Goal: Task Accomplishment & Management: Manage account settings

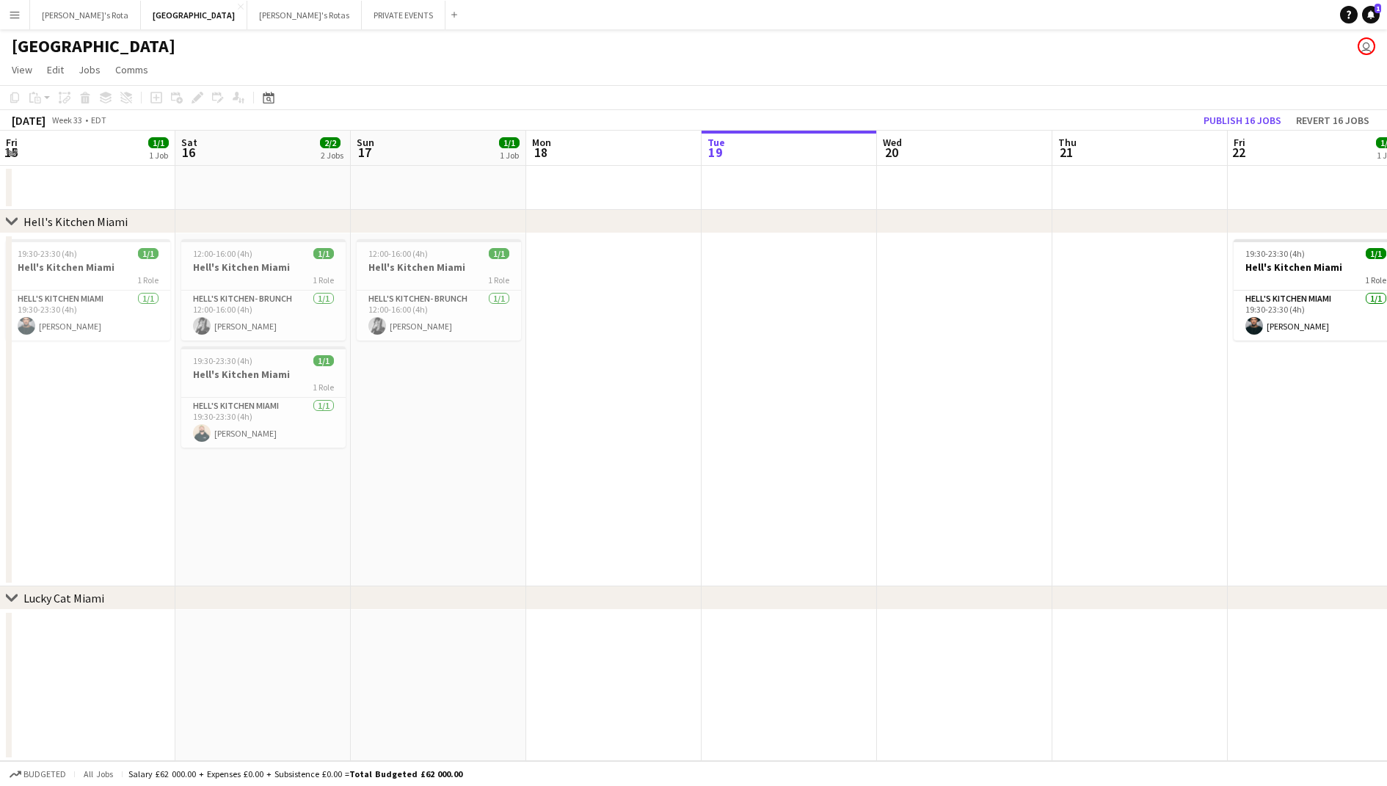
scroll to position [0, 495]
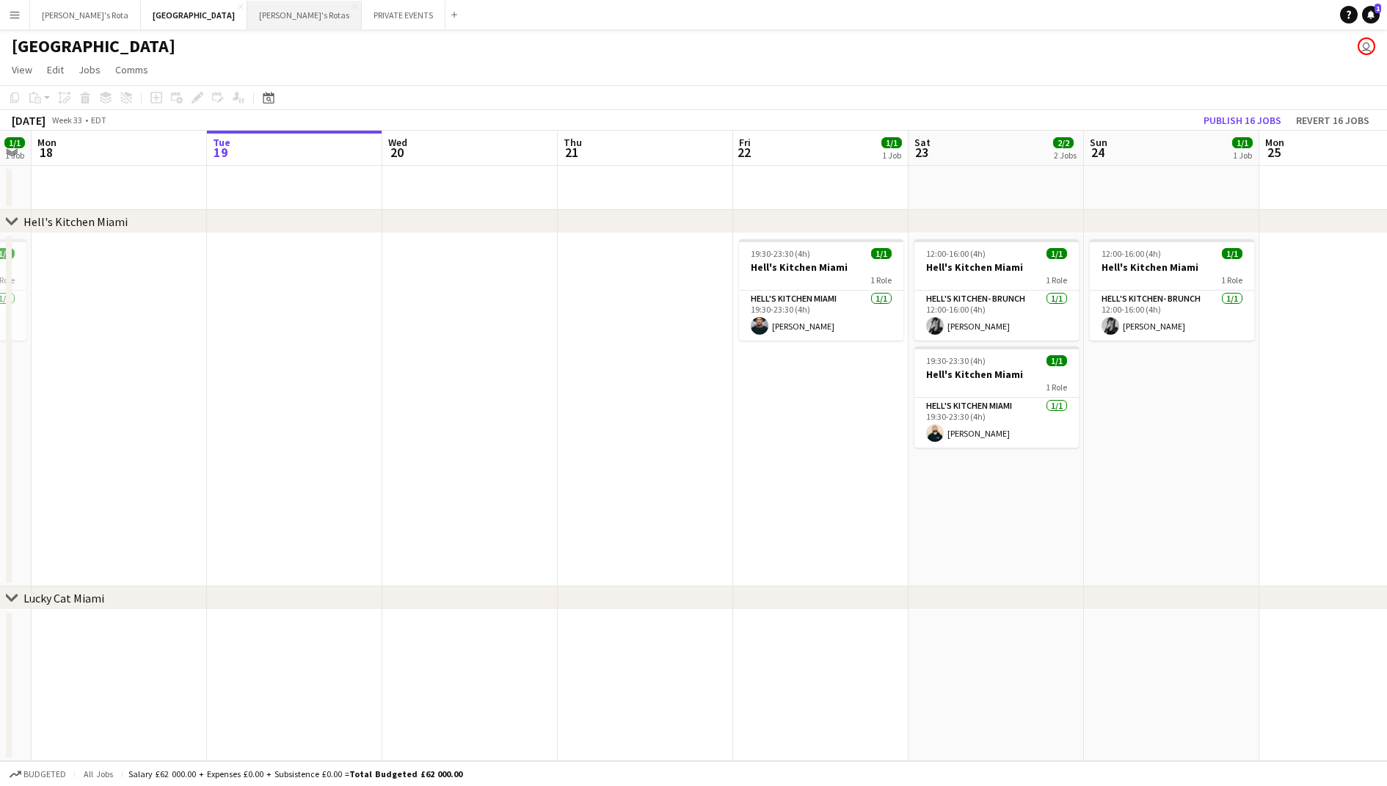
click at [247, 17] on button "[PERSON_NAME]'s Rotas Close" at bounding box center [304, 15] width 114 height 29
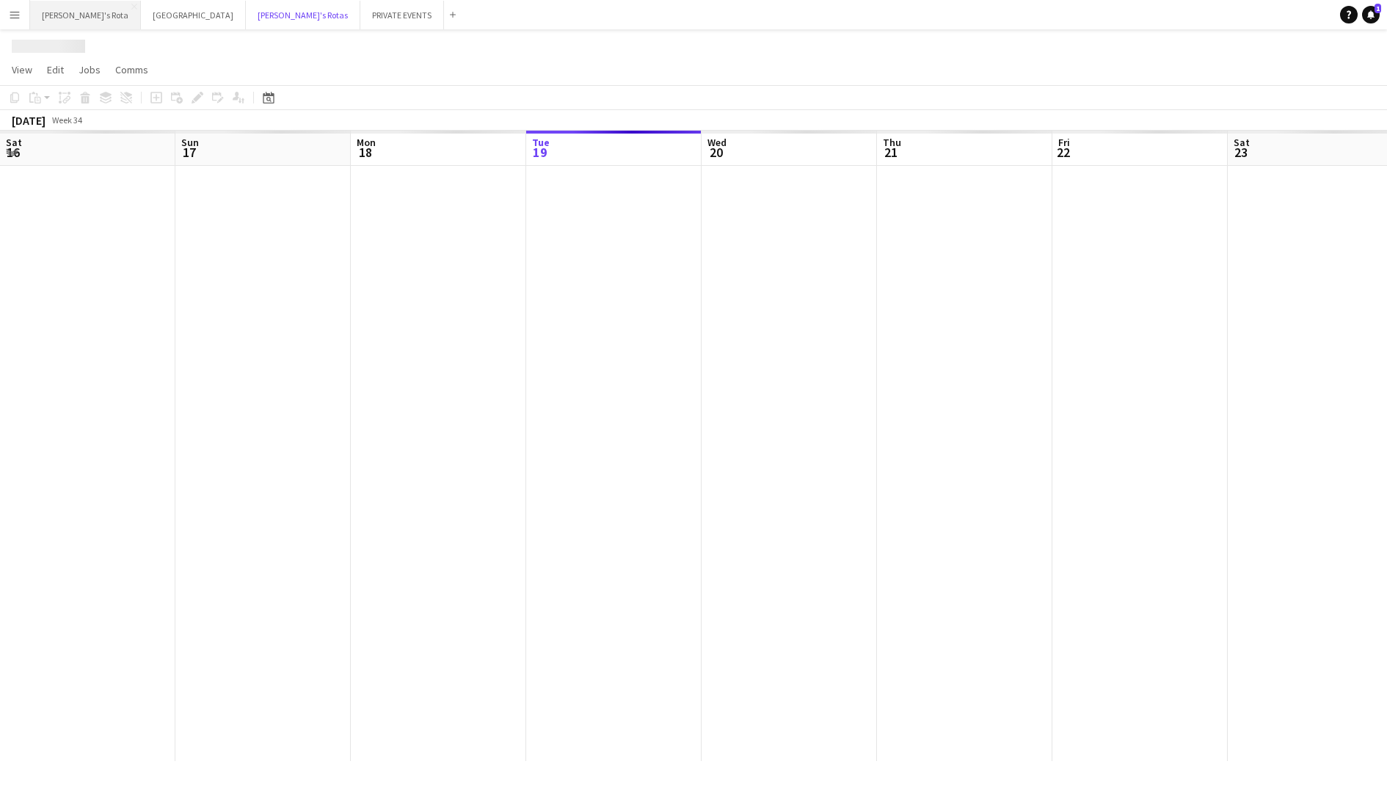
scroll to position [0, 351]
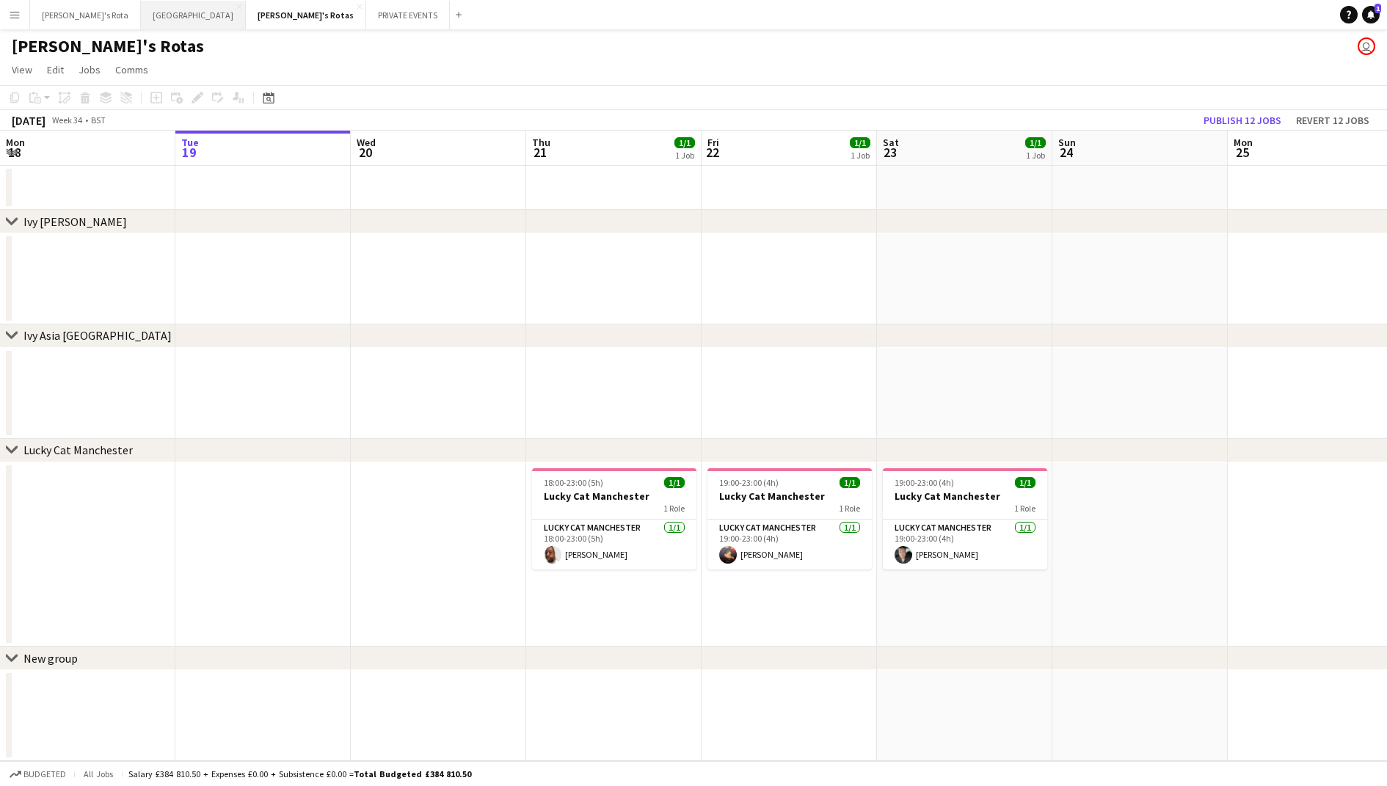
click at [141, 23] on button "MIAMI Close" at bounding box center [193, 15] width 105 height 29
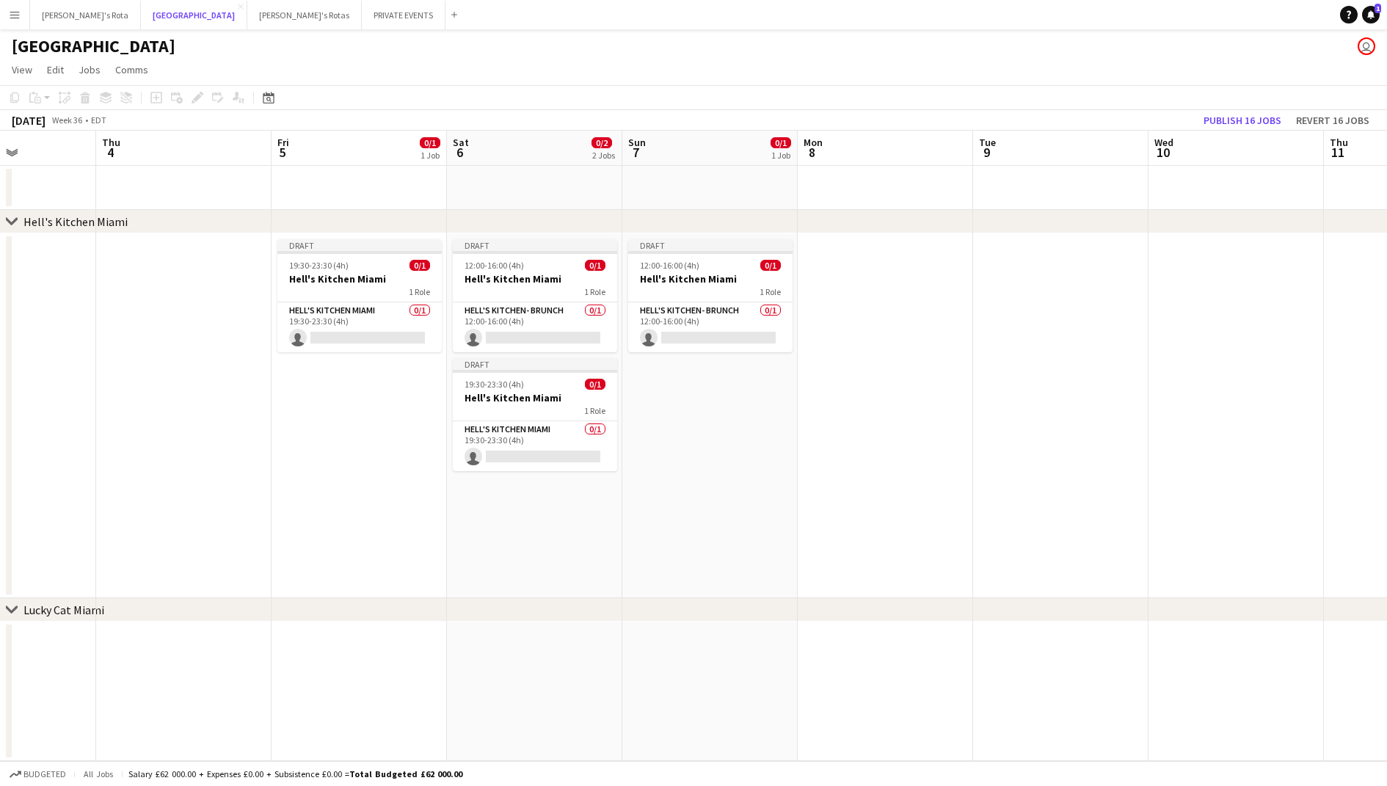
scroll to position [0, 445]
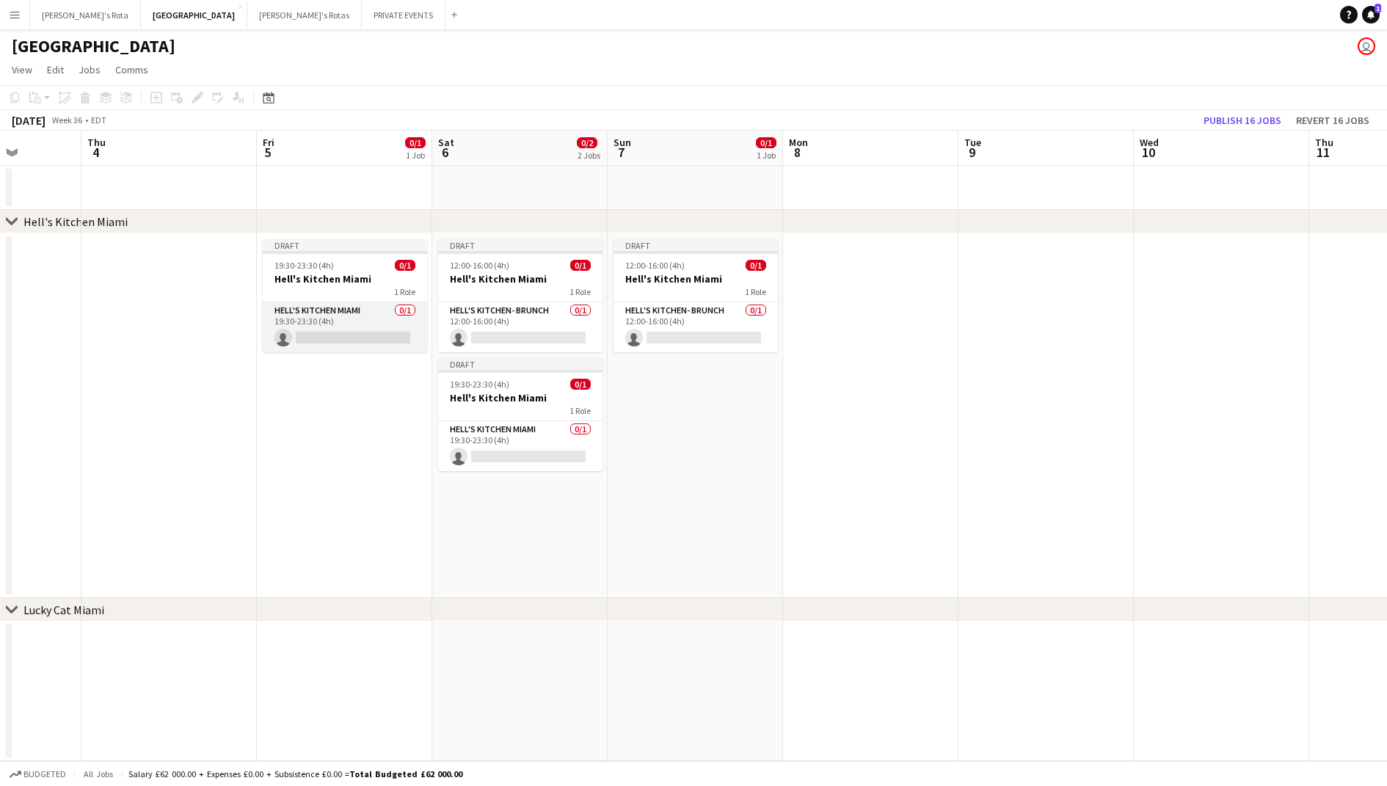
click at [352, 316] on app-card-role "Hell's Kitchen Miami 0/1 19:30-23:30 (4h) single-neutral-actions" at bounding box center [345, 327] width 164 height 50
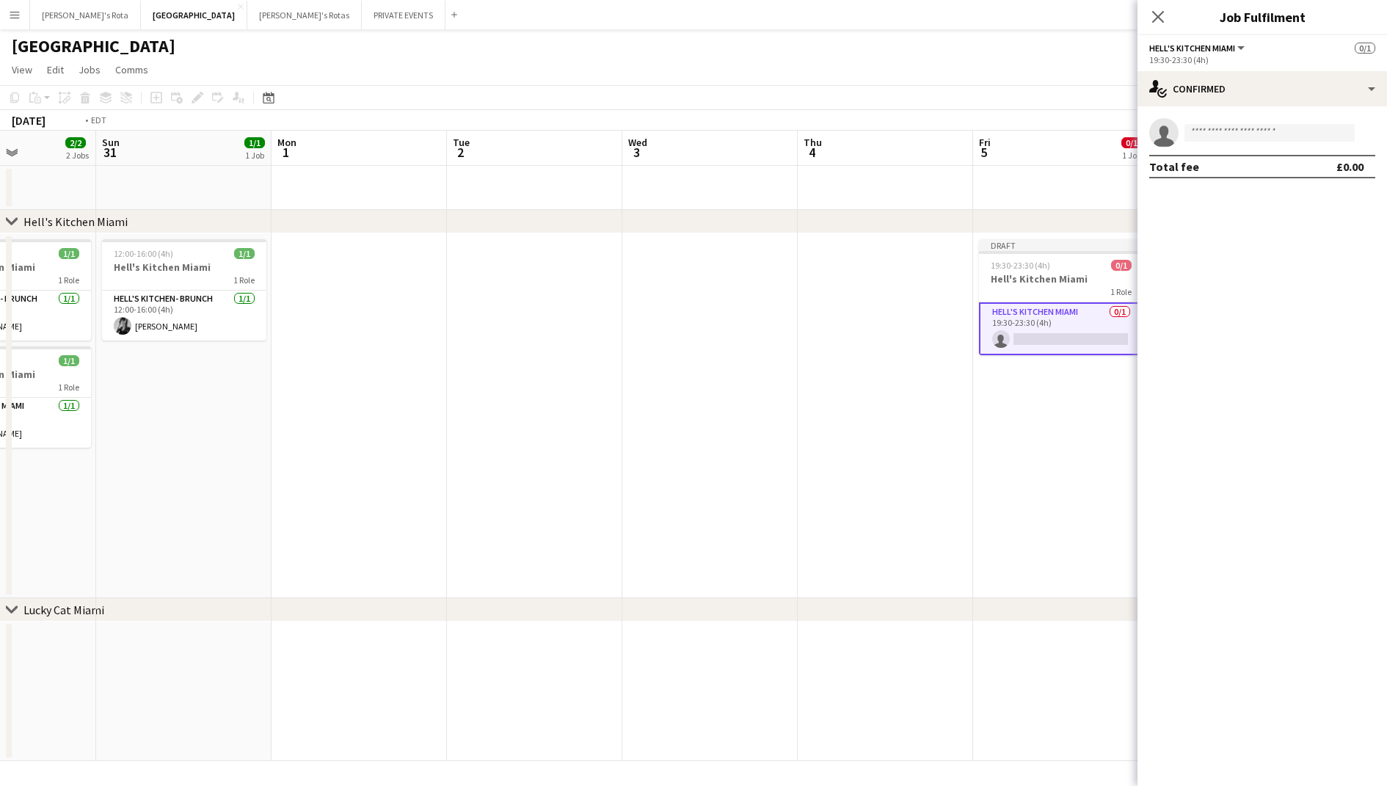
scroll to position [0, 572]
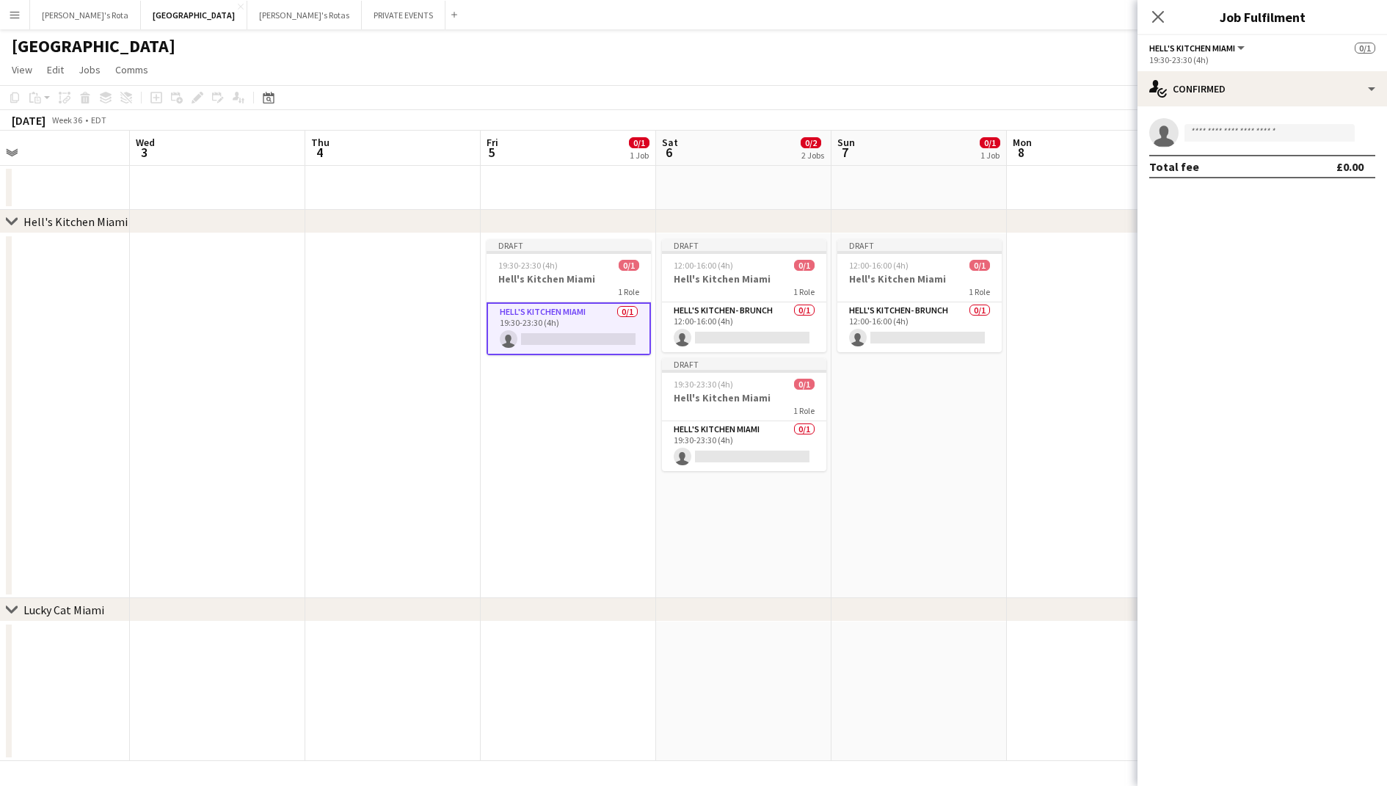
click at [1214, 142] on app-invite-slot "single-neutral-actions" at bounding box center [1261, 132] width 249 height 29
click at [1216, 131] on input at bounding box center [1269, 133] width 170 height 18
type input "*****"
click at [1235, 154] on span "[PERSON_NAME]" at bounding box center [1238, 153] width 84 height 12
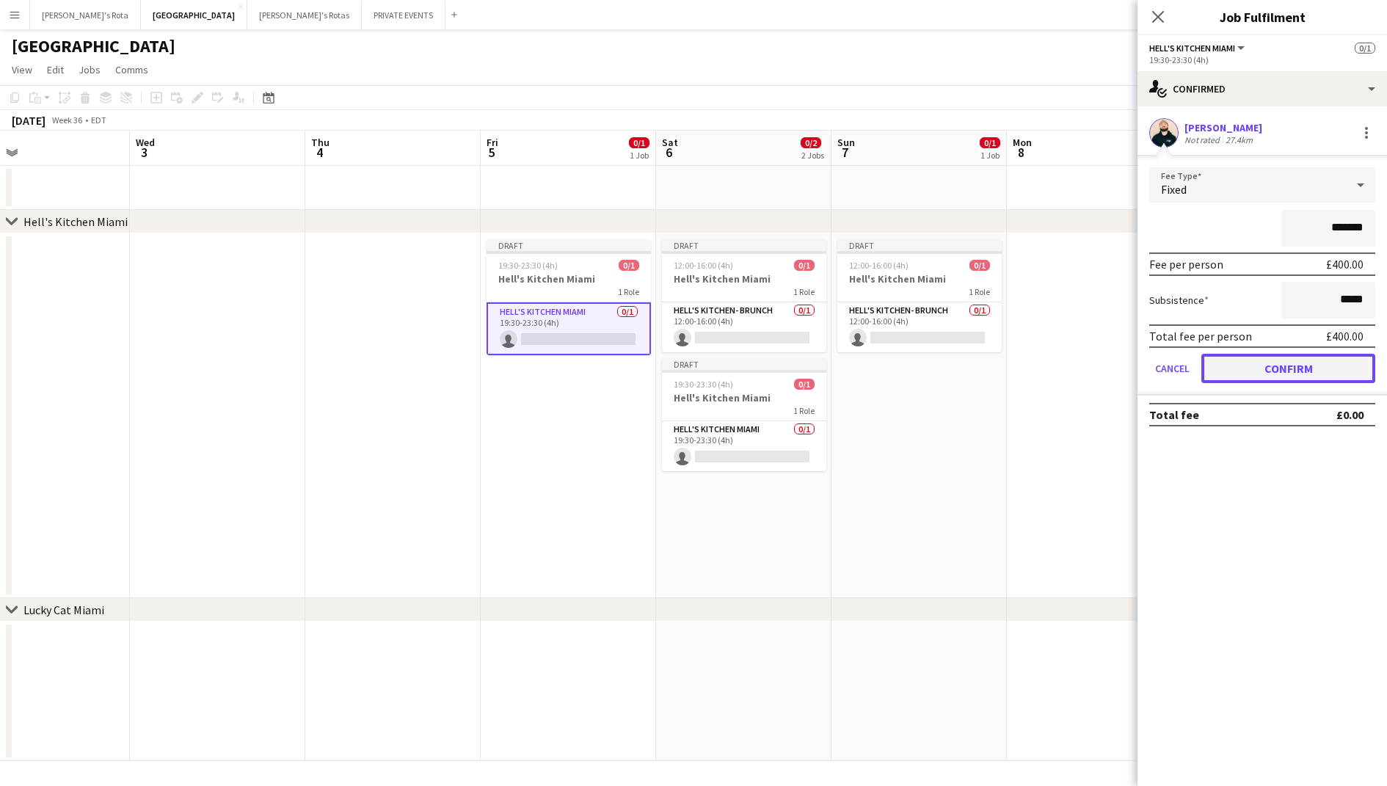
click at [1253, 359] on button "Confirm" at bounding box center [1288, 368] width 174 height 29
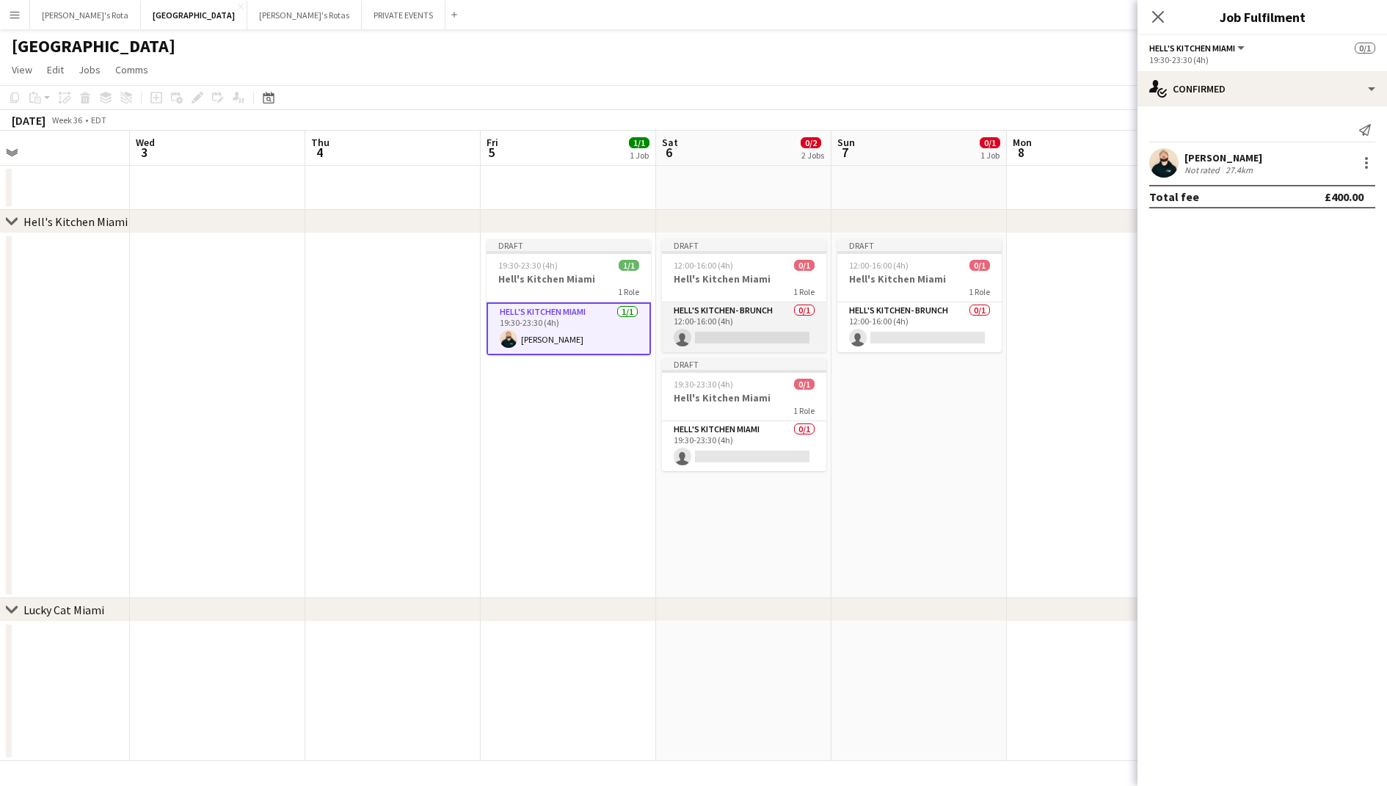
click at [766, 324] on app-card-role "Hell's Kitchen- BRUNCH 0/1 12:00-16:00 (4h) single-neutral-actions" at bounding box center [744, 327] width 164 height 50
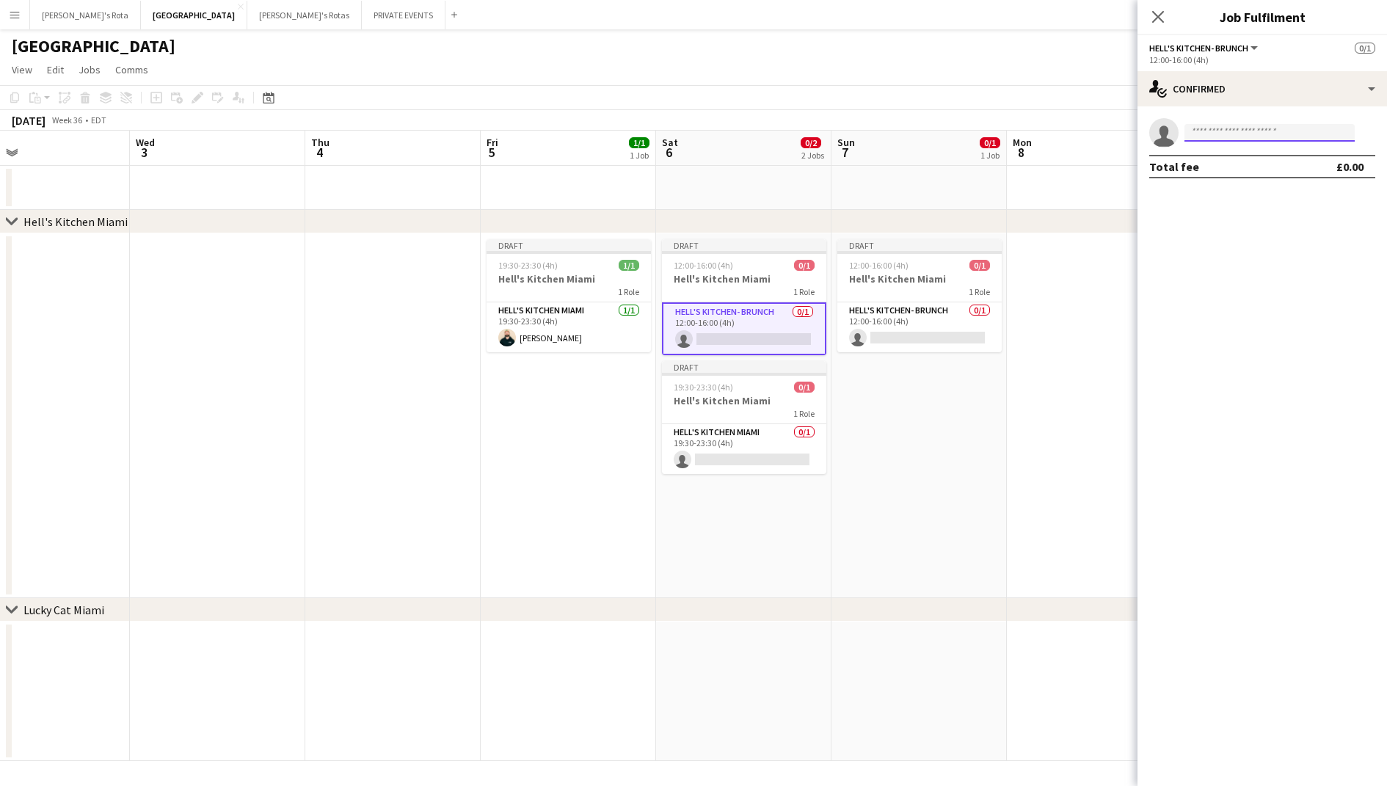
click at [1242, 141] on body "Menu Boards Boards Boards All jobs Status Workforce Workforce My Workforce Recr…" at bounding box center [693, 393] width 1387 height 786
click at [1242, 142] on div at bounding box center [1269, 148] width 170 height 12
click at [1242, 131] on input at bounding box center [1269, 133] width 170 height 18
type input "*****"
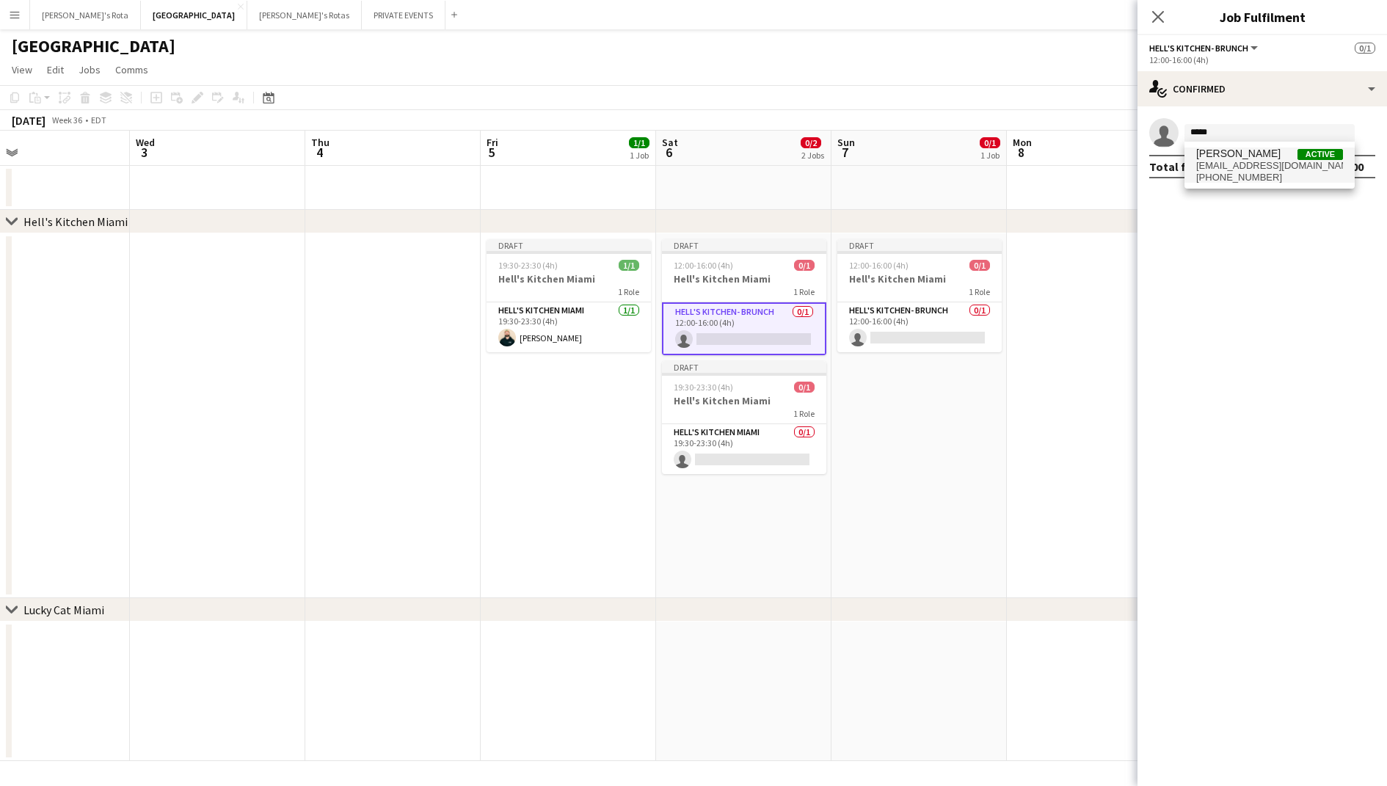
click at [1247, 156] on span "[PERSON_NAME]" at bounding box center [1238, 153] width 84 height 12
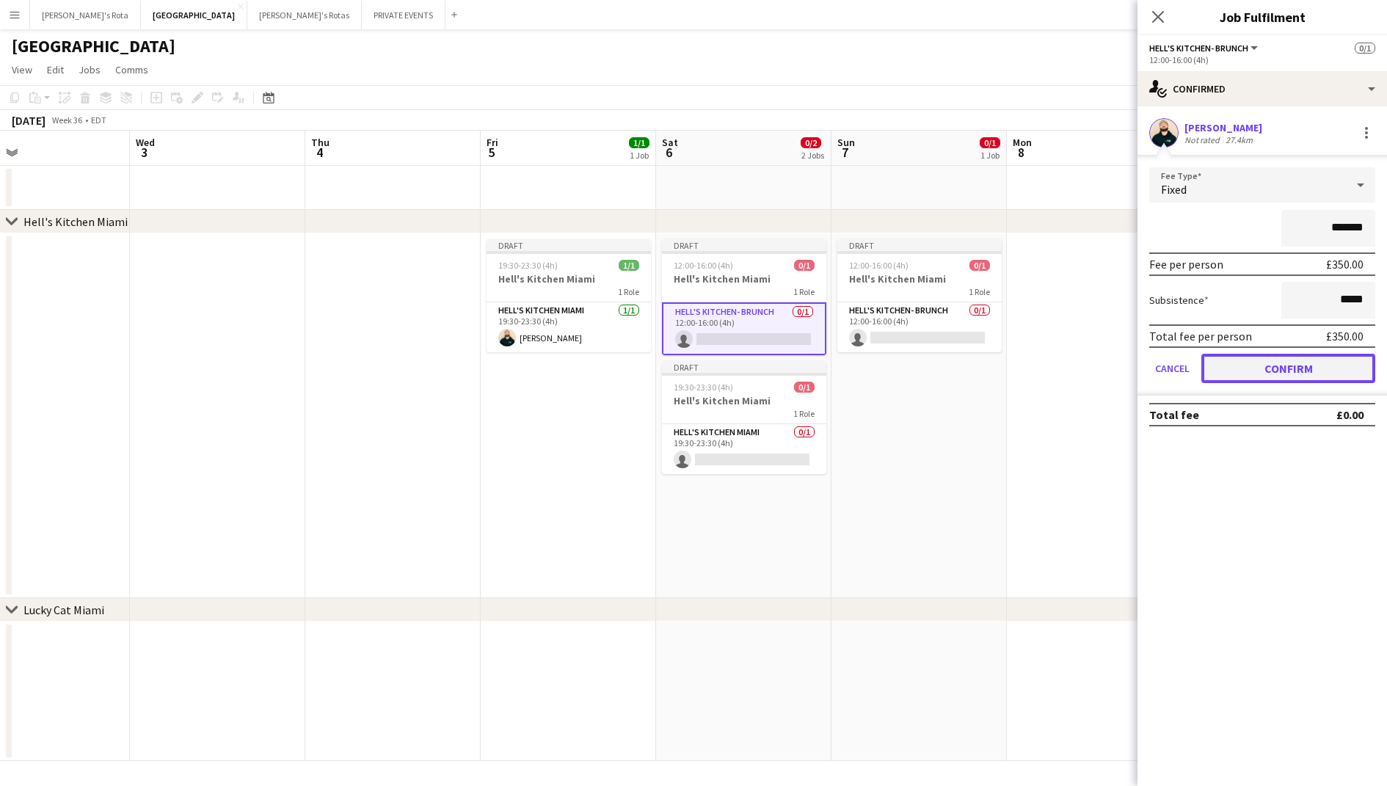
click at [1253, 371] on button "Confirm" at bounding box center [1288, 368] width 174 height 29
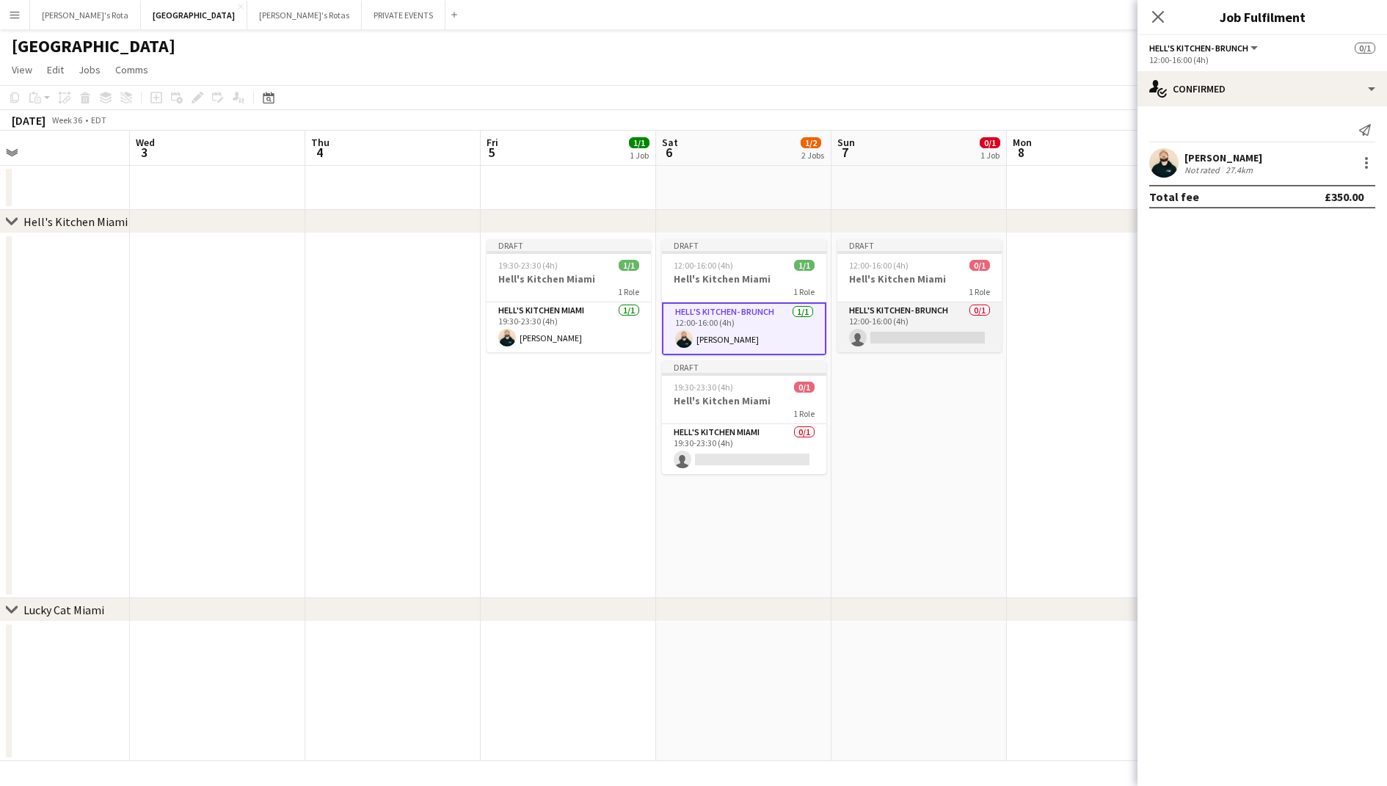
click at [952, 319] on app-card-role "Hell's Kitchen- BRUNCH 0/1 12:00-16:00 (4h) single-neutral-actions" at bounding box center [919, 327] width 164 height 50
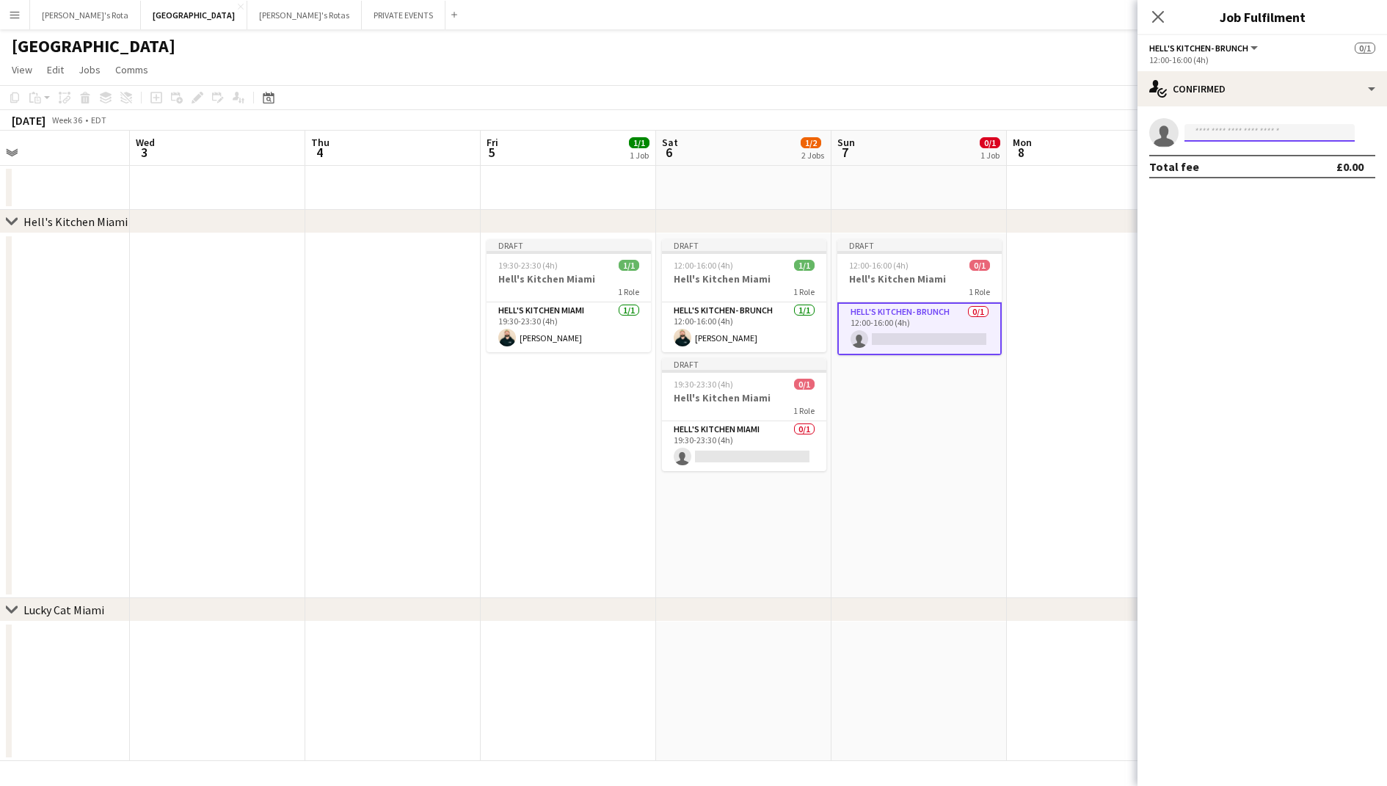
click at [1225, 128] on input at bounding box center [1269, 133] width 170 height 18
type input "*"
type input "*****"
click at [1229, 155] on span "[PERSON_NAME]" at bounding box center [1238, 153] width 84 height 12
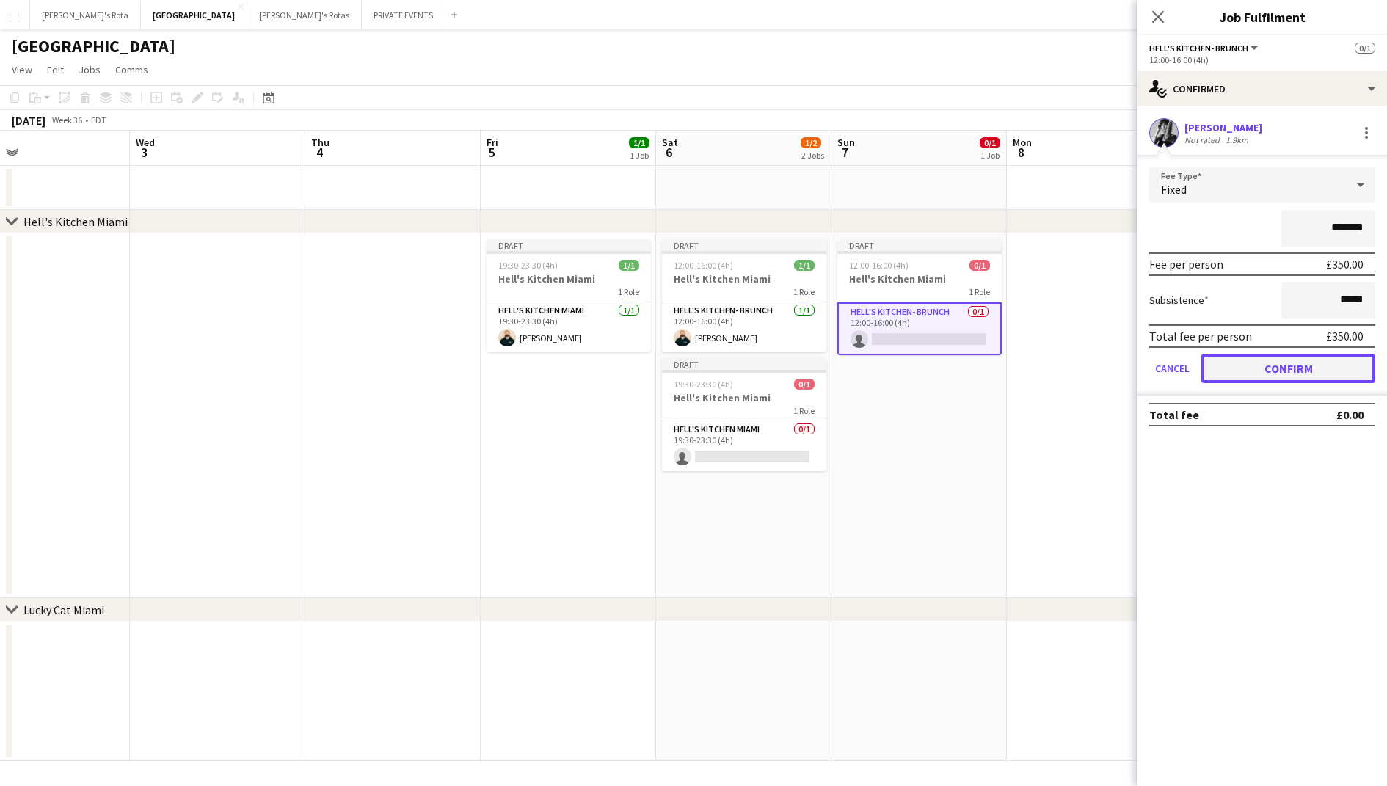
click at [1276, 360] on button "Confirm" at bounding box center [1288, 368] width 174 height 29
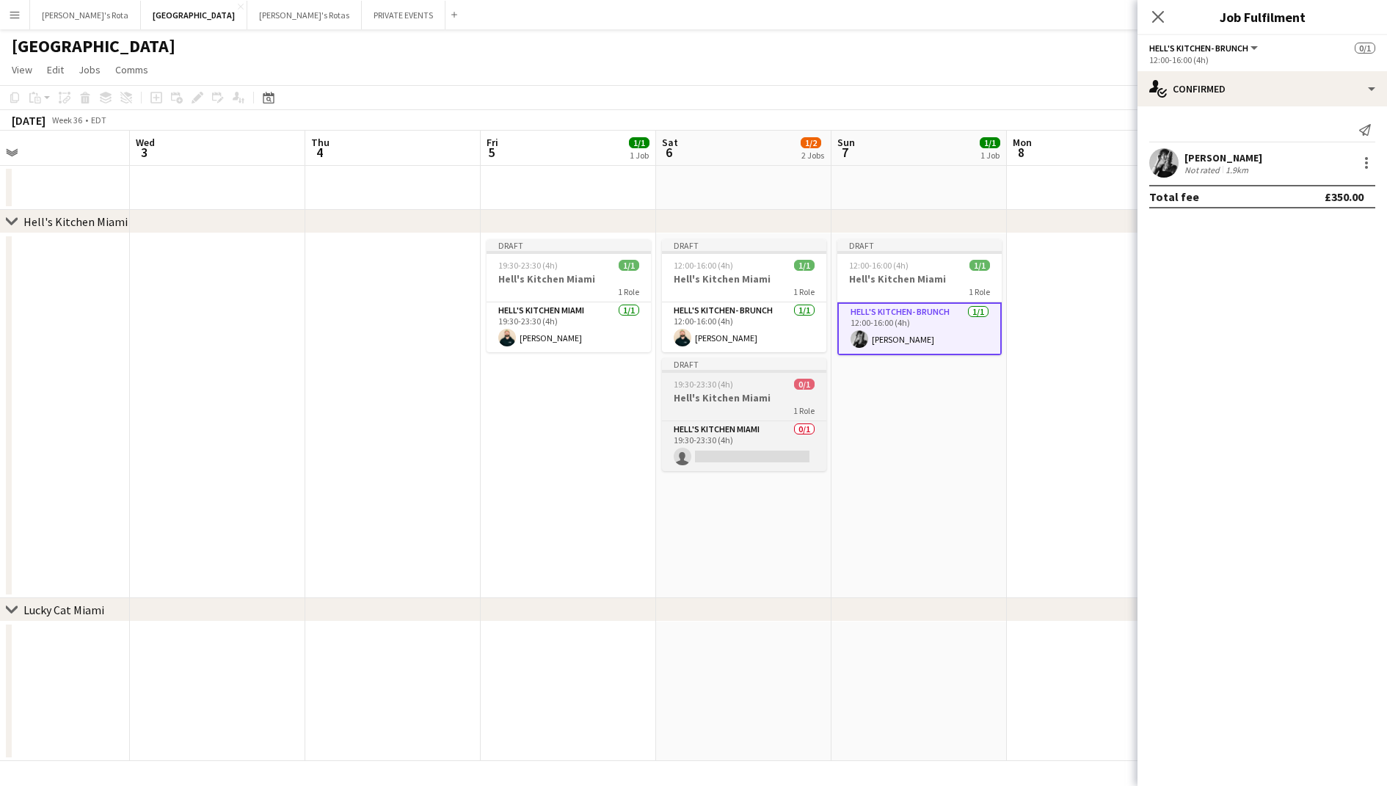
scroll to position [0, 595]
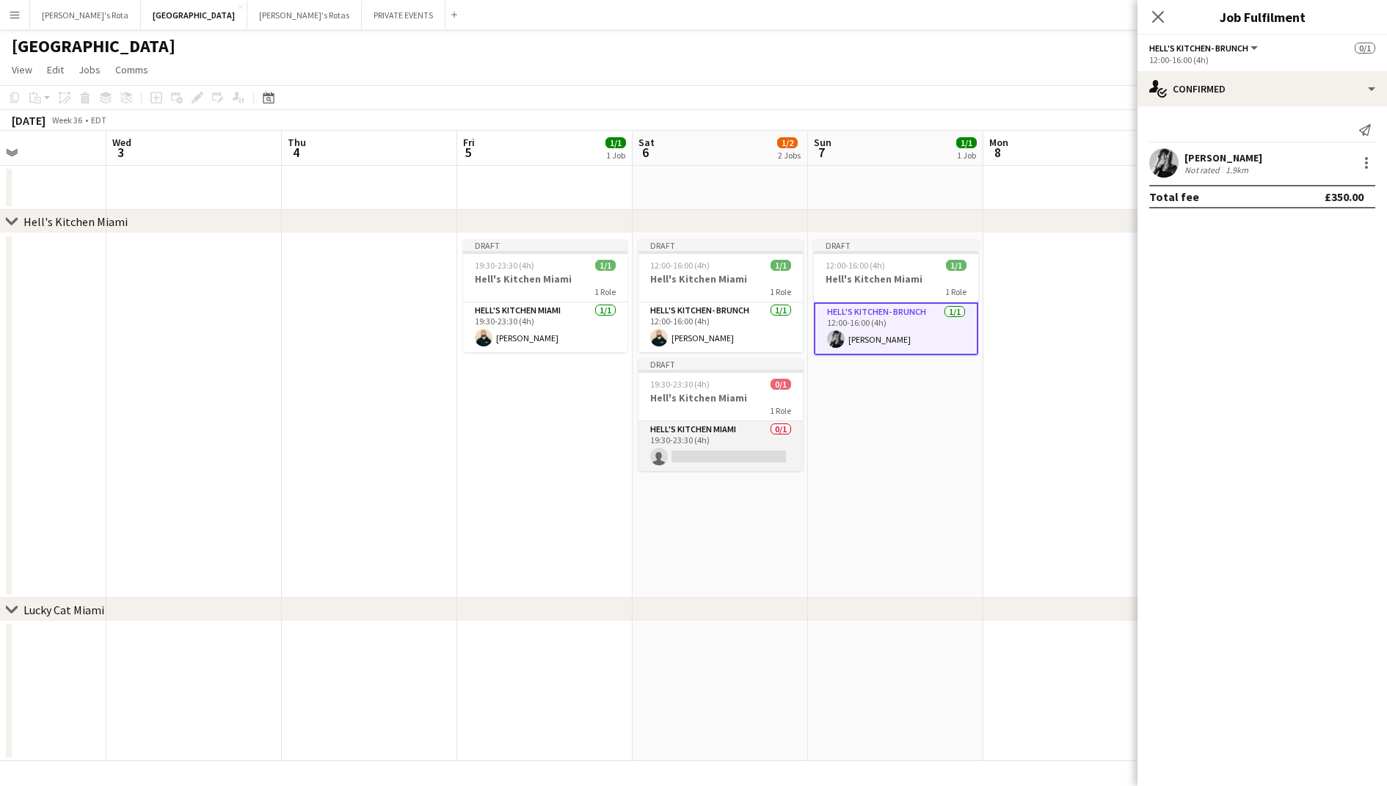
click at [734, 443] on app-card-role "Hell's Kitchen Miami 0/1 19:30-23:30 (4h) single-neutral-actions" at bounding box center [720, 446] width 164 height 50
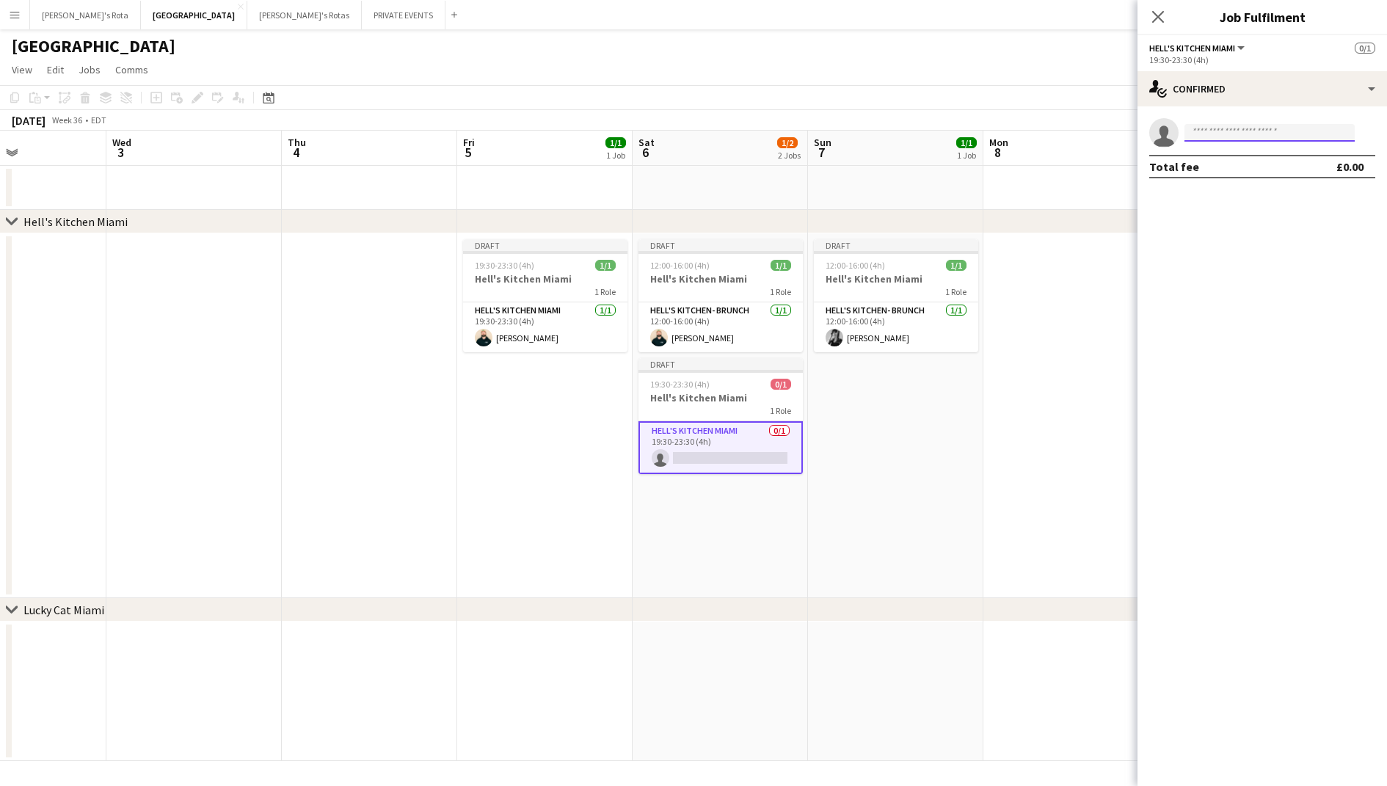
click at [1211, 130] on input at bounding box center [1269, 133] width 170 height 18
type input "*"
type input "****"
click at [1231, 153] on span "[PERSON_NAME]" at bounding box center [1238, 153] width 84 height 12
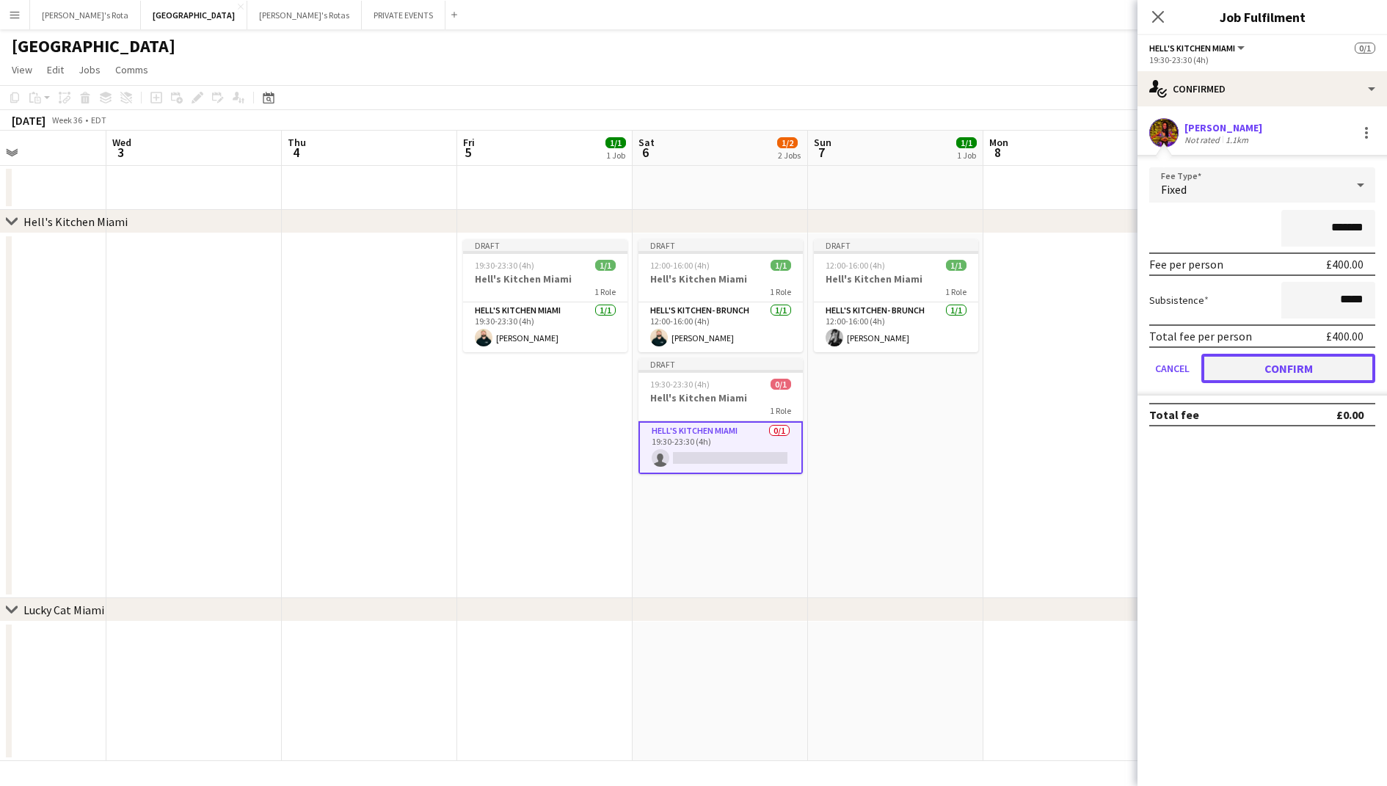
click at [1234, 361] on button "Confirm" at bounding box center [1288, 368] width 174 height 29
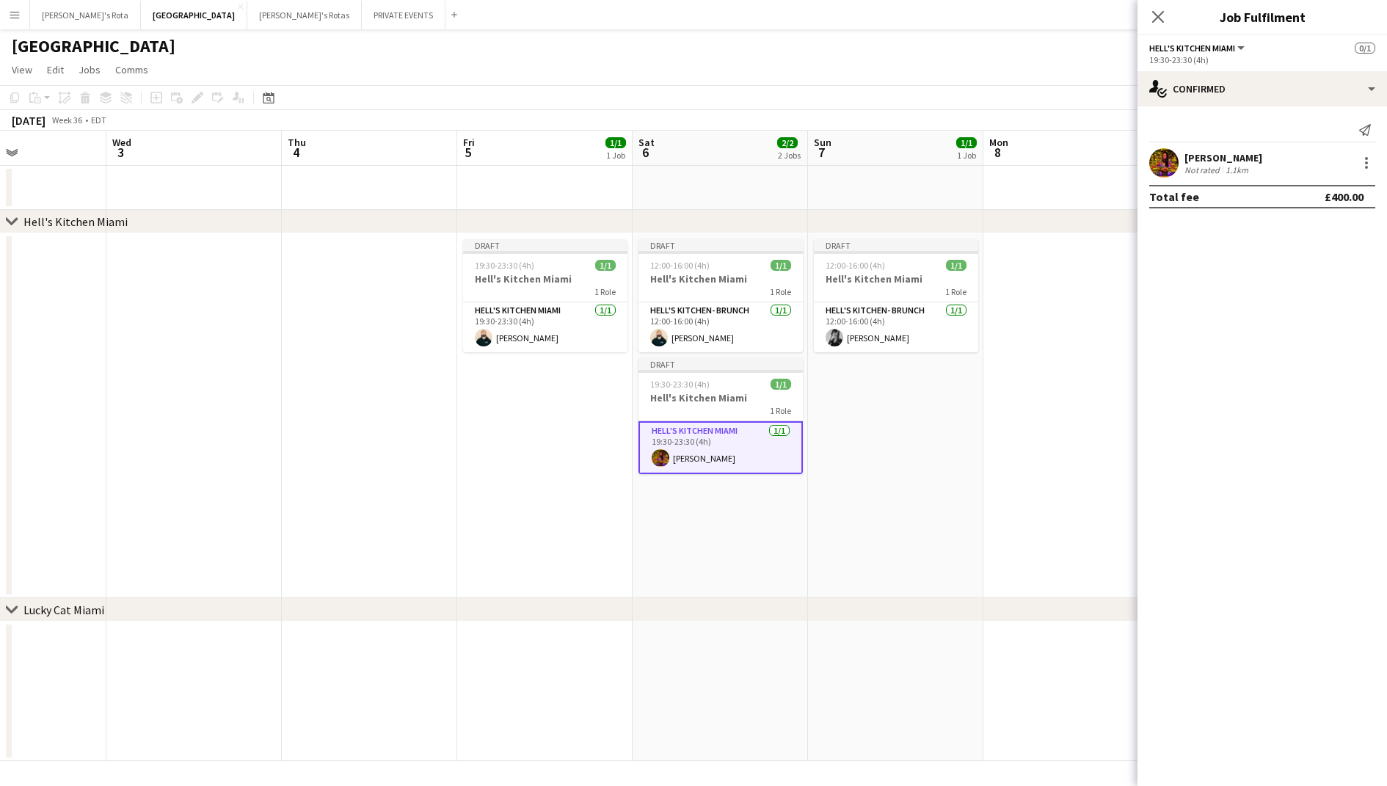
click at [945, 410] on app-date-cell "Draft 12:00-16:00 (4h) 1/1 Hell's Kitchen Miami 1 Role Hell's Kitchen- BRUNCH 1…" at bounding box center [895, 415] width 175 height 365
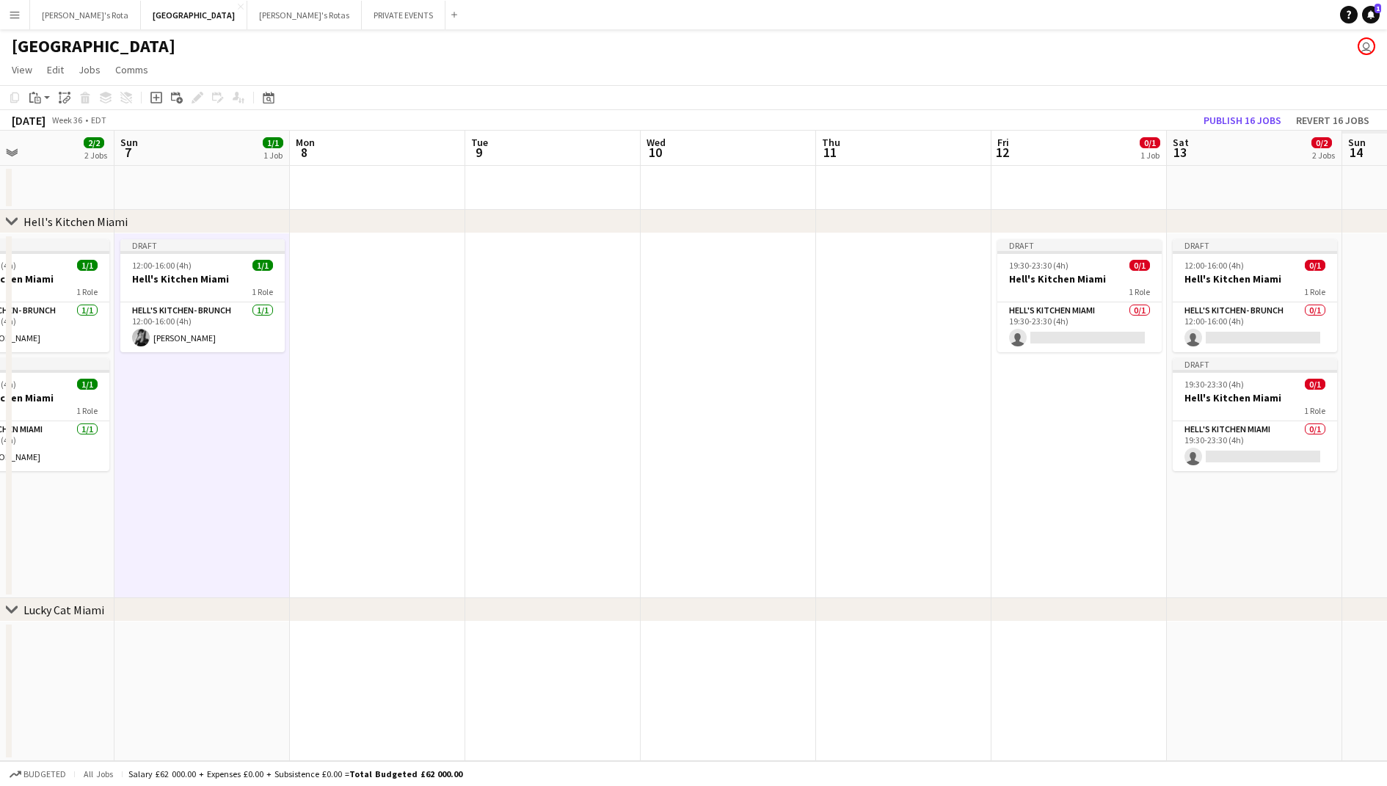
scroll to position [0, 496]
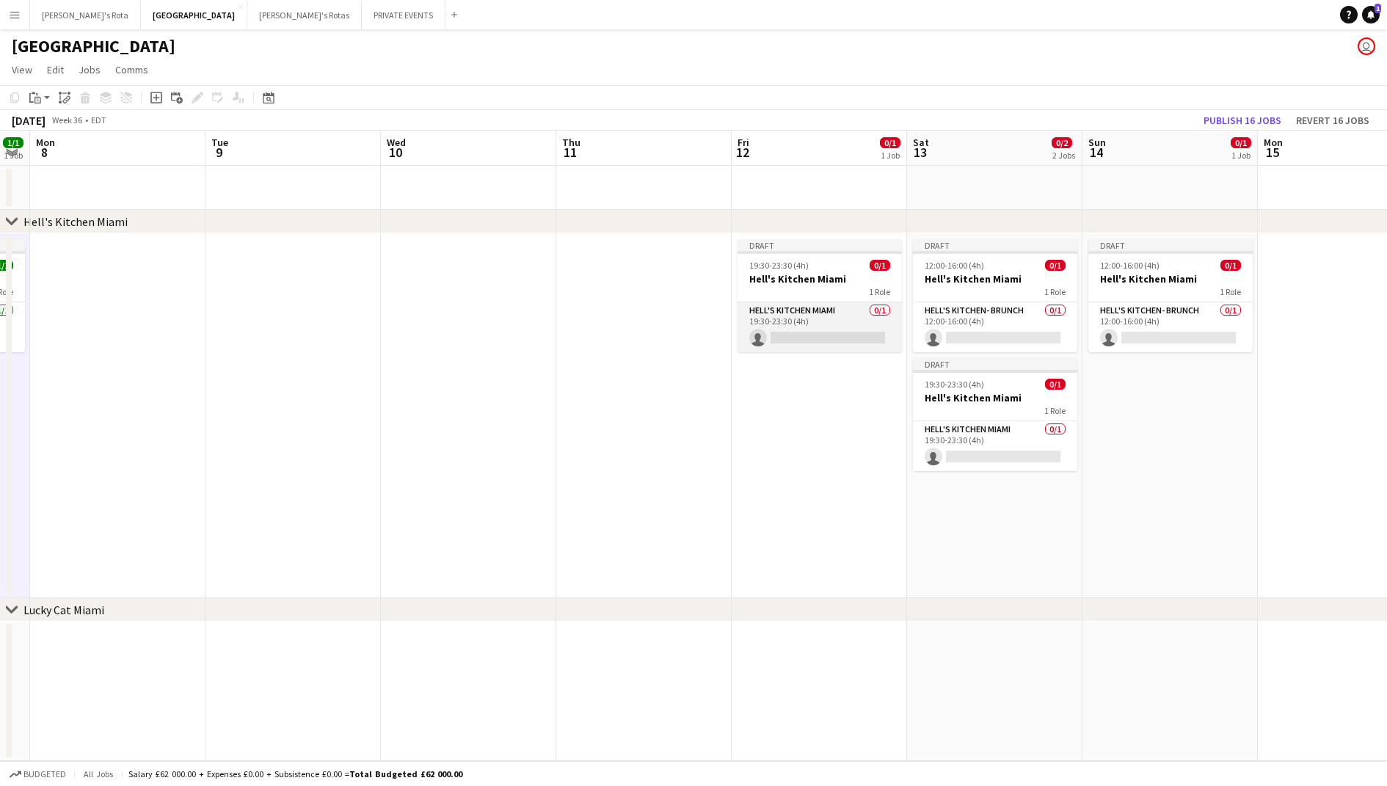
click at [844, 318] on app-card-role "Hell's Kitchen Miami 0/1 19:30-23:30 (4h) single-neutral-actions" at bounding box center [819, 327] width 164 height 50
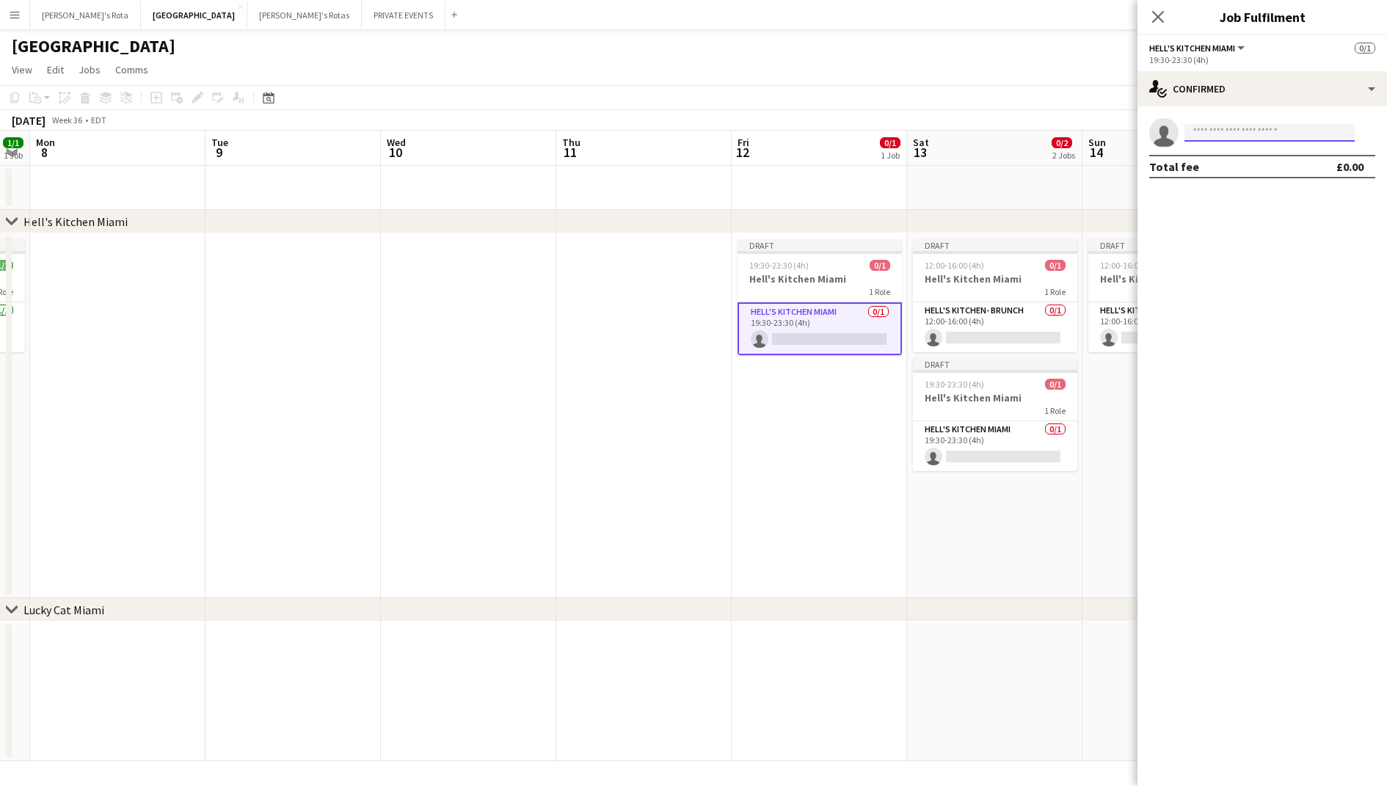
click at [1266, 131] on input at bounding box center [1269, 133] width 170 height 18
type input "*****"
click at [1271, 157] on span "Santiago Hoyos Active" at bounding box center [1269, 153] width 147 height 12
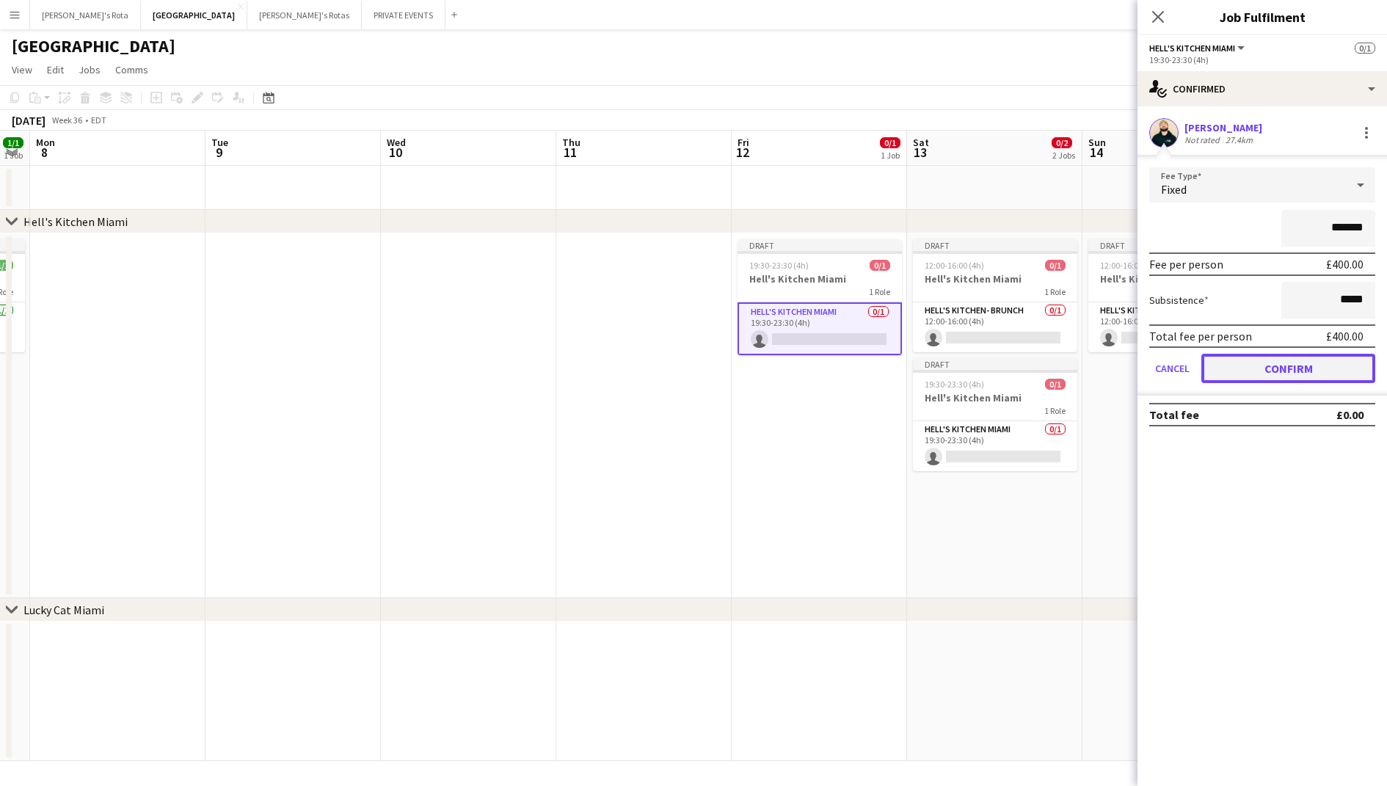
click at [1236, 363] on button "Confirm" at bounding box center [1288, 368] width 174 height 29
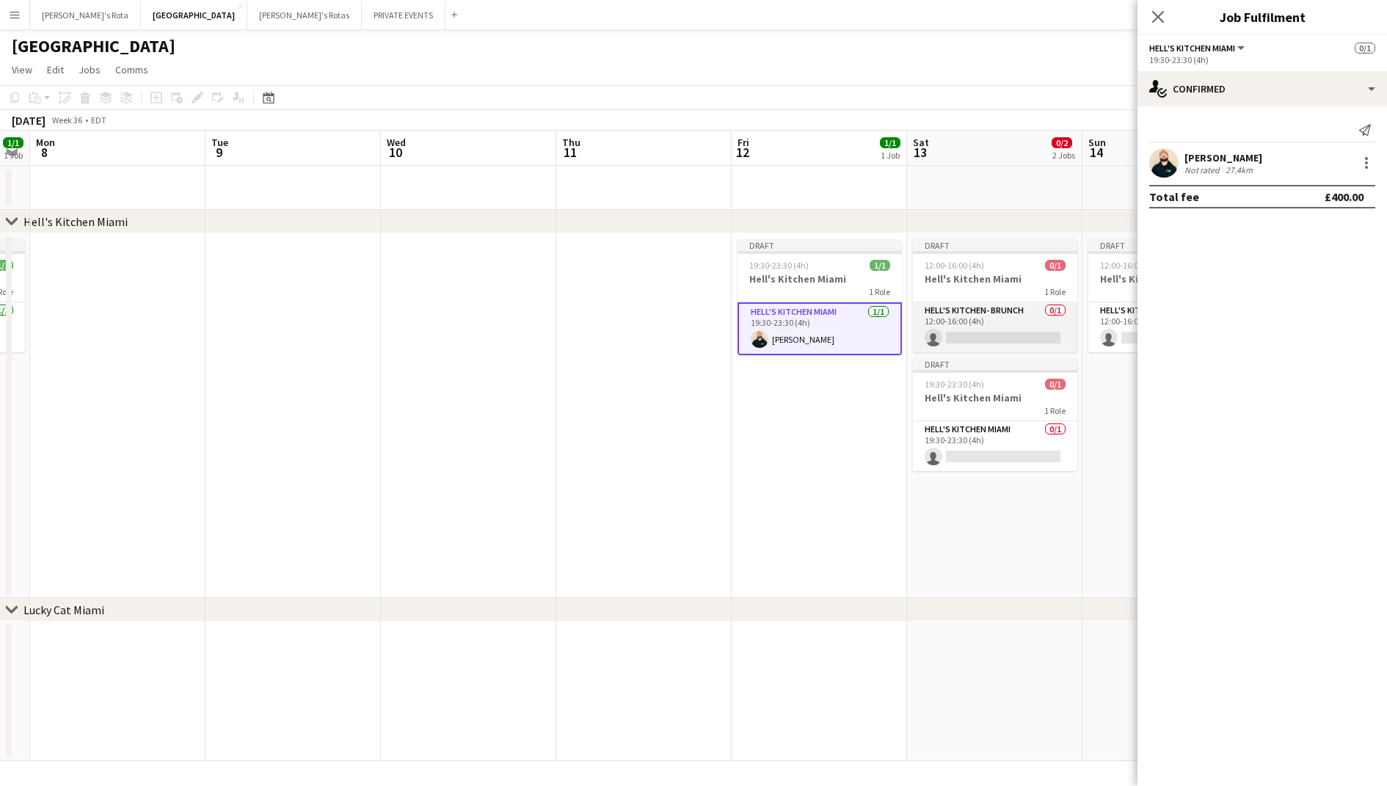
click at [992, 328] on app-card-role "Hell's Kitchen- BRUNCH 0/1 12:00-16:00 (4h) single-neutral-actions" at bounding box center [995, 327] width 164 height 50
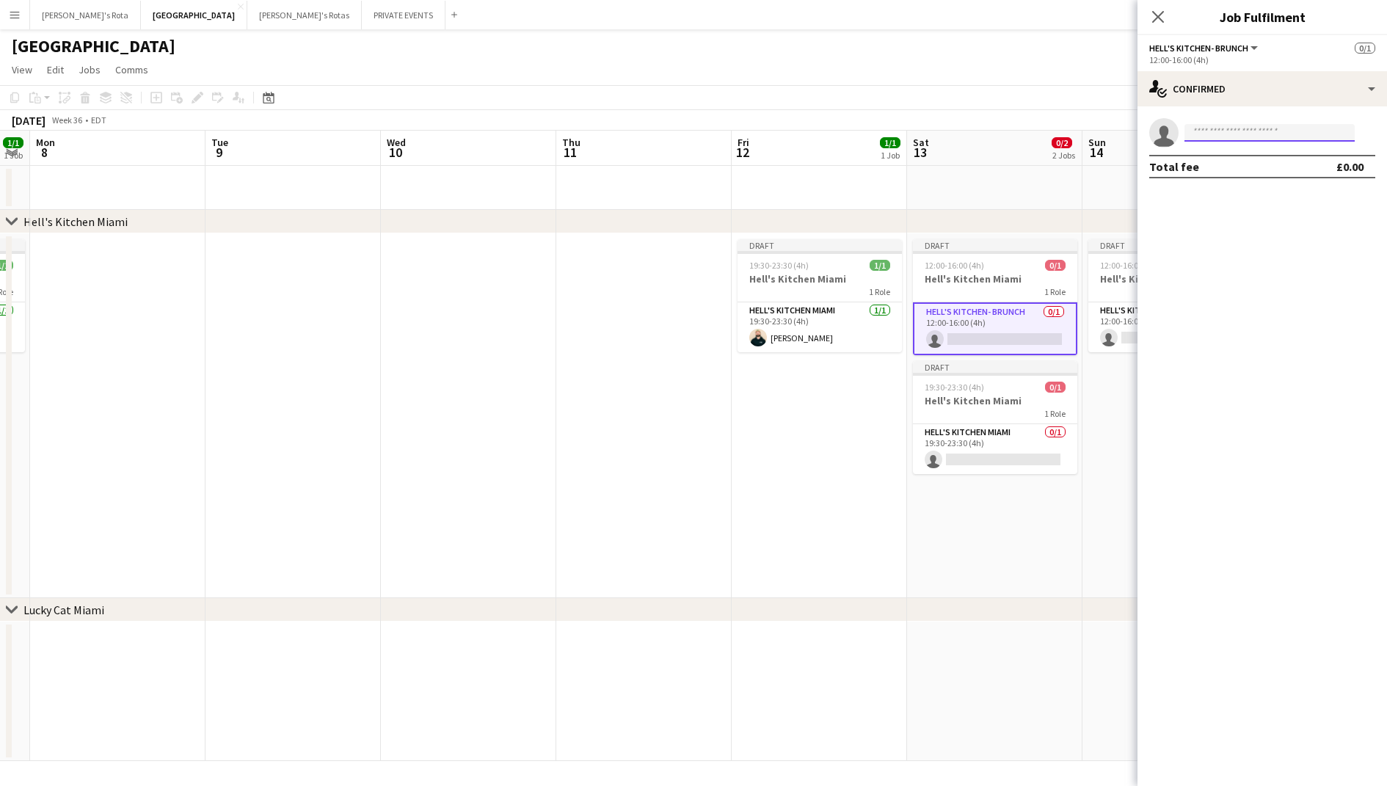
click at [1234, 134] on input at bounding box center [1269, 133] width 170 height 18
type input "*****"
click at [1239, 163] on span "teamsyncetdj@gmail.com" at bounding box center [1269, 166] width 147 height 12
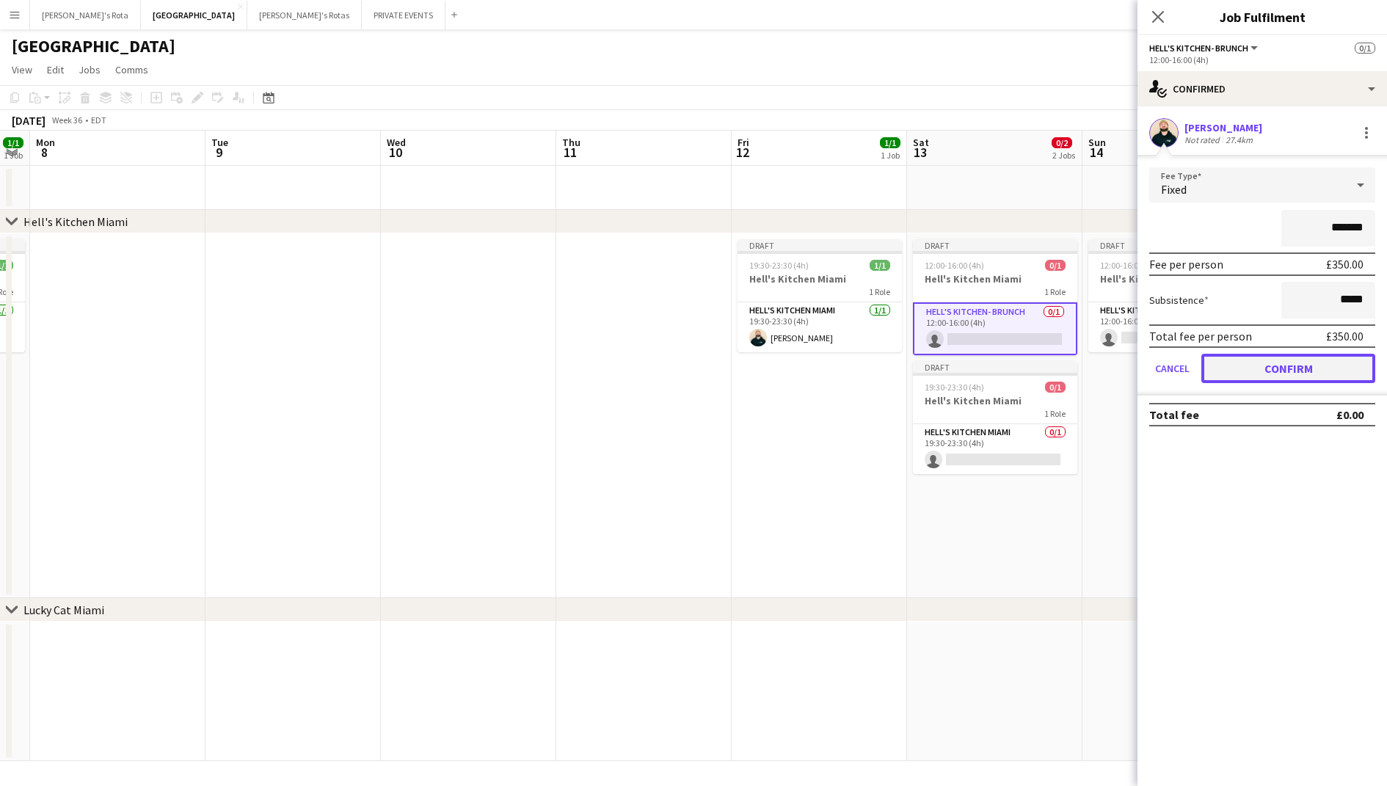
click at [1242, 361] on button "Confirm" at bounding box center [1288, 368] width 174 height 29
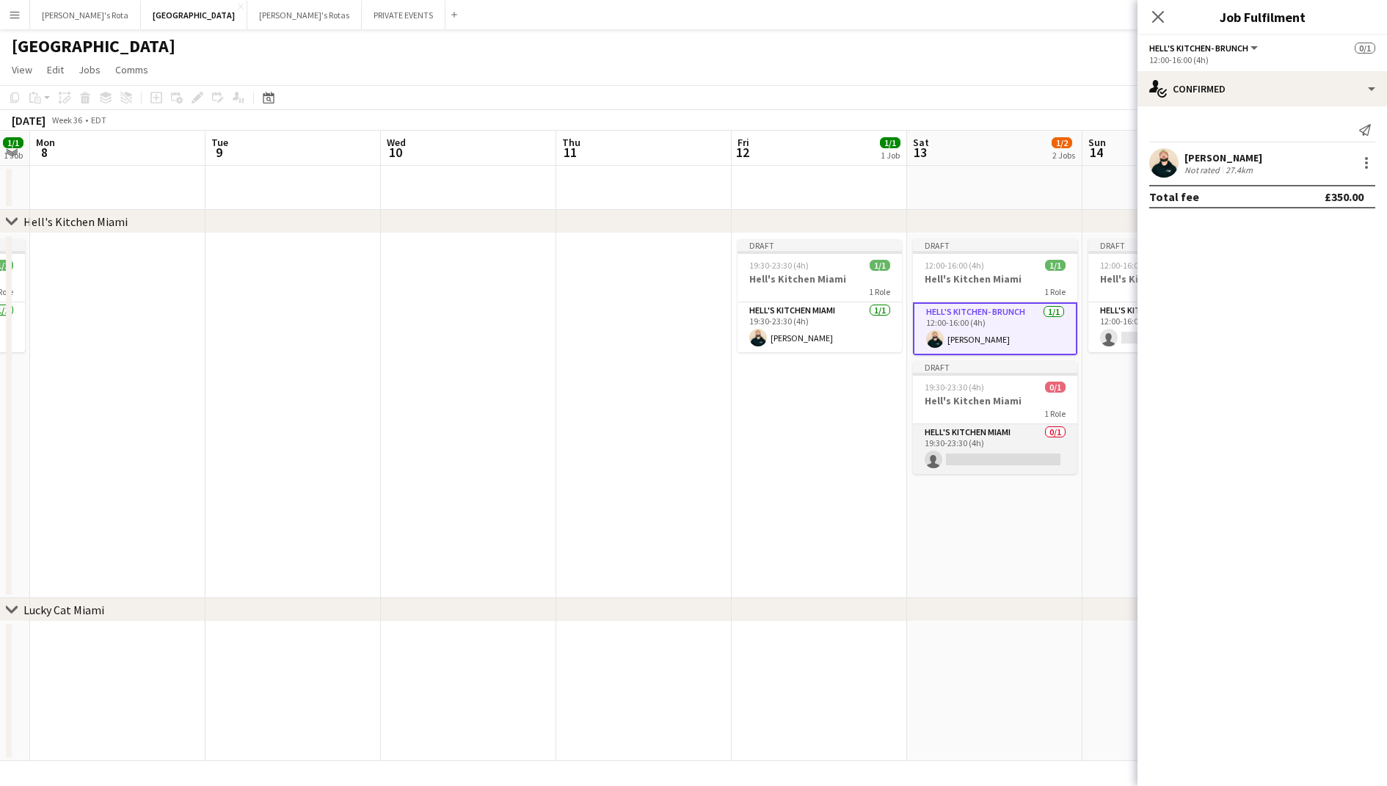
click at [1027, 431] on app-card-role "Hell's Kitchen Miami 0/1 19:30-23:30 (4h) single-neutral-actions" at bounding box center [995, 449] width 164 height 50
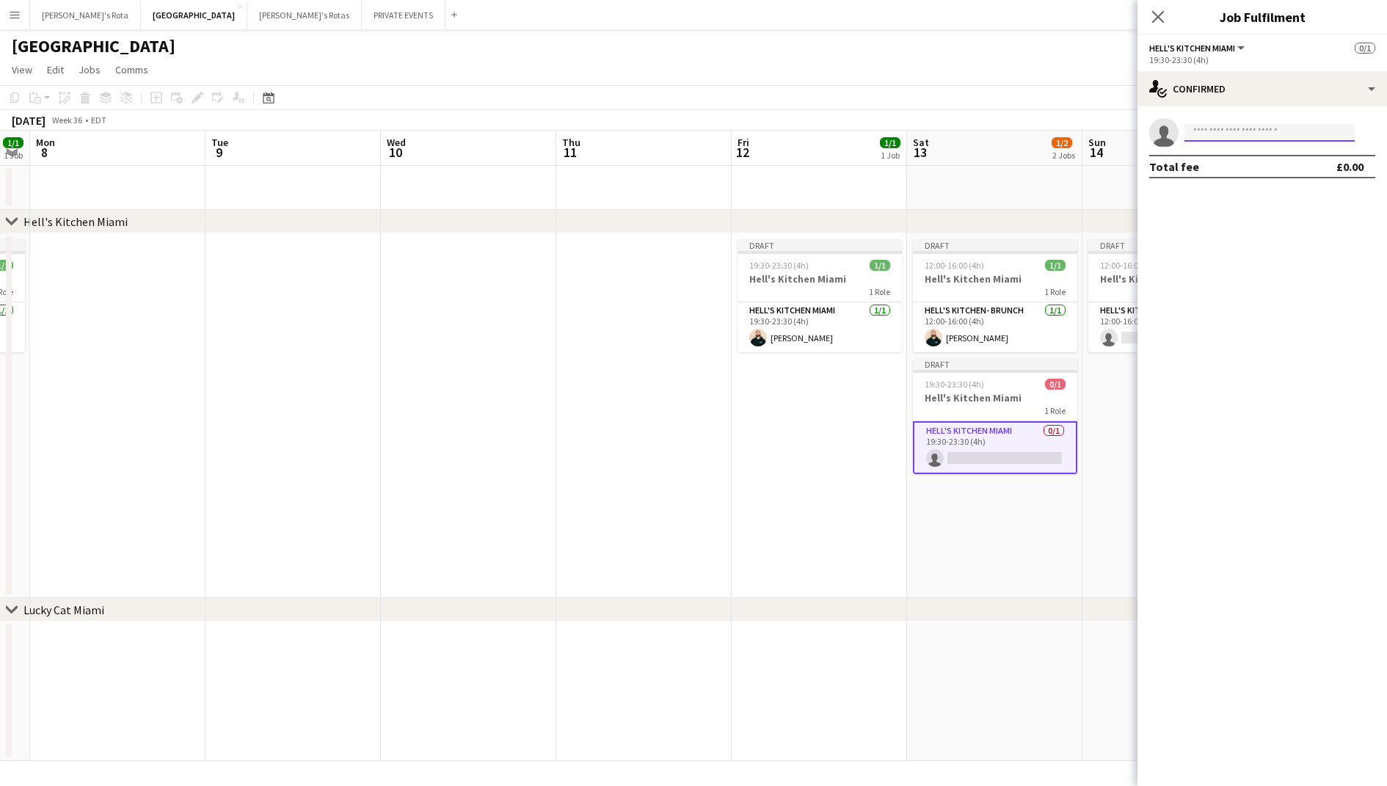
click at [1291, 137] on input at bounding box center [1269, 133] width 170 height 18
type input "****"
click at [1290, 162] on span "marina.inlaw.dj@gmail.com" at bounding box center [1269, 166] width 147 height 12
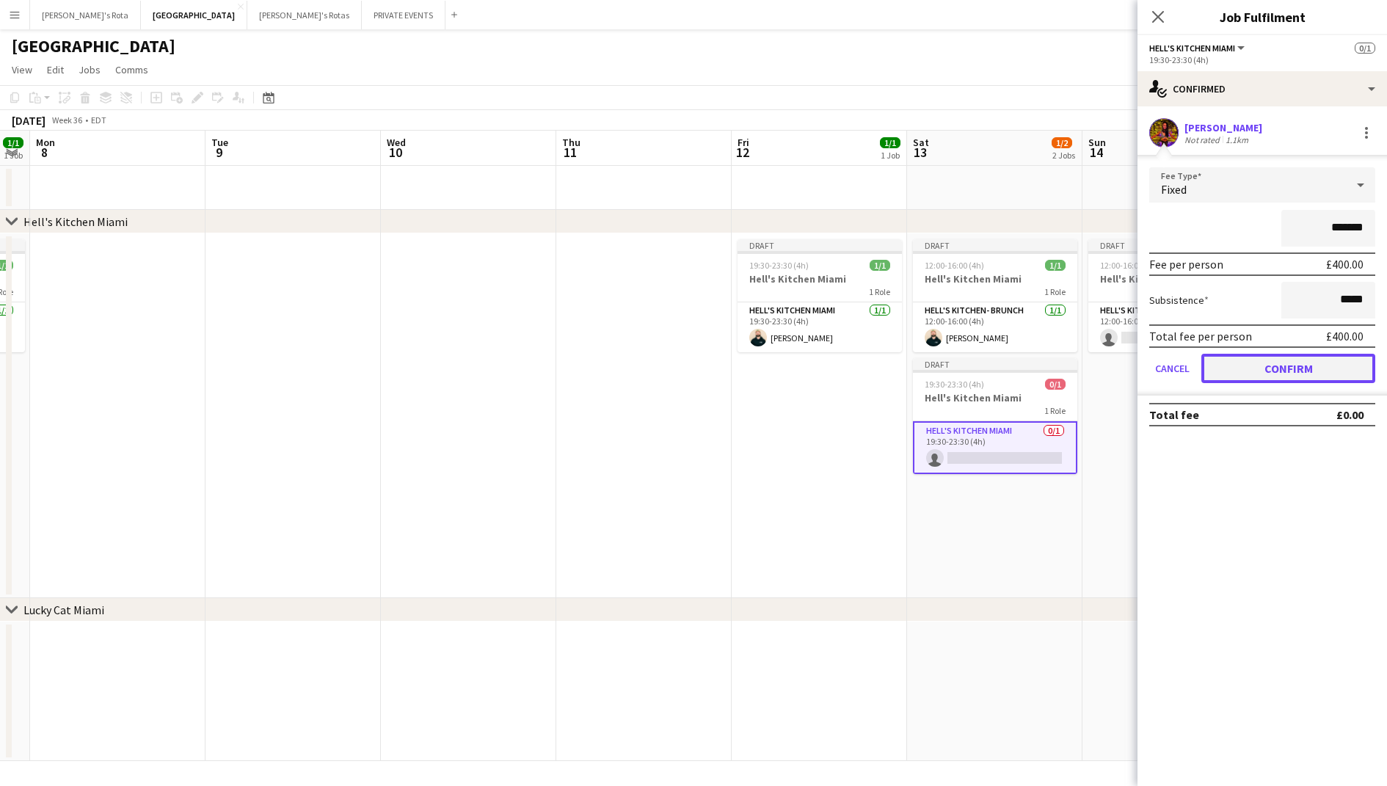
click at [1268, 362] on button "Confirm" at bounding box center [1288, 368] width 174 height 29
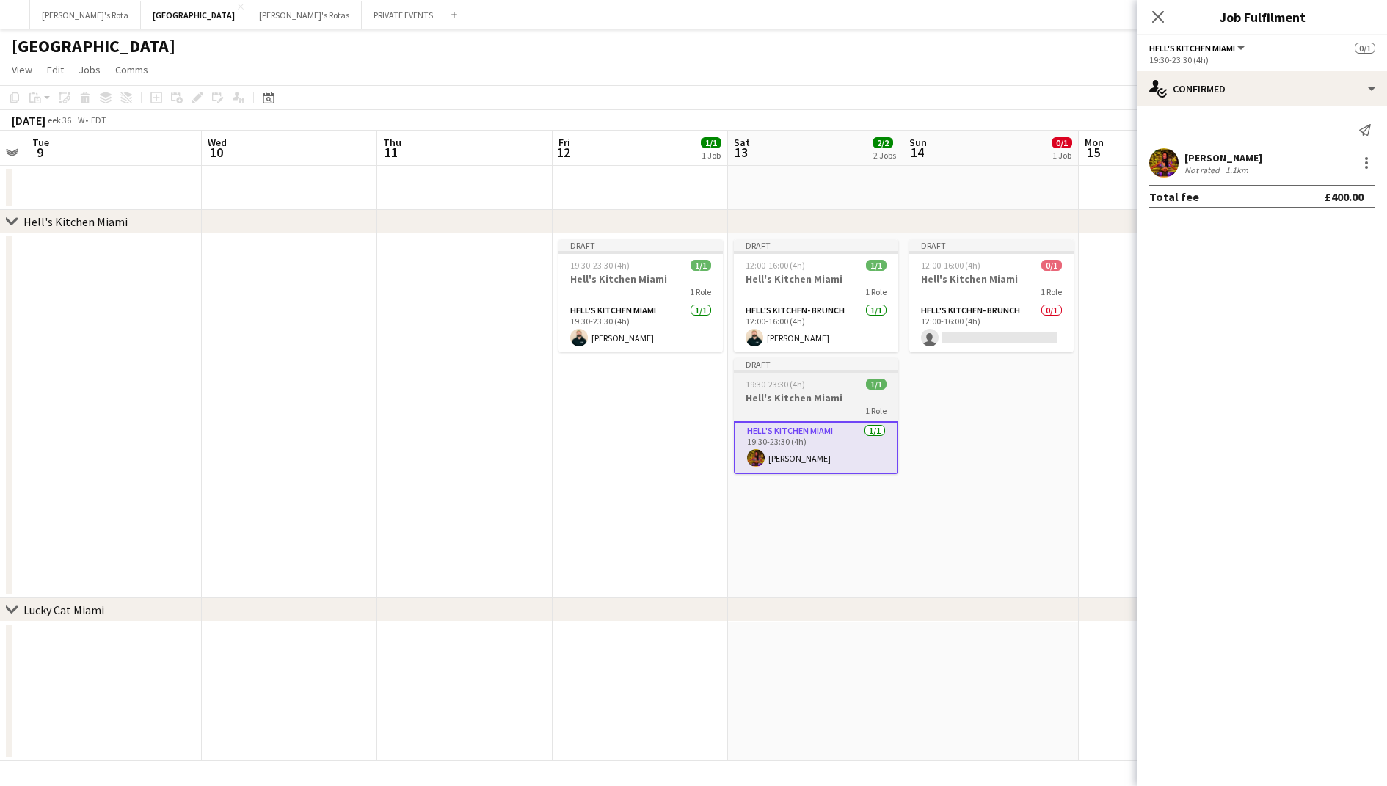
scroll to position [0, 448]
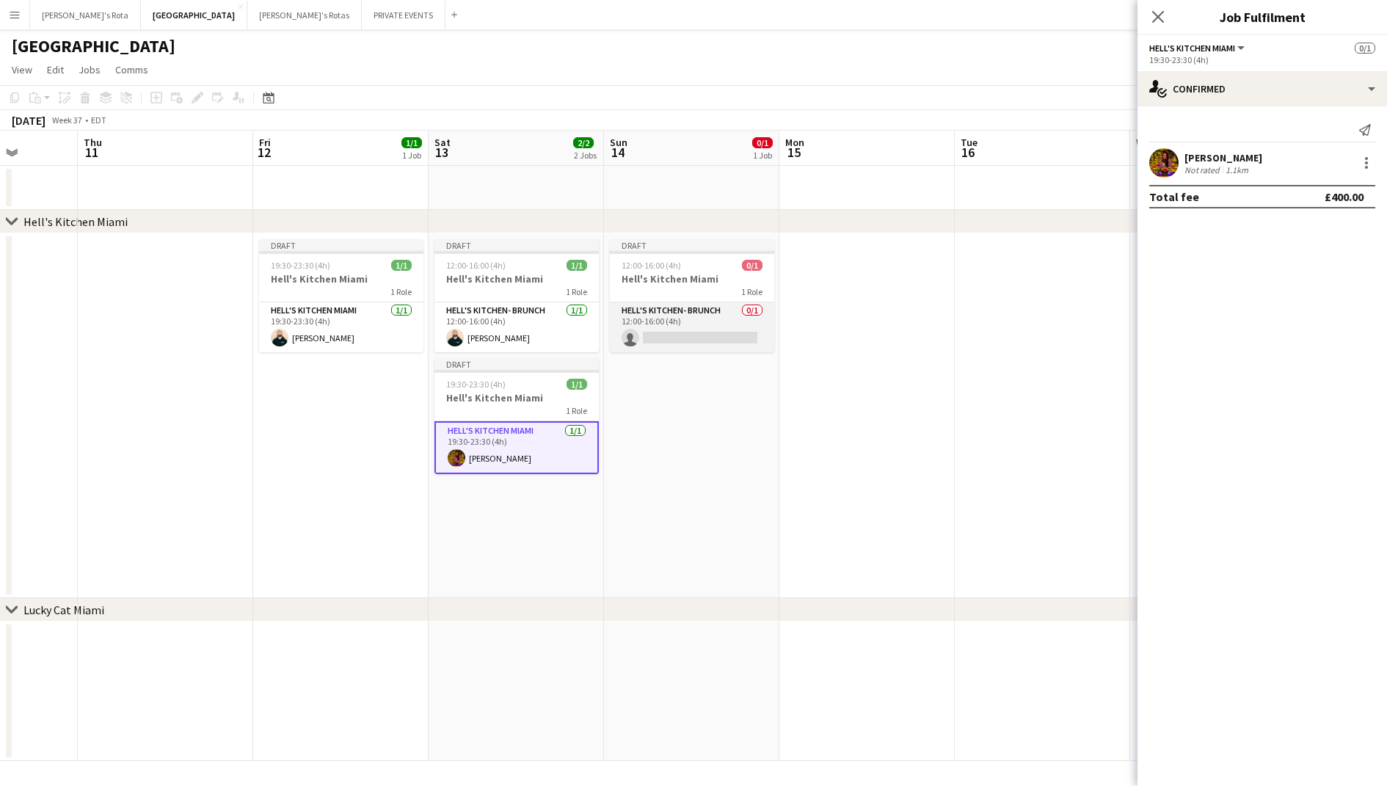
click at [720, 312] on app-card-role "Hell's Kitchen- BRUNCH 0/1 12:00-16:00 (4h) single-neutral-actions" at bounding box center [692, 327] width 164 height 50
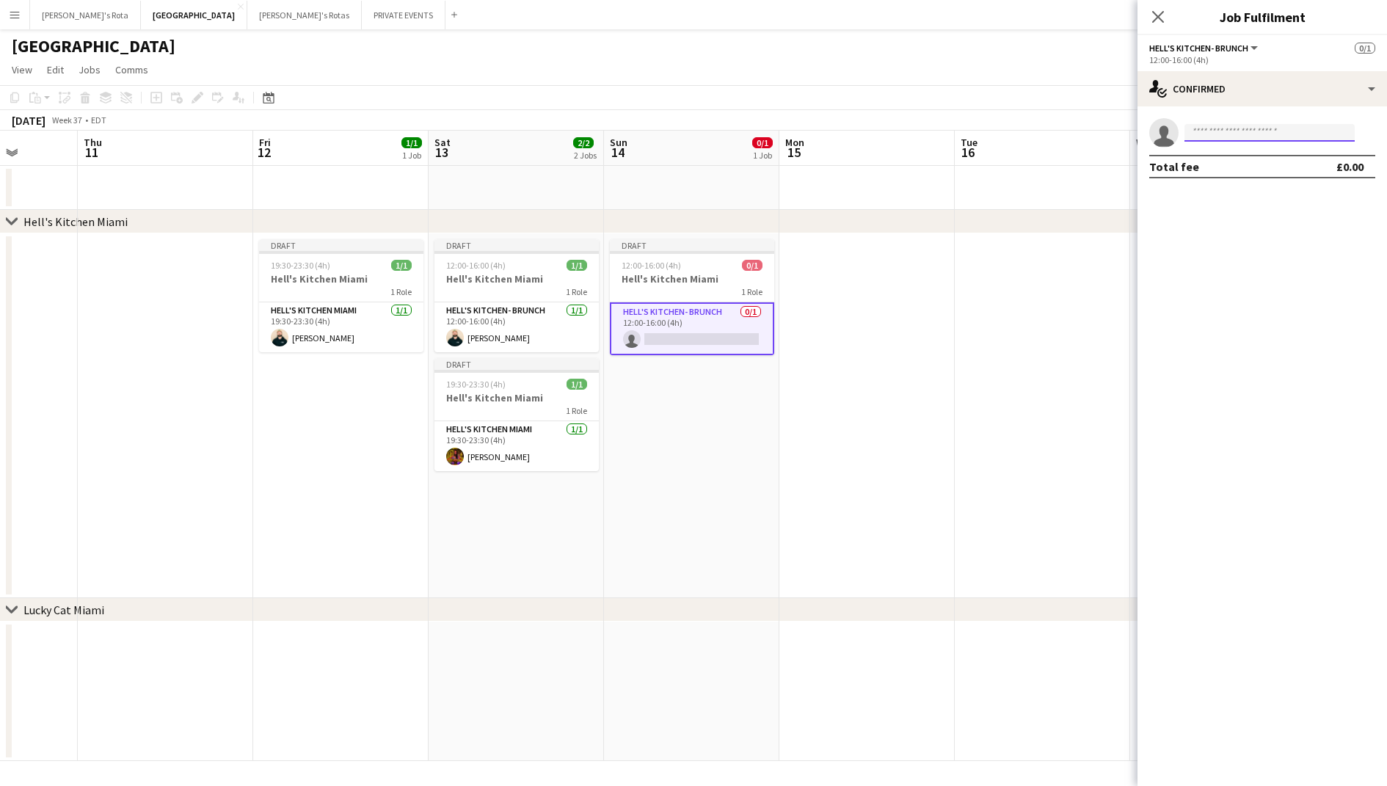
click at [1314, 138] on input at bounding box center [1269, 133] width 170 height 18
type input "*****"
click at [1320, 162] on span "behindcolorbars@gmail.com" at bounding box center [1269, 166] width 147 height 12
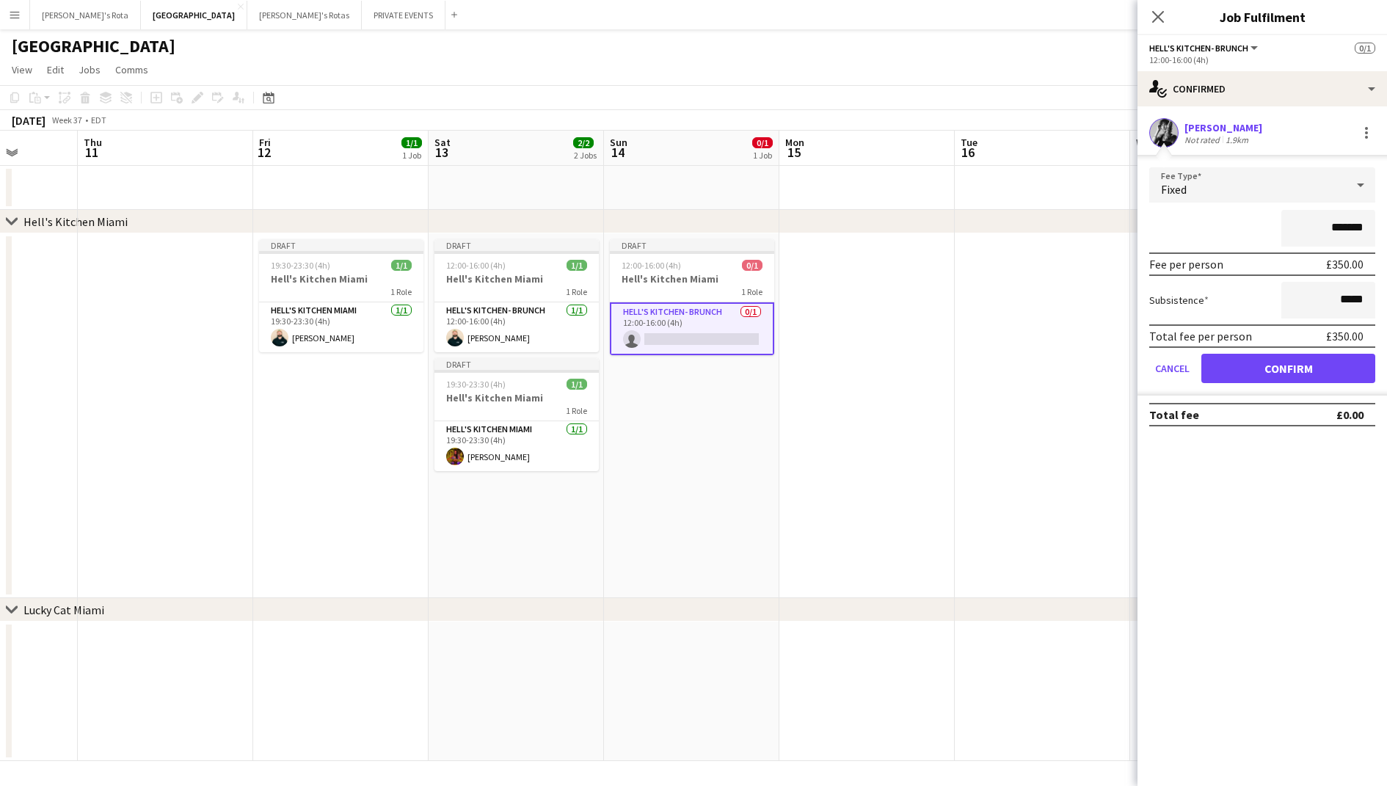
click at [1258, 346] on div "Total fee per person £350.00" at bounding box center [1262, 335] width 226 height 23
click at [1253, 360] on button "Confirm" at bounding box center [1288, 368] width 174 height 29
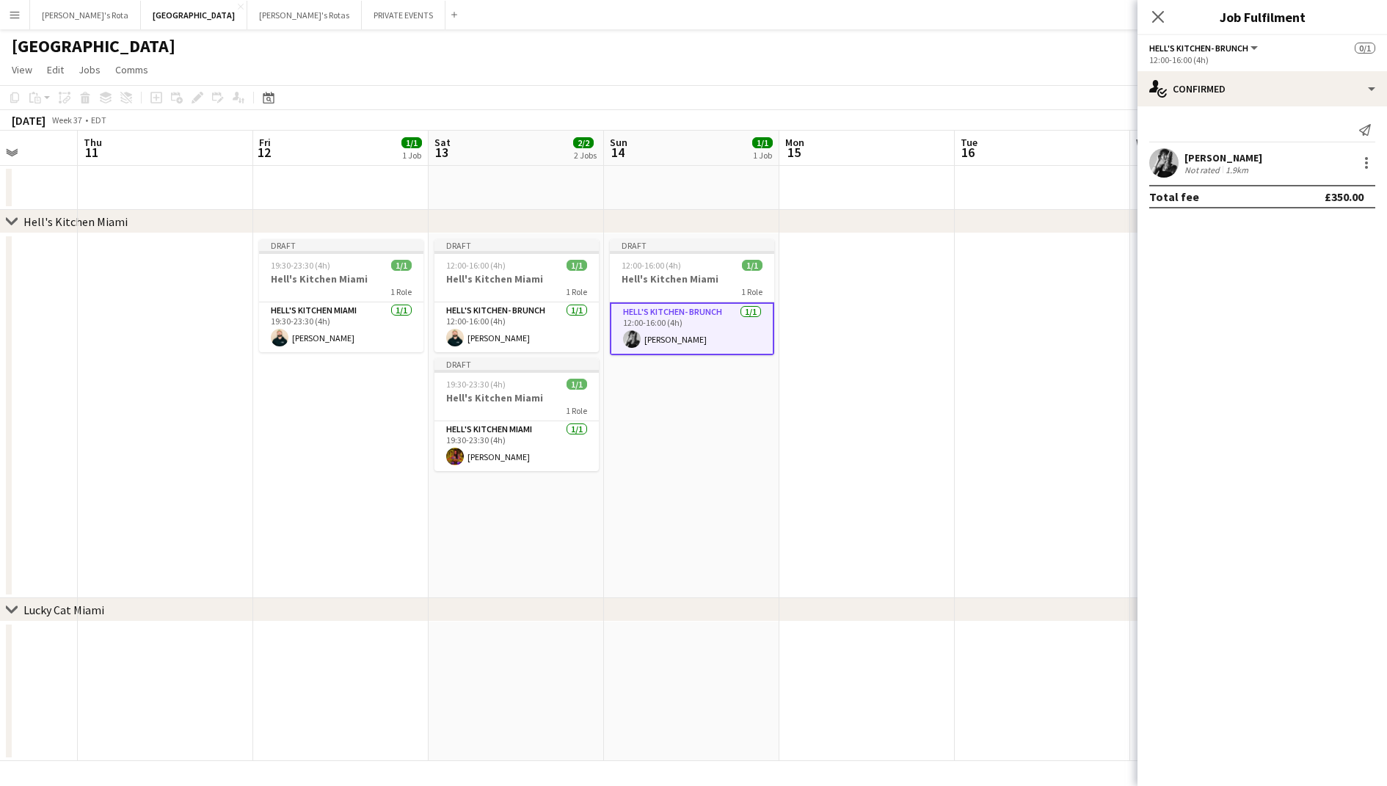
click at [857, 408] on app-date-cell at bounding box center [866, 415] width 175 height 365
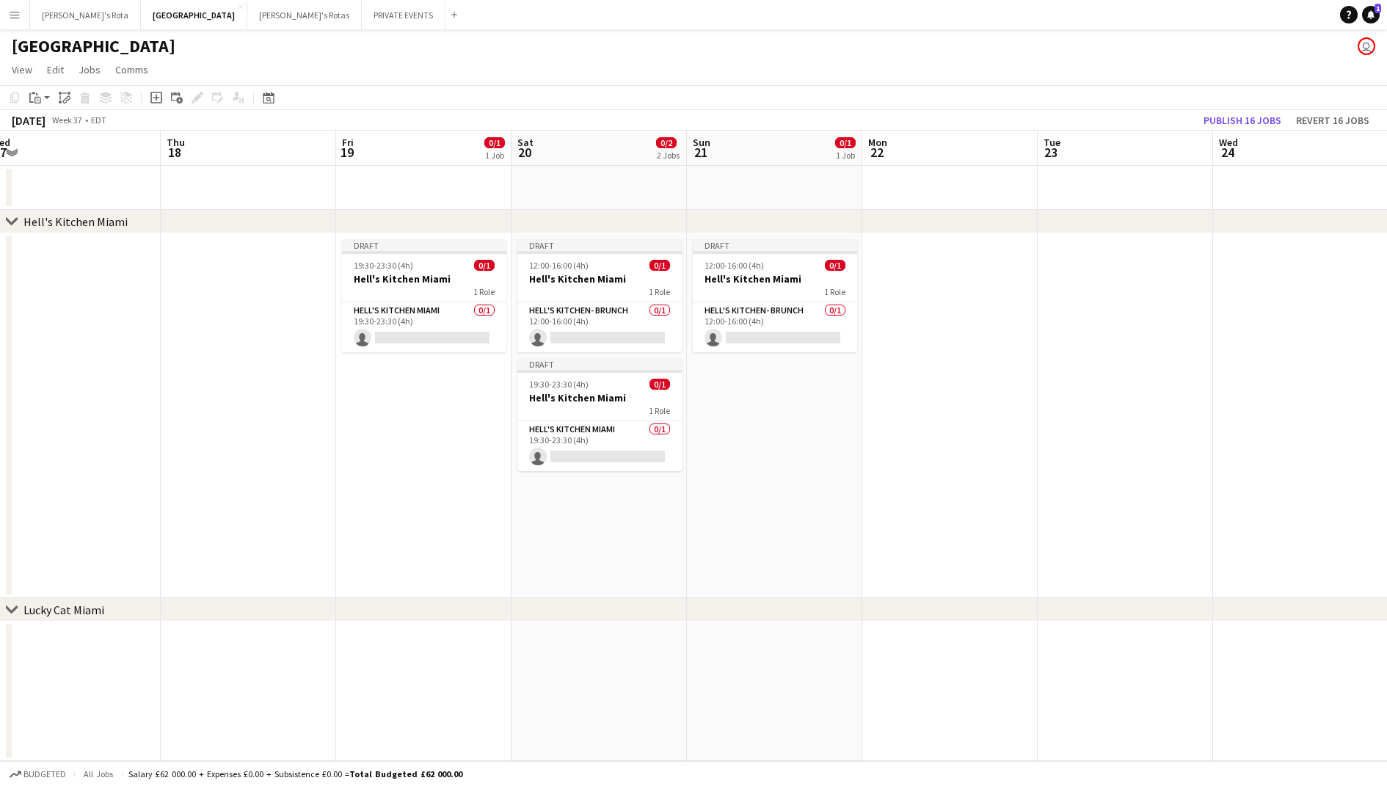
scroll to position [0, 543]
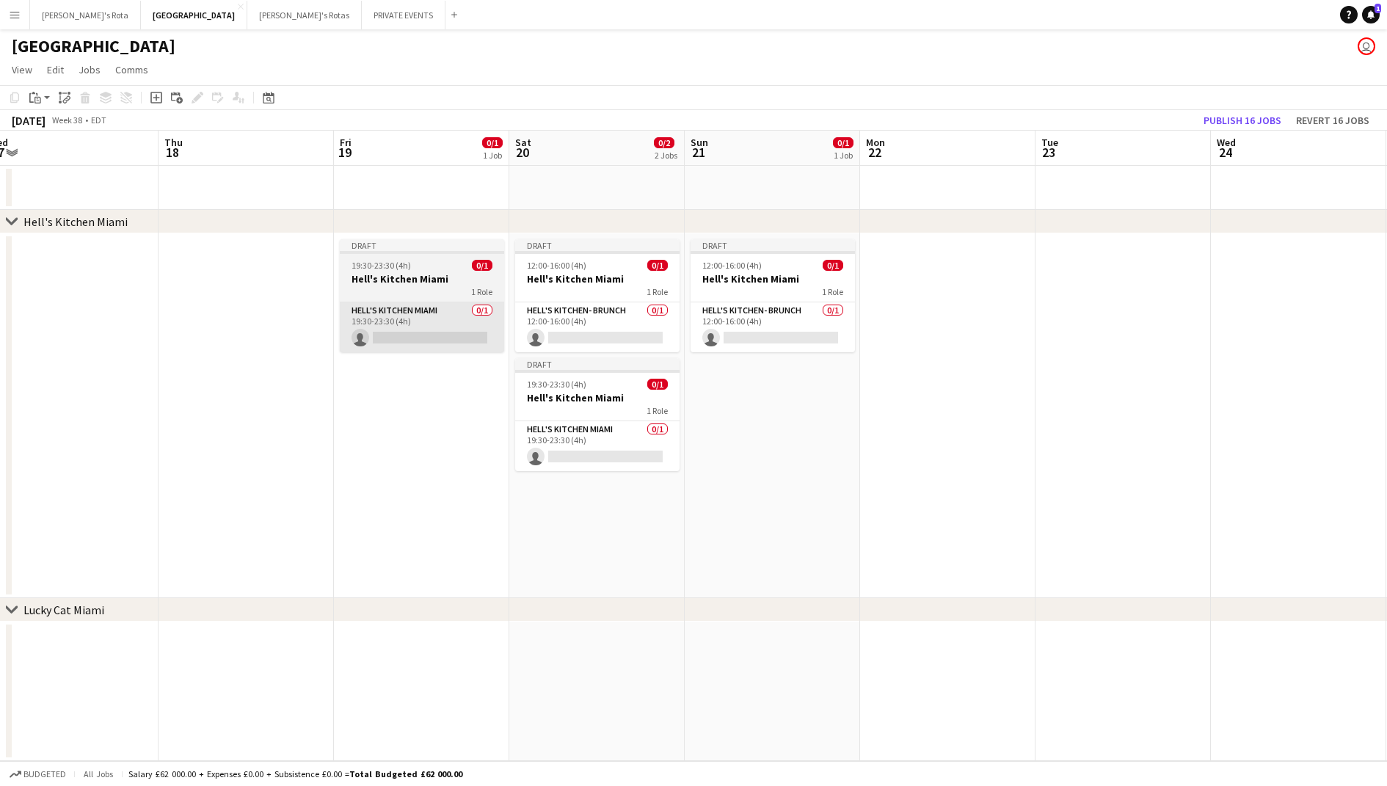
click at [458, 321] on app-card-role "Hell's Kitchen Miami 0/1 19:30-23:30 (4h) single-neutral-actions" at bounding box center [422, 327] width 164 height 50
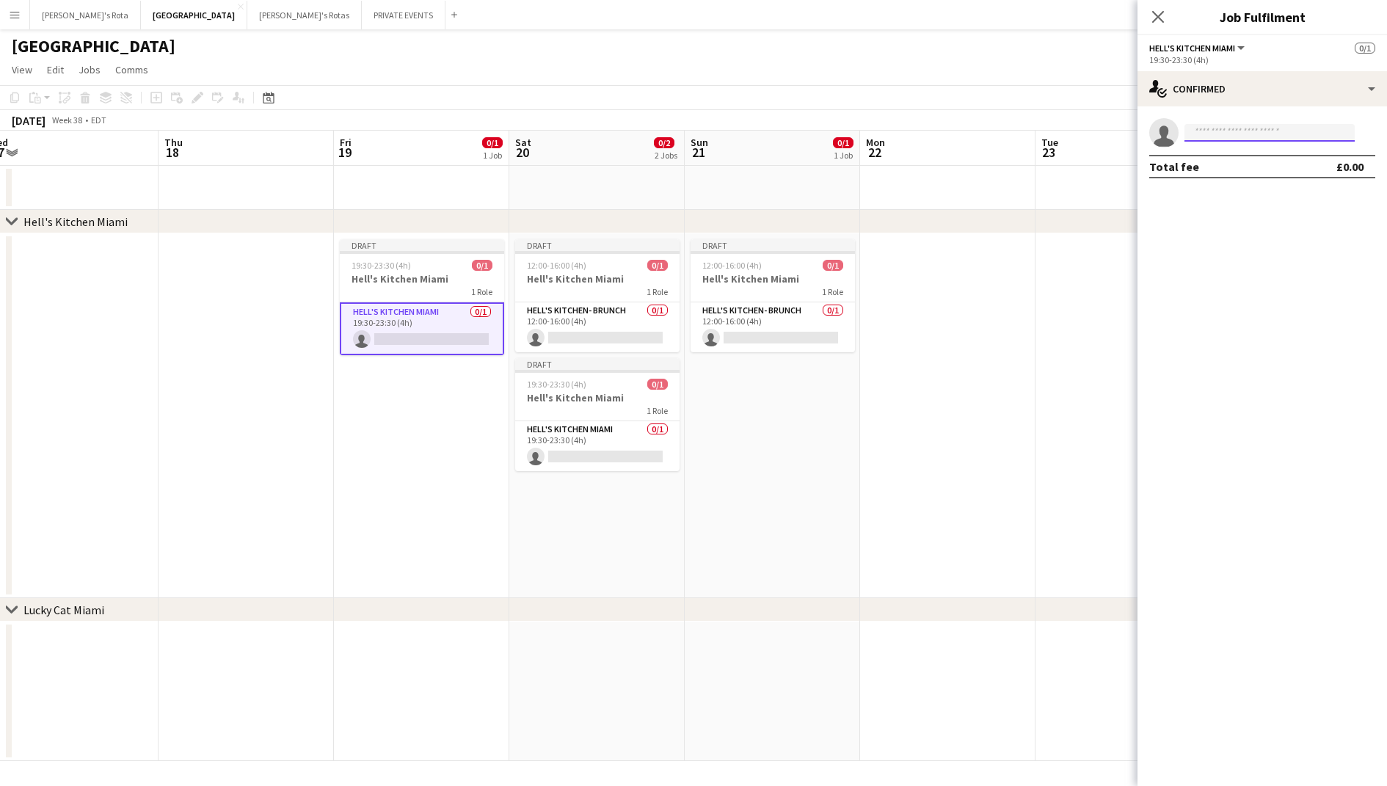
click at [1209, 139] on input at bounding box center [1269, 133] width 170 height 18
type input "*****"
click at [1215, 167] on span "teamsyncetdj@gmail.com" at bounding box center [1269, 166] width 147 height 12
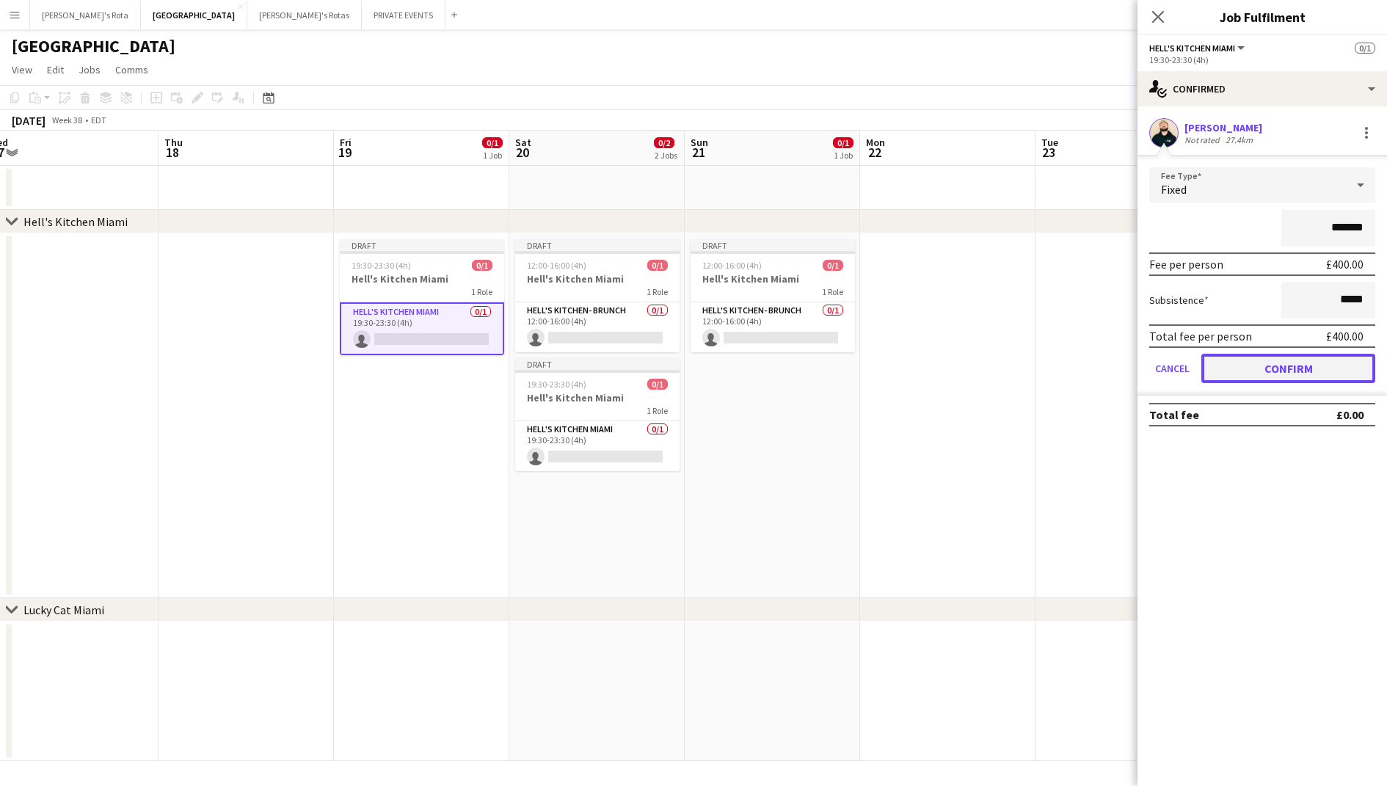
click at [1252, 374] on button "Confirm" at bounding box center [1288, 368] width 174 height 29
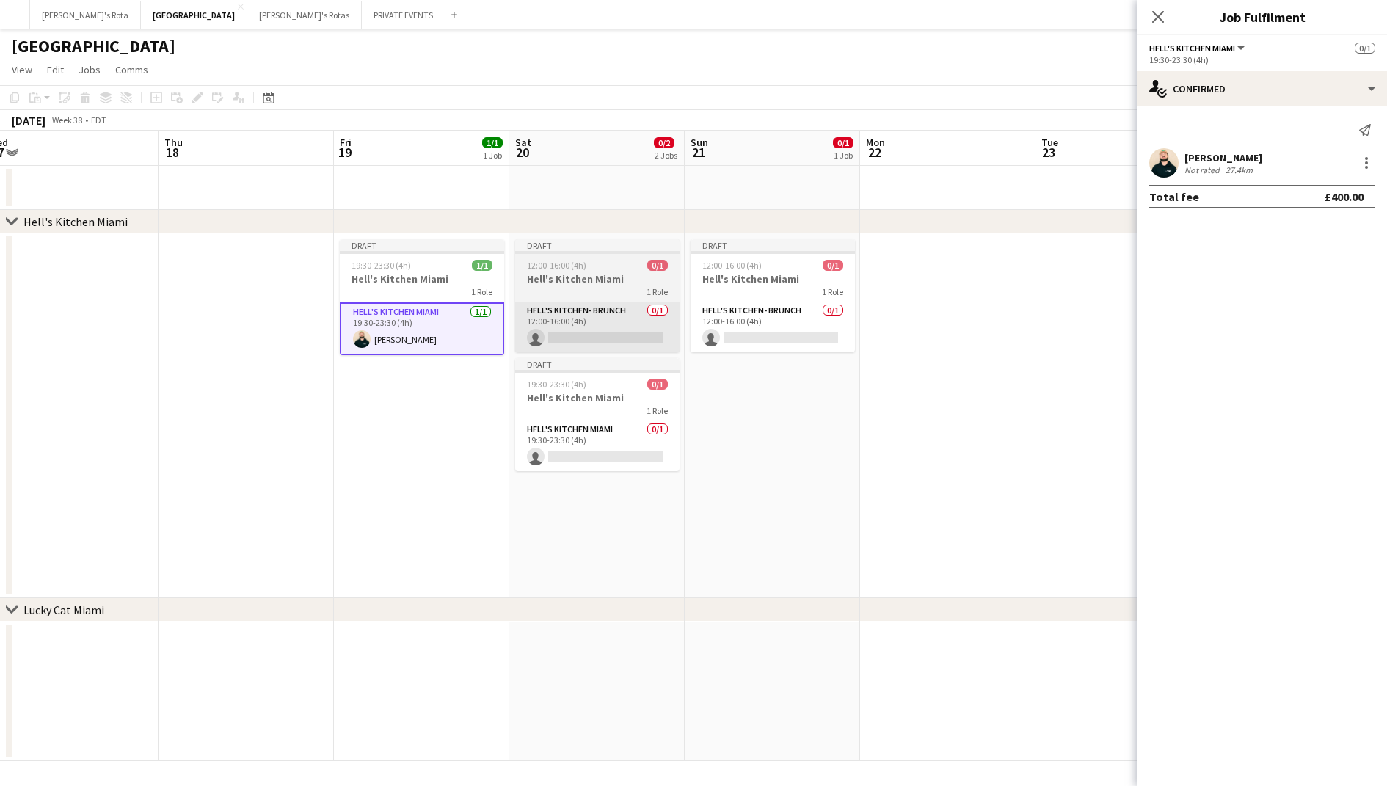
click at [612, 324] on app-card-role "Hell's Kitchen- BRUNCH 0/1 12:00-16:00 (4h) single-neutral-actions" at bounding box center [597, 327] width 164 height 50
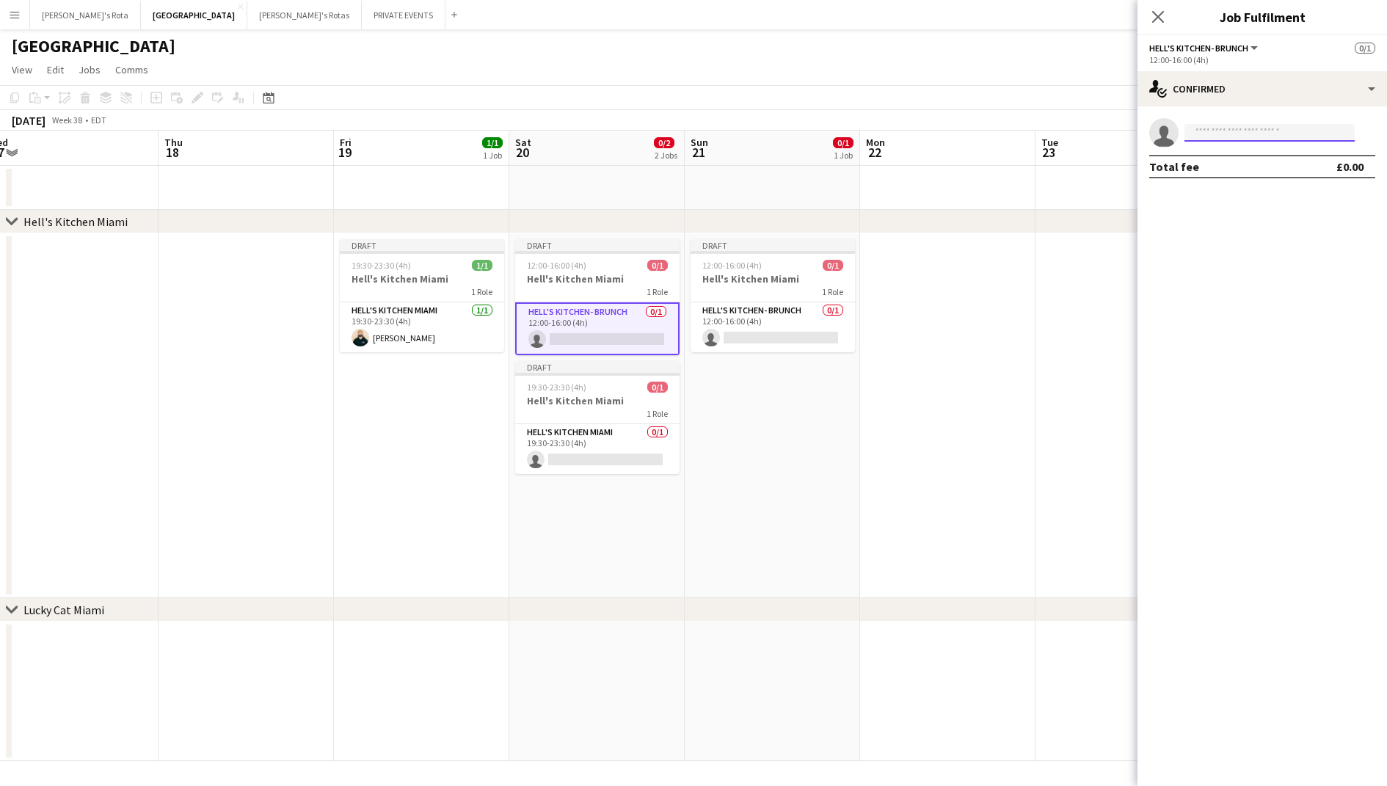
click at [1216, 131] on input at bounding box center [1269, 133] width 170 height 18
type input "*****"
click at [1224, 160] on span "teamsyncetdj@gmail.com" at bounding box center [1269, 166] width 147 height 12
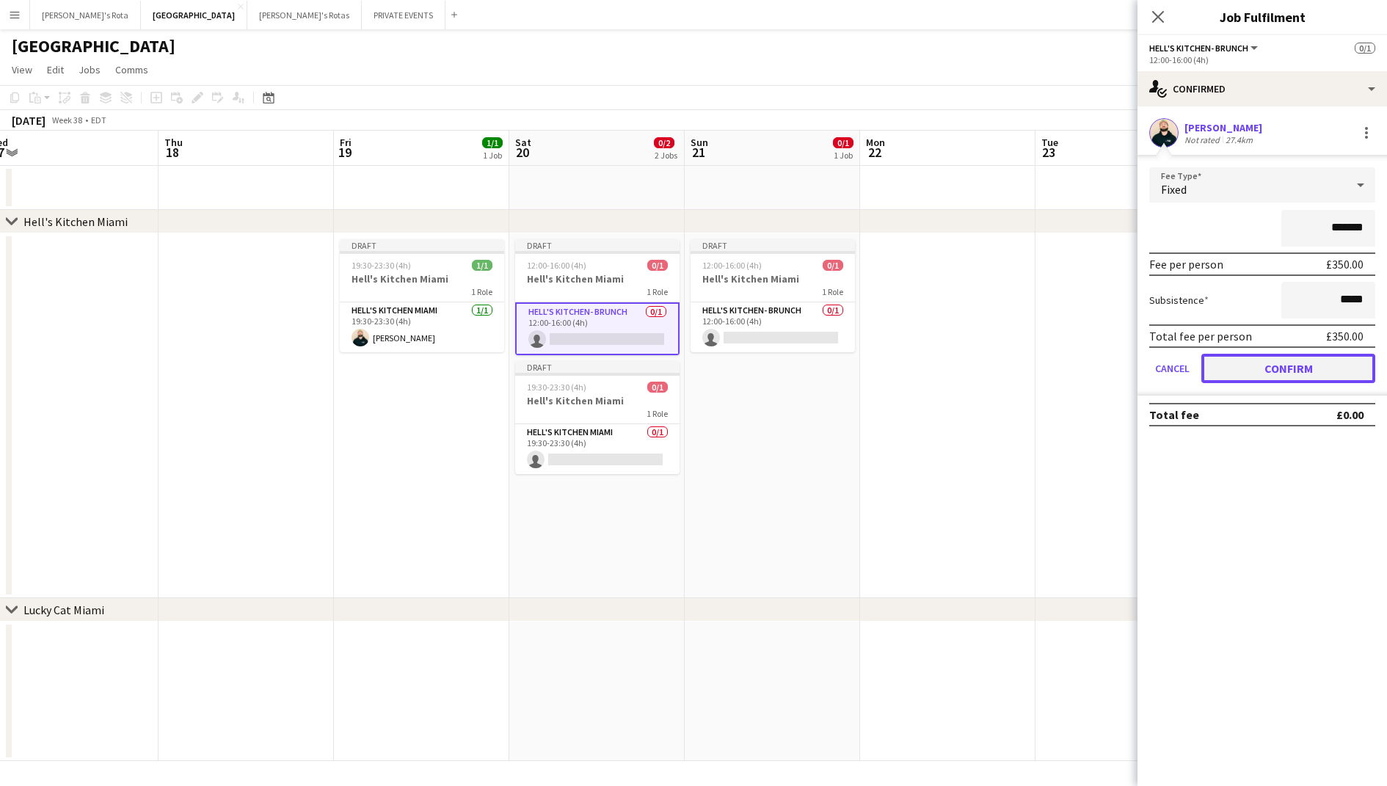
click at [1264, 374] on button "Confirm" at bounding box center [1288, 368] width 174 height 29
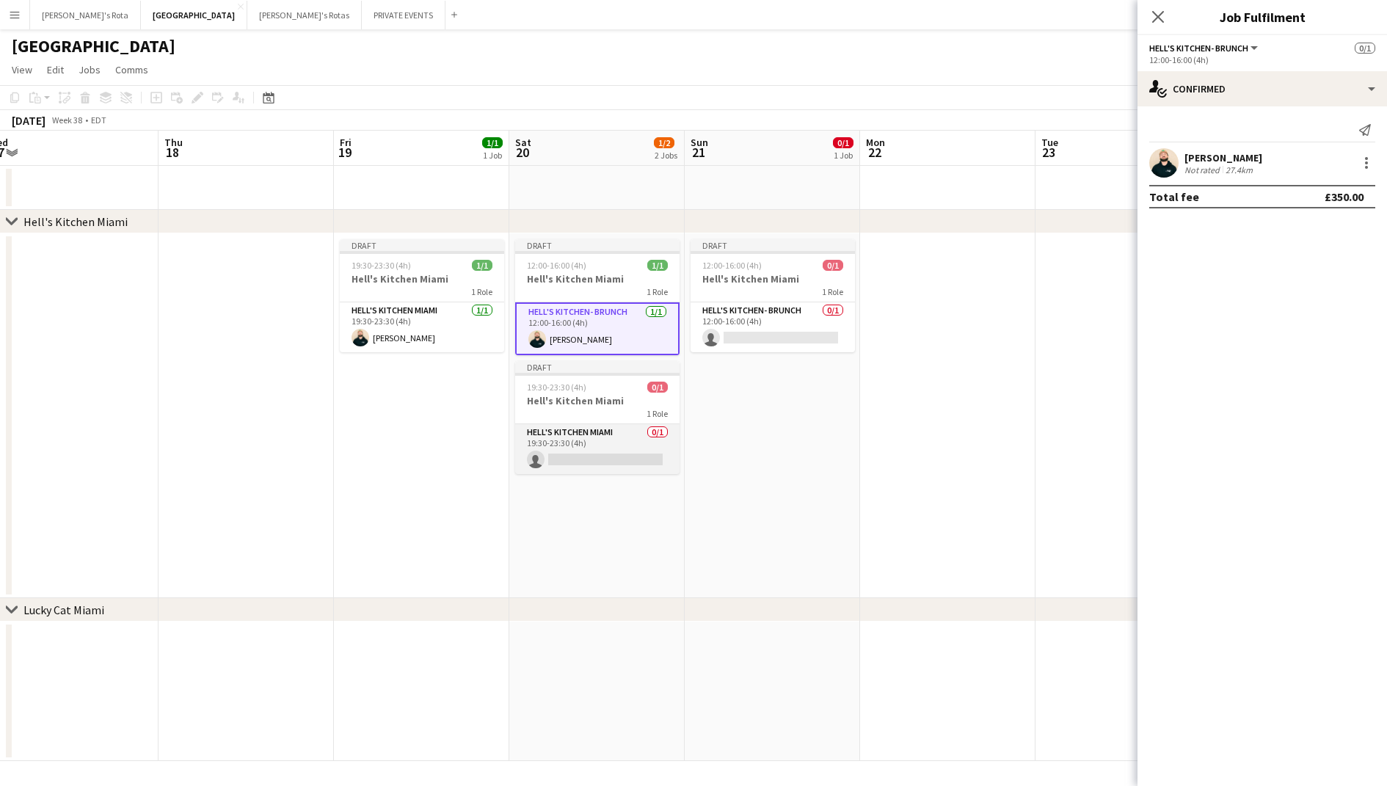
click at [588, 431] on app-card-role "Hell's Kitchen Miami 0/1 19:30-23:30 (4h) single-neutral-actions" at bounding box center [597, 449] width 164 height 50
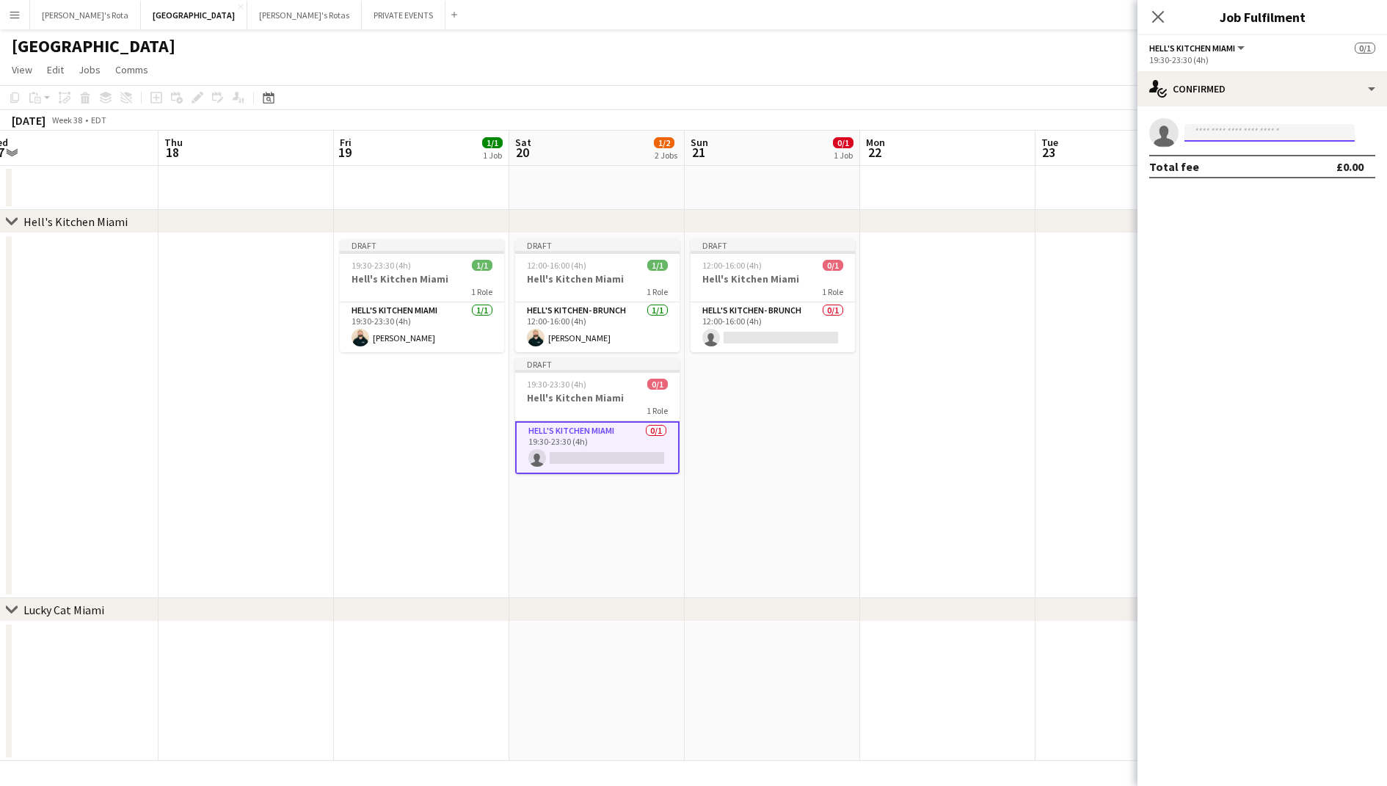
click at [1235, 135] on input at bounding box center [1269, 133] width 170 height 18
type input "****"
click at [1235, 147] on span "[PERSON_NAME]" at bounding box center [1238, 153] width 84 height 12
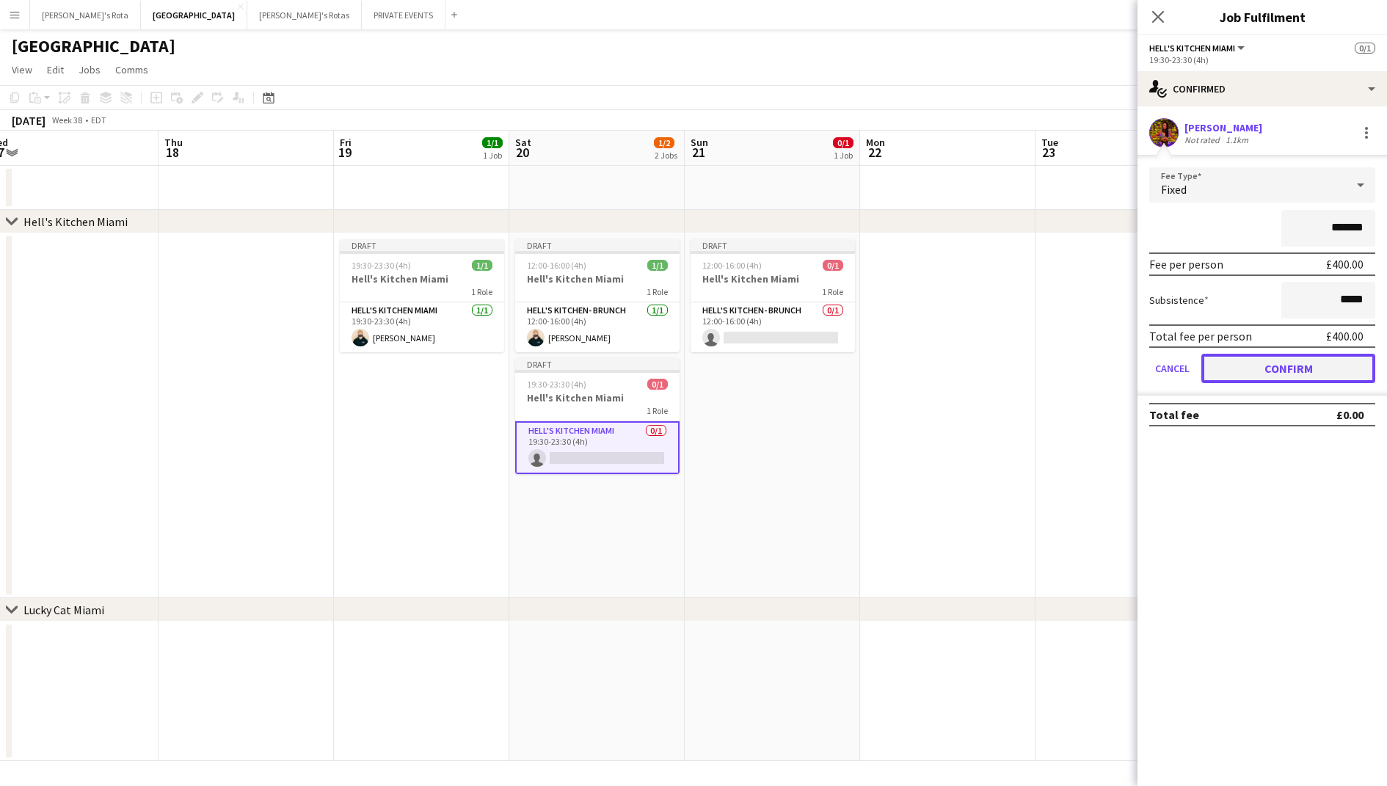
click at [1245, 371] on button "Confirm" at bounding box center [1288, 368] width 174 height 29
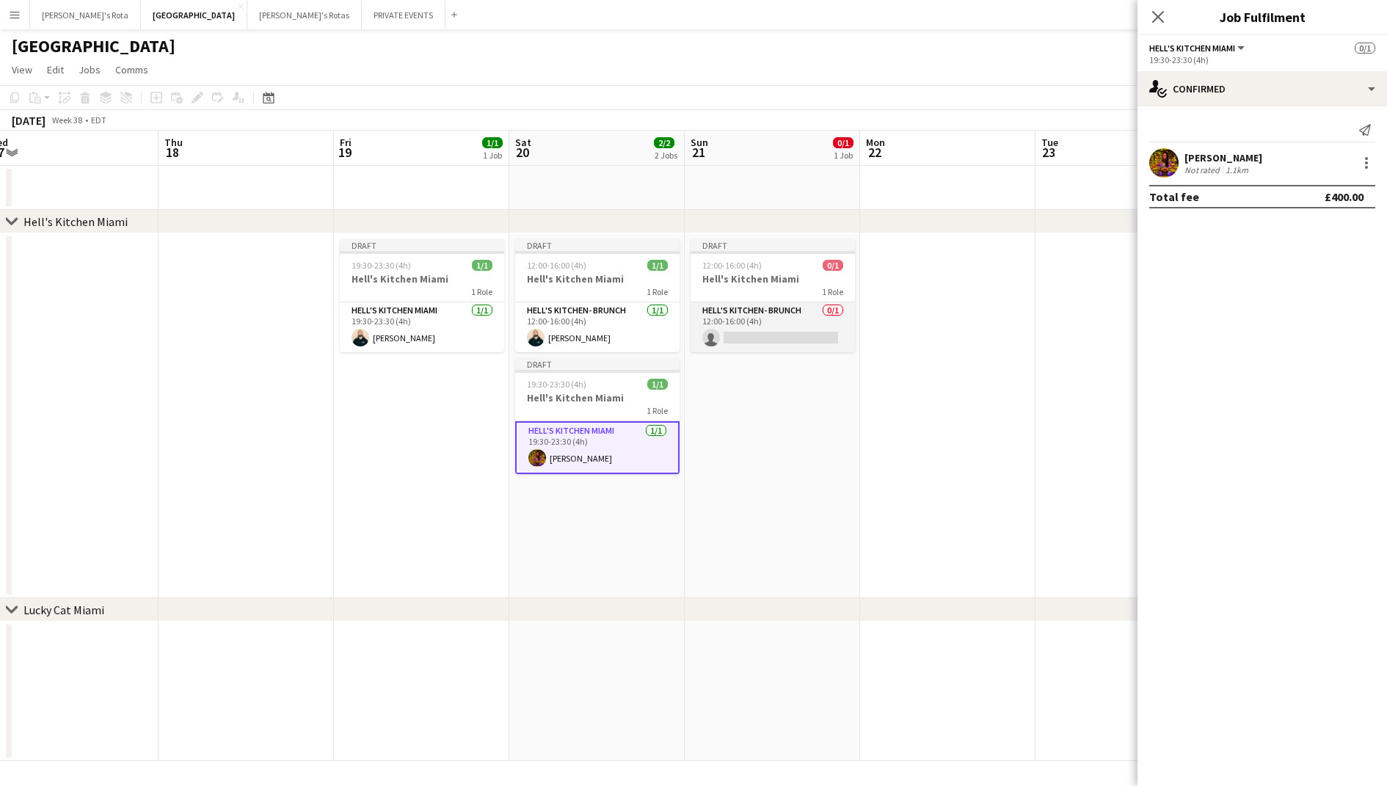
click at [754, 329] on app-card-role "Hell's Kitchen- BRUNCH 0/1 12:00-16:00 (4h) single-neutral-actions" at bounding box center [772, 327] width 164 height 50
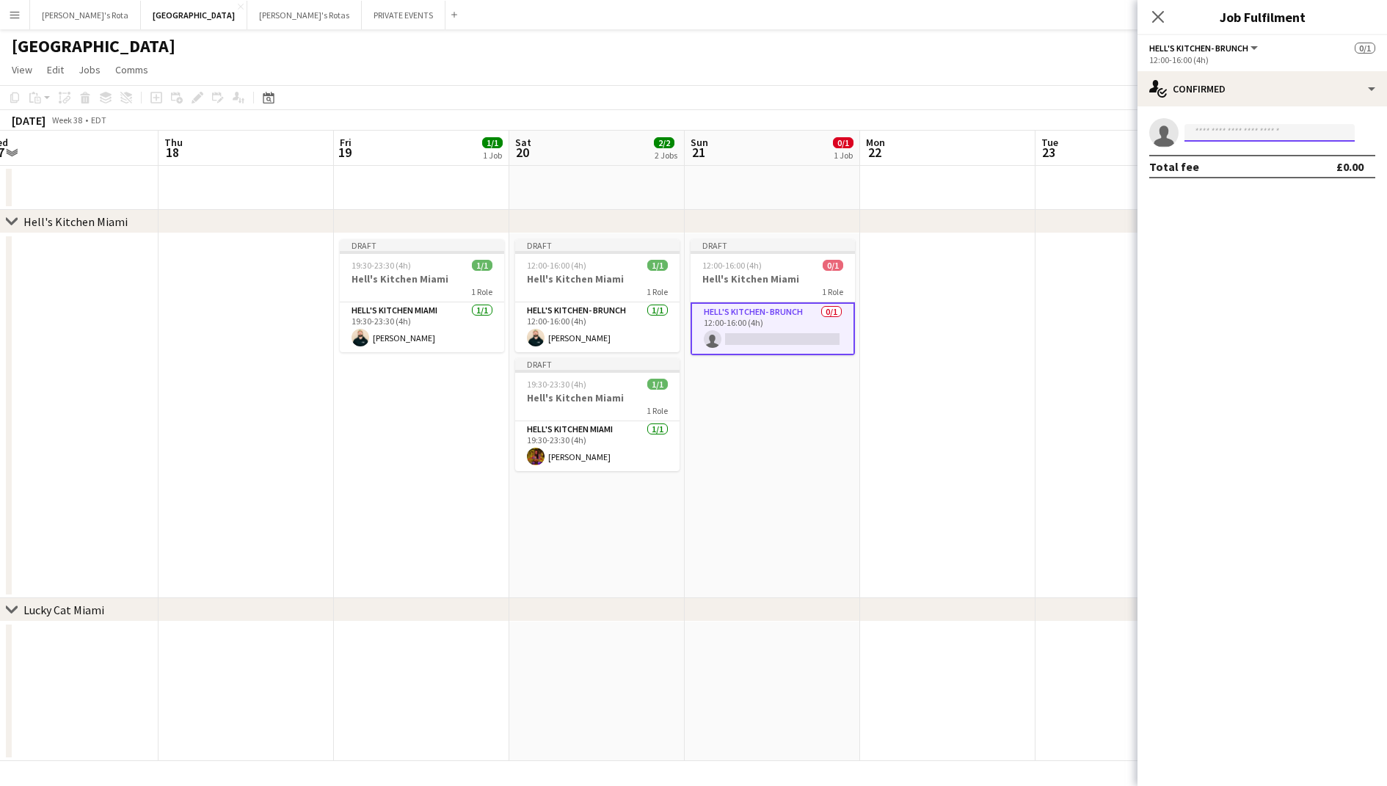
click at [1303, 140] on input at bounding box center [1269, 133] width 170 height 18
type input "*****"
click at [1303, 164] on span "behindcolorbars@gmail.com" at bounding box center [1269, 166] width 147 height 12
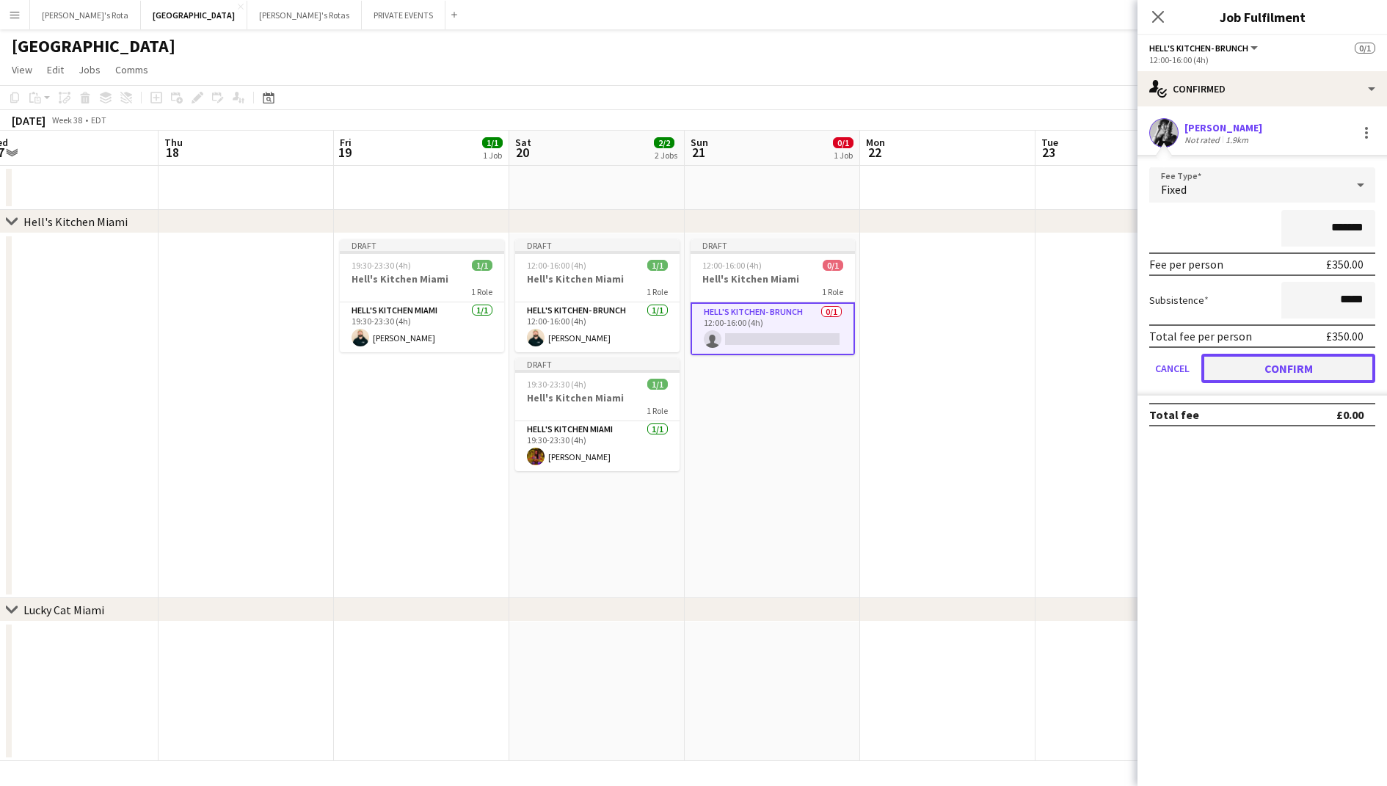
click at [1261, 354] on button "Confirm" at bounding box center [1288, 368] width 174 height 29
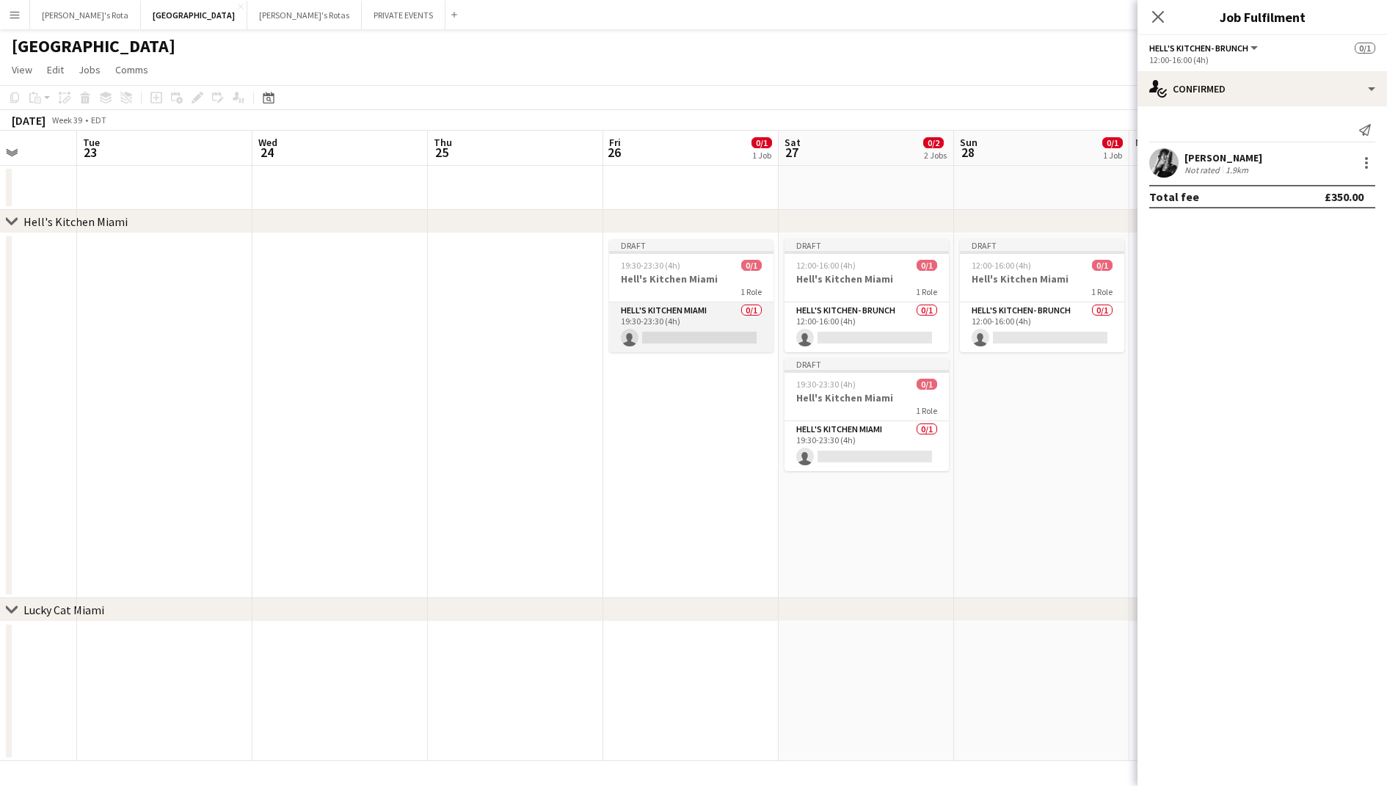
scroll to position [0, 448]
click at [674, 335] on app-card-role "Hell's Kitchen Miami 0/1 19:30-23:30 (4h) single-neutral-actions" at bounding box center [692, 327] width 164 height 50
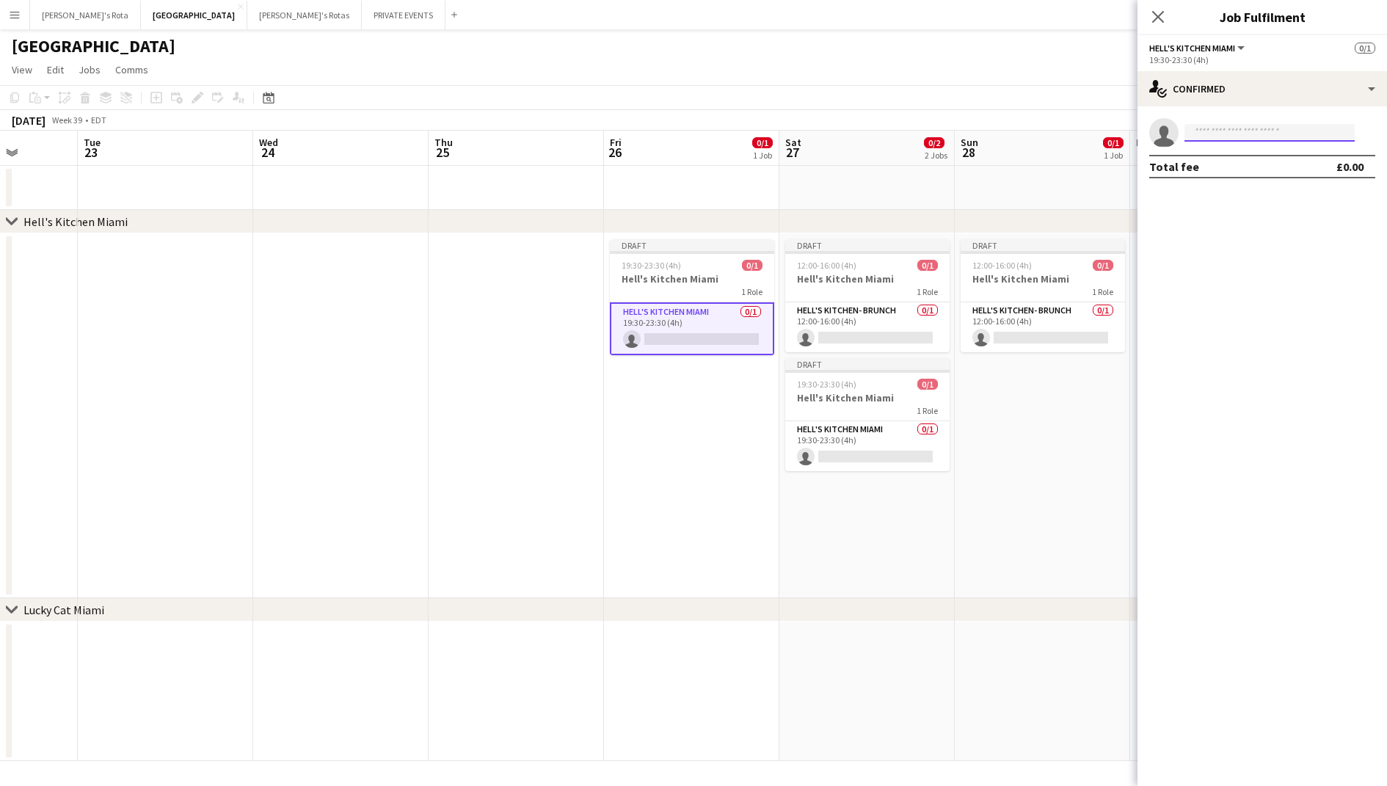
click at [1269, 136] on input at bounding box center [1269, 133] width 170 height 18
type input "*****"
click at [1269, 165] on span "teamsyncetdj@gmail.com" at bounding box center [1269, 166] width 147 height 12
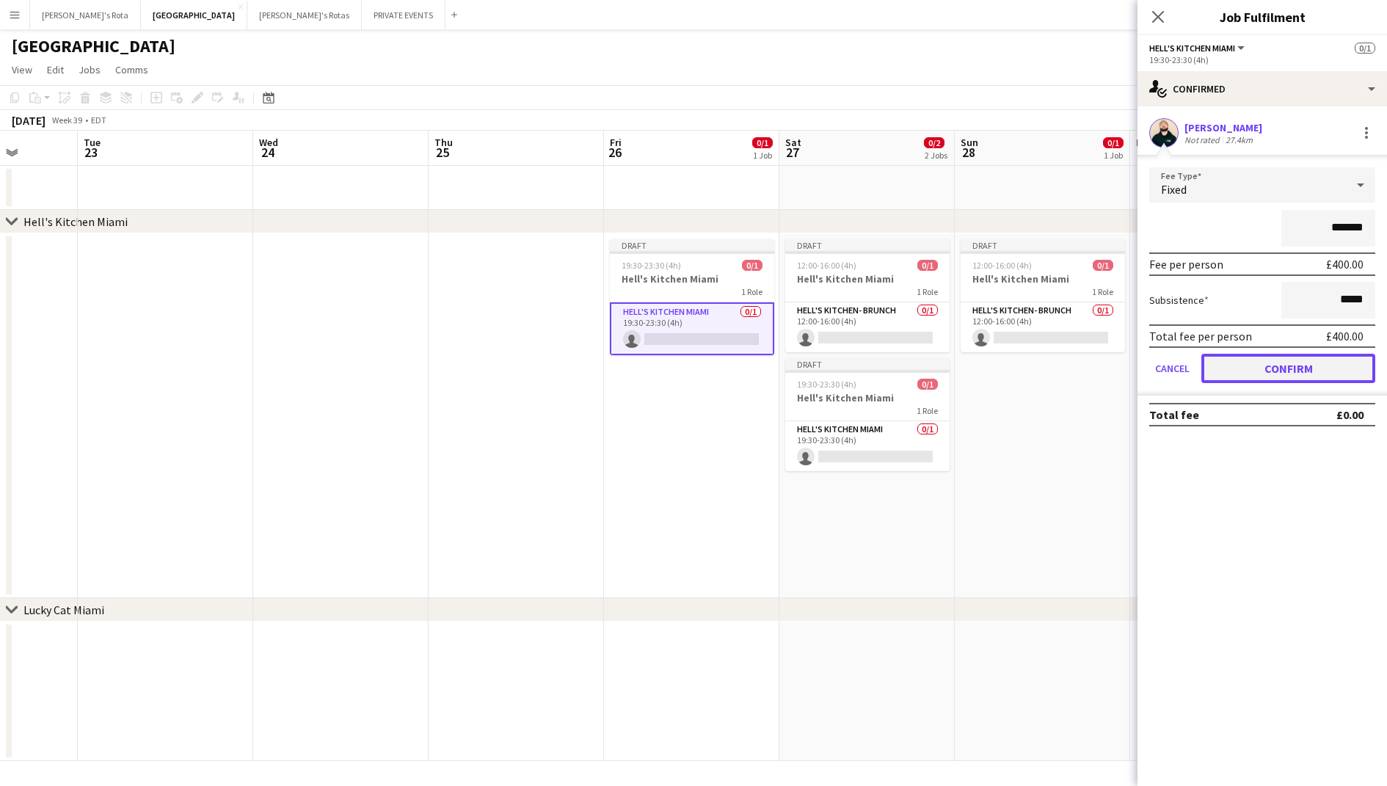
click at [1247, 355] on button "Confirm" at bounding box center [1288, 368] width 174 height 29
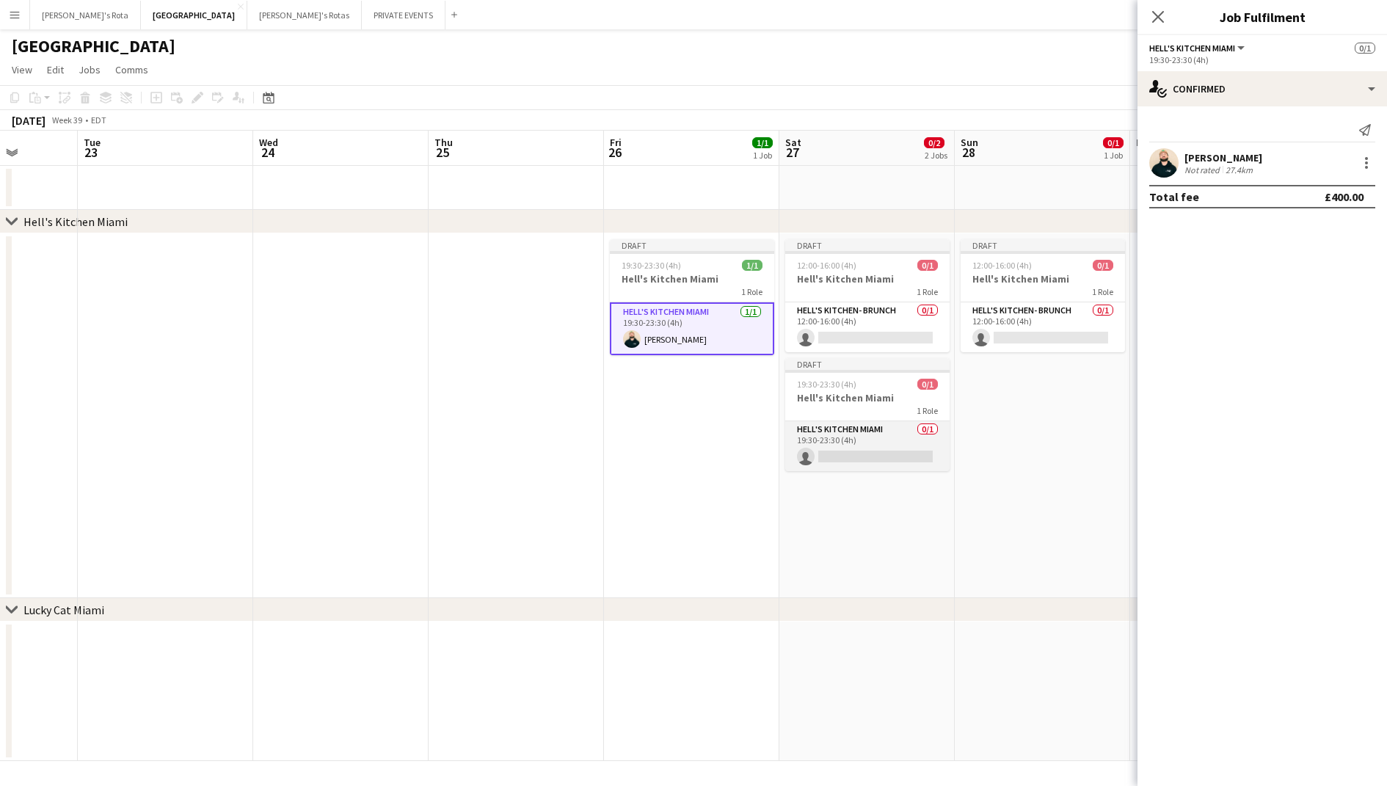
click at [883, 423] on app-card-role "Hell's Kitchen Miami 0/1 19:30-23:30 (4h) single-neutral-actions" at bounding box center [867, 446] width 164 height 50
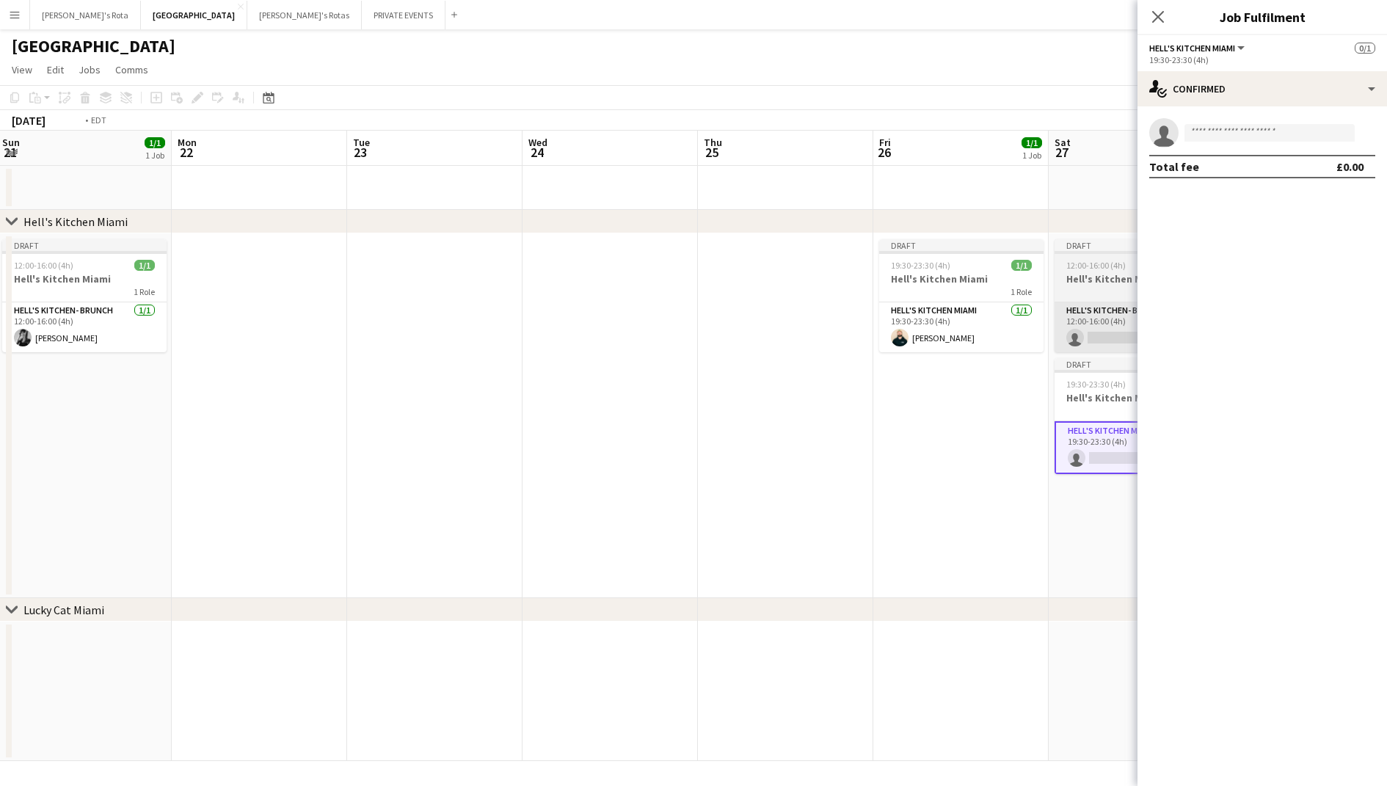
scroll to position [0, 554]
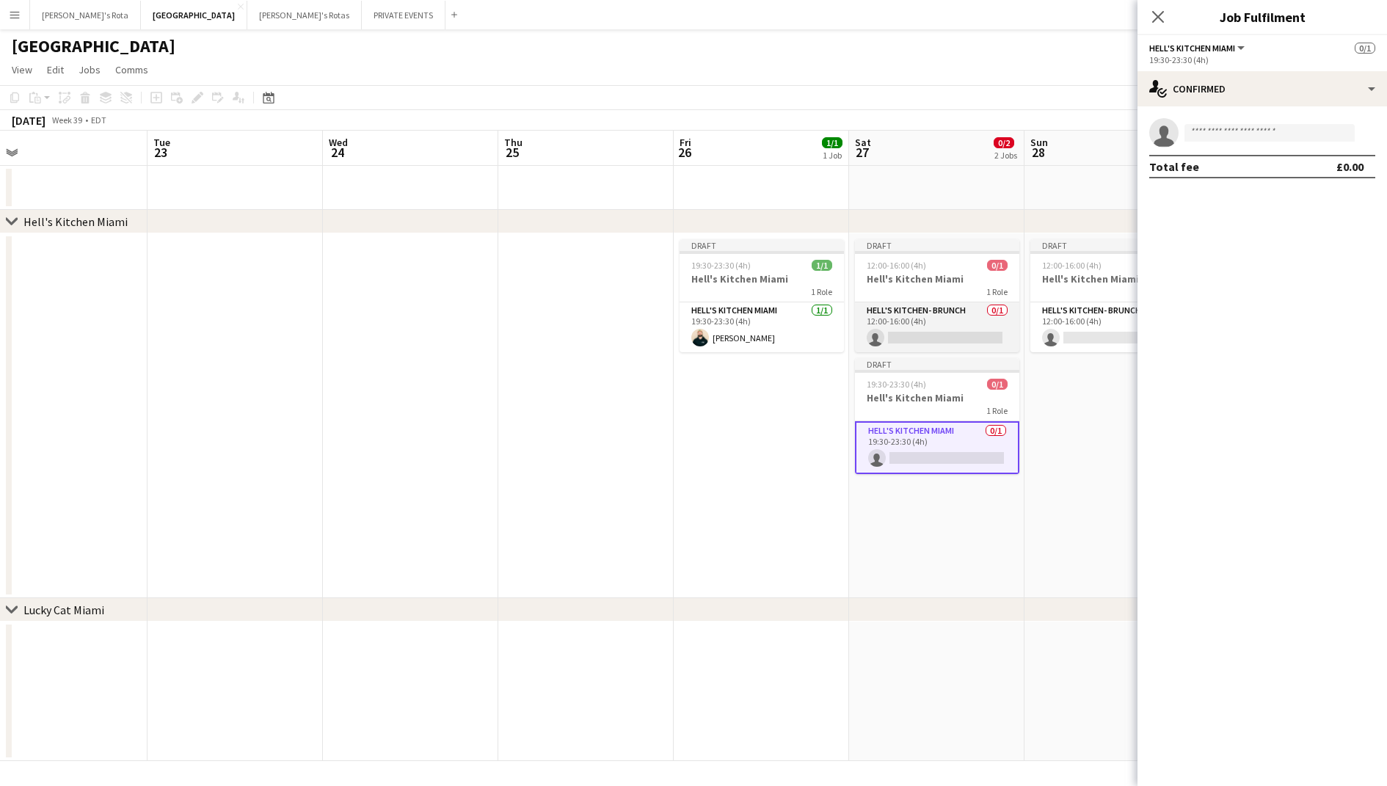
click at [951, 320] on app-card-role "Hell's Kitchen- BRUNCH 0/1 12:00-16:00 (4h) single-neutral-actions" at bounding box center [937, 327] width 164 height 50
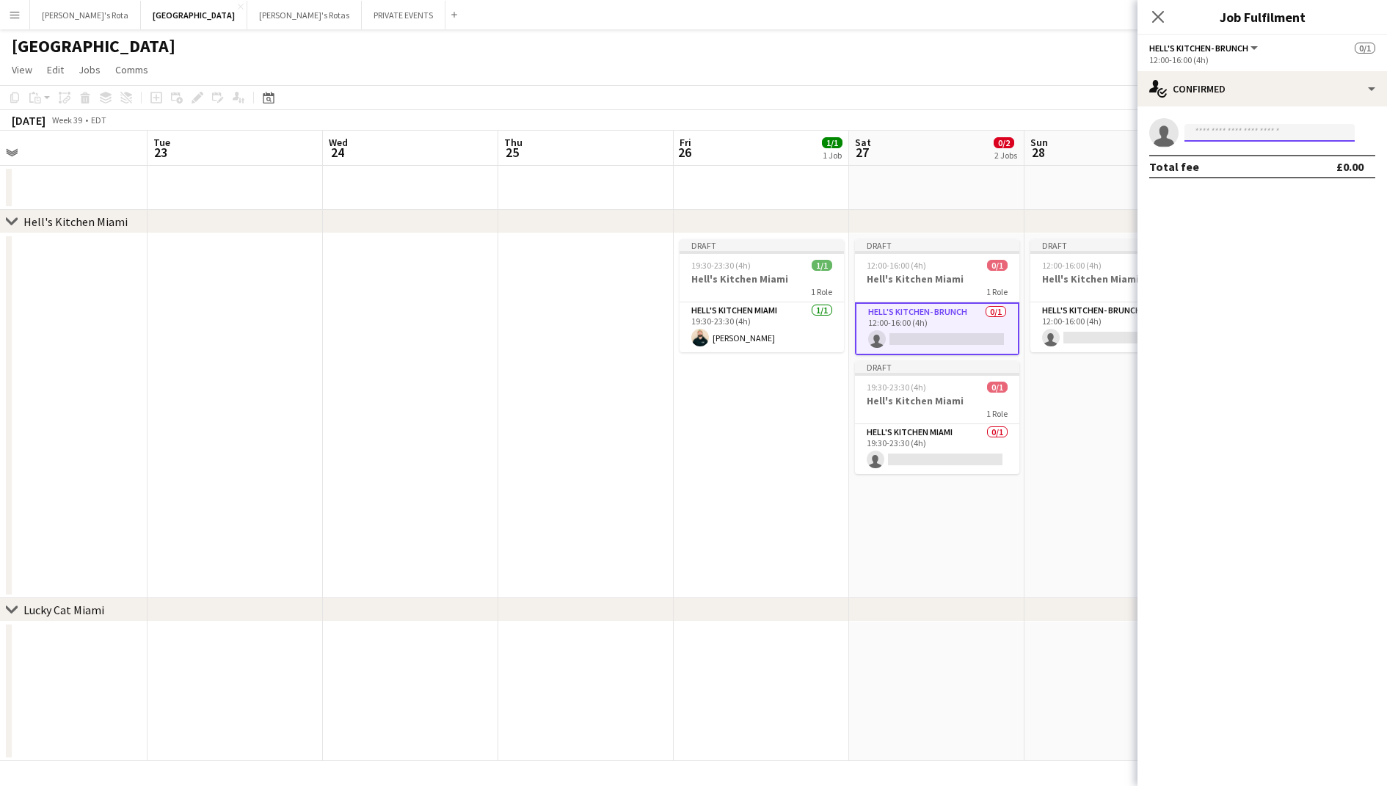
click at [1255, 135] on input at bounding box center [1269, 133] width 170 height 18
type input "*****"
click at [1255, 162] on span "teamsyncetdj@gmail.com" at bounding box center [1269, 166] width 147 height 12
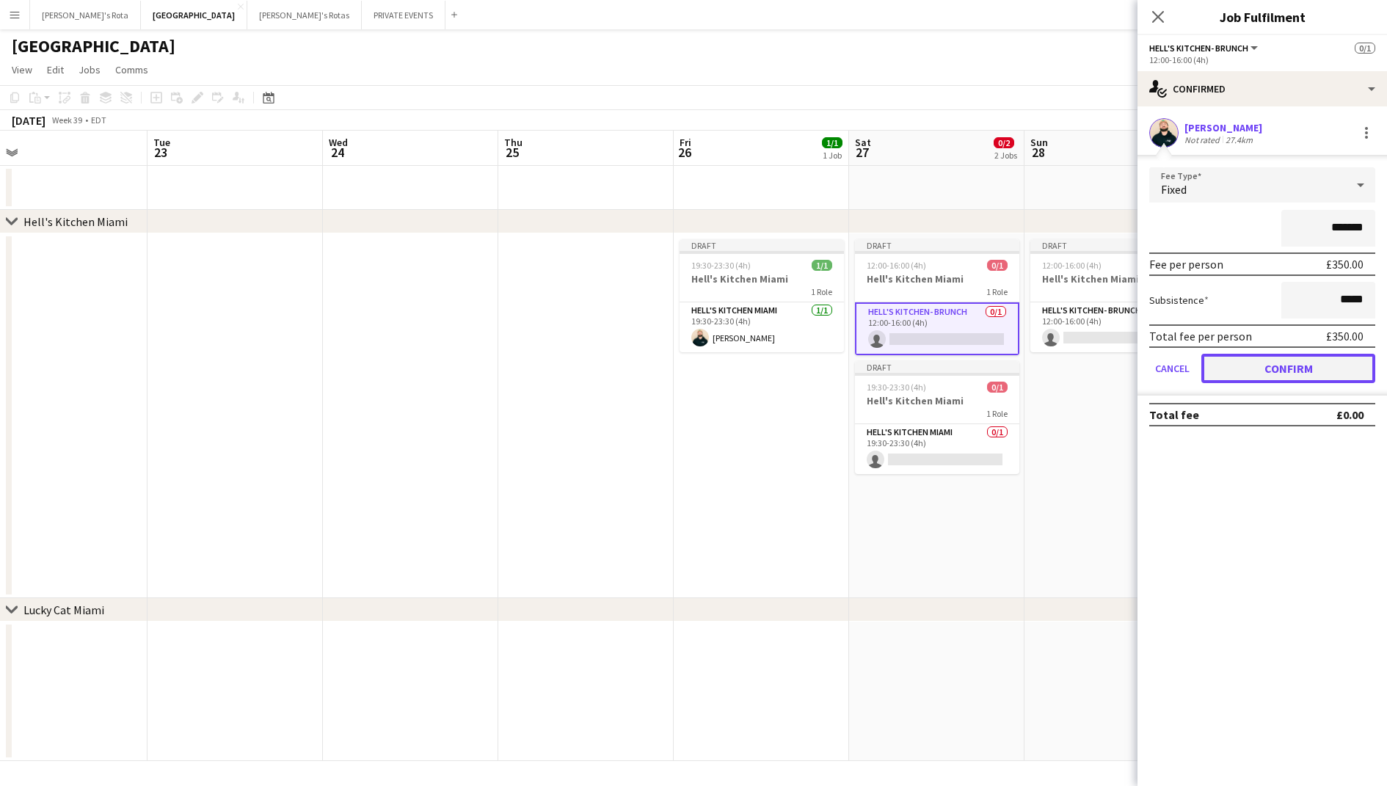
click at [1254, 363] on button "Confirm" at bounding box center [1288, 368] width 174 height 29
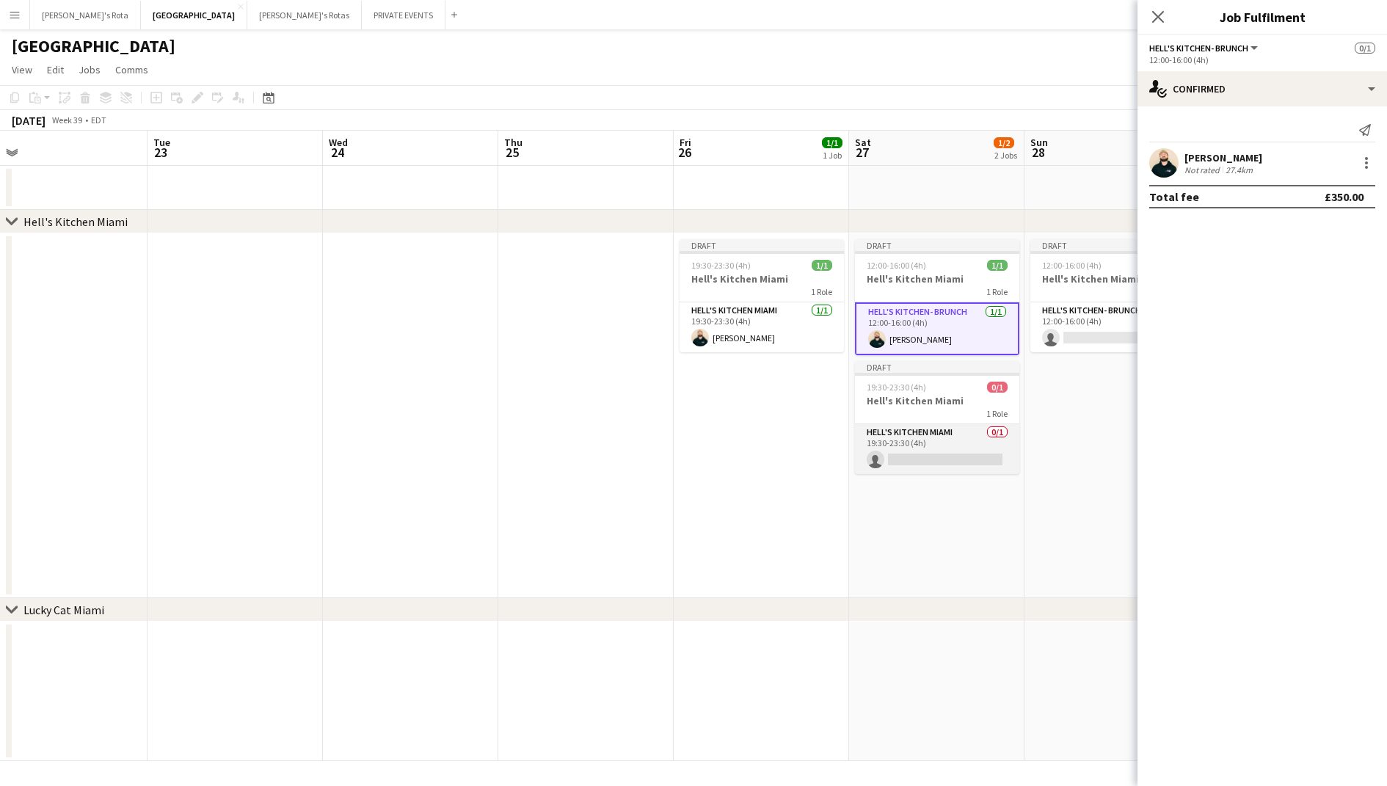
click at [953, 439] on app-card-role "Hell's Kitchen Miami 0/1 19:30-23:30 (4h) single-neutral-actions" at bounding box center [937, 449] width 164 height 50
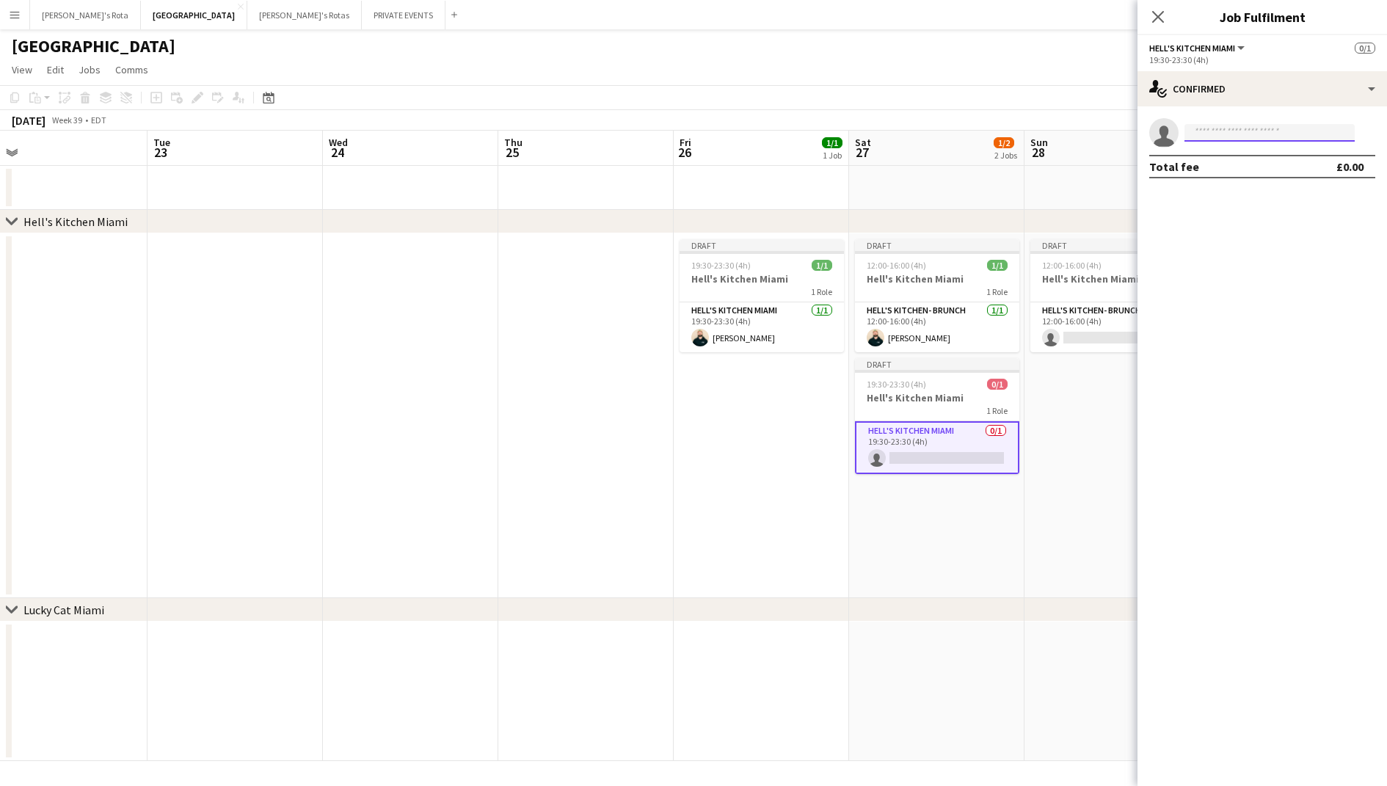
click at [1266, 135] on input at bounding box center [1269, 133] width 170 height 18
type input "****"
click at [1266, 153] on span "[PERSON_NAME]" at bounding box center [1238, 153] width 84 height 12
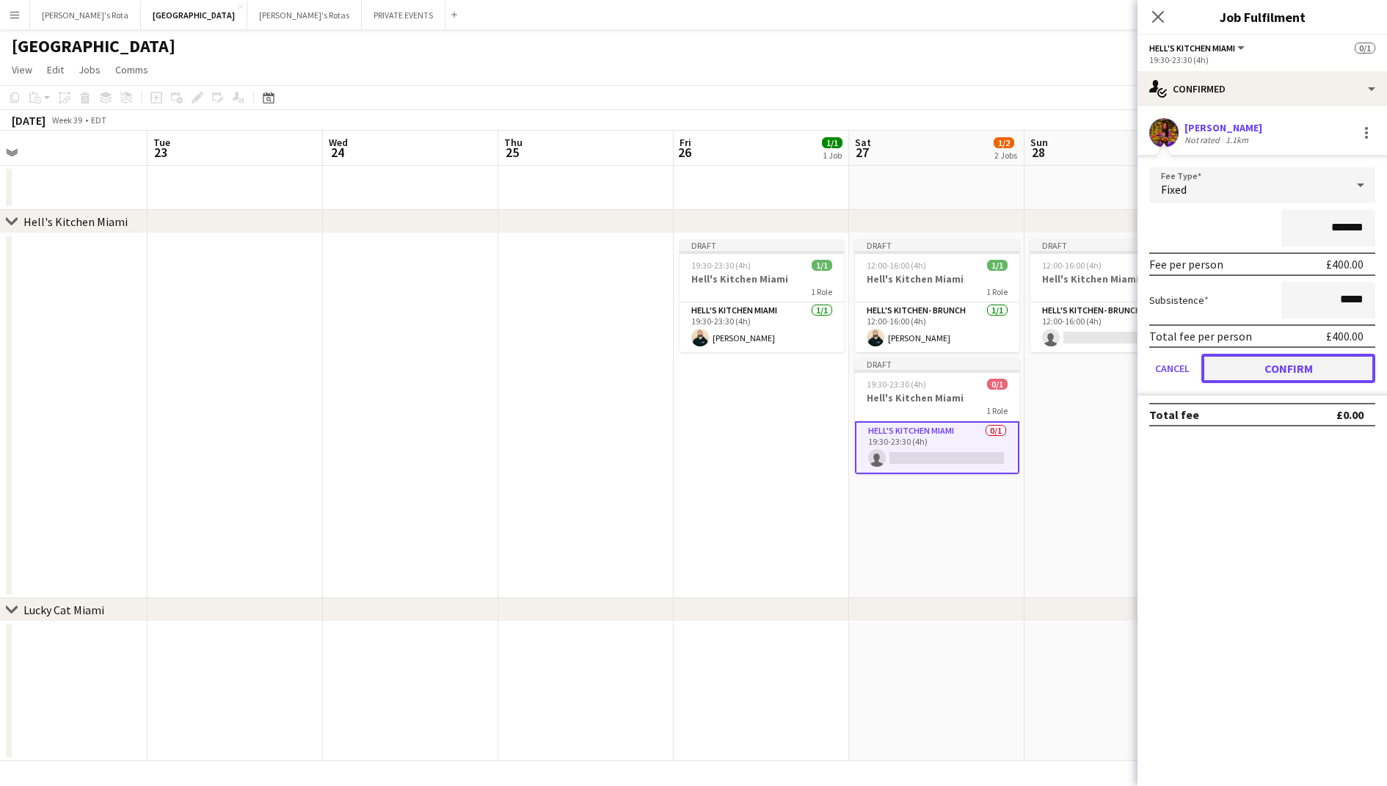
click at [1291, 363] on button "Confirm" at bounding box center [1288, 368] width 174 height 29
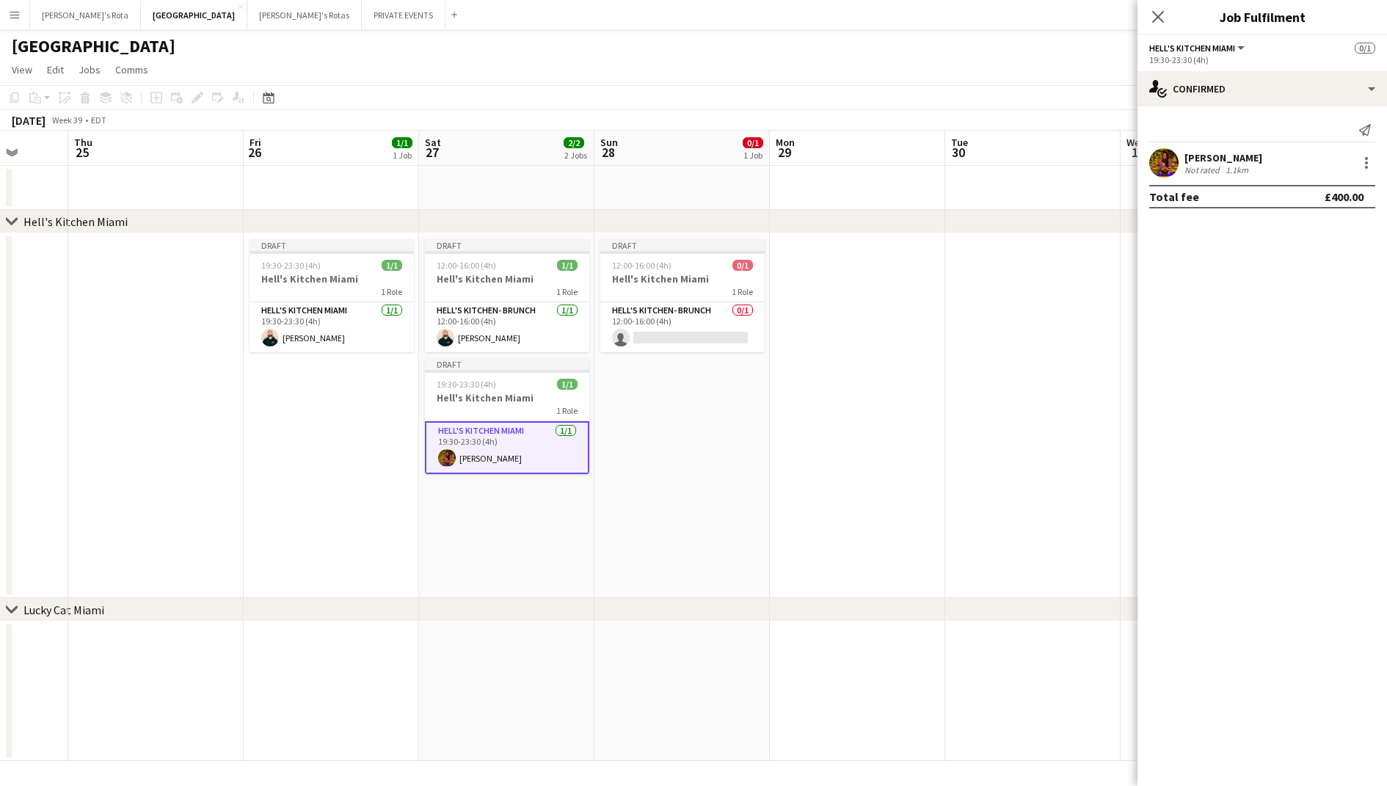
scroll to position [0, 528]
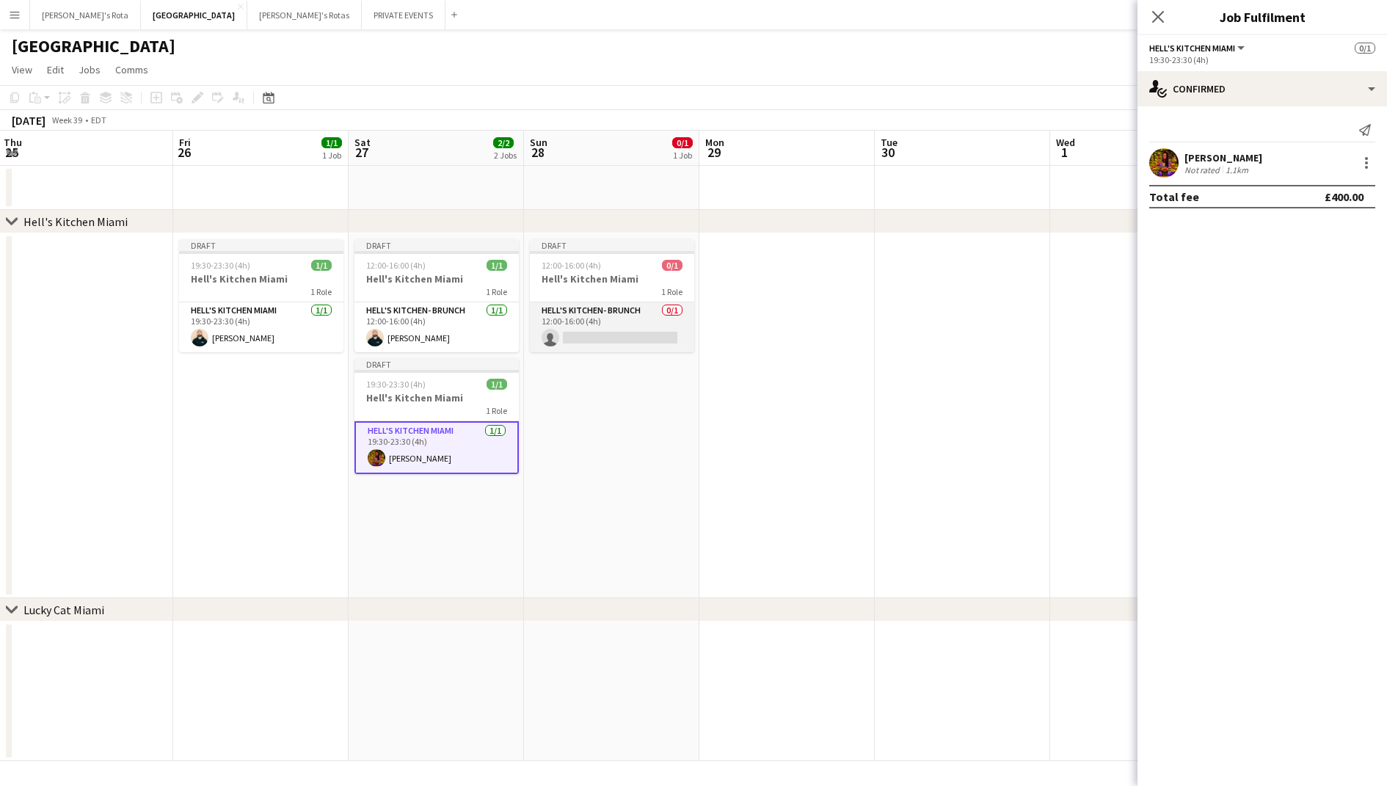
click at [644, 321] on app-card-role "Hell's Kitchen- BRUNCH 0/1 12:00-16:00 (4h) single-neutral-actions" at bounding box center [612, 327] width 164 height 50
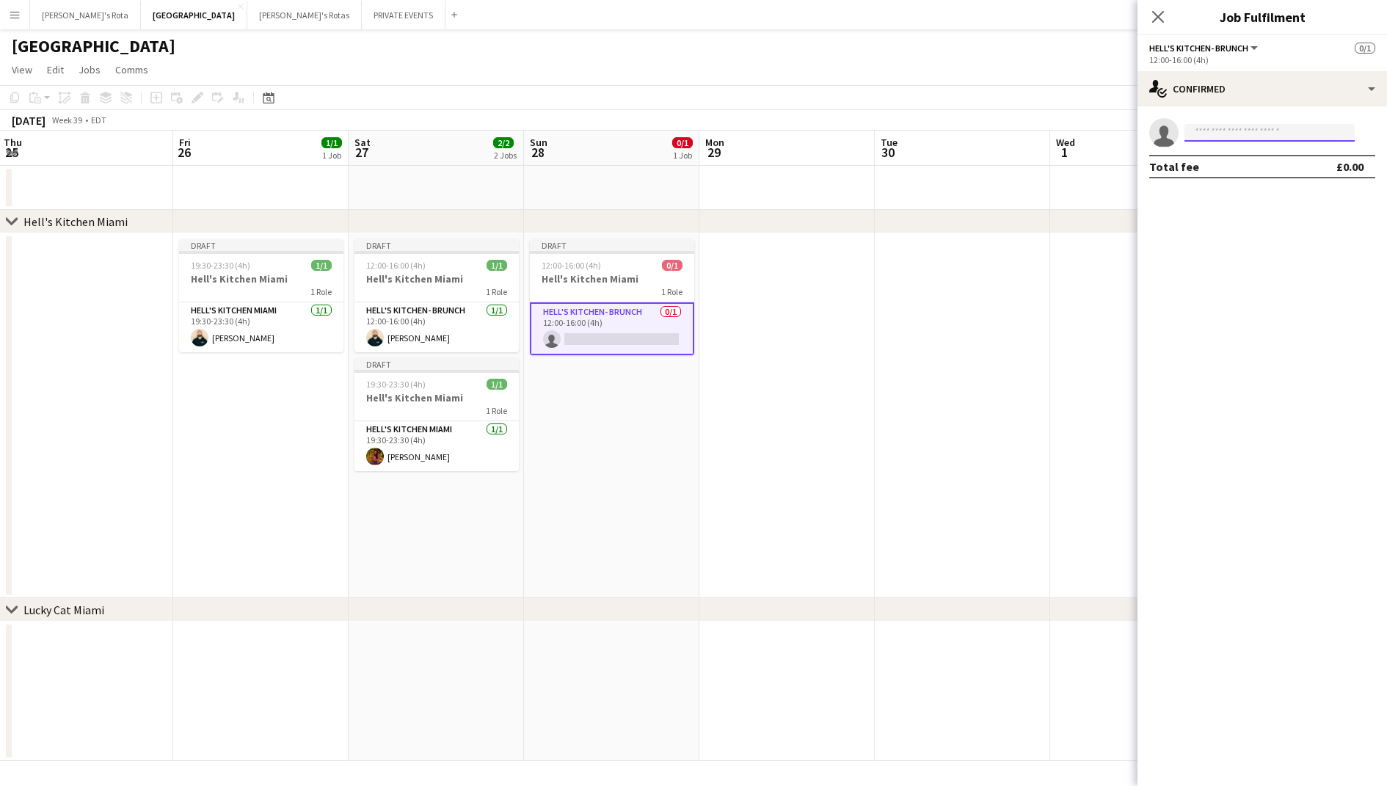
click at [1203, 138] on input at bounding box center [1269, 133] width 170 height 18
type input "****"
click at [1200, 169] on span "behindcolorbars@gmail.com" at bounding box center [1269, 166] width 147 height 12
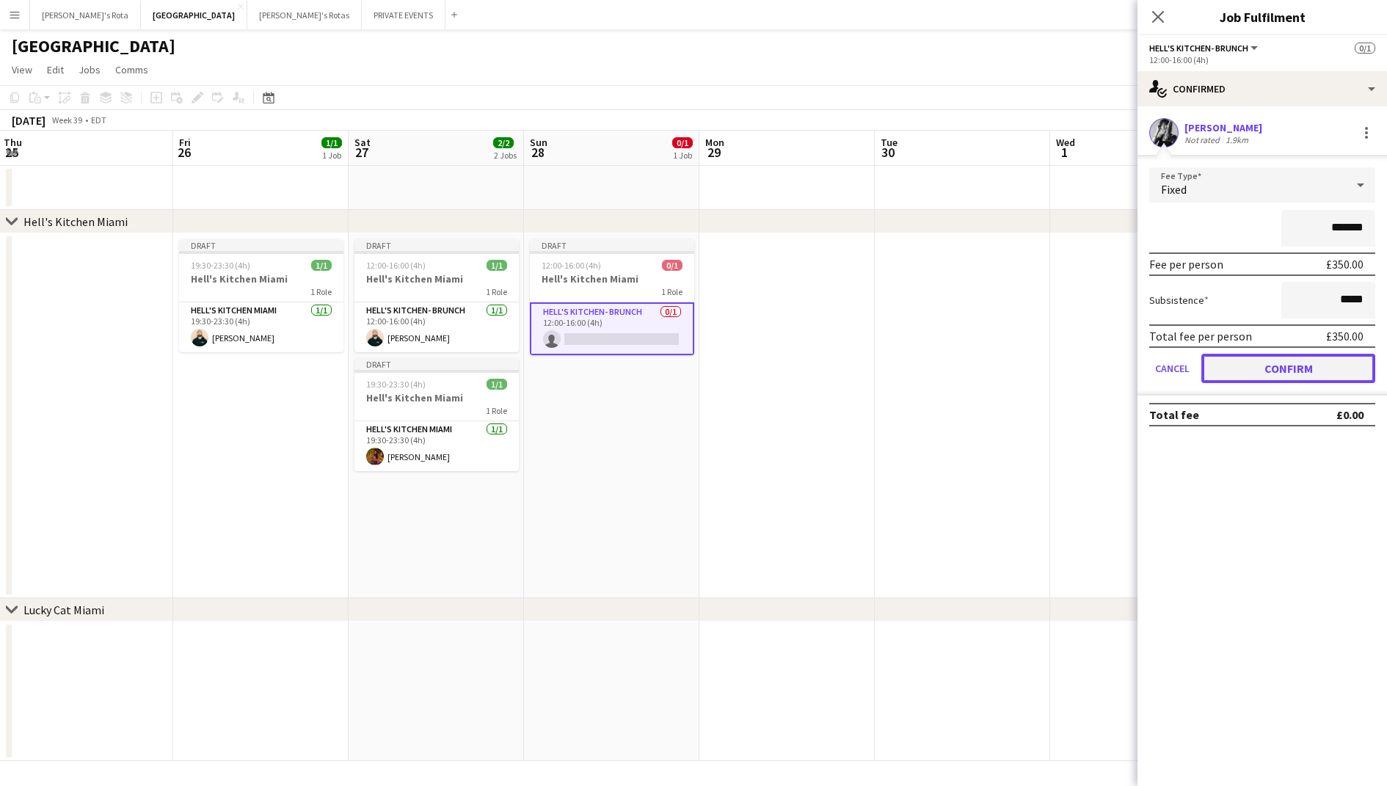
click at [1287, 372] on button "Confirm" at bounding box center [1288, 368] width 174 height 29
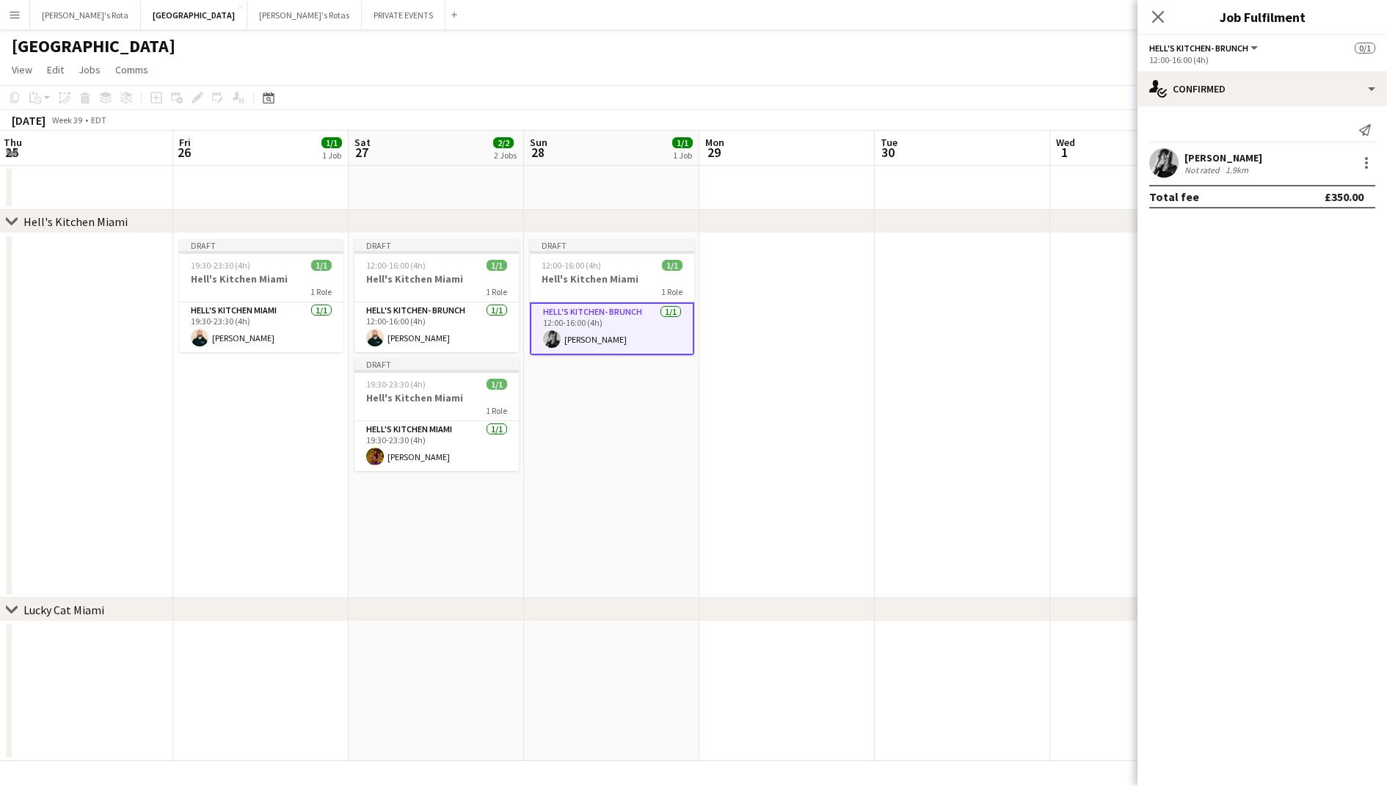
click at [798, 433] on app-date-cell at bounding box center [786, 415] width 175 height 365
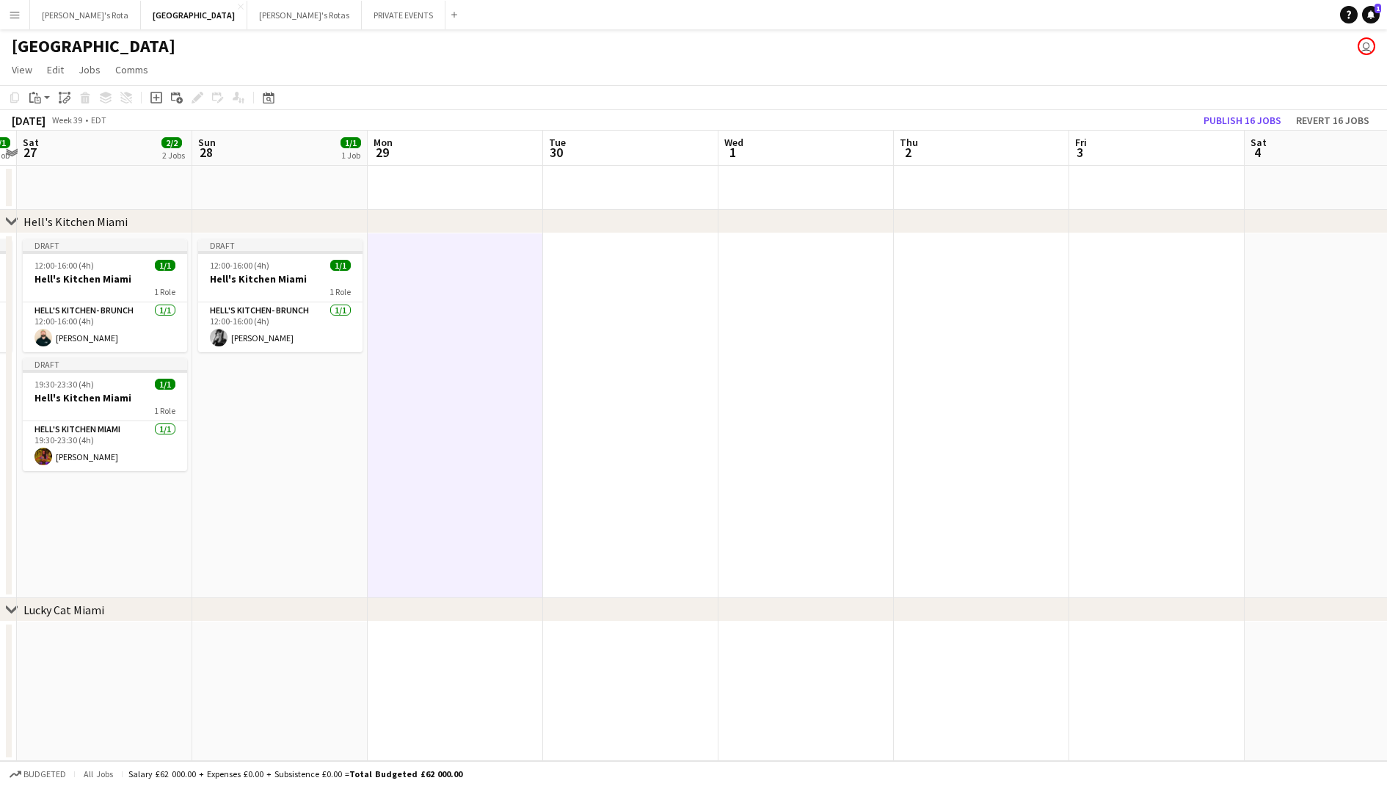
scroll to position [0, 351]
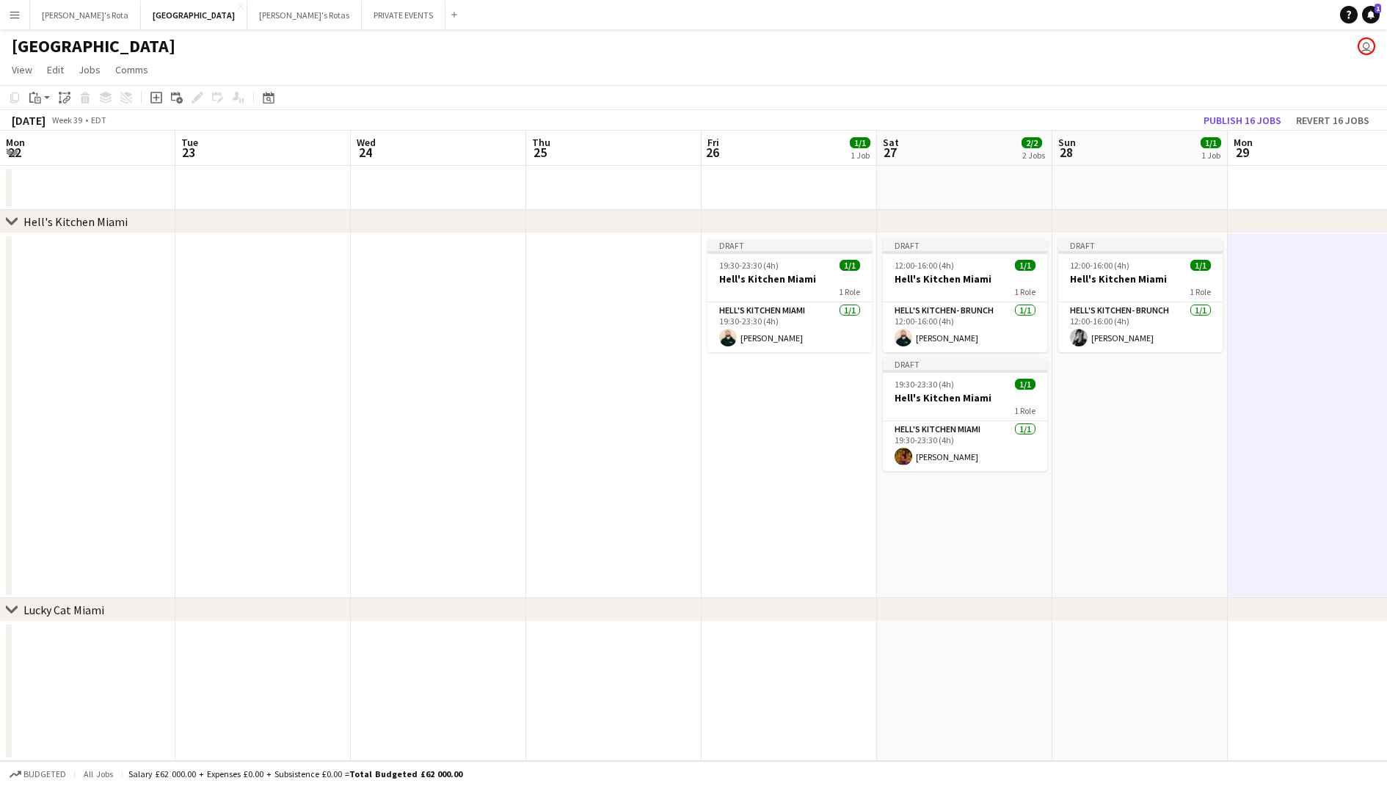
click at [671, 462] on app-date-cell at bounding box center [613, 415] width 175 height 365
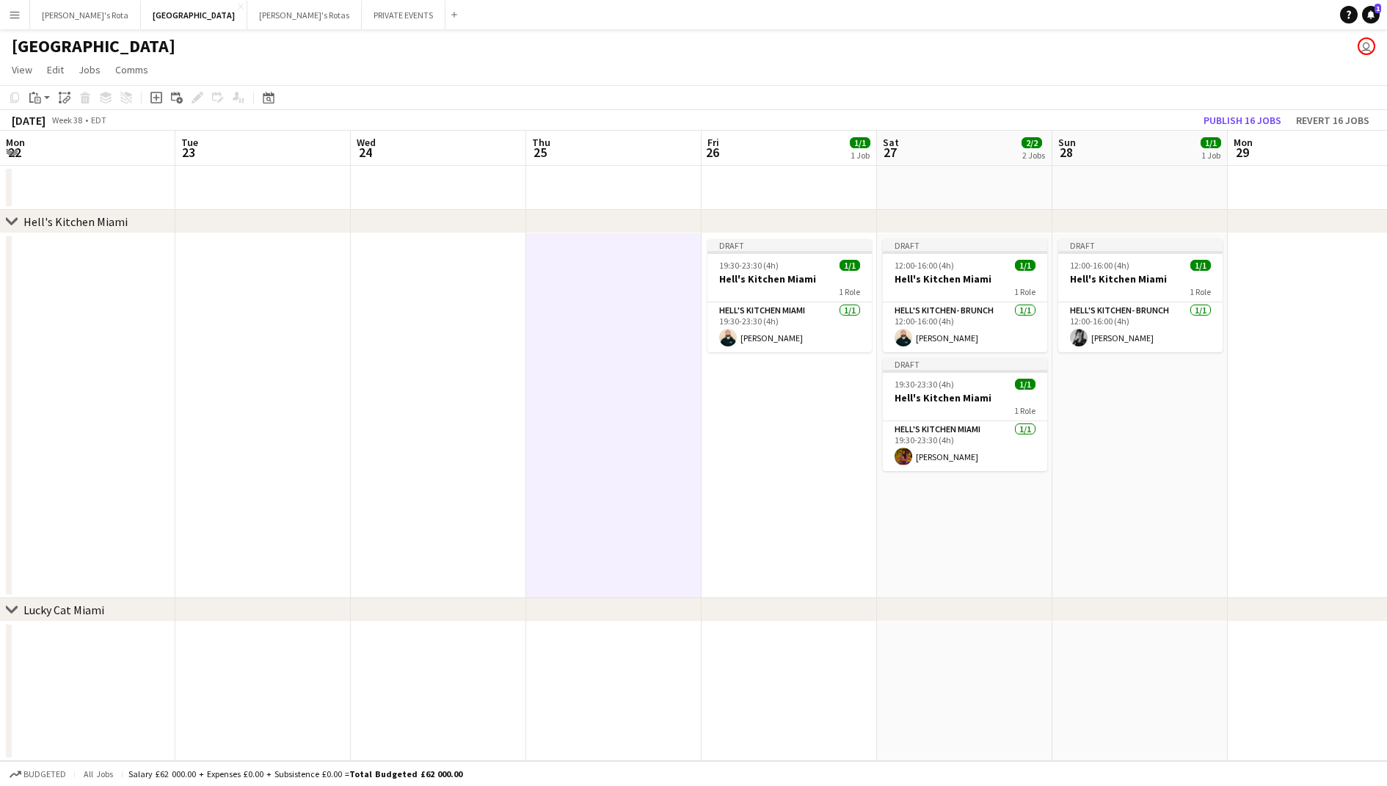
scroll to position [0, 411]
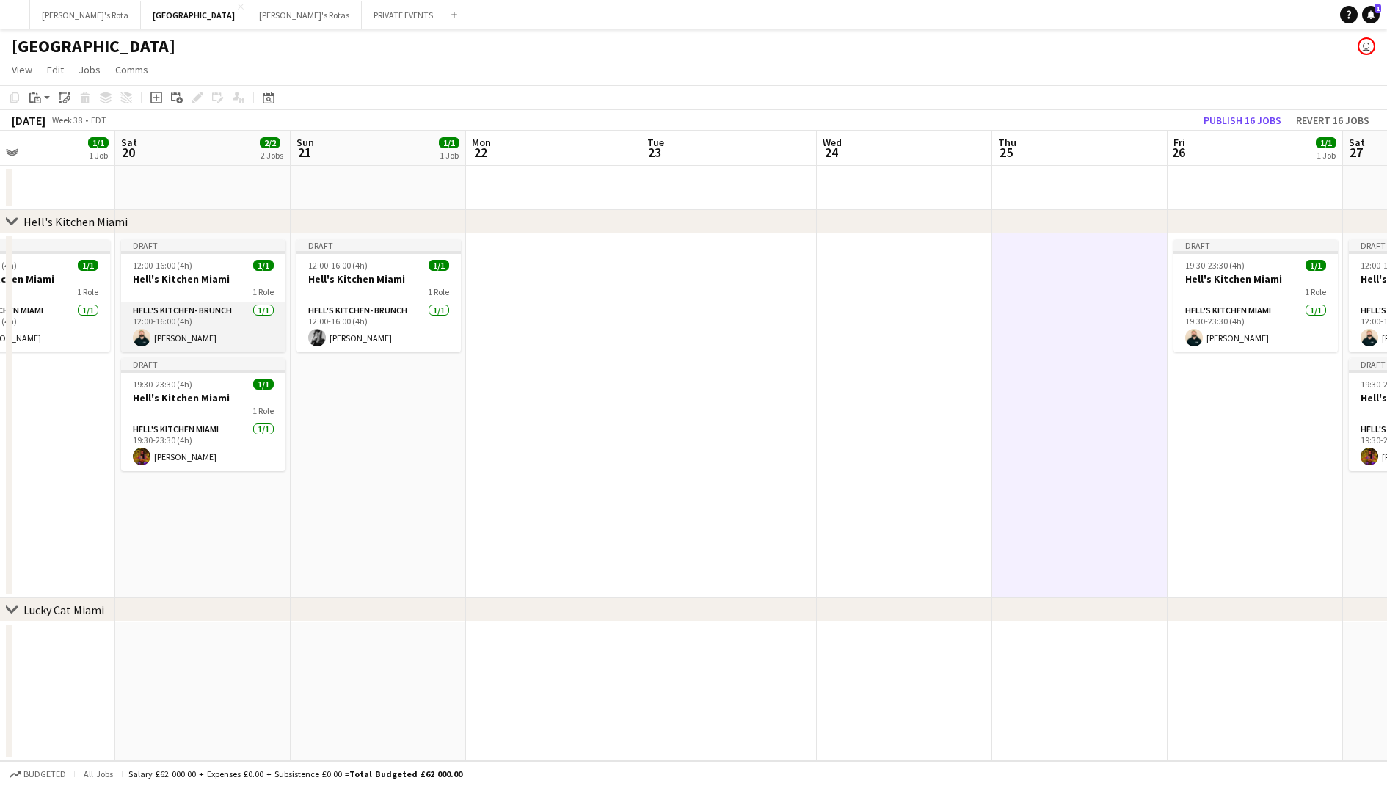
click at [216, 332] on app-card-role "Hell's Kitchen- BRUNCH 1/1 12:00-16:00 (4h) Santiago Hoyos" at bounding box center [203, 327] width 164 height 50
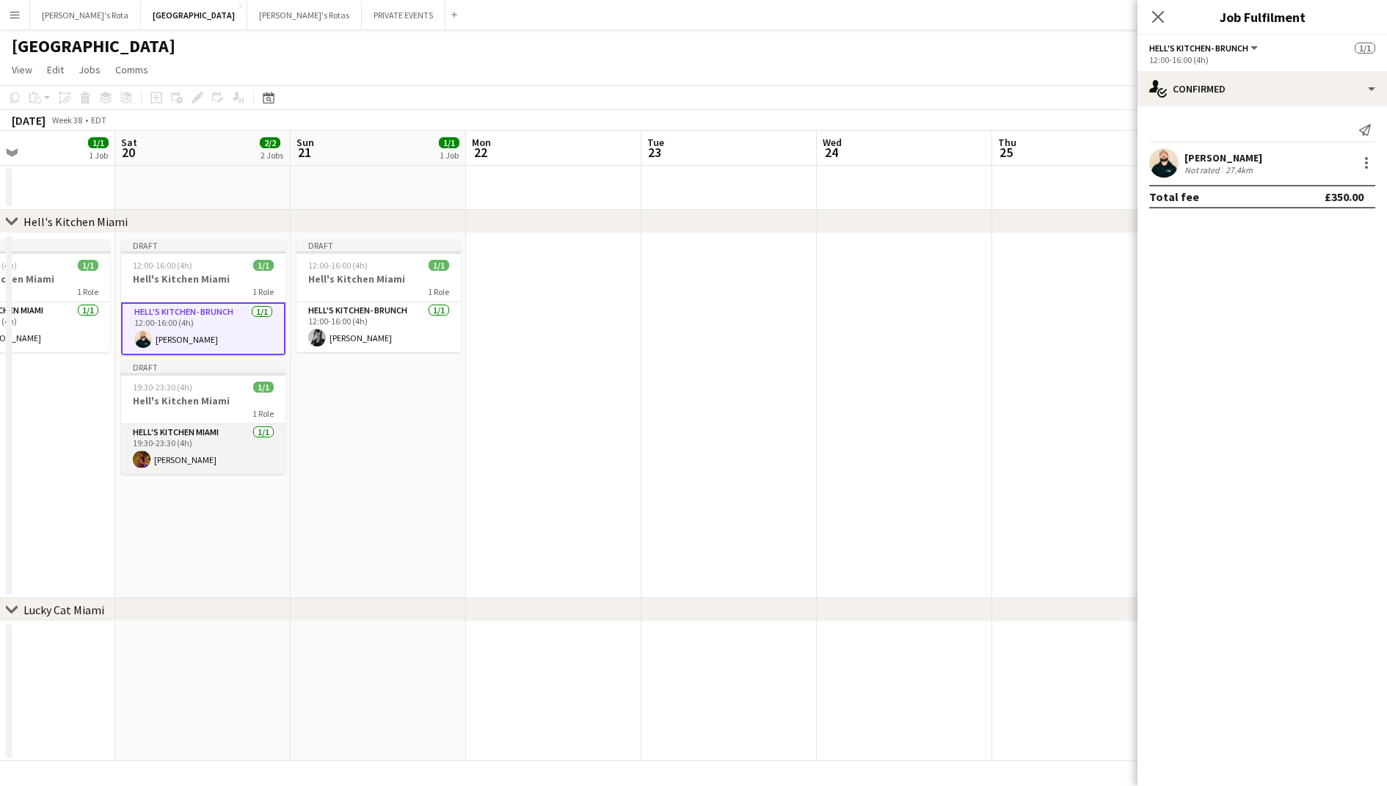
click at [196, 443] on app-card-role "Hell's Kitchen Miami 1/1 19:30-23:30 (4h) Maryna Savchenko" at bounding box center [203, 449] width 164 height 50
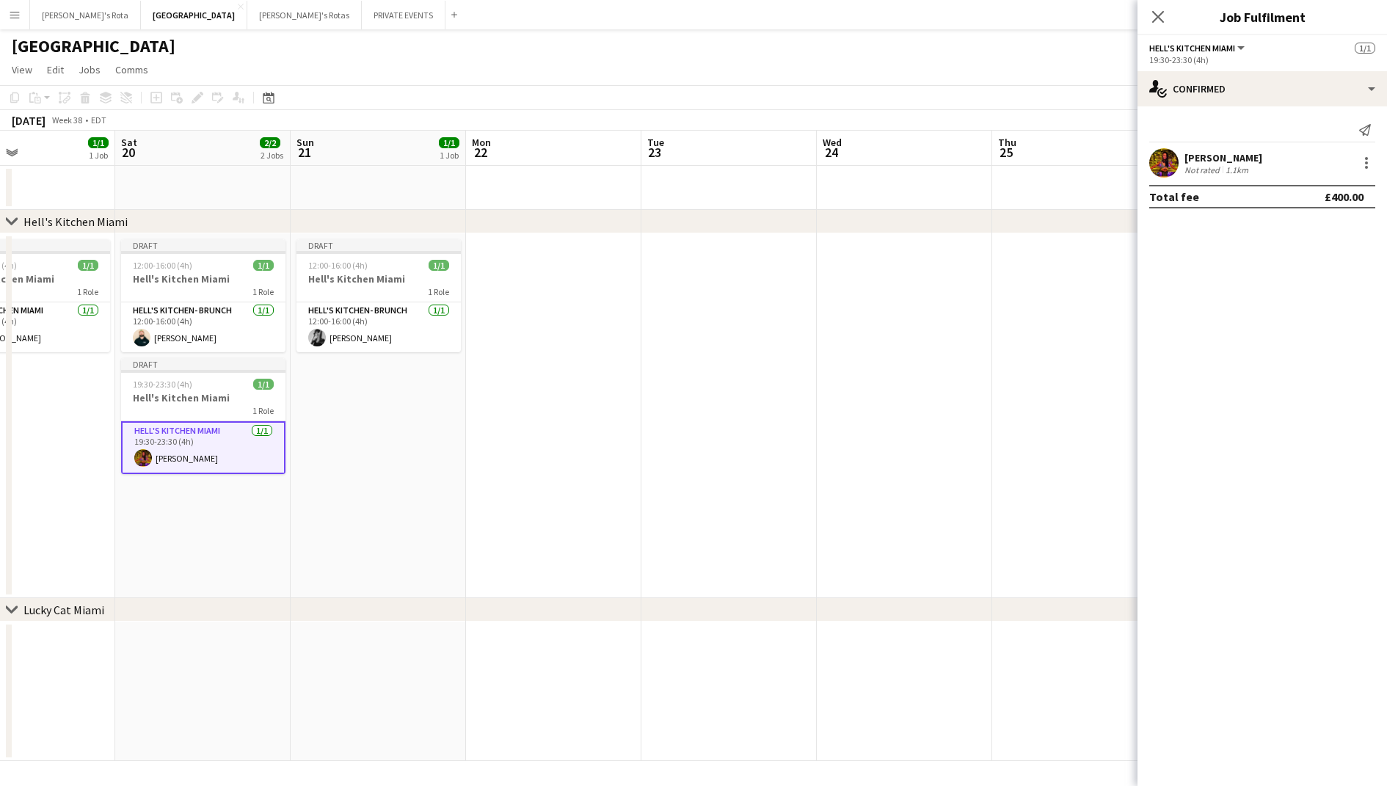
click at [554, 433] on app-date-cell at bounding box center [553, 415] width 175 height 365
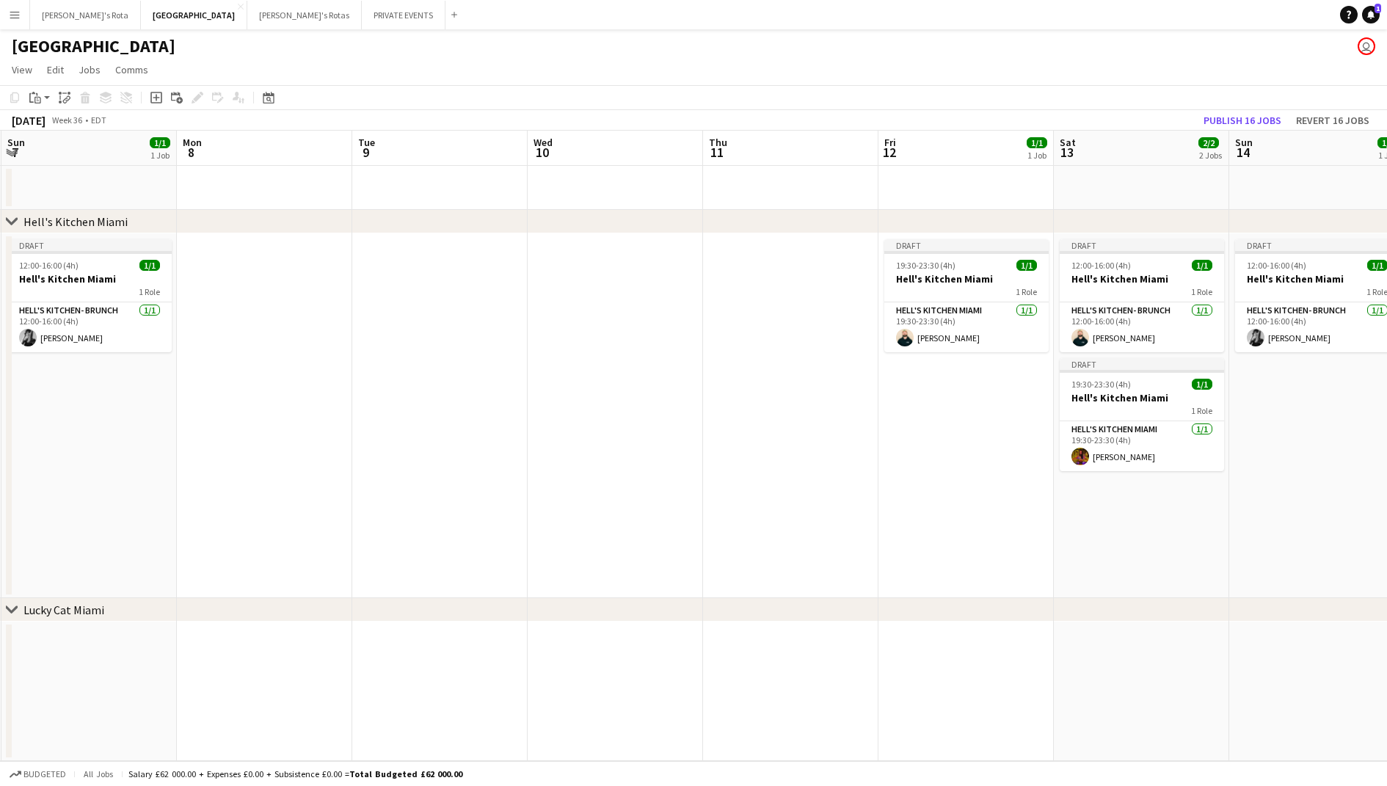
scroll to position [0, 535]
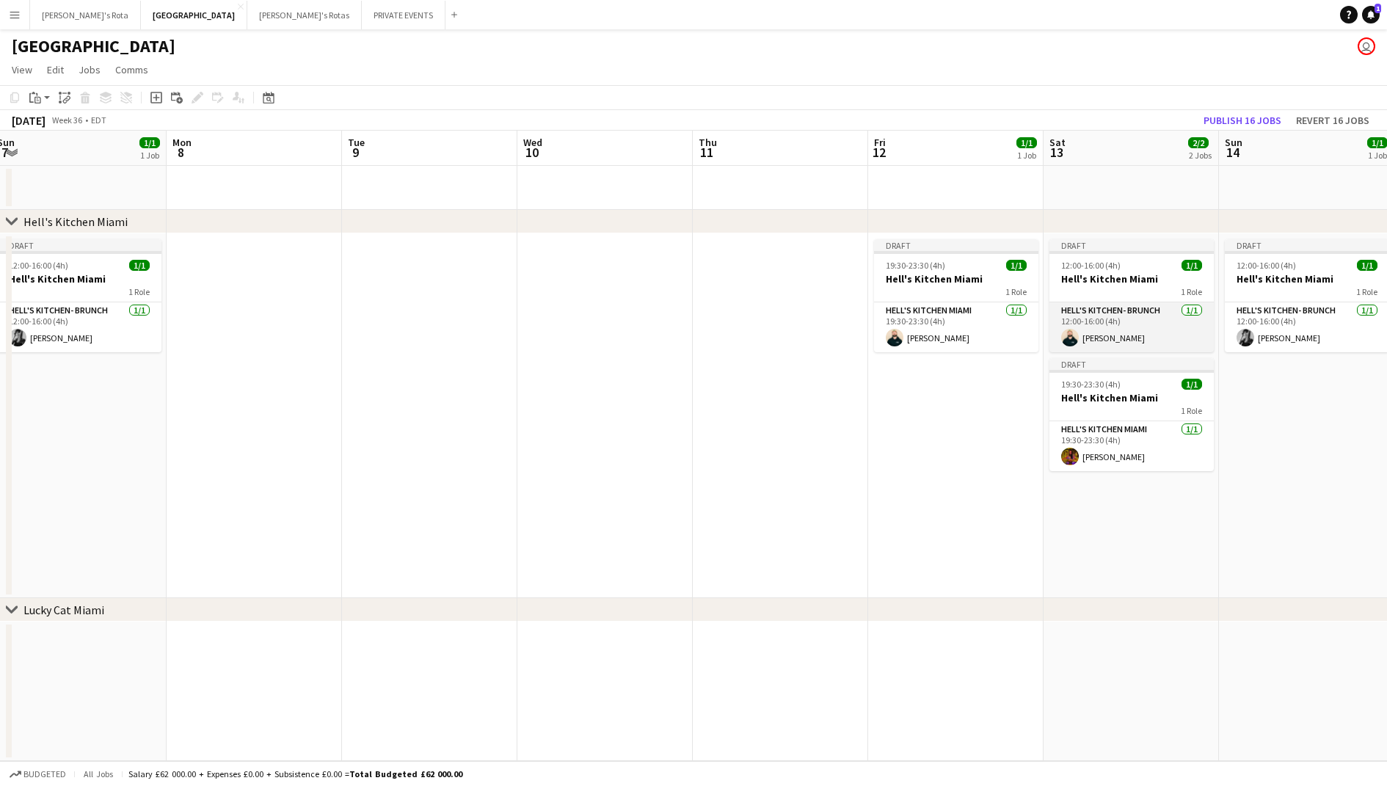
click at [1142, 325] on app-card-role "Hell's Kitchen- BRUNCH 1/1 12:00-16:00 (4h) Santiago Hoyos" at bounding box center [1131, 327] width 164 height 50
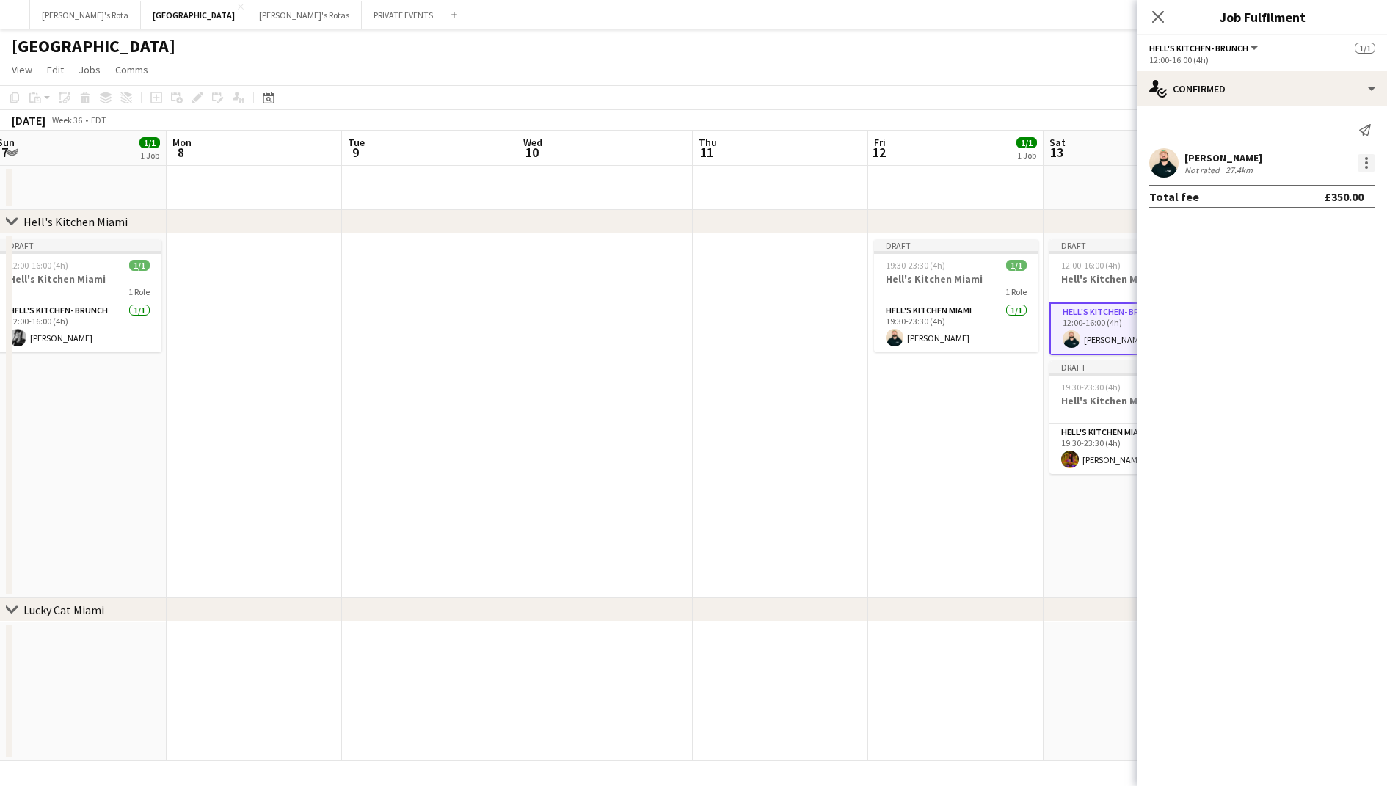
click at [1365, 162] on div at bounding box center [1366, 162] width 3 height 3
click at [1285, 320] on button "Remove" at bounding box center [1318, 330] width 114 height 35
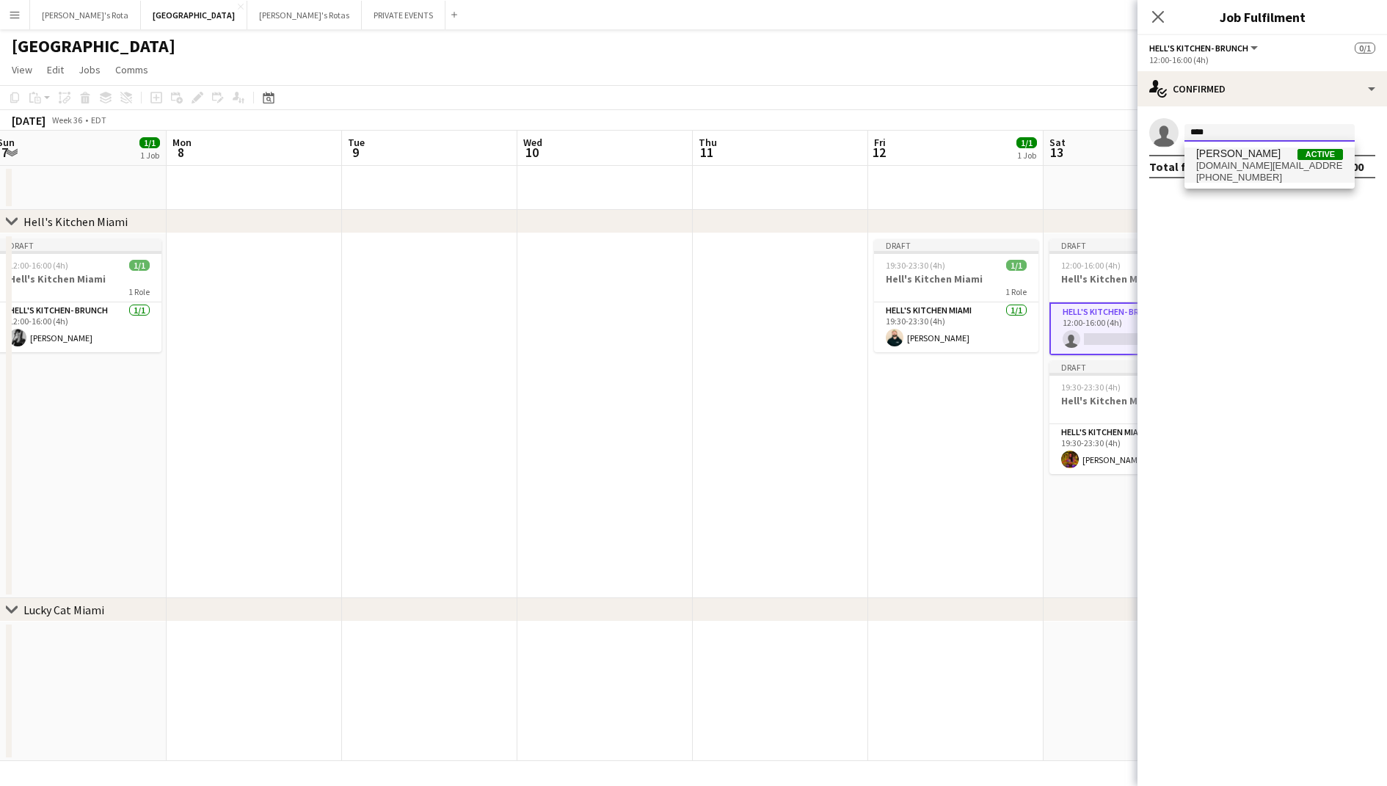
type input "****"
click at [1282, 160] on span "marina.inlaw.dj@gmail.com" at bounding box center [1269, 166] width 147 height 12
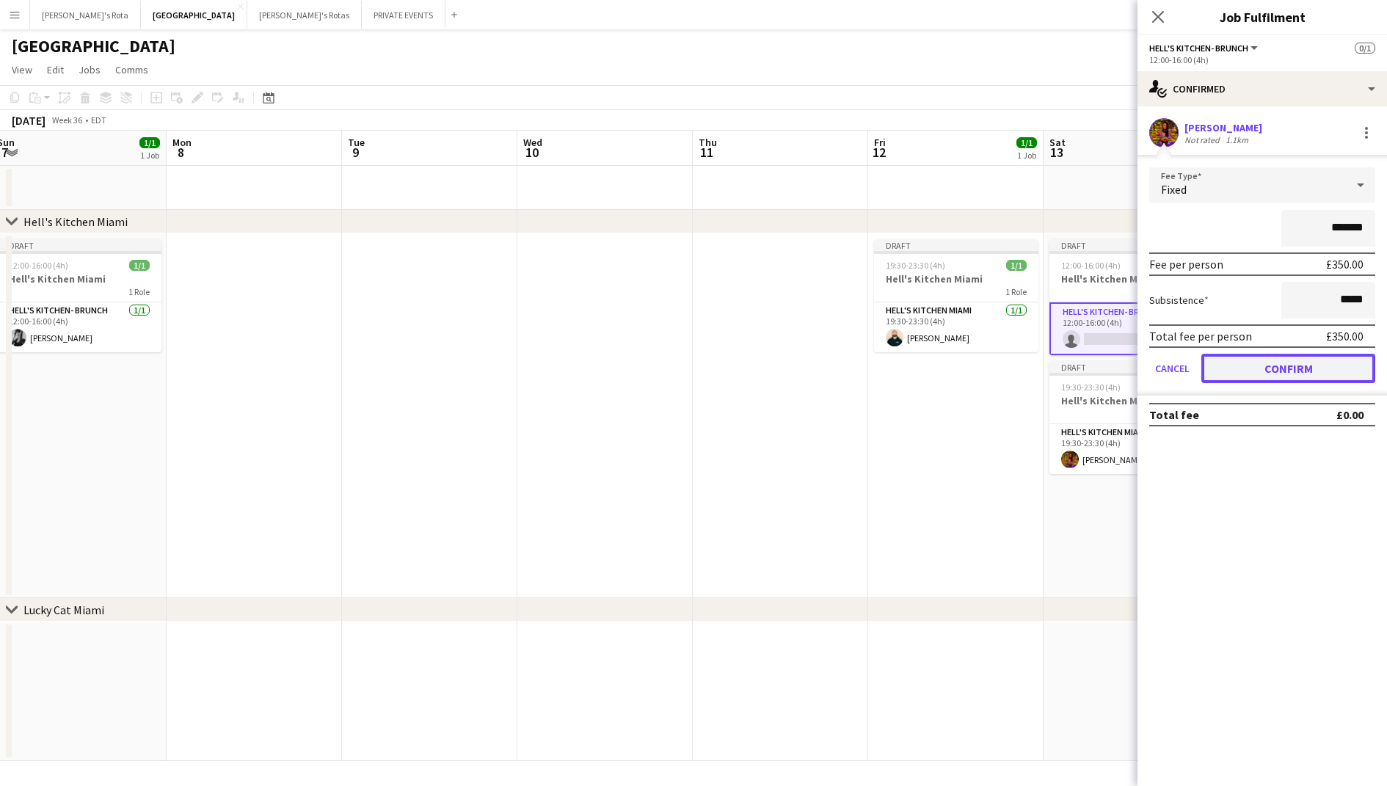
click at [1296, 367] on button "Confirm" at bounding box center [1288, 368] width 174 height 29
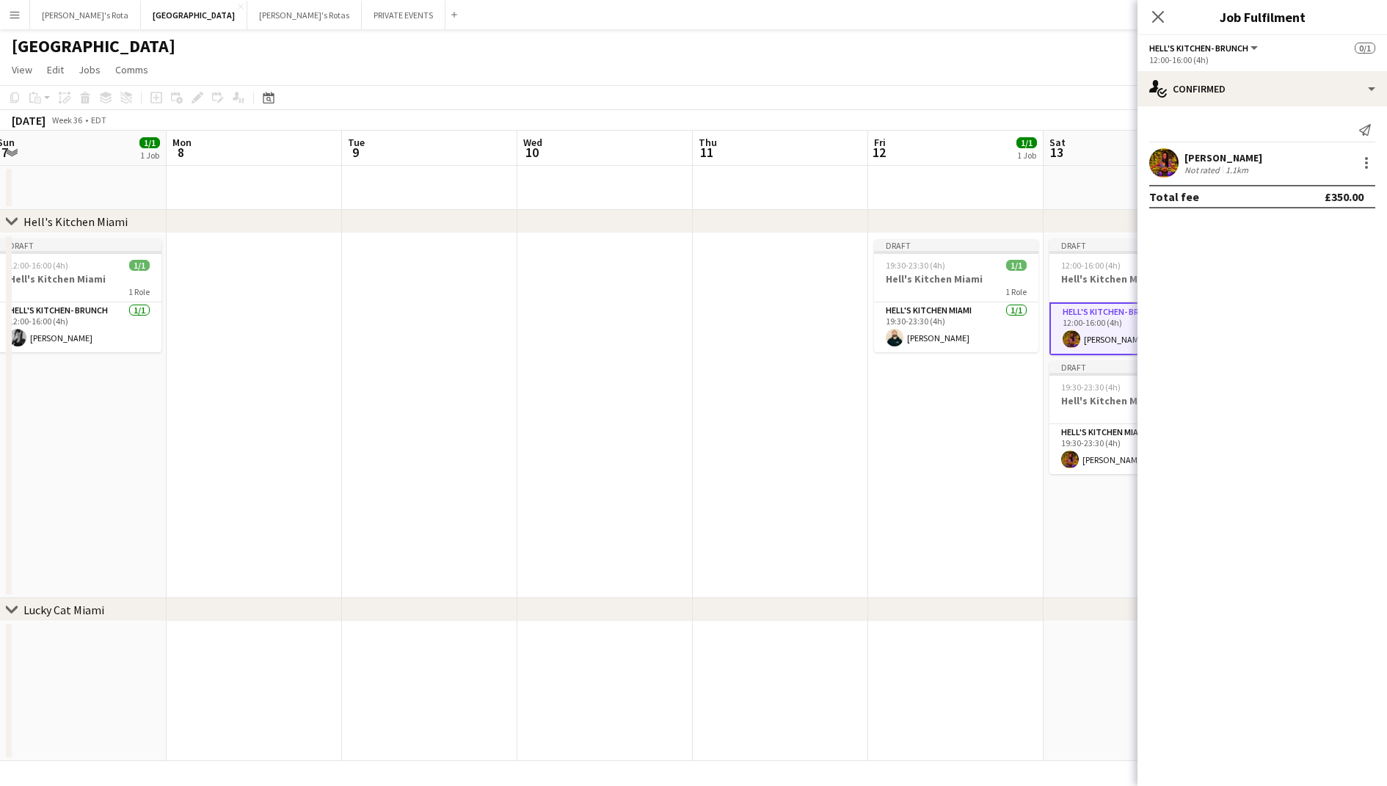
click at [974, 442] on app-date-cell "Draft 19:30-23:30 (4h) 1/1 Hell's Kitchen Miami 1 Role Hell's Kitchen Miami 1/1…" at bounding box center [955, 415] width 175 height 365
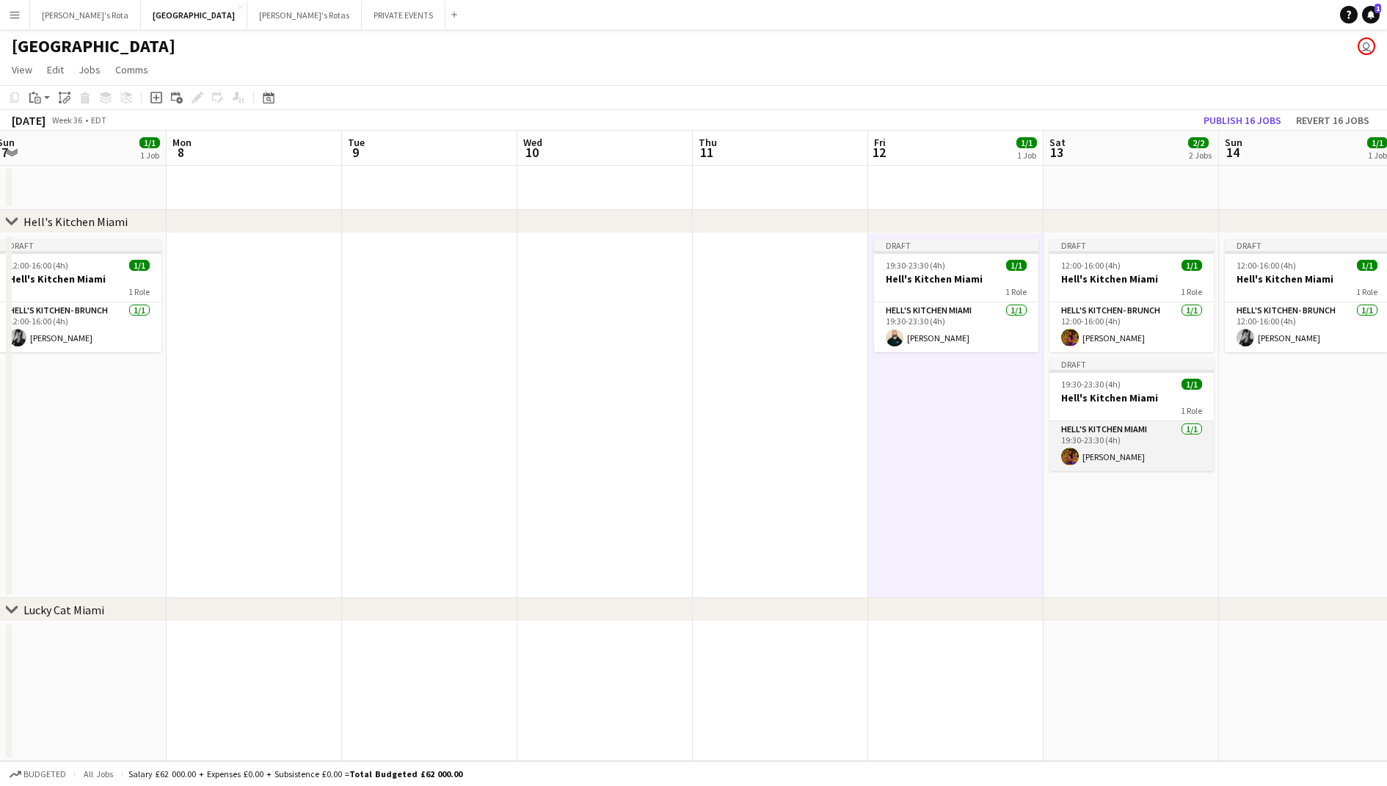
click at [1105, 443] on app-card-role "Hell's Kitchen Miami 1/1 19:30-23:30 (4h) Maryna Savchenko" at bounding box center [1131, 446] width 164 height 50
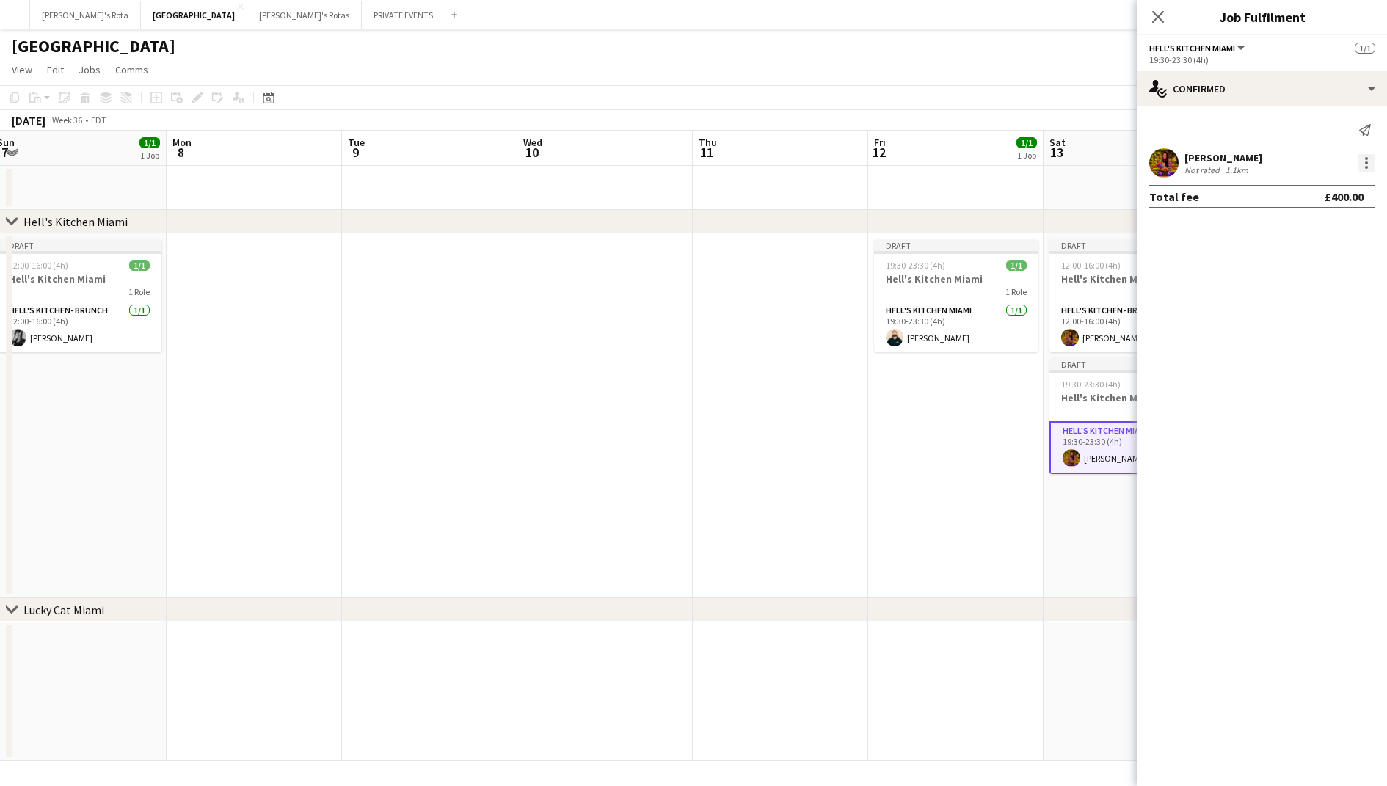
click at [1369, 167] on div at bounding box center [1366, 163] width 18 height 18
click at [1306, 331] on span "Remove" at bounding box center [1294, 330] width 44 height 12
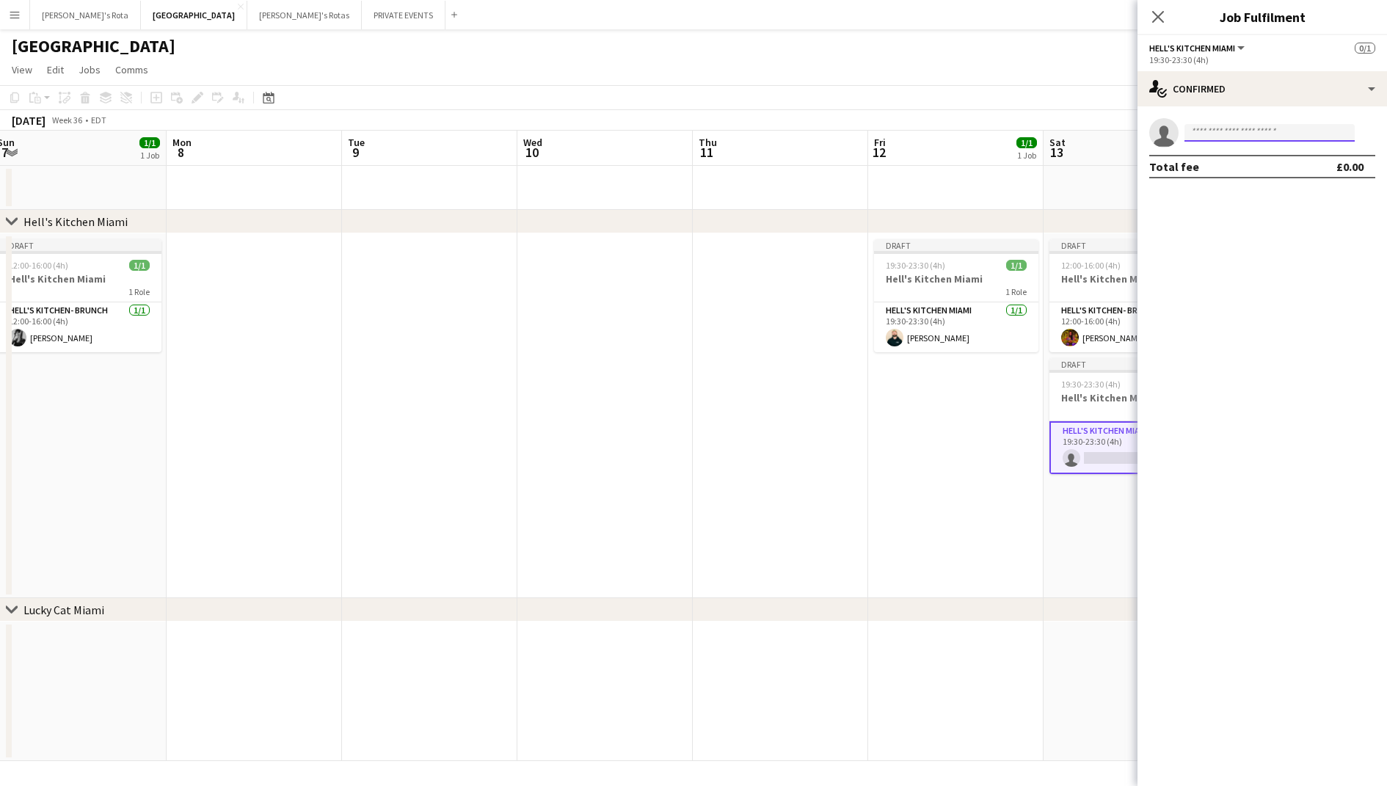
click at [1236, 134] on input at bounding box center [1269, 133] width 170 height 18
type input "*****"
click at [1250, 172] on span "+18134083326" at bounding box center [1269, 178] width 147 height 12
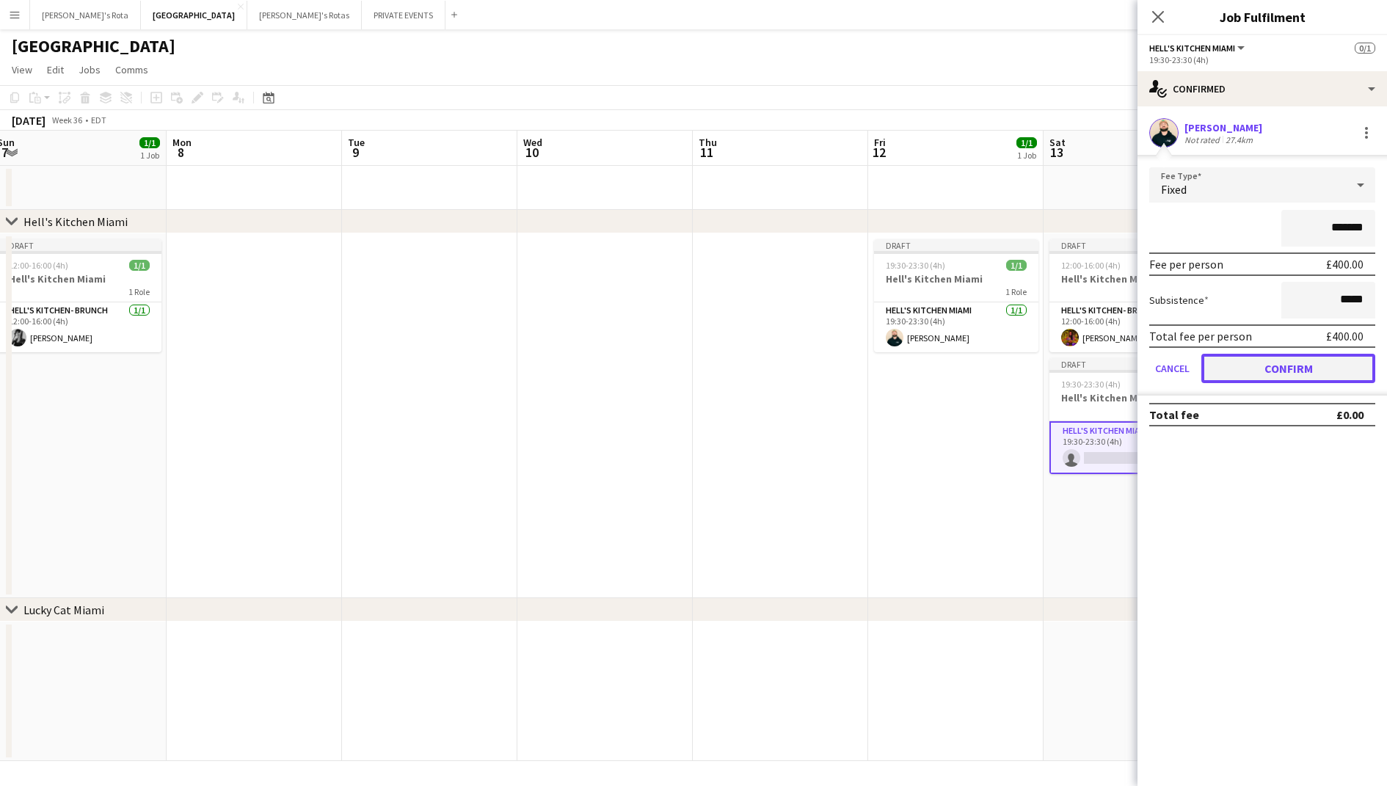
click at [1275, 360] on button "Confirm" at bounding box center [1288, 368] width 174 height 29
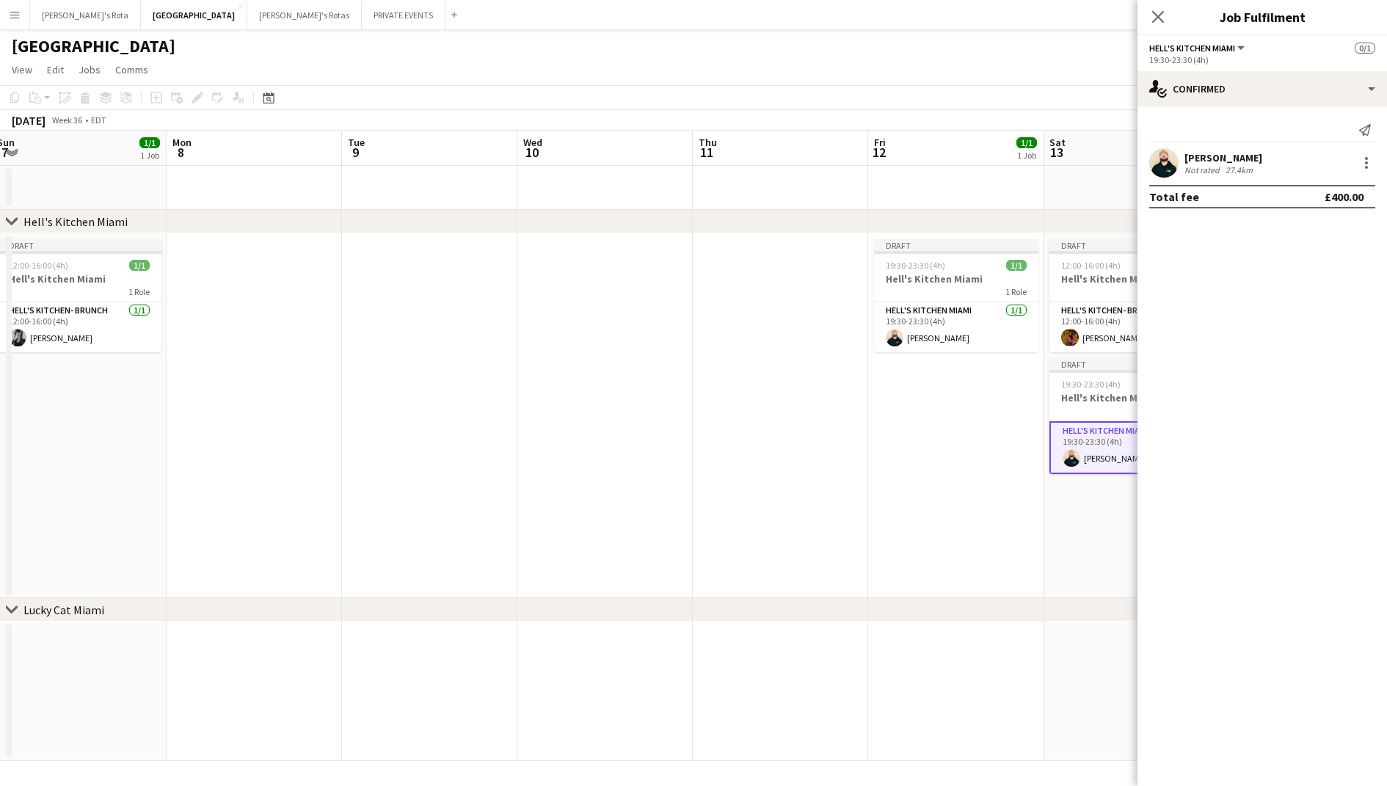
click at [991, 442] on app-date-cell "Draft 19:30-23:30 (4h) 1/1 Hell's Kitchen Miami 1 Role Hell's Kitchen Miami 1/1…" at bounding box center [955, 415] width 175 height 365
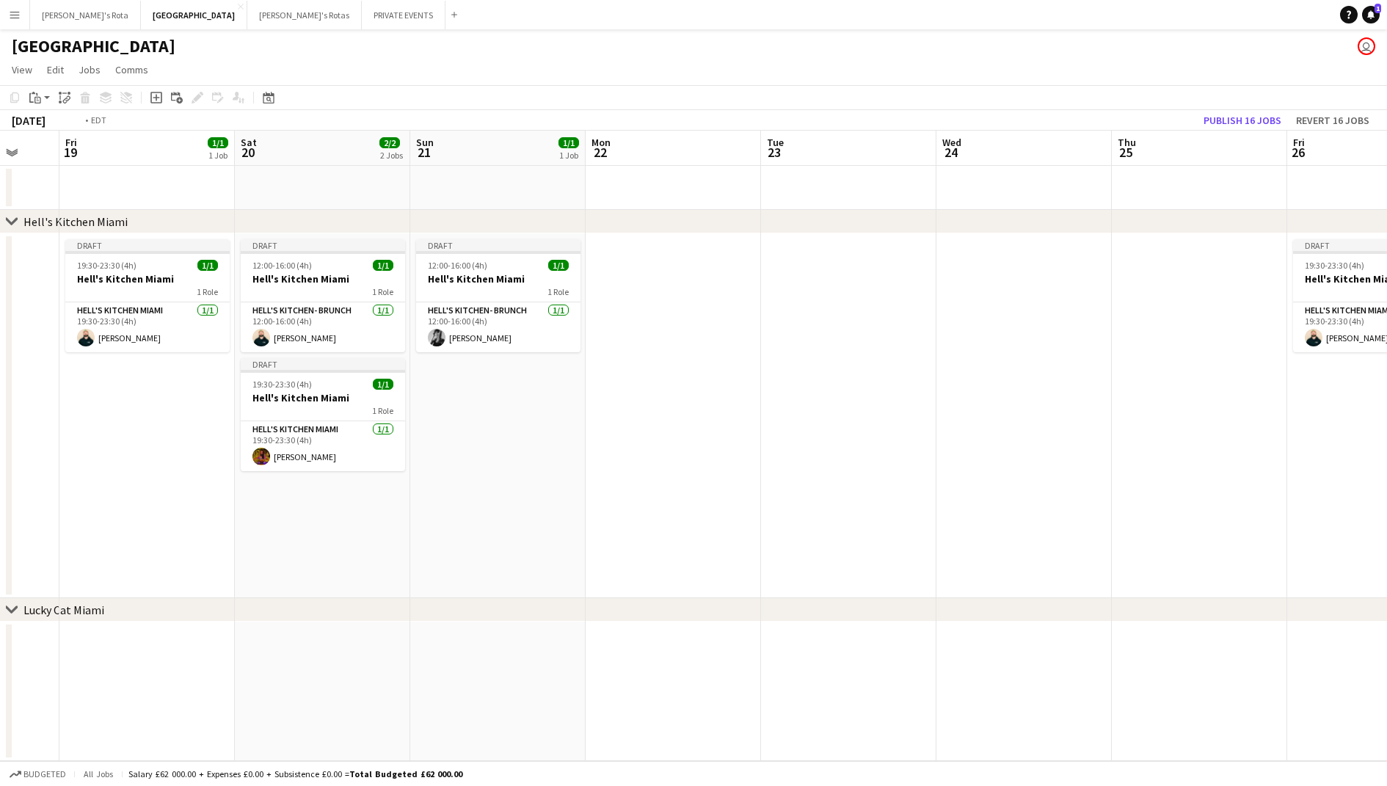
scroll to position [0, 533]
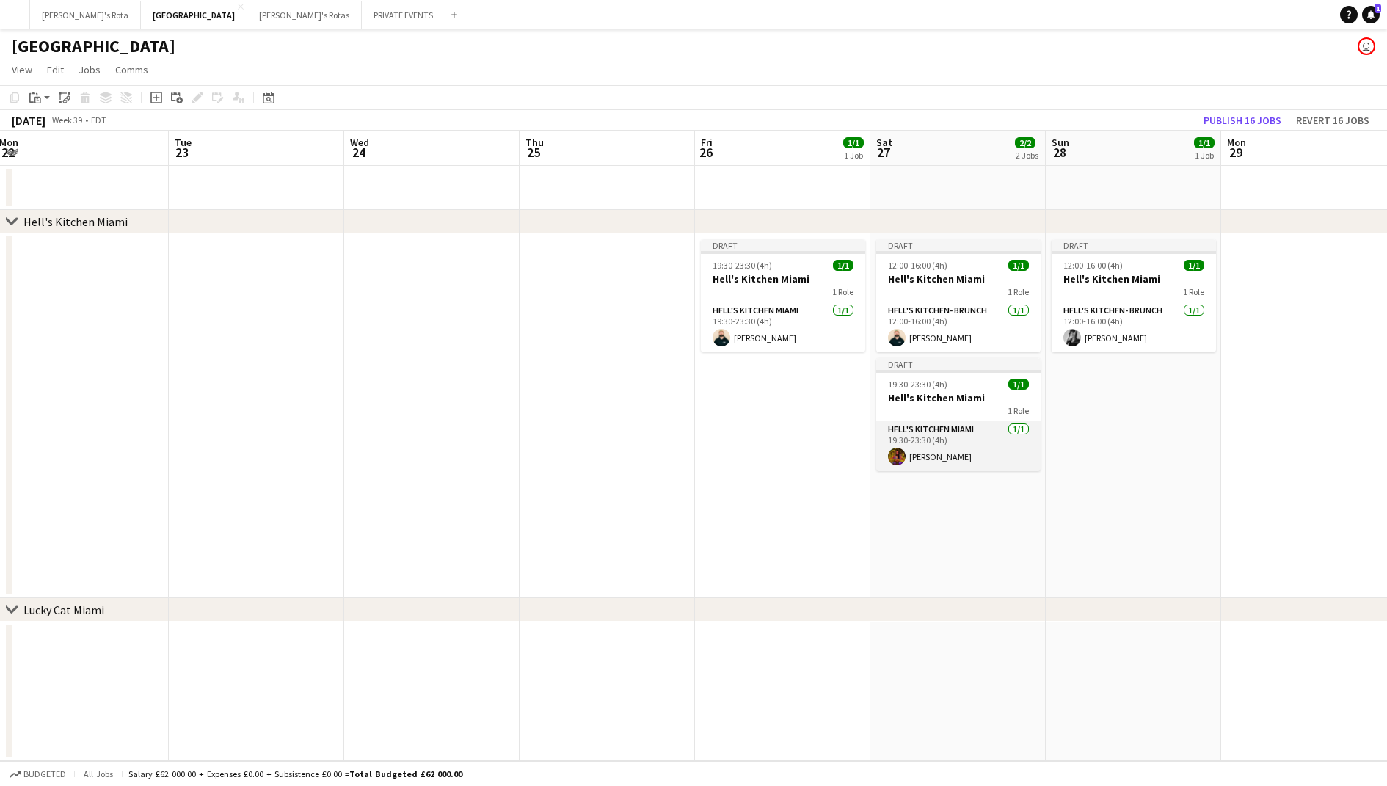
click at [935, 443] on app-card-role "Hell's Kitchen Miami 1/1 19:30-23:30 (4h) Maryna Savchenko" at bounding box center [958, 446] width 164 height 50
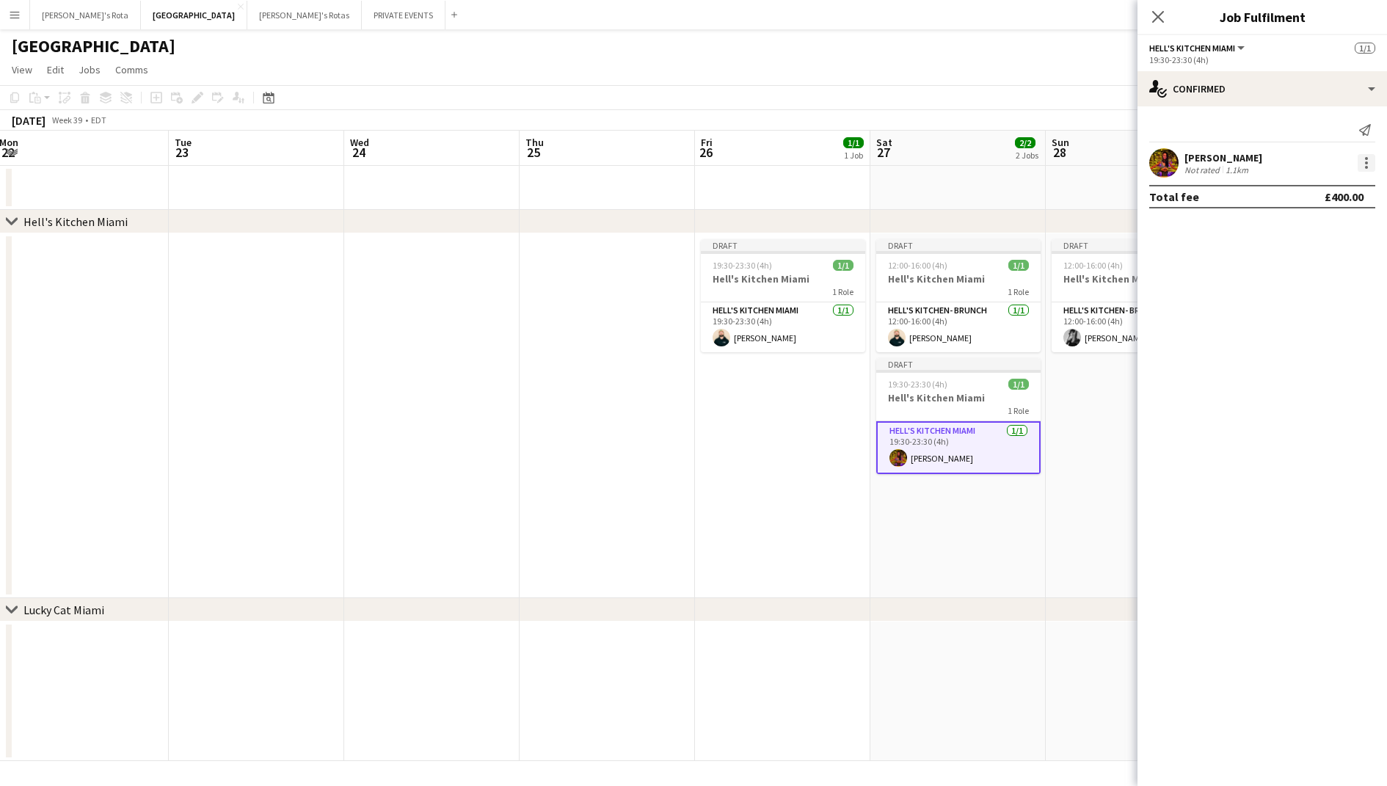
click at [1361, 157] on div at bounding box center [1366, 163] width 18 height 18
click at [1296, 333] on span "Remove" at bounding box center [1294, 330] width 44 height 12
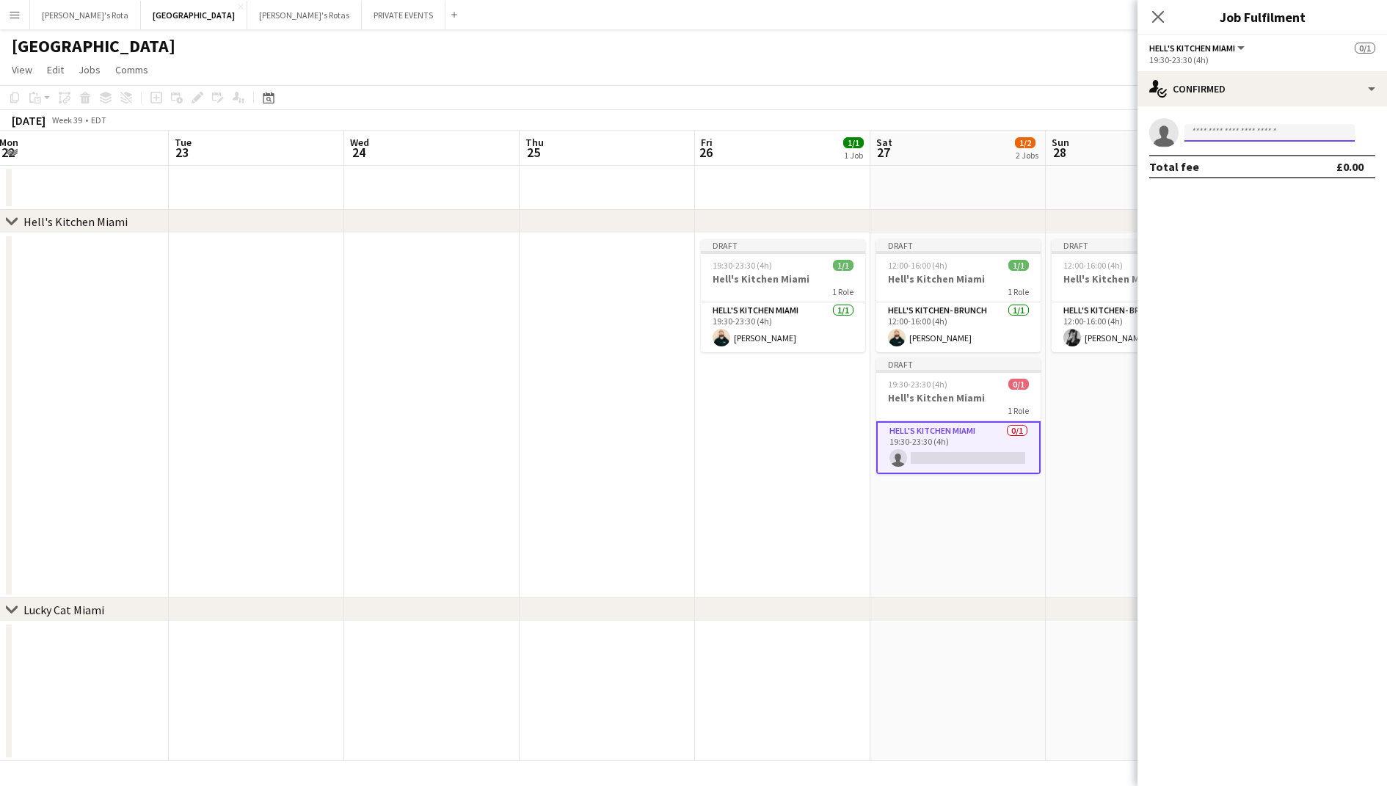
click at [1288, 131] on input at bounding box center [1269, 133] width 170 height 18
type input "*****"
click at [1277, 169] on span "teamsyncetdj@gmail.com" at bounding box center [1269, 166] width 147 height 12
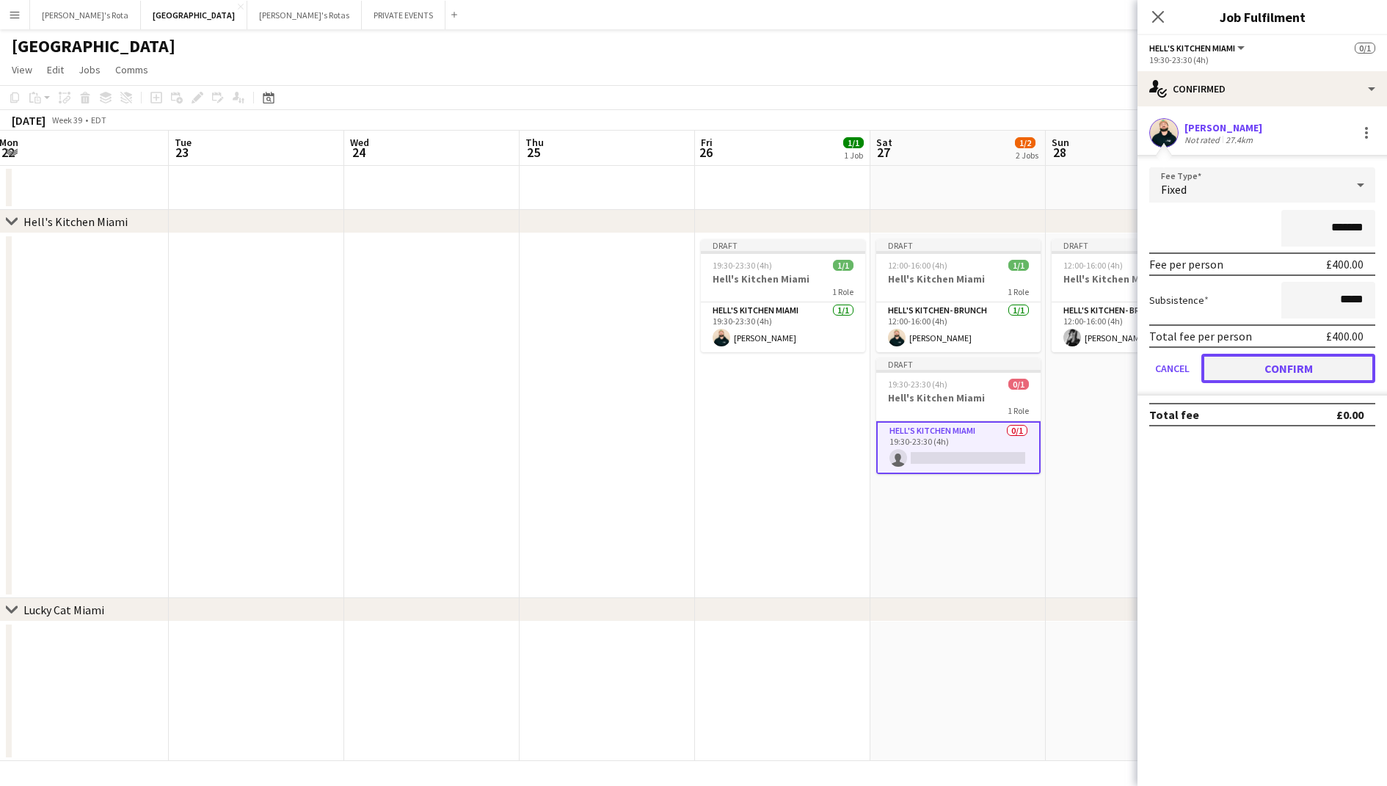
click at [1297, 370] on button "Confirm" at bounding box center [1288, 368] width 174 height 29
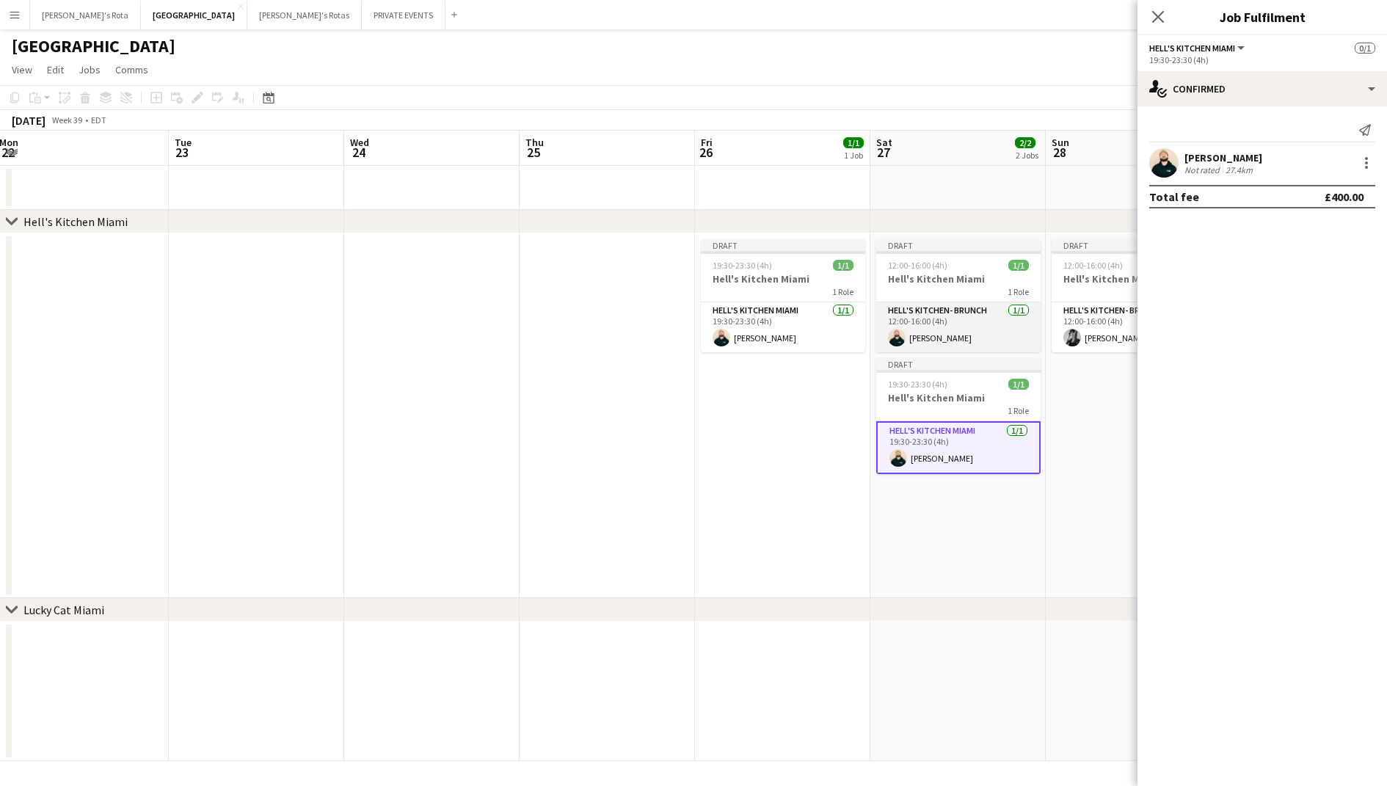
click at [999, 344] on app-card-role "Hell's Kitchen- BRUNCH 1/1 12:00-16:00 (4h) Santiago Hoyos" at bounding box center [958, 327] width 164 height 50
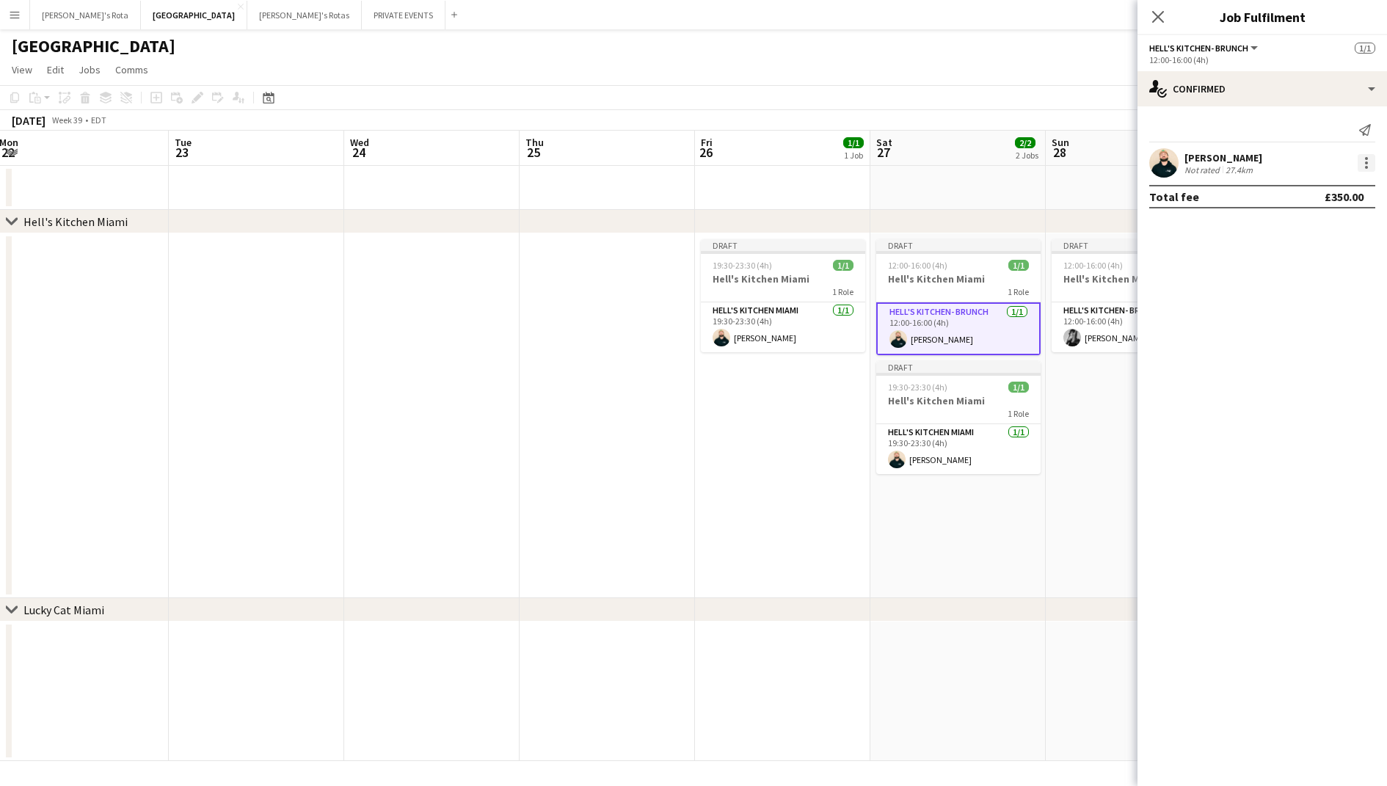
click at [1369, 154] on div at bounding box center [1366, 163] width 18 height 18
click at [1304, 328] on span "Remove" at bounding box center [1294, 330] width 44 height 12
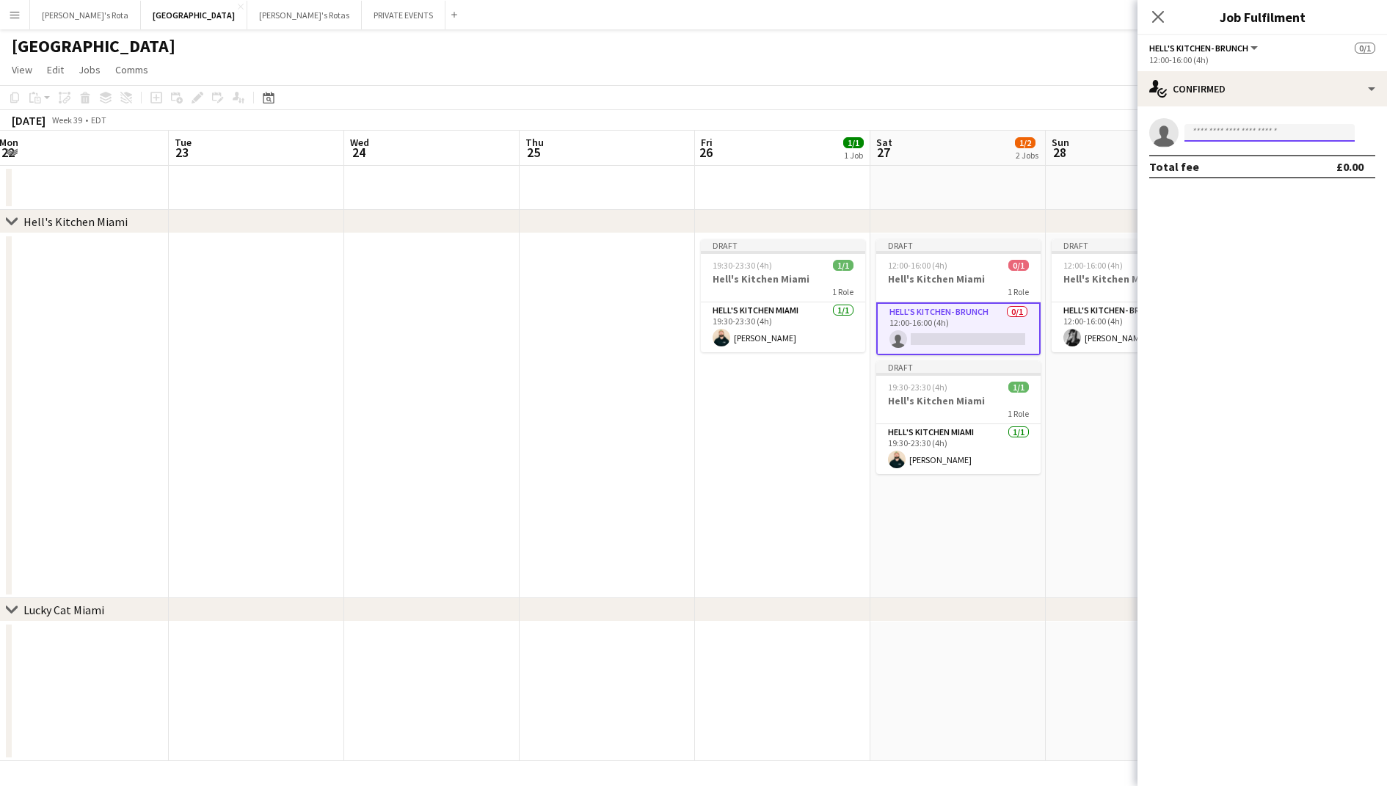
click at [1261, 139] on input at bounding box center [1269, 133] width 170 height 18
type input "****"
click at [1254, 173] on span "+13055227999" at bounding box center [1269, 178] width 147 height 12
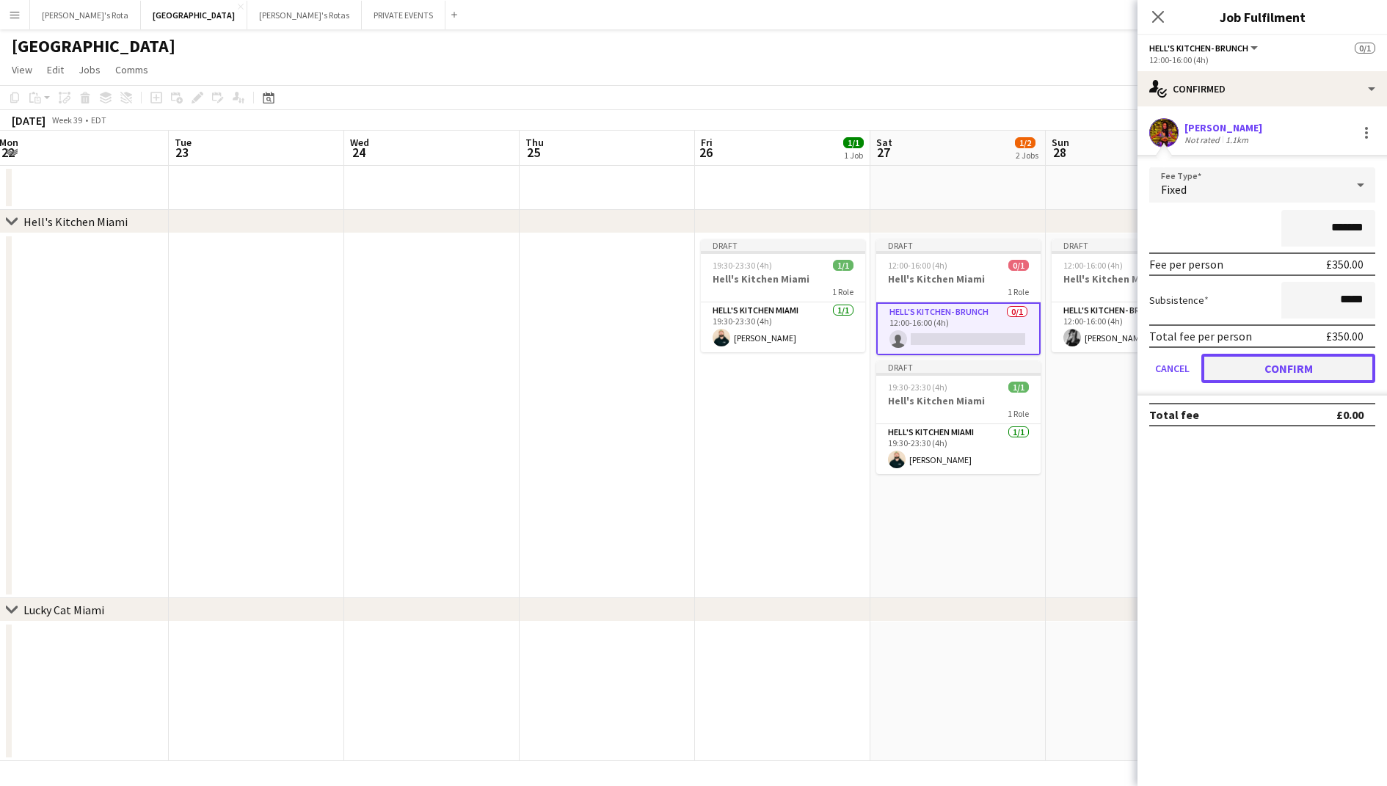
click at [1302, 368] on button "Confirm" at bounding box center [1288, 368] width 174 height 29
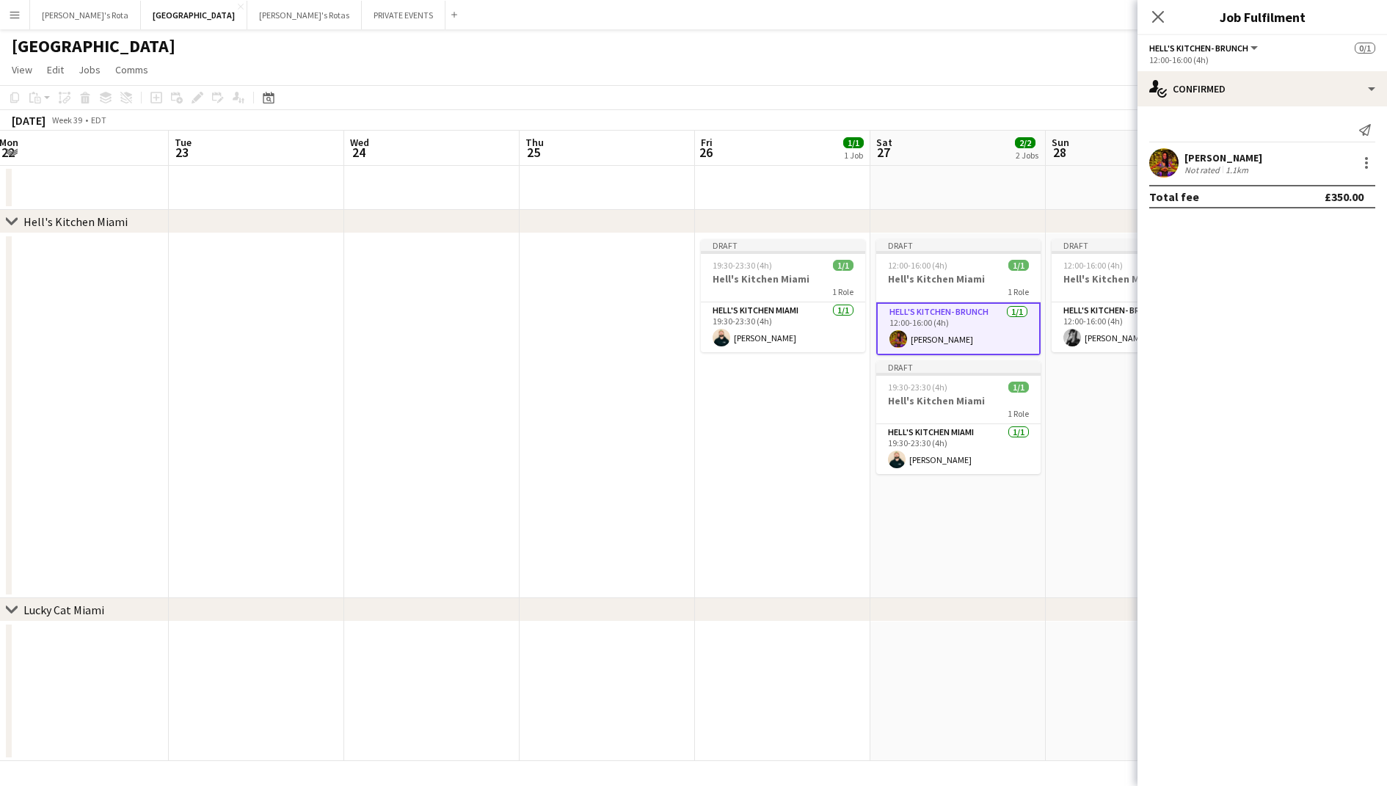
click at [999, 482] on app-date-cell "Draft 12:00-16:00 (4h) 1/1 Hell's Kitchen Miami 1 Role Hell's Kitchen- BRUNCH 1…" at bounding box center [957, 415] width 175 height 365
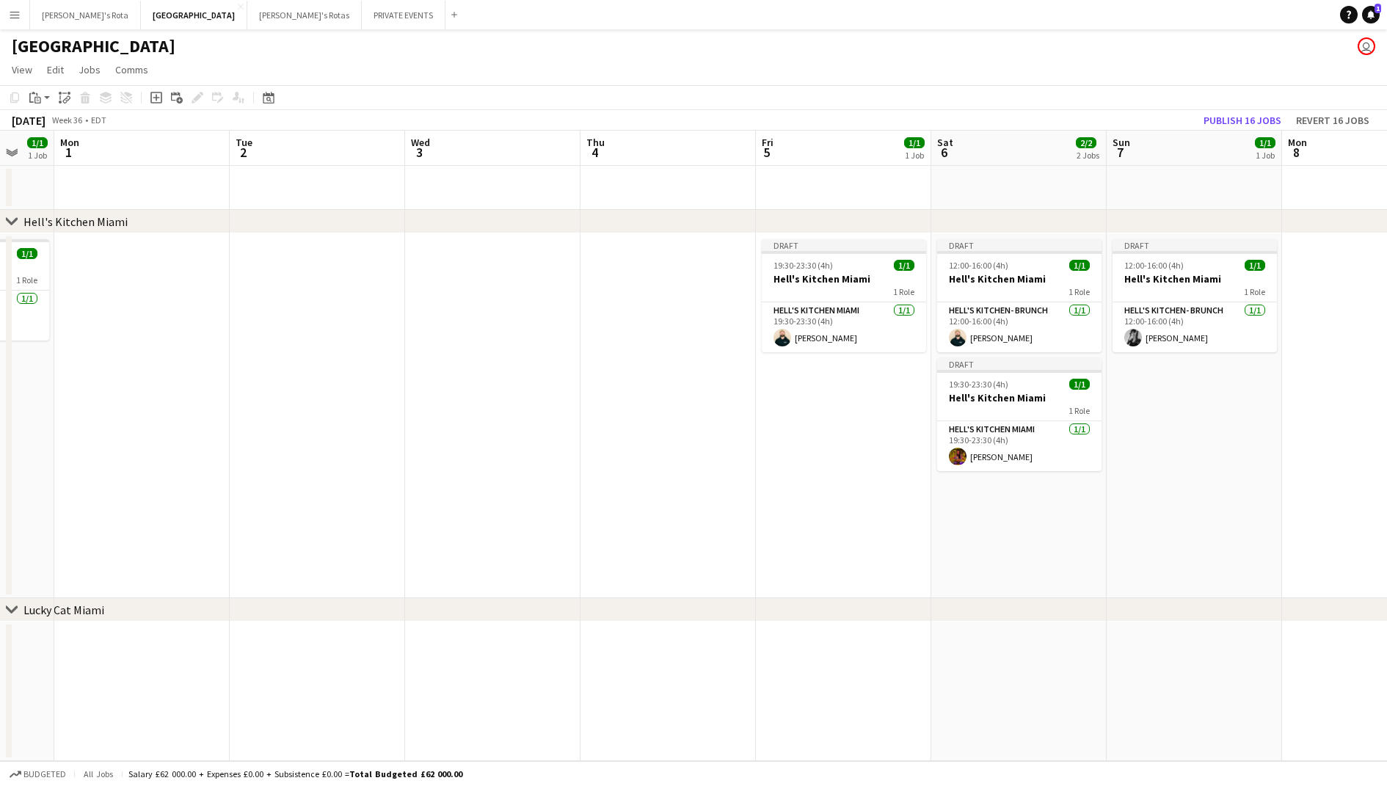
scroll to position [0, 519]
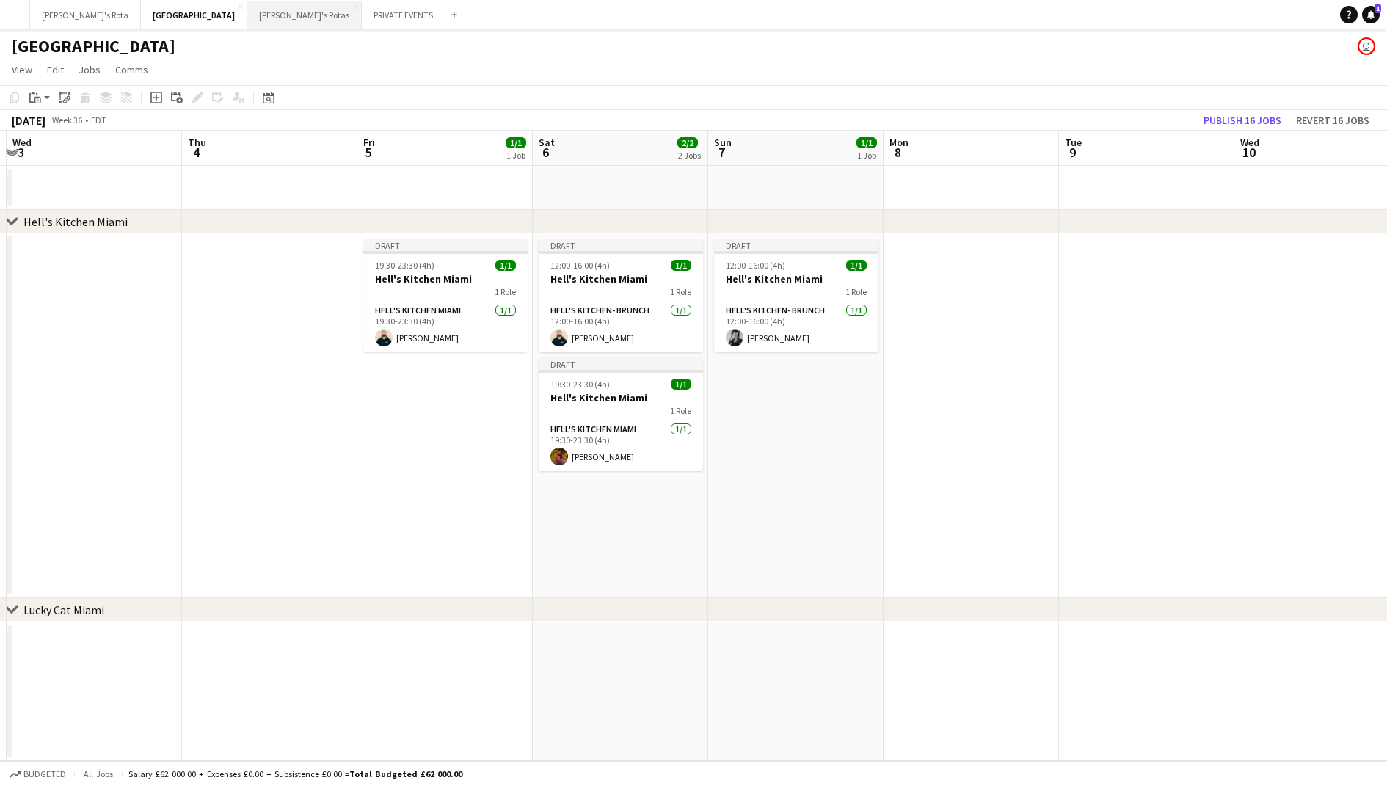
click at [247, 27] on button "[PERSON_NAME]'s Rotas Close" at bounding box center [304, 15] width 114 height 29
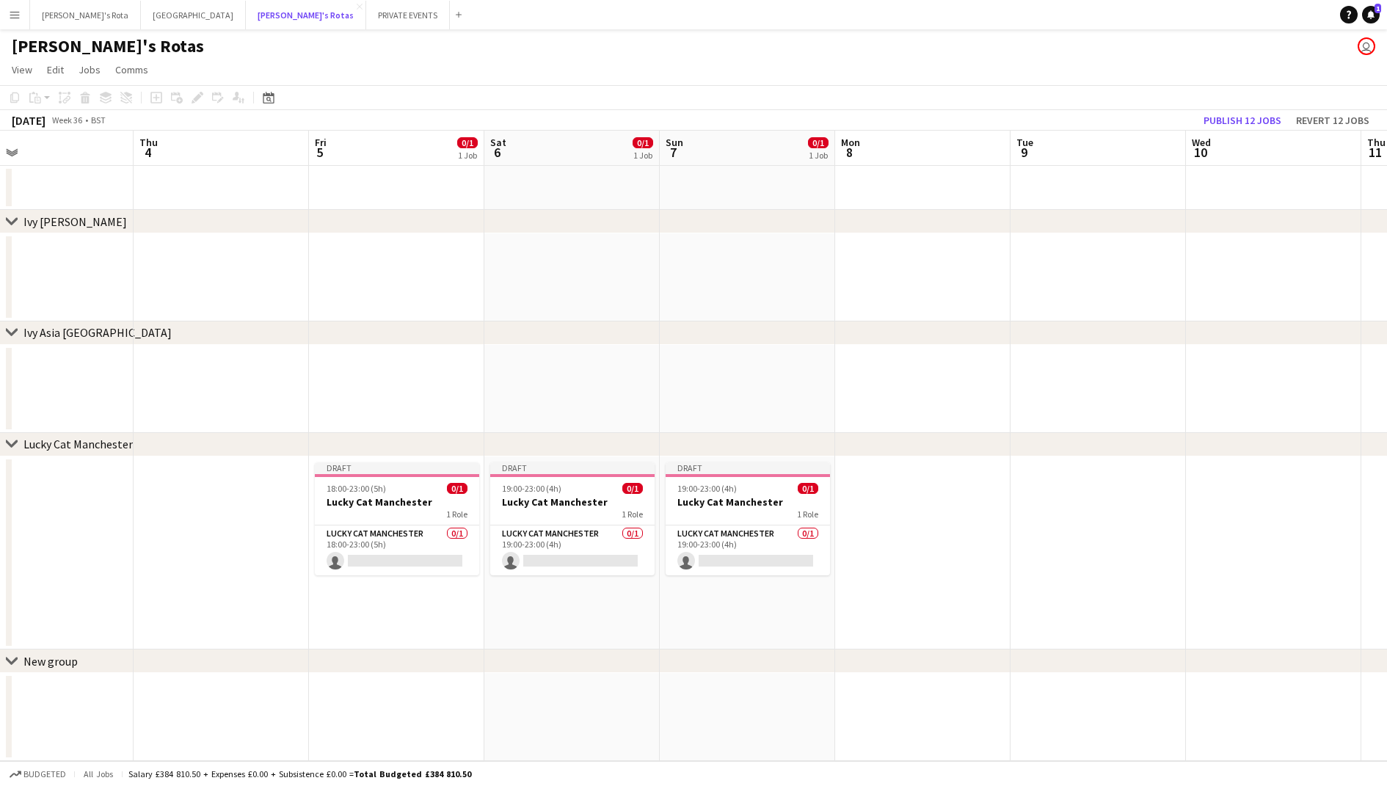
scroll to position [0, 392]
click at [583, 547] on app-card-role "Lucky Cat Manchester 0/1 19:00-23:00 (4h) single-neutral-actions" at bounding box center [573, 550] width 164 height 50
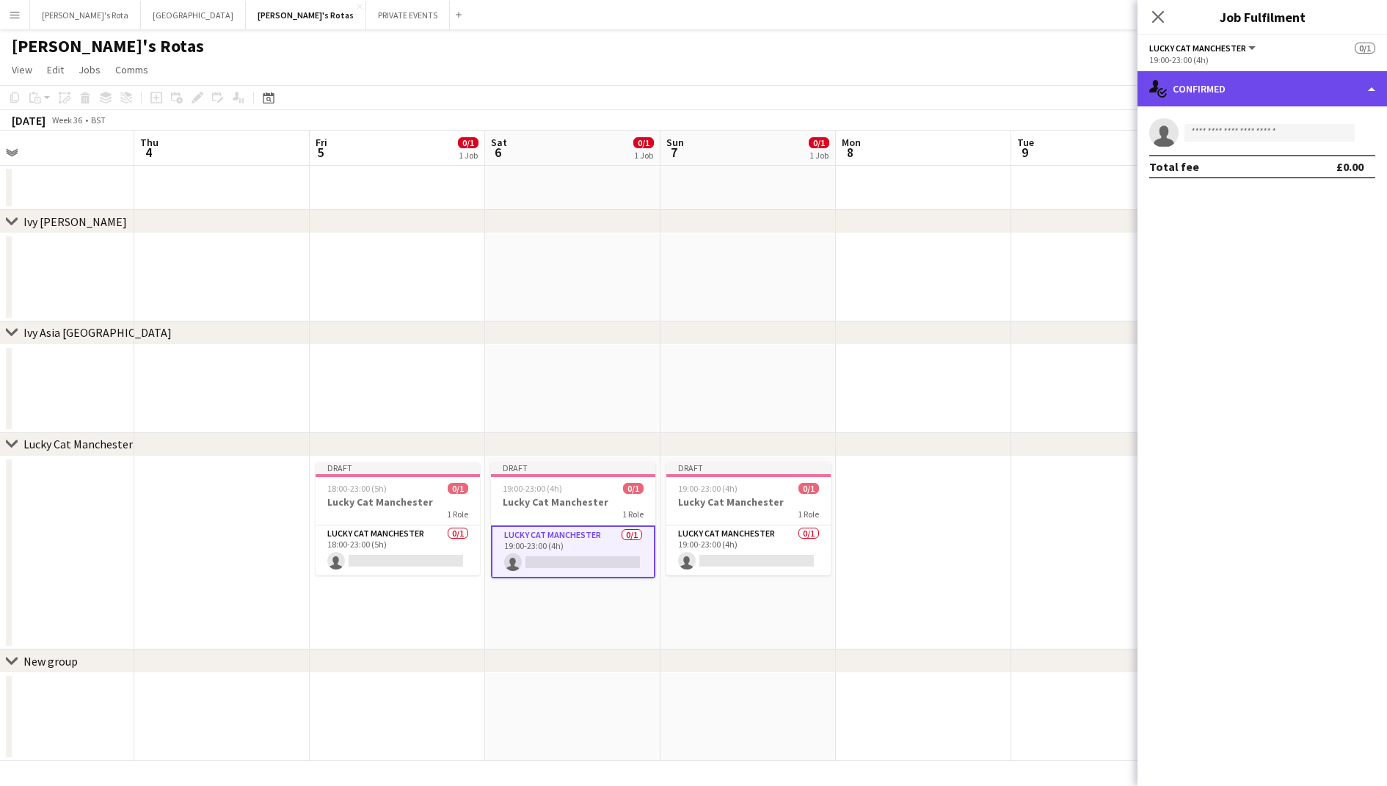
click at [1302, 87] on div "single-neutral-actions-check-2 Confirmed" at bounding box center [1261, 88] width 249 height 35
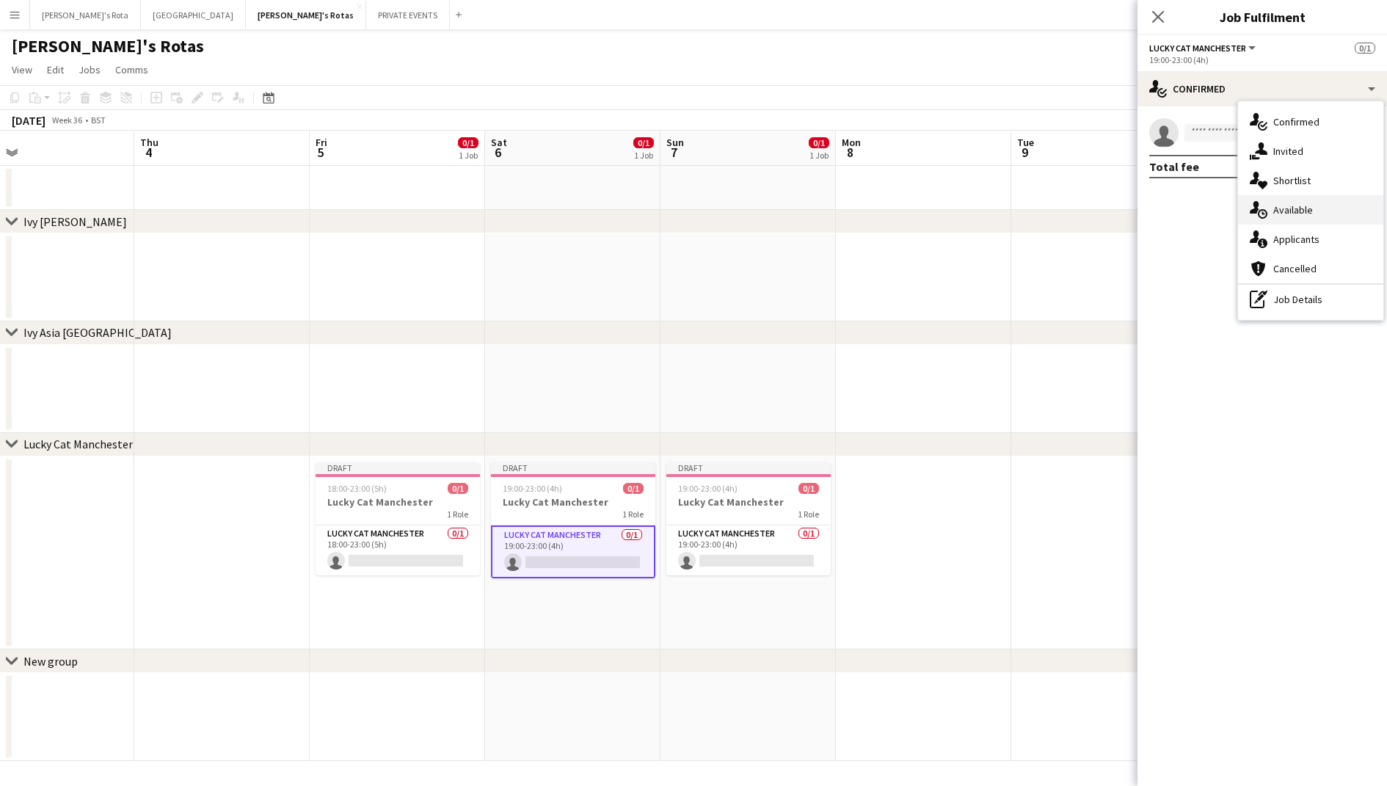
click at [1303, 199] on div "single-neutral-actions-upload Available" at bounding box center [1310, 209] width 145 height 29
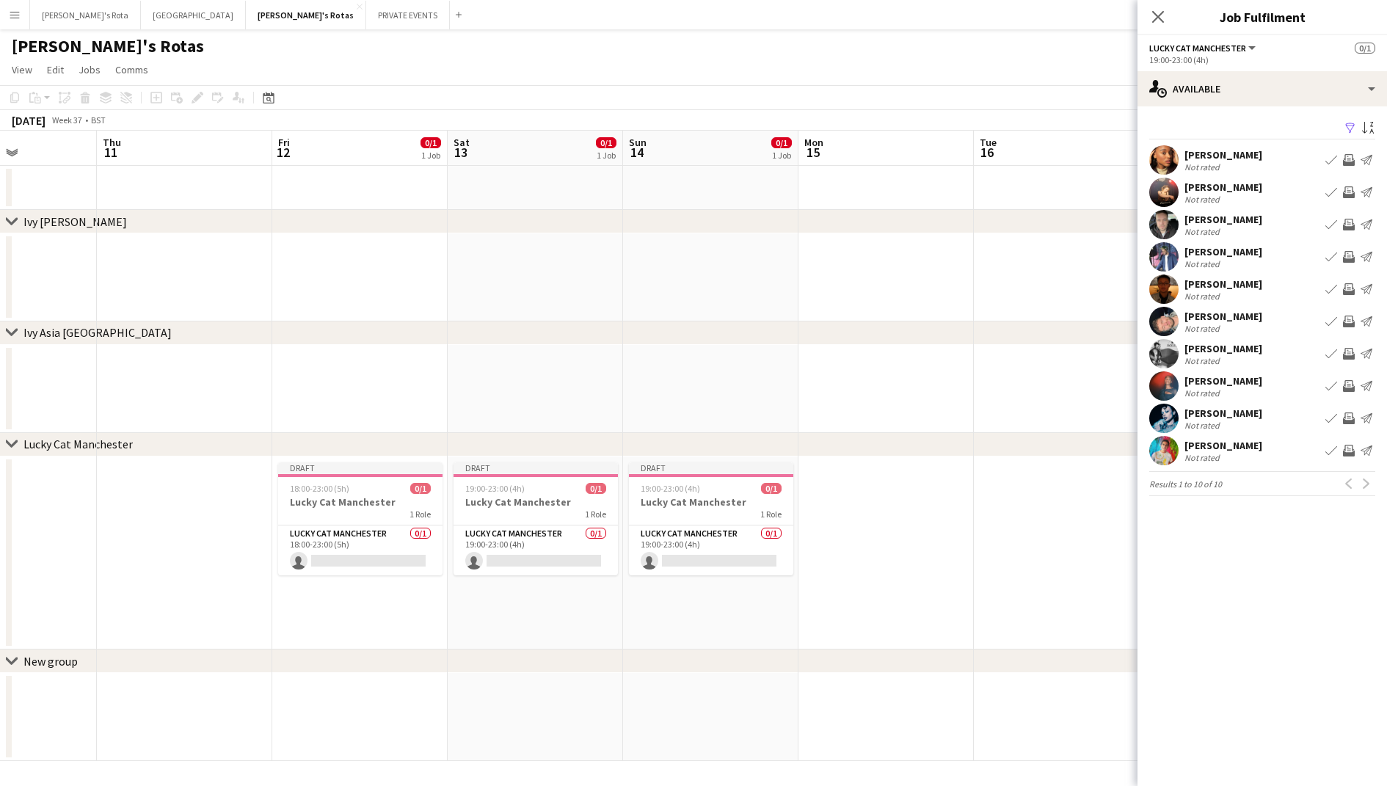
scroll to position [0, 473]
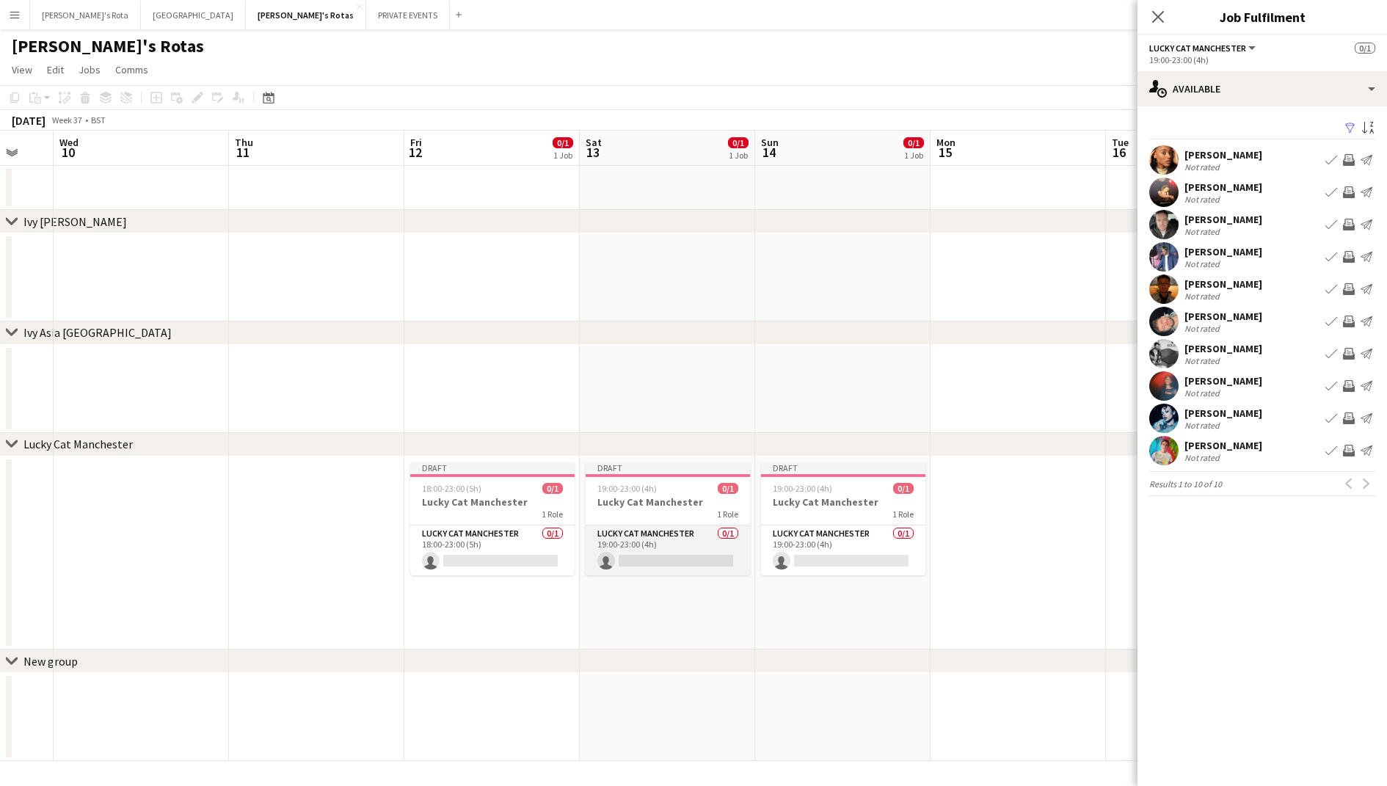
click at [659, 539] on app-card-role "Lucky Cat Manchester 0/1 19:00-23:00 (4h) single-neutral-actions" at bounding box center [668, 550] width 164 height 50
click at [802, 538] on app-card-role "Lucky Cat Manchester 0/1 19:00-23:00 (4h) single-neutral-actions" at bounding box center [843, 550] width 164 height 50
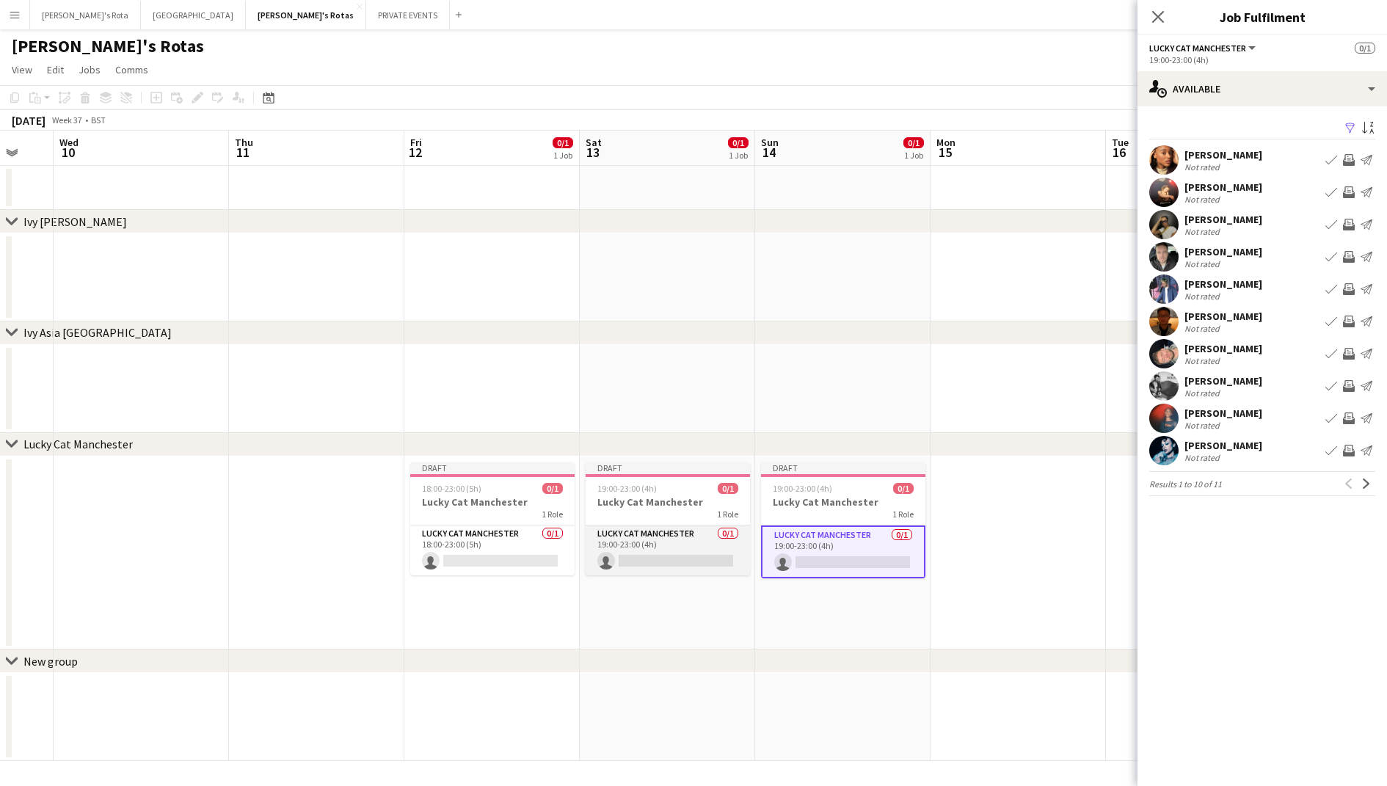
click at [693, 544] on app-card-role "Lucky Cat Manchester 0/1 19:00-23:00 (4h) single-neutral-actions" at bounding box center [668, 550] width 164 height 50
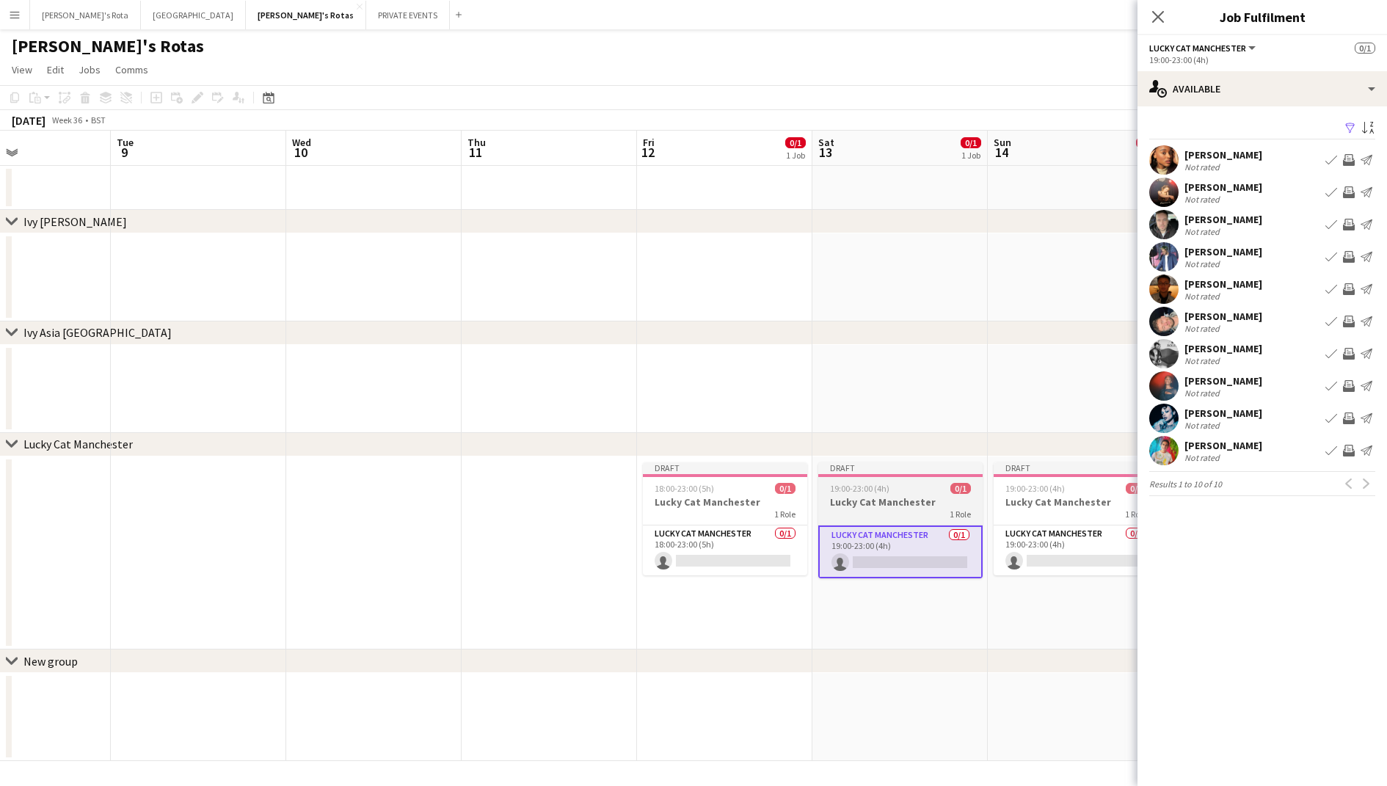
scroll to position [0, 393]
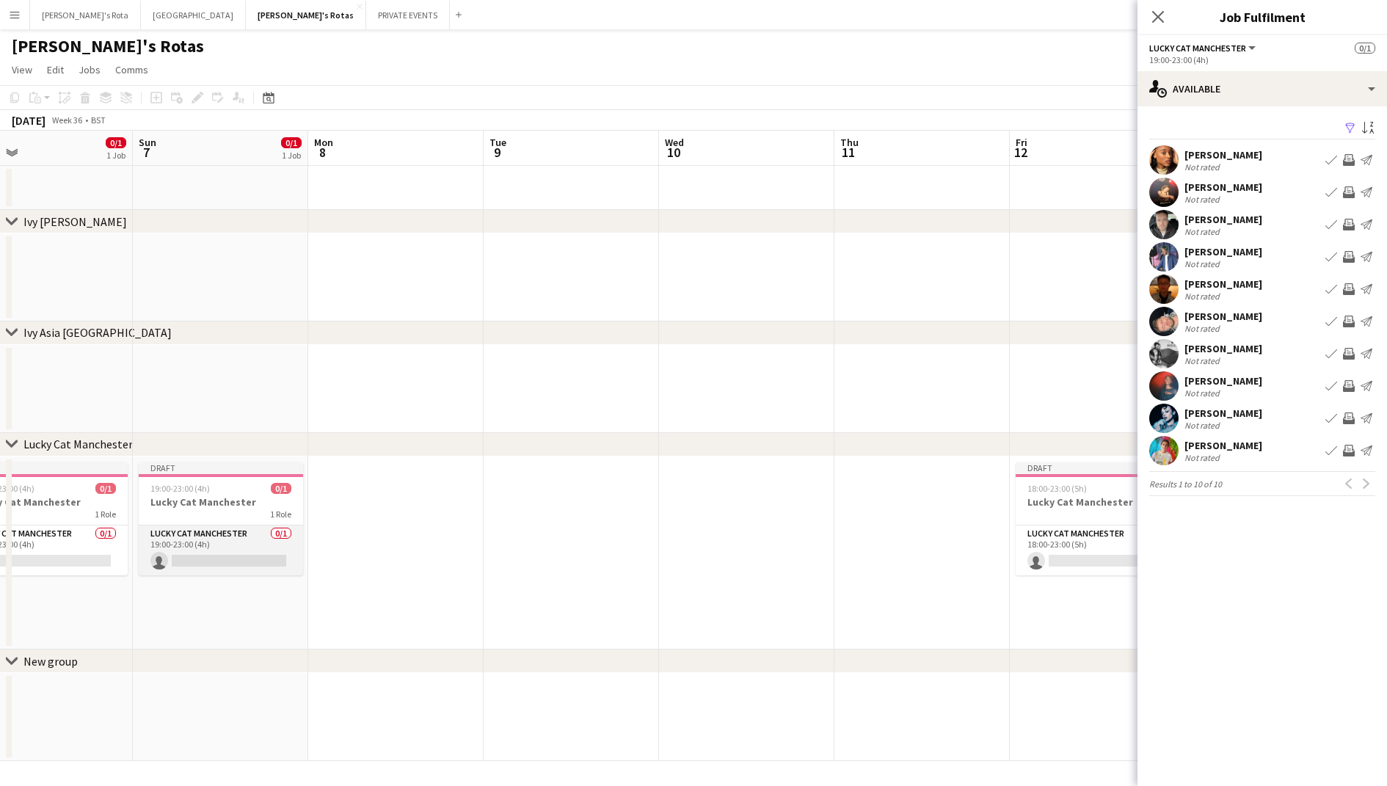
click at [250, 542] on app-card-role "Lucky Cat Manchester 0/1 19:00-23:00 (4h) single-neutral-actions" at bounding box center [221, 550] width 164 height 50
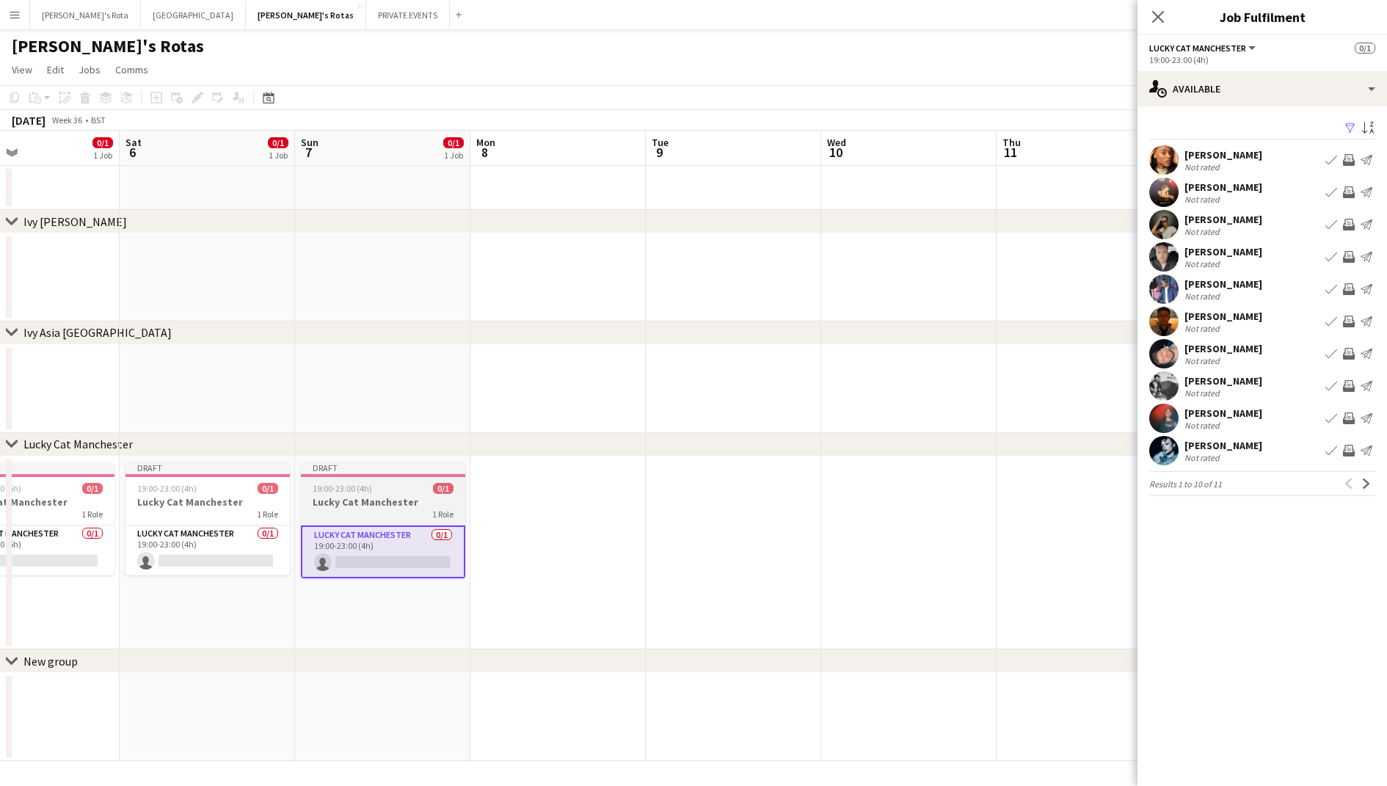
scroll to position [0, 376]
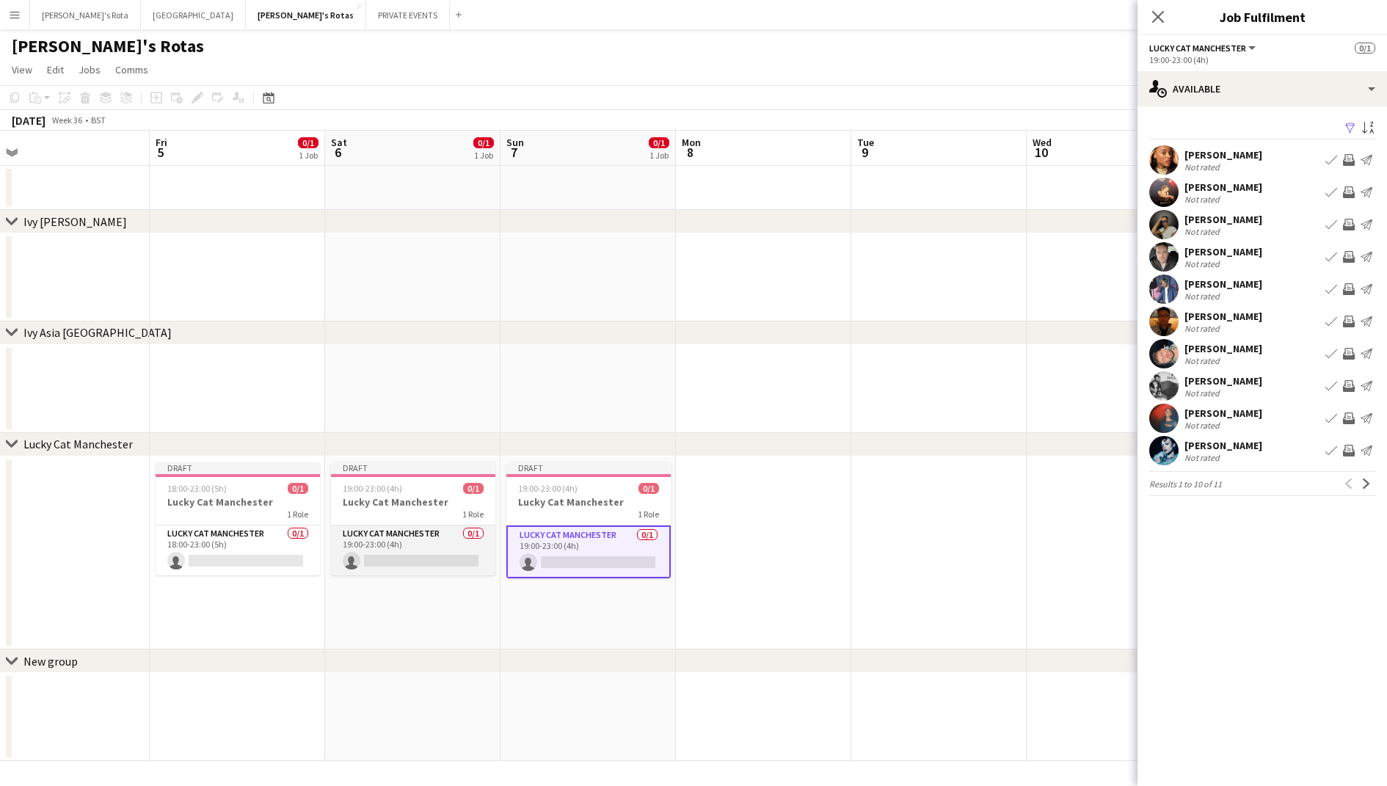
click at [381, 545] on app-card-role "Lucky Cat Manchester 0/1 19:00-23:00 (4h) single-neutral-actions" at bounding box center [413, 550] width 164 height 50
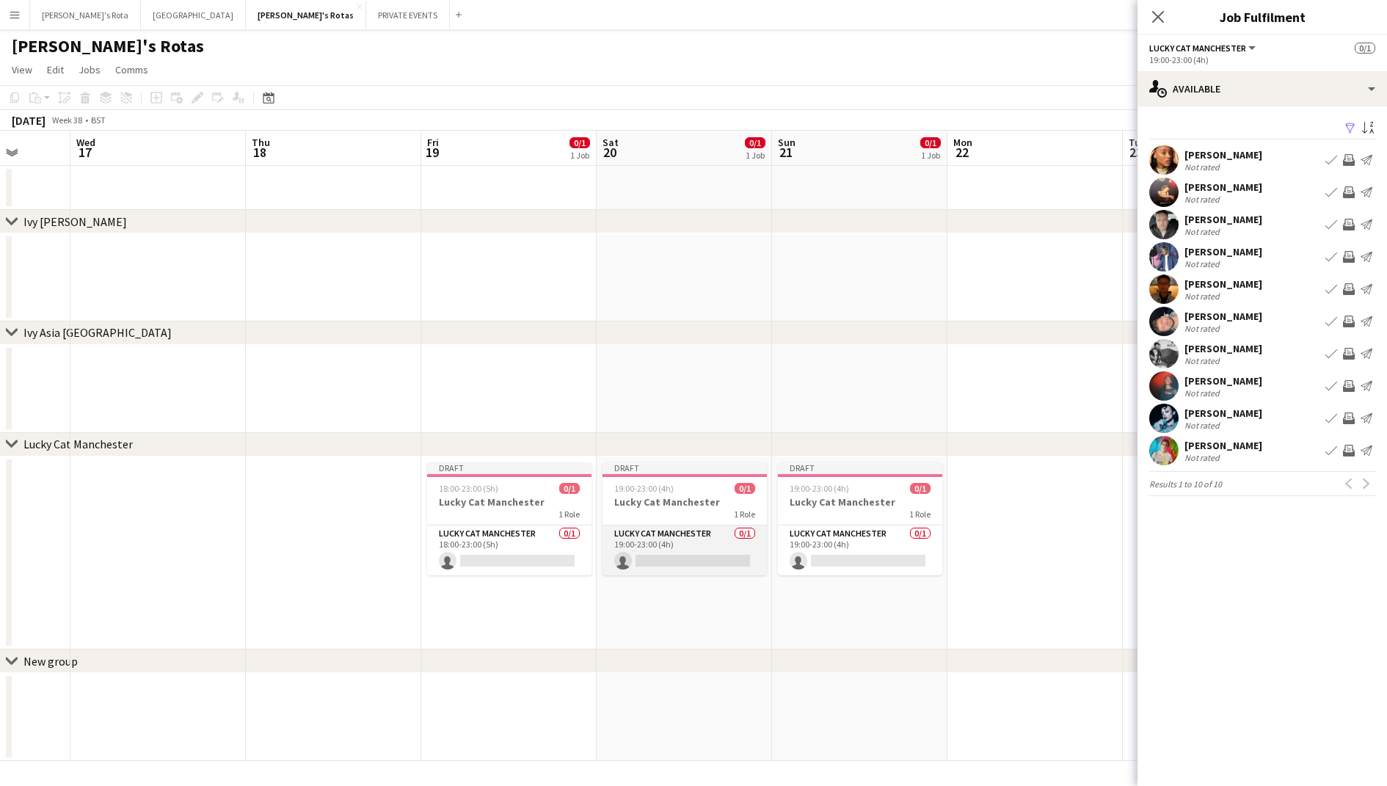
scroll to position [0, 476]
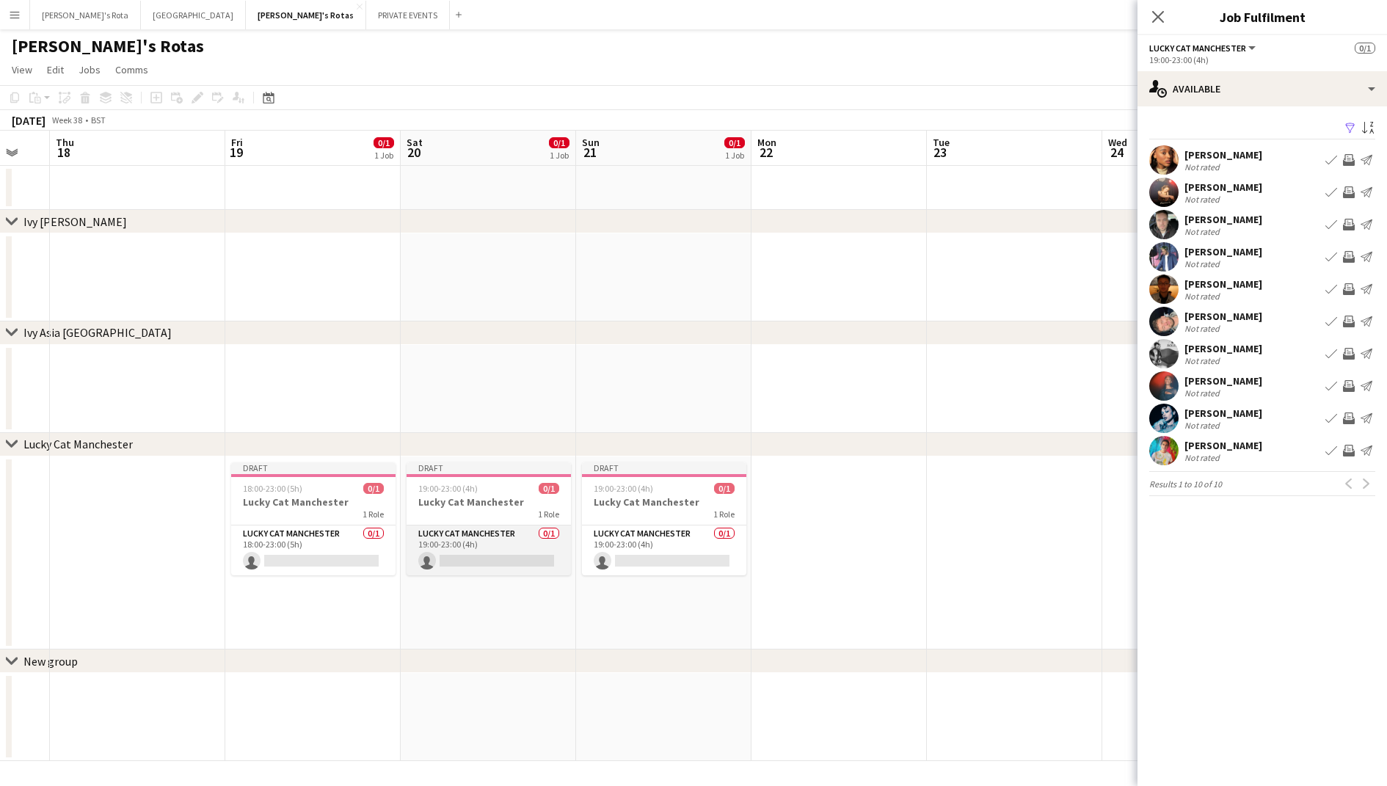
click at [531, 544] on app-card-role "Lucky Cat Manchester 0/1 19:00-23:00 (4h) single-neutral-actions" at bounding box center [488, 550] width 164 height 50
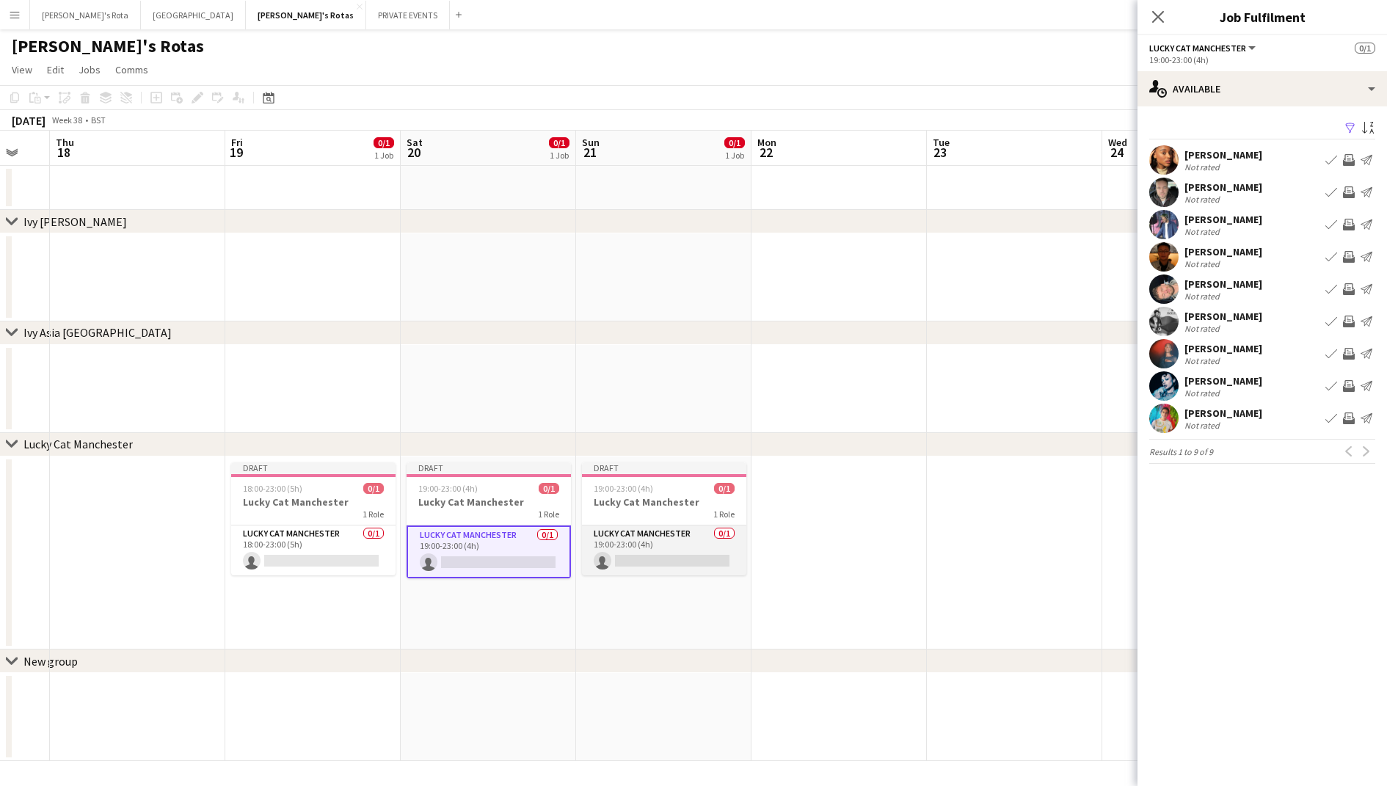
click at [617, 543] on app-card-role "Lucky Cat Manchester 0/1 19:00-23:00 (4h) single-neutral-actions" at bounding box center [664, 550] width 164 height 50
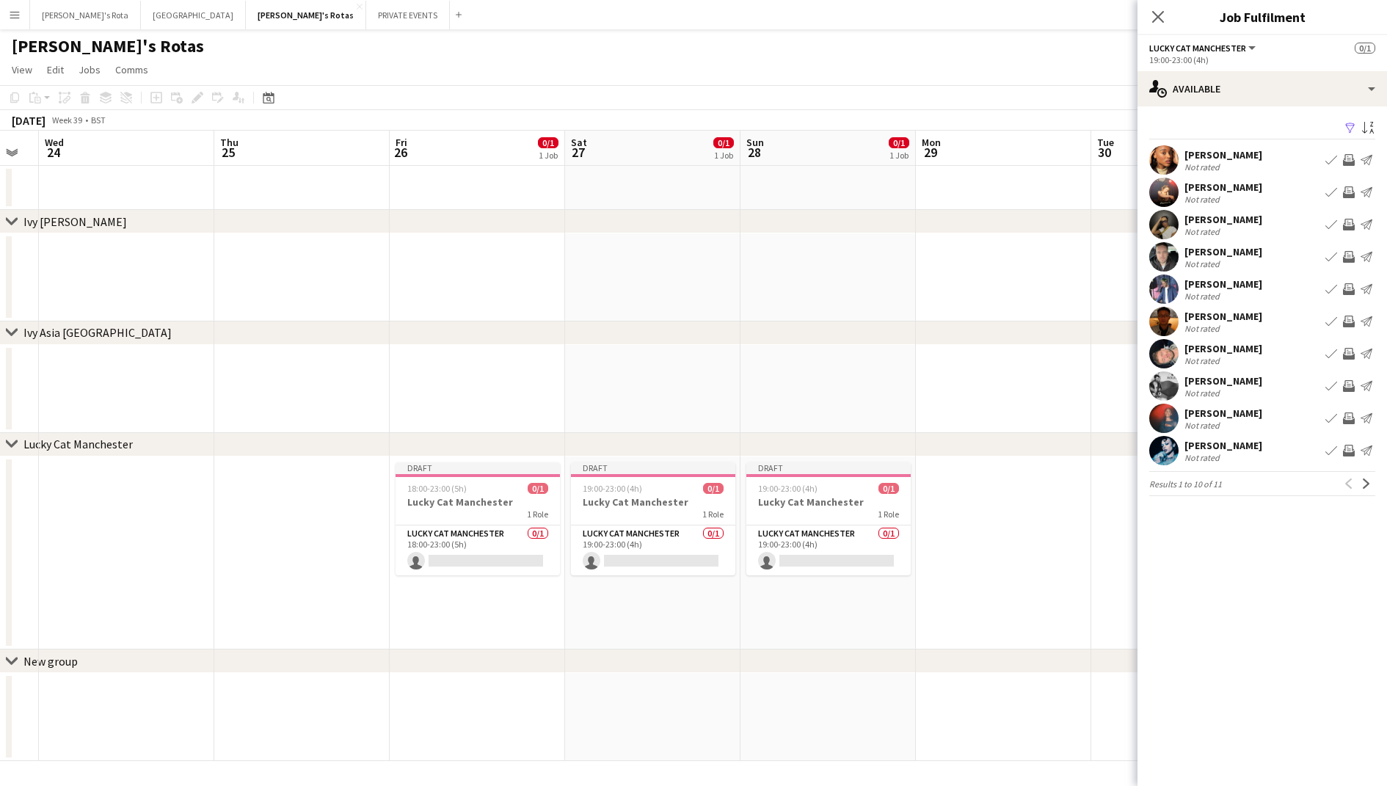
scroll to position [0, 514]
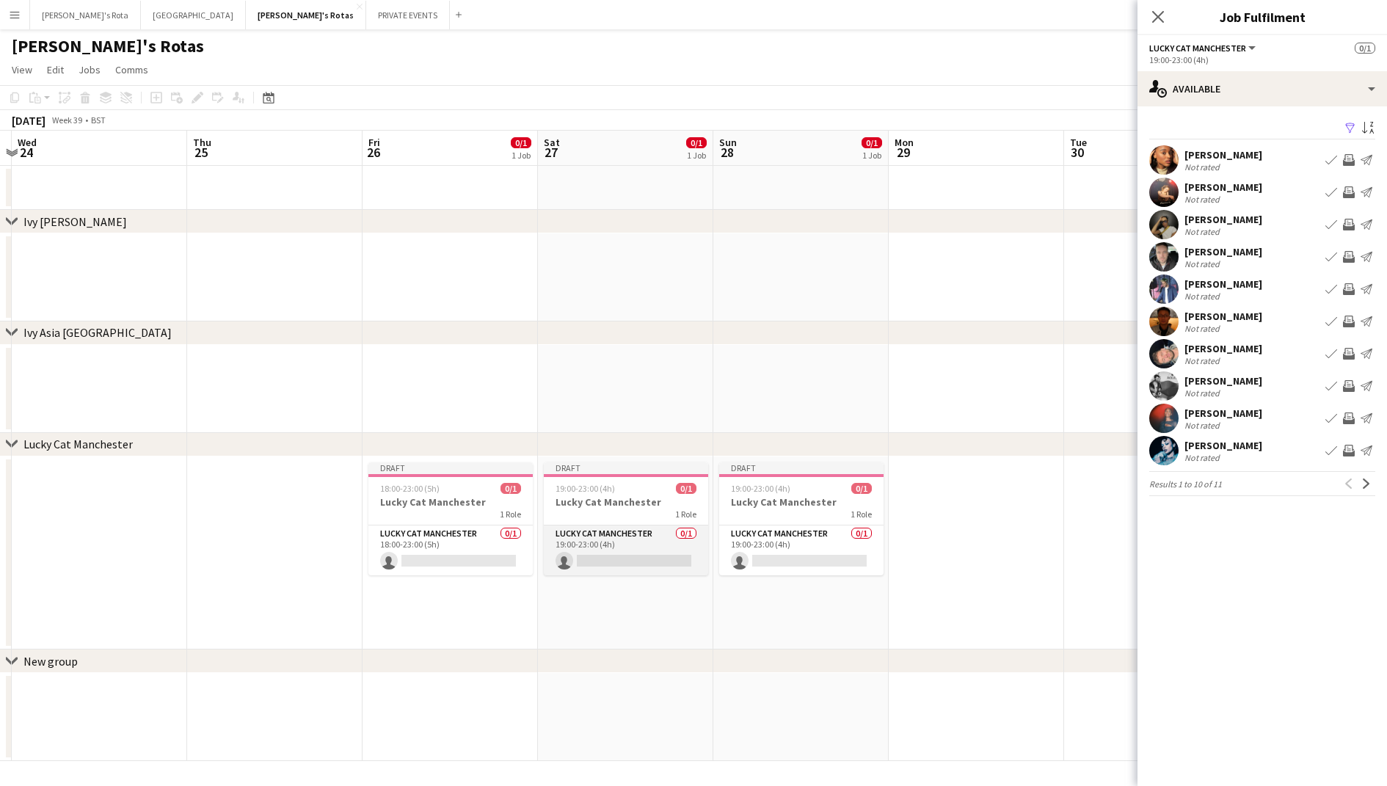
click at [561, 537] on app-card-role "Lucky Cat Manchester 0/1 19:00-23:00 (4h) single-neutral-actions" at bounding box center [626, 550] width 164 height 50
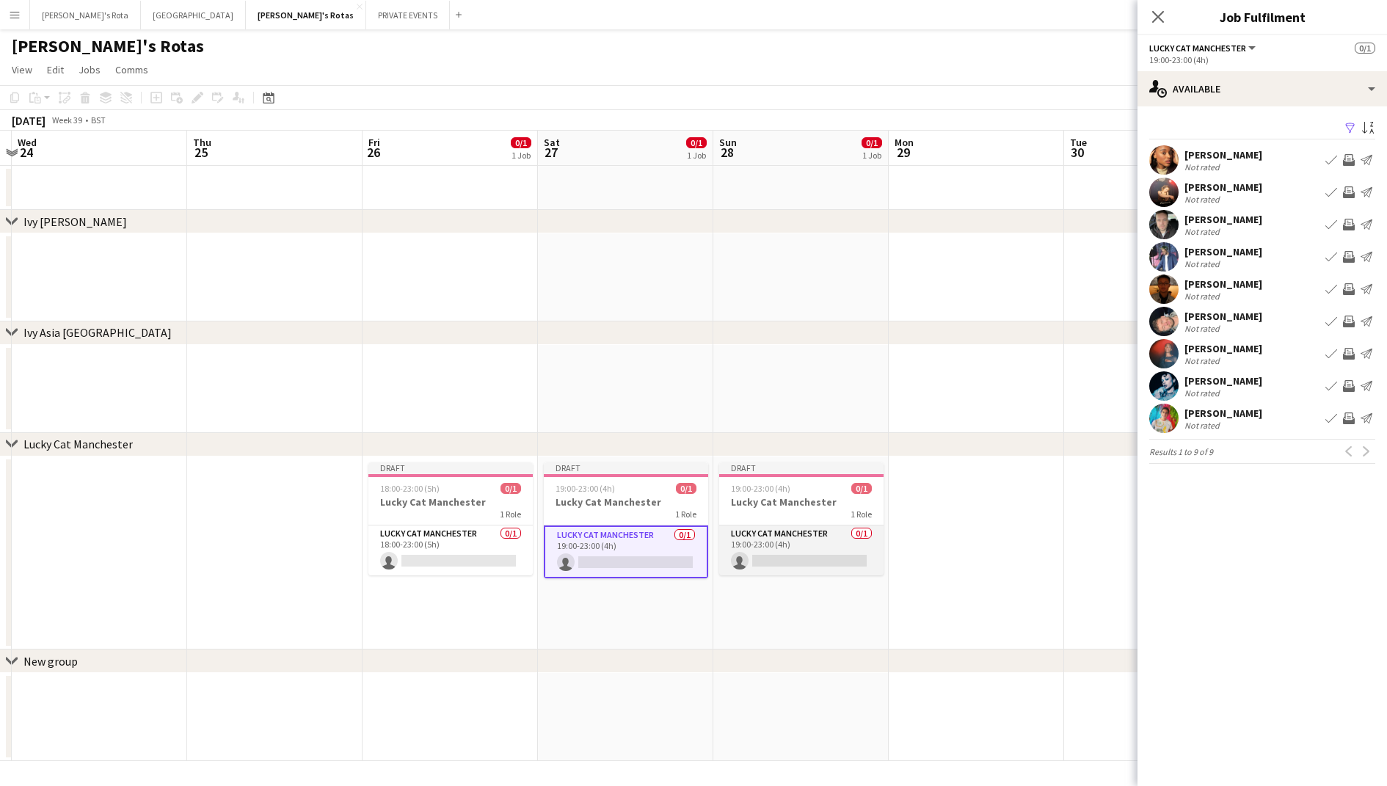
click at [812, 551] on app-card-role "Lucky Cat Manchester 0/1 19:00-23:00 (4h) single-neutral-actions" at bounding box center [801, 550] width 164 height 50
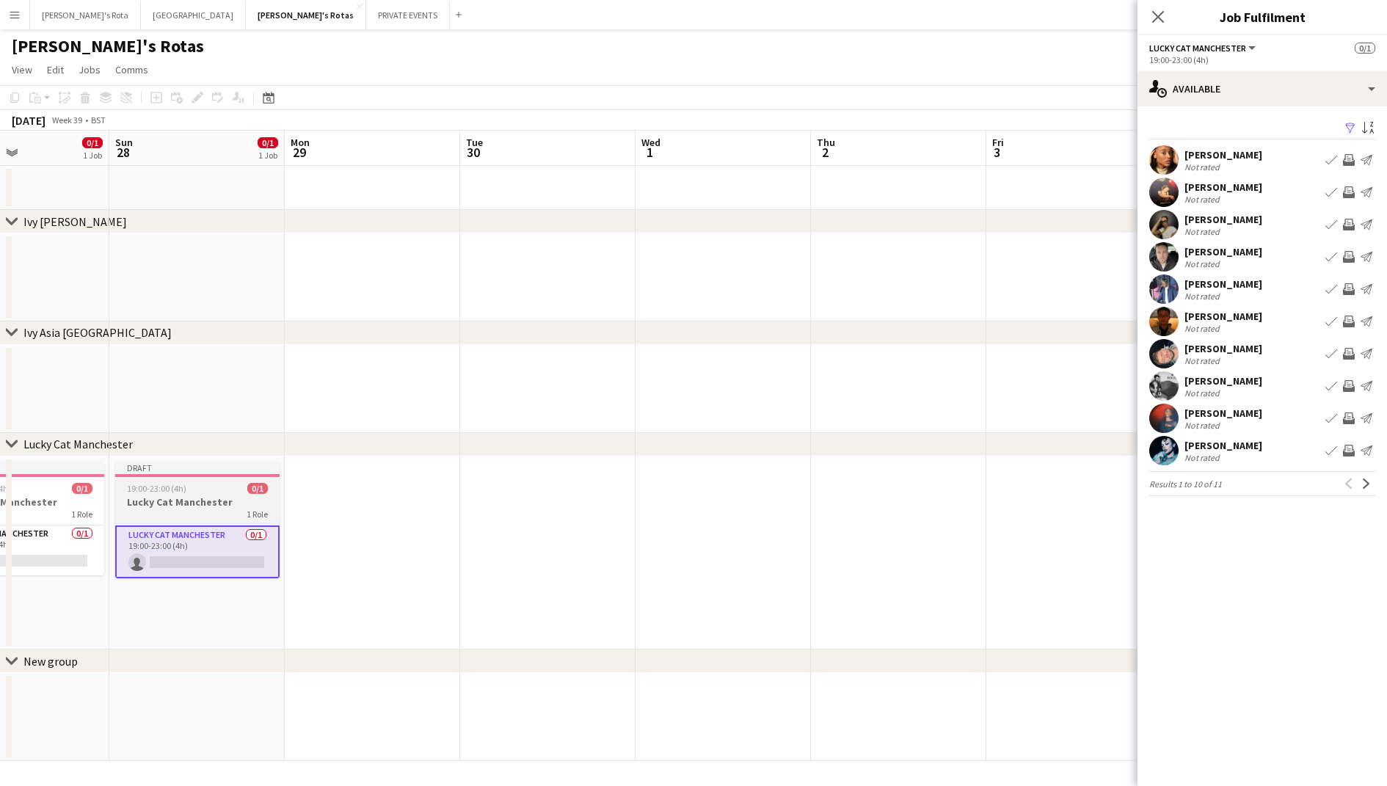
scroll to position [0, 406]
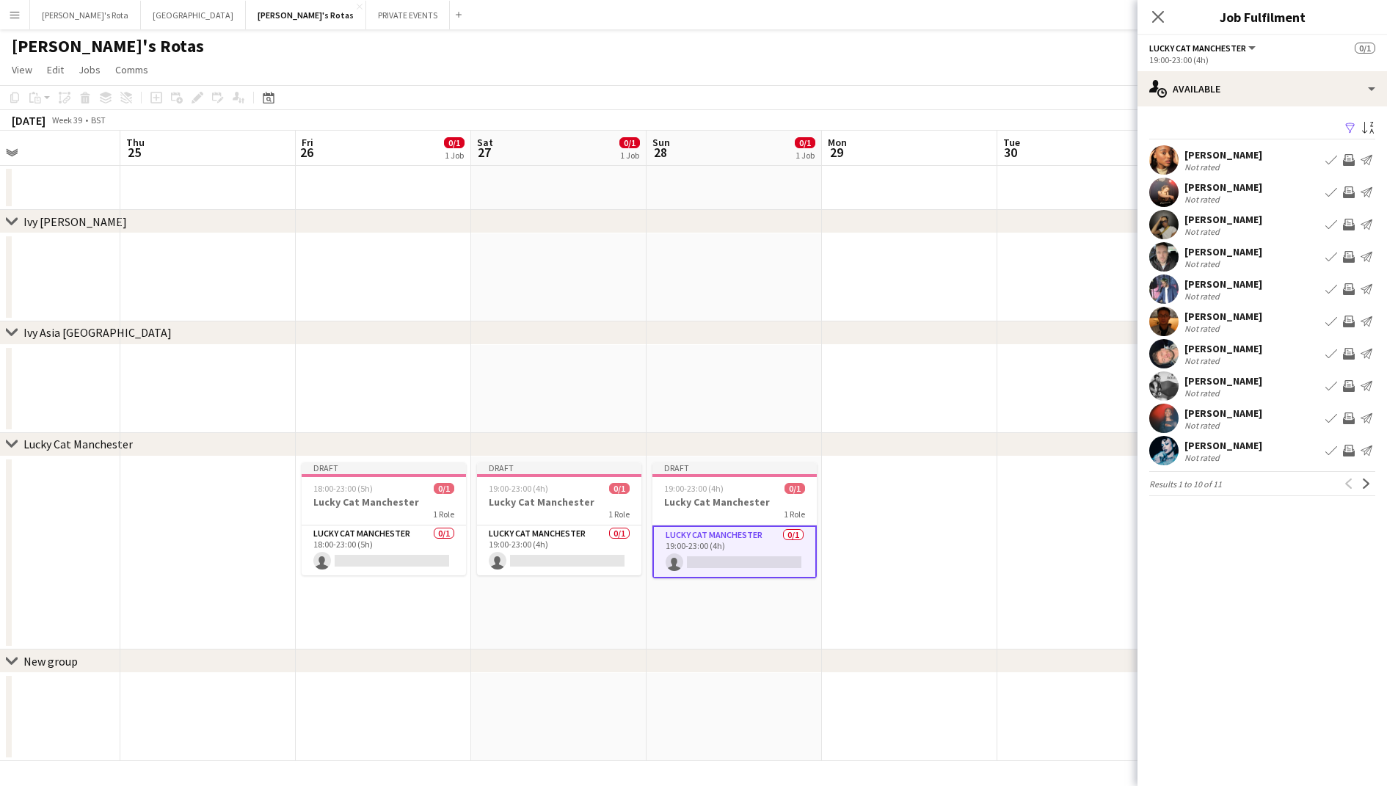
click at [874, 577] on app-date-cell at bounding box center [909, 552] width 175 height 193
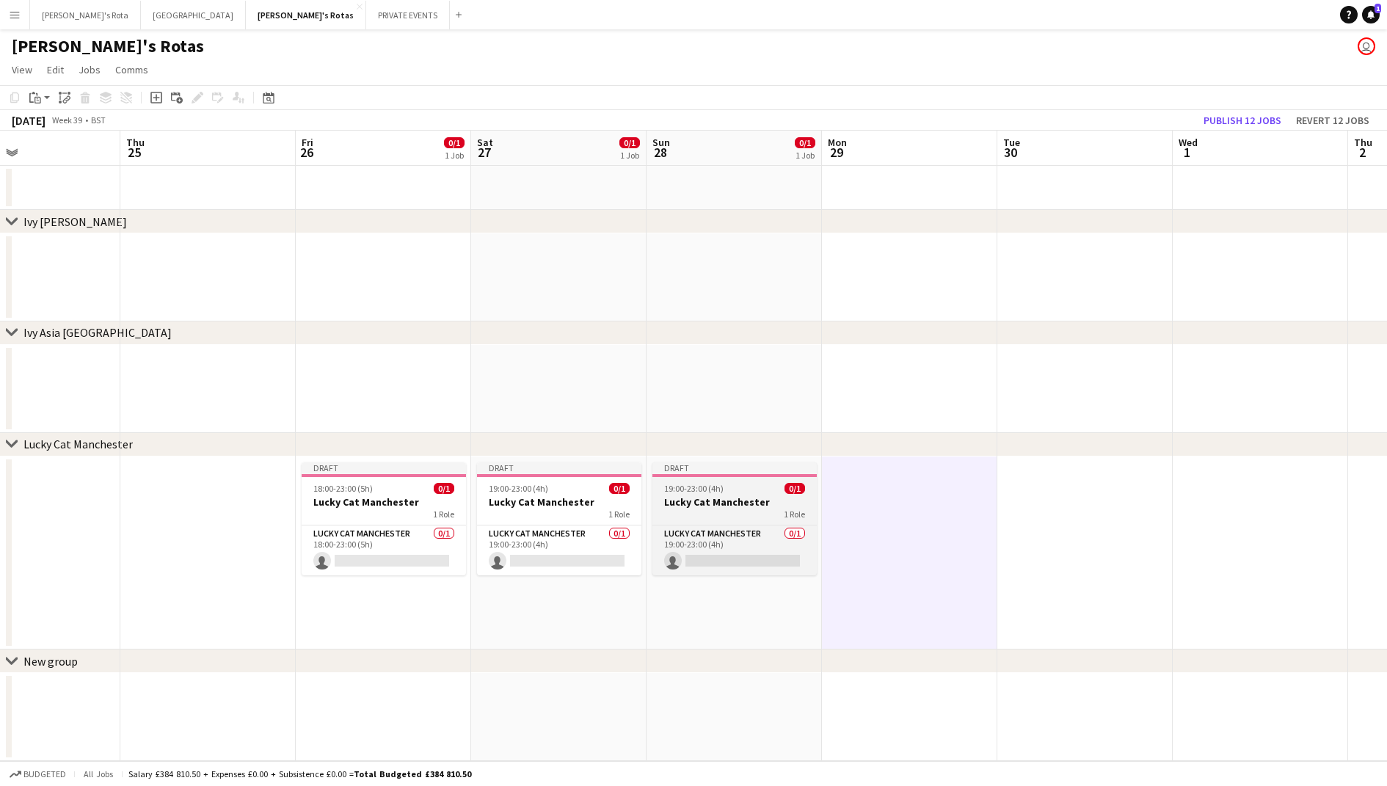
click at [715, 487] on span "19:00-23:00 (4h)" at bounding box center [693, 488] width 59 height 11
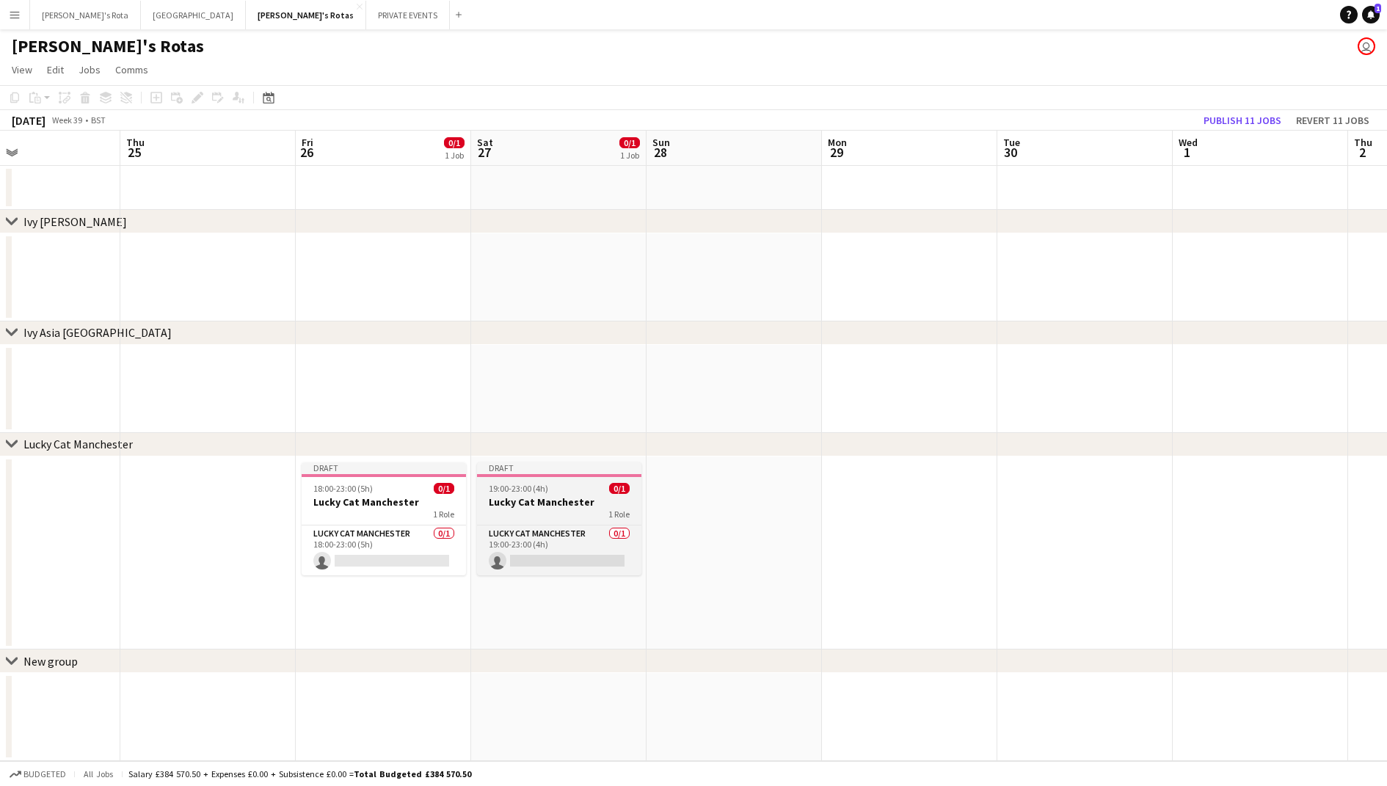
click at [555, 500] on h3 "Lucky Cat Manchester" at bounding box center [559, 501] width 164 height 13
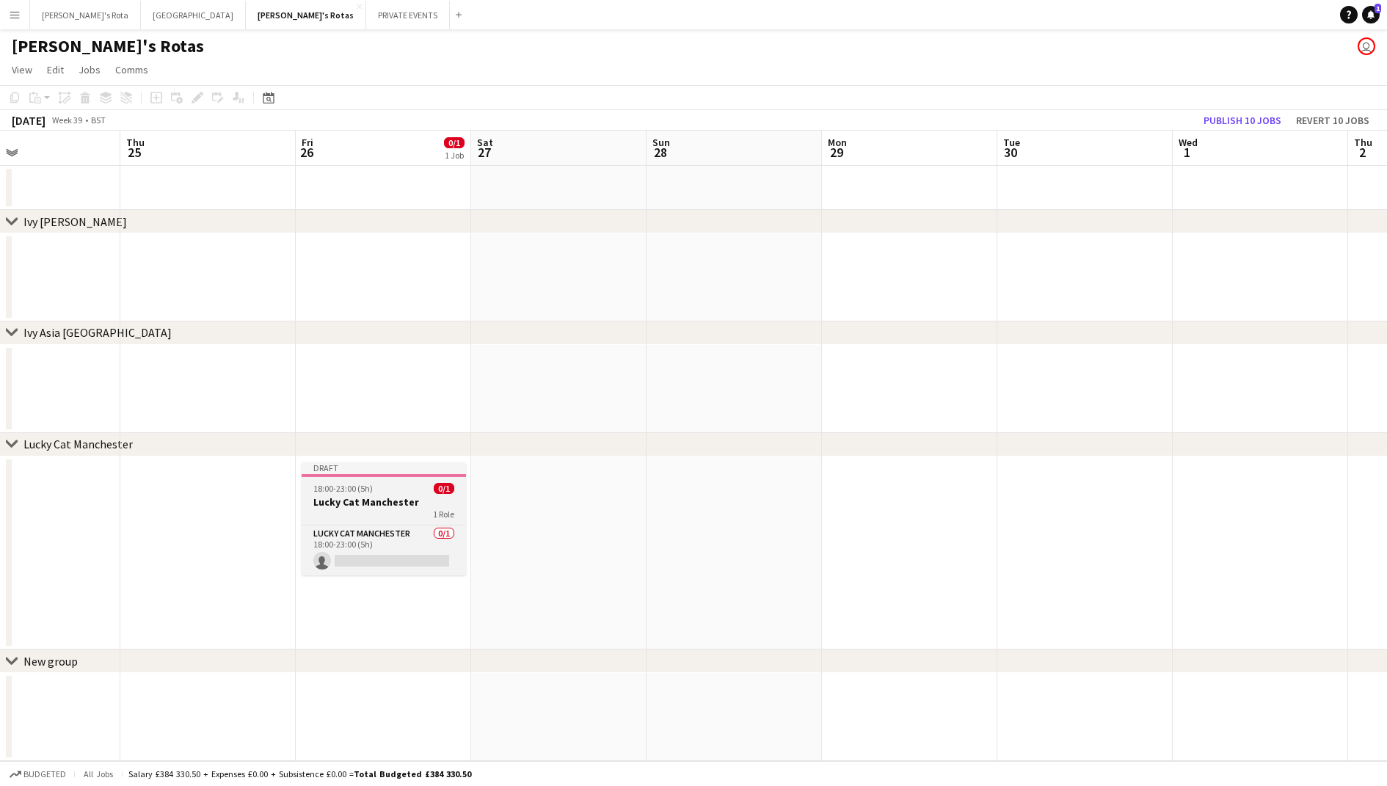
click at [399, 497] on h3 "Lucky Cat Manchester" at bounding box center [384, 501] width 164 height 13
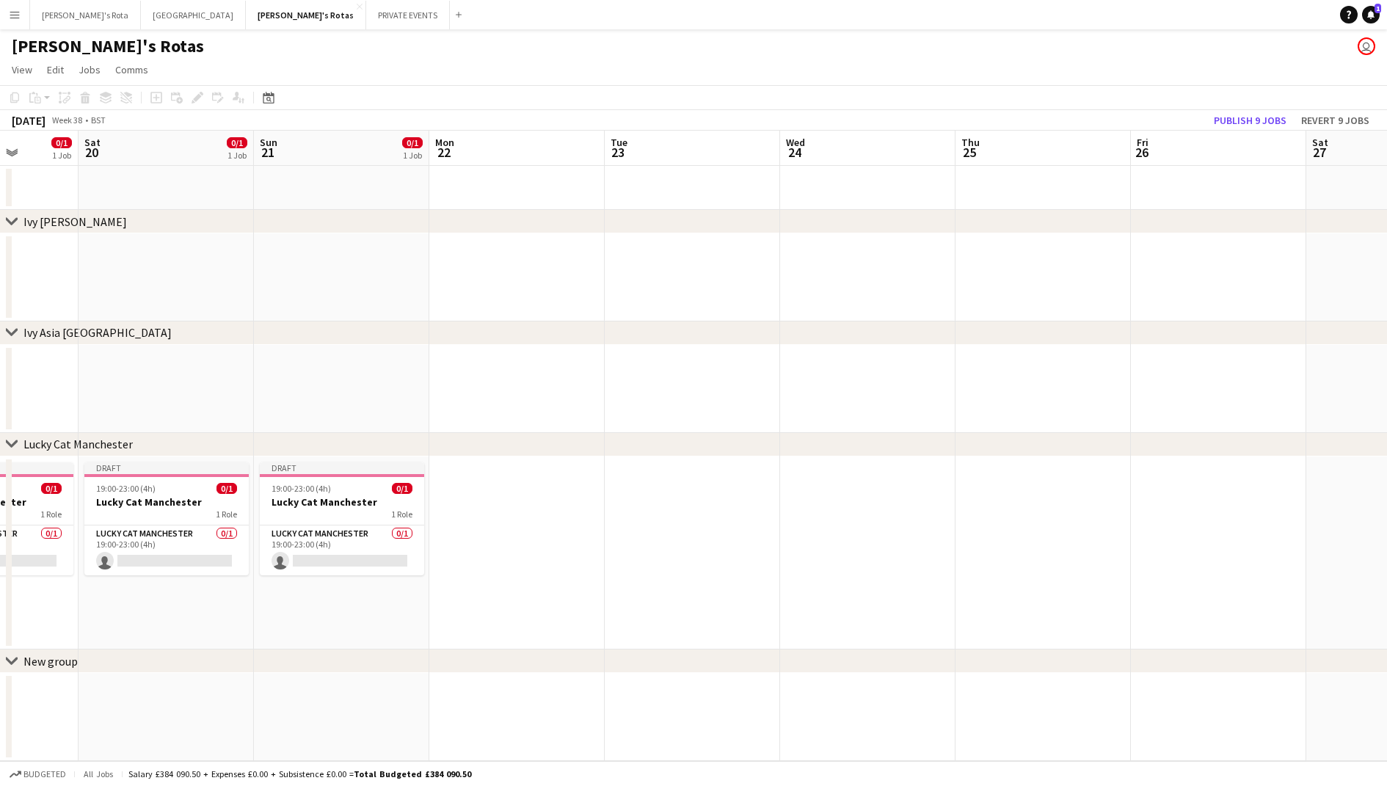
scroll to position [0, 352]
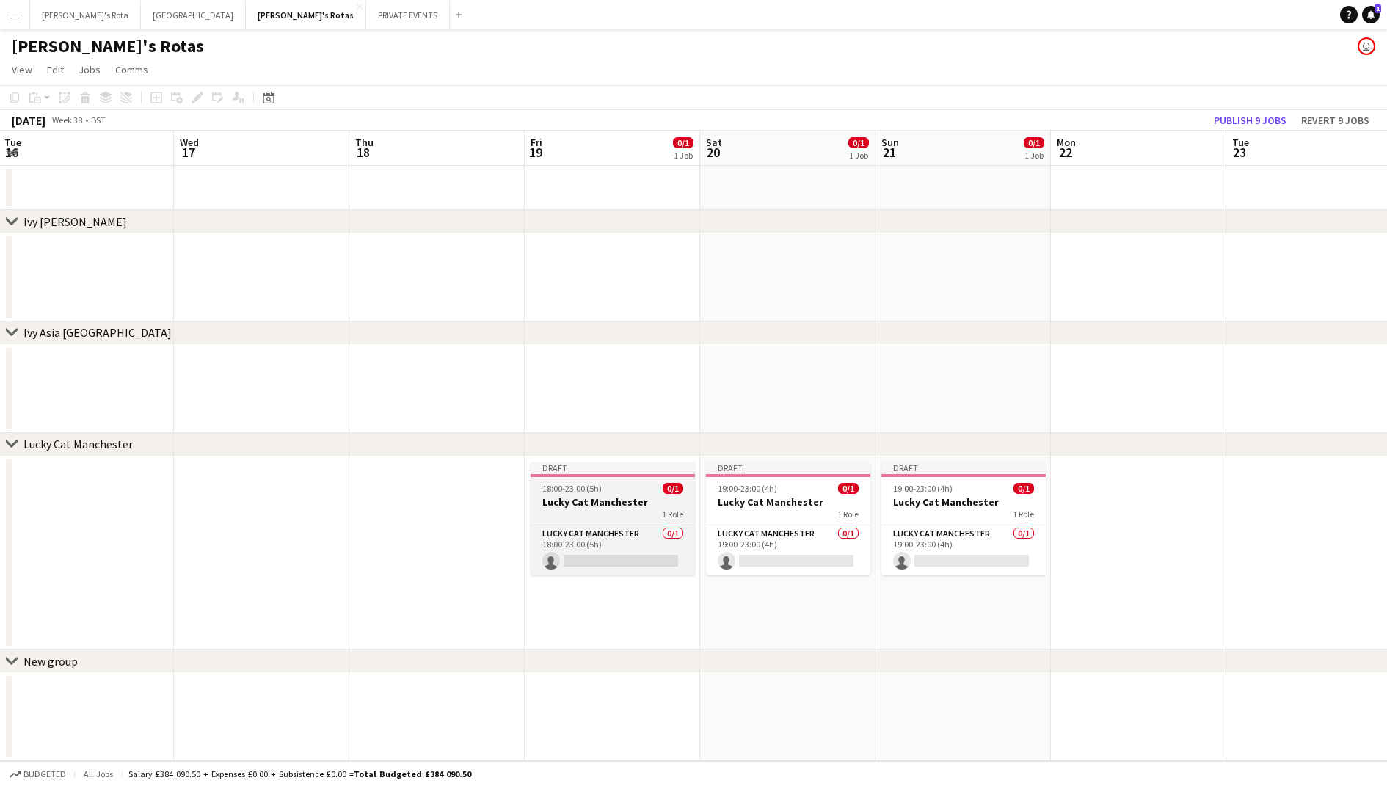
click at [576, 508] on h3 "Lucky Cat Manchester" at bounding box center [612, 501] width 164 height 13
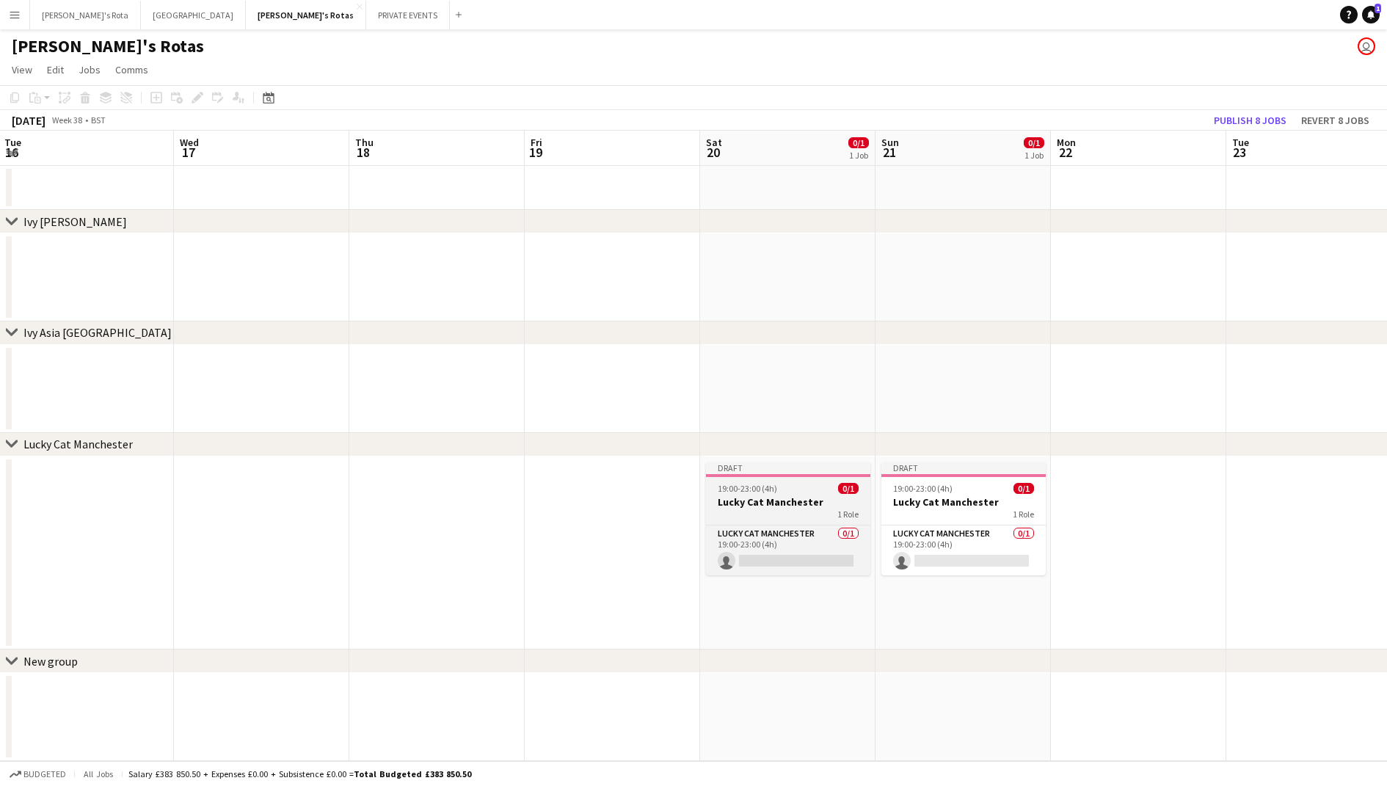
click at [806, 498] on h3 "Lucky Cat Manchester" at bounding box center [788, 501] width 164 height 13
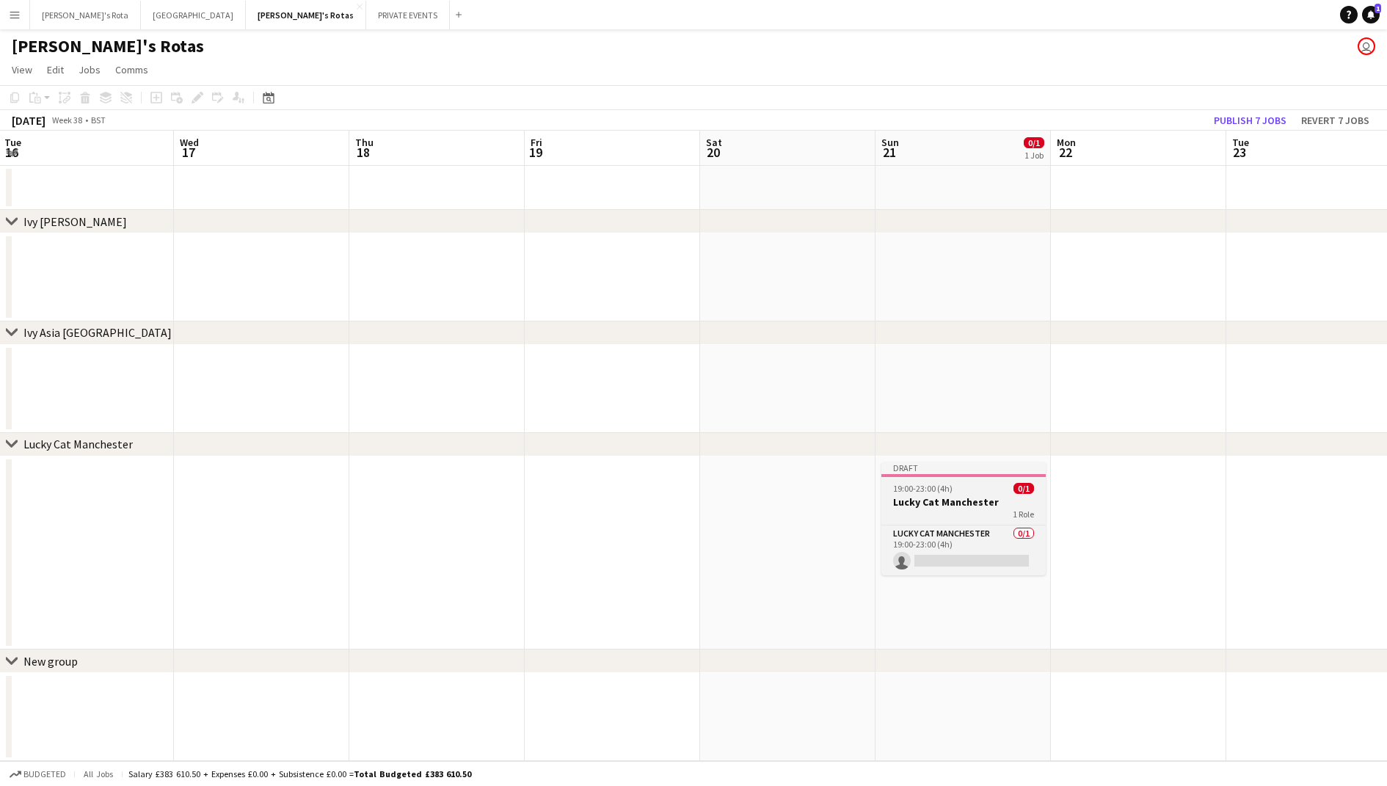
click at [922, 484] on span "19:00-23:00 (4h)" at bounding box center [922, 488] width 59 height 11
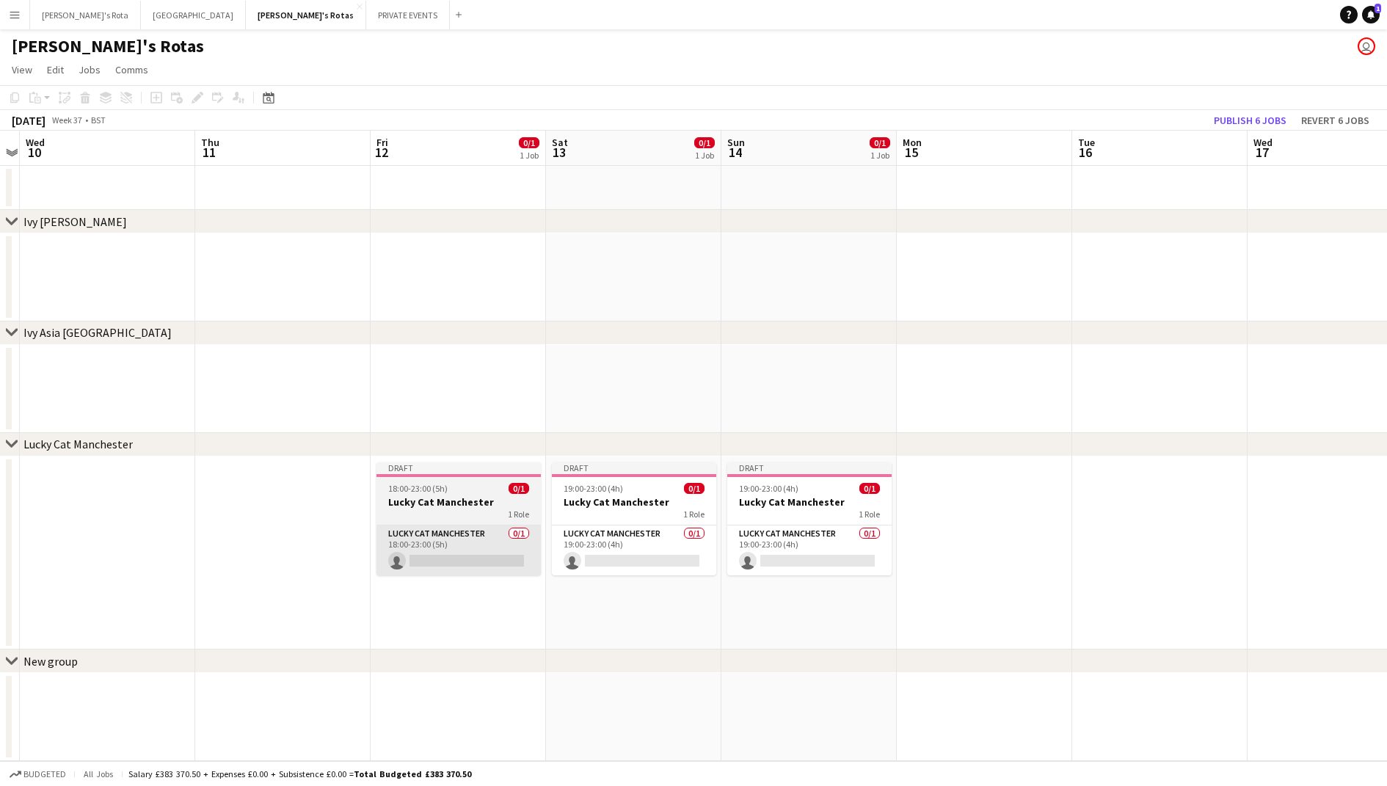
scroll to position [0, 321]
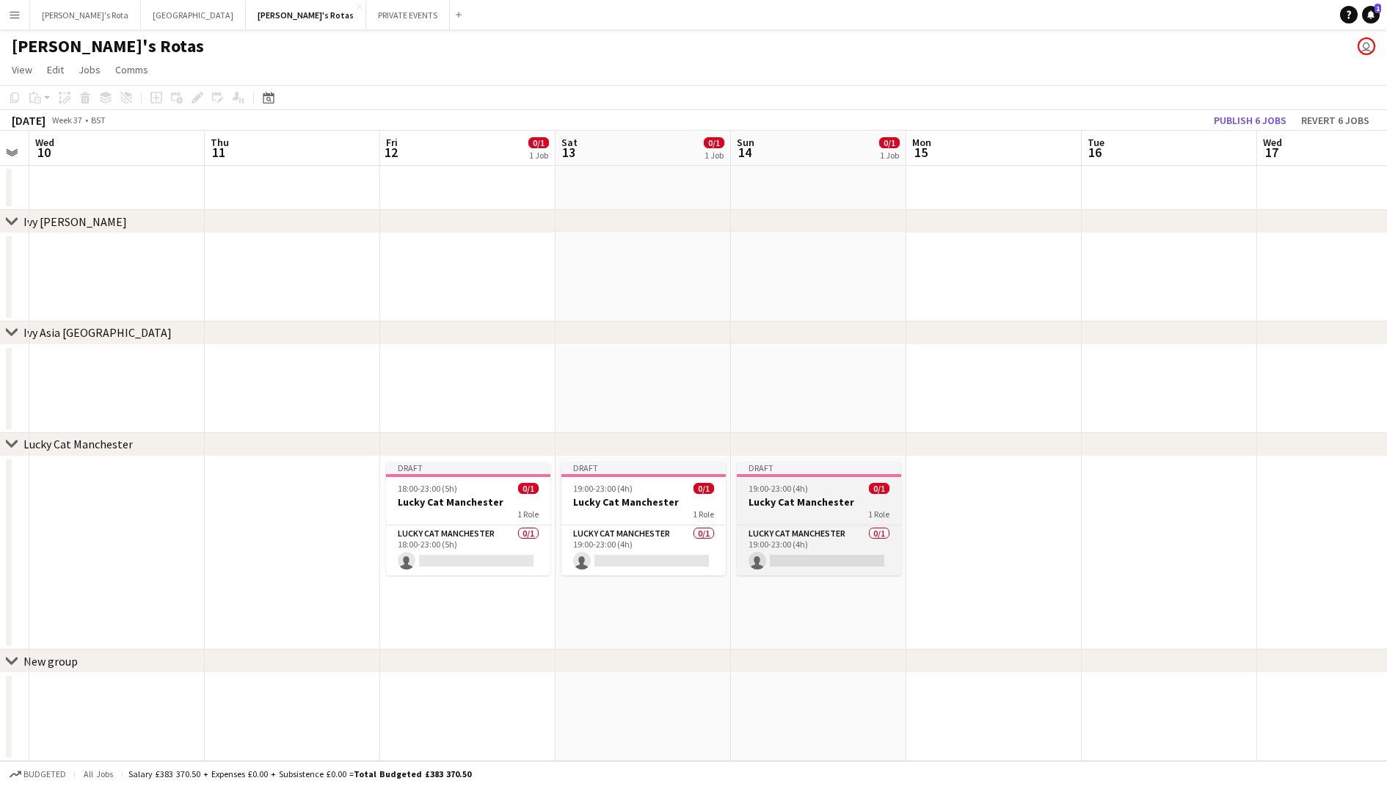
click at [820, 488] on div "19:00-23:00 (4h) 0/1" at bounding box center [819, 488] width 164 height 11
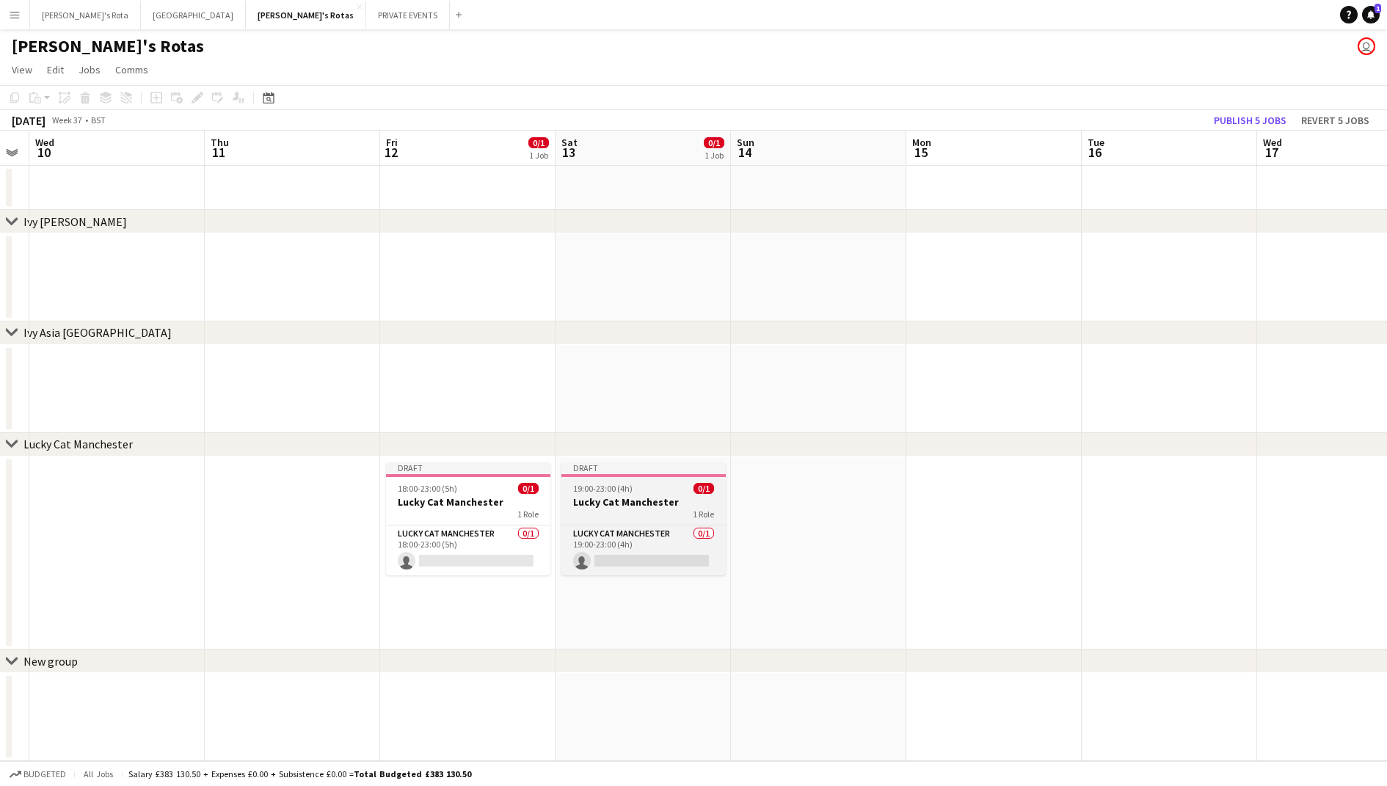
click at [655, 503] on h3 "Lucky Cat Manchester" at bounding box center [643, 501] width 164 height 13
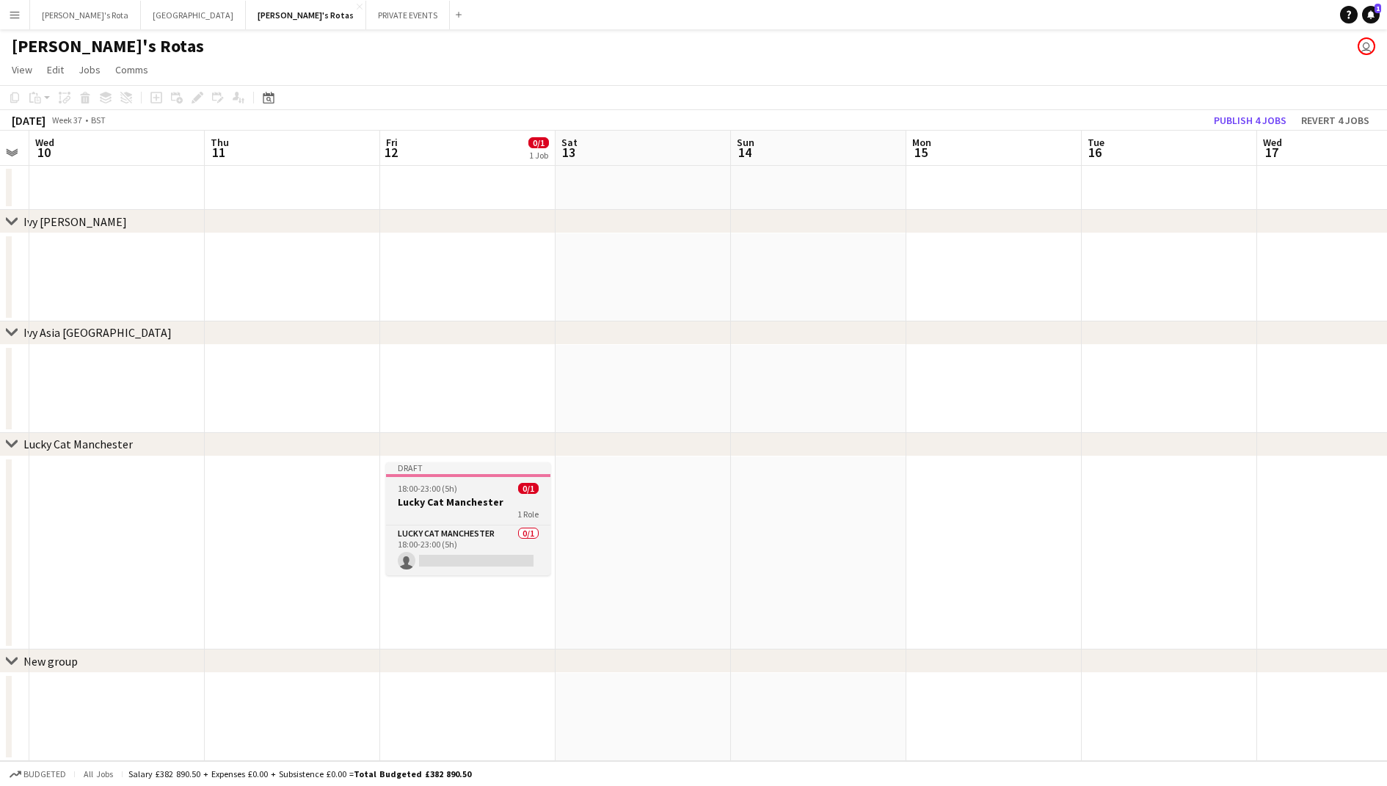
click at [429, 475] on div at bounding box center [468, 475] width 164 height 3
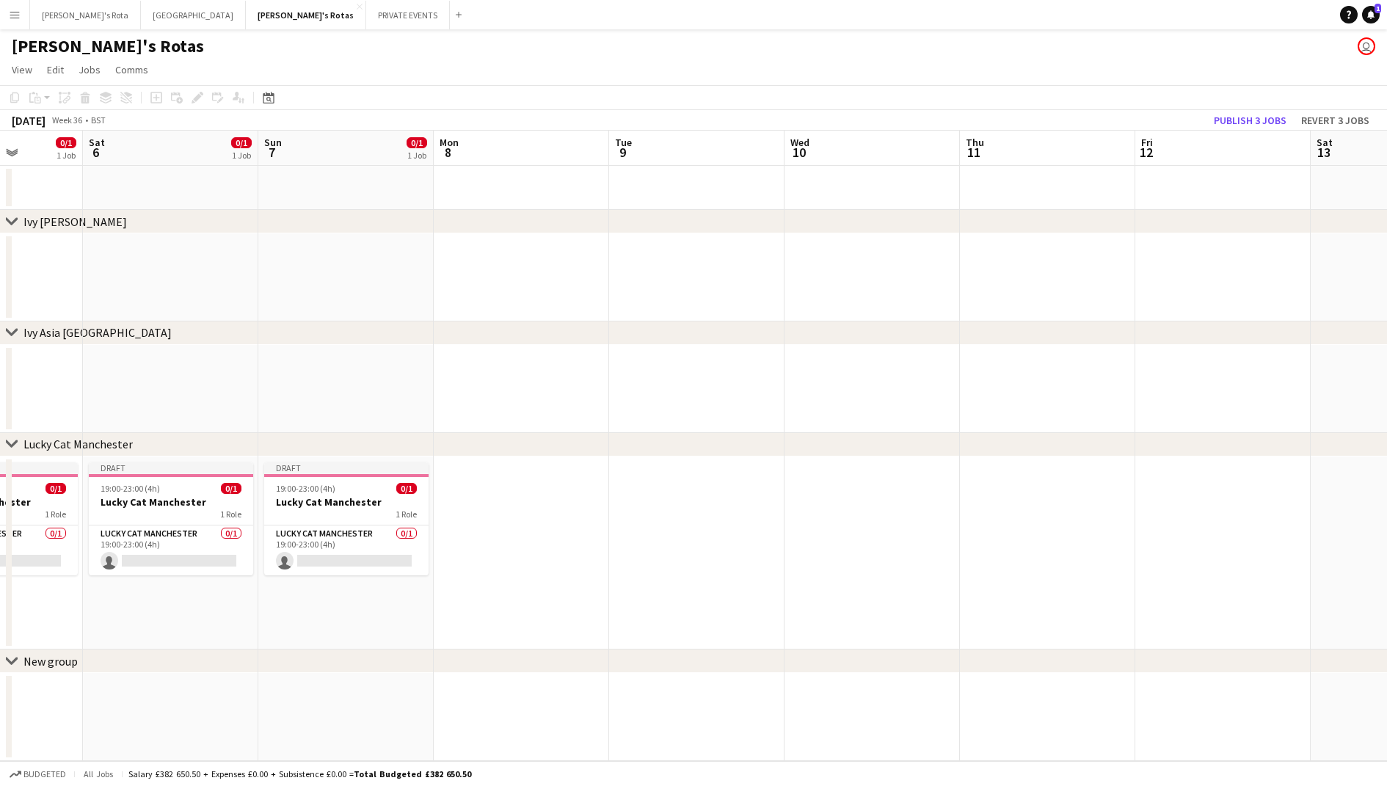
scroll to position [0, 298]
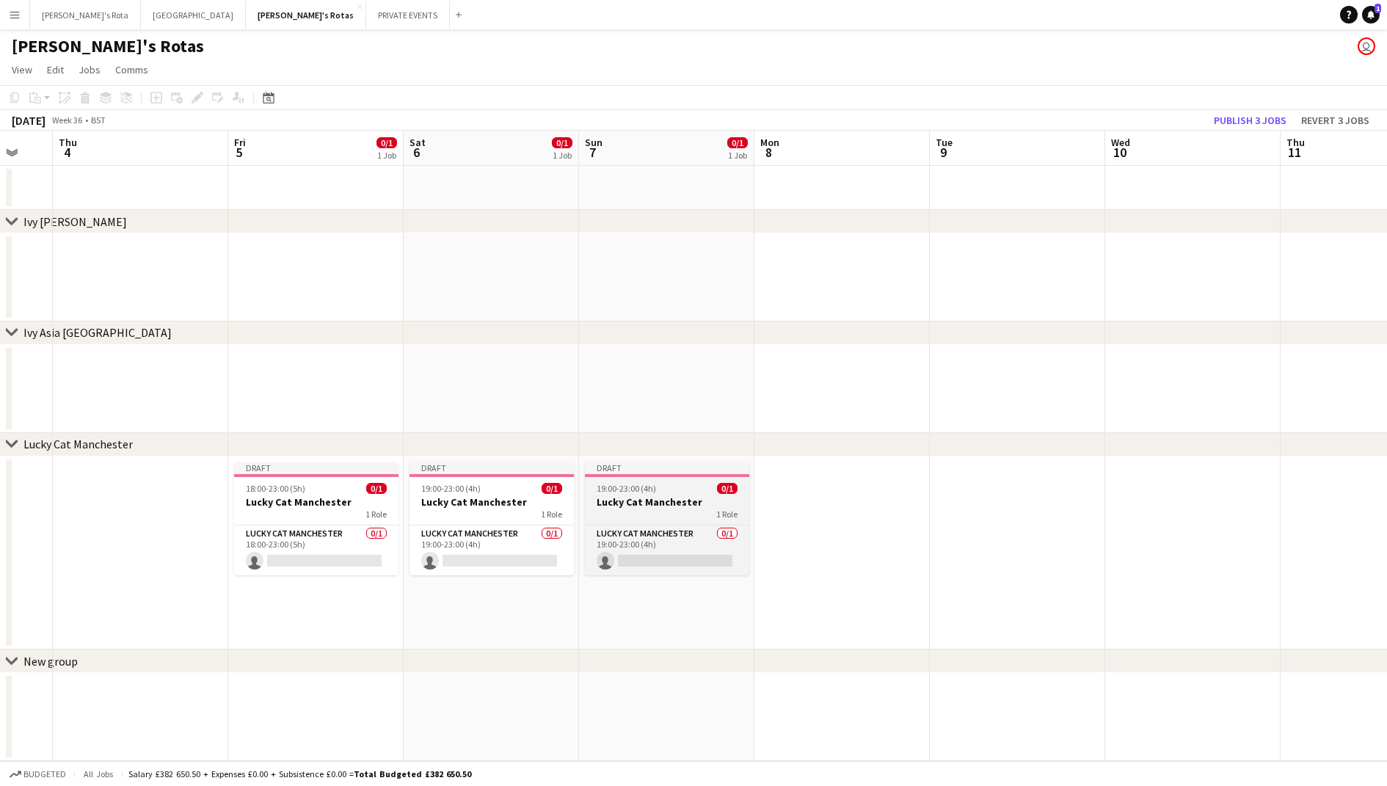
click at [609, 491] on span "19:00-23:00 (4h)" at bounding box center [626, 488] width 59 height 11
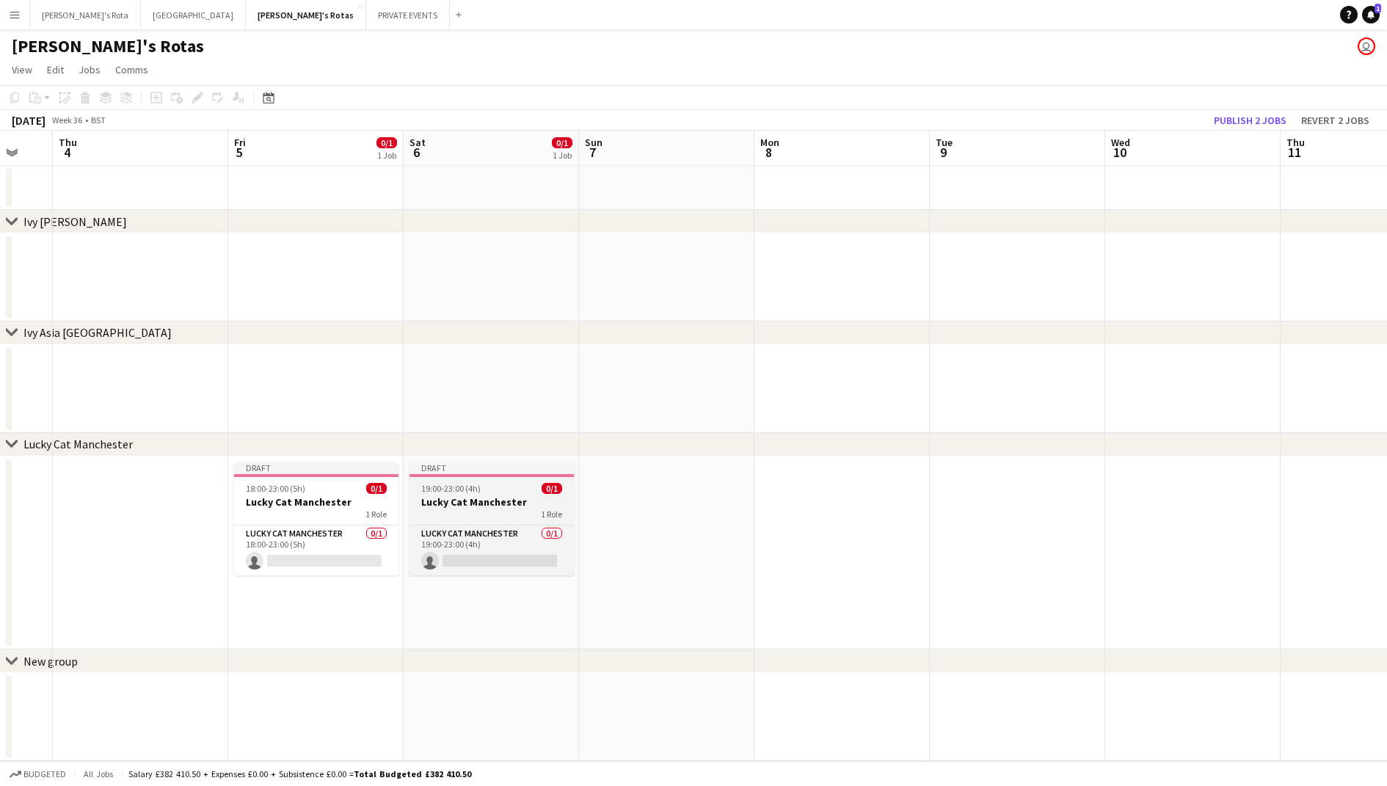
click at [501, 499] on h3 "Lucky Cat Manchester" at bounding box center [491, 501] width 164 height 13
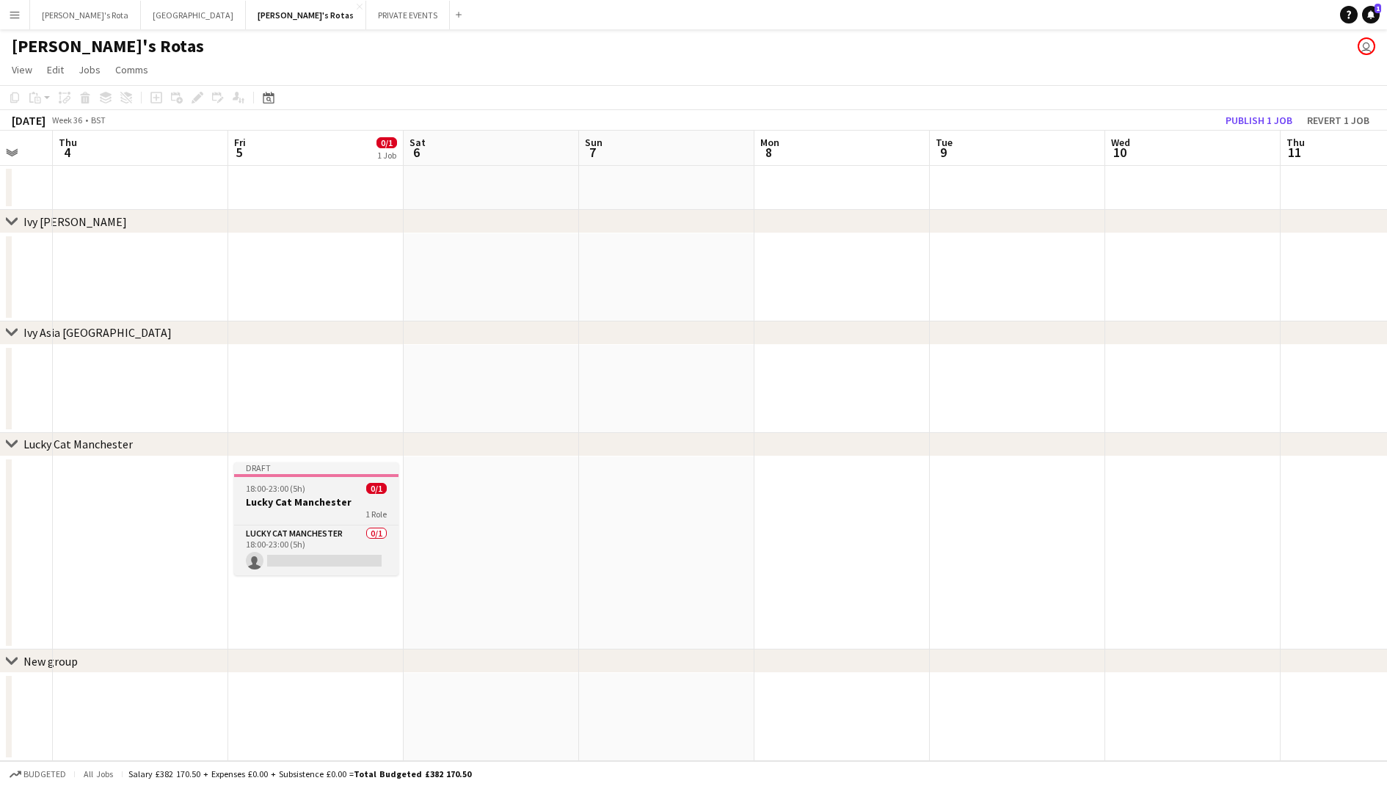
click at [349, 517] on div "1 Role" at bounding box center [316, 514] width 164 height 12
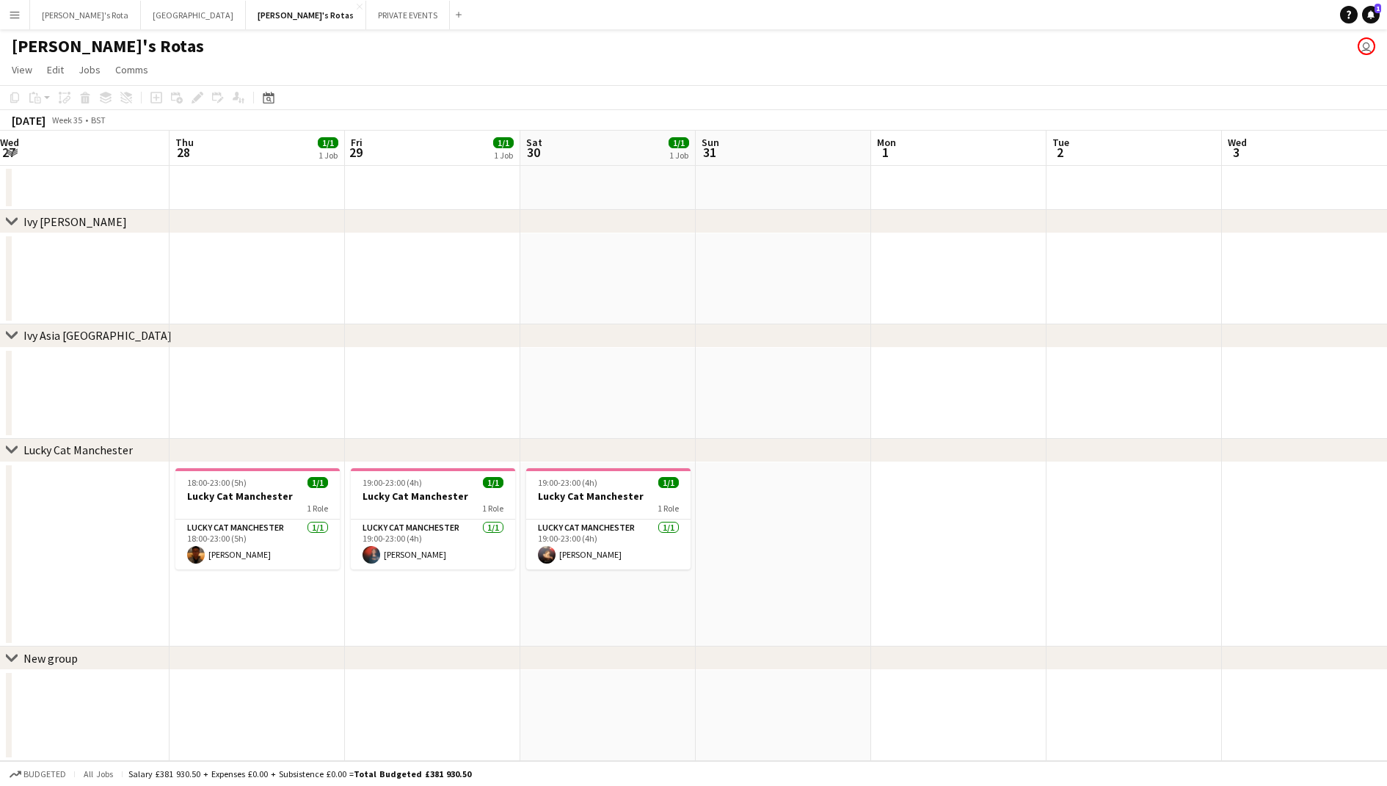
scroll to position [0, 354]
click at [311, 497] on h3 "Lucky Cat Manchester" at bounding box center [260, 495] width 164 height 13
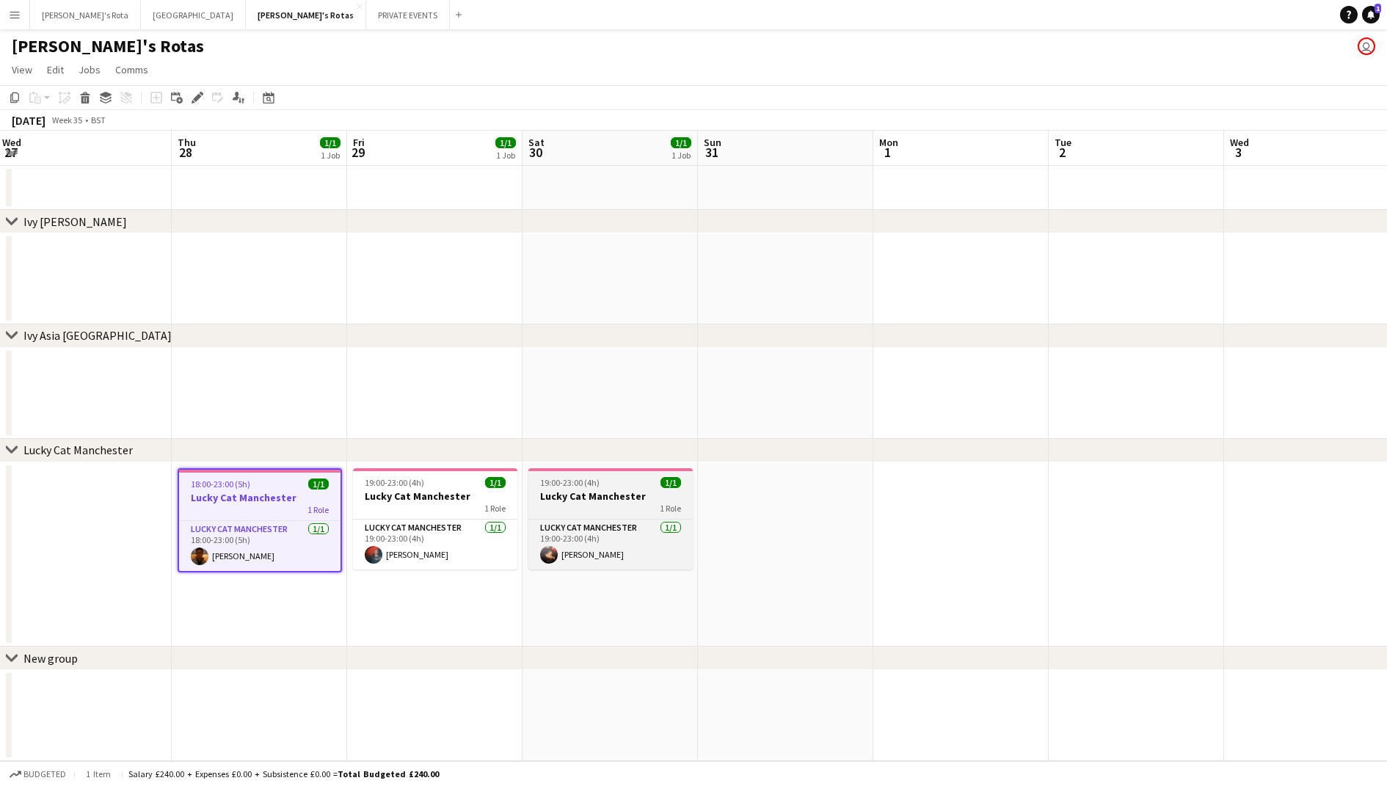
click at [588, 495] on h3 "Lucky Cat Manchester" at bounding box center [610, 495] width 164 height 13
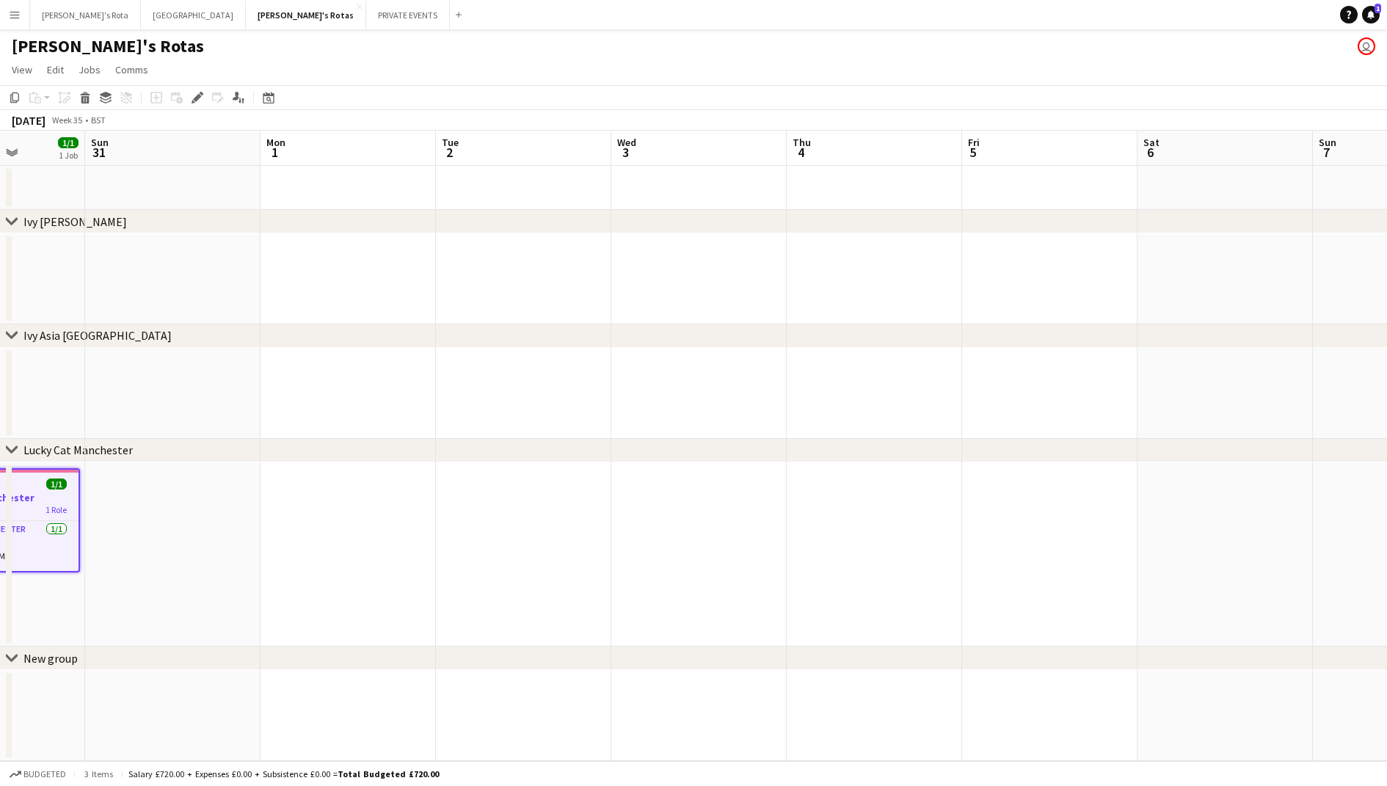
scroll to position [0, 473]
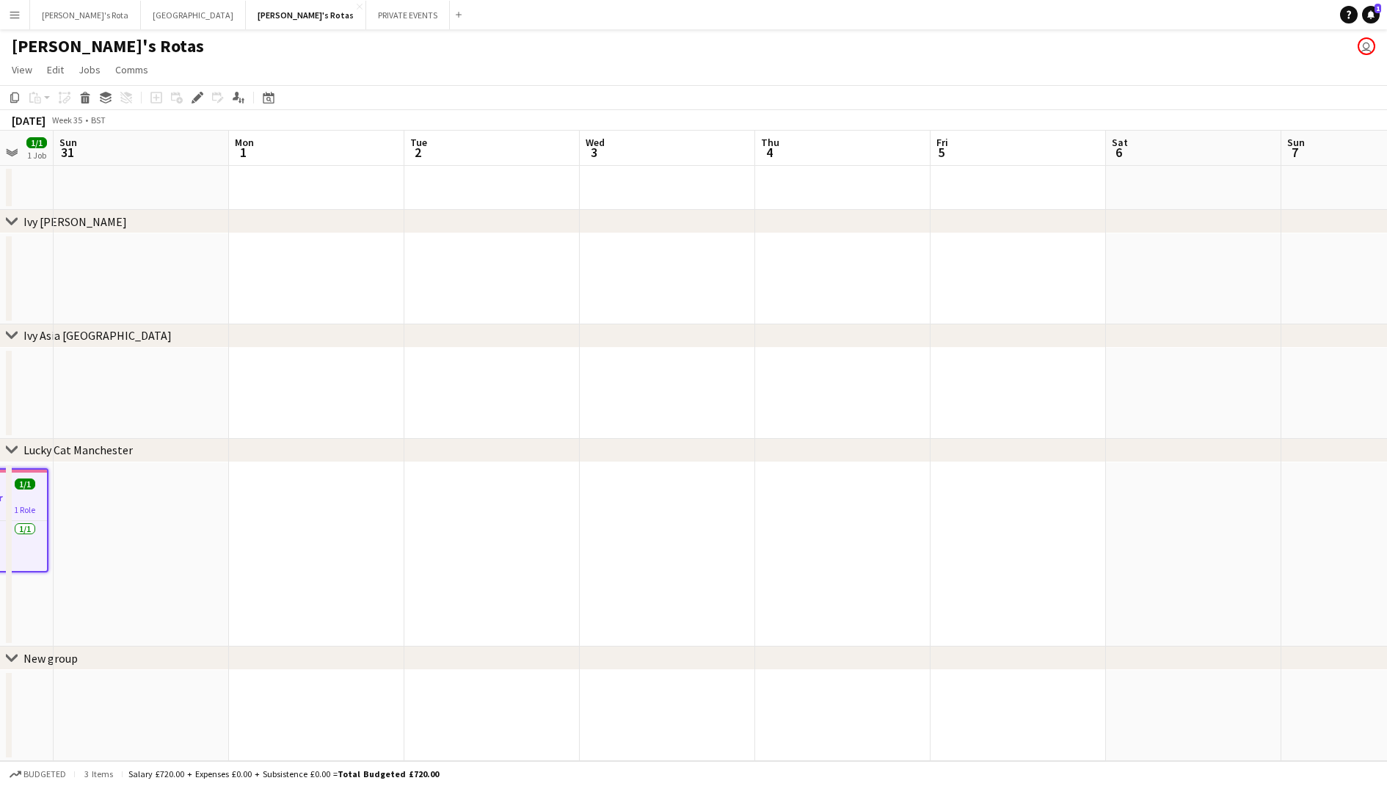
click at [804, 528] on app-date-cell at bounding box center [842, 554] width 175 height 184
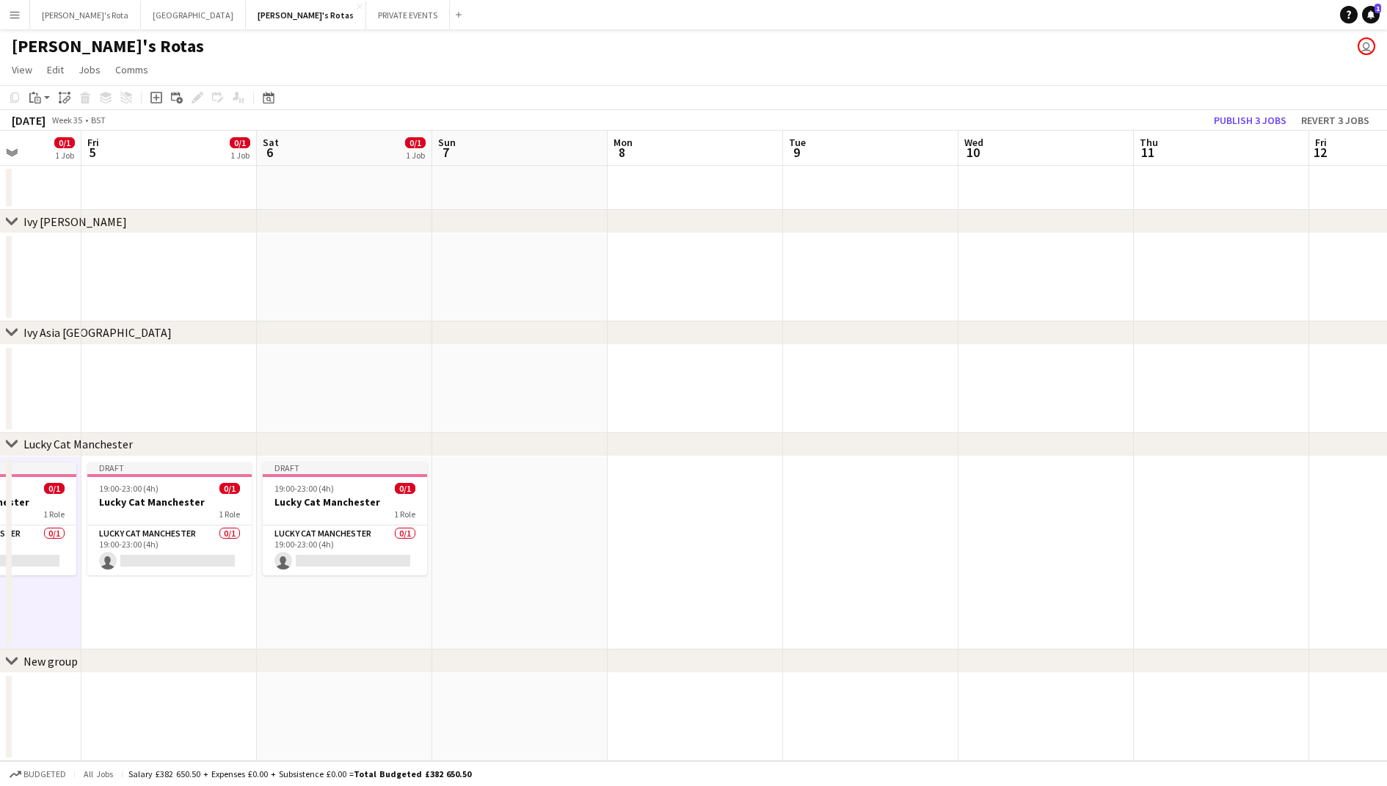
scroll to position [0, 510]
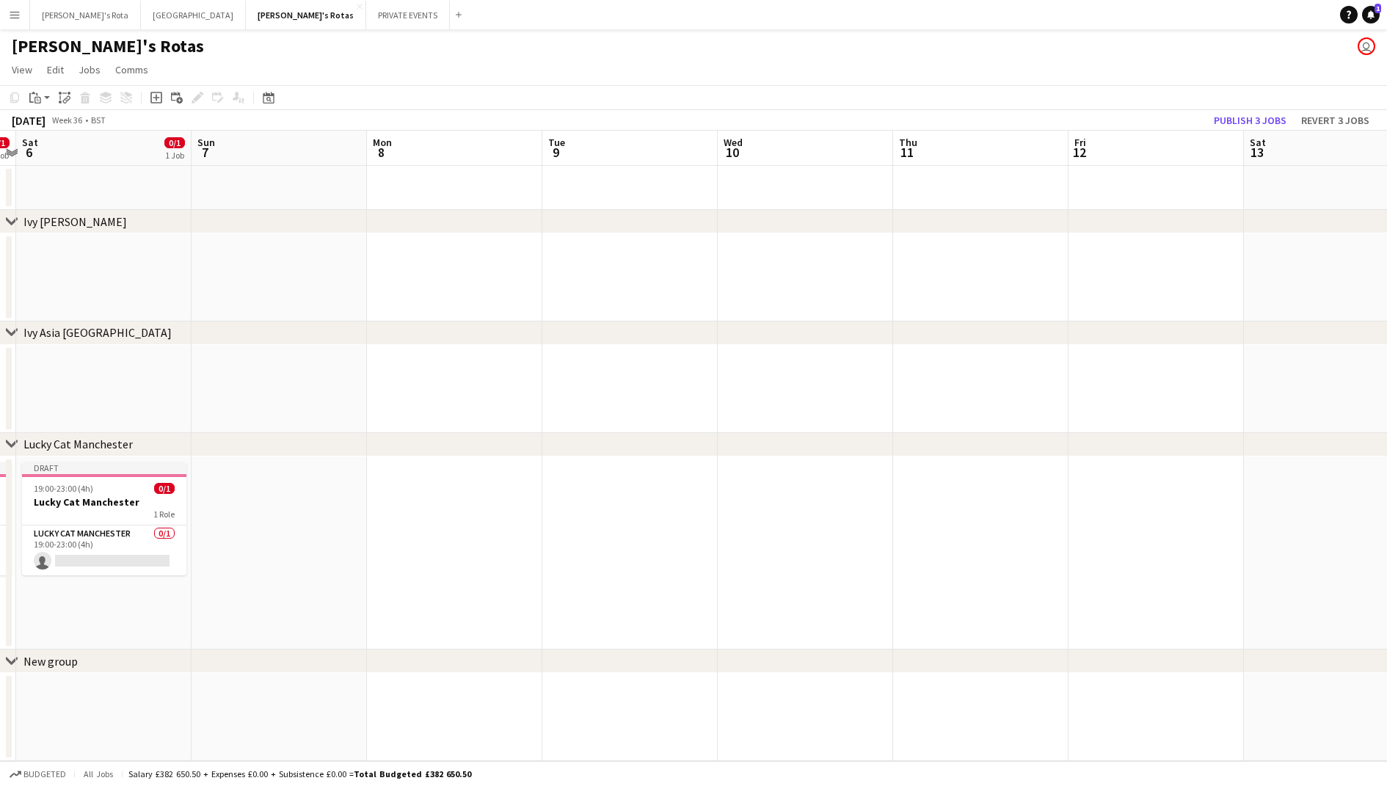
click at [910, 524] on app-date-cell at bounding box center [980, 552] width 175 height 193
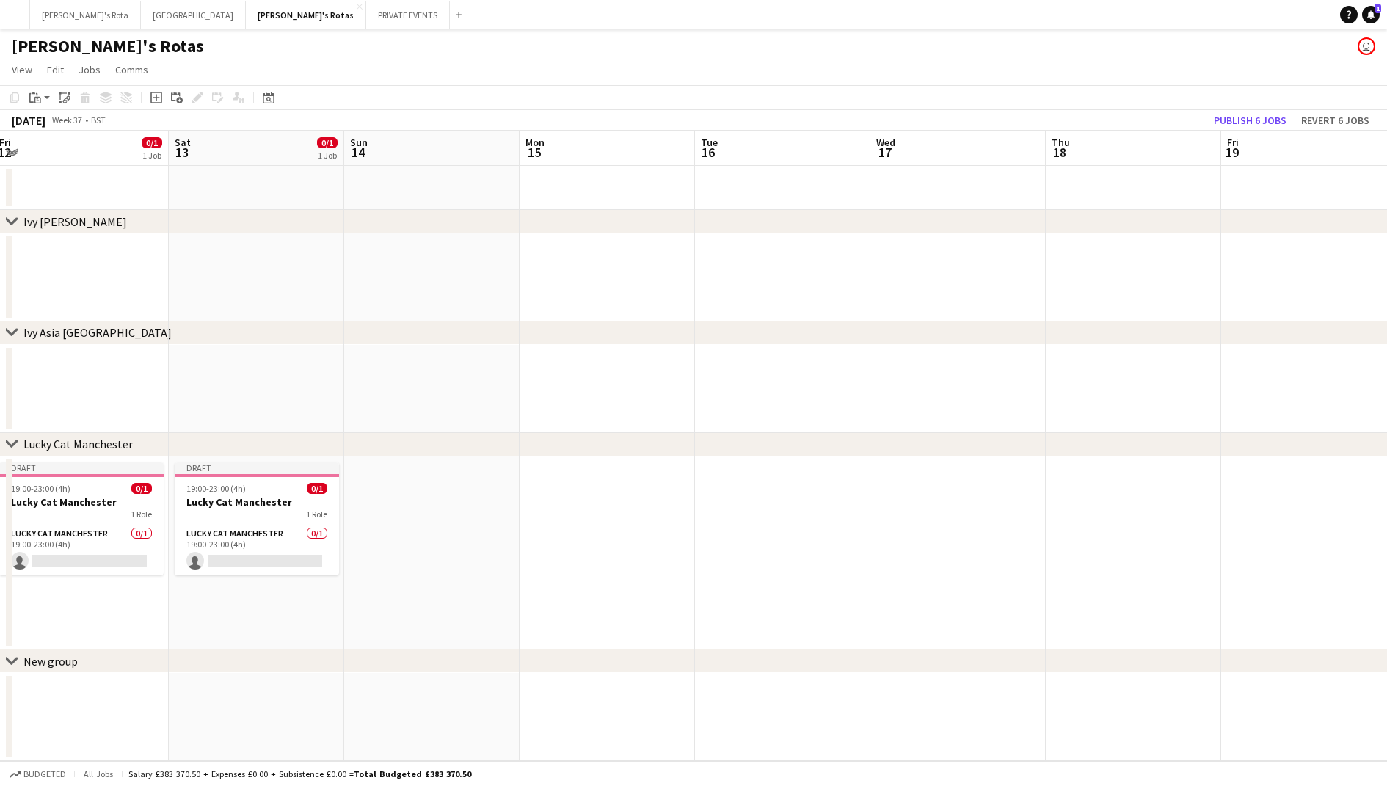
scroll to position [0, 551]
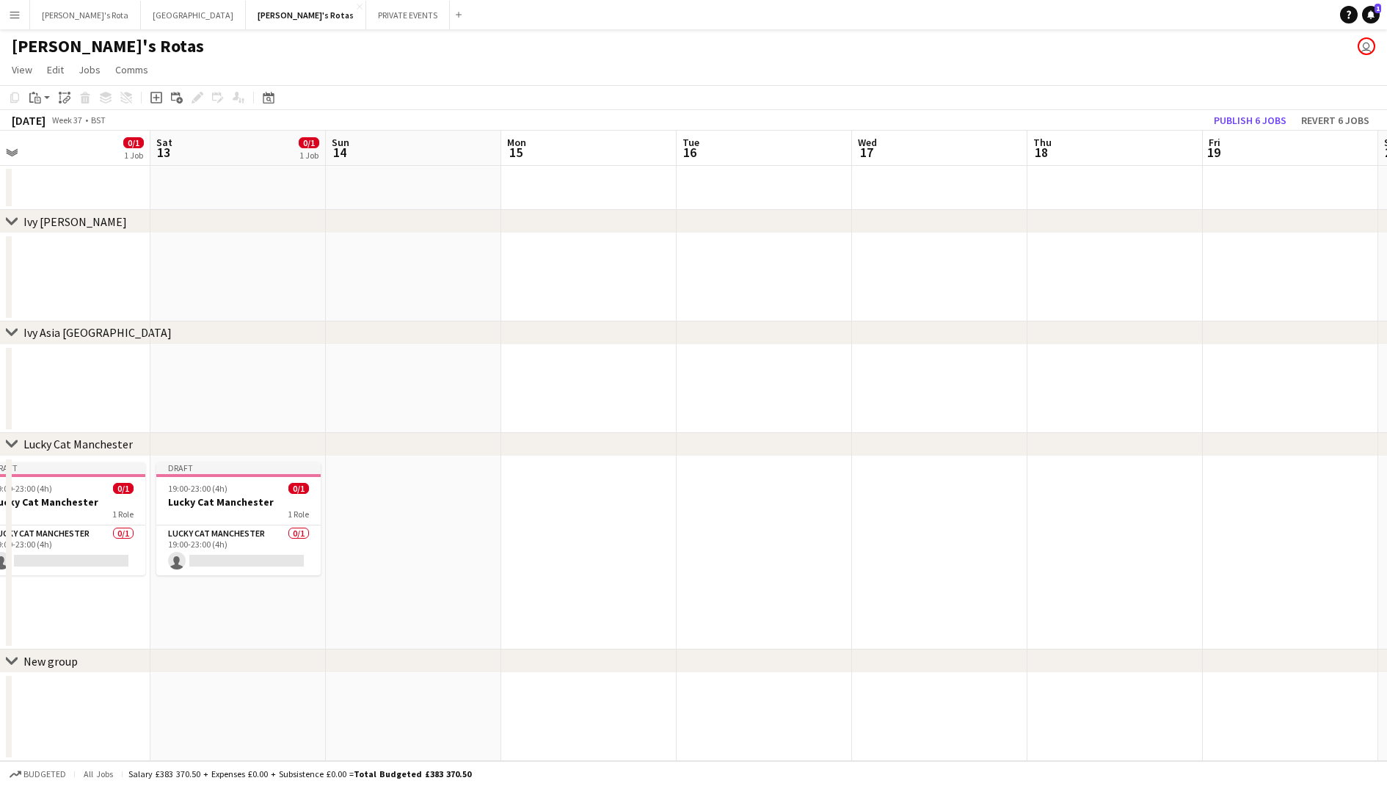
click at [1035, 518] on app-date-cell at bounding box center [1114, 552] width 175 height 193
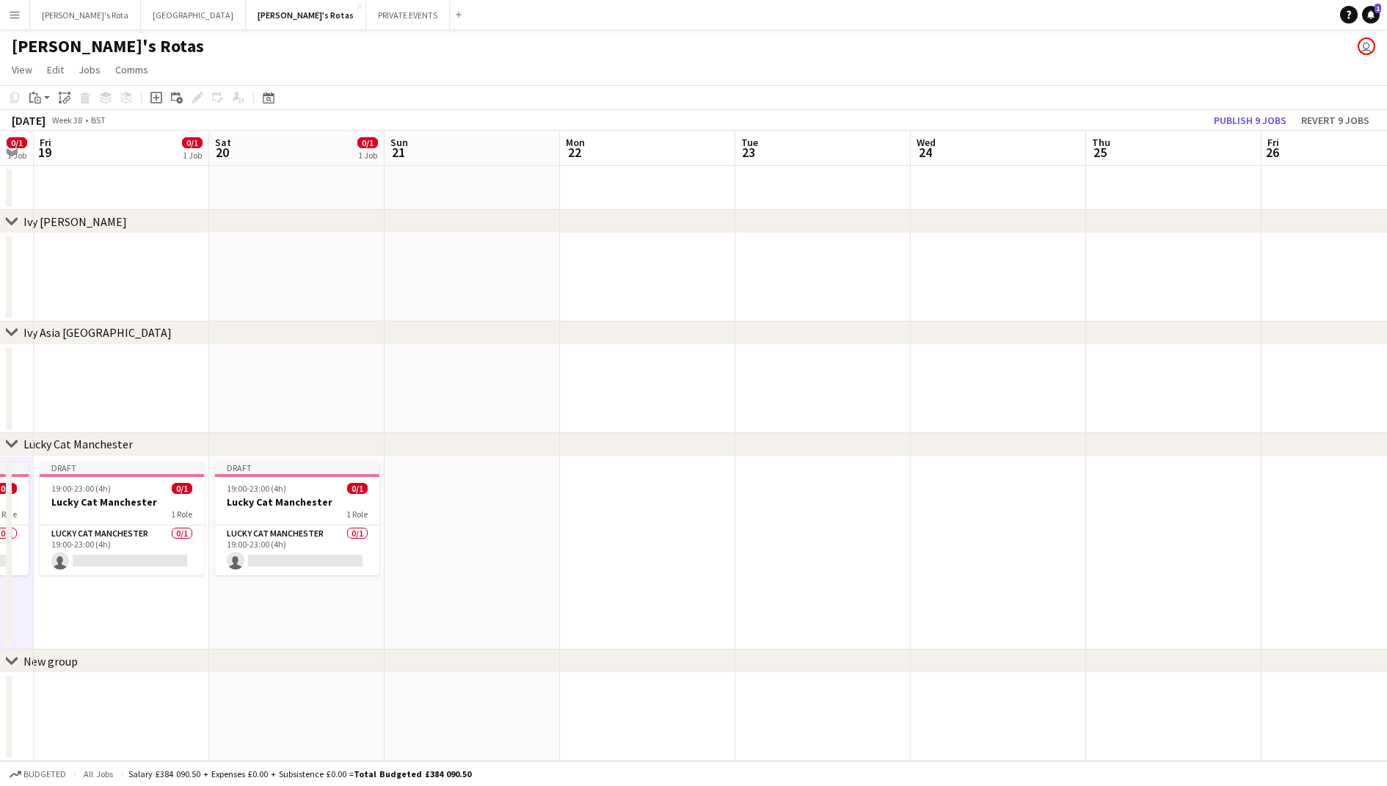
scroll to position [0, 494]
click at [1156, 520] on app-date-cell at bounding box center [1171, 552] width 175 height 193
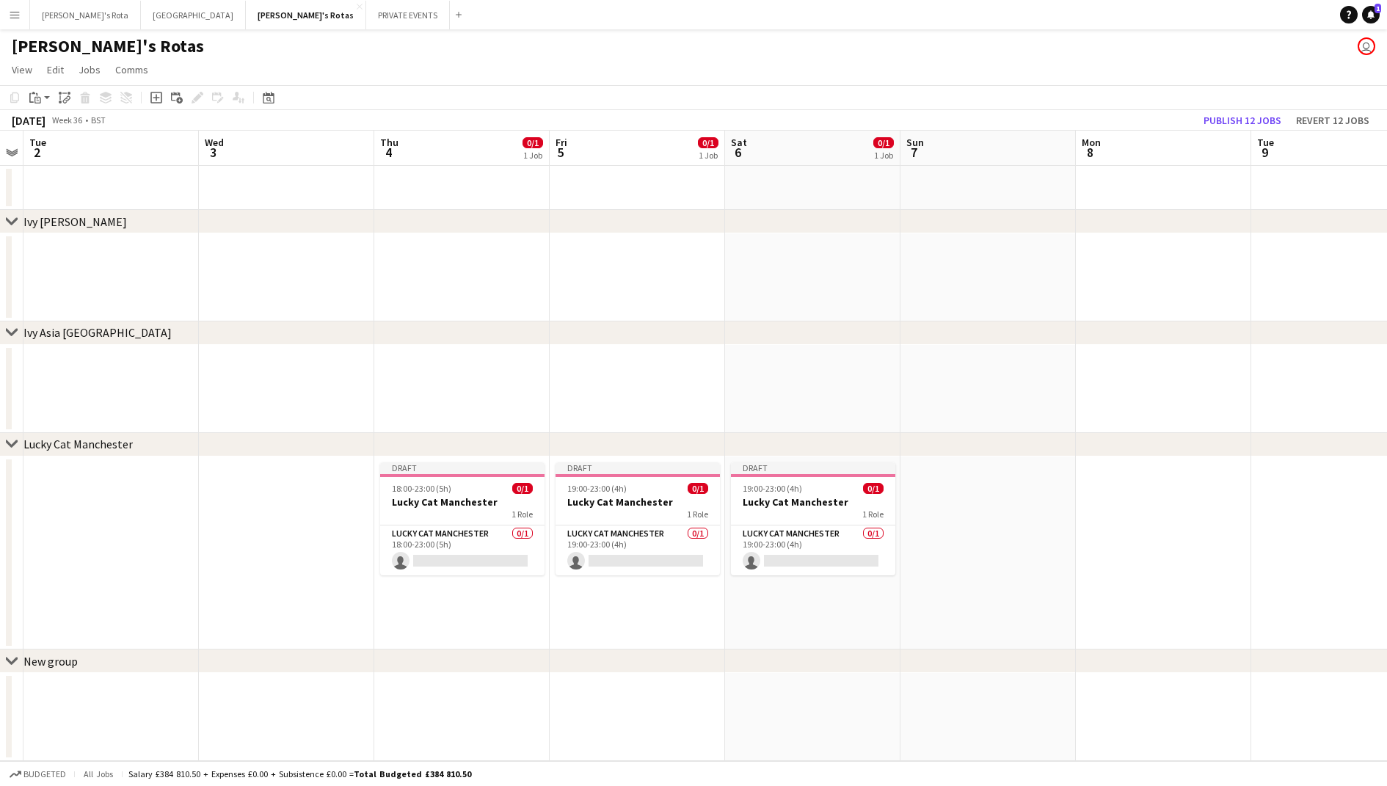
scroll to position [0, 369]
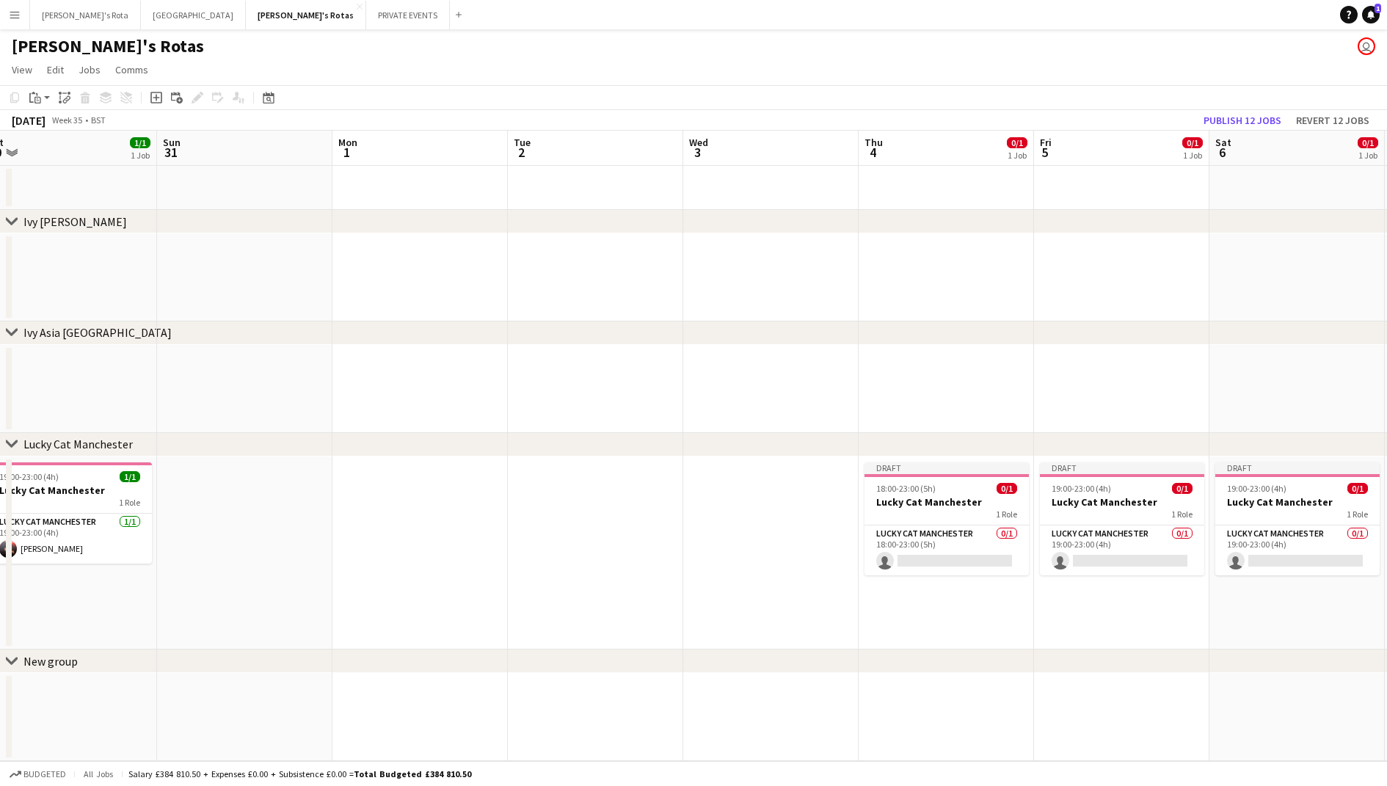
click at [701, 502] on app-date-cell at bounding box center [770, 552] width 175 height 193
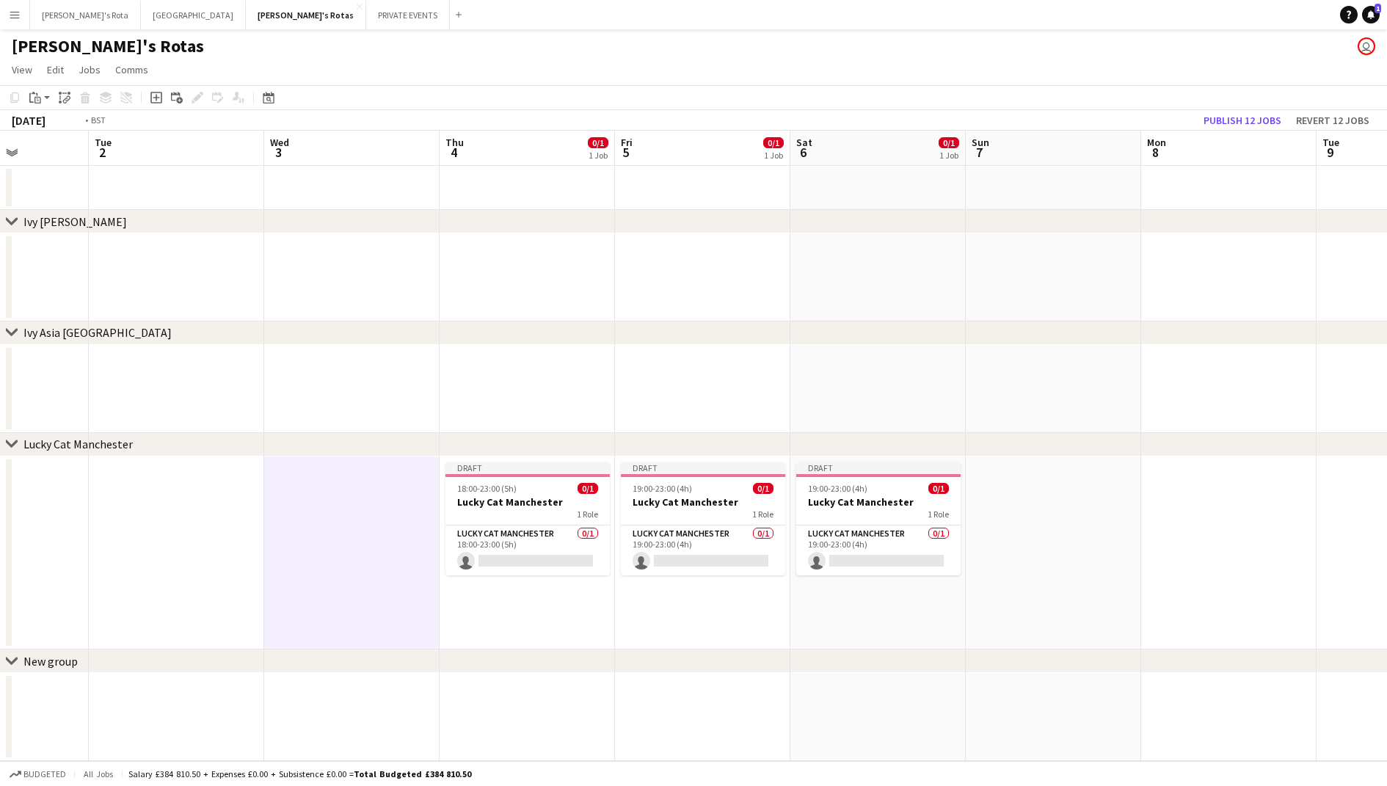
scroll to position [0, 544]
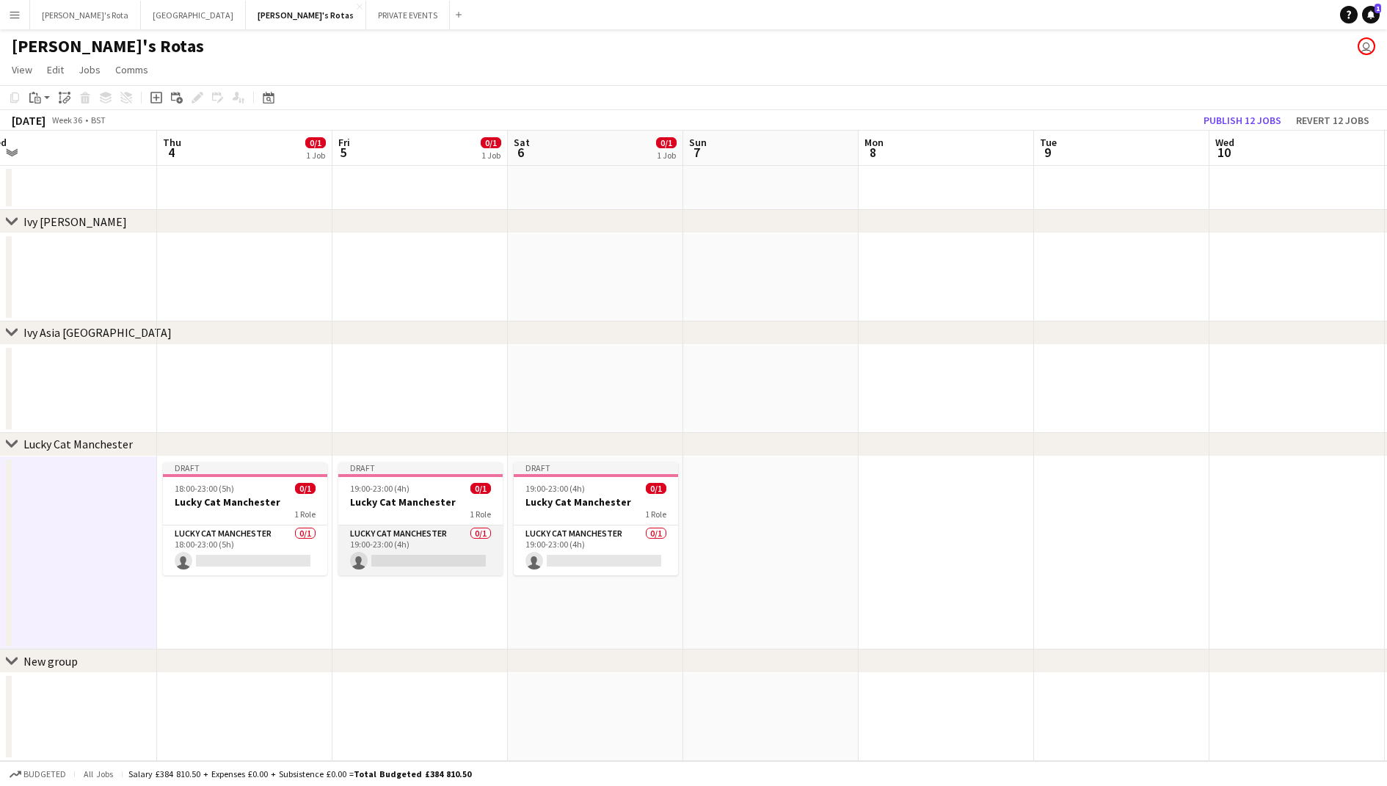
click at [440, 545] on app-card-role "Lucky Cat Manchester 0/1 19:00-23:00 (4h) single-neutral-actions" at bounding box center [420, 550] width 164 height 50
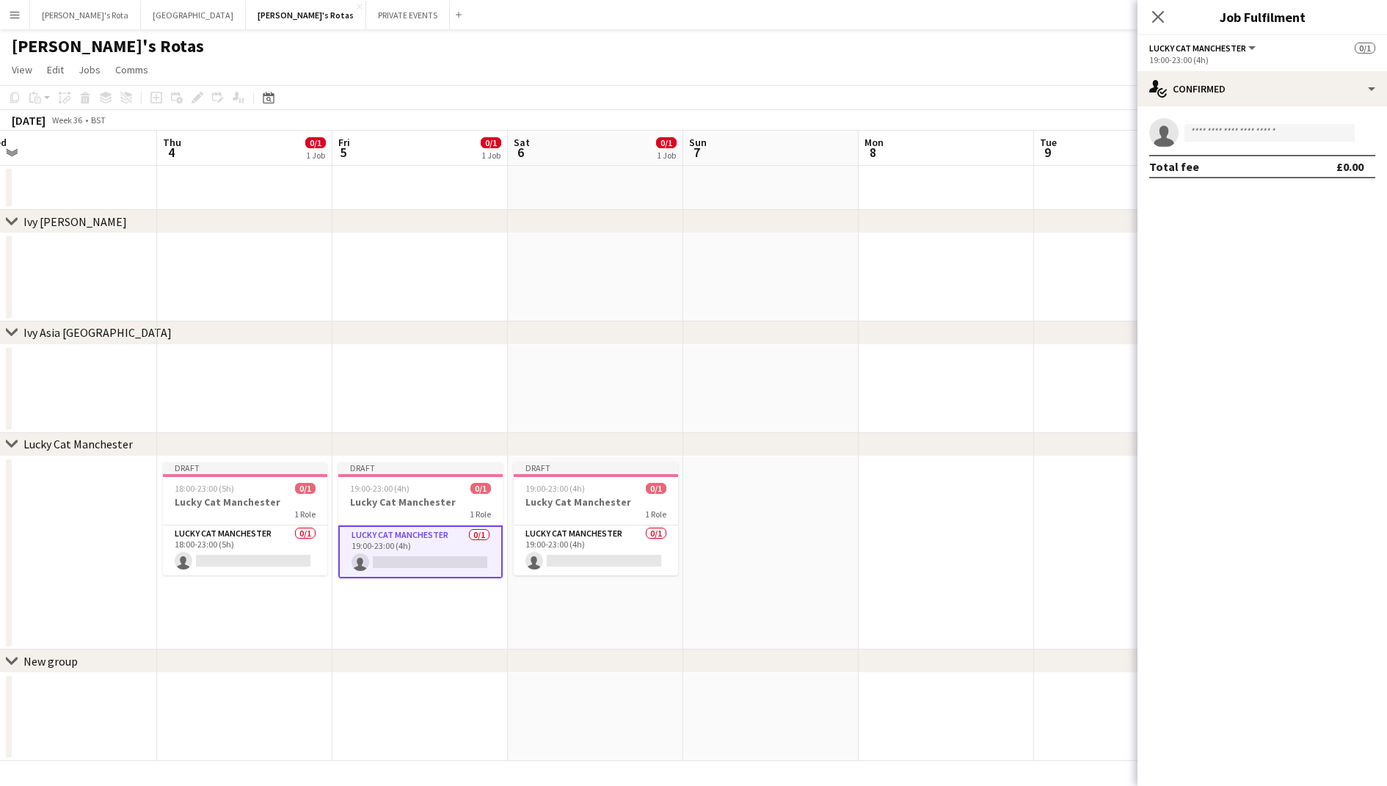
click at [1305, 109] on div "single-neutral-actions Total fee £0.00" at bounding box center [1261, 148] width 249 height 84
click at [1316, 92] on div "single-neutral-actions-check-2 Confirmed" at bounding box center [1261, 88] width 249 height 35
click at [1319, 213] on div "single-neutral-actions-upload Available" at bounding box center [1310, 209] width 145 height 29
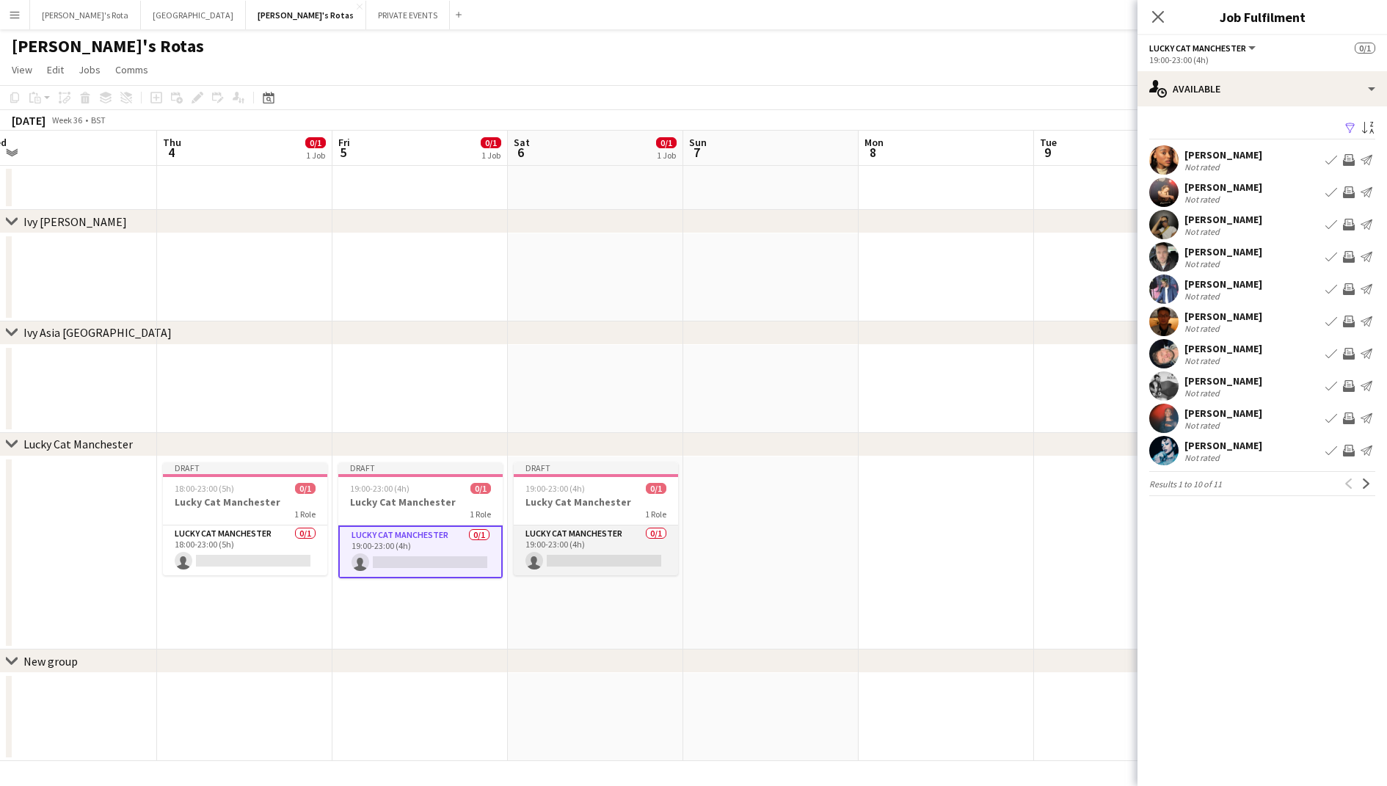
click at [598, 541] on app-card-role "Lucky Cat Manchester 0/1 19:00-23:00 (4h) single-neutral-actions" at bounding box center [596, 550] width 164 height 50
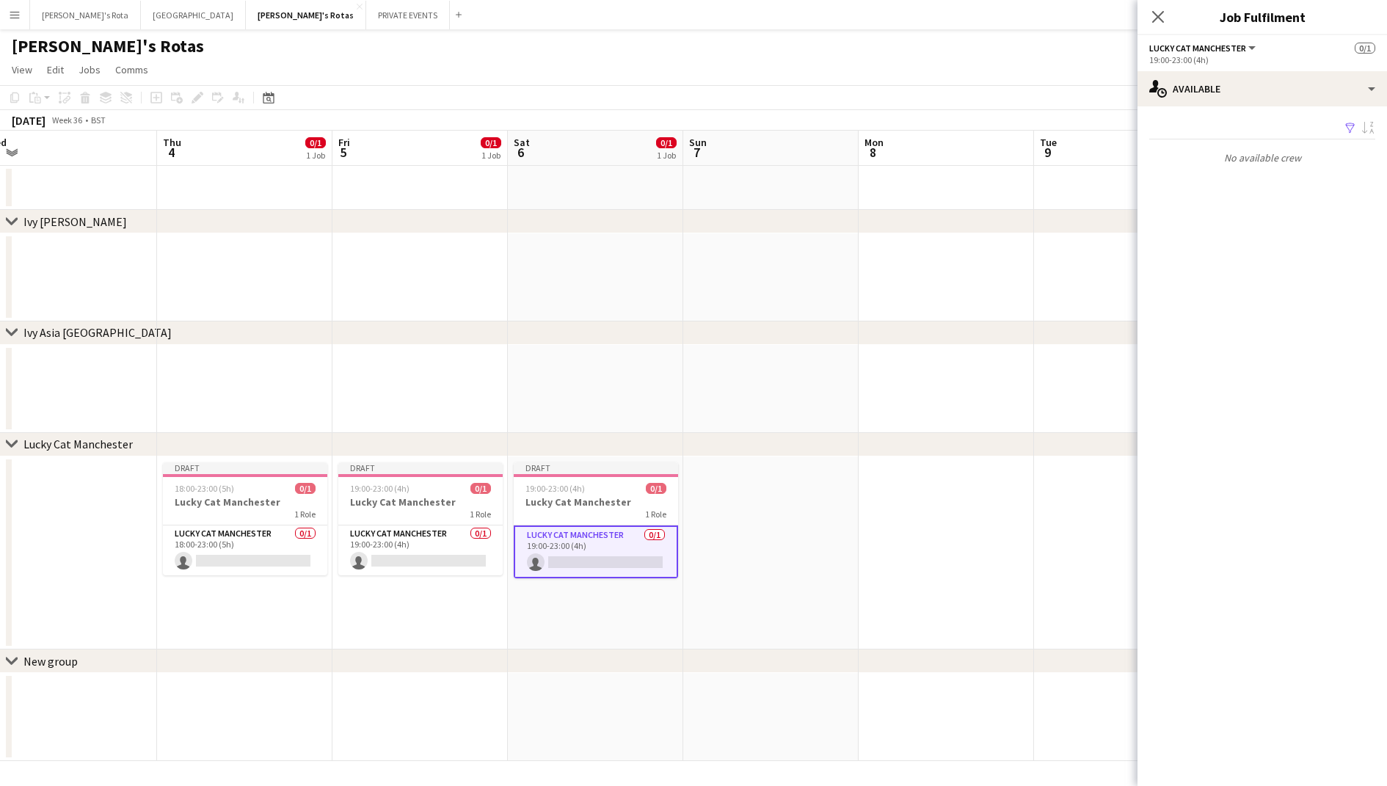
click at [633, 608] on app-date-cell "Draft 19:00-23:00 (4h) 0/1 Lucky Cat Manchester 1 Role Lucky Cat Manchester 0/1…" at bounding box center [595, 552] width 175 height 193
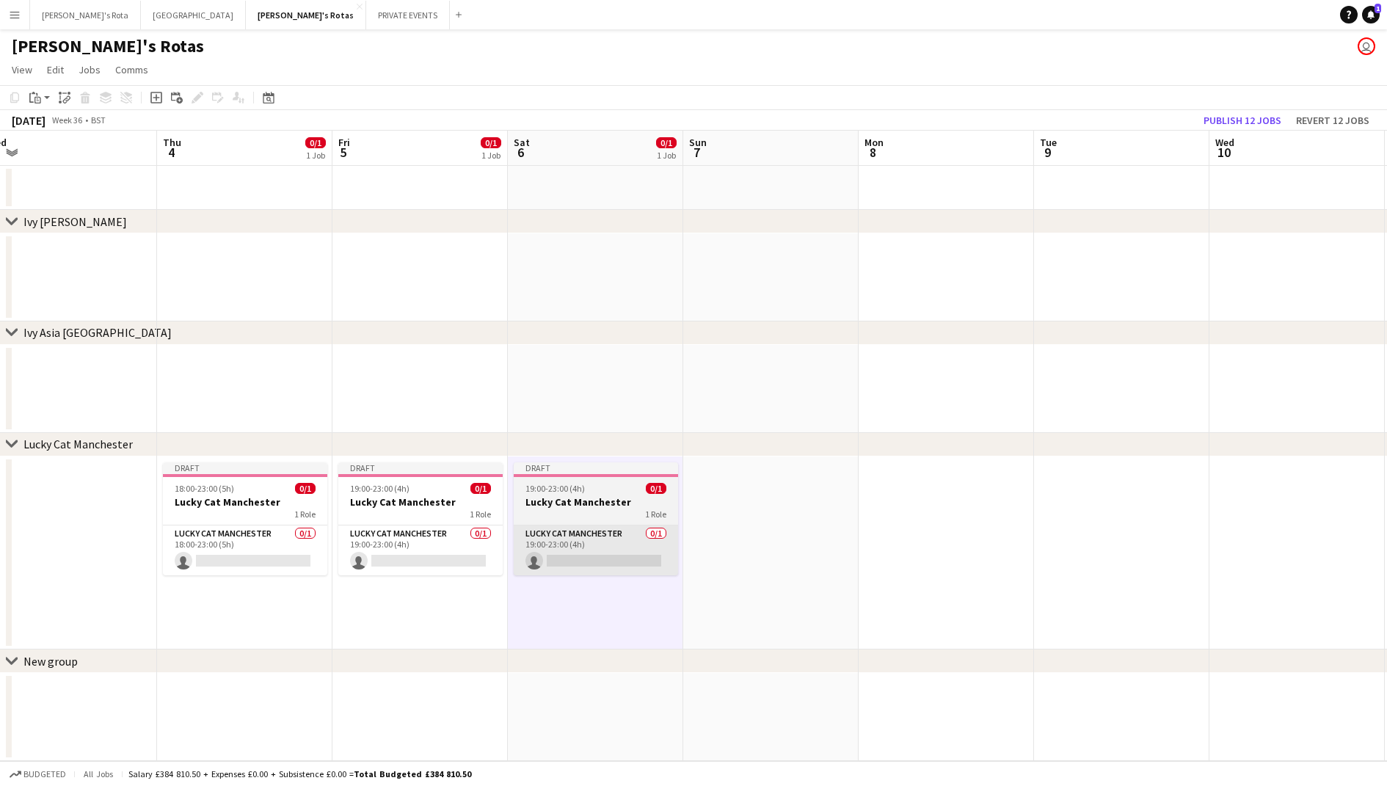
click at [624, 553] on app-card-role "Lucky Cat Manchester 0/1 19:00-23:00 (4h) single-neutral-actions" at bounding box center [596, 550] width 164 height 50
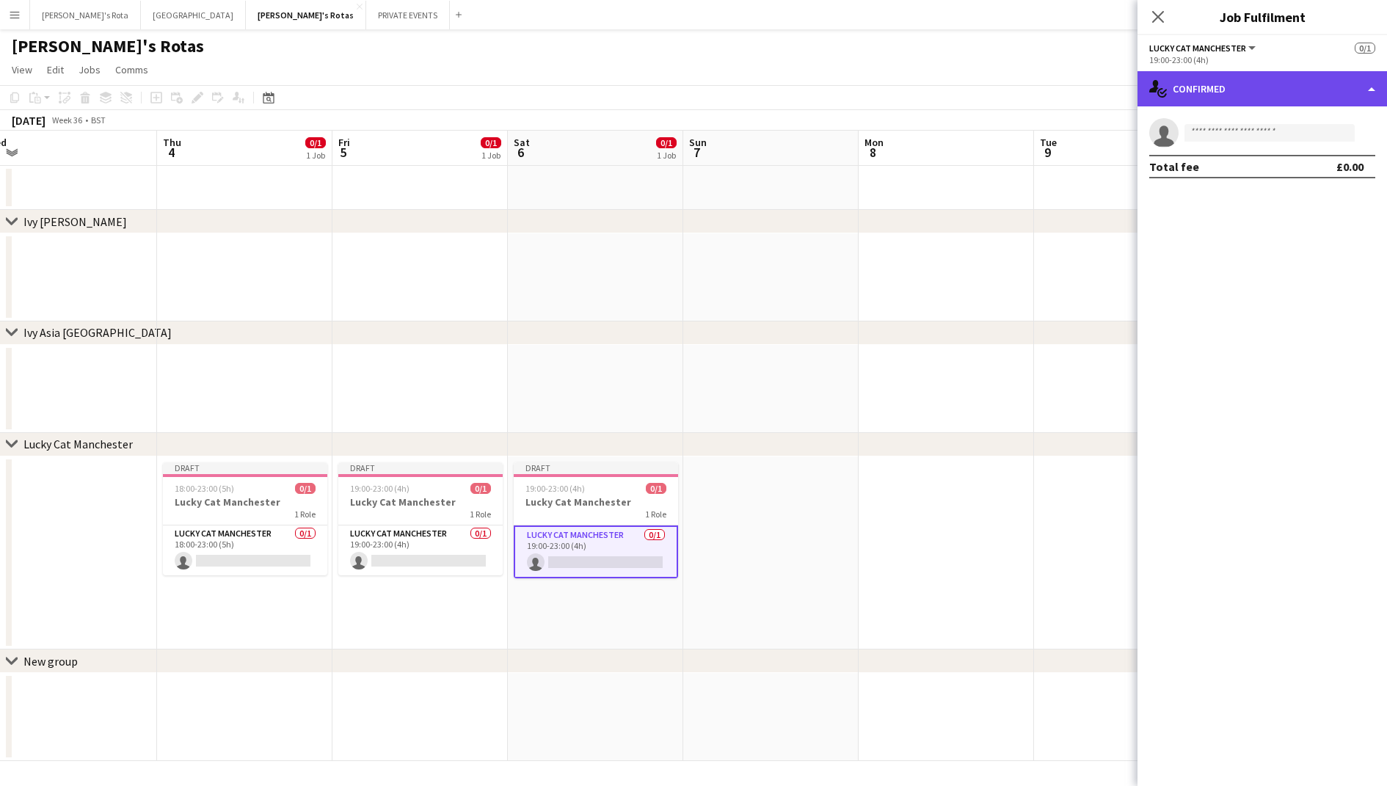
click at [1283, 85] on div "single-neutral-actions-check-2 Confirmed" at bounding box center [1261, 88] width 249 height 35
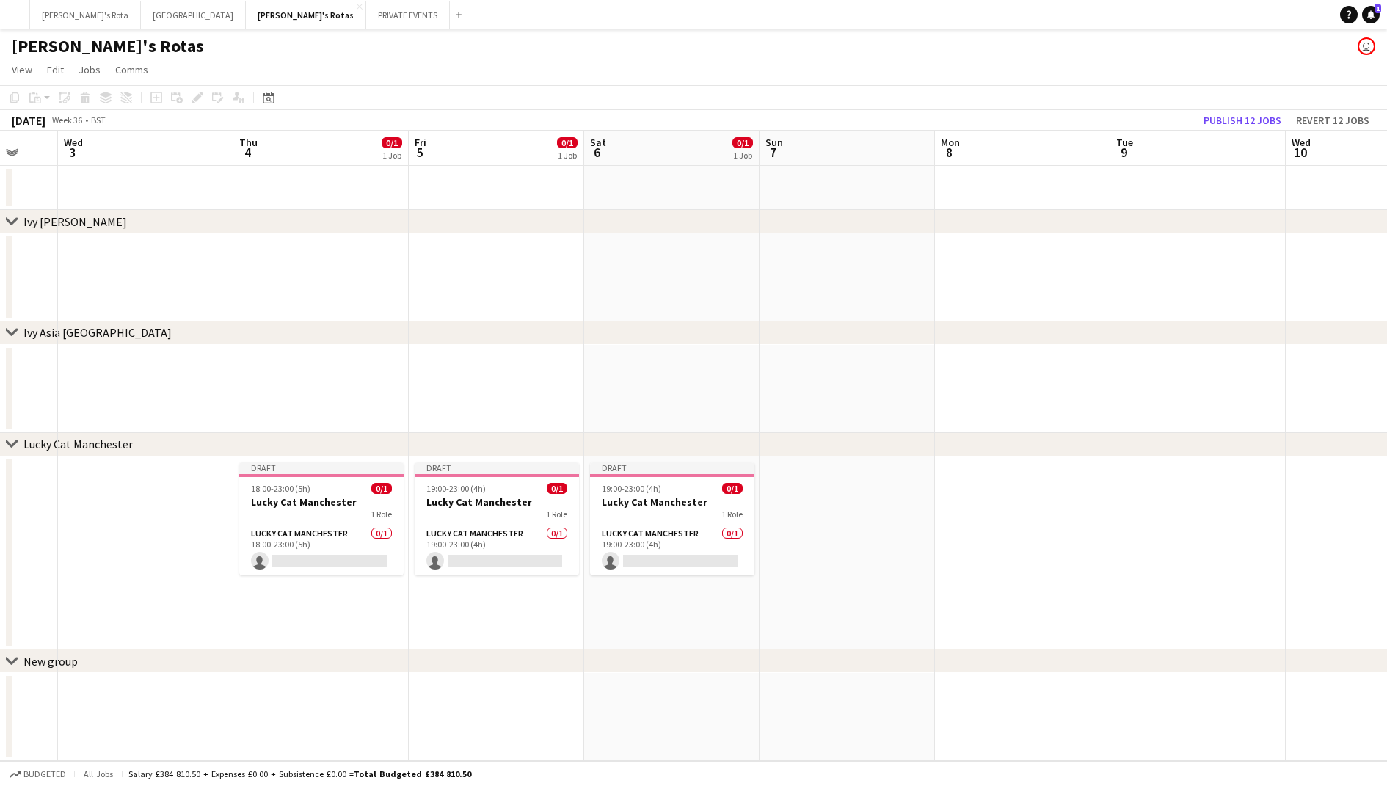
scroll to position [0, 437]
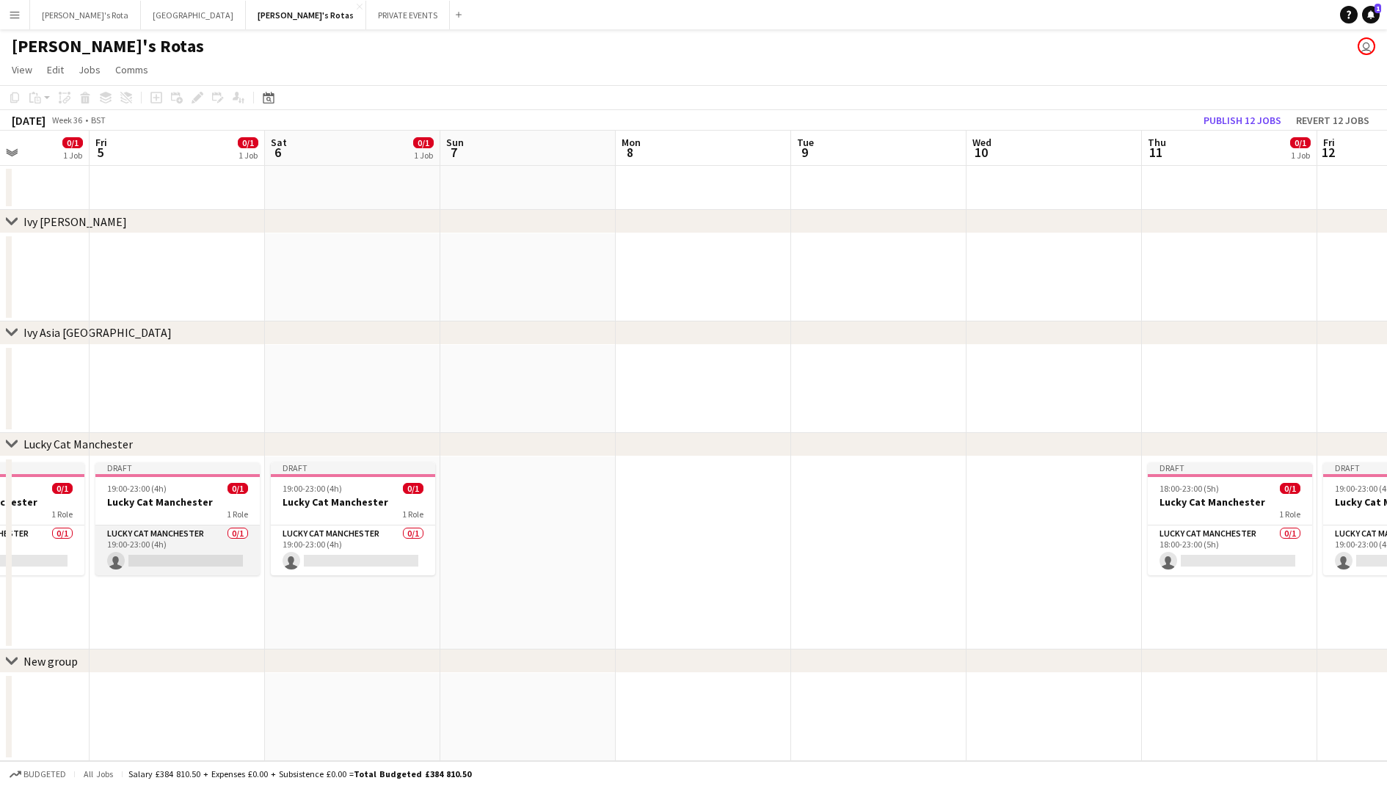
click at [203, 536] on app-card-role "Lucky Cat Manchester 0/1 19:00-23:00 (4h) single-neutral-actions" at bounding box center [177, 550] width 164 height 50
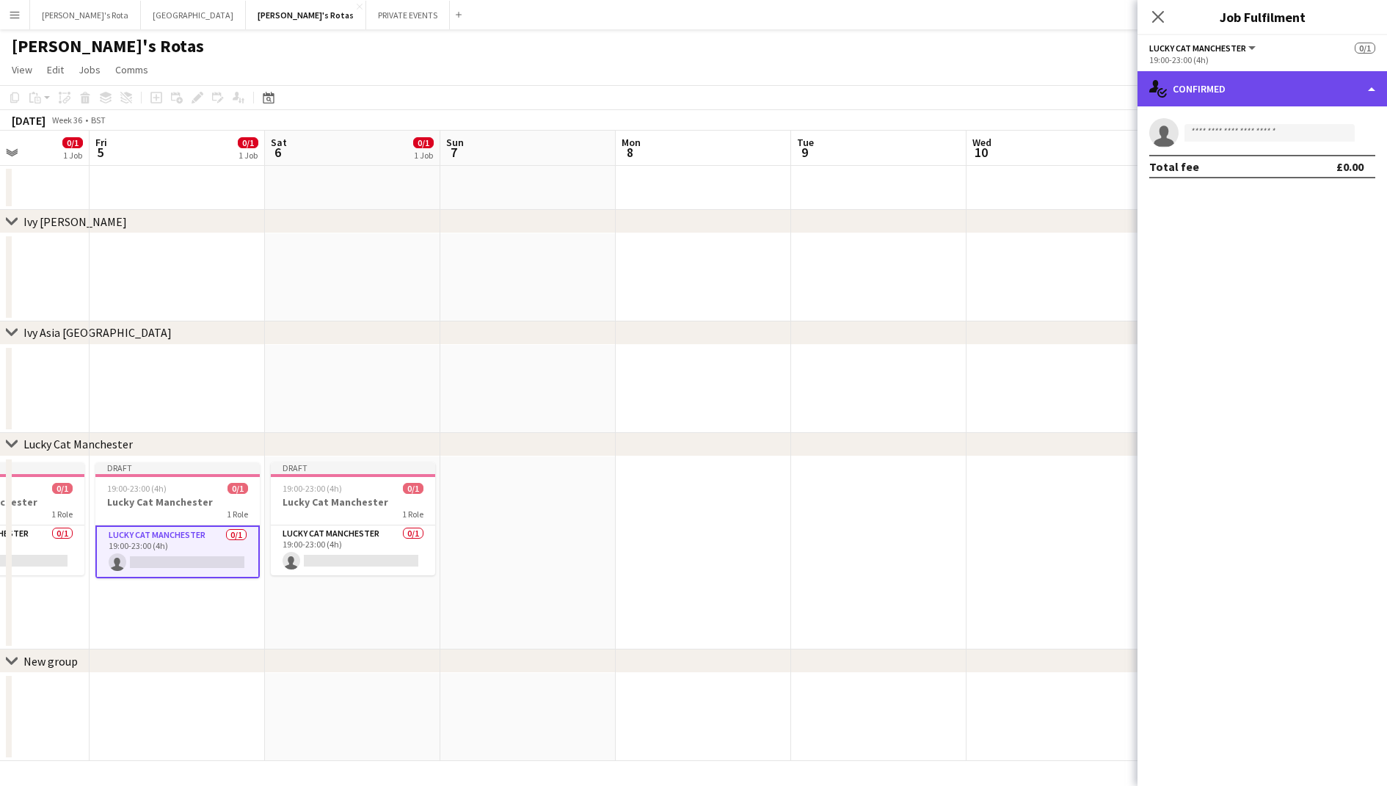
click at [1272, 94] on div "single-neutral-actions-check-2 Confirmed" at bounding box center [1261, 88] width 249 height 35
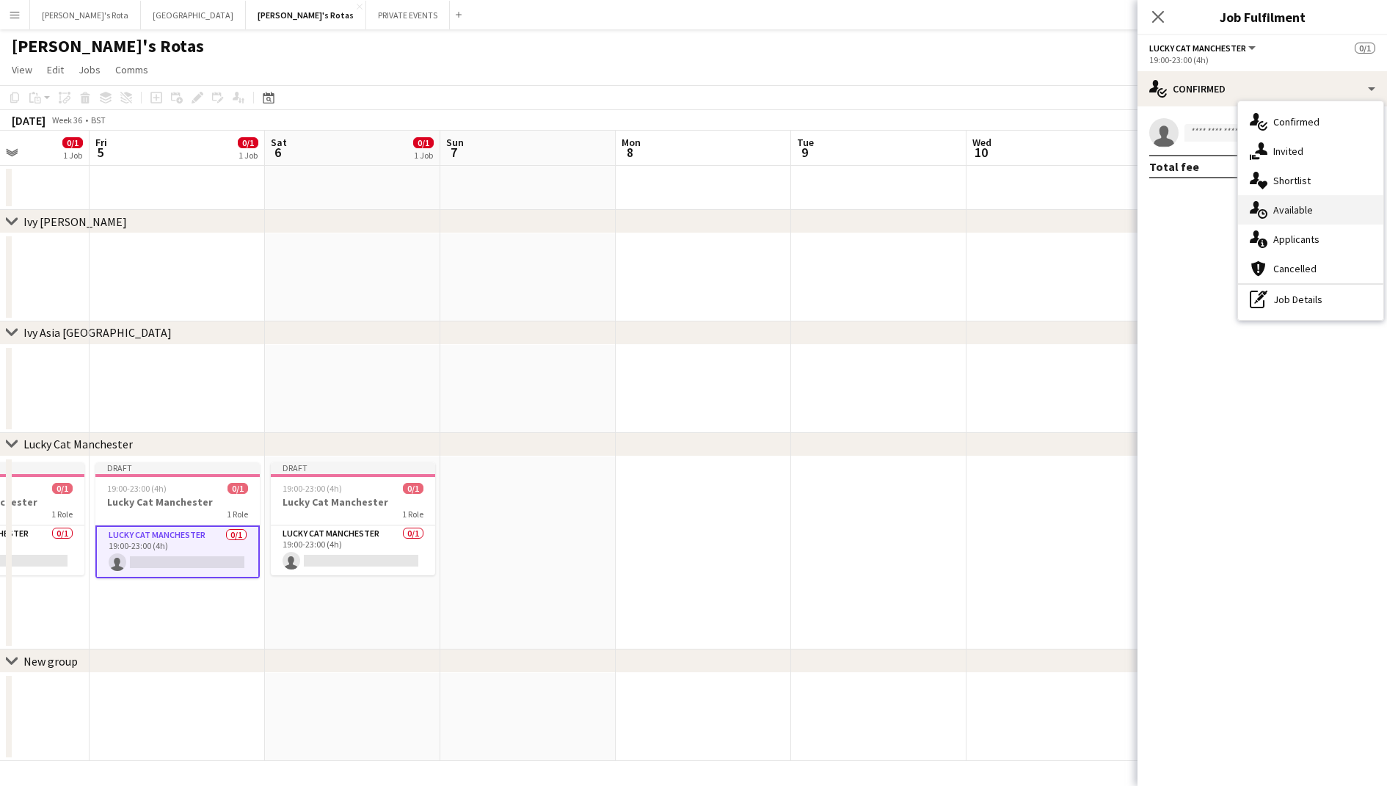
click at [1275, 209] on div "single-neutral-actions-upload Available" at bounding box center [1310, 209] width 145 height 29
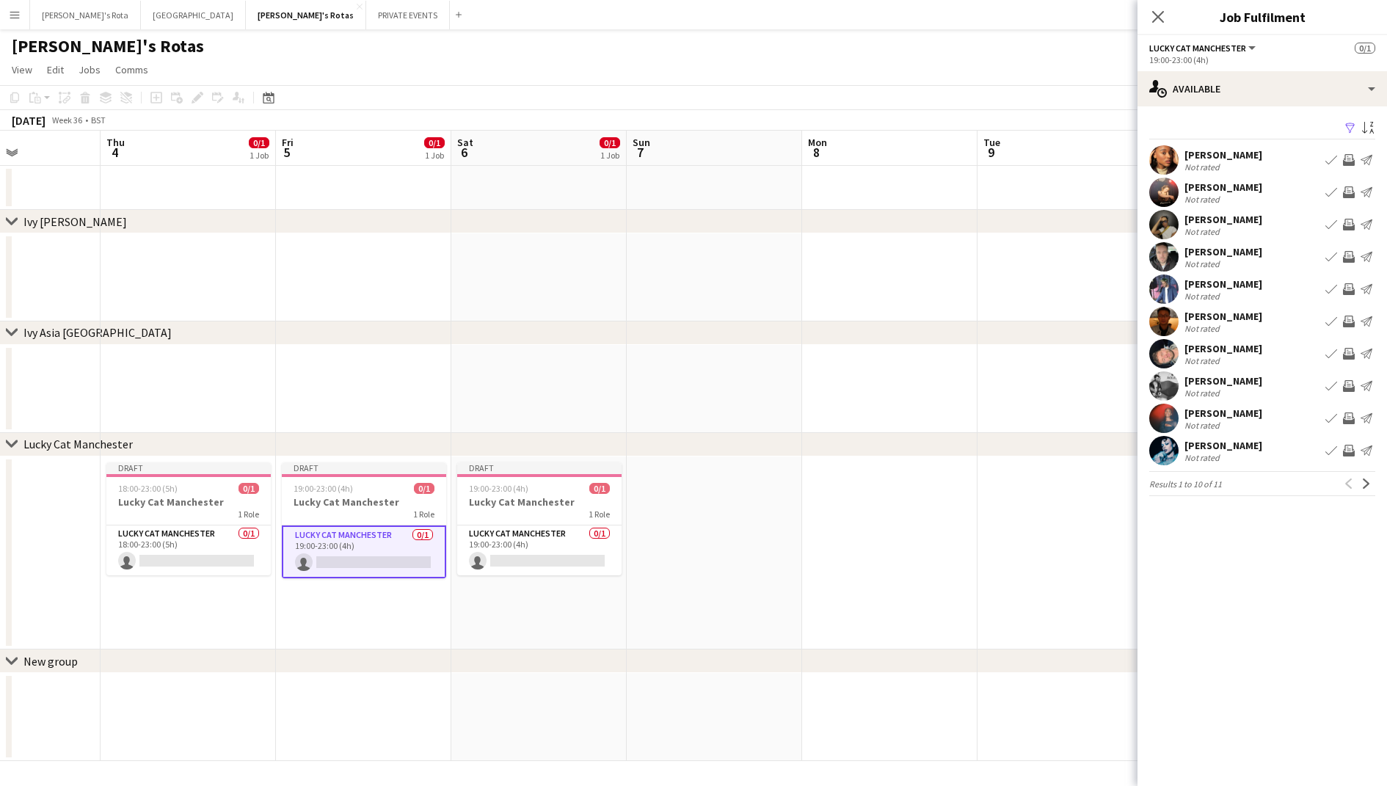
scroll to position [0, 419]
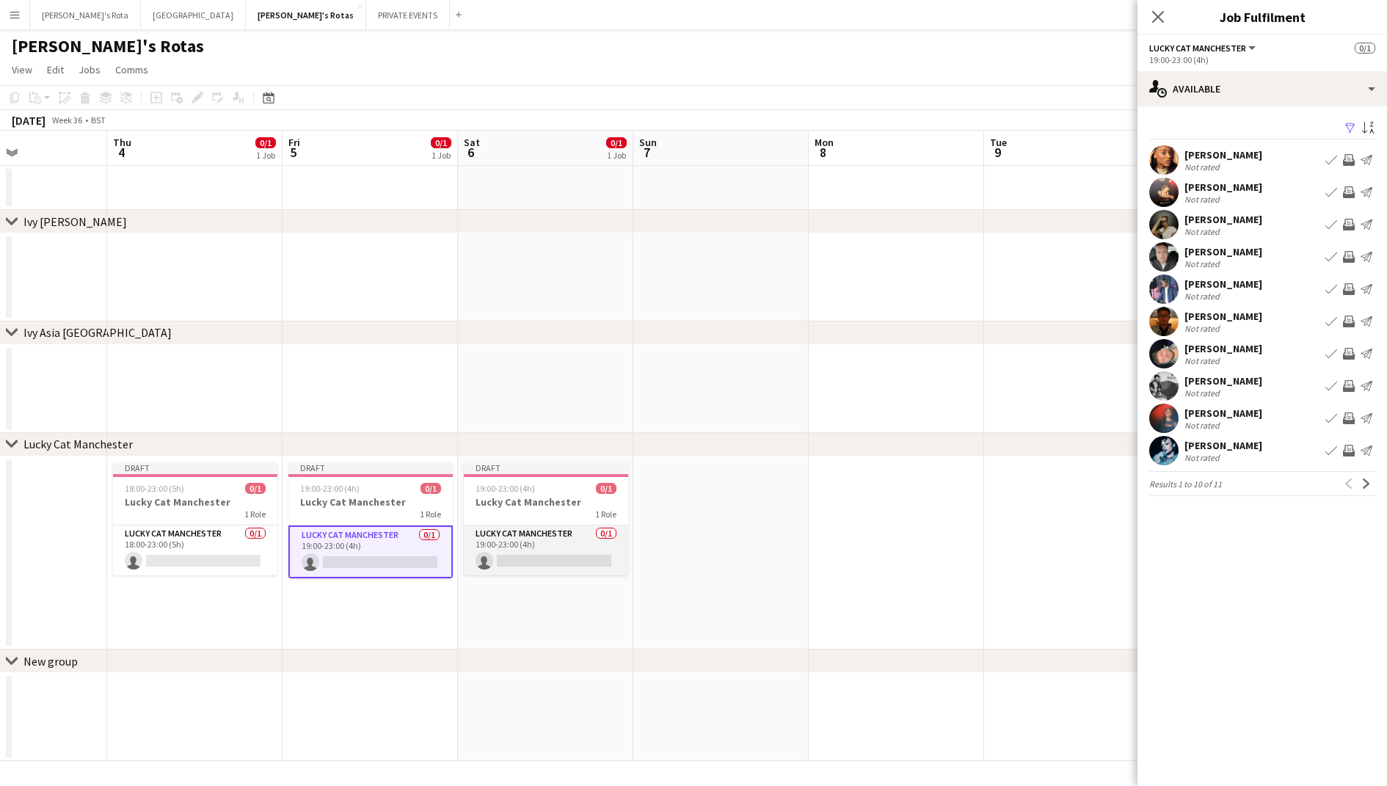
click at [529, 568] on app-card-role "Lucky Cat Manchester 0/1 19:00-23:00 (4h) single-neutral-actions" at bounding box center [546, 550] width 164 height 50
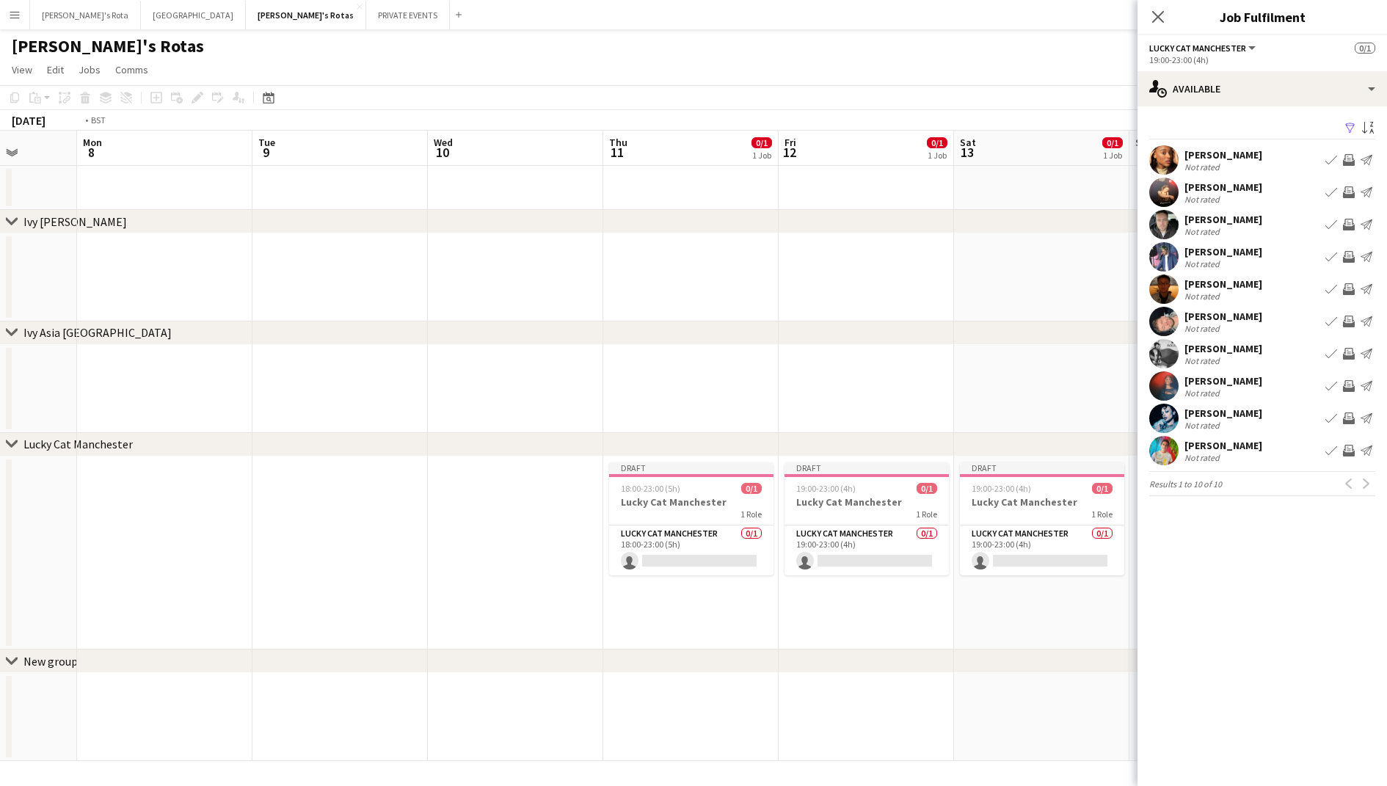
scroll to position [0, 530]
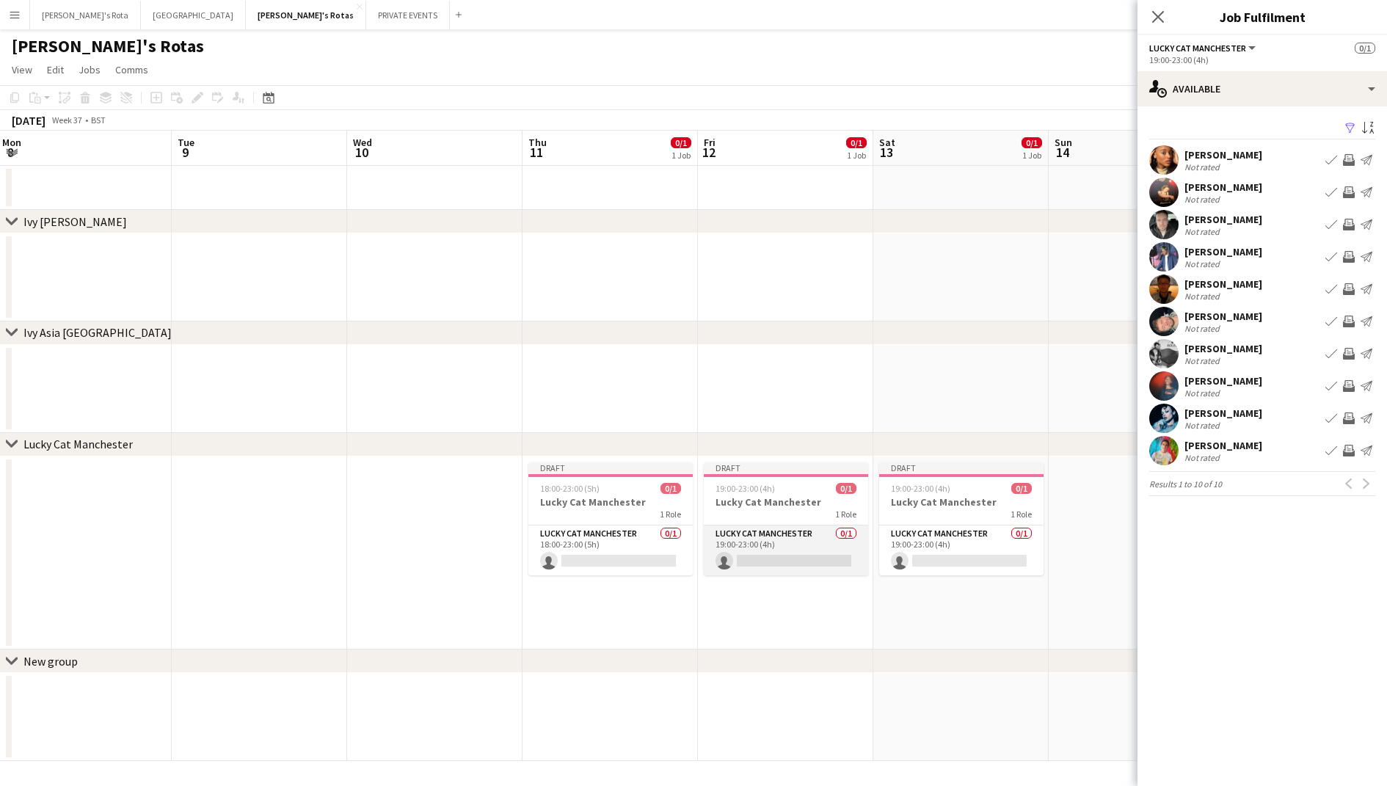
click at [755, 538] on app-card-role "Lucky Cat Manchester 0/1 19:00-23:00 (4h) single-neutral-actions" at bounding box center [786, 550] width 164 height 50
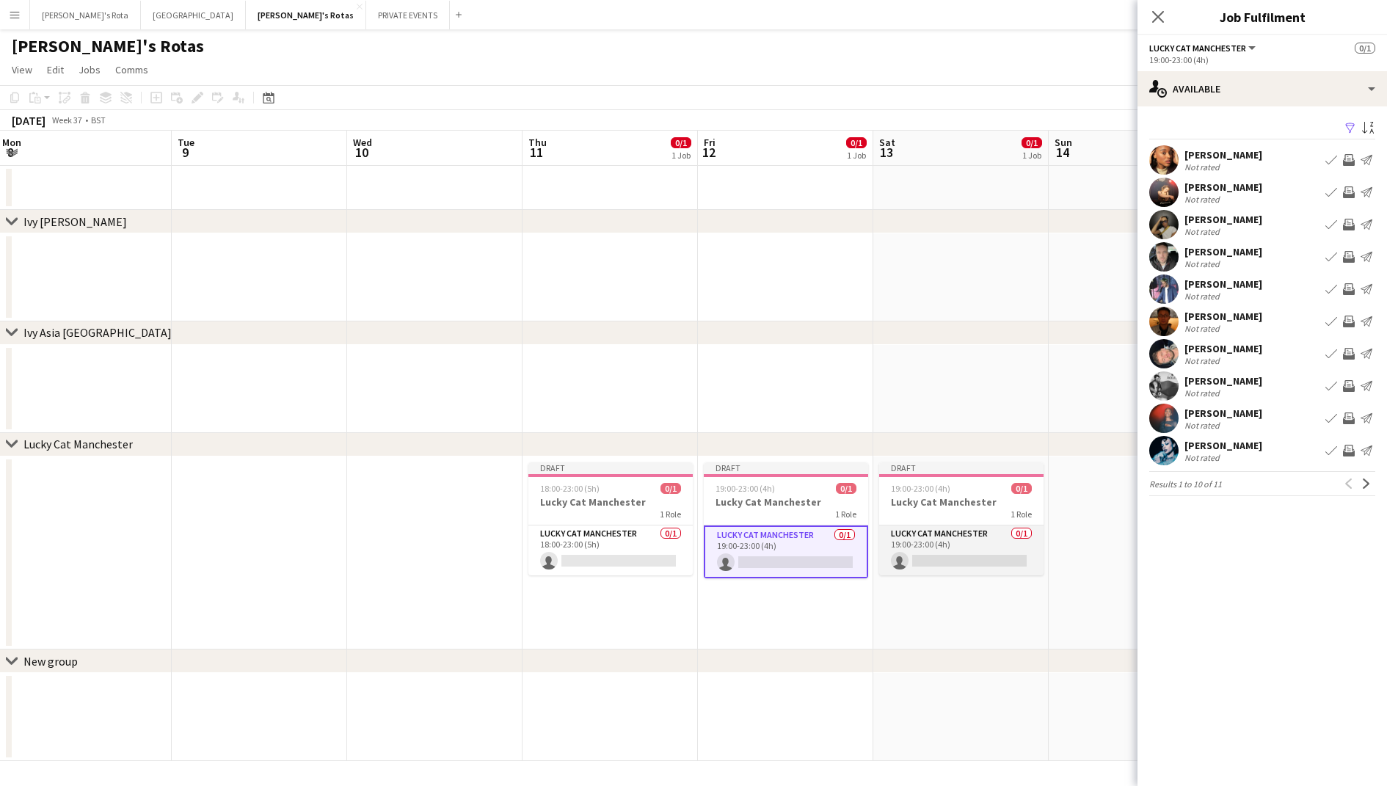
click at [922, 533] on app-card-role "Lucky Cat Manchester 0/1 19:00-23:00 (4h) single-neutral-actions" at bounding box center [961, 550] width 164 height 50
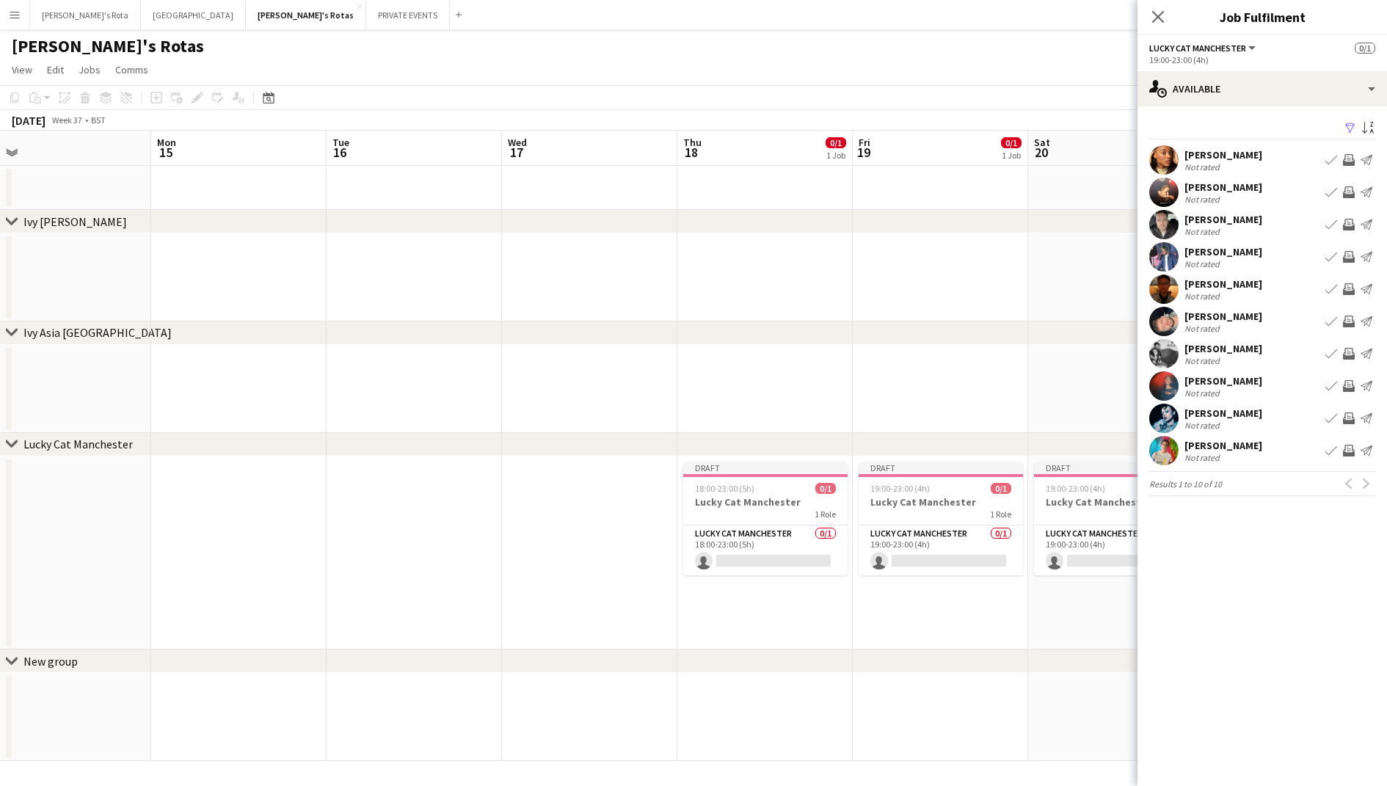
scroll to position [0, 519]
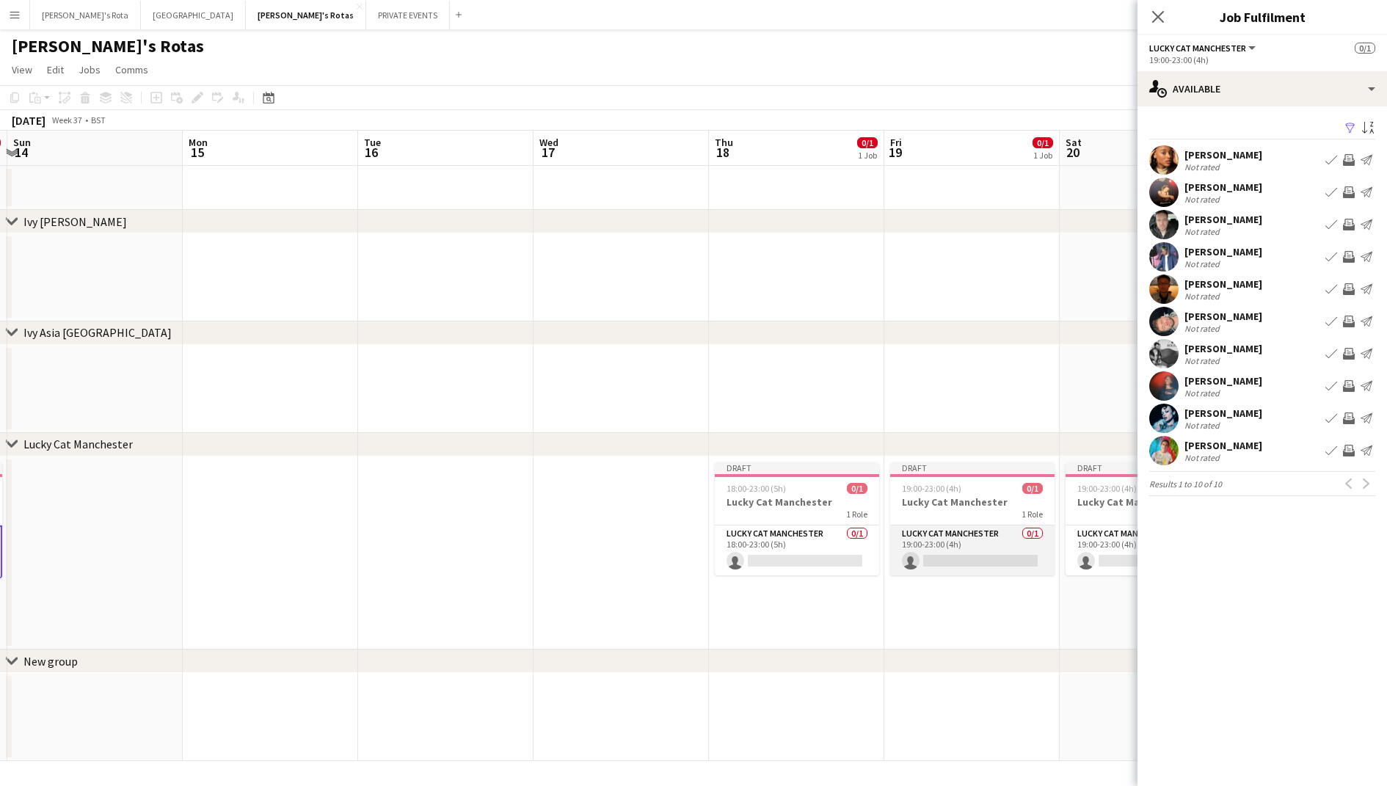
click at [952, 530] on app-card-role "Lucky Cat Manchester 0/1 19:00-23:00 (4h) single-neutral-actions" at bounding box center [972, 550] width 164 height 50
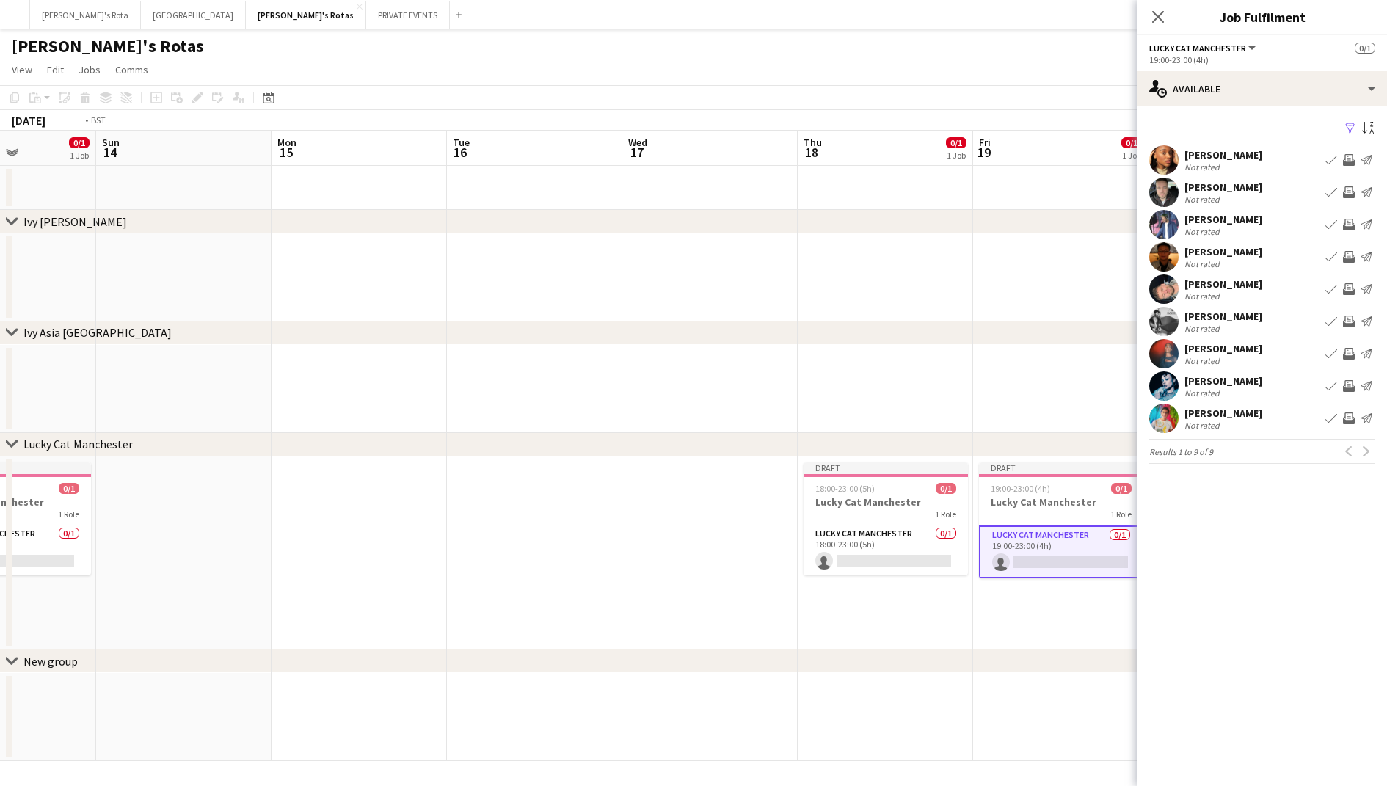
scroll to position [0, 453]
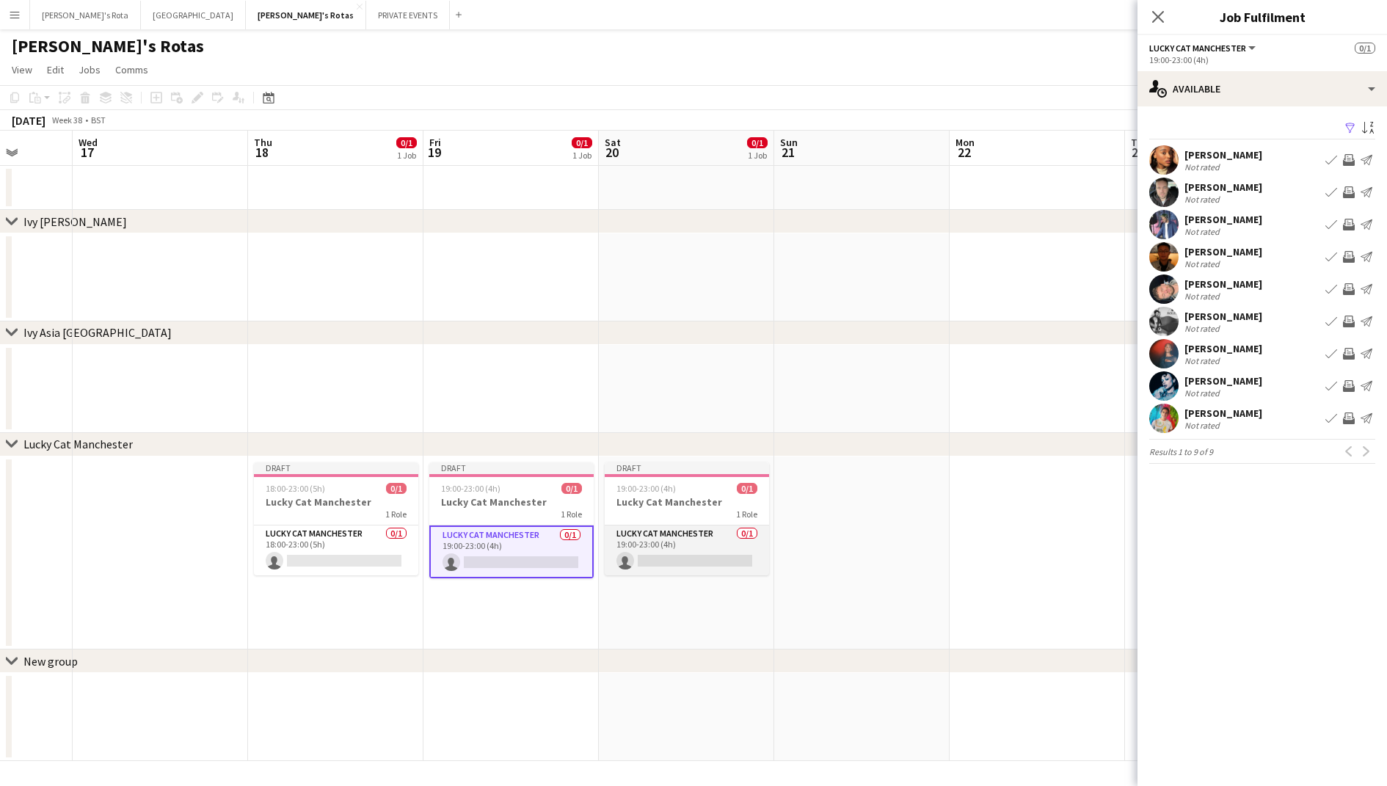
click at [715, 544] on app-card-role "Lucky Cat Manchester 0/1 19:00-23:00 (4h) single-neutral-actions" at bounding box center [687, 550] width 164 height 50
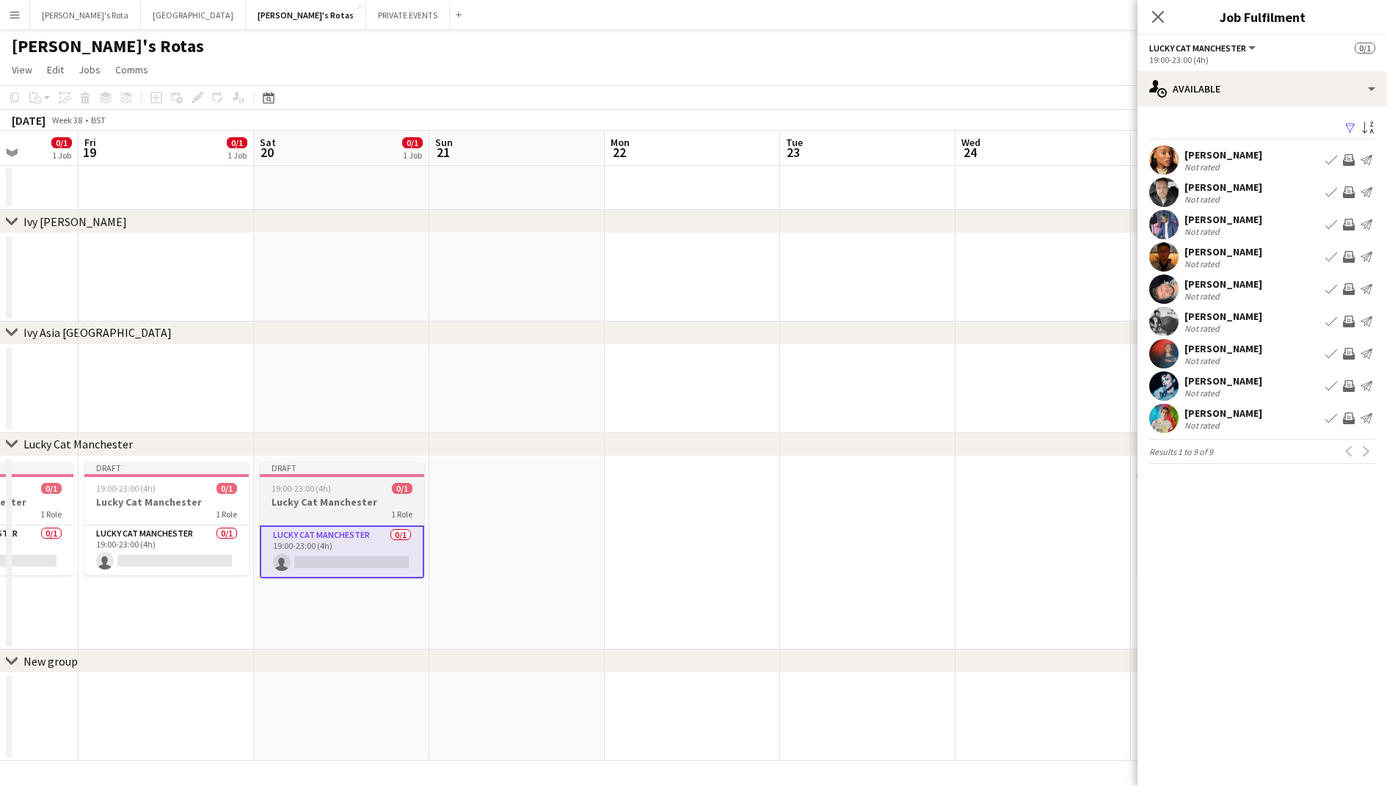
scroll to position [0, 475]
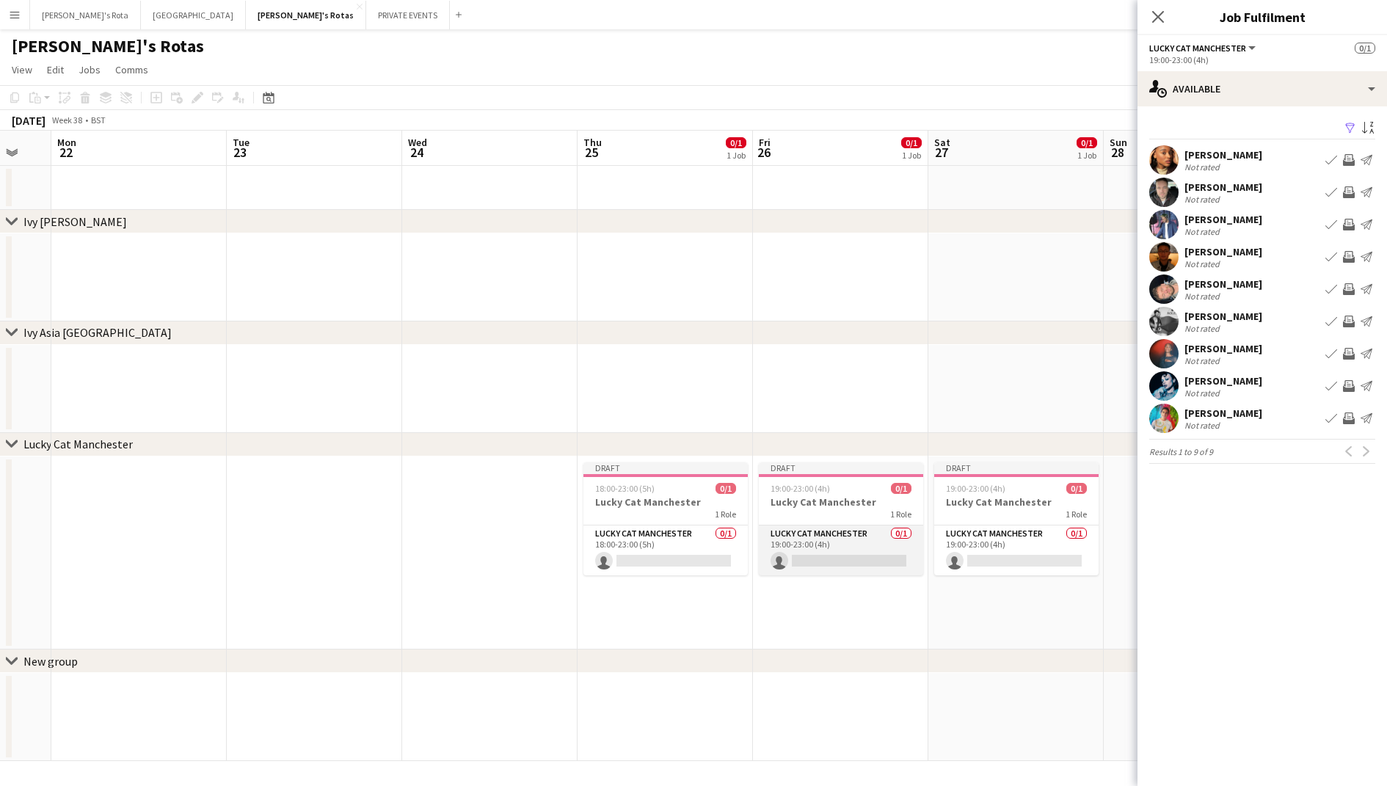
click at [805, 534] on app-card-role "Lucky Cat Manchester 0/1 19:00-23:00 (4h) single-neutral-actions" at bounding box center [841, 550] width 164 height 50
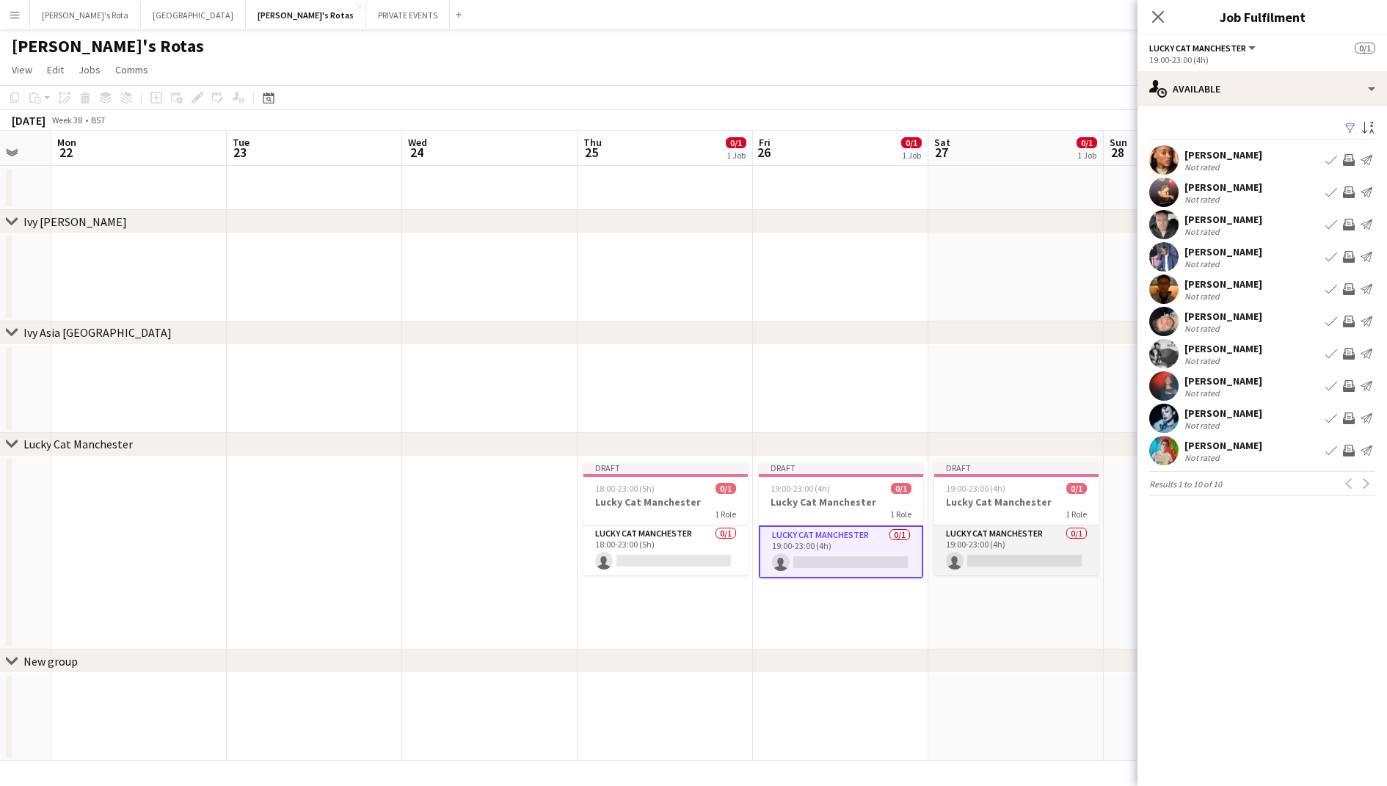
click at [1021, 550] on app-card-role "Lucky Cat Manchester 0/1 19:00-23:00 (4h) single-neutral-actions" at bounding box center [1016, 550] width 164 height 50
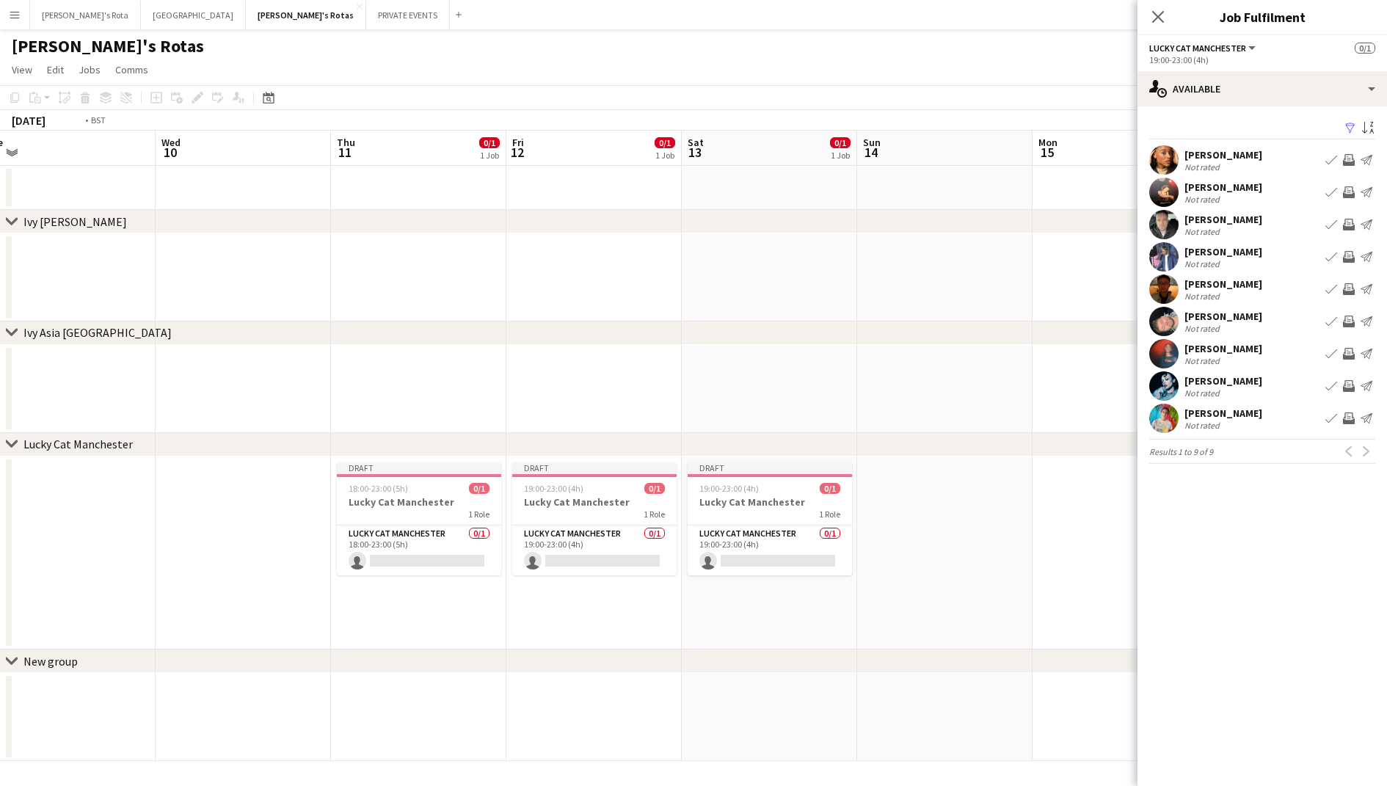
scroll to position [0, 299]
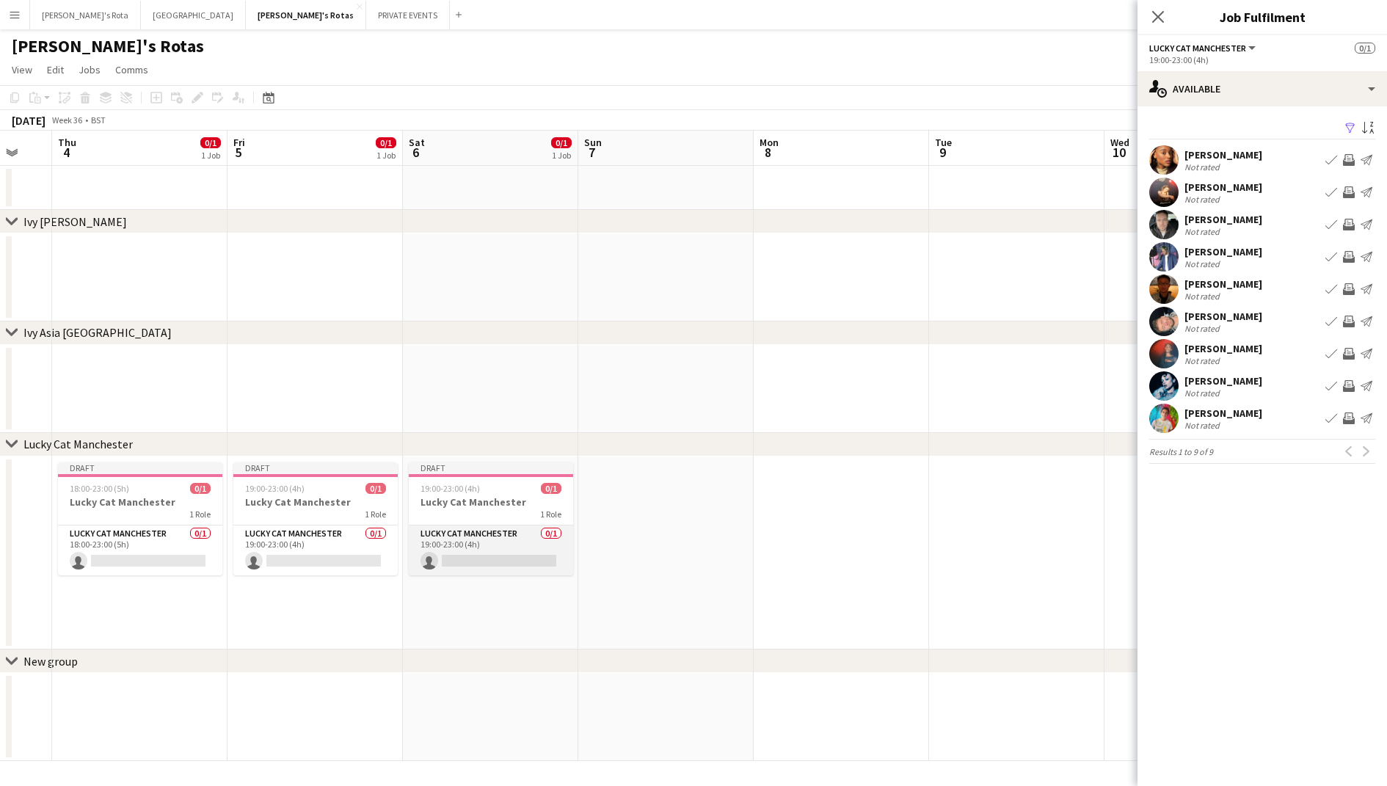
click at [446, 553] on app-card-role "Lucky Cat Manchester 0/1 19:00-23:00 (4h) single-neutral-actions" at bounding box center [491, 550] width 164 height 50
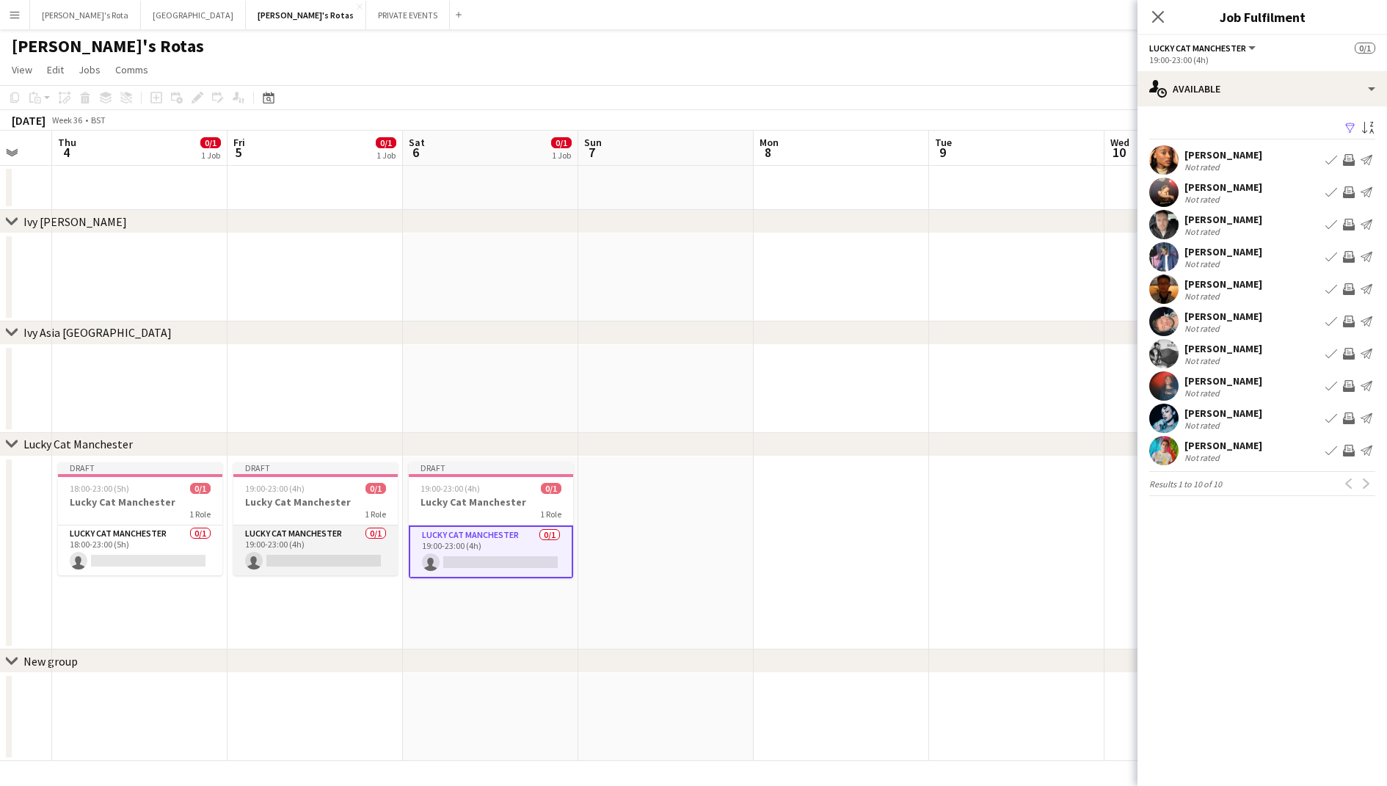
click at [301, 547] on app-card-role "Lucky Cat Manchester 0/1 19:00-23:00 (4h) single-neutral-actions" at bounding box center [315, 550] width 164 height 50
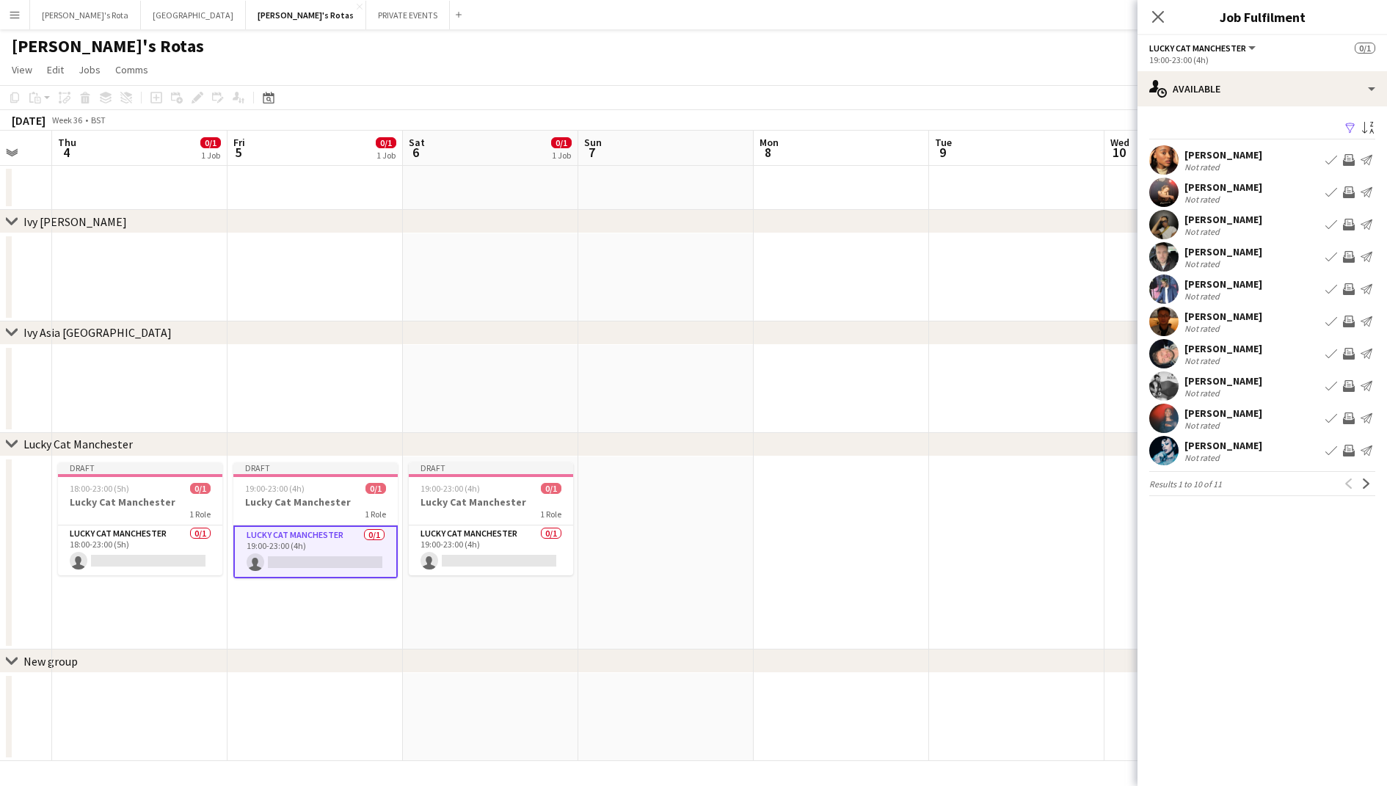
click at [1330, 219] on app-icon "Book crew" at bounding box center [1331, 225] width 12 height 12
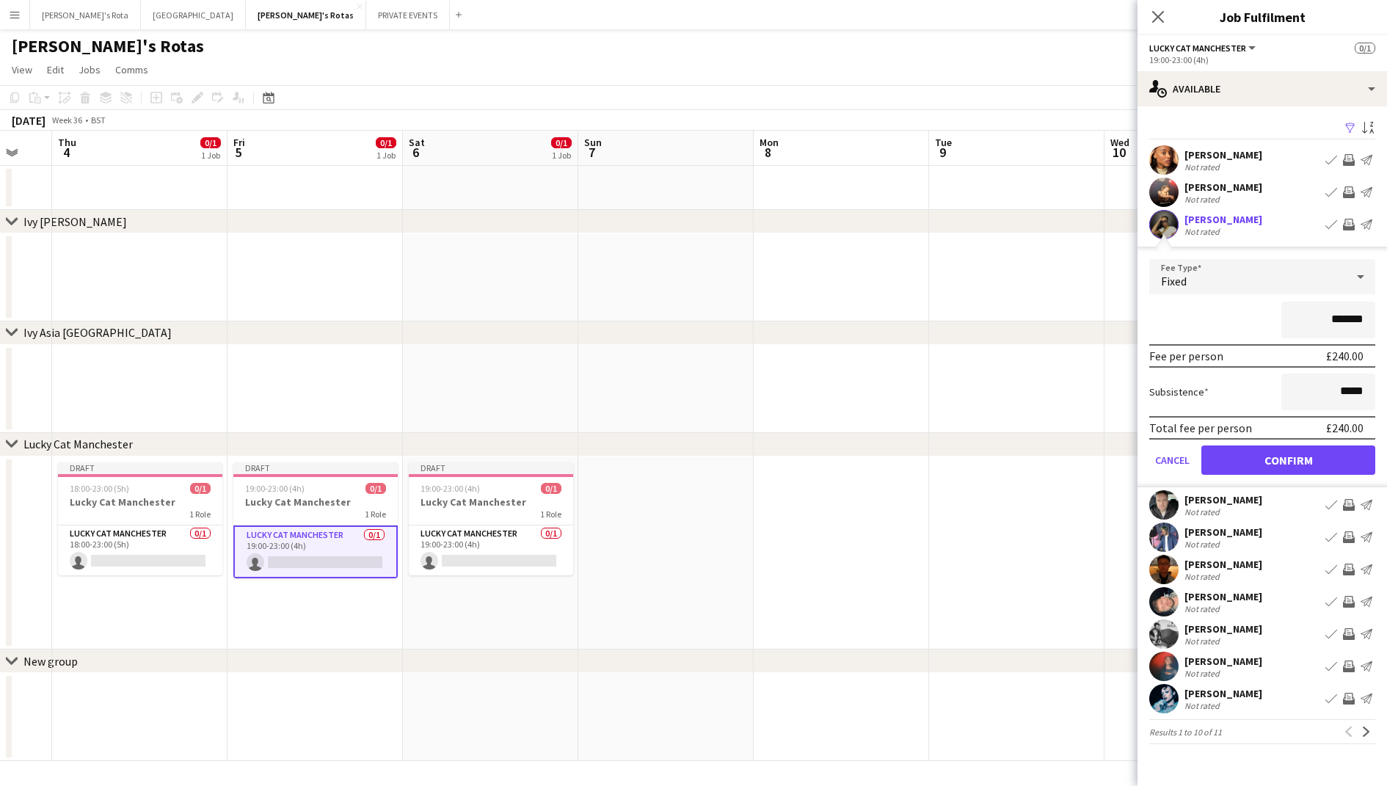
click at [1306, 440] on form "Fee Type Fixed ******* Fee per person £240.00 Subsistence ***** Total fee per p…" at bounding box center [1261, 373] width 249 height 228
click at [1303, 448] on button "Confirm" at bounding box center [1288, 459] width 174 height 29
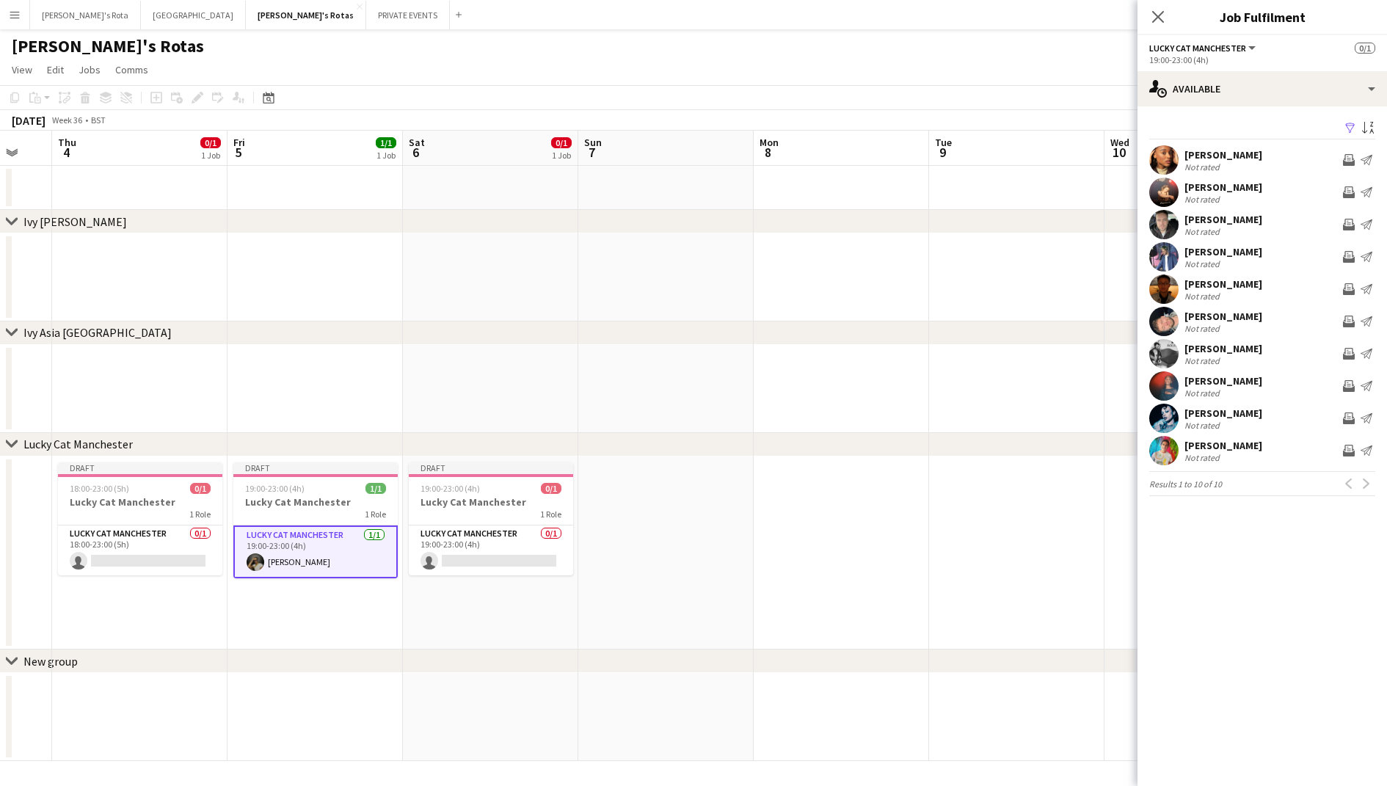
click at [688, 618] on app-date-cell at bounding box center [665, 552] width 175 height 193
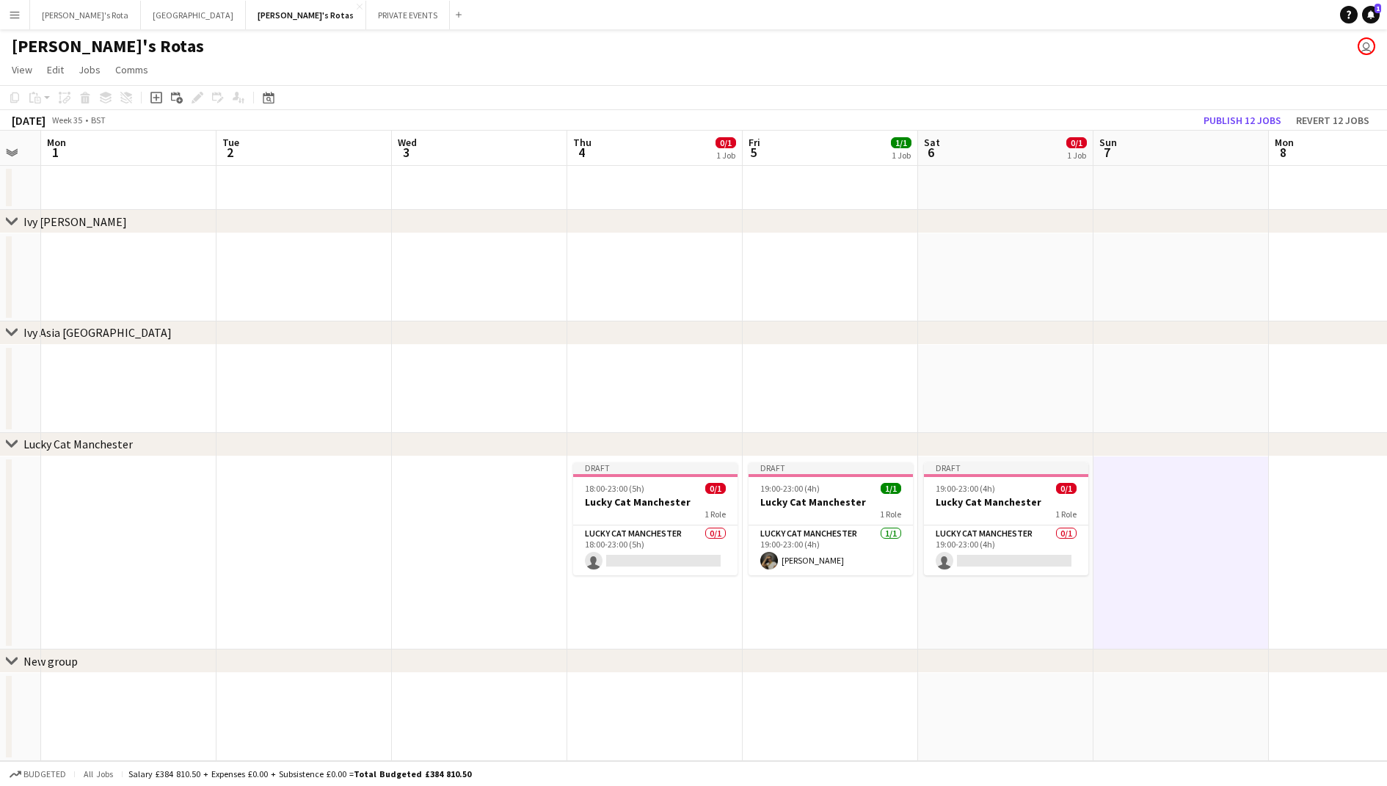
scroll to position [0, 503]
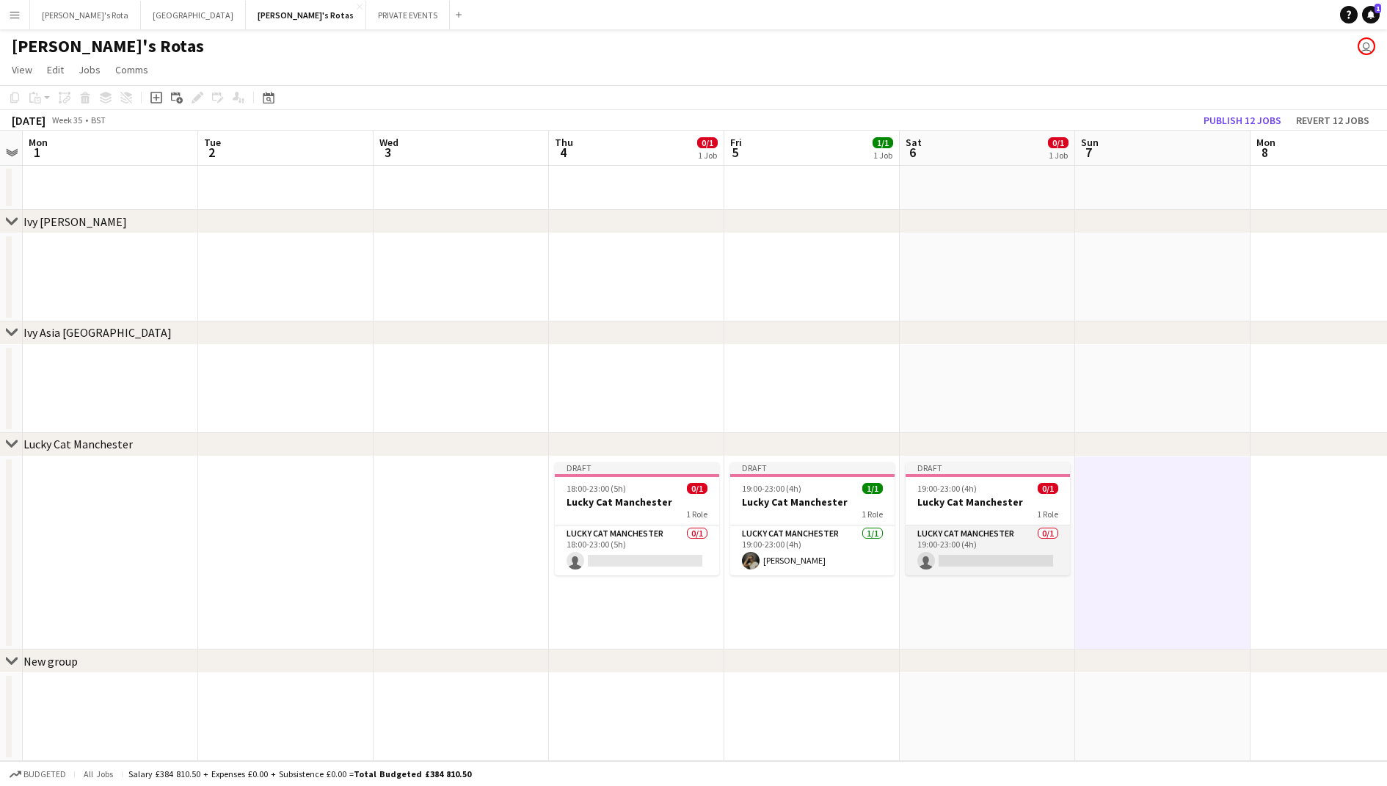
click at [968, 536] on app-card-role "Lucky Cat Manchester 0/1 19:00-23:00 (4h) single-neutral-actions" at bounding box center [987, 550] width 164 height 50
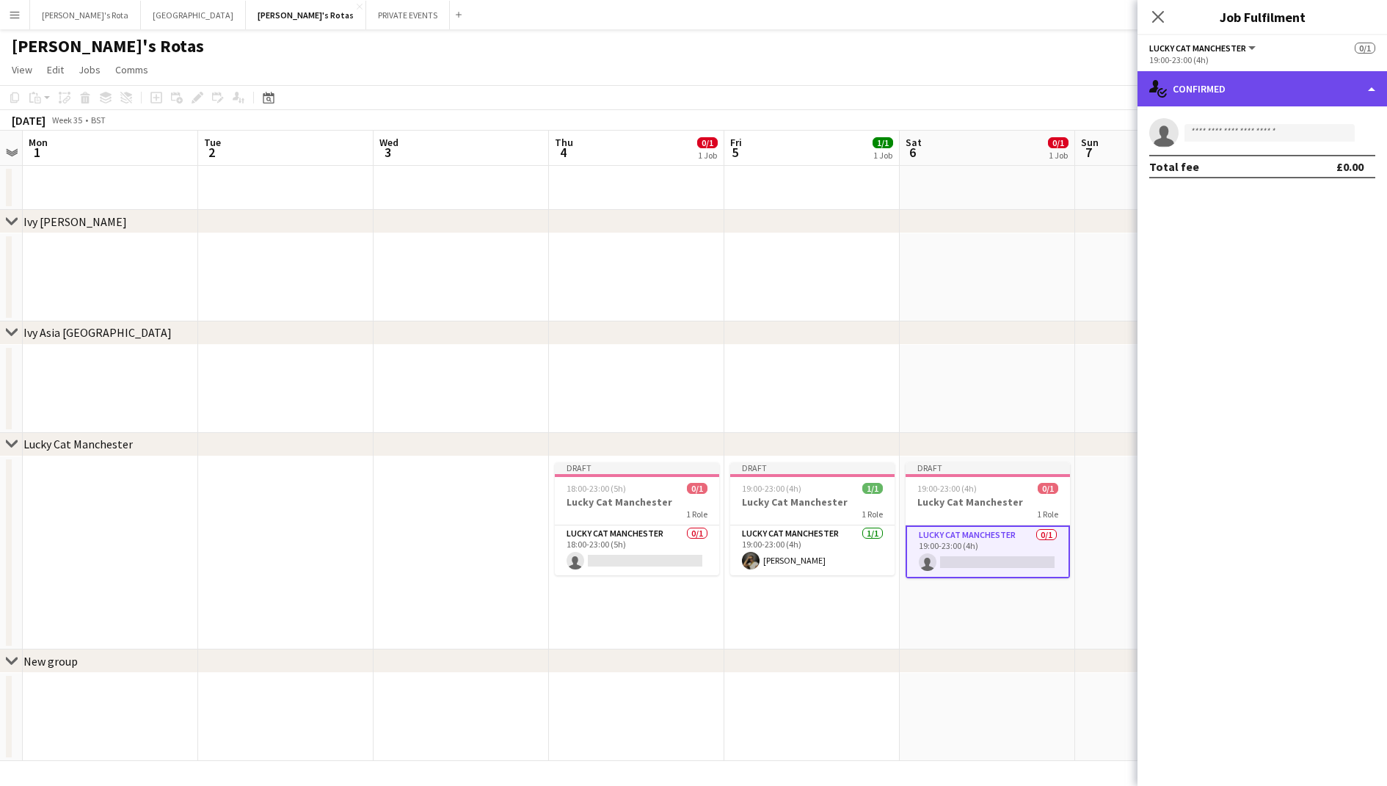
click at [1206, 95] on div "single-neutral-actions-check-2 Confirmed" at bounding box center [1261, 88] width 249 height 35
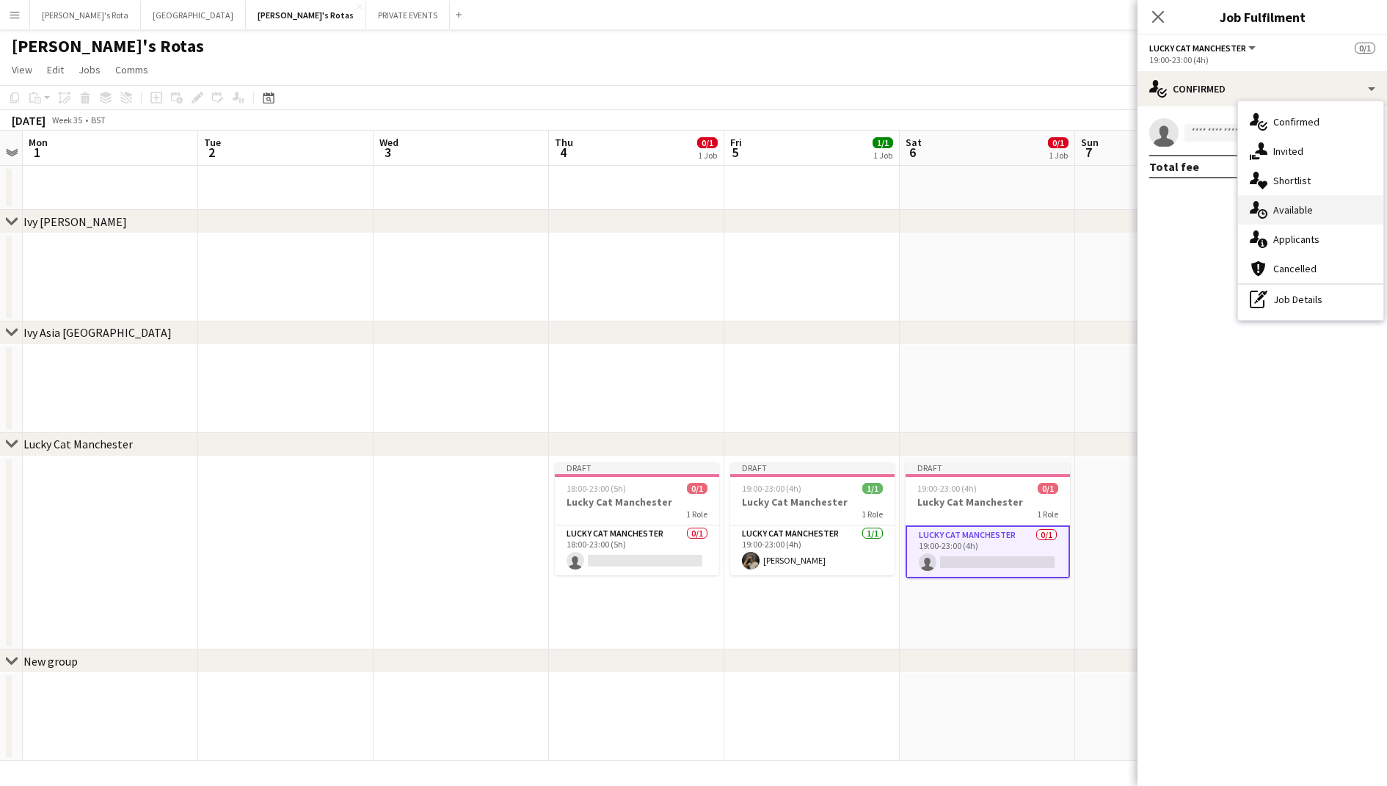
click at [1277, 213] on div "single-neutral-actions-upload Available" at bounding box center [1310, 209] width 145 height 29
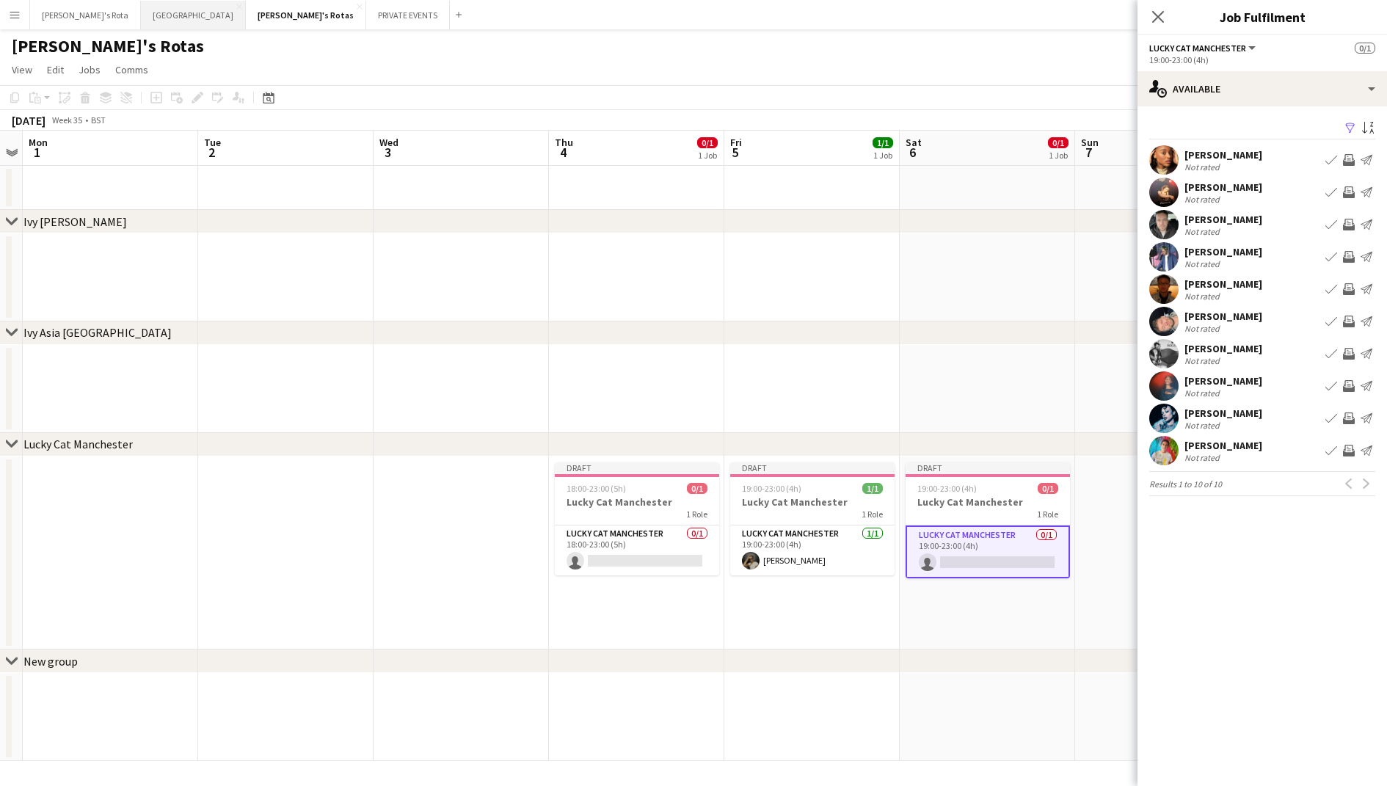
click at [141, 20] on button "MIAMI Close" at bounding box center [193, 15] width 105 height 29
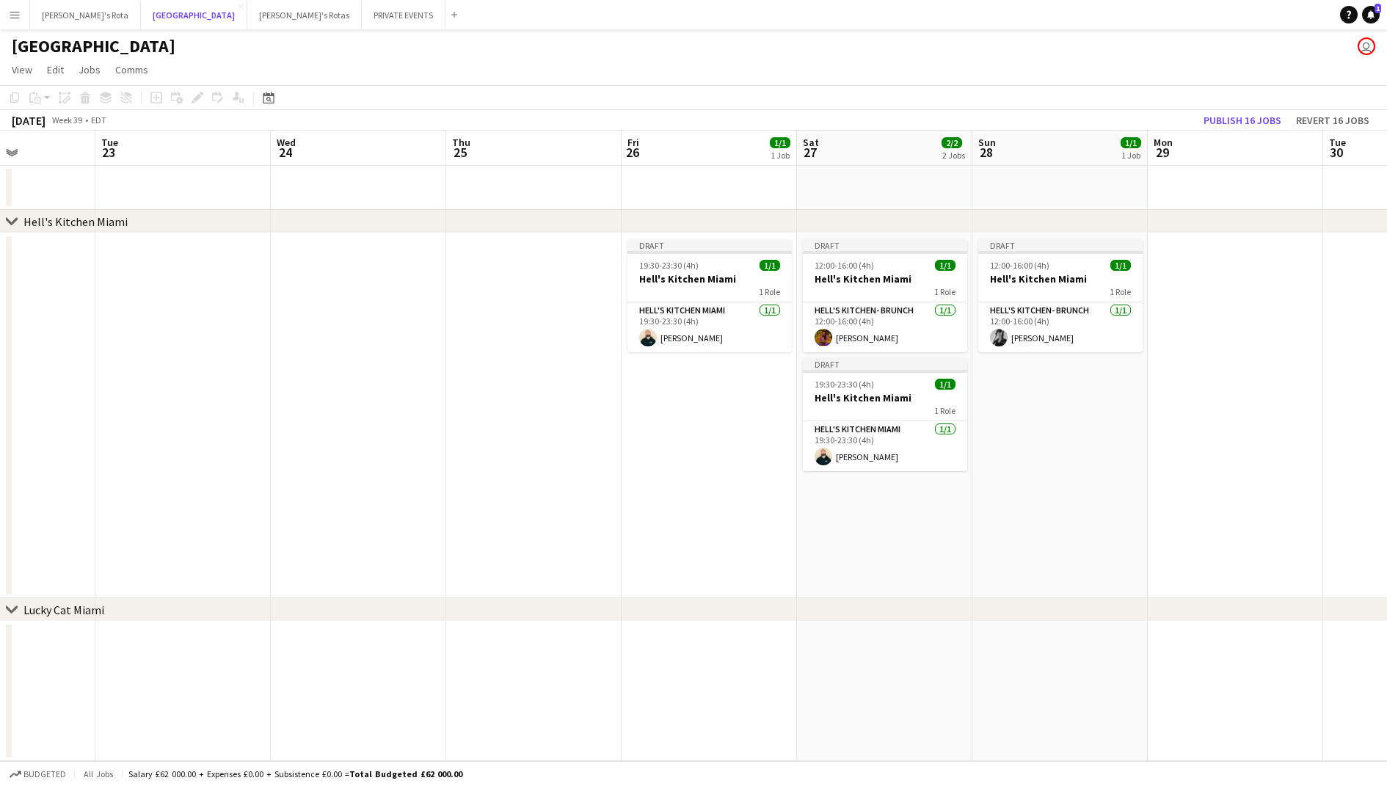
scroll to position [0, 485]
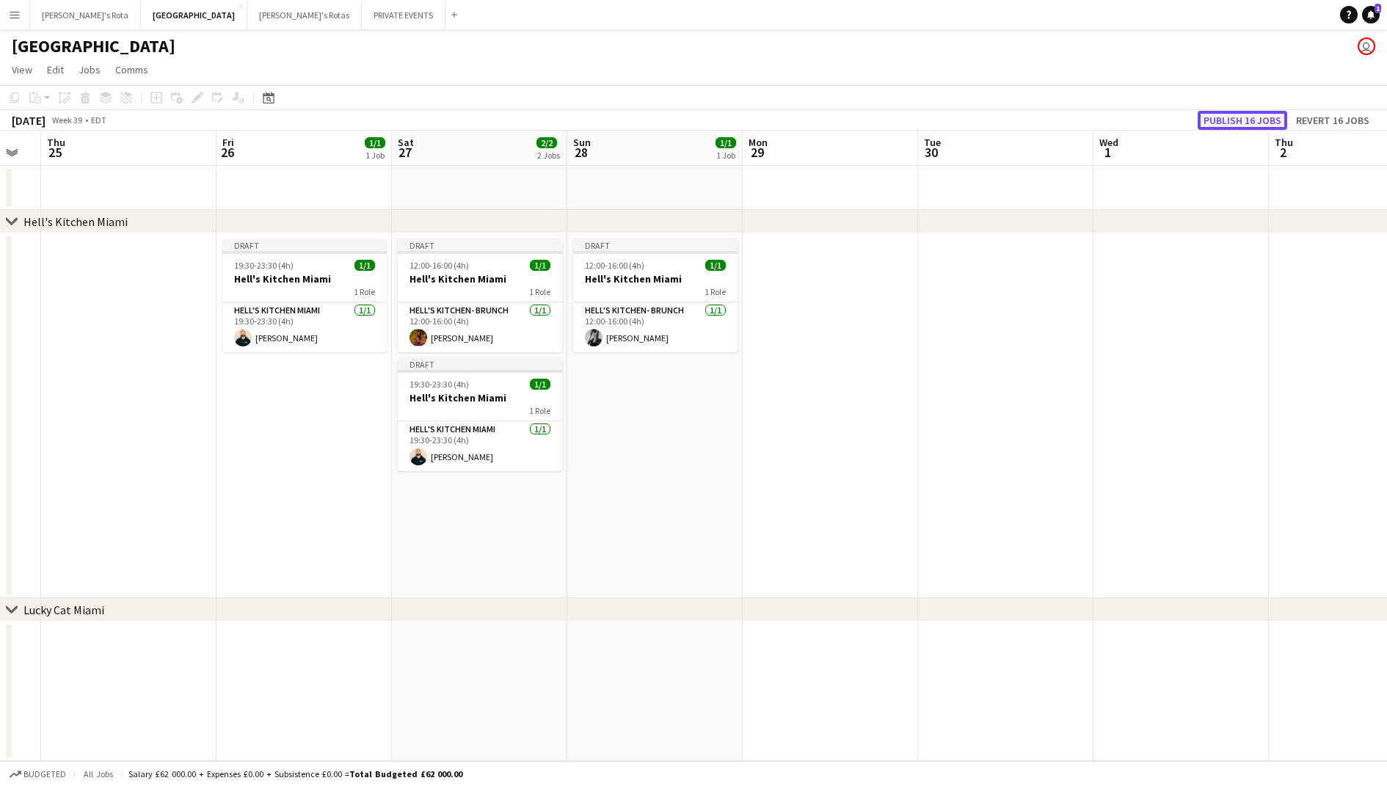
click at [1239, 119] on button "Publish 16 jobs" at bounding box center [1242, 120] width 90 height 19
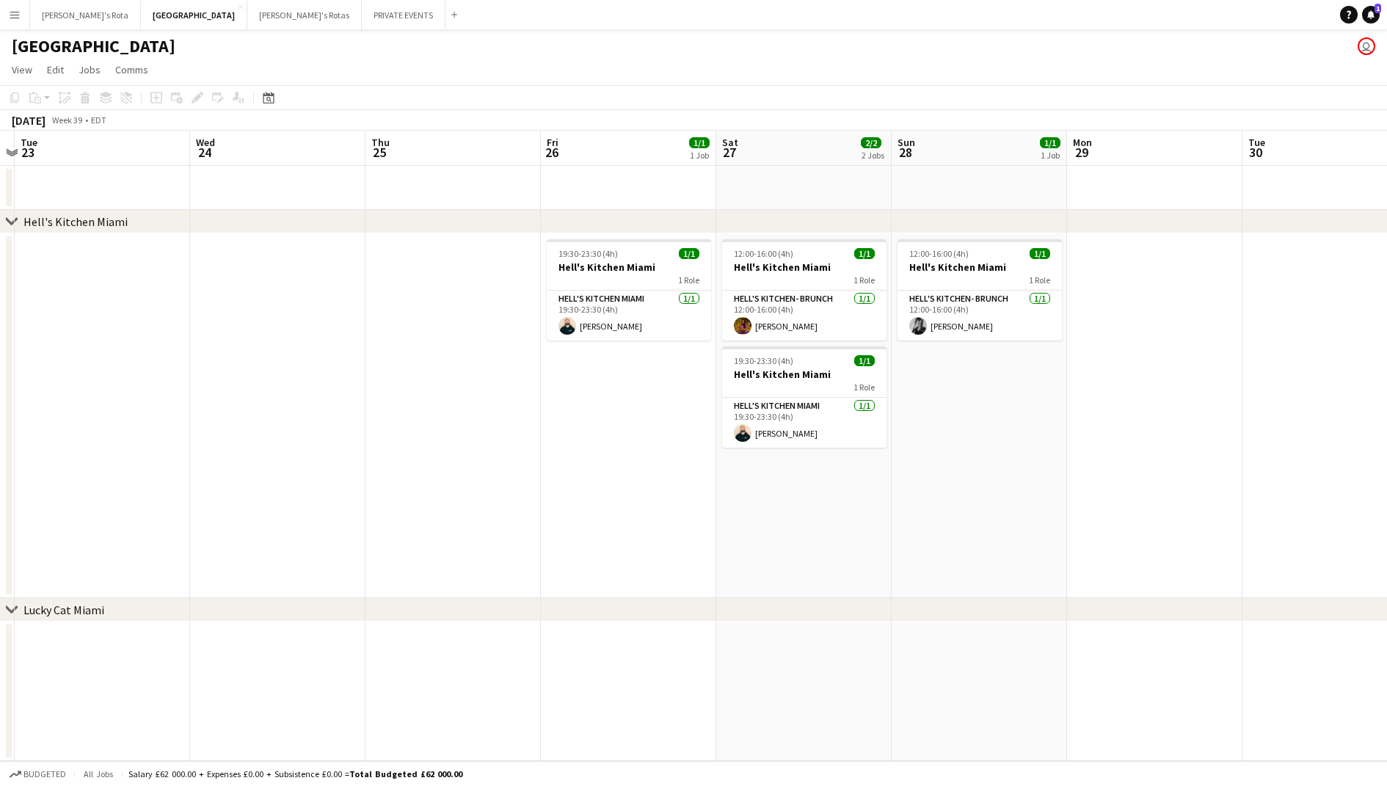
scroll to position [0, 561]
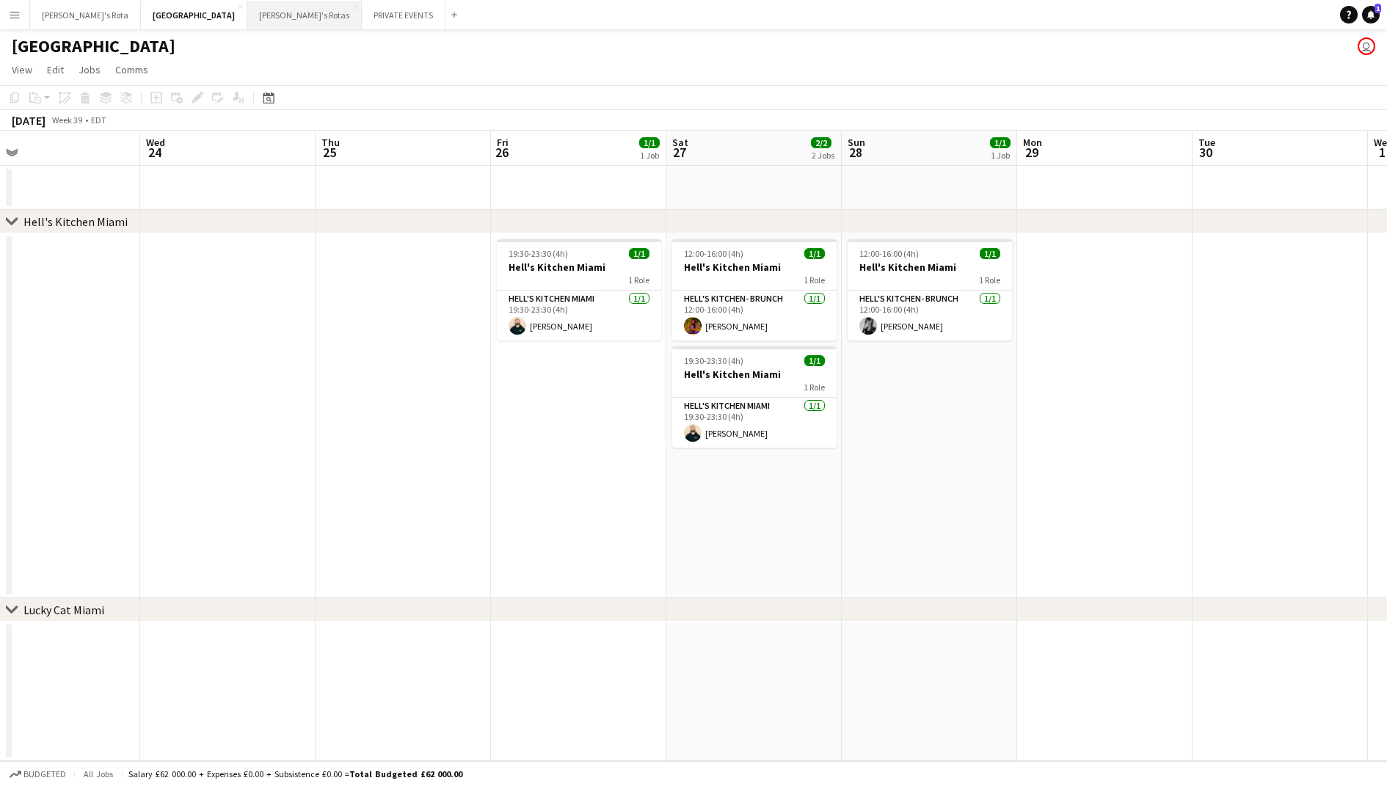
click at [247, 22] on button "[PERSON_NAME]'s Rotas Close" at bounding box center [304, 15] width 114 height 29
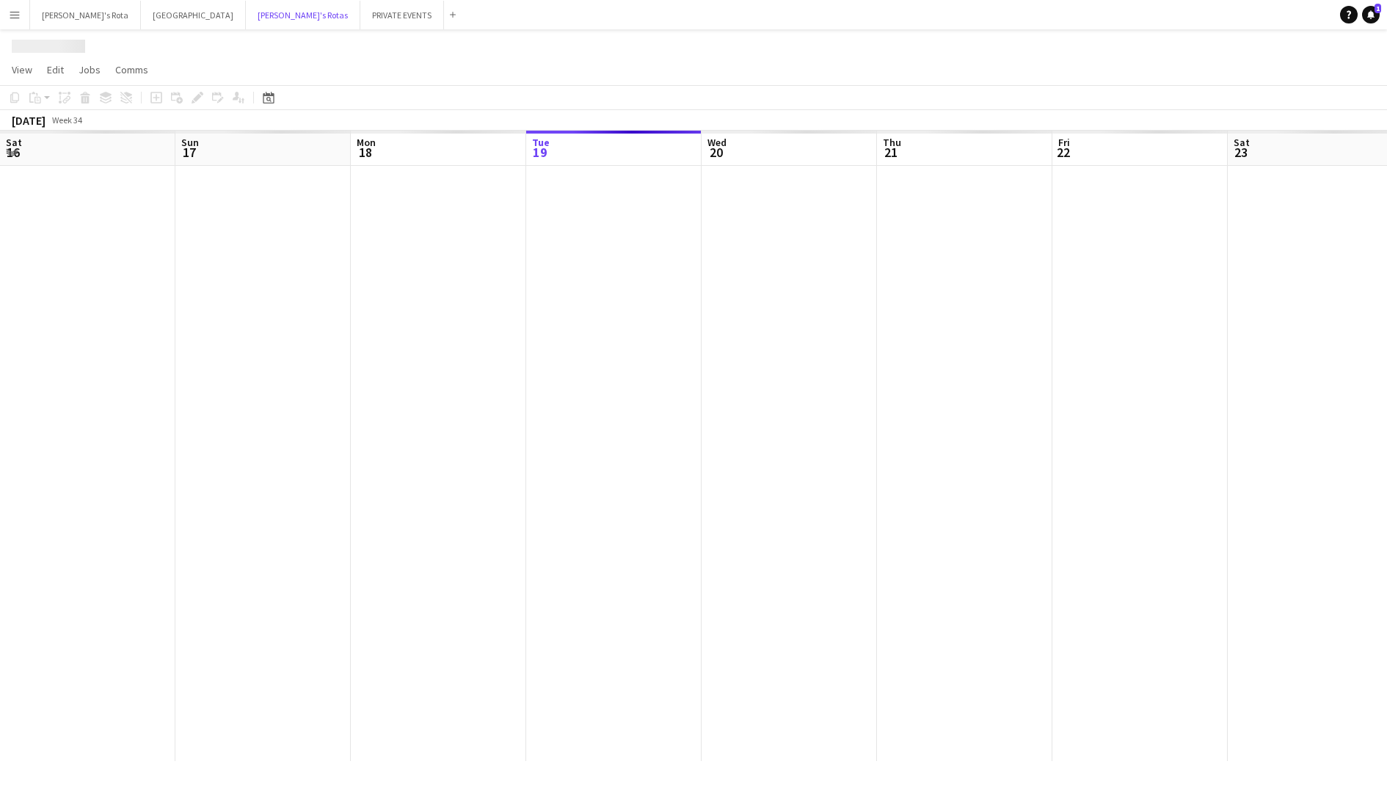
scroll to position [0, 351]
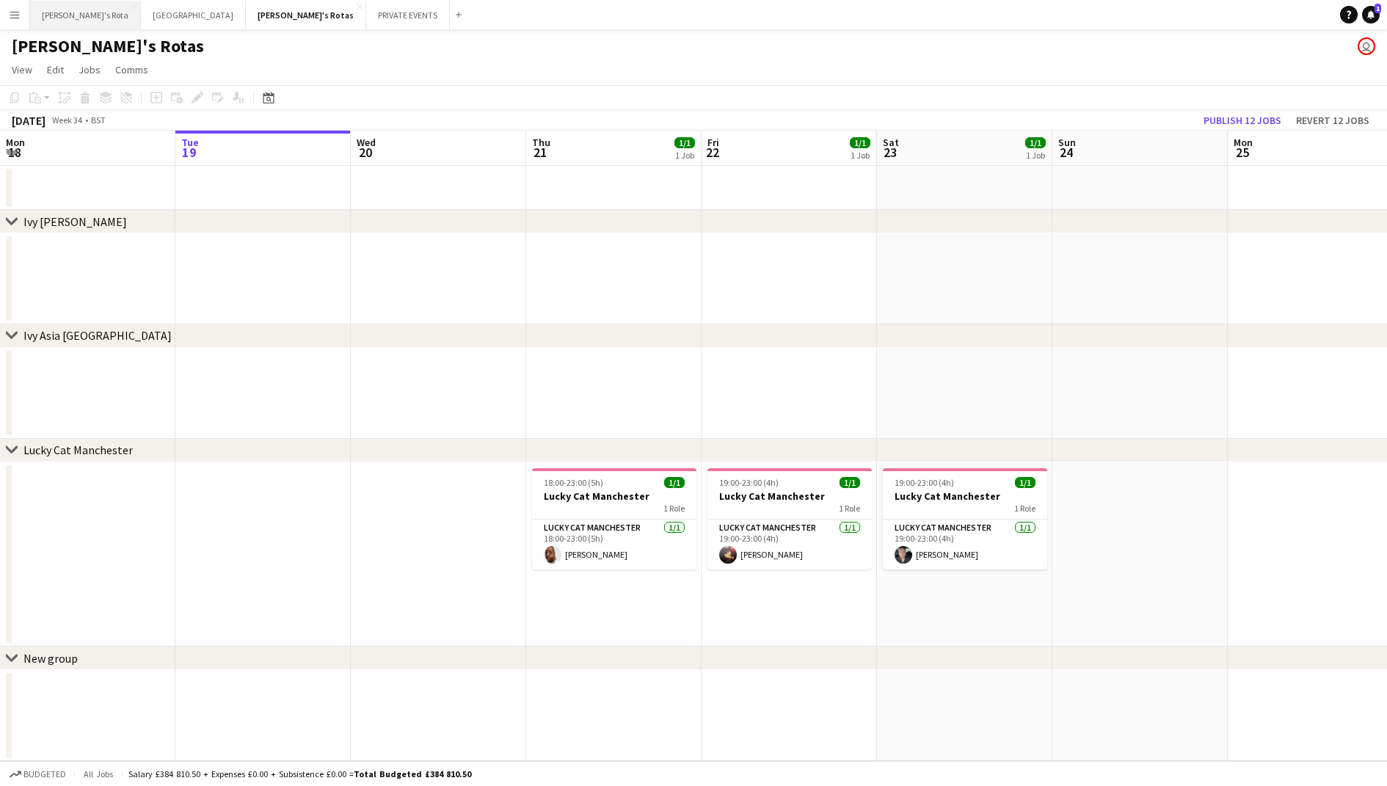
click at [70, 18] on button "[PERSON_NAME]'s Rota Close" at bounding box center [85, 15] width 111 height 29
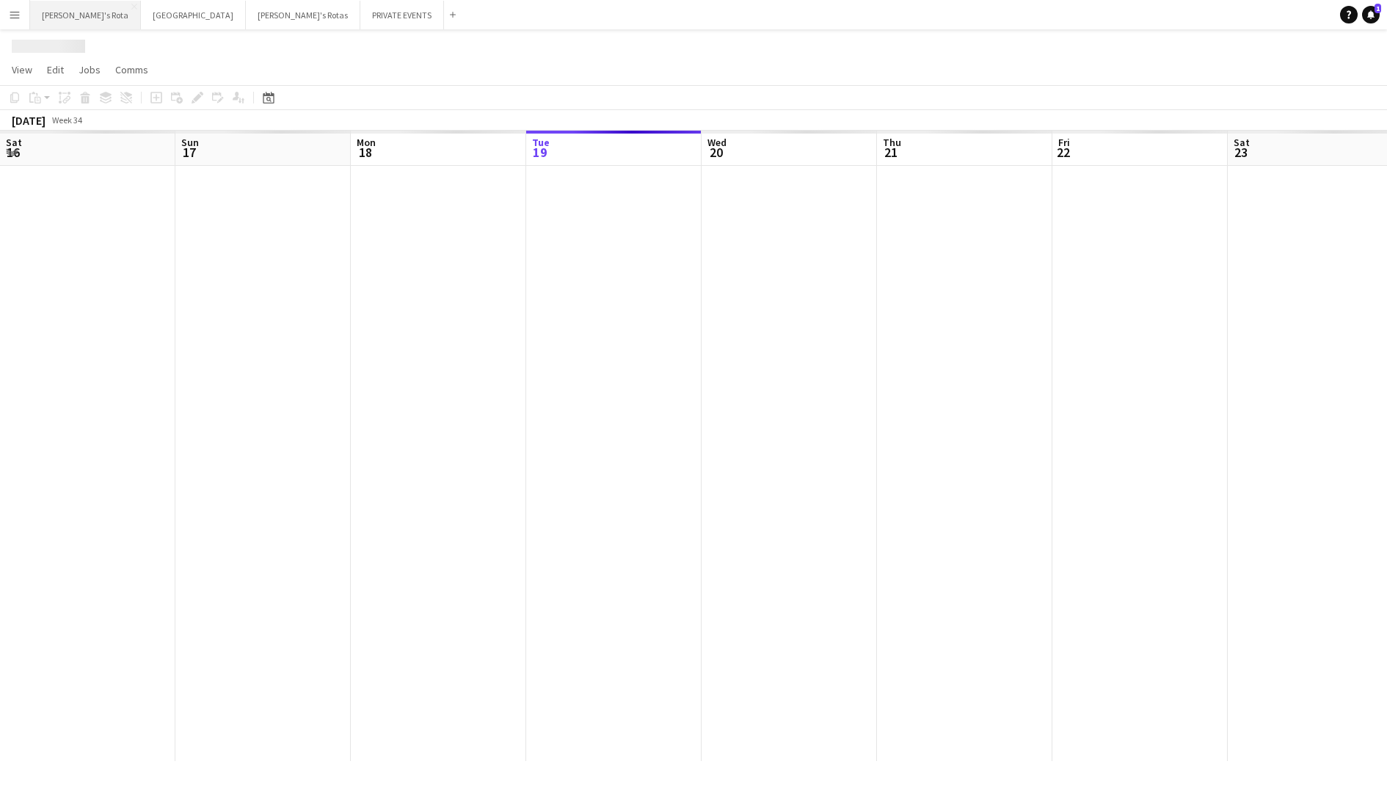
scroll to position [0, 351]
click at [70, 18] on button "[PERSON_NAME]'s Rota Close" at bounding box center [85, 15] width 111 height 29
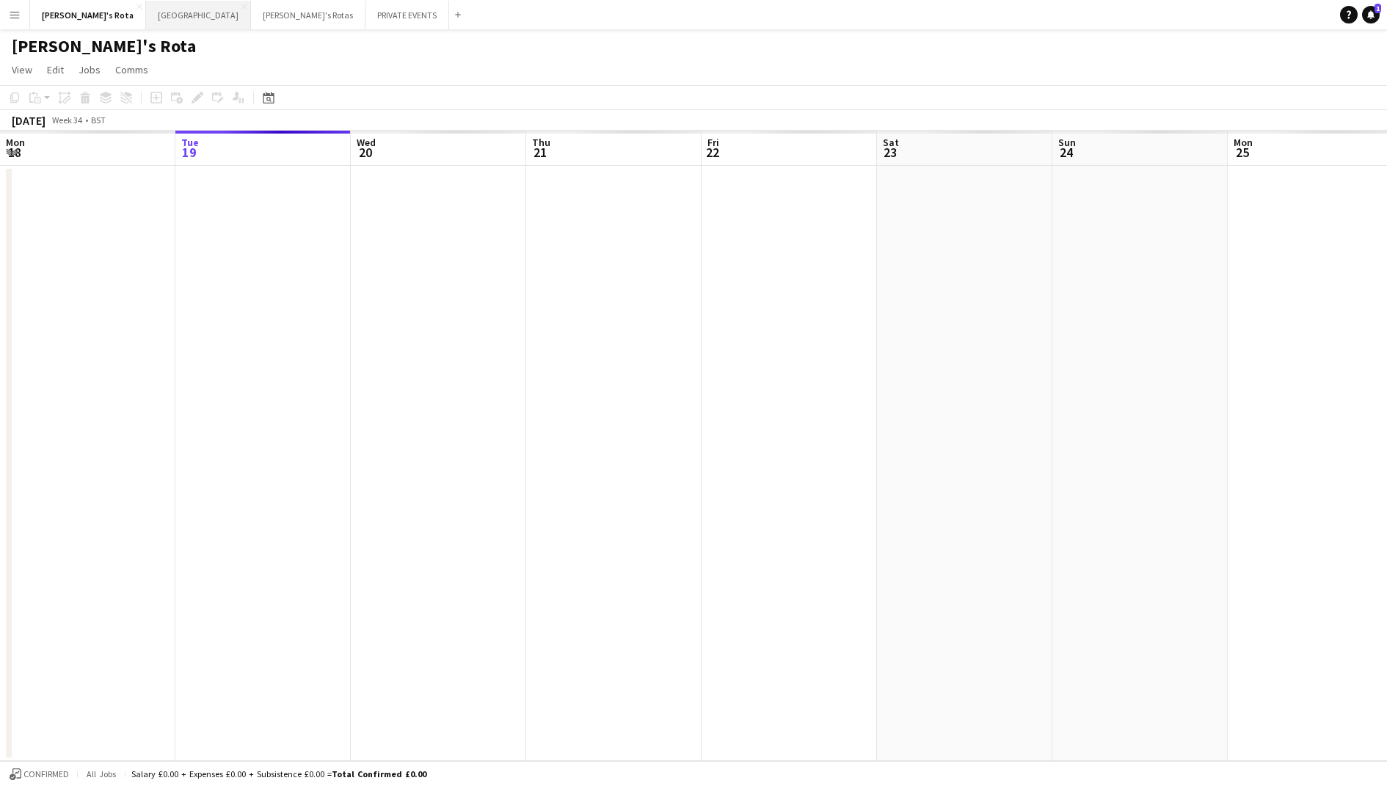
click at [146, 18] on button "MIAMI Close" at bounding box center [198, 15] width 105 height 29
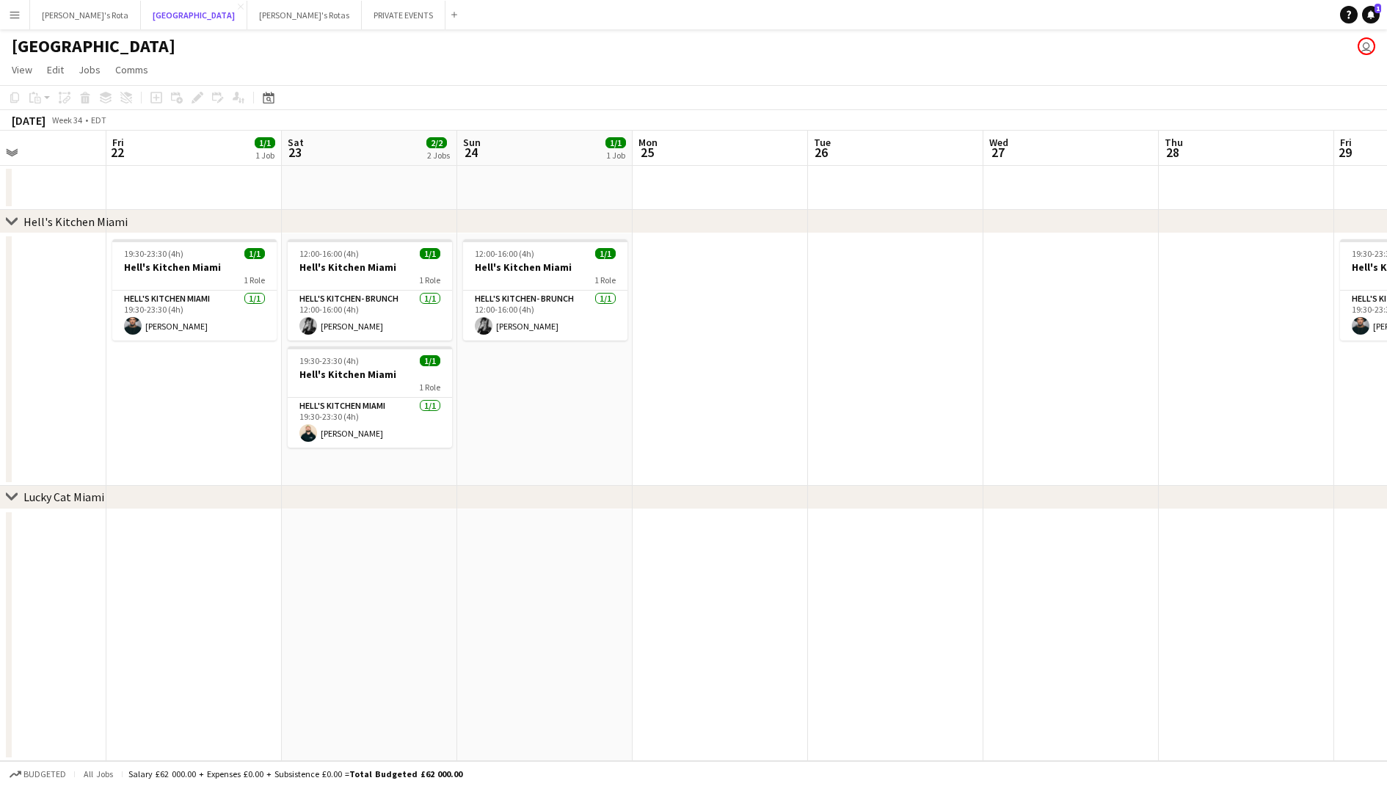
scroll to position [0, 550]
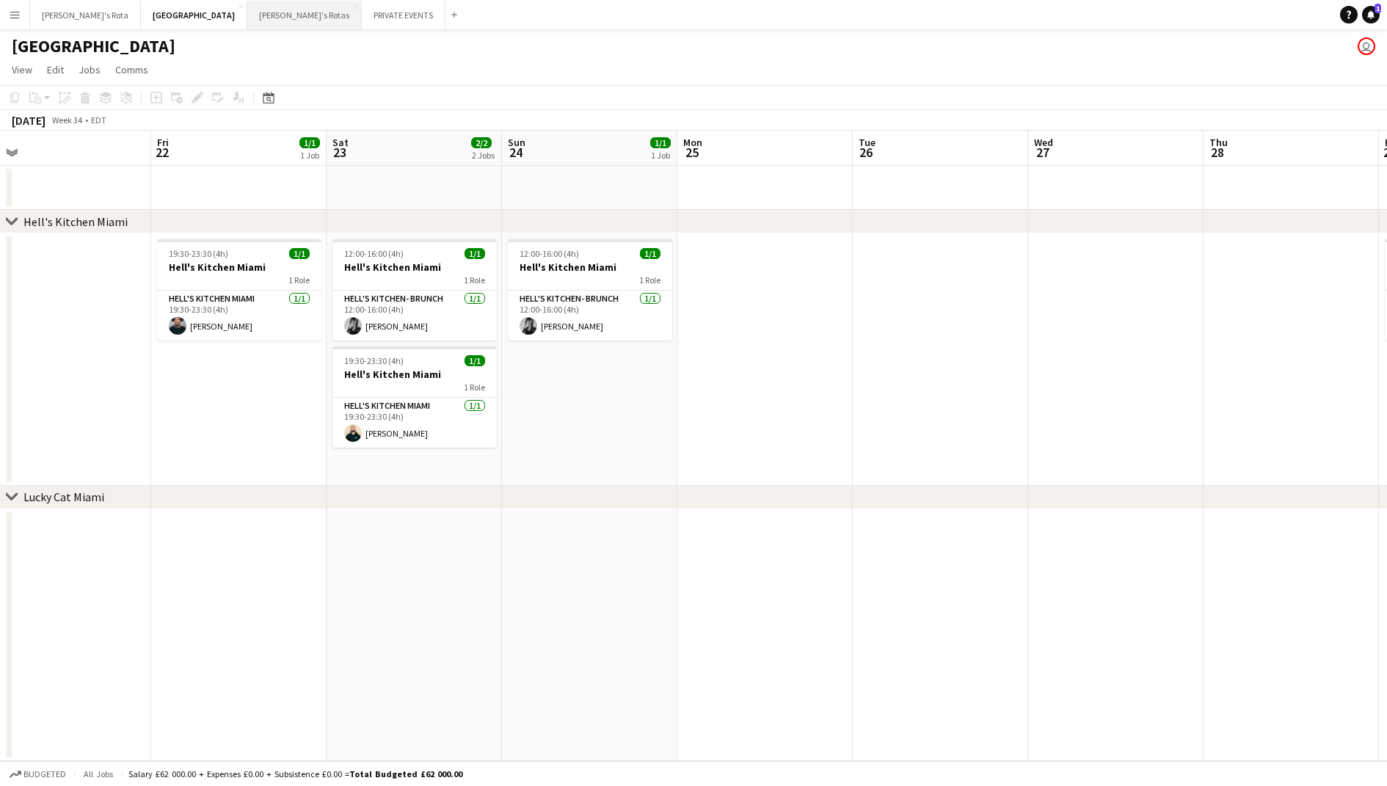
click at [247, 15] on button "[PERSON_NAME]'s Rotas Close" at bounding box center [304, 15] width 114 height 29
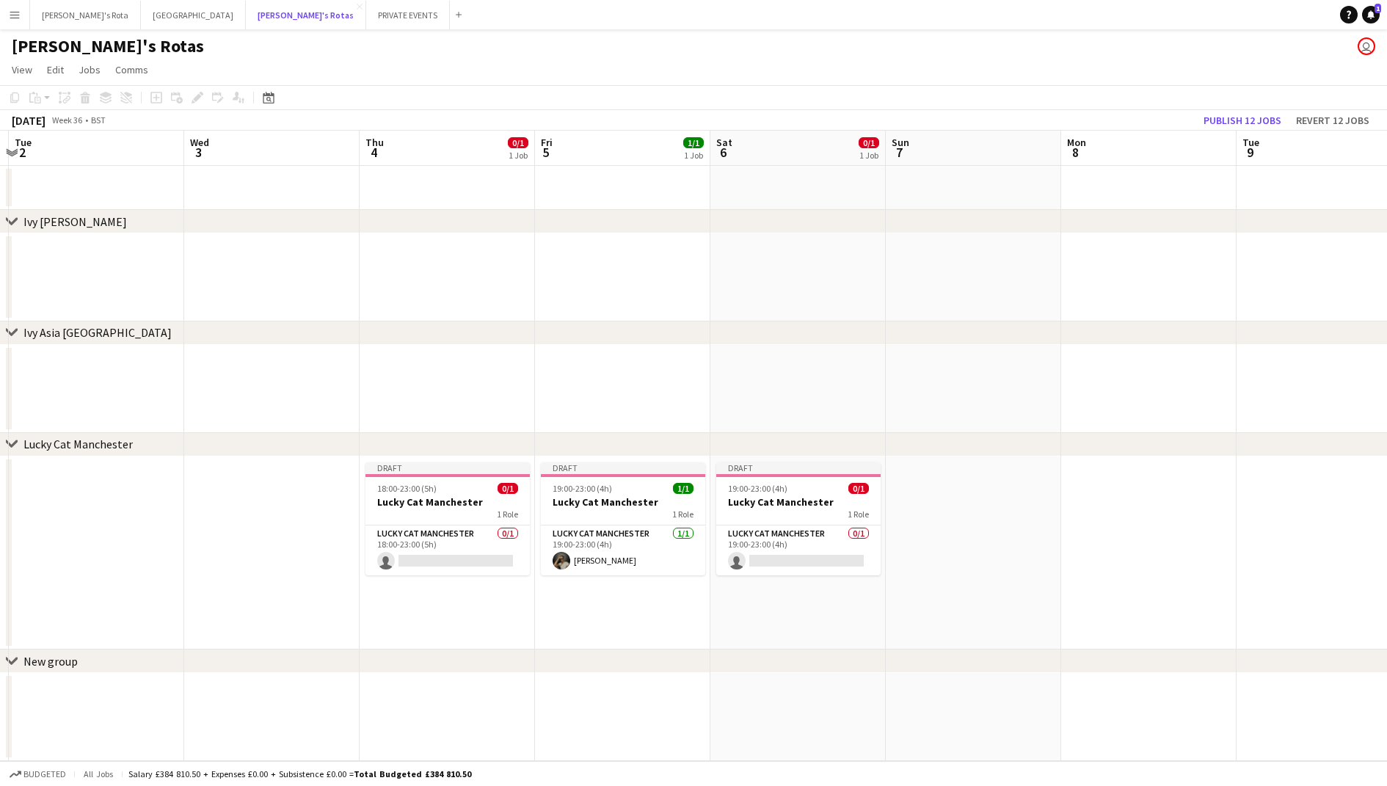
scroll to position [0, 520]
click at [772, 537] on app-card-role "Lucky Cat Manchester 0/1 19:00-23:00 (4h) single-neutral-actions" at bounding box center [795, 550] width 164 height 50
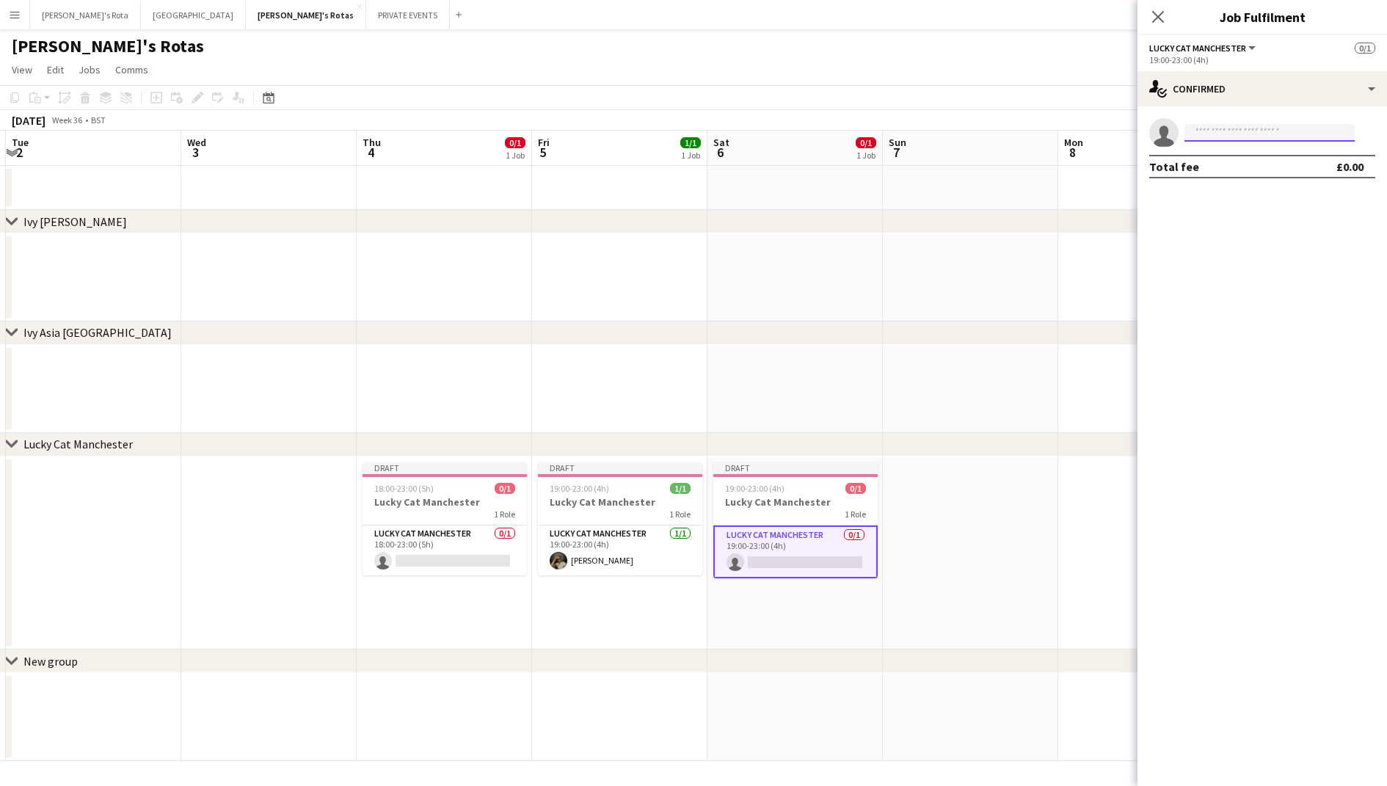
click at [1215, 136] on input at bounding box center [1269, 133] width 170 height 18
type input "**"
click at [619, 328] on div "chevron-right Ivy Asia [GEOGRAPHIC_DATA]" at bounding box center [693, 332] width 1387 height 23
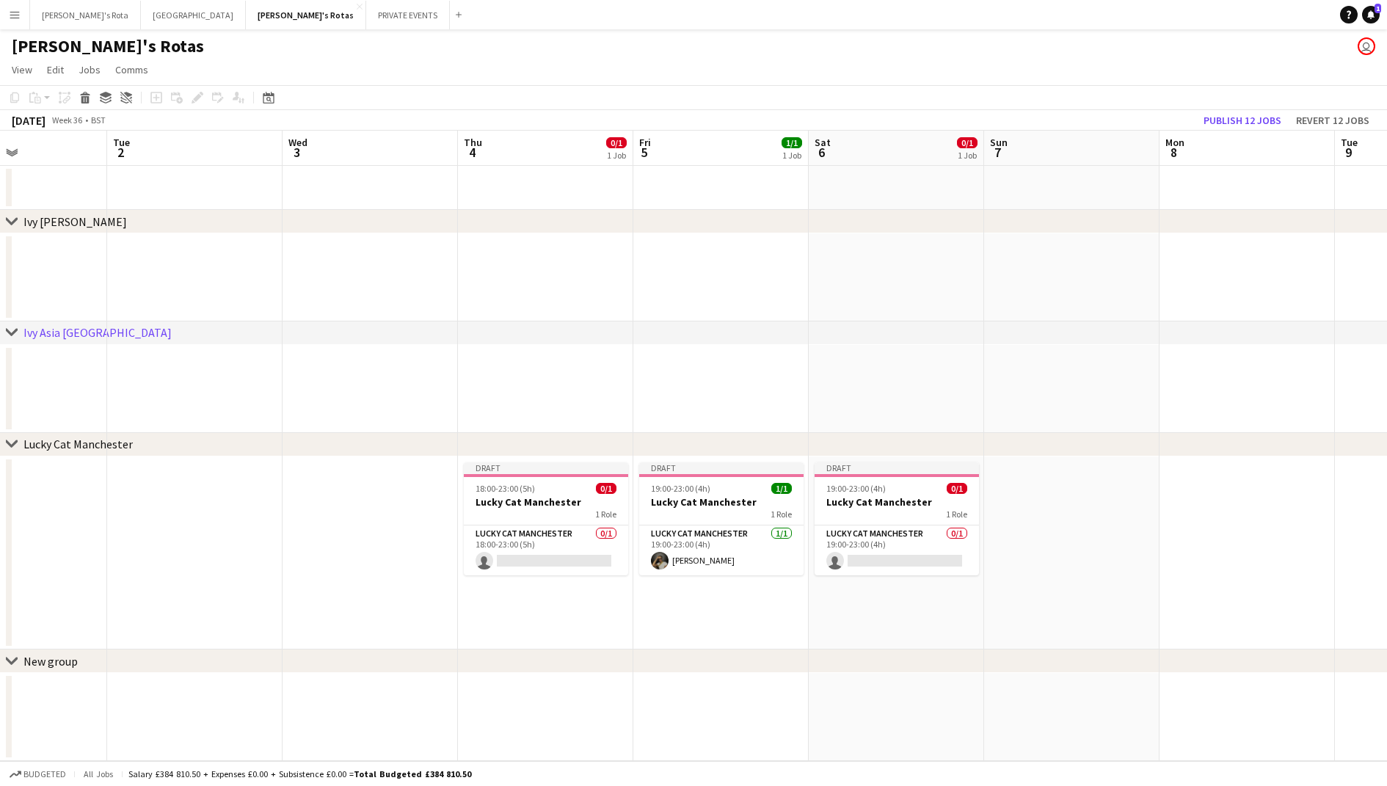
scroll to position [0, 597]
click at [872, 544] on app-card-role "Lucky Cat Manchester 0/1 19:00-23:00 (4h) single-neutral-actions" at bounding box center [894, 550] width 164 height 50
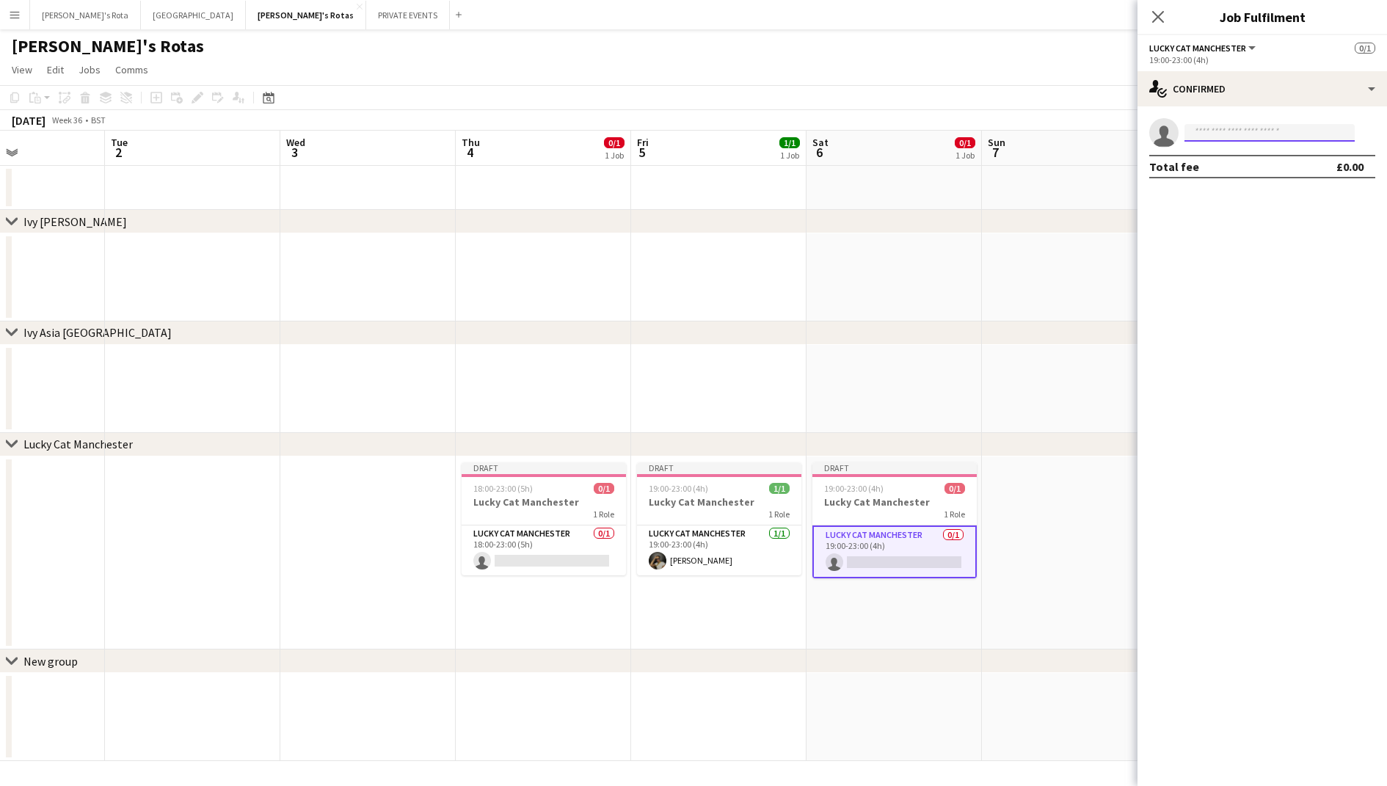
click at [1203, 128] on input at bounding box center [1269, 133] width 170 height 18
type input "****"
click at [1214, 155] on span "[PERSON_NAME]" at bounding box center [1238, 153] width 84 height 12
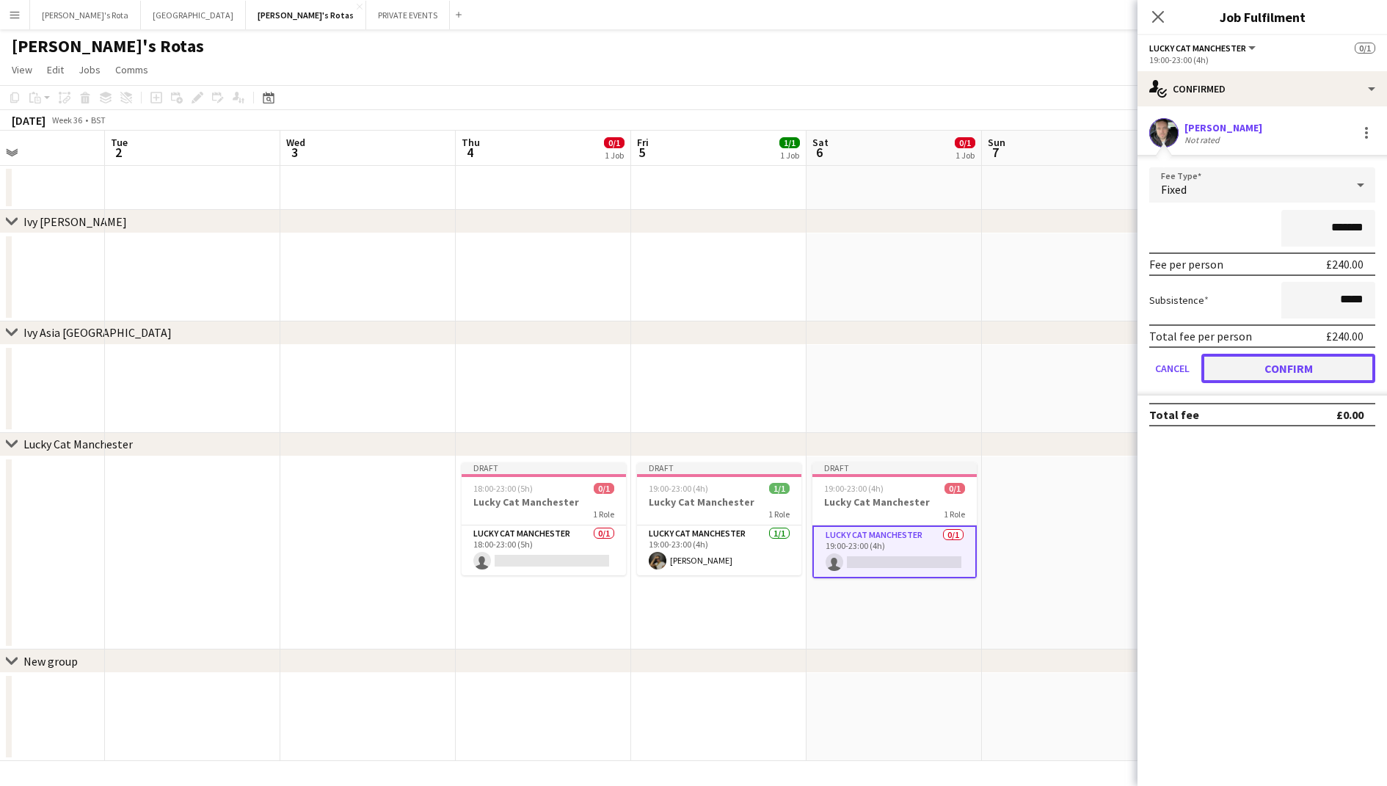
click at [1239, 365] on button "Confirm" at bounding box center [1288, 368] width 174 height 29
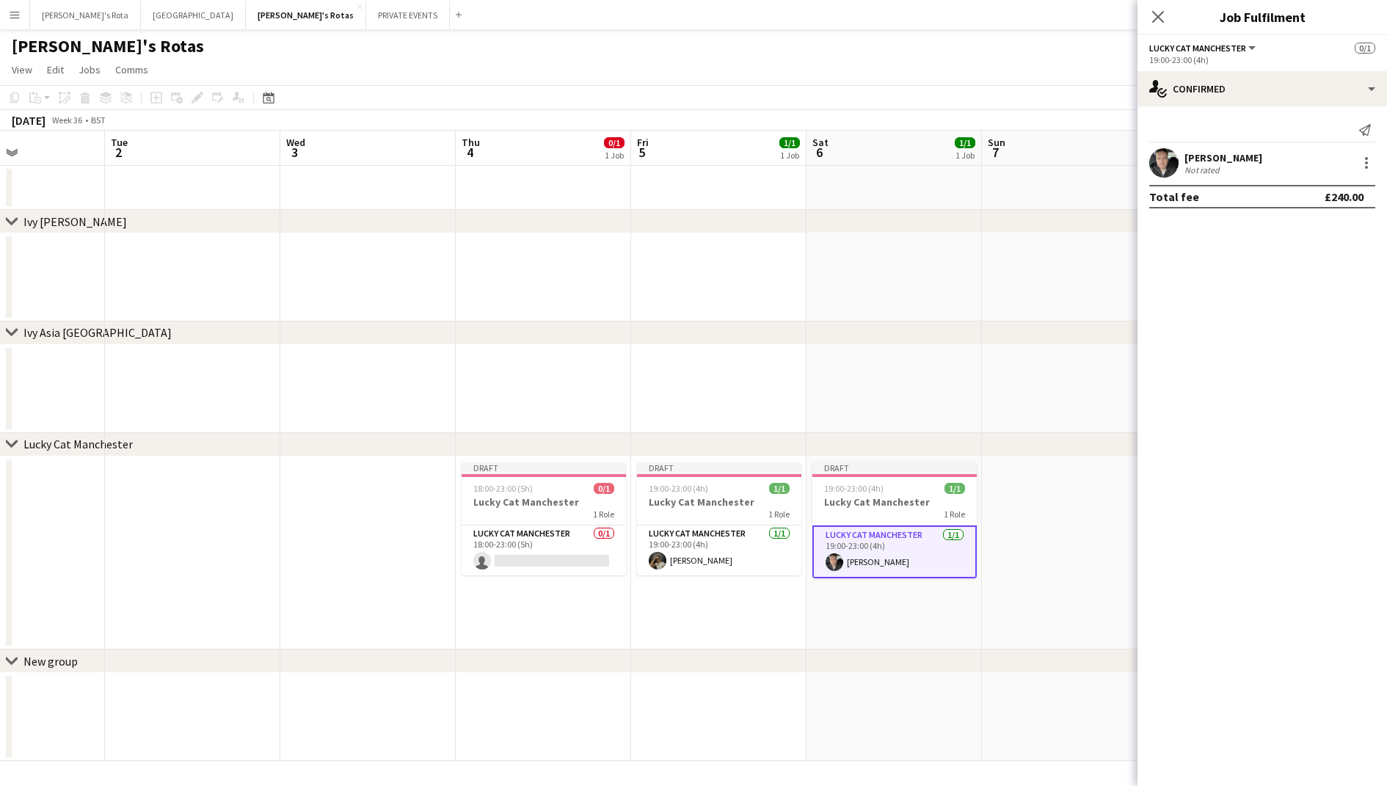
click at [845, 401] on app-date-cell at bounding box center [893, 389] width 175 height 88
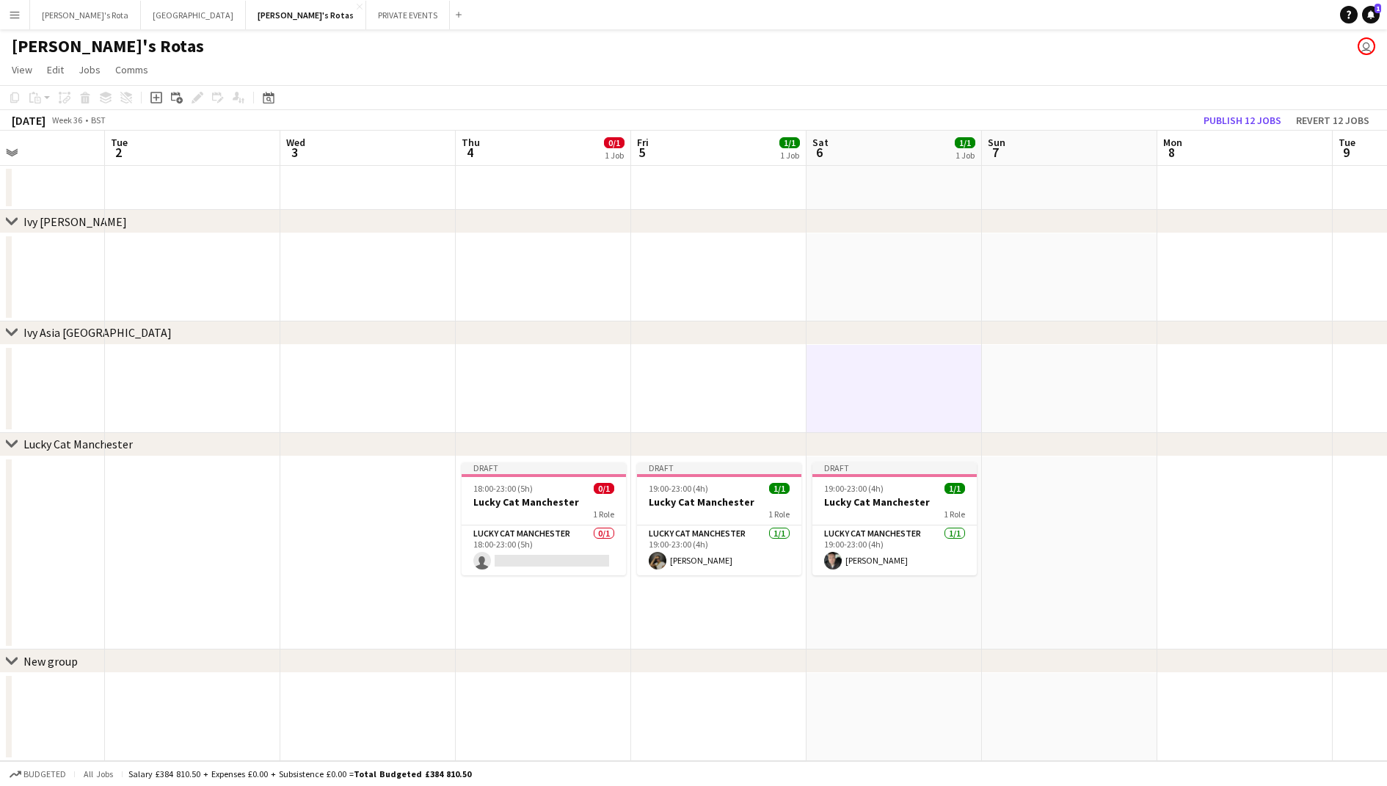
click at [1064, 556] on app-date-cell at bounding box center [1069, 552] width 175 height 193
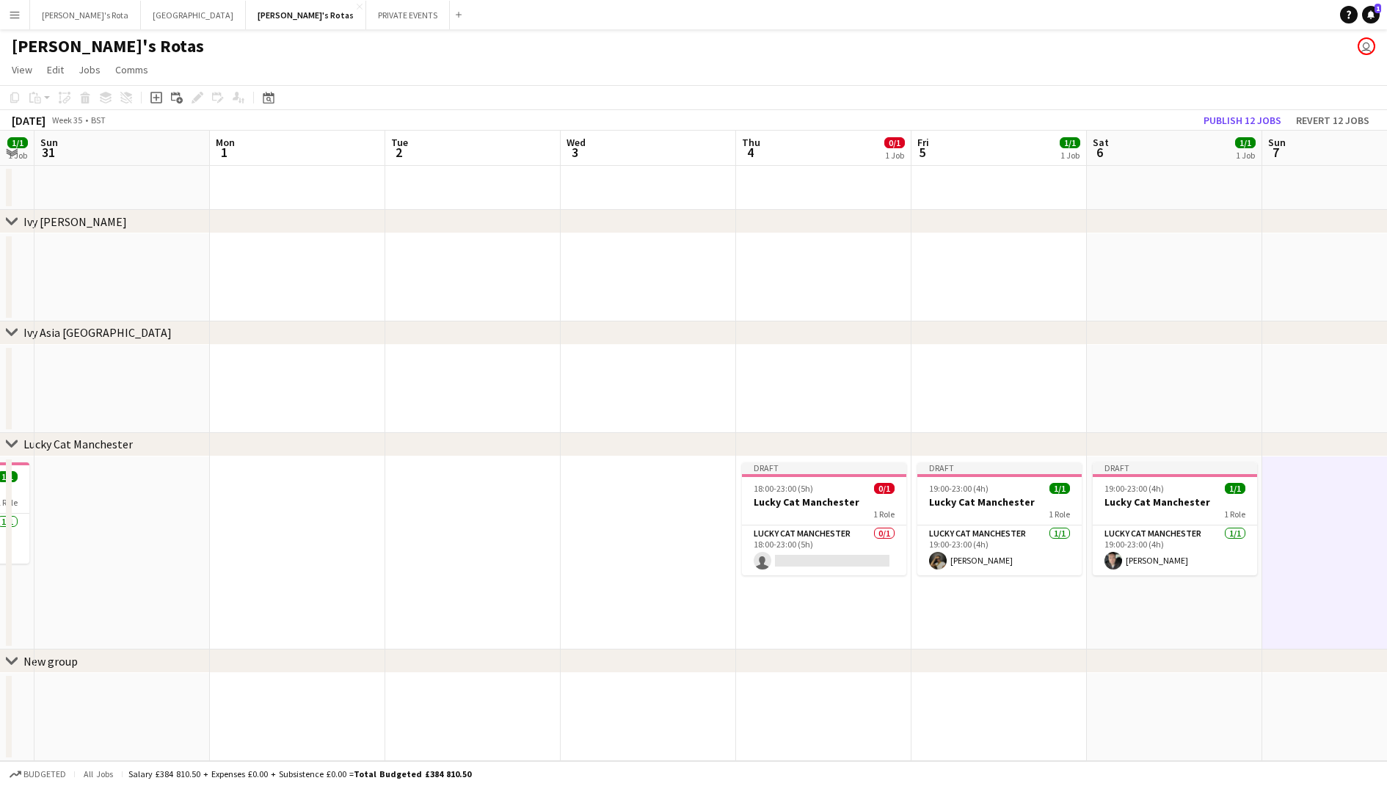
scroll to position [0, 484]
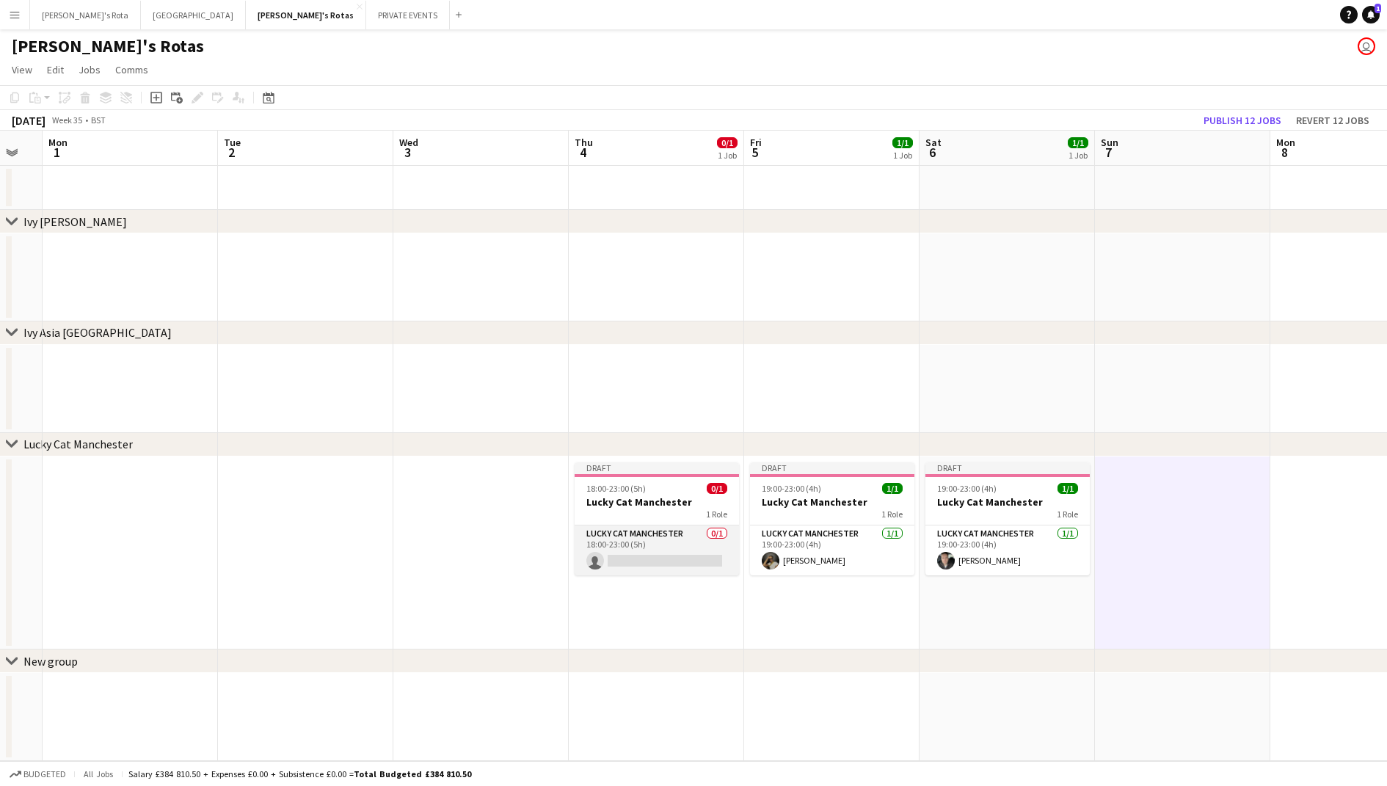
click at [635, 548] on app-card-role "Lucky Cat Manchester 0/1 18:00-23:00 (5h) single-neutral-actions" at bounding box center [657, 550] width 164 height 50
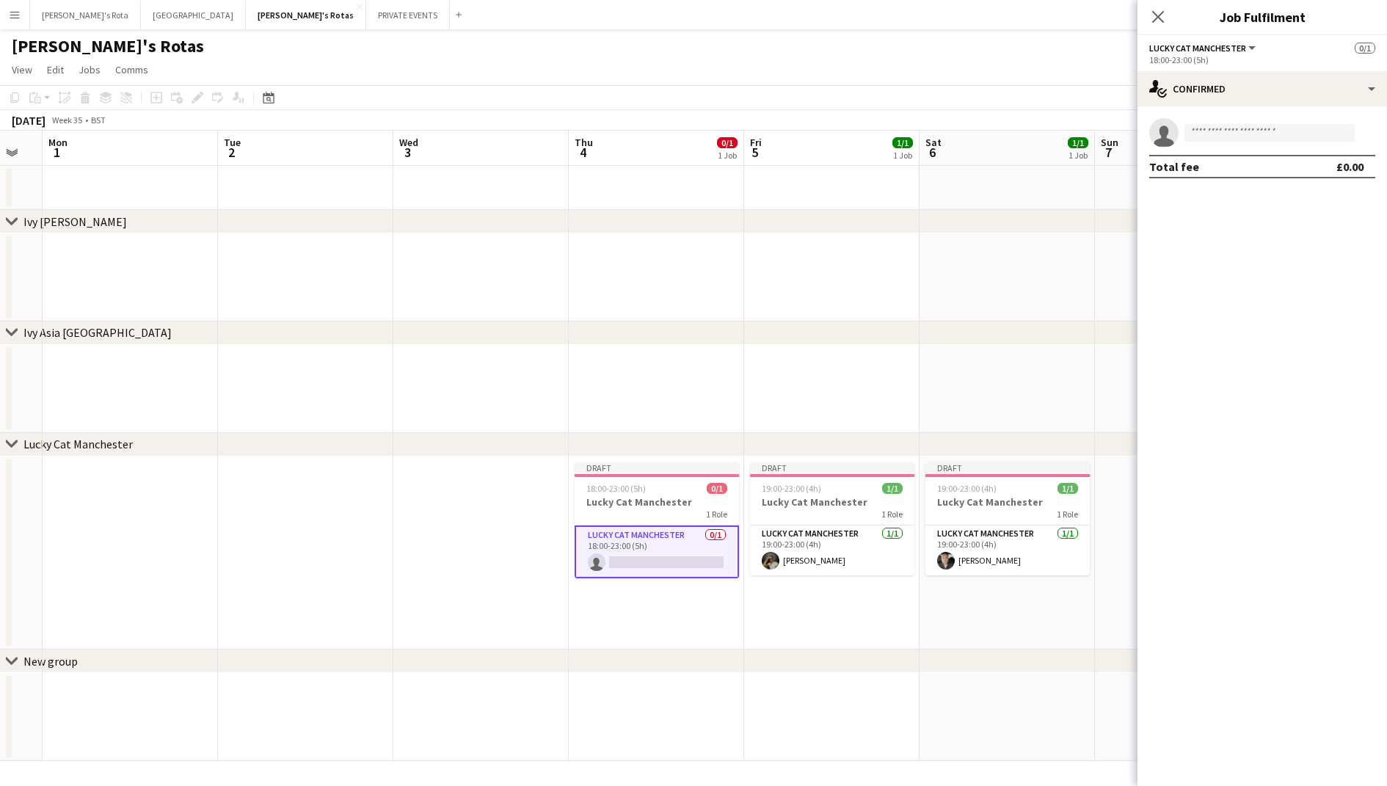
click at [1200, 143] on app-invite-slot "single-neutral-actions" at bounding box center [1261, 132] width 249 height 29
click at [1206, 138] on input at bounding box center [1269, 133] width 170 height 18
type input "***"
click at [1230, 158] on span "[PERSON_NAME]" at bounding box center [1238, 153] width 84 height 12
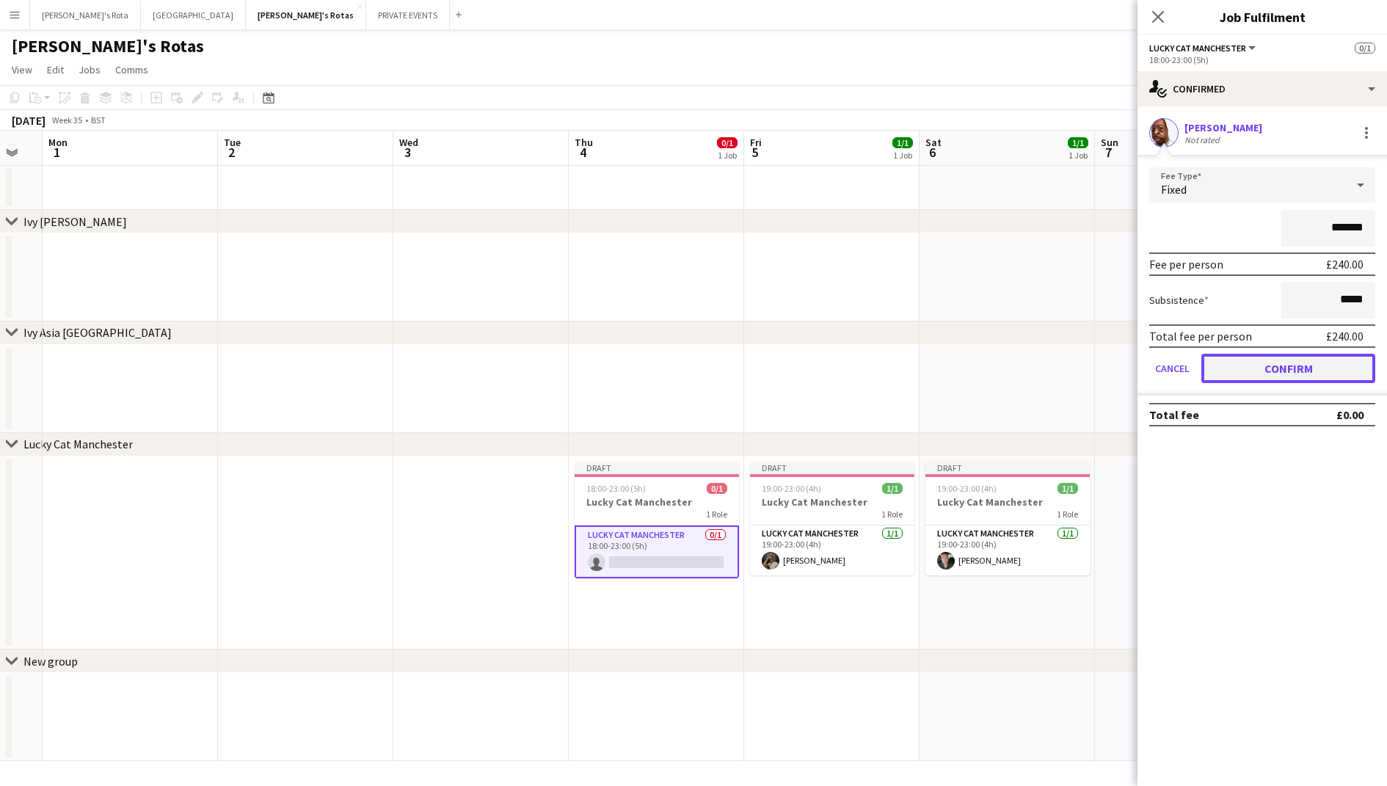
click at [1242, 361] on button "Confirm" at bounding box center [1288, 368] width 174 height 29
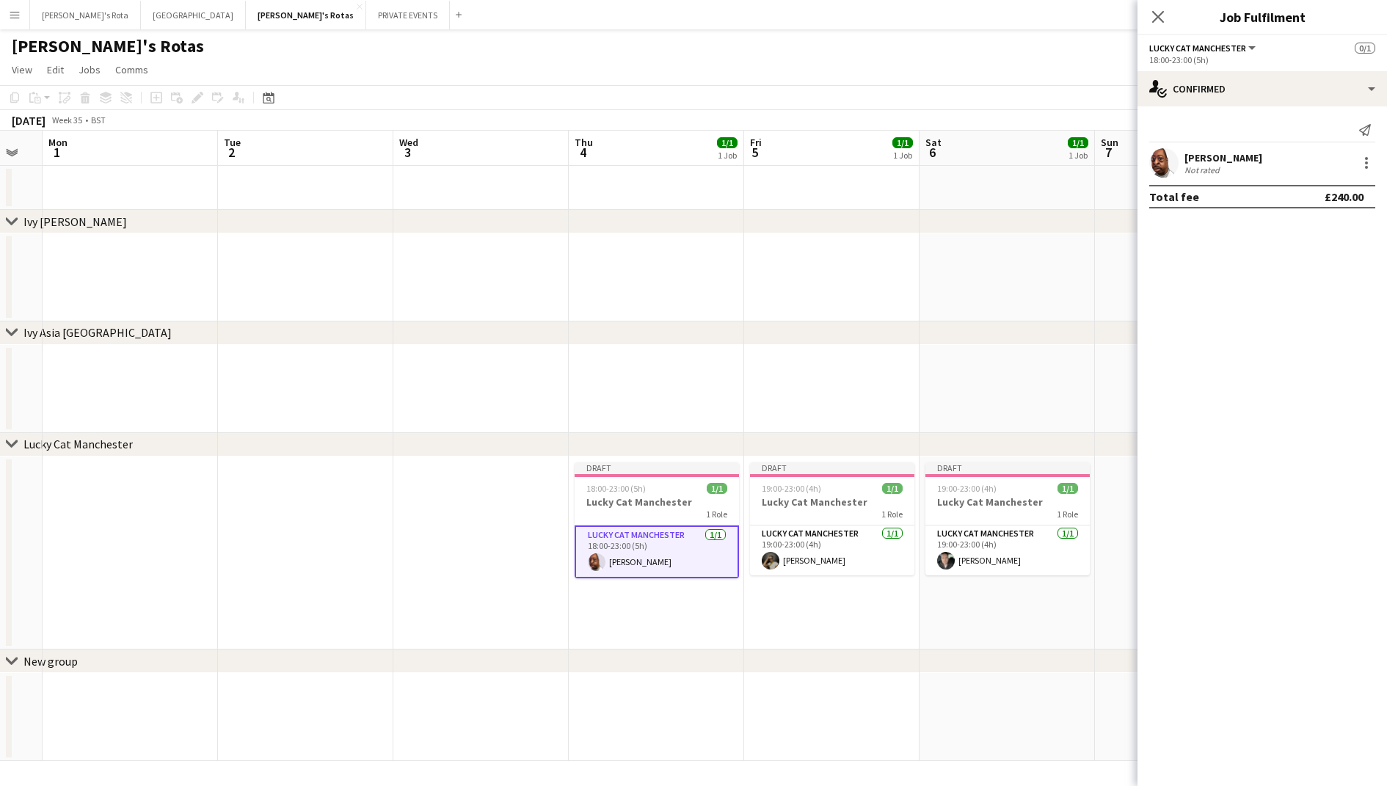
click at [883, 334] on div "chevron-right Ivy Asia [GEOGRAPHIC_DATA]" at bounding box center [693, 332] width 1387 height 23
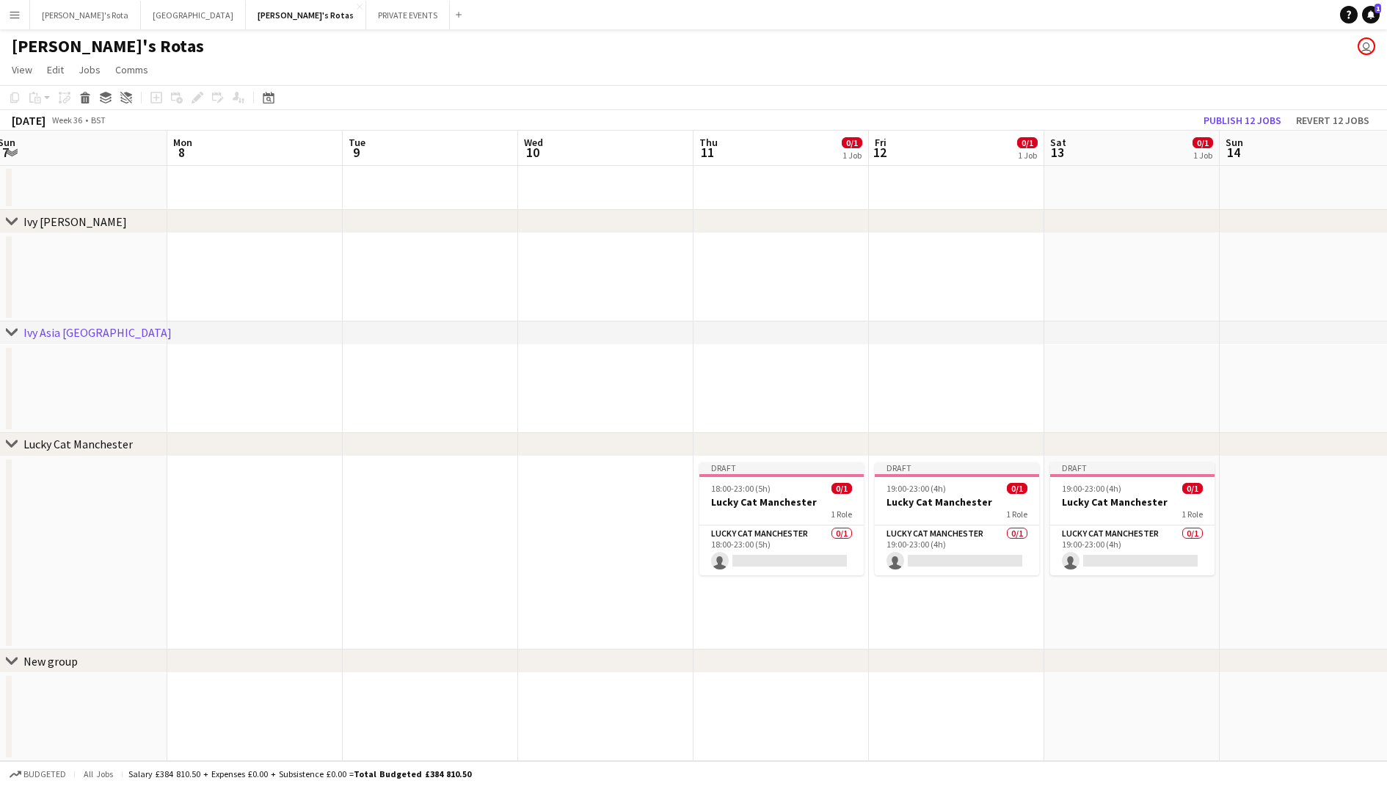
scroll to position [0, 565]
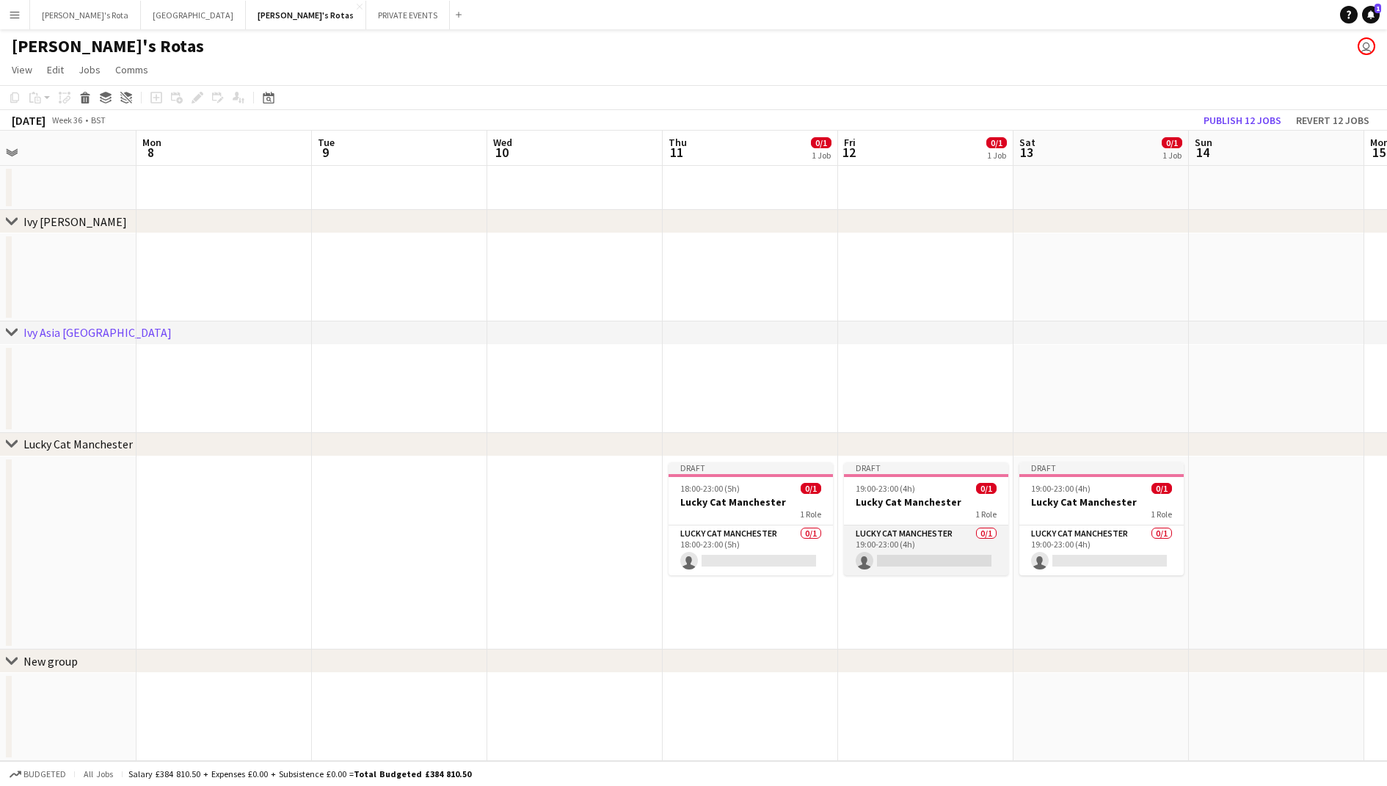
click at [955, 527] on app-card-role "Lucky Cat Manchester 0/1 19:00-23:00 (4h) single-neutral-actions" at bounding box center [926, 550] width 164 height 50
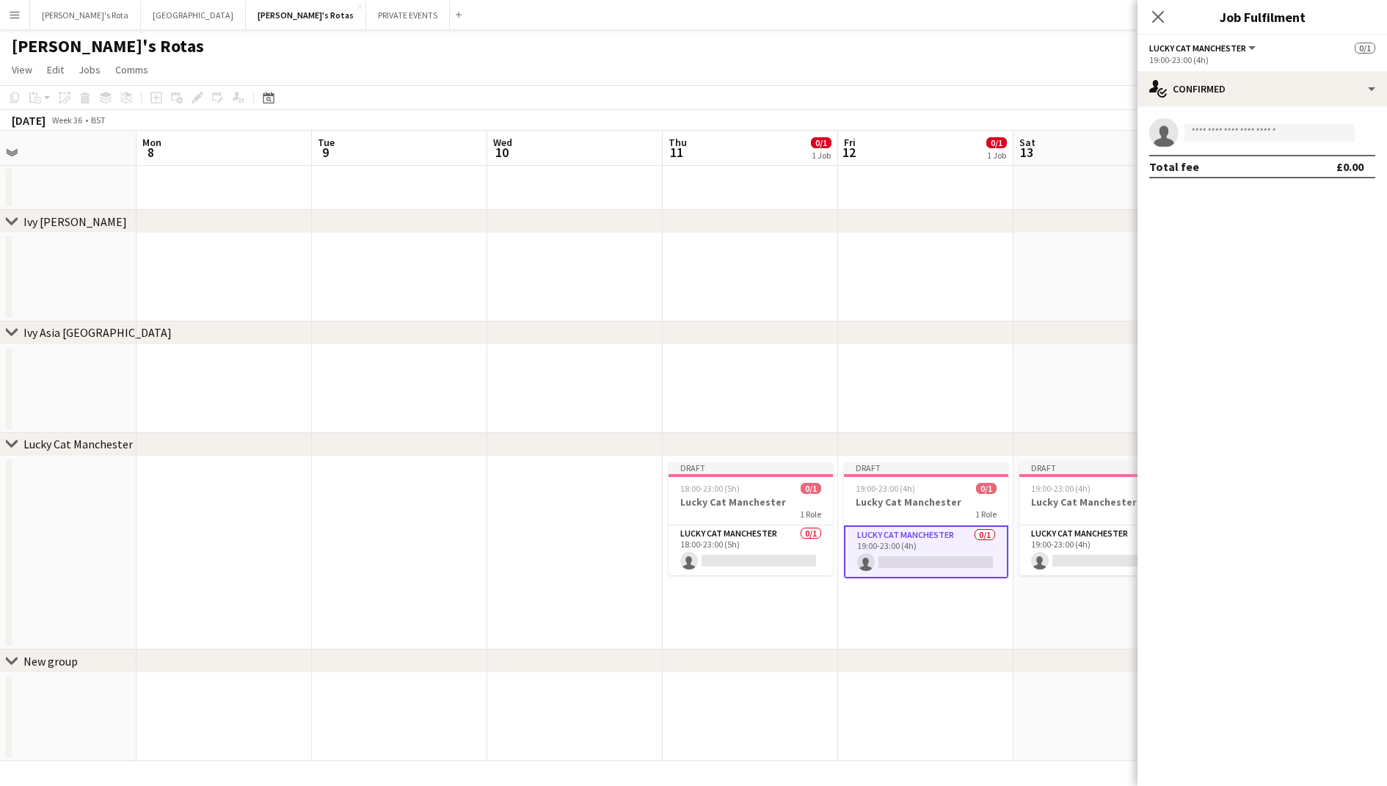
click at [1292, 106] on div "single-neutral-actions Total fee £0.00" at bounding box center [1261, 148] width 249 height 84
click at [1294, 96] on div "single-neutral-actions-check-2 Confirmed" at bounding box center [1261, 88] width 249 height 35
click at [1295, 216] on div "single-neutral-actions-upload Available" at bounding box center [1310, 209] width 145 height 29
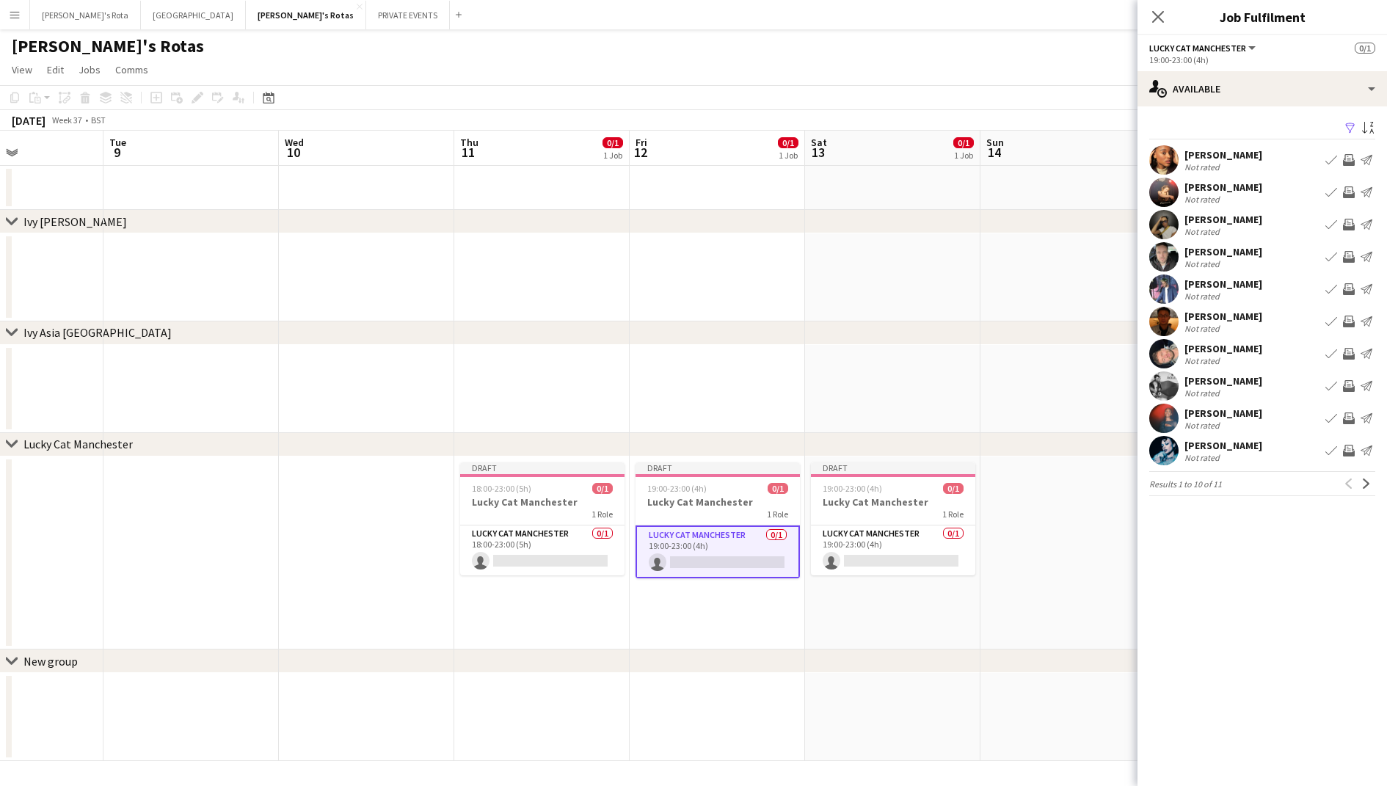
scroll to position [0, 466]
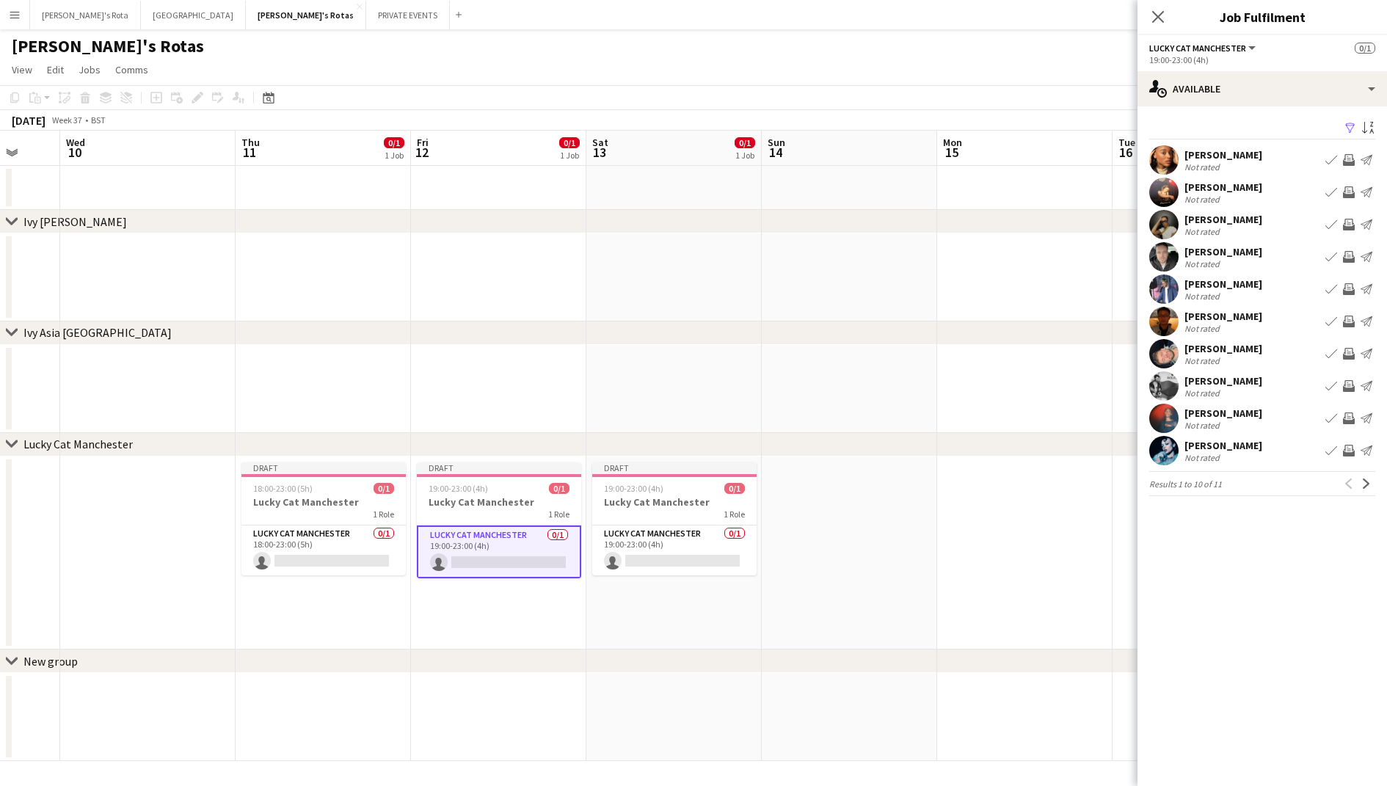
click at [1327, 190] on app-icon "Book crew" at bounding box center [1331, 192] width 12 height 12
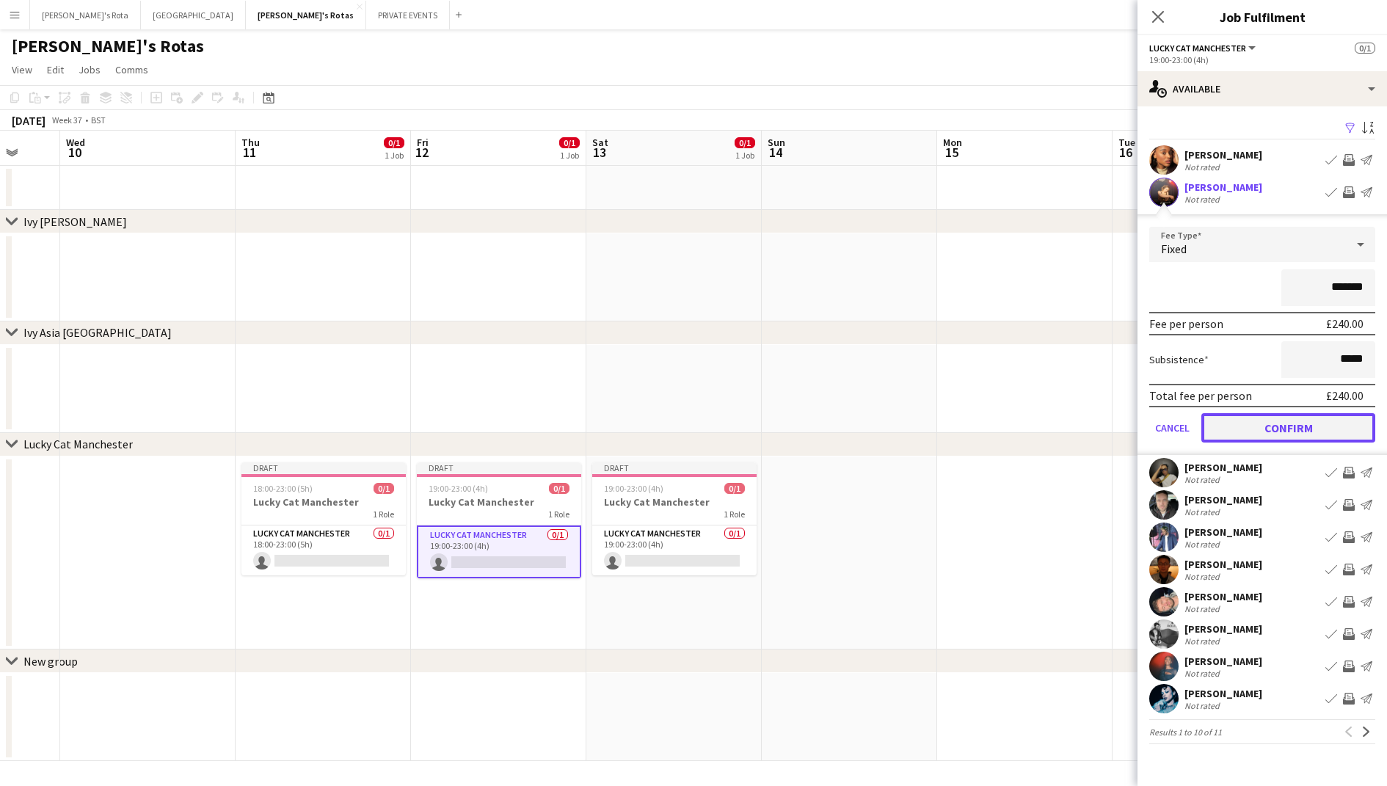
click at [1315, 420] on button "Confirm" at bounding box center [1288, 427] width 174 height 29
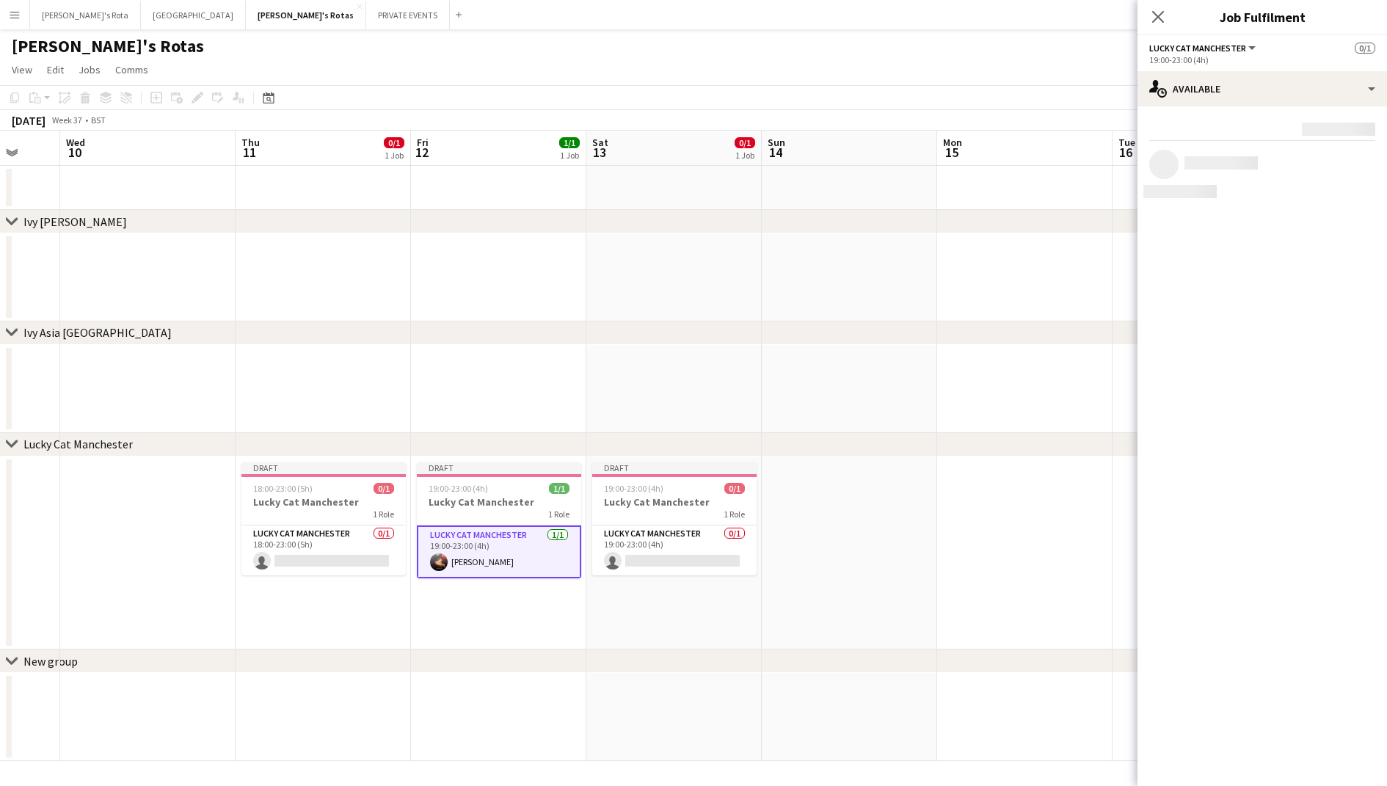
click at [815, 535] on app-date-cell at bounding box center [849, 552] width 175 height 193
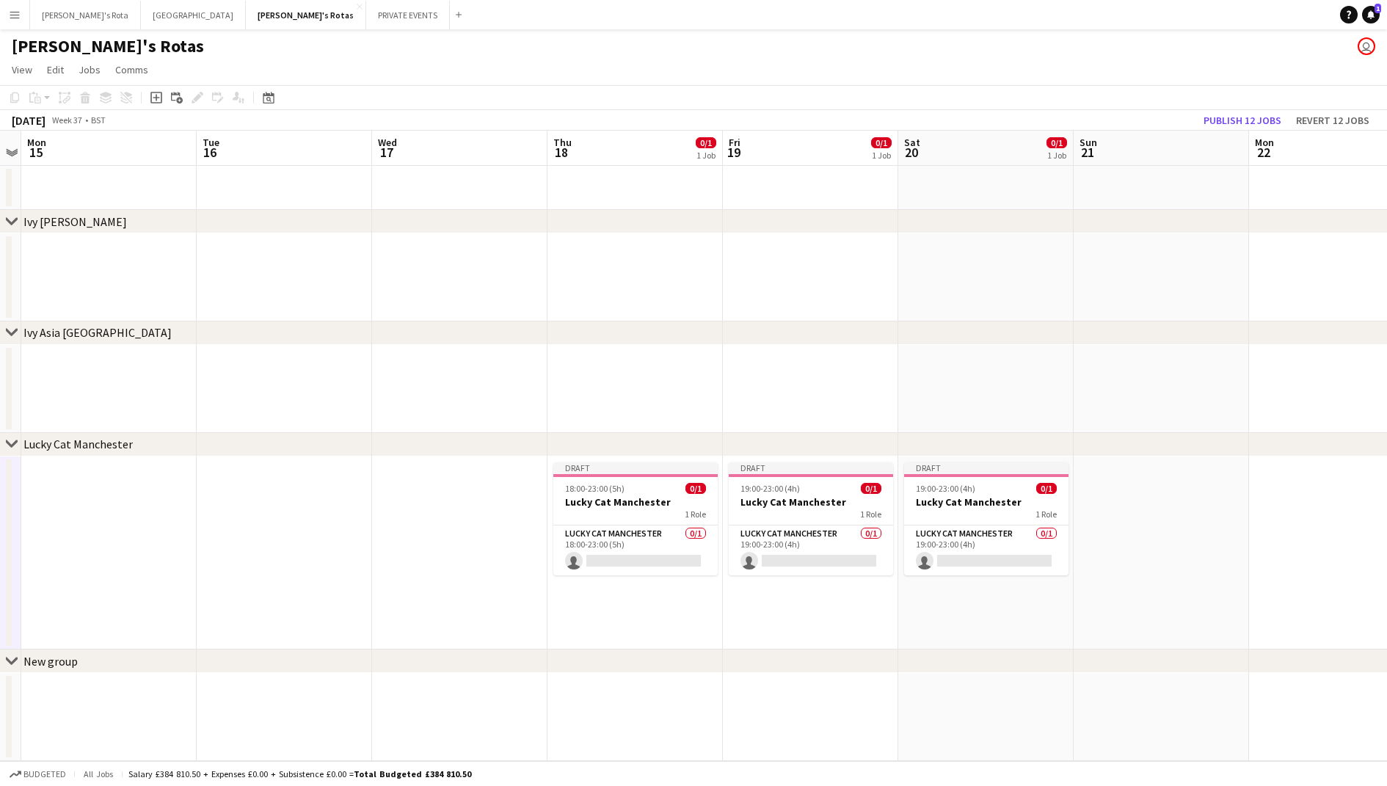
scroll to position [0, 509]
click at [835, 538] on app-card-role "Lucky Cat Manchester 0/1 19:00-23:00 (4h) single-neutral-actions" at bounding box center [806, 550] width 164 height 50
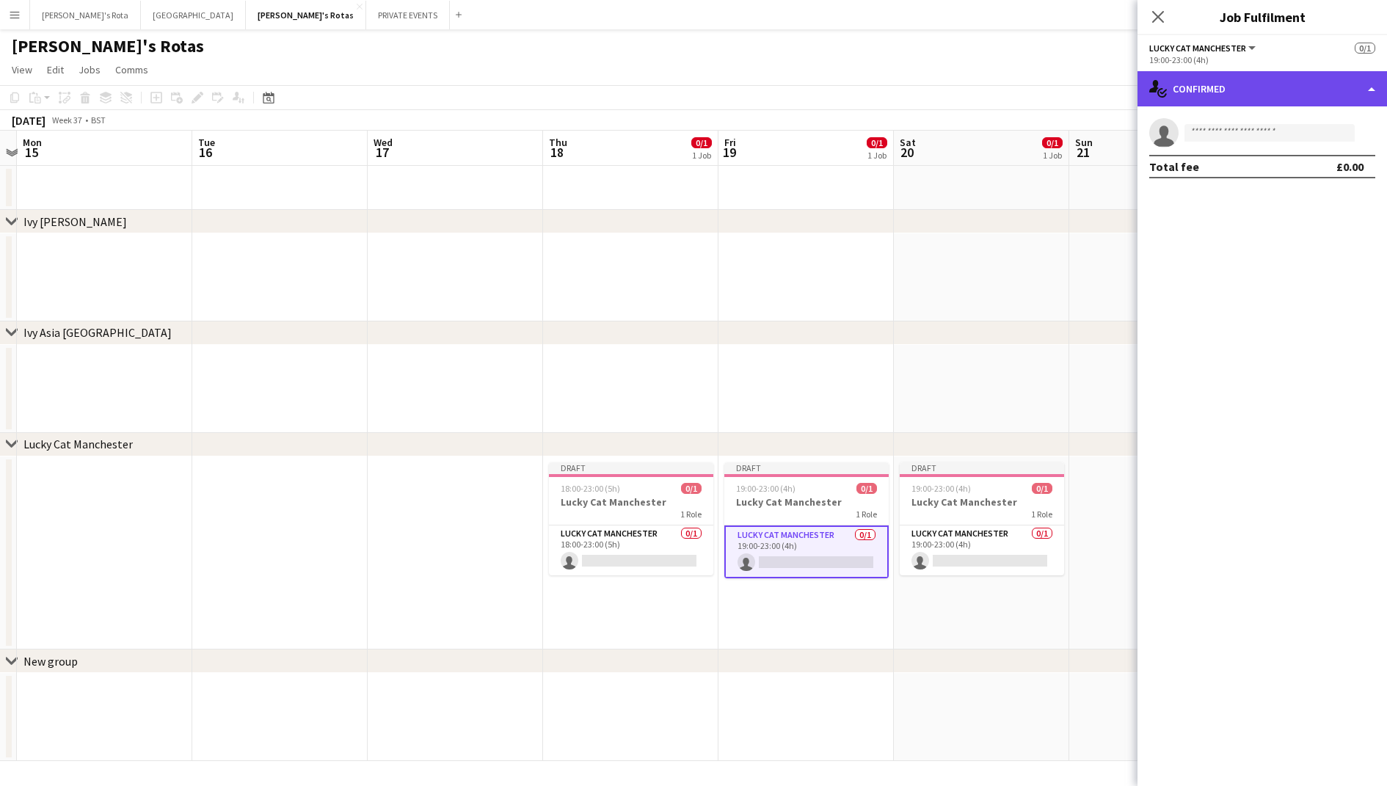
click at [1315, 84] on div "single-neutral-actions-check-2 Confirmed" at bounding box center [1261, 88] width 249 height 35
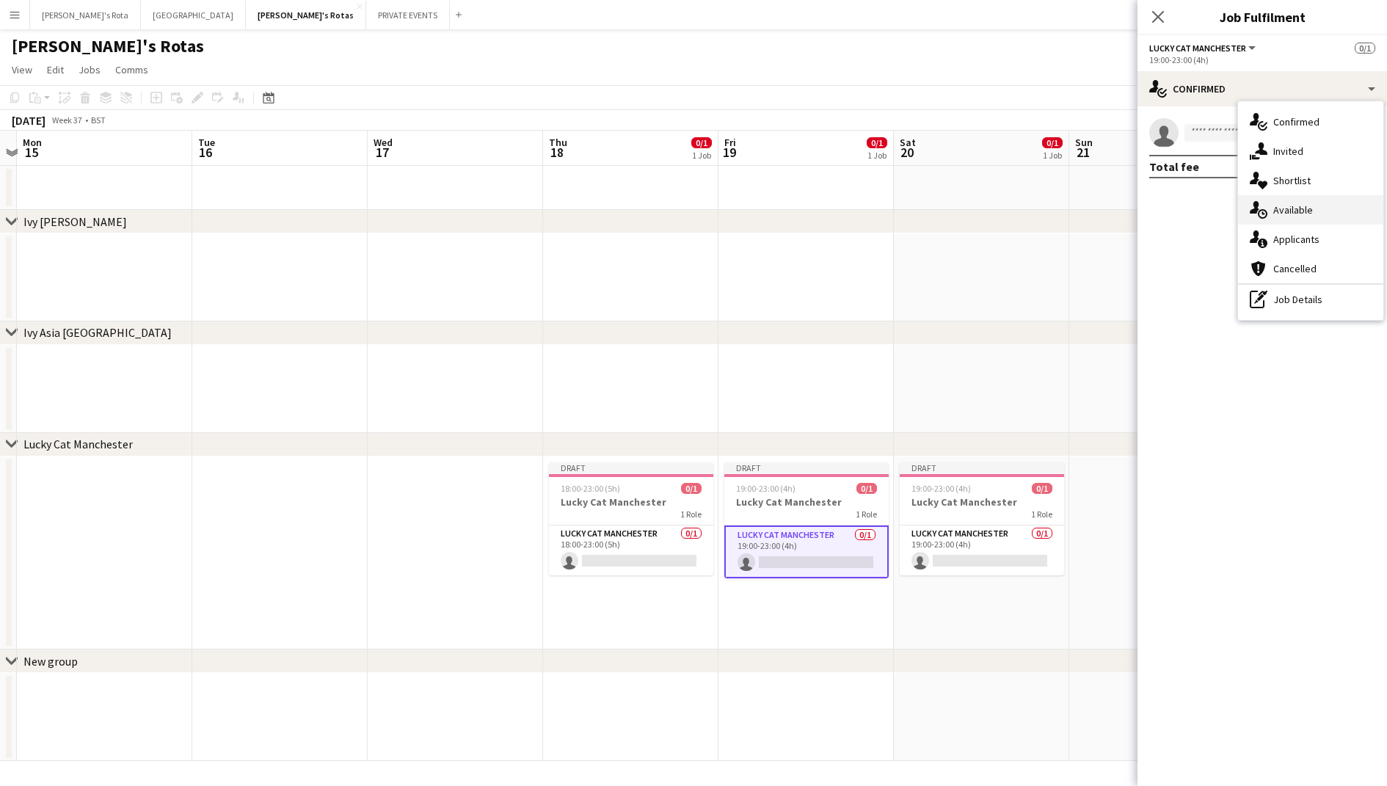
click at [1287, 217] on div "single-neutral-actions-upload Available" at bounding box center [1310, 209] width 145 height 29
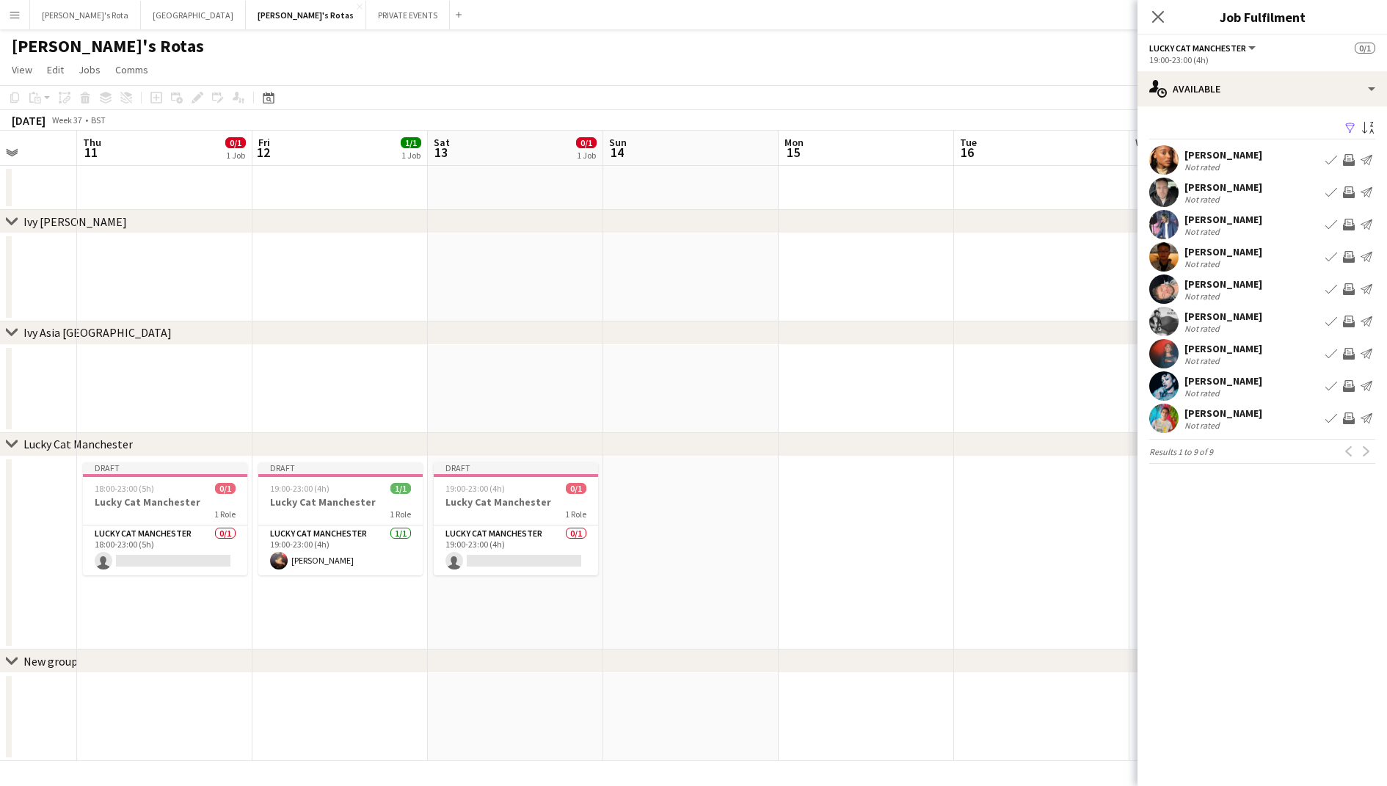
scroll to position [0, 431]
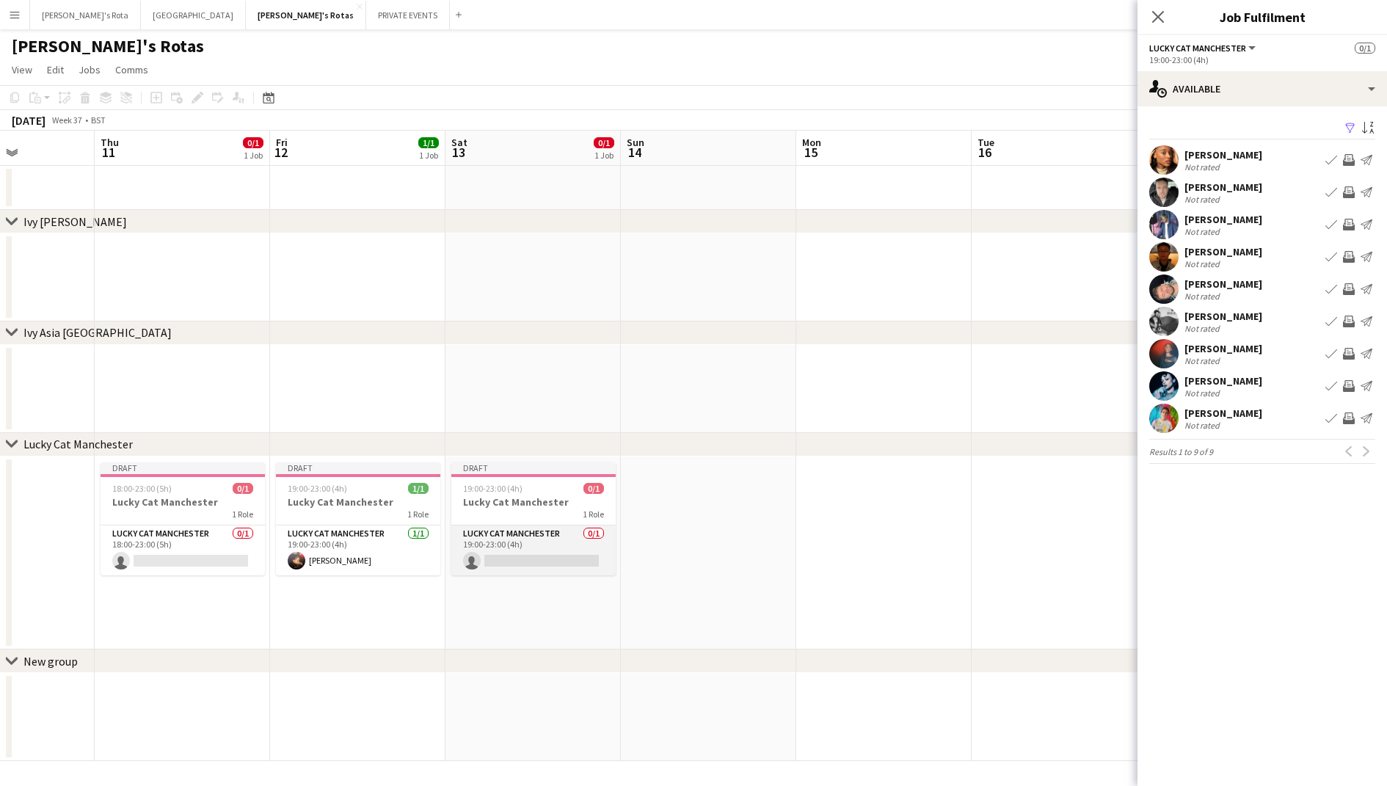
click at [508, 541] on app-card-role "Lucky Cat Manchester 0/1 19:00-23:00 (4h) single-neutral-actions" at bounding box center [533, 550] width 164 height 50
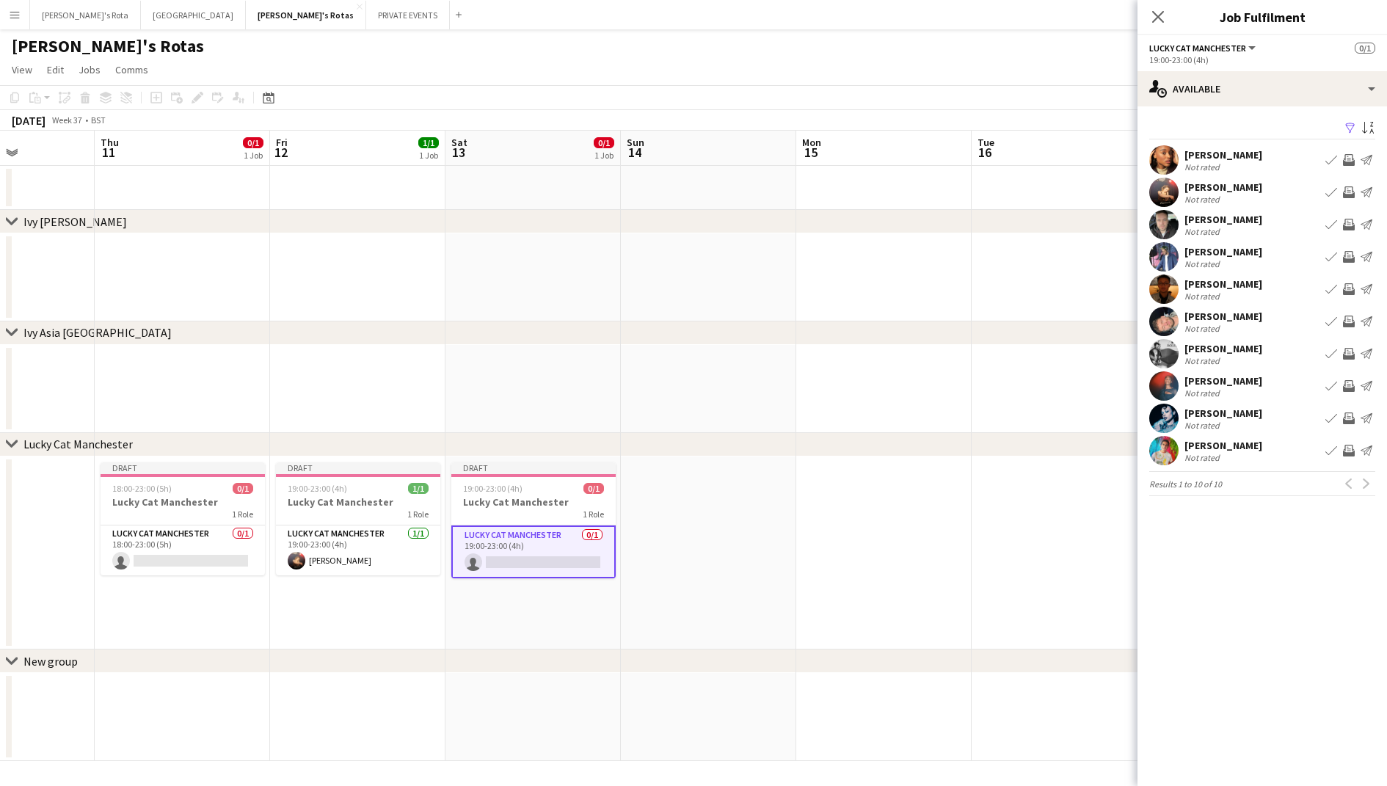
click at [1326, 385] on app-icon "Book crew" at bounding box center [1331, 386] width 12 height 12
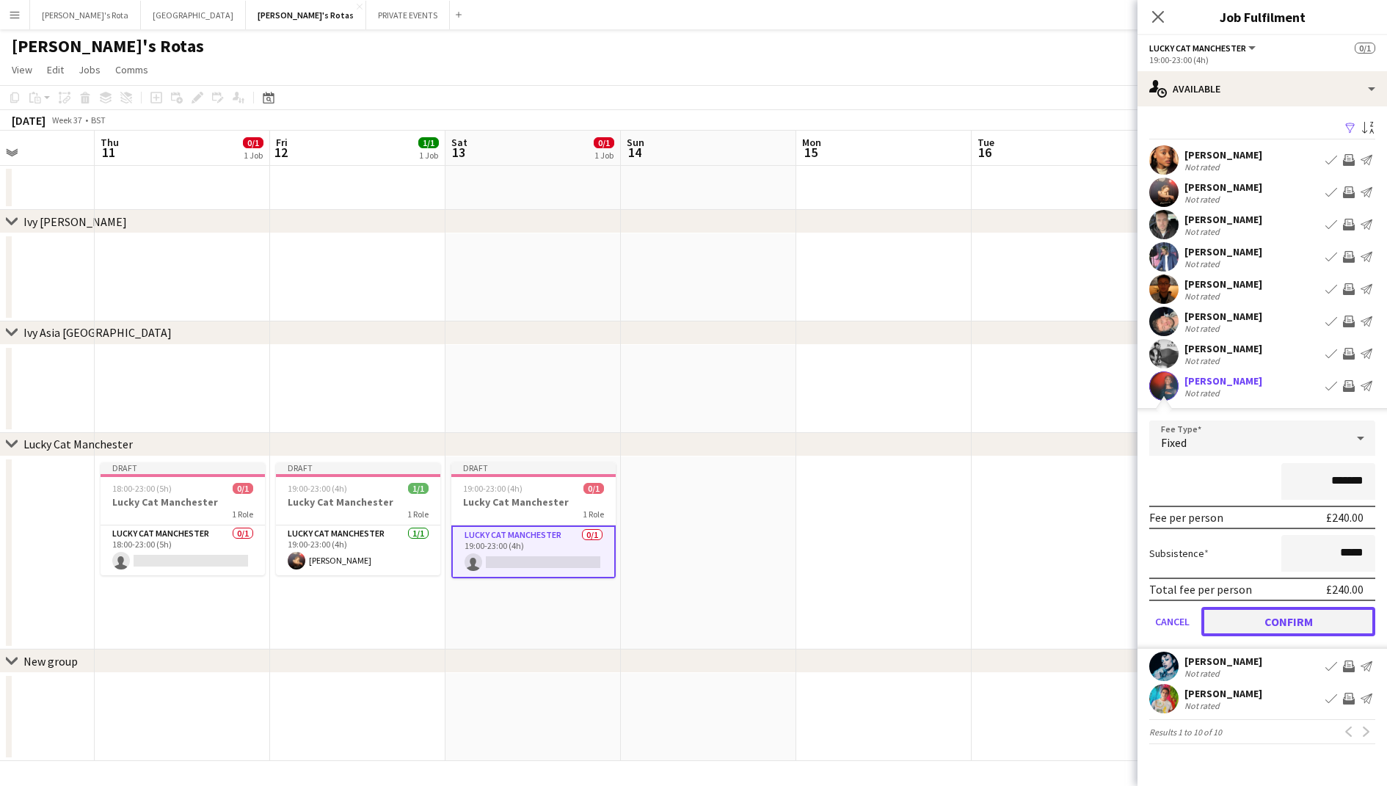
click at [1283, 613] on button "Confirm" at bounding box center [1288, 621] width 174 height 29
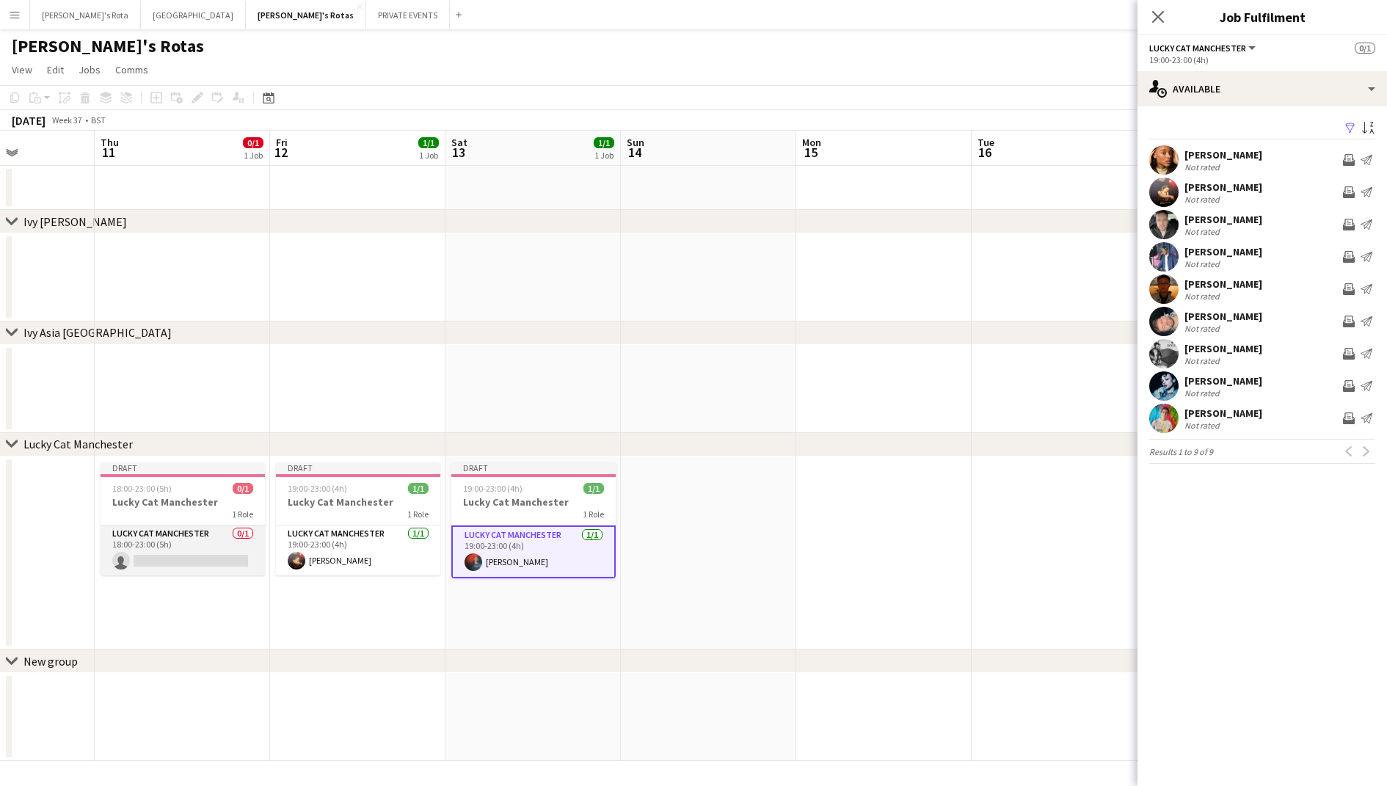
click at [204, 533] on app-card-role "Lucky Cat Manchester 0/1 18:00-23:00 (5h) single-neutral-actions" at bounding box center [183, 550] width 164 height 50
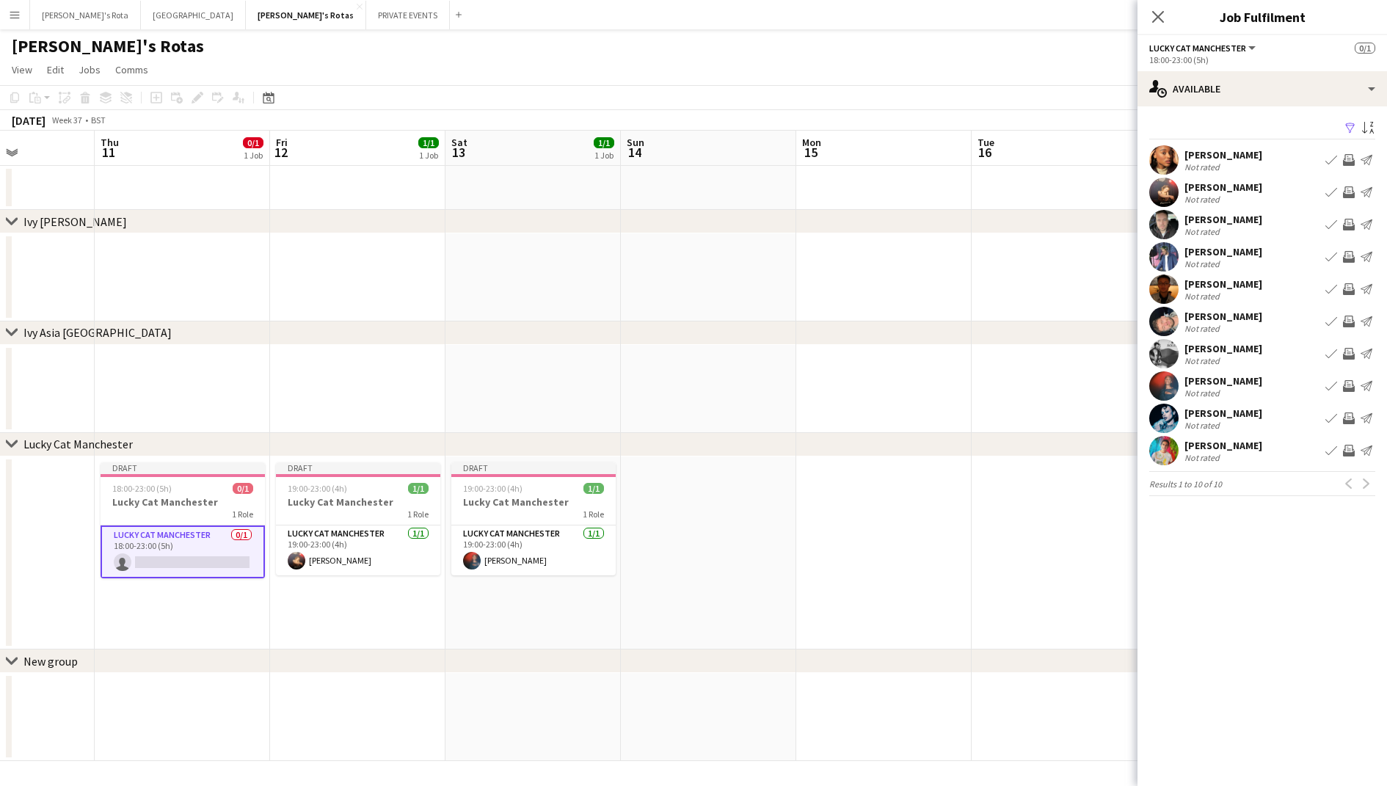
click at [867, 507] on app-date-cell at bounding box center [883, 552] width 175 height 193
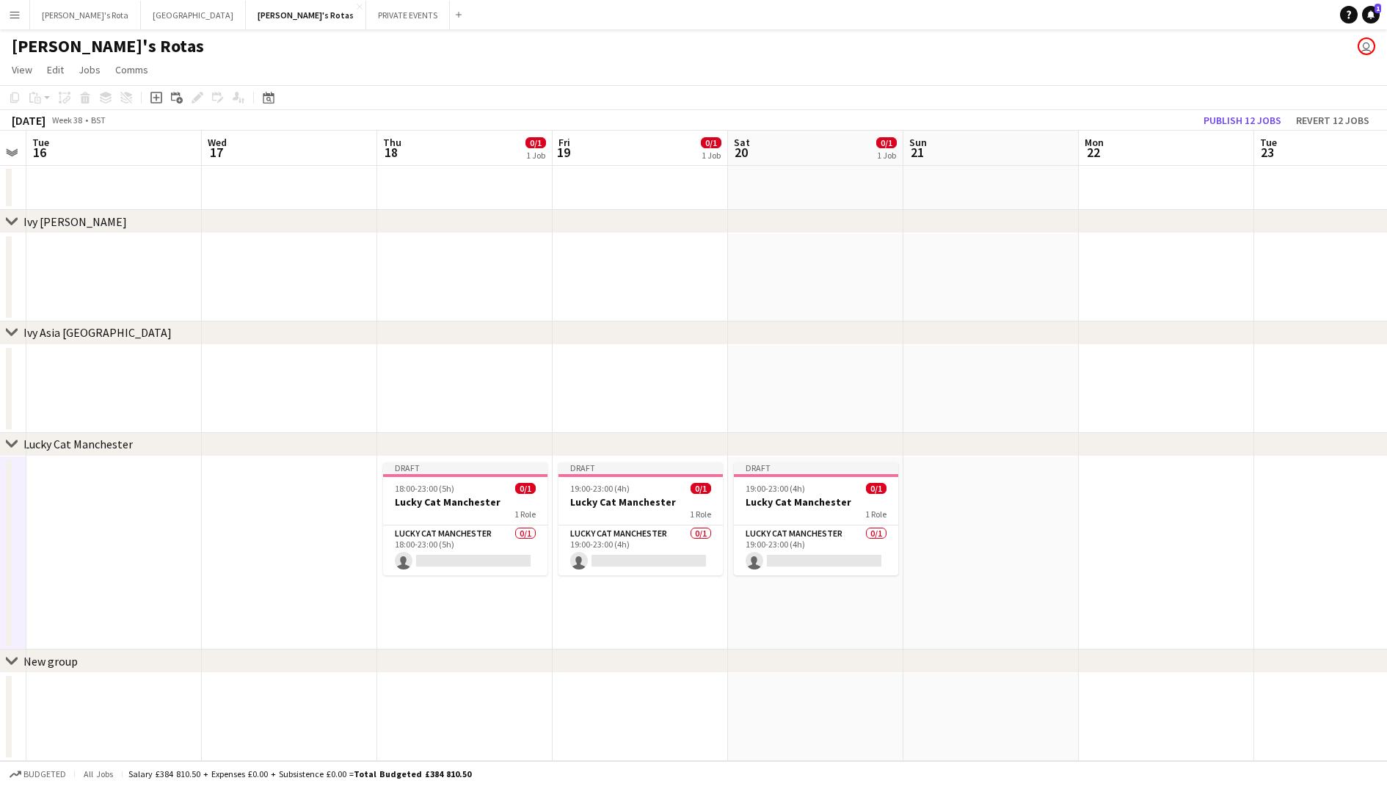
scroll to position [0, 507]
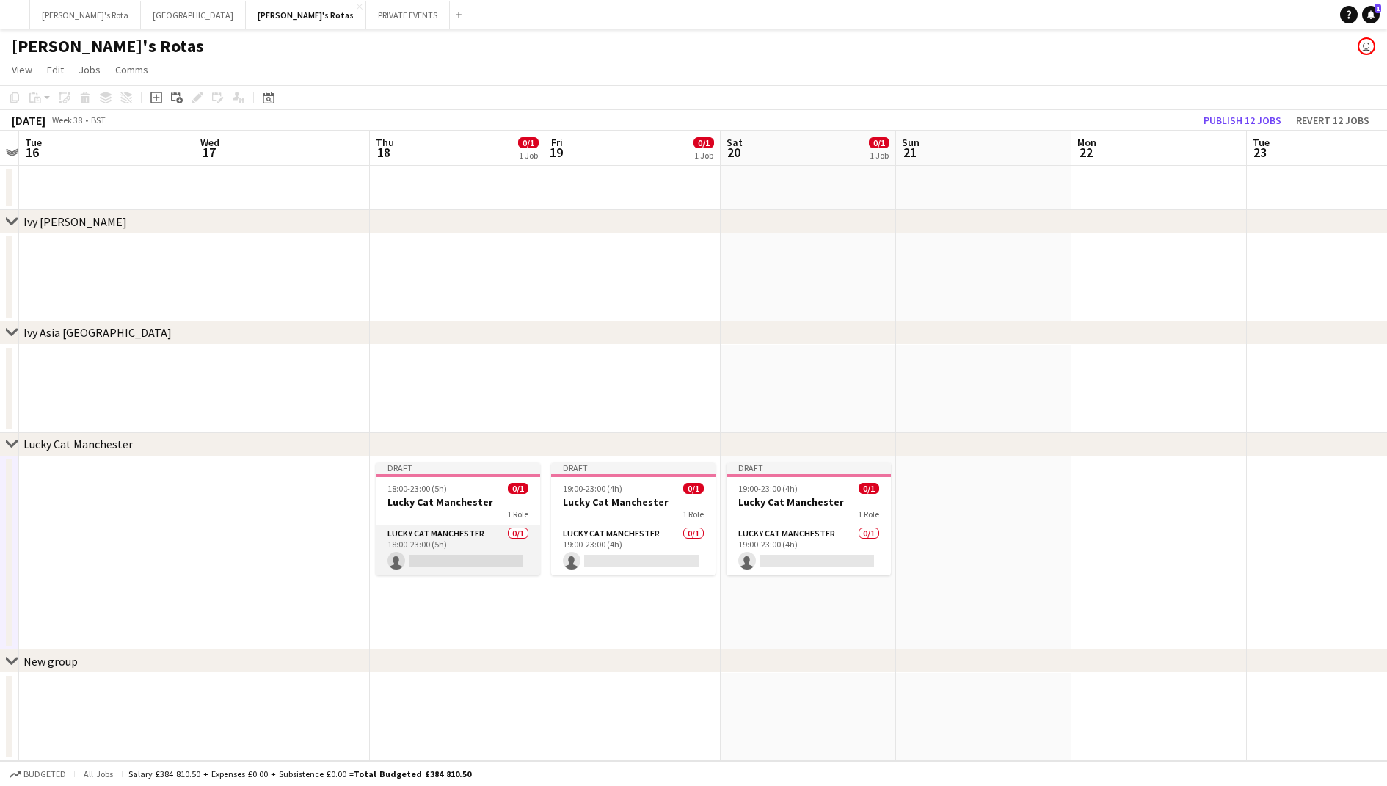
click at [479, 547] on app-card-role "Lucky Cat Manchester 0/1 18:00-23:00 (5h) single-neutral-actions" at bounding box center [458, 550] width 164 height 50
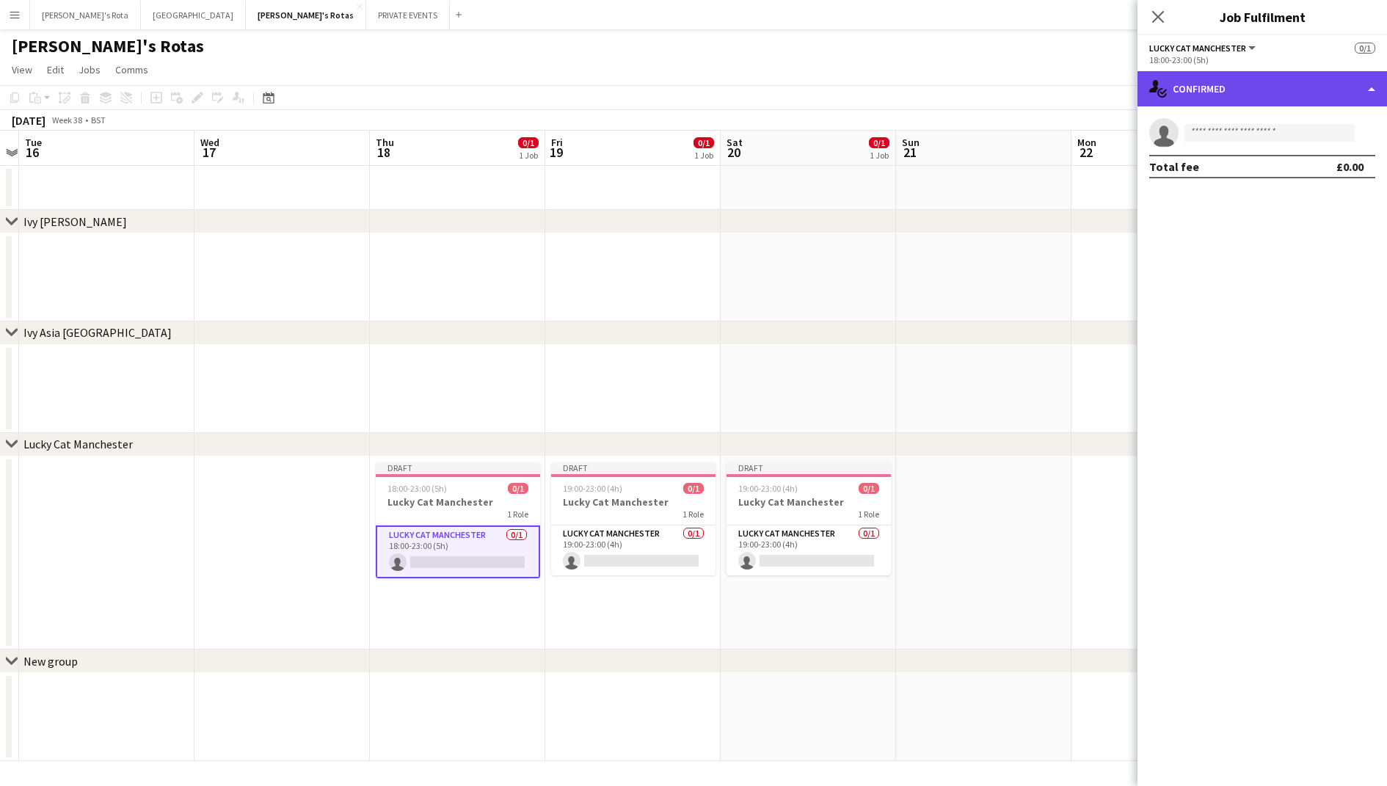
click at [1269, 97] on div "single-neutral-actions-check-2 Confirmed" at bounding box center [1261, 88] width 249 height 35
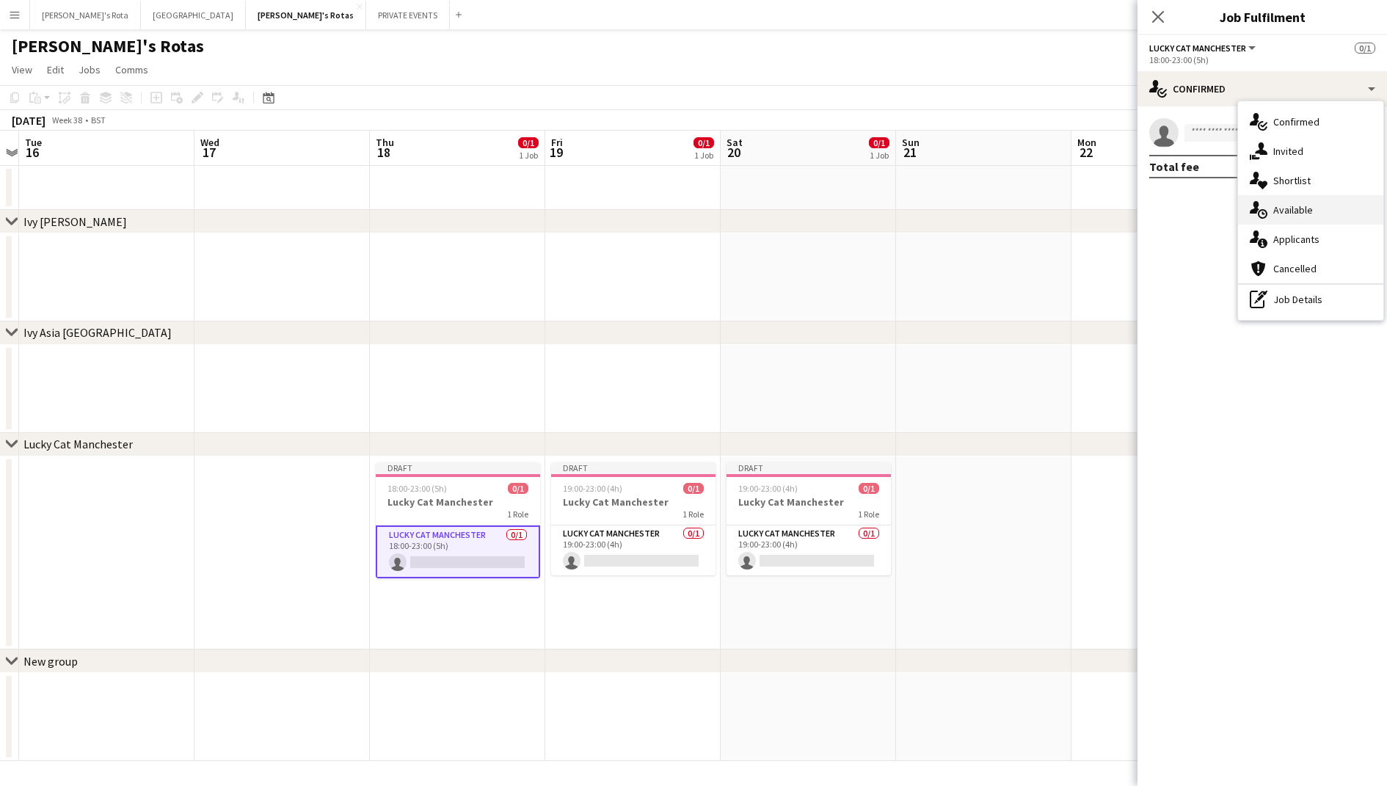
click at [1278, 208] on div "single-neutral-actions-upload Available" at bounding box center [1310, 209] width 145 height 29
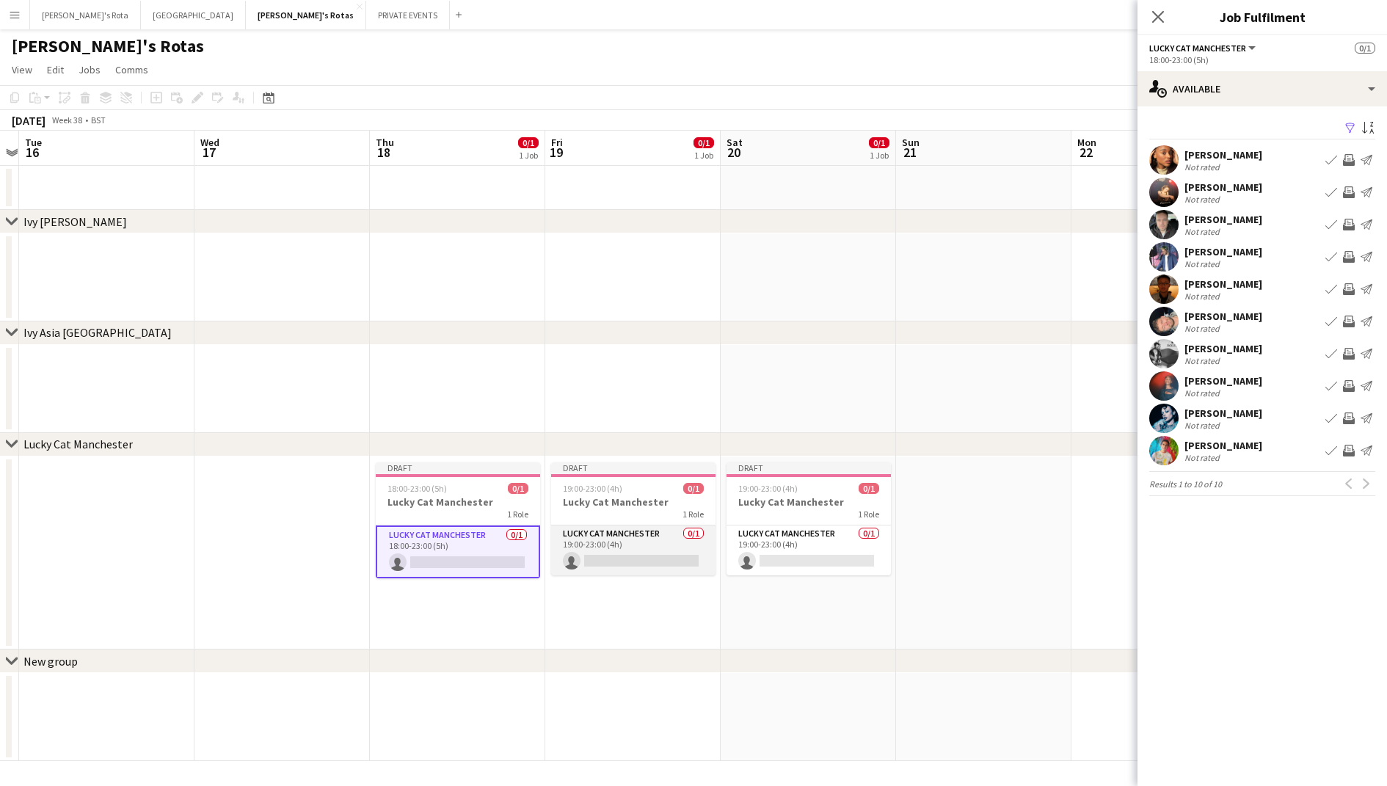
click at [644, 538] on app-card-role "Lucky Cat Manchester 0/1 19:00-23:00 (4h) single-neutral-actions" at bounding box center [633, 550] width 164 height 50
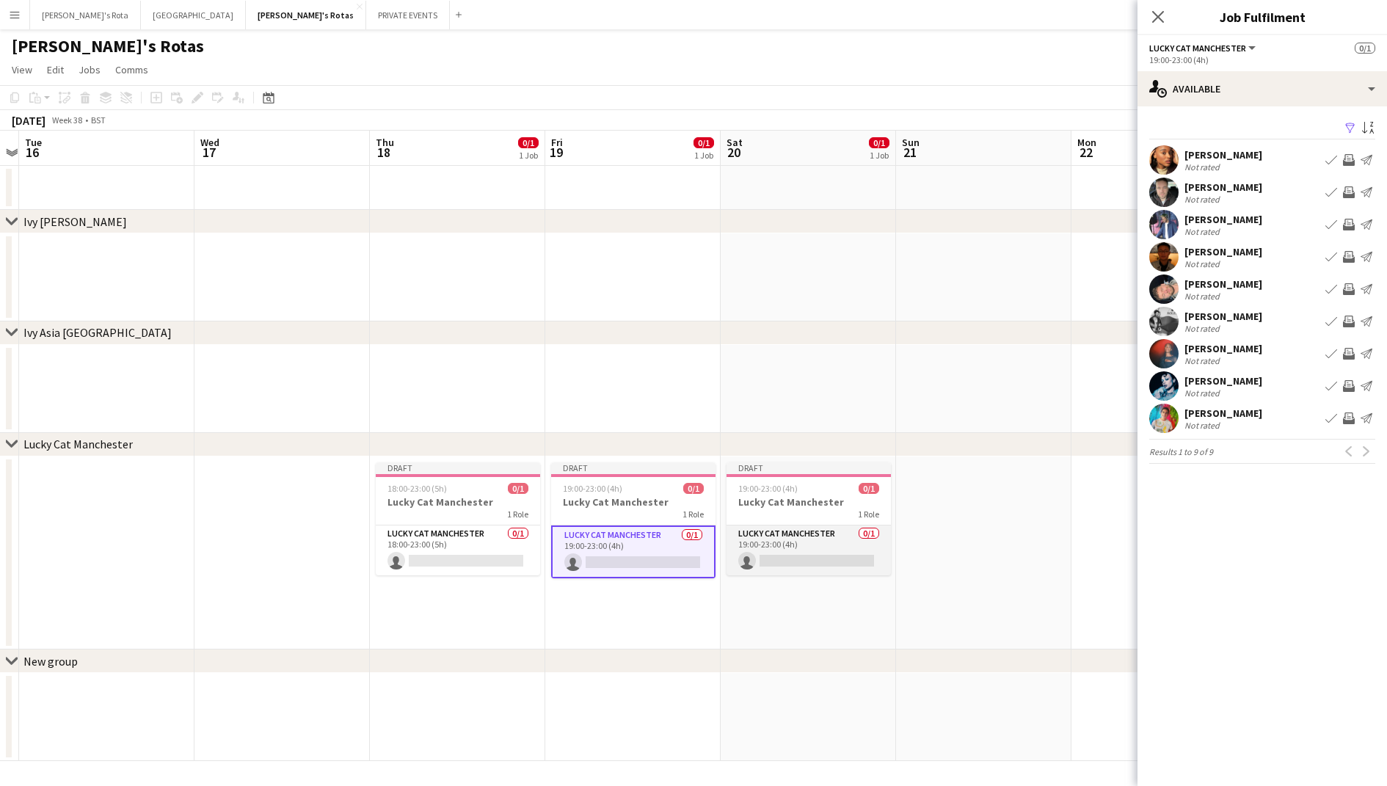
click at [762, 547] on app-card-role "Lucky Cat Manchester 0/1 19:00-23:00 (4h) single-neutral-actions" at bounding box center [808, 550] width 164 height 50
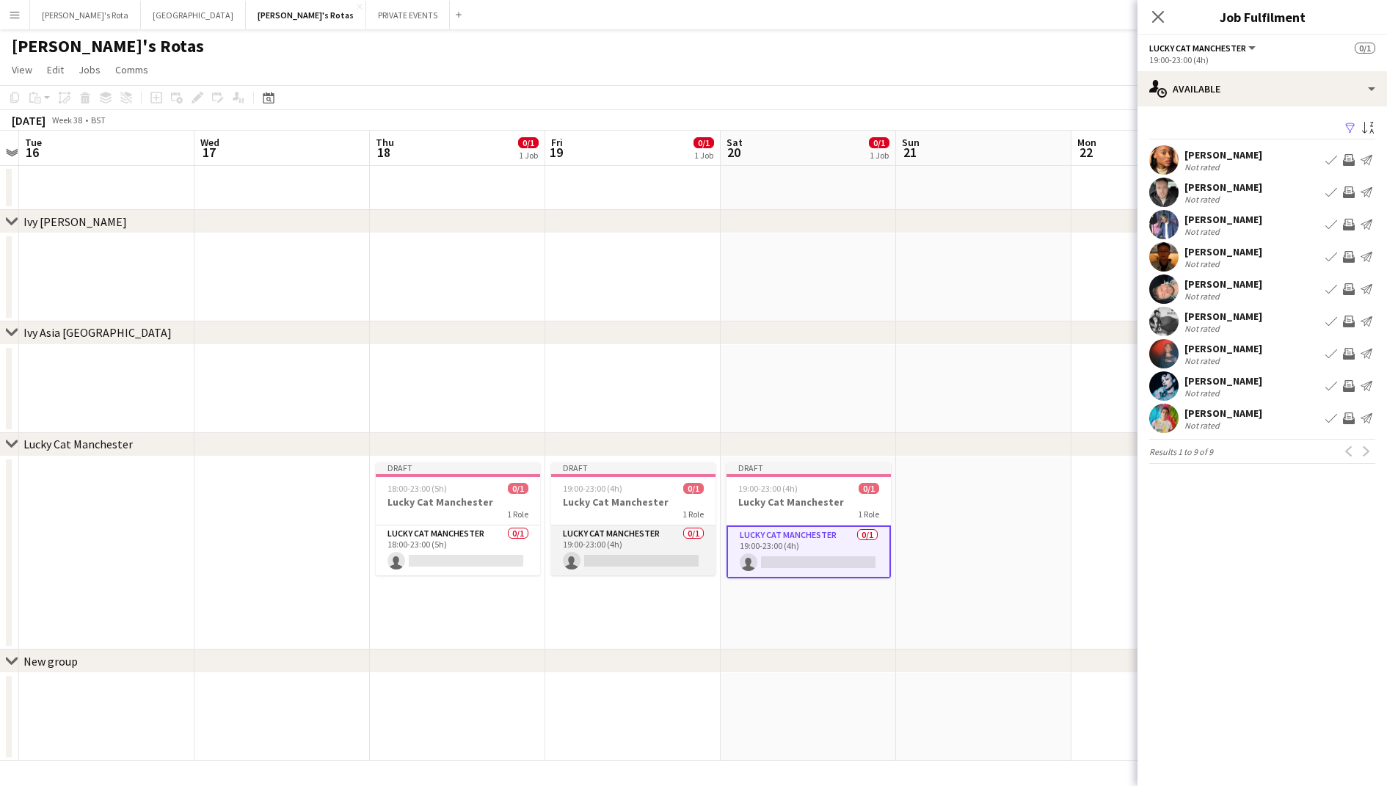
click at [663, 547] on app-card-role "Lucky Cat Manchester 0/1 19:00-23:00 (4h) single-neutral-actions" at bounding box center [633, 550] width 164 height 50
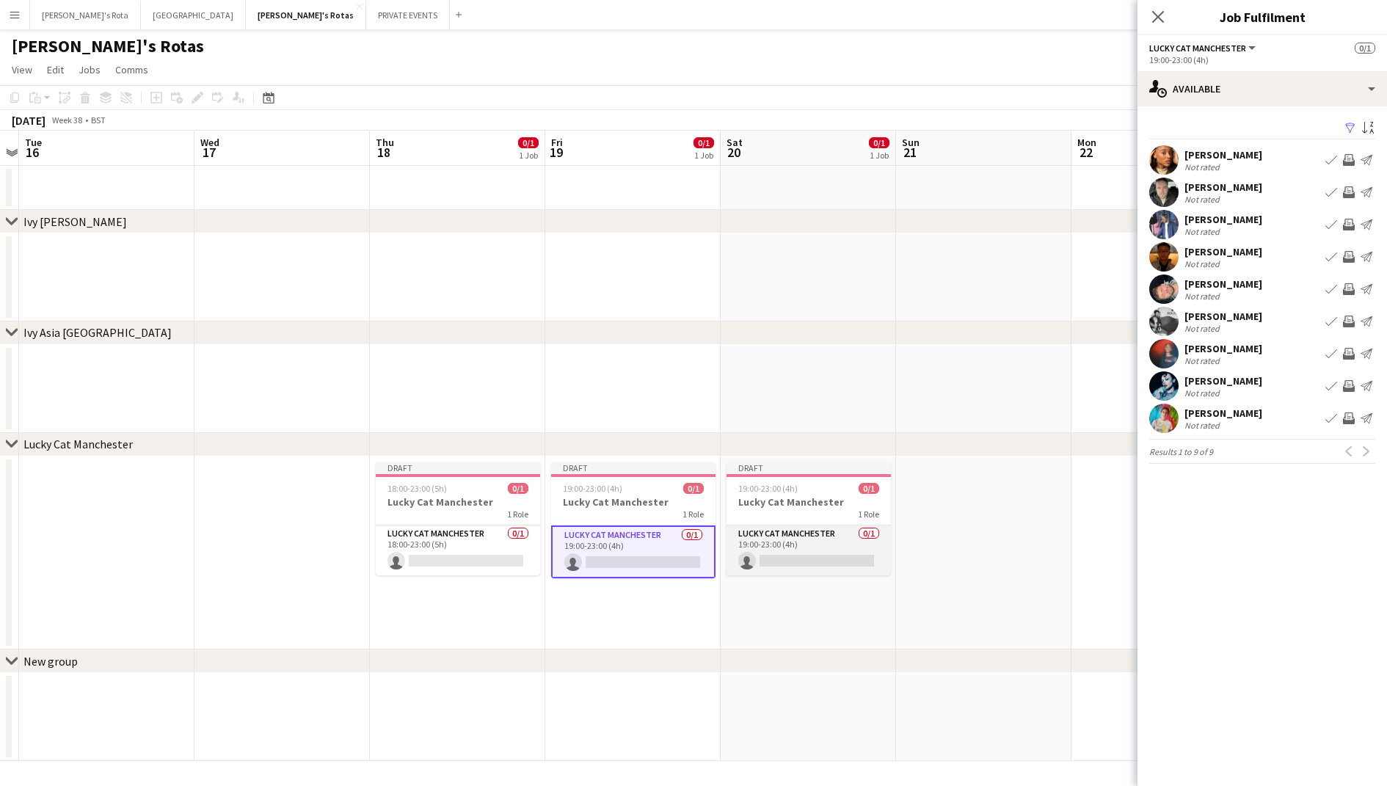
click at [794, 536] on app-card-role "Lucky Cat Manchester 0/1 19:00-23:00 (4h) single-neutral-actions" at bounding box center [808, 550] width 164 height 50
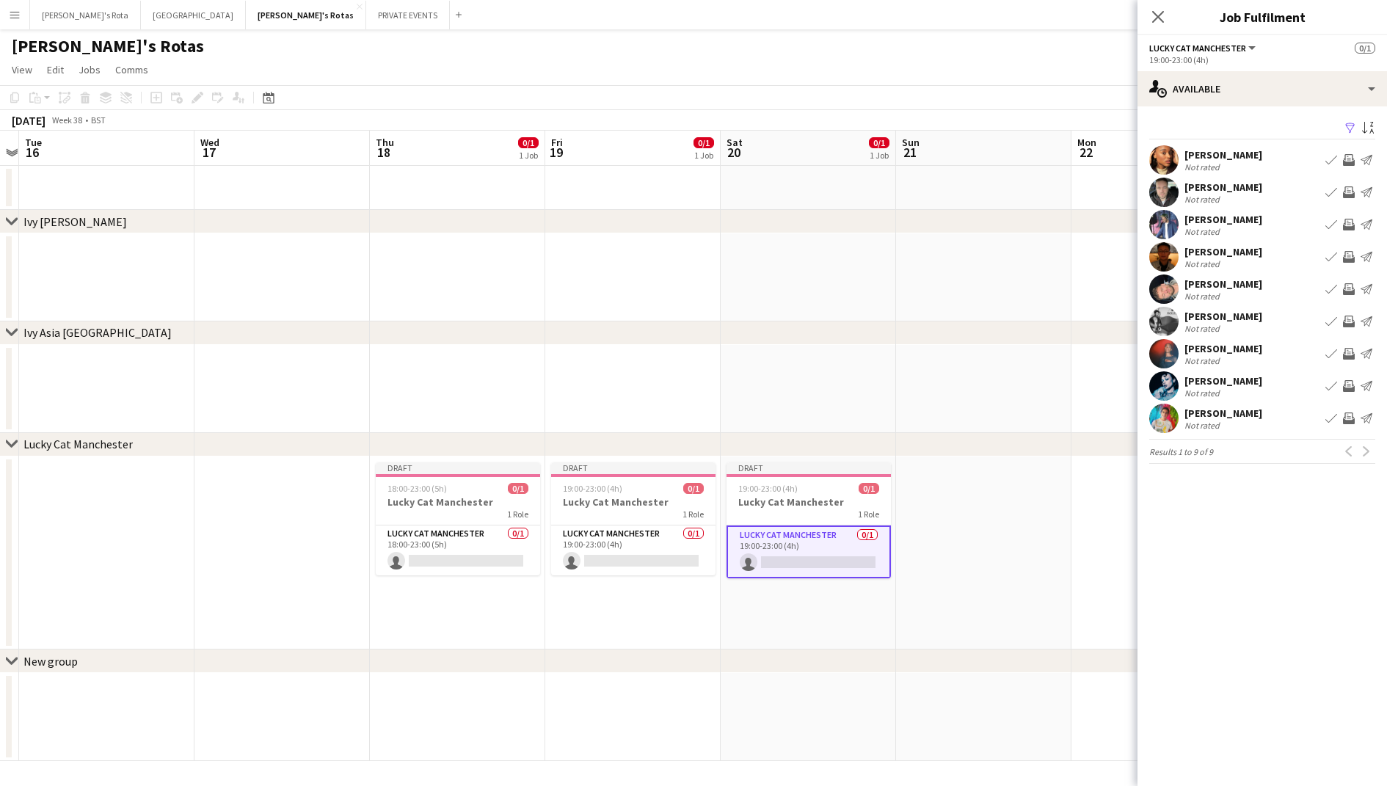
click at [1330, 190] on app-icon "Book crew" at bounding box center [1331, 192] width 12 height 12
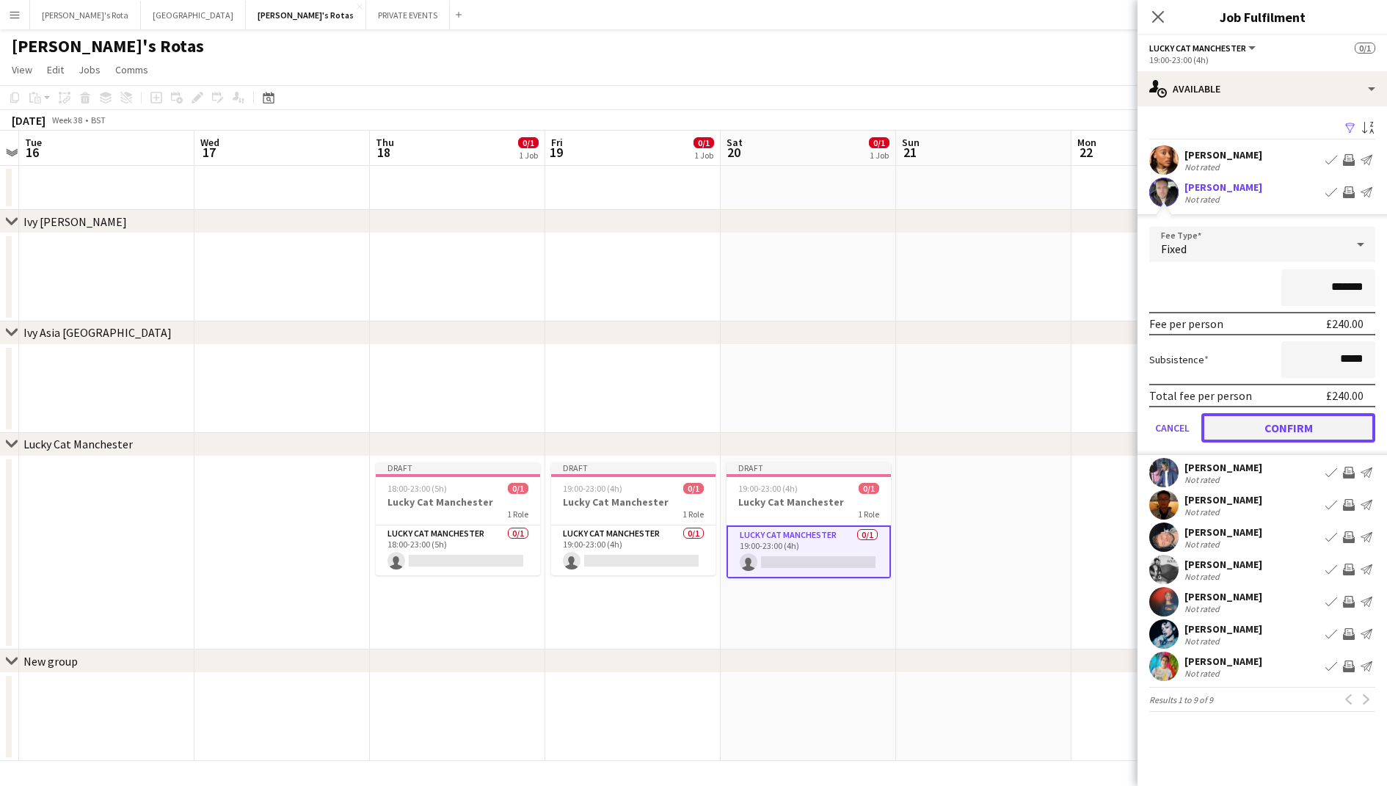
click at [1286, 434] on button "Confirm" at bounding box center [1288, 427] width 174 height 29
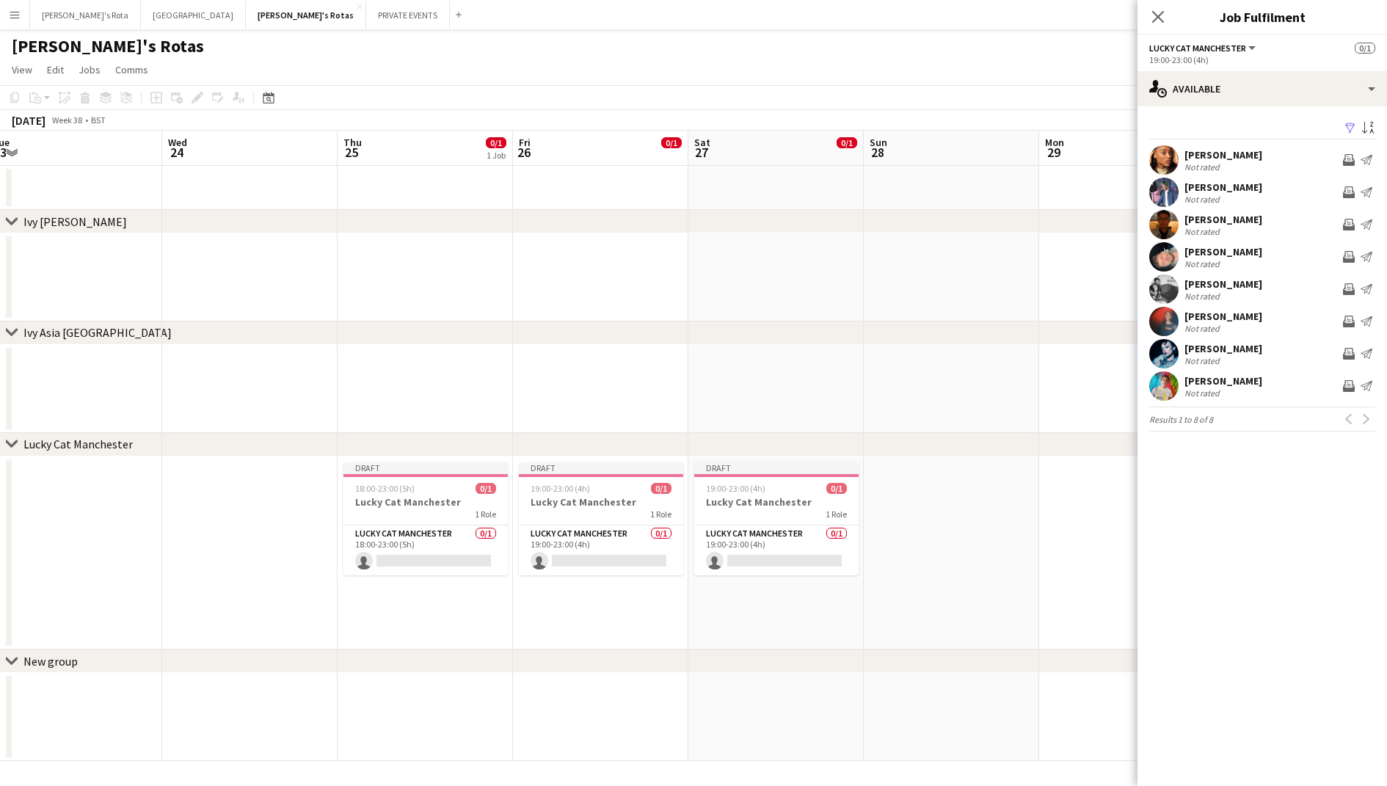
scroll to position [0, 494]
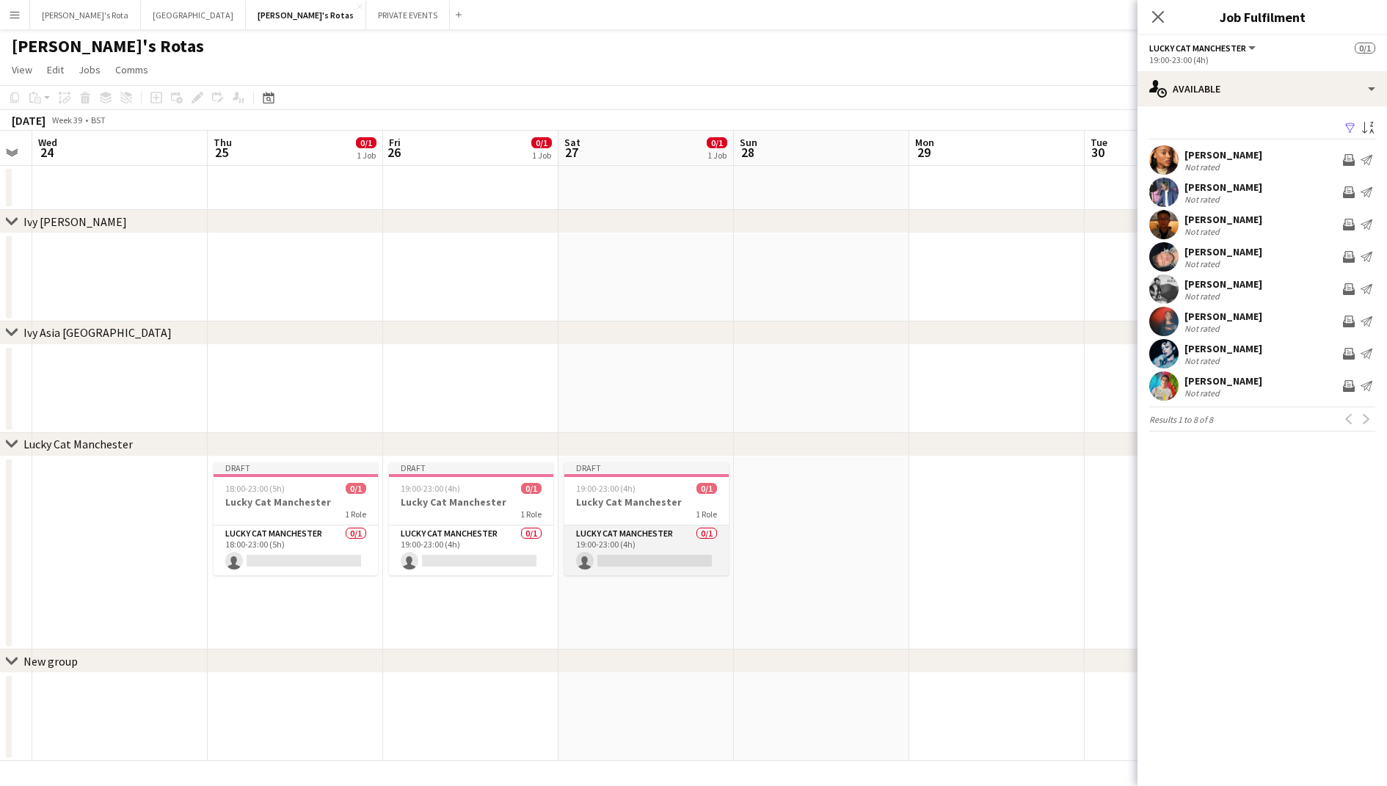
click at [650, 547] on app-card-role "Lucky Cat Manchester 0/1 19:00-23:00 (4h) single-neutral-actions" at bounding box center [646, 550] width 164 height 50
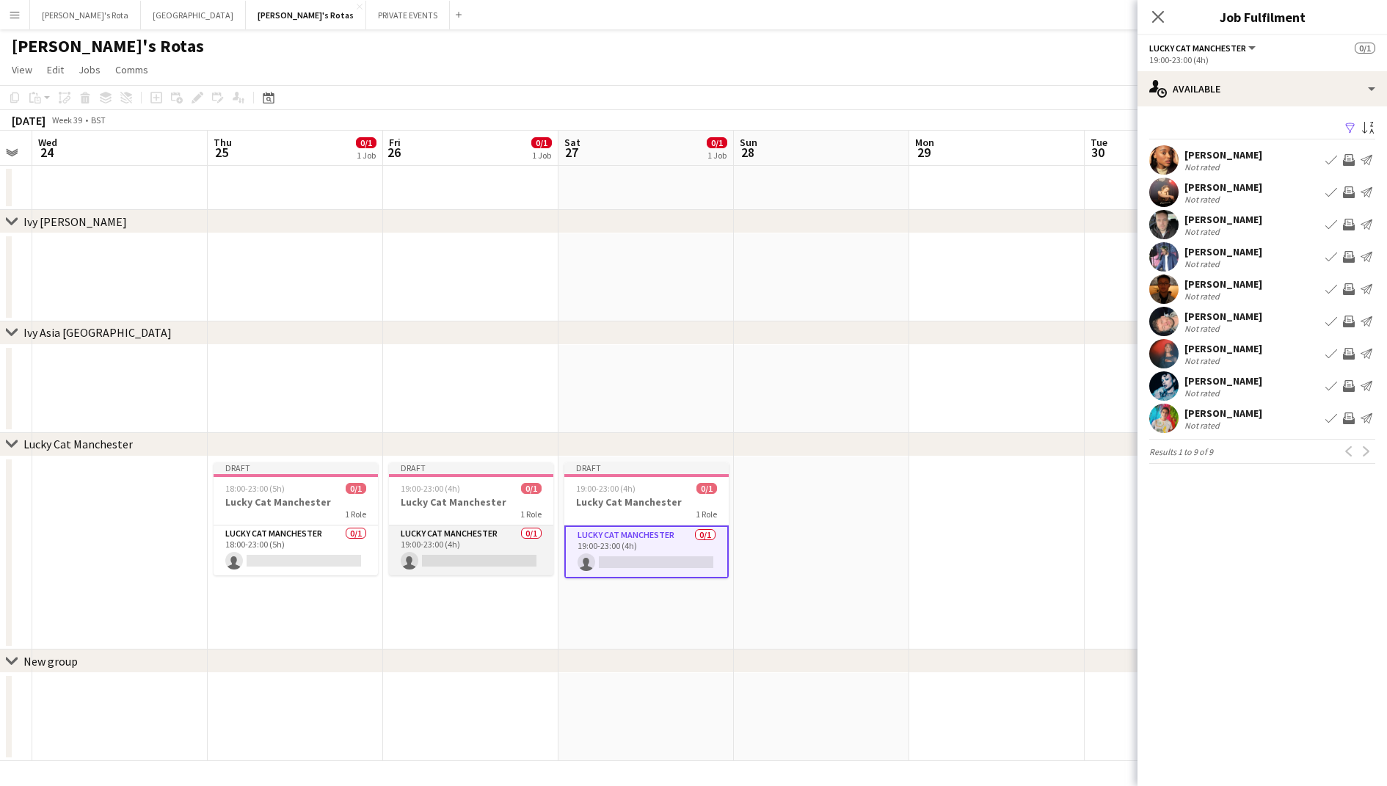
click at [444, 547] on app-card-role "Lucky Cat Manchester 0/1 19:00-23:00 (4h) single-neutral-actions" at bounding box center [471, 550] width 164 height 50
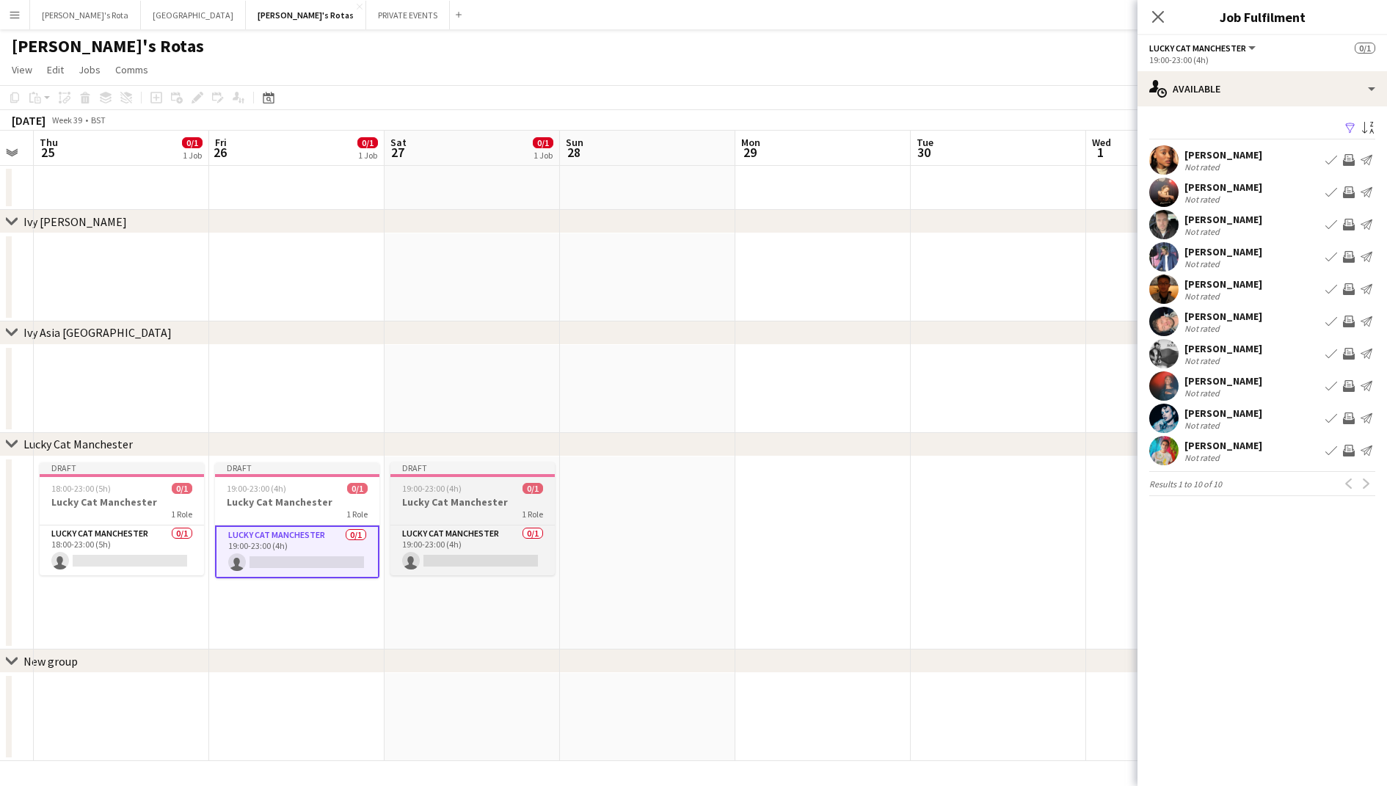
scroll to position [0, 308]
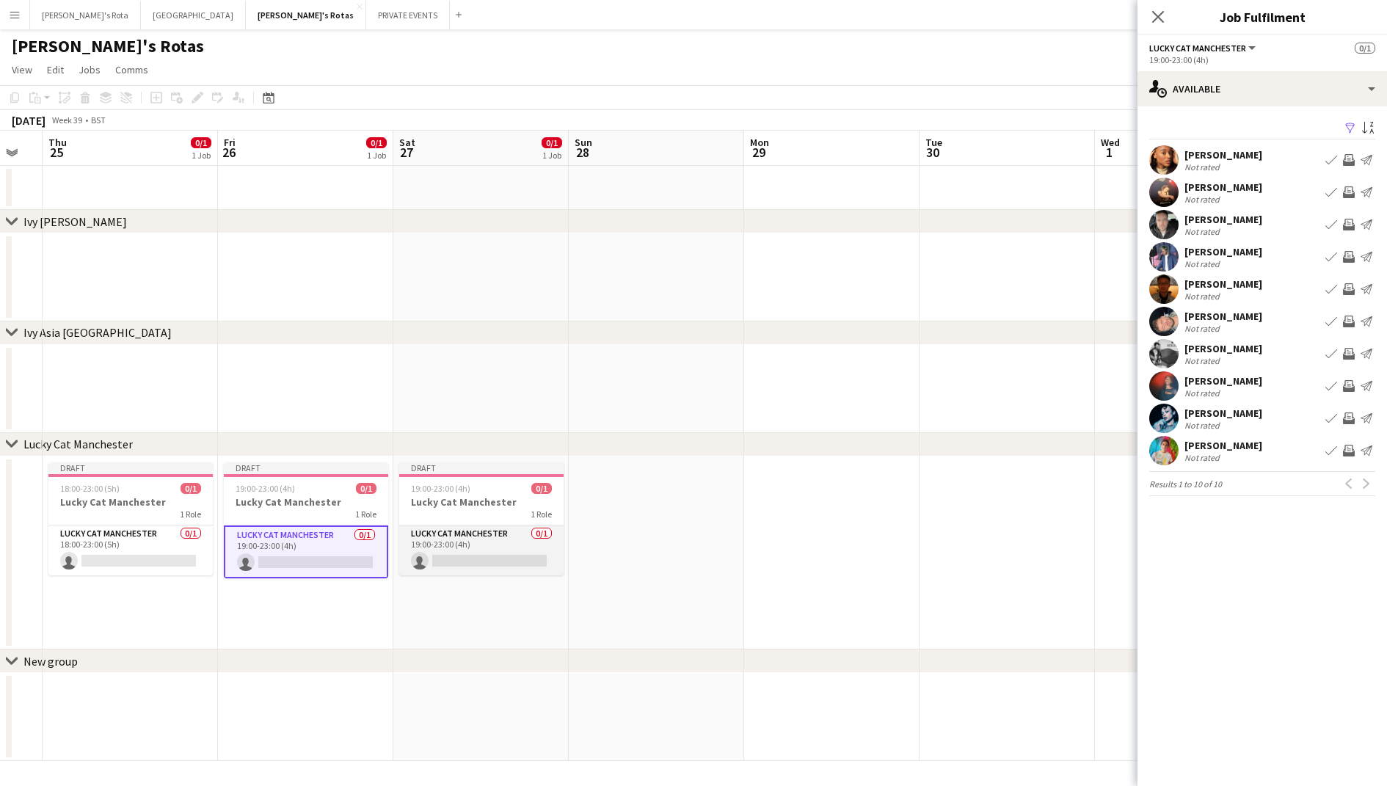
click at [519, 539] on app-card-role "Lucky Cat Manchester 0/1 19:00-23:00 (4h) single-neutral-actions" at bounding box center [481, 550] width 164 height 50
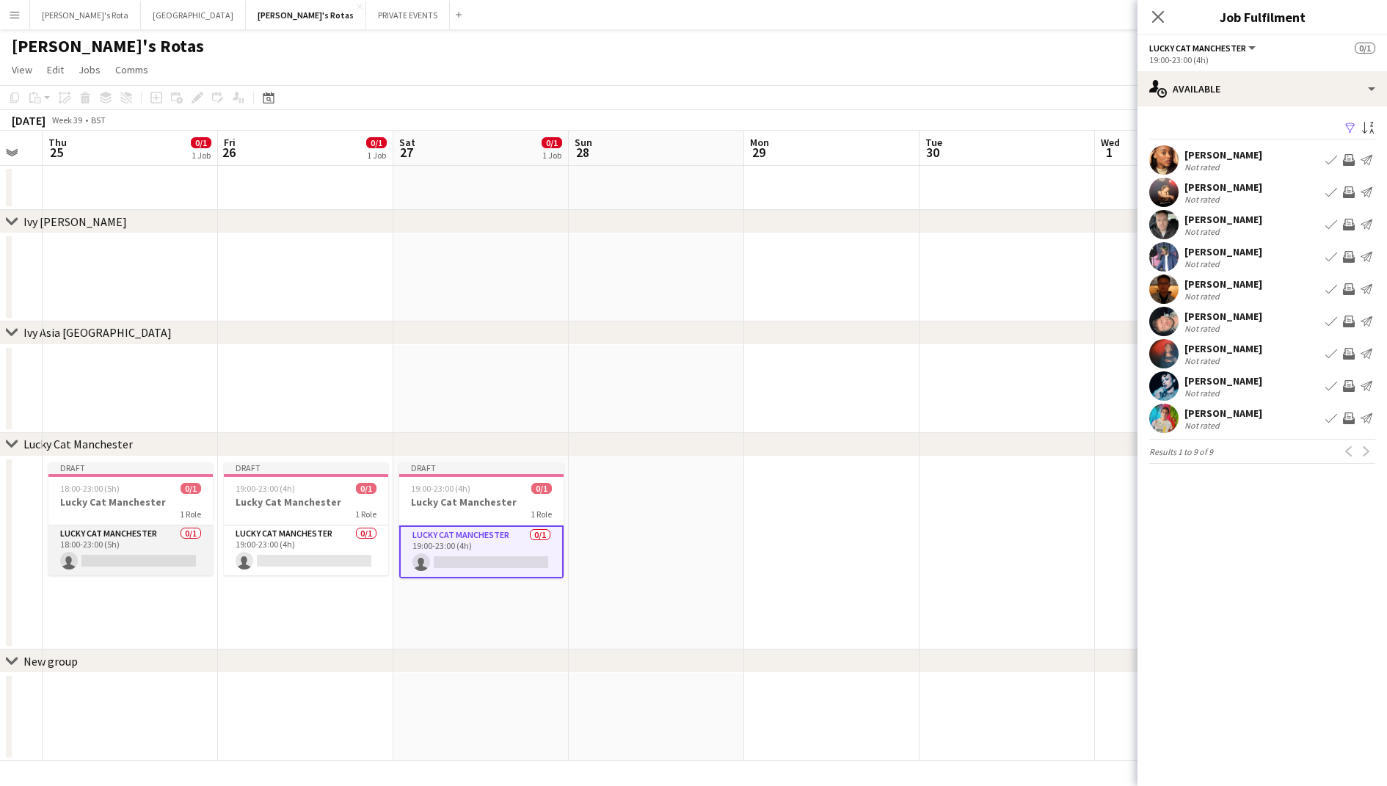
click at [149, 544] on app-card-role "Lucky Cat Manchester 0/1 18:00-23:00 (5h) single-neutral-actions" at bounding box center [130, 550] width 164 height 50
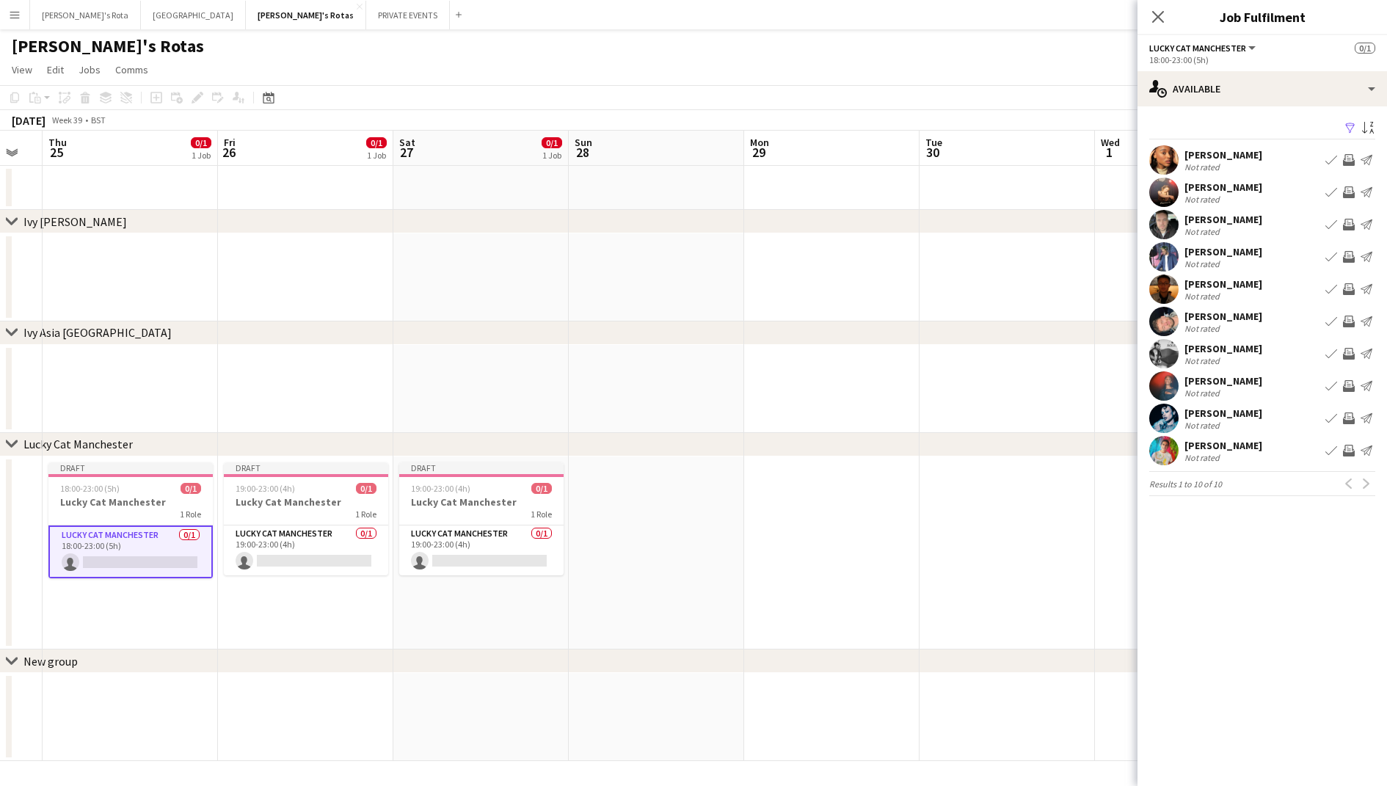
click at [1330, 284] on app-icon "Book crew" at bounding box center [1331, 289] width 12 height 12
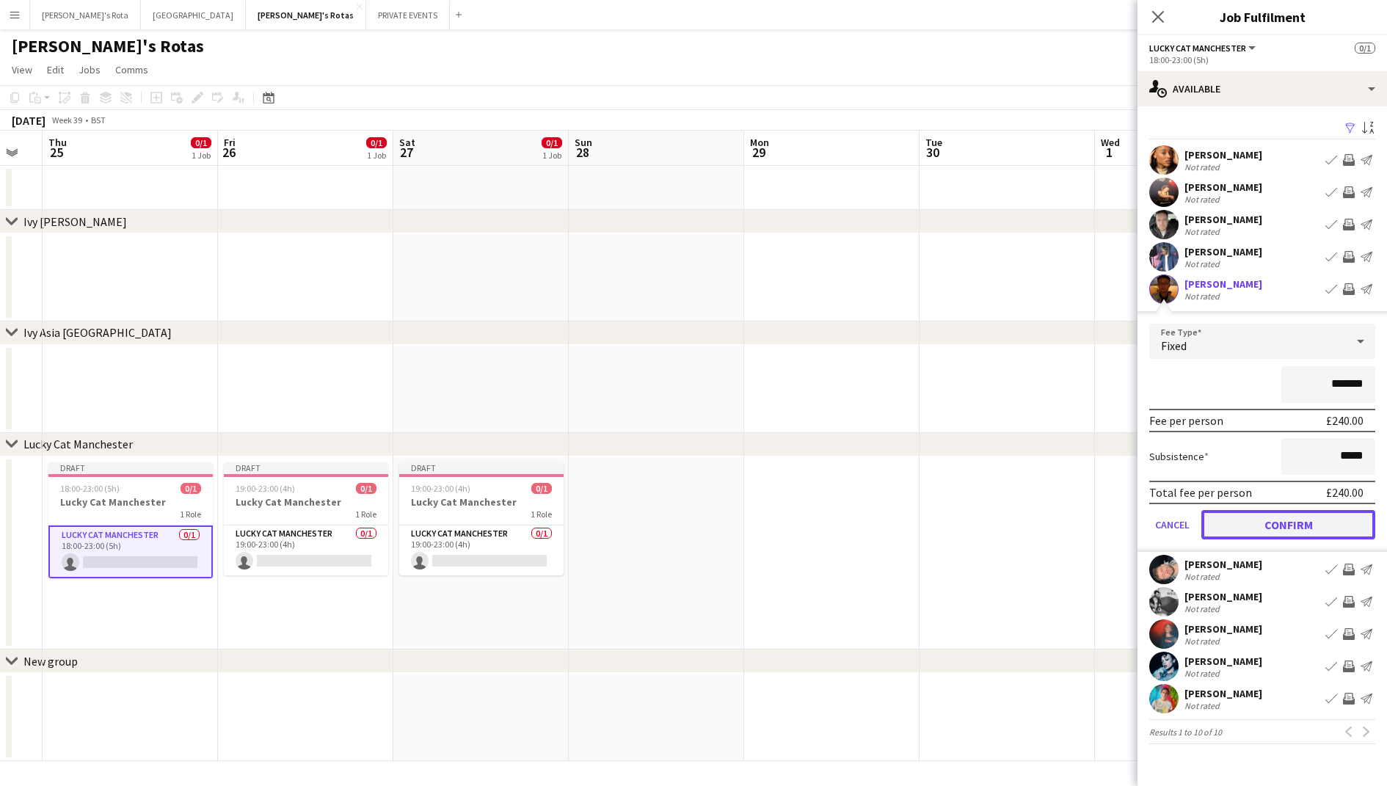
click at [1255, 522] on button "Confirm" at bounding box center [1288, 524] width 174 height 29
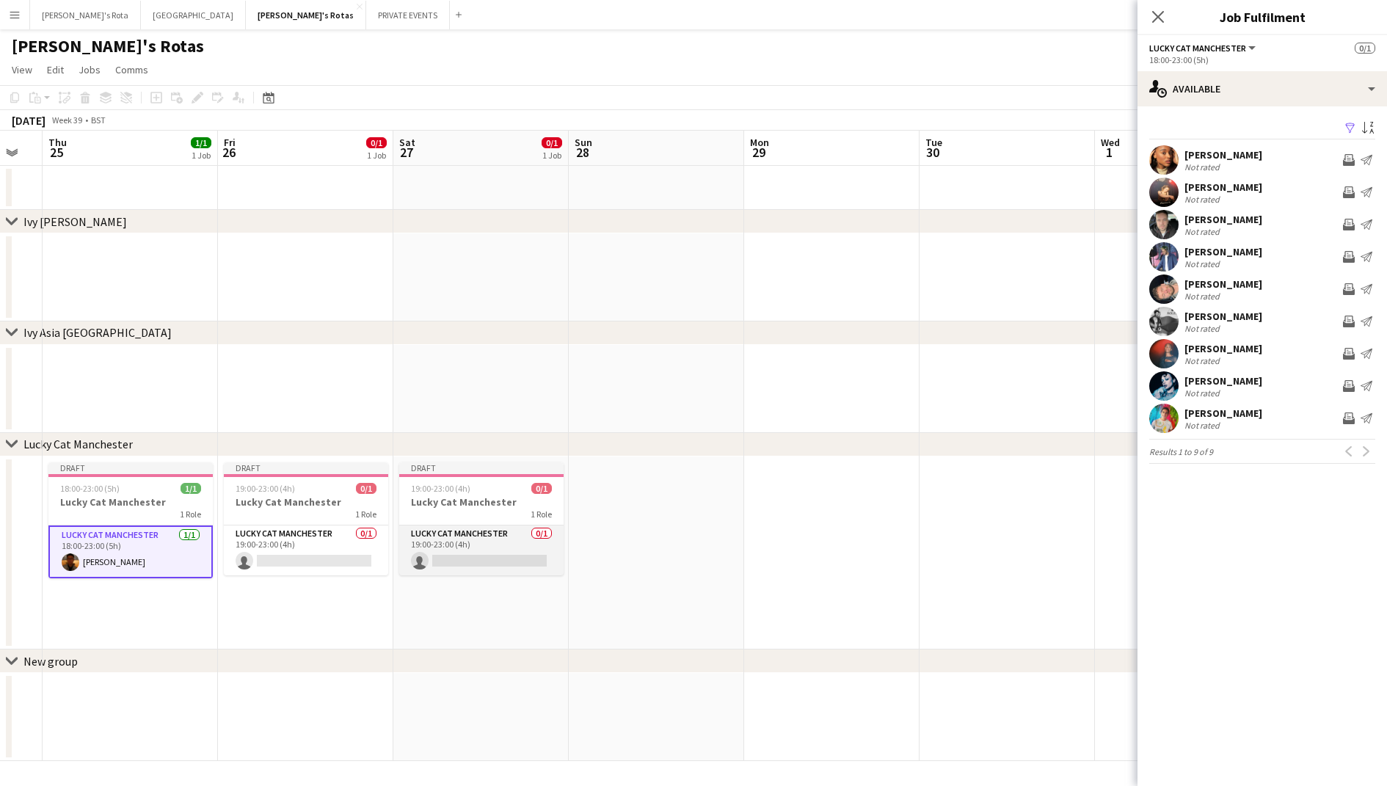
click at [508, 544] on app-card-role "Lucky Cat Manchester 0/1 19:00-23:00 (4h) single-neutral-actions" at bounding box center [481, 550] width 164 height 50
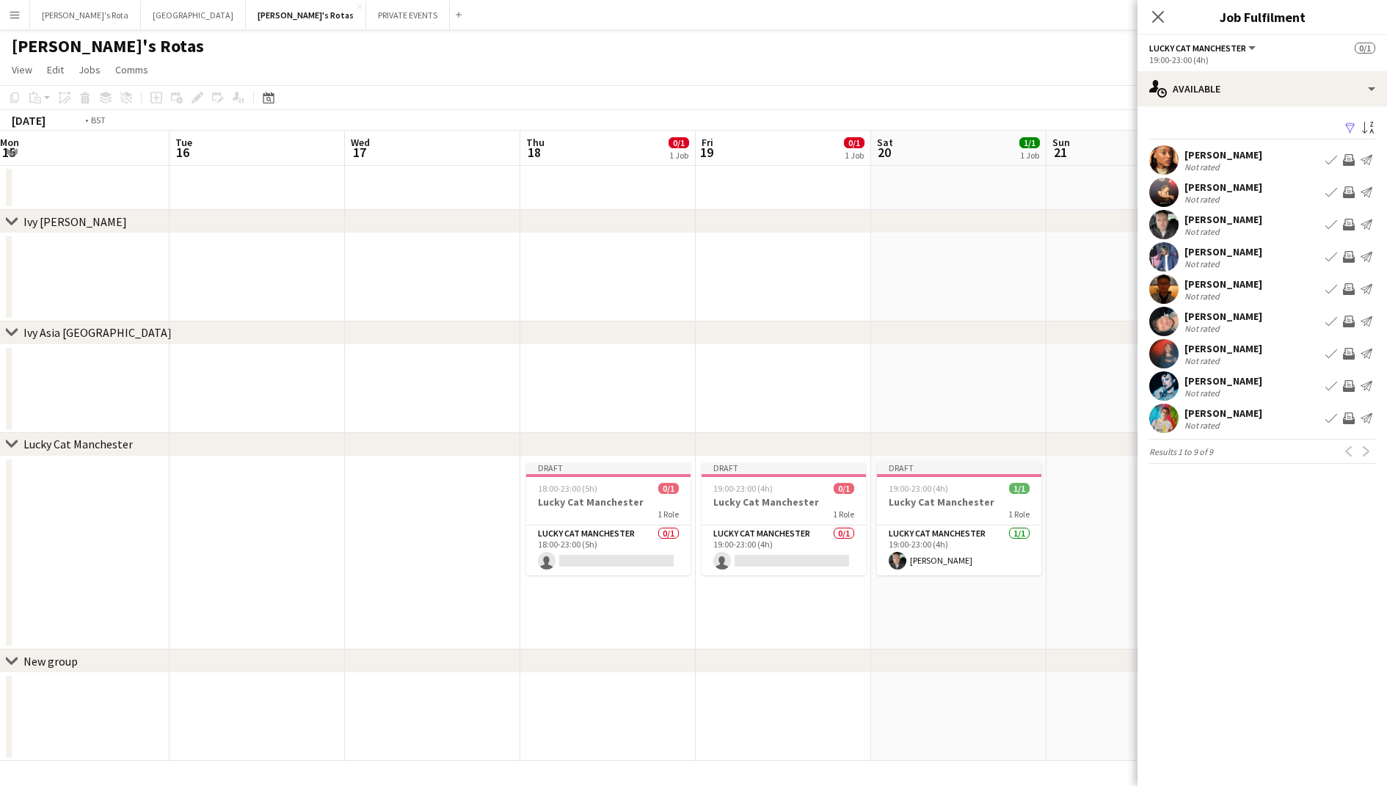
scroll to position [0, 340]
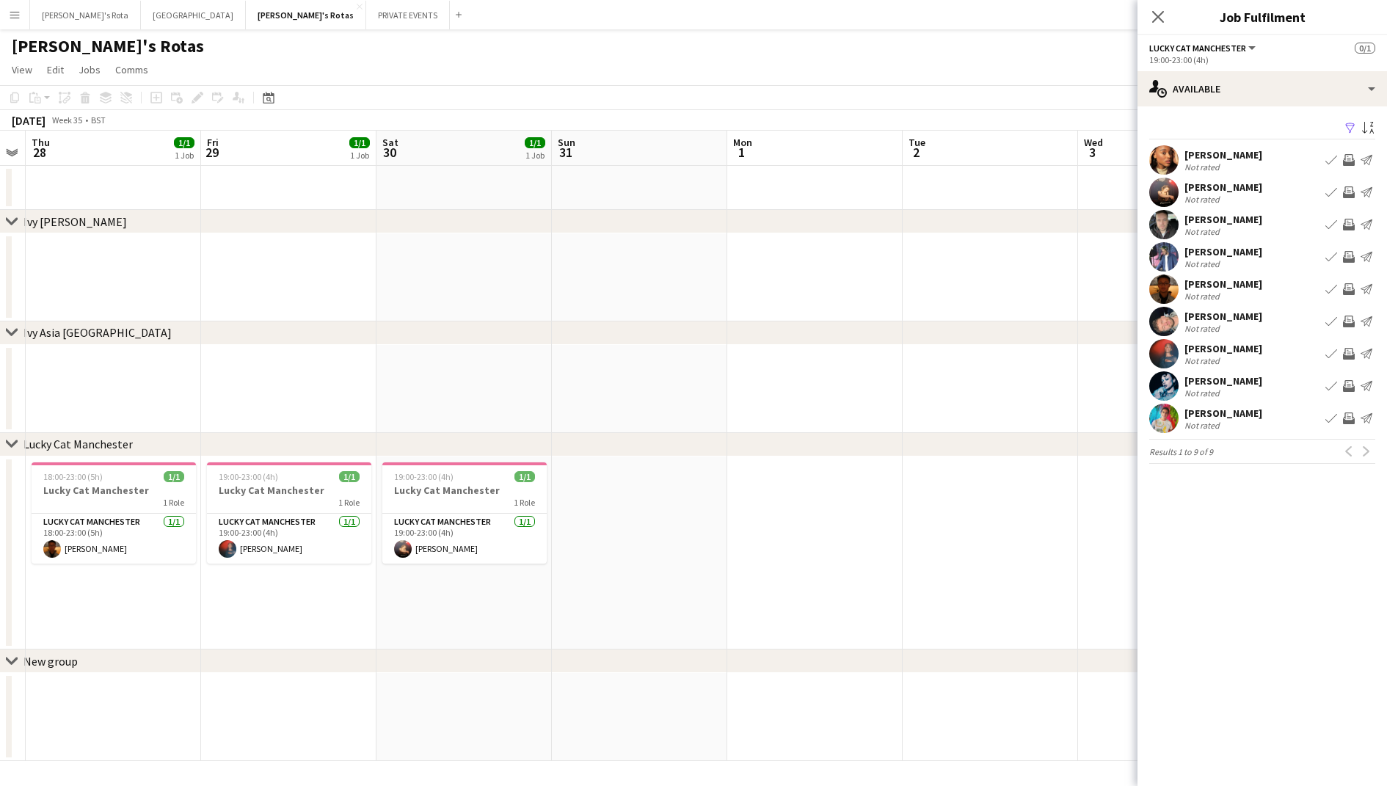
click at [715, 522] on app-date-cell at bounding box center [639, 552] width 175 height 193
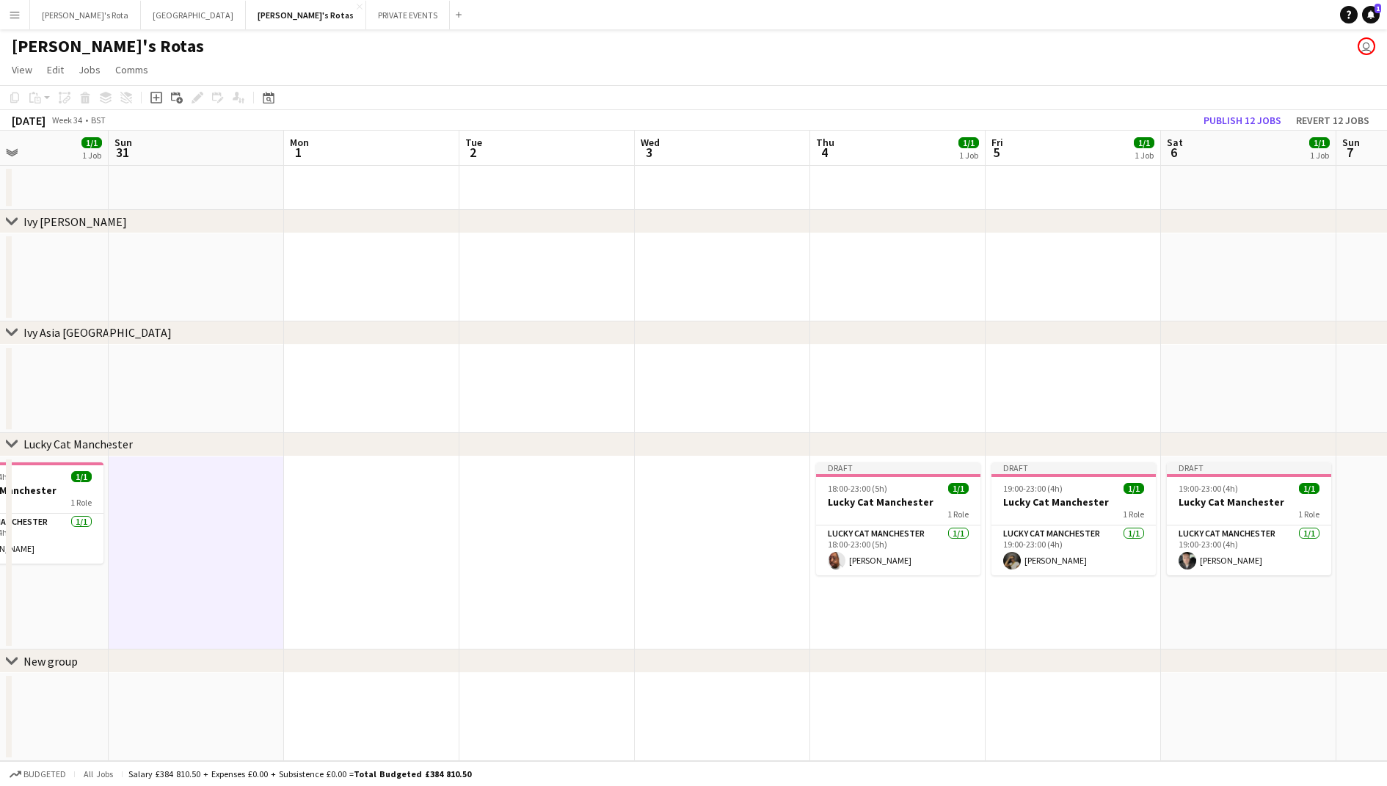
scroll to position [0, 566]
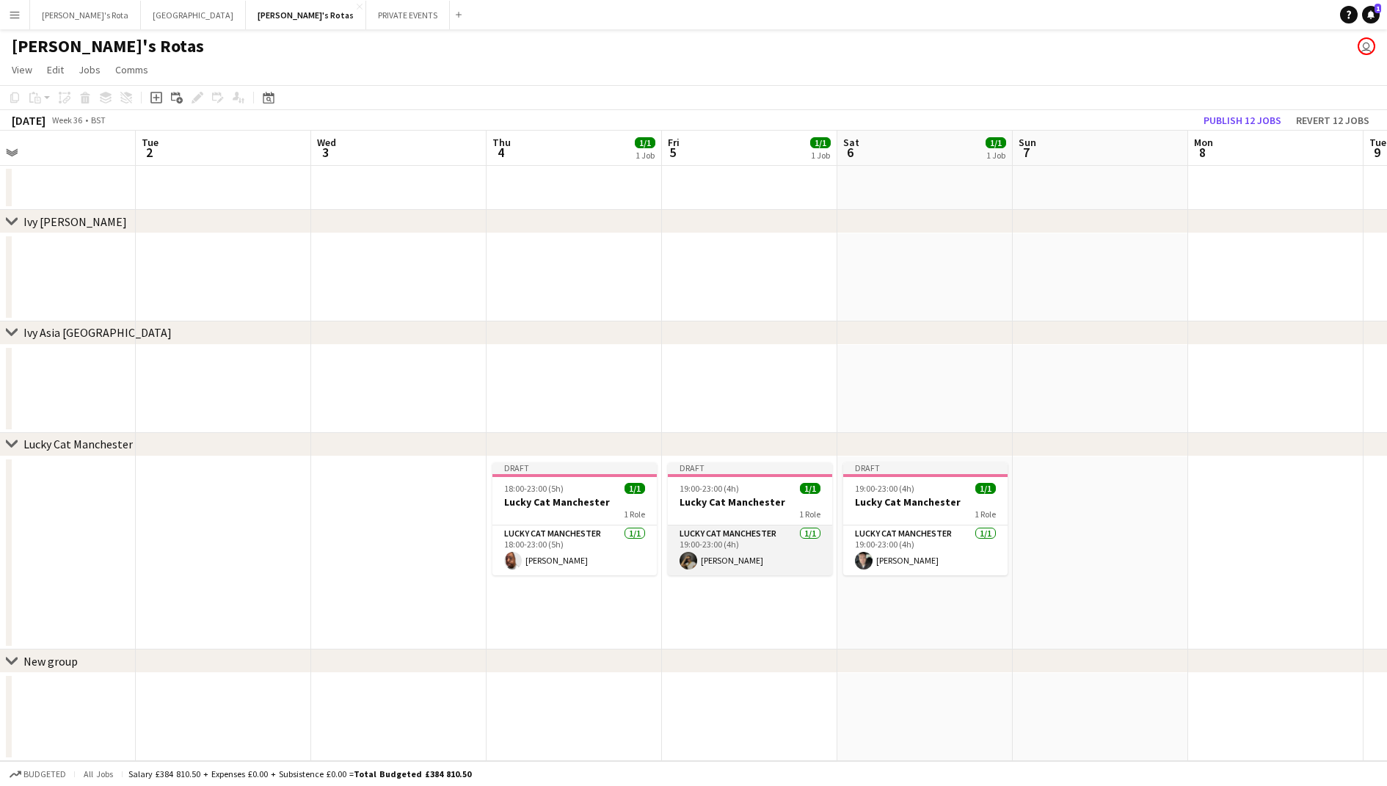
click at [726, 540] on app-card-role "Lucky Cat Manchester [DATE] 19:00-23:00 (4h) [PERSON_NAME]" at bounding box center [750, 550] width 164 height 50
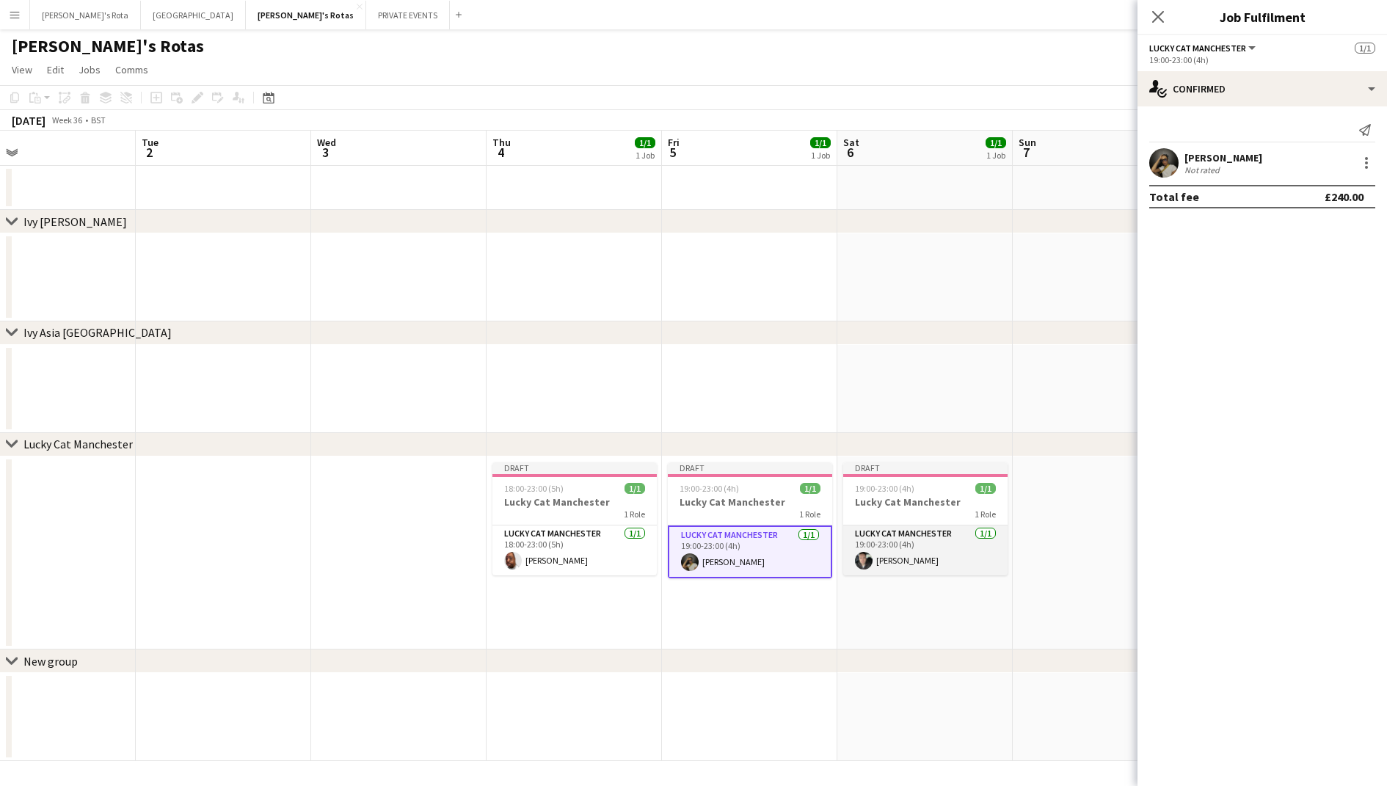
click at [914, 547] on app-card-role "Lucky Cat Manchester [DATE] 19:00-23:00 (4h) [PERSON_NAME]" at bounding box center [925, 550] width 164 height 50
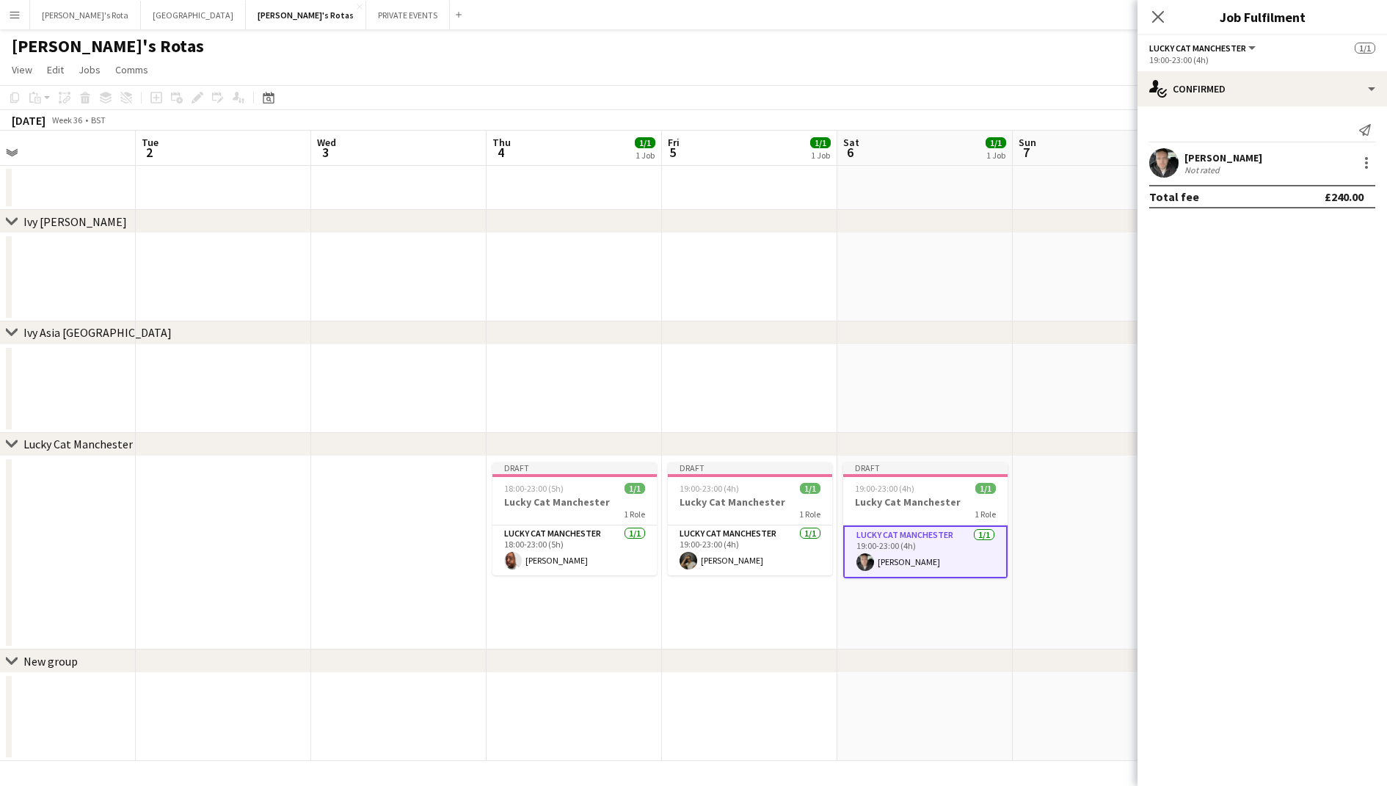
click at [1040, 414] on app-date-cell at bounding box center [1100, 389] width 175 height 88
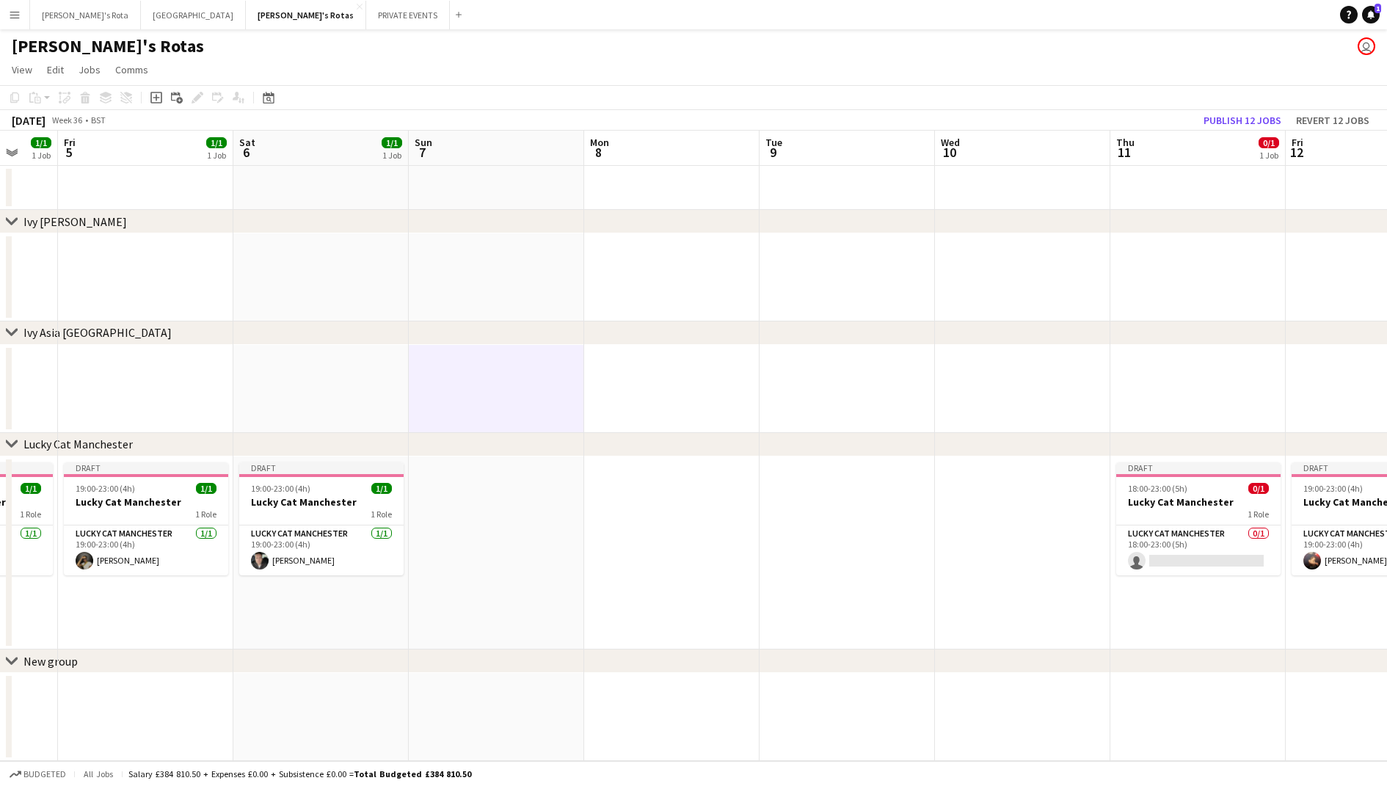
scroll to position [0, 562]
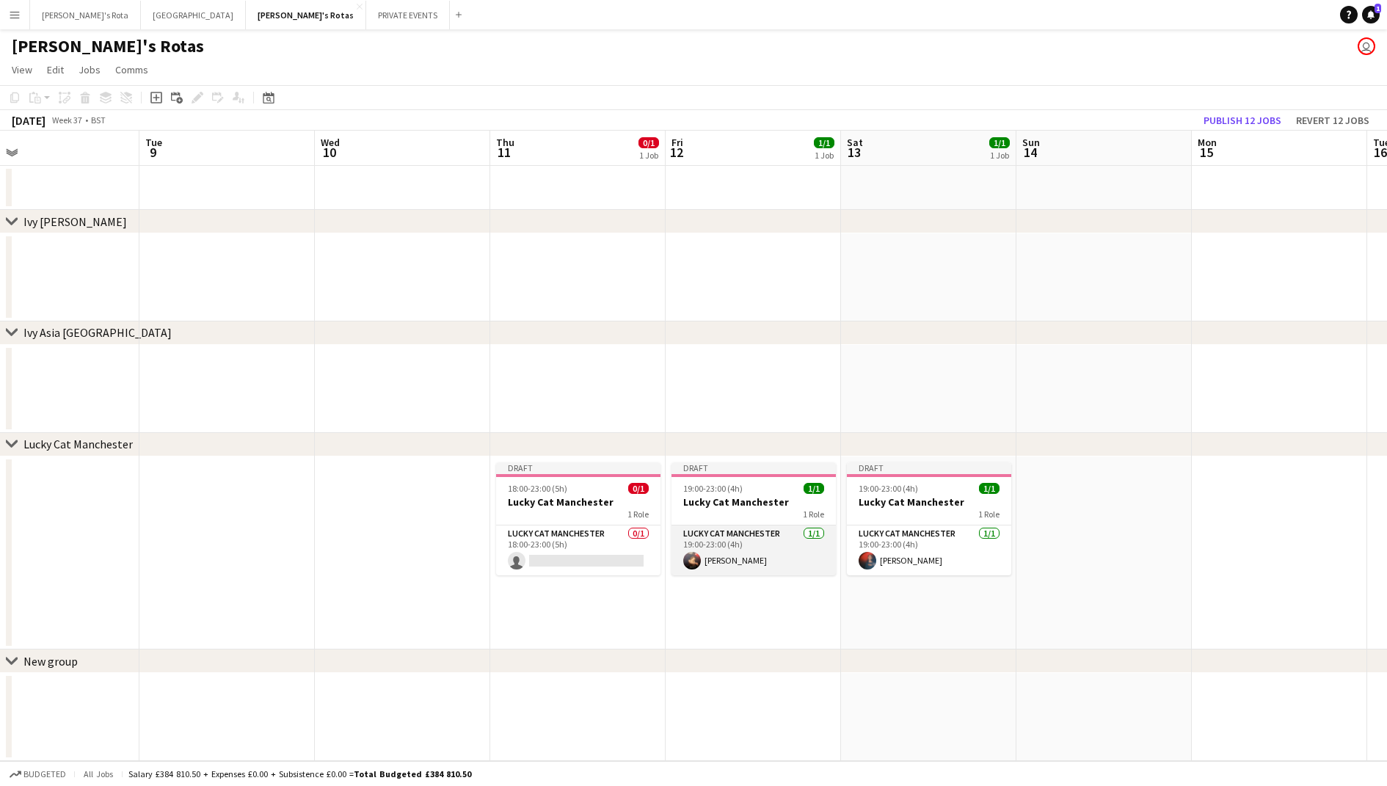
click at [771, 533] on app-card-role "Lucky Cat Manchester [DATE] 19:00-23:00 (4h) [PERSON_NAME]" at bounding box center [753, 550] width 164 height 50
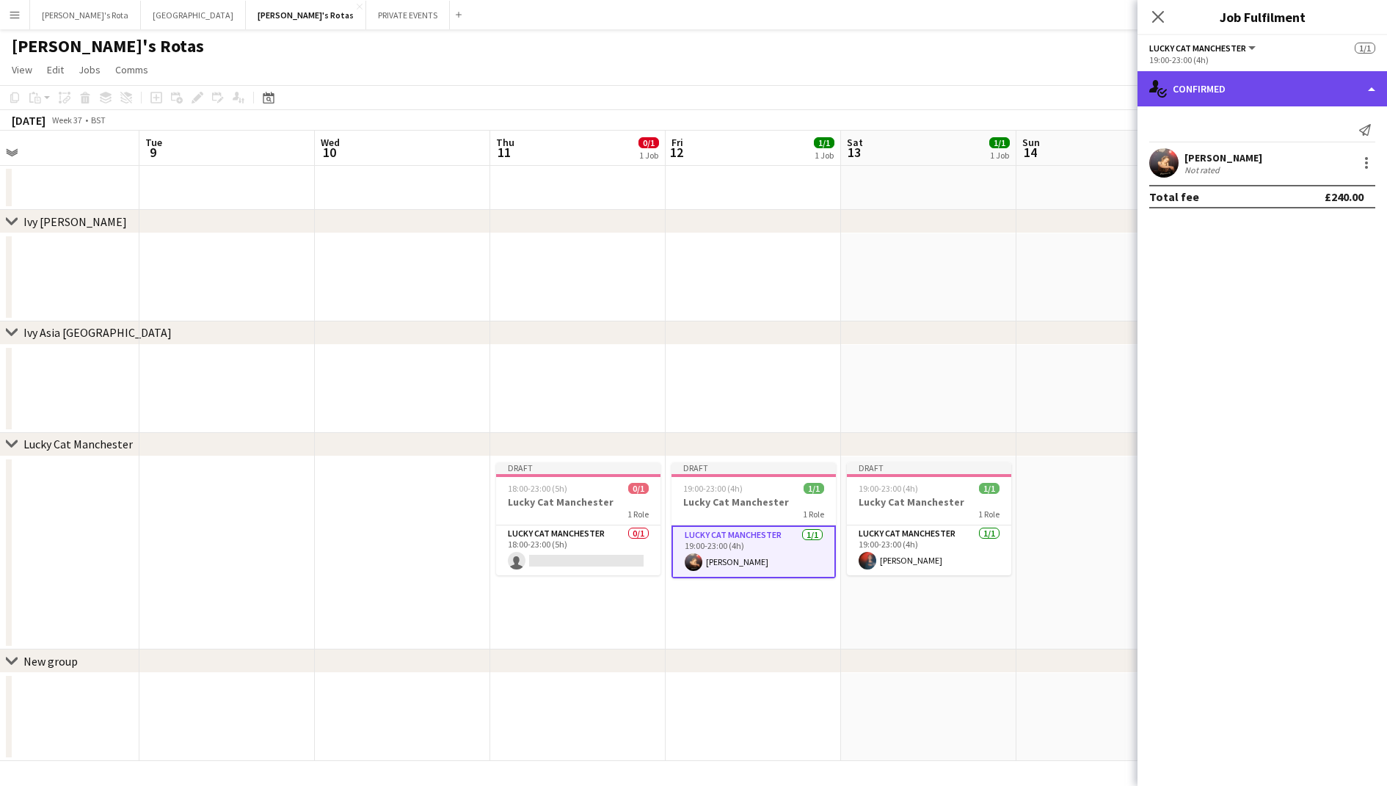
click at [1275, 75] on div "single-neutral-actions-check-2 Confirmed" at bounding box center [1261, 88] width 249 height 35
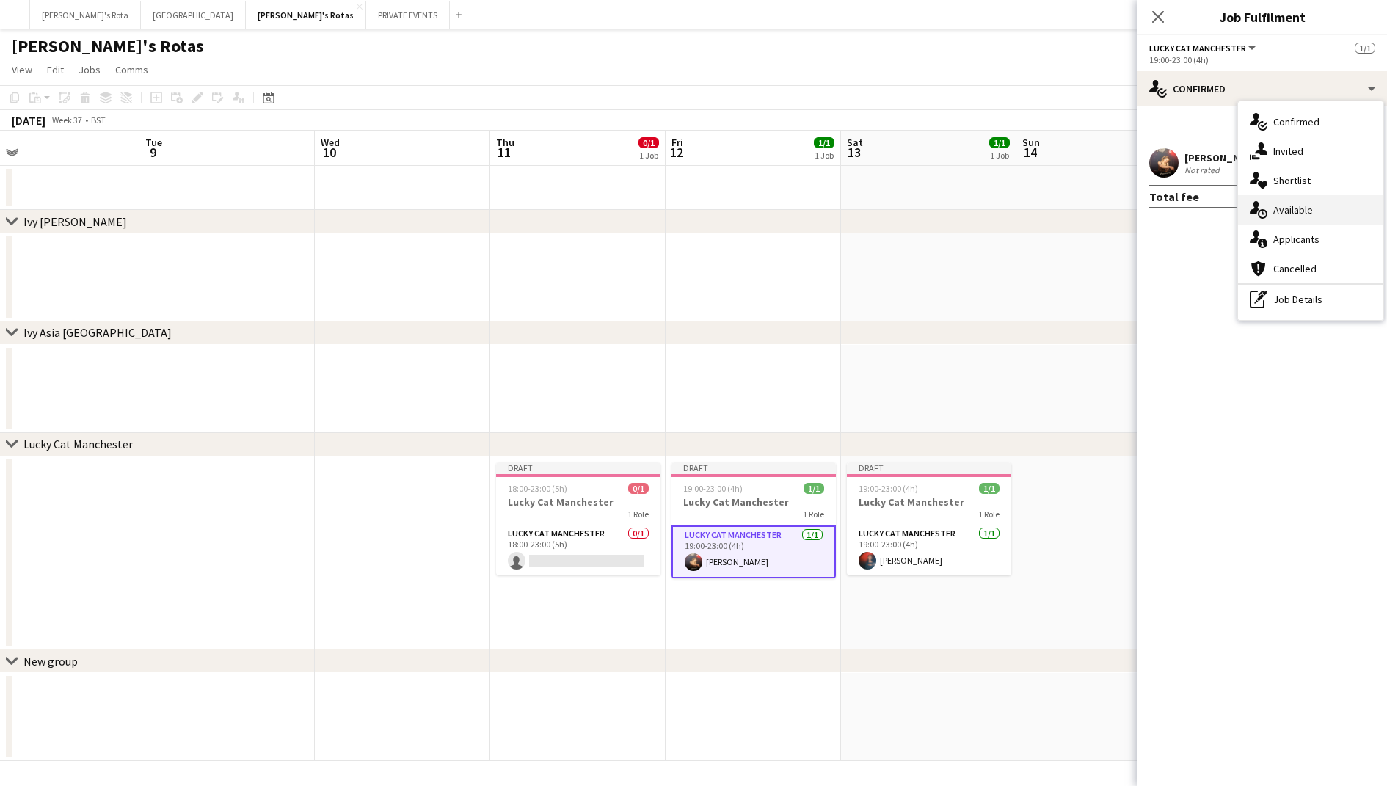
click at [1277, 196] on div "single-neutral-actions-upload Available" at bounding box center [1310, 209] width 145 height 29
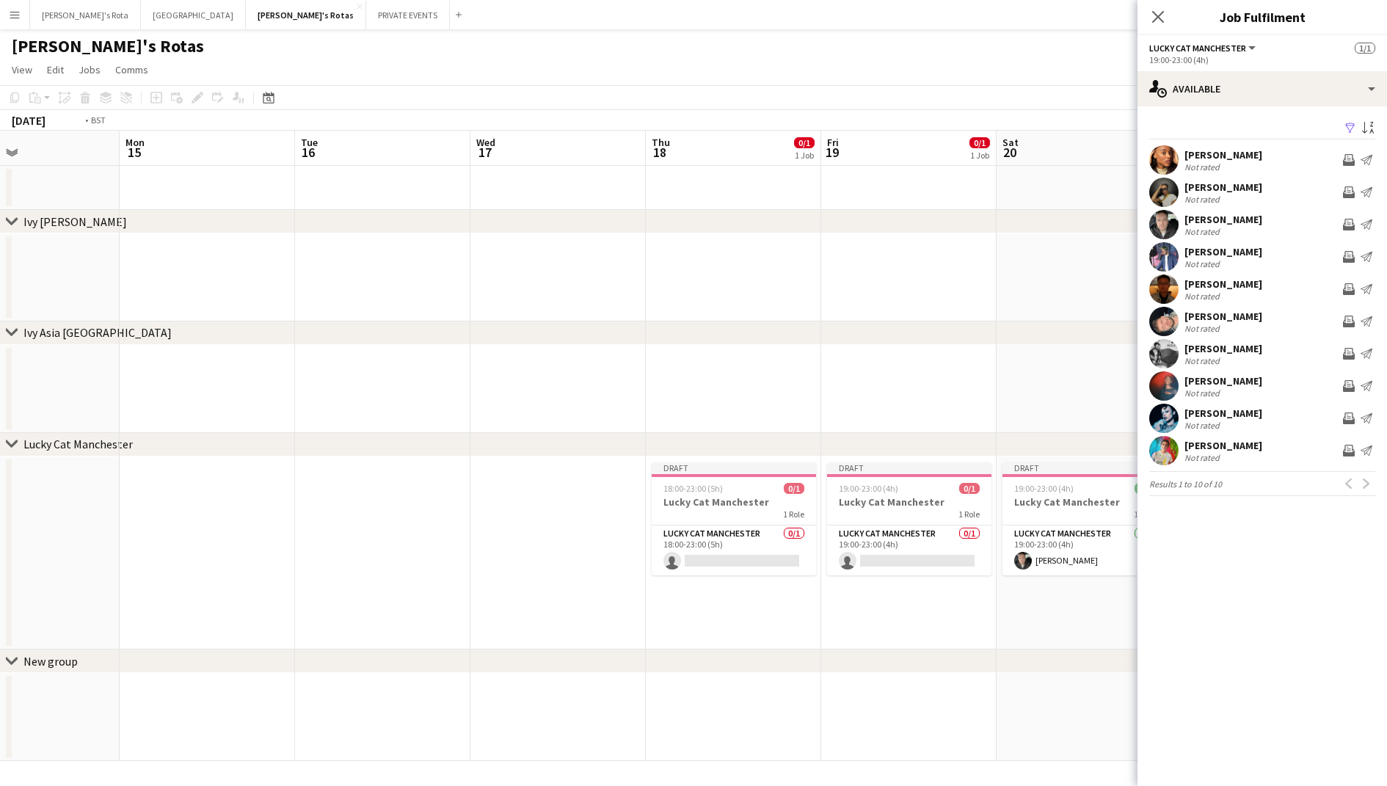
scroll to position [0, 518]
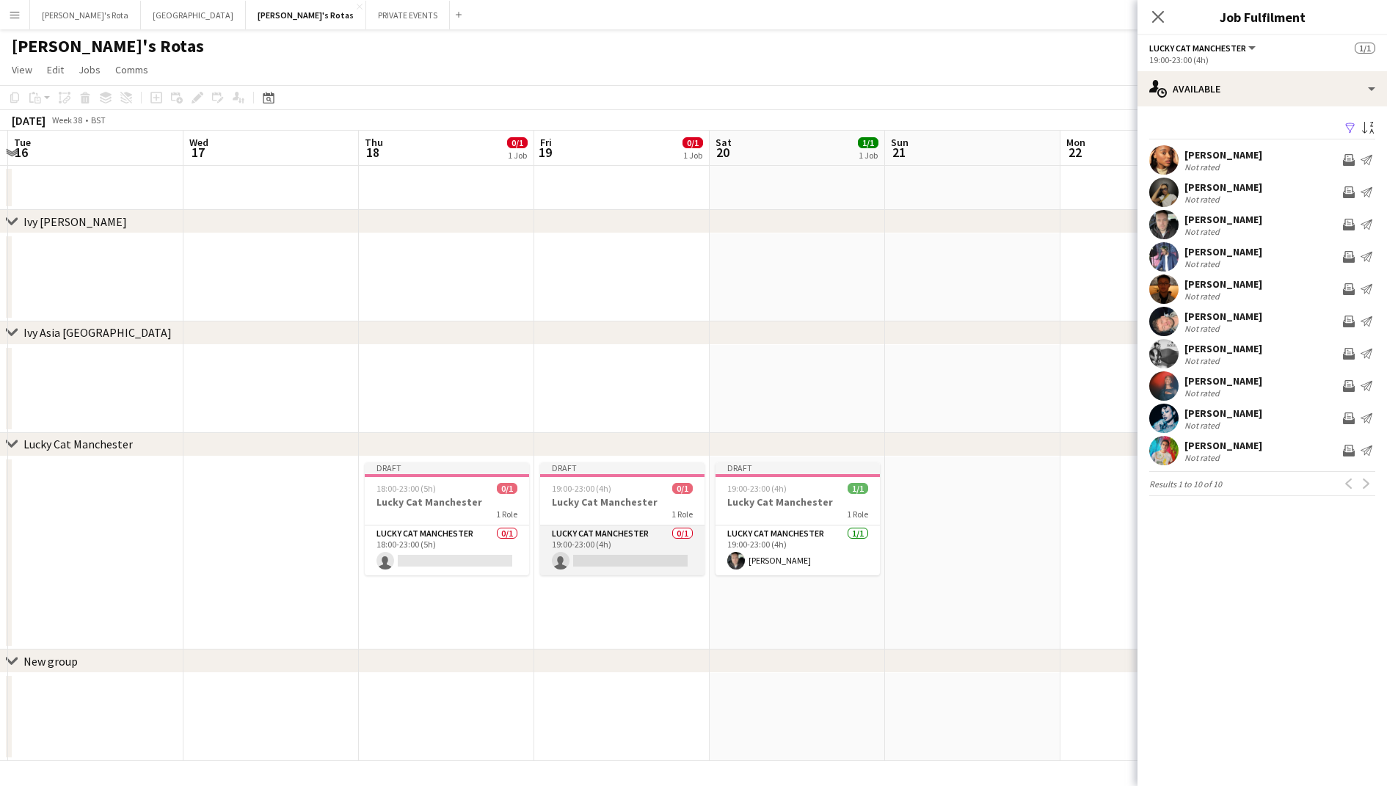
click at [579, 556] on app-card-role "Lucky Cat Manchester 0/1 19:00-23:00 (4h) single-neutral-actions" at bounding box center [622, 550] width 164 height 50
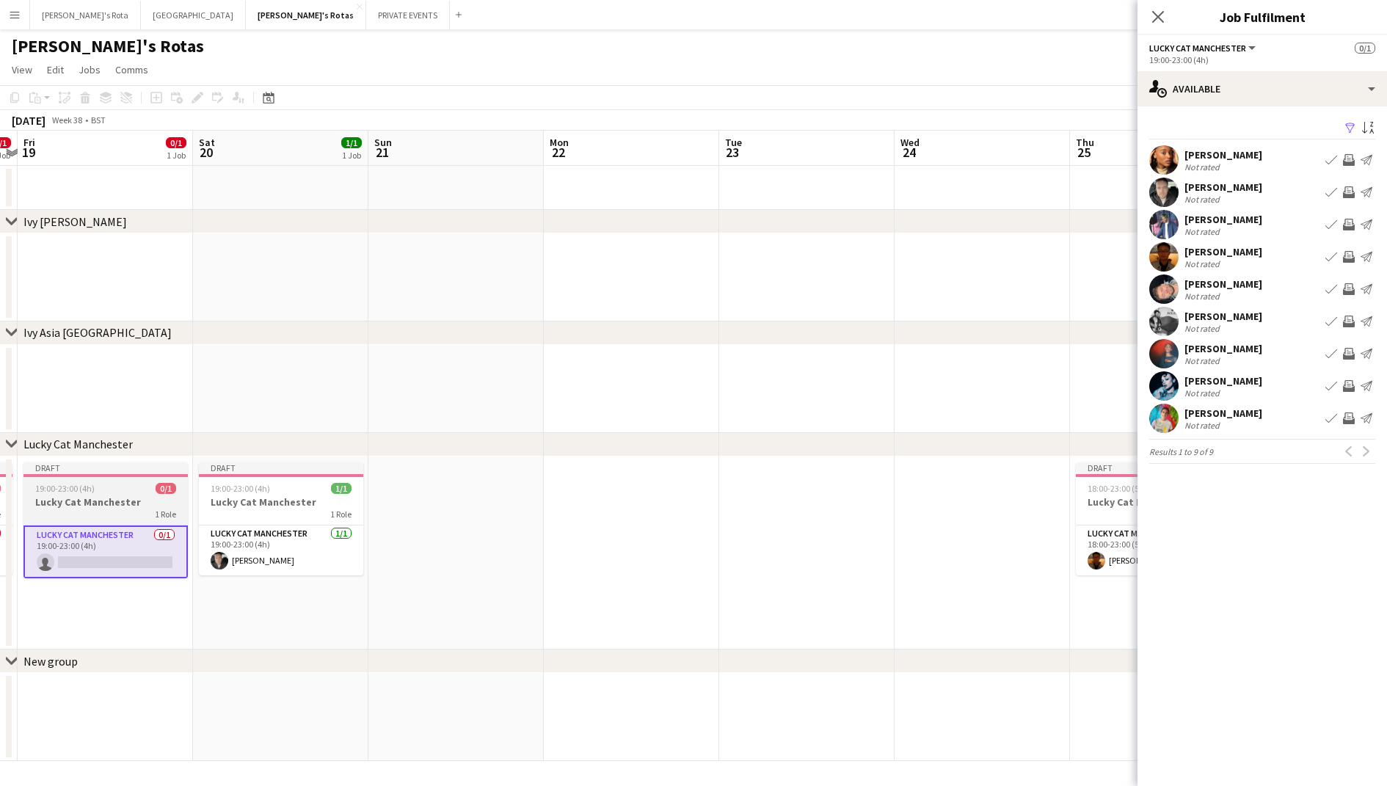
scroll to position [0, 533]
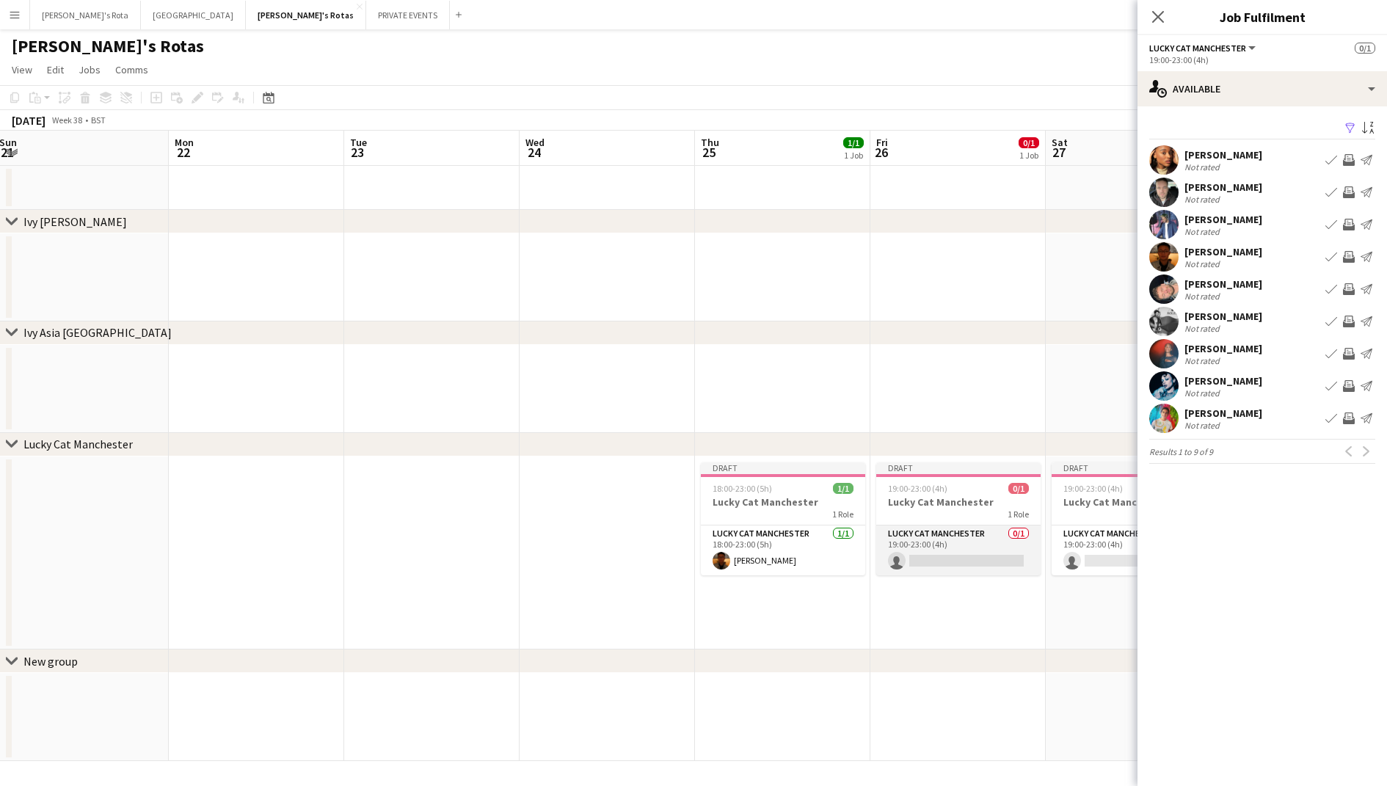
click at [950, 545] on app-card-role "Lucky Cat Manchester 0/1 19:00-23:00 (4h) single-neutral-actions" at bounding box center [958, 550] width 164 height 50
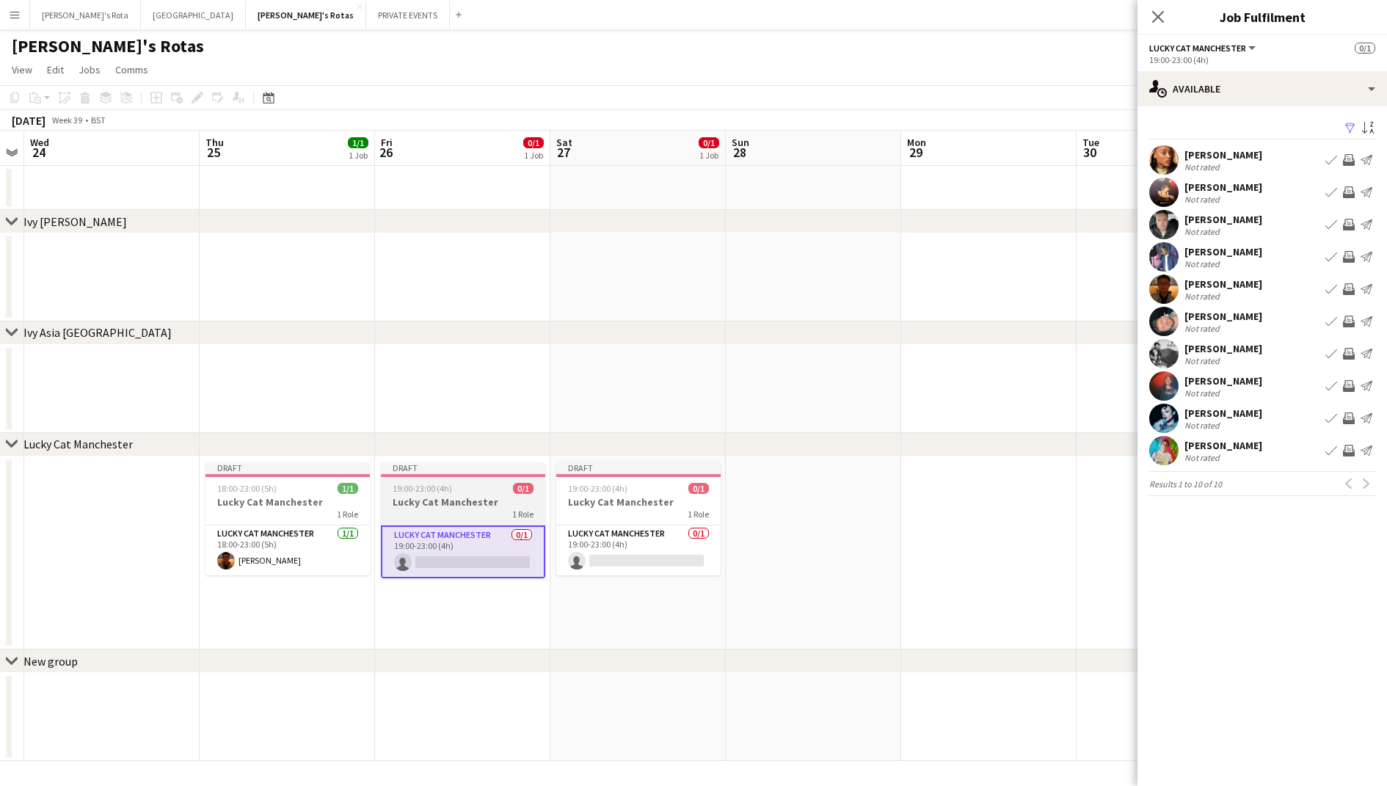
scroll to position [0, 416]
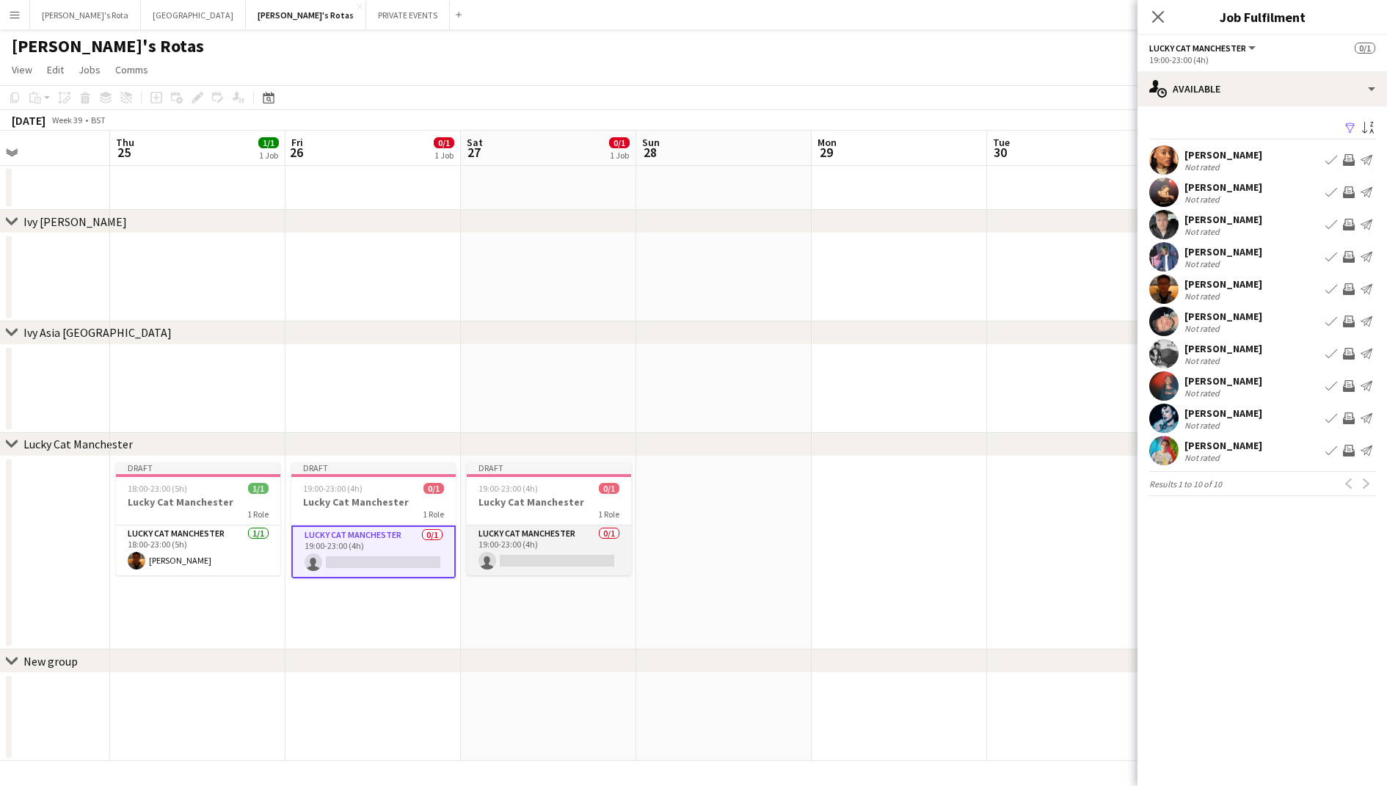
click at [576, 536] on app-card-role "Lucky Cat Manchester 0/1 19:00-23:00 (4h) single-neutral-actions" at bounding box center [549, 550] width 164 height 50
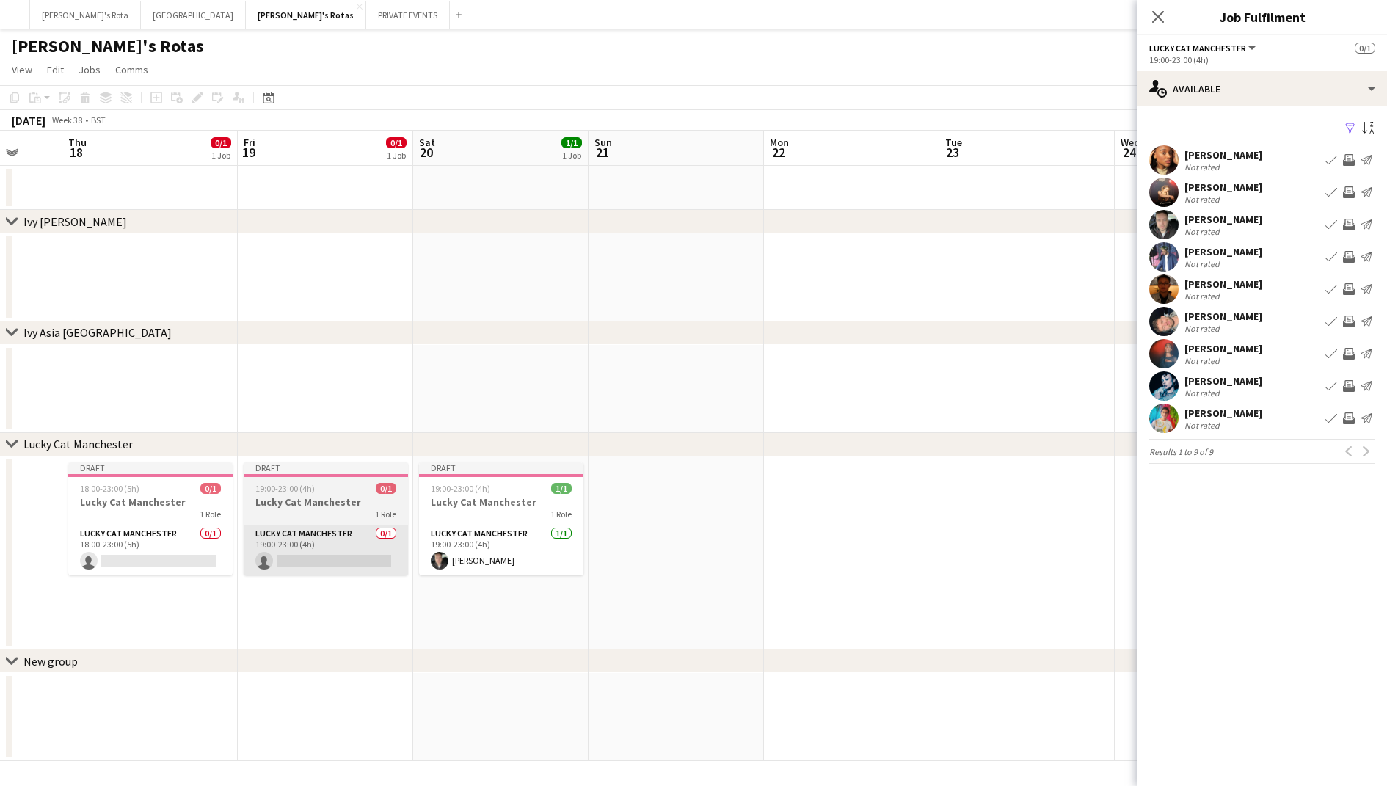
scroll to position [0, 435]
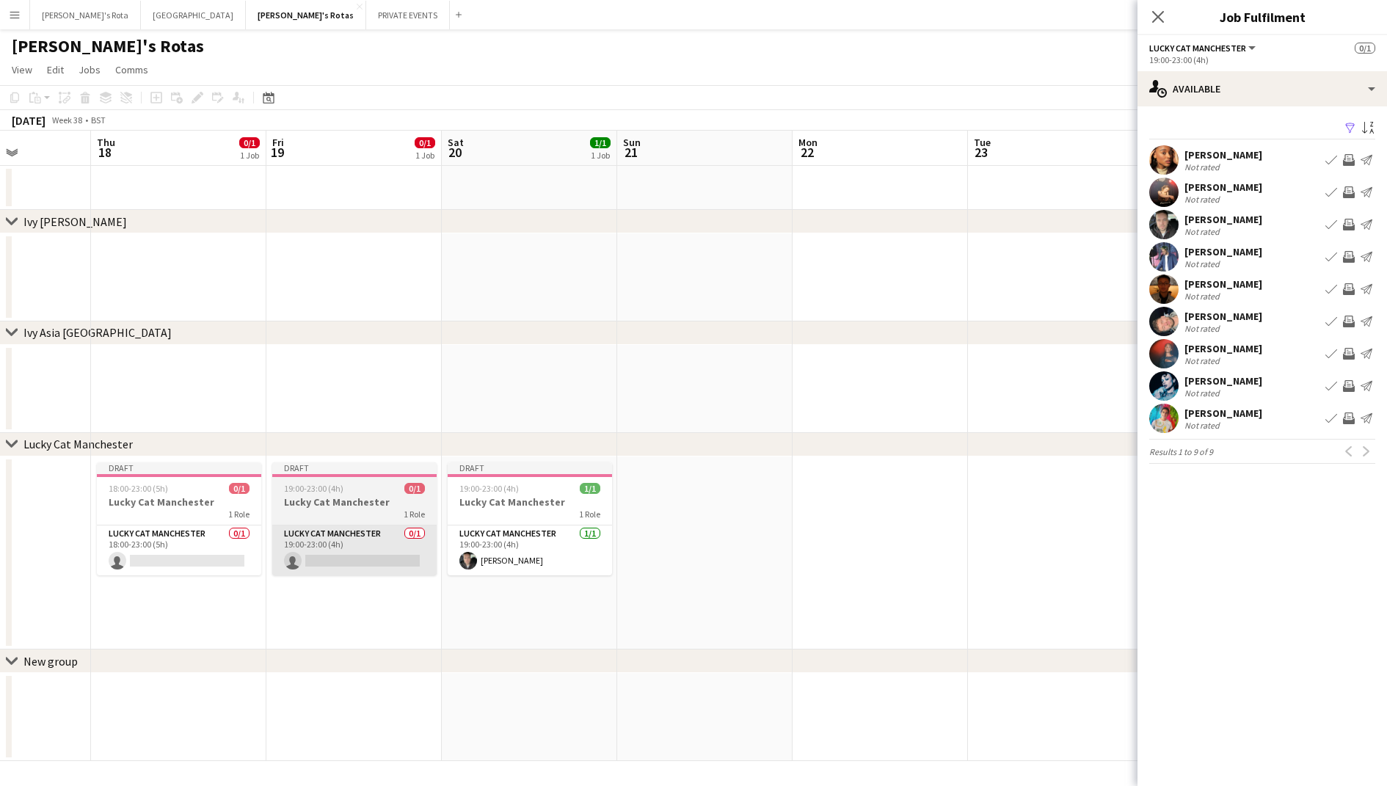
click at [437, 534] on app-card-role "Lucky Cat Manchester 0/1 19:00-23:00 (4h) single-neutral-actions" at bounding box center [354, 550] width 164 height 50
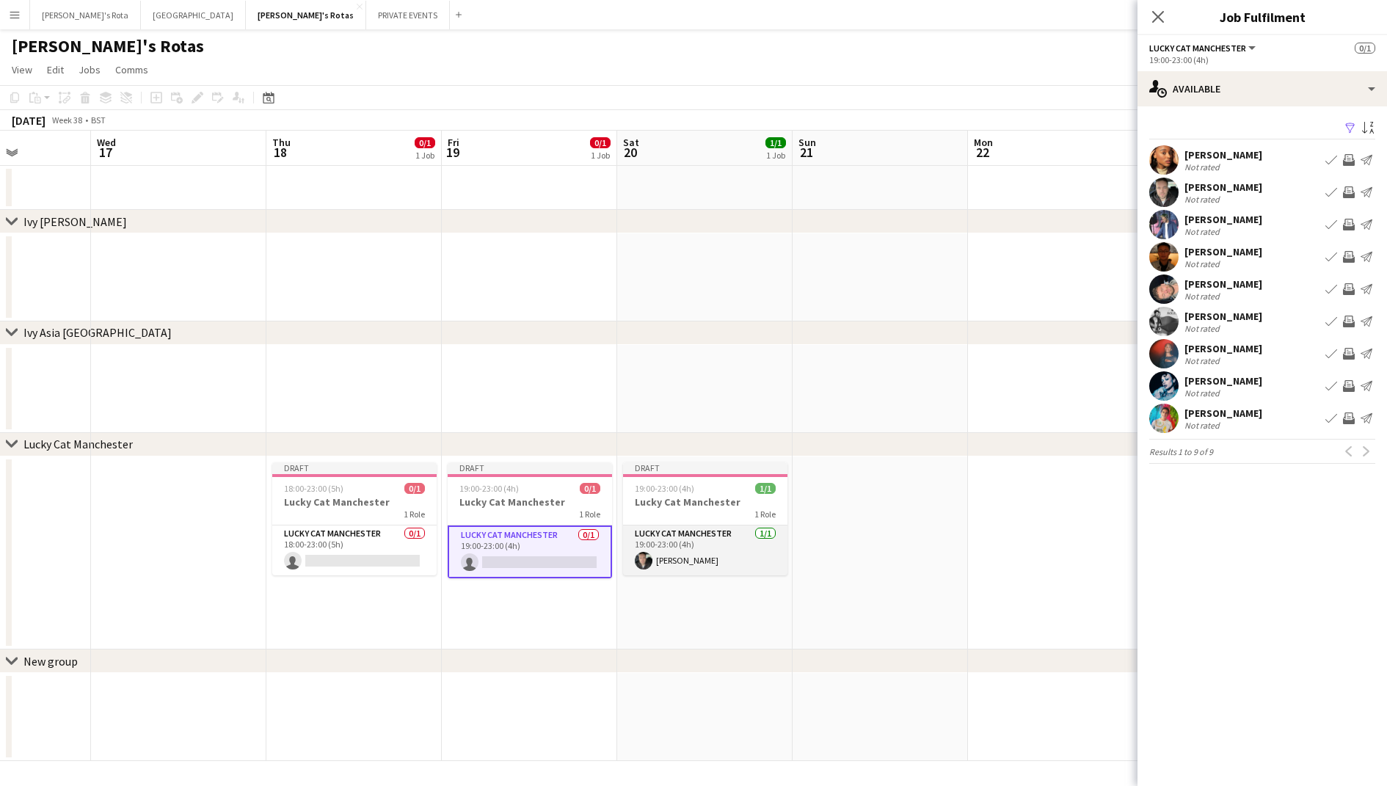
click at [675, 539] on app-card-role "Lucky Cat Manchester [DATE] 19:00-23:00 (4h) [PERSON_NAME]" at bounding box center [705, 550] width 164 height 50
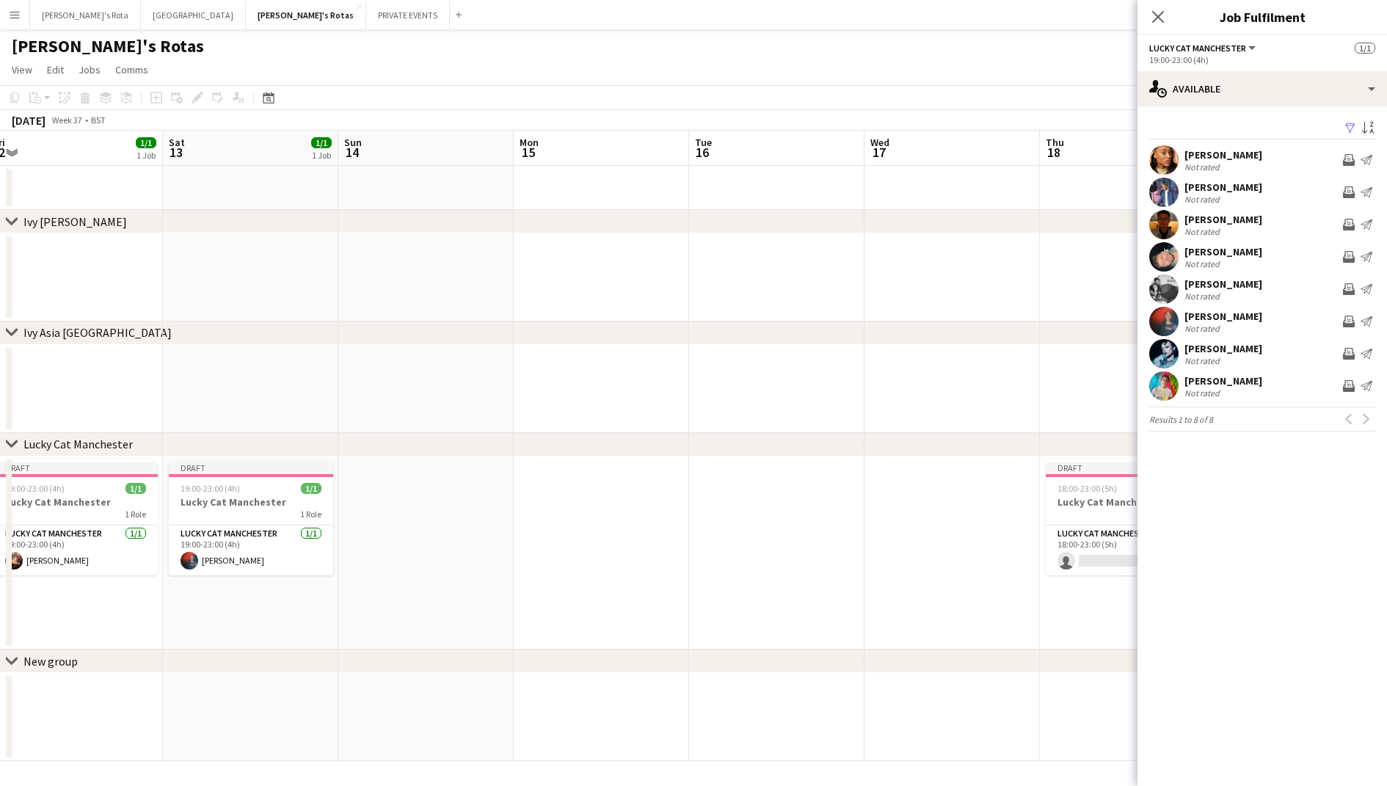
scroll to position [0, 318]
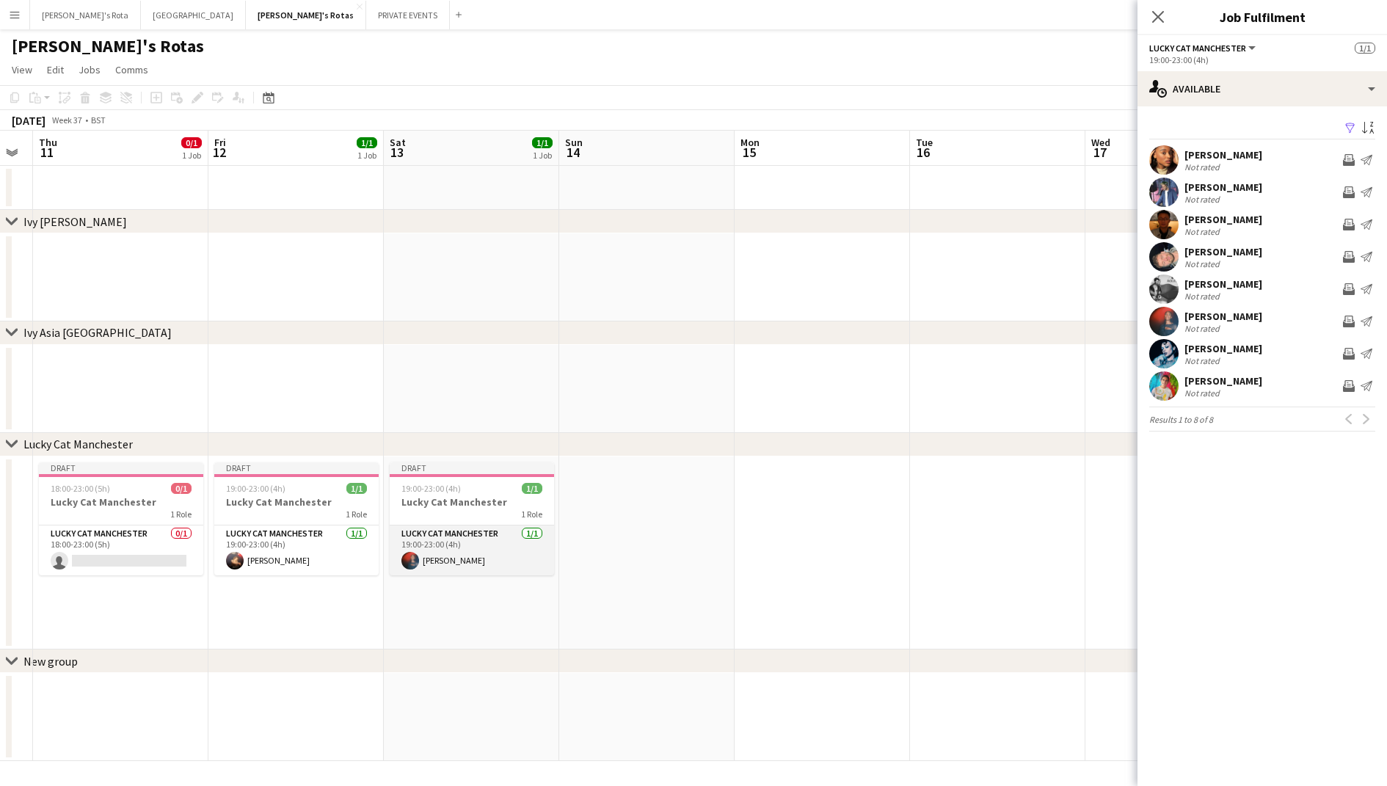
click at [470, 544] on app-card-role "Lucky Cat Manchester [DATE] 19:00-23:00 (4h) [PERSON_NAME]" at bounding box center [472, 550] width 164 height 50
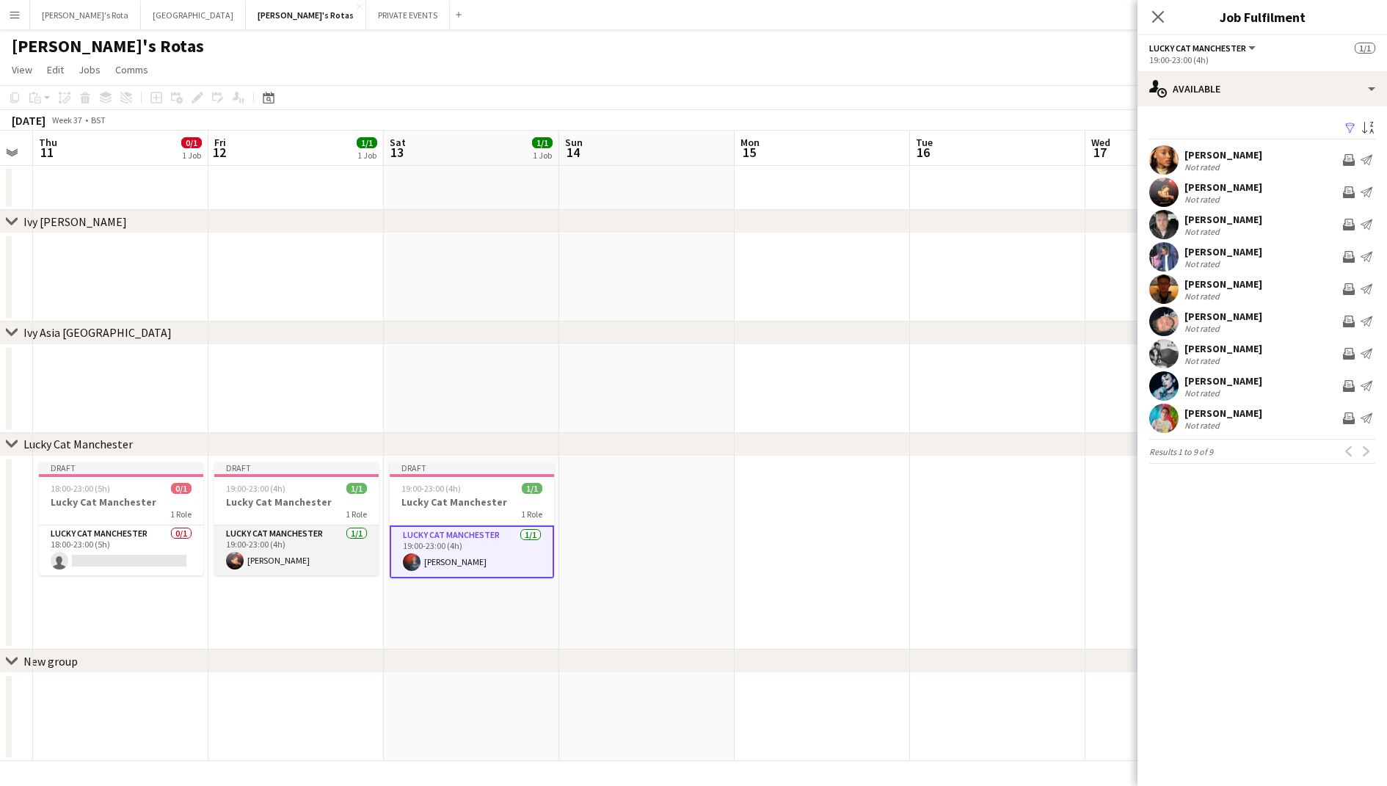
click at [332, 538] on app-card-role "Lucky Cat Manchester [DATE] 19:00-23:00 (4h) [PERSON_NAME]" at bounding box center [296, 550] width 164 height 50
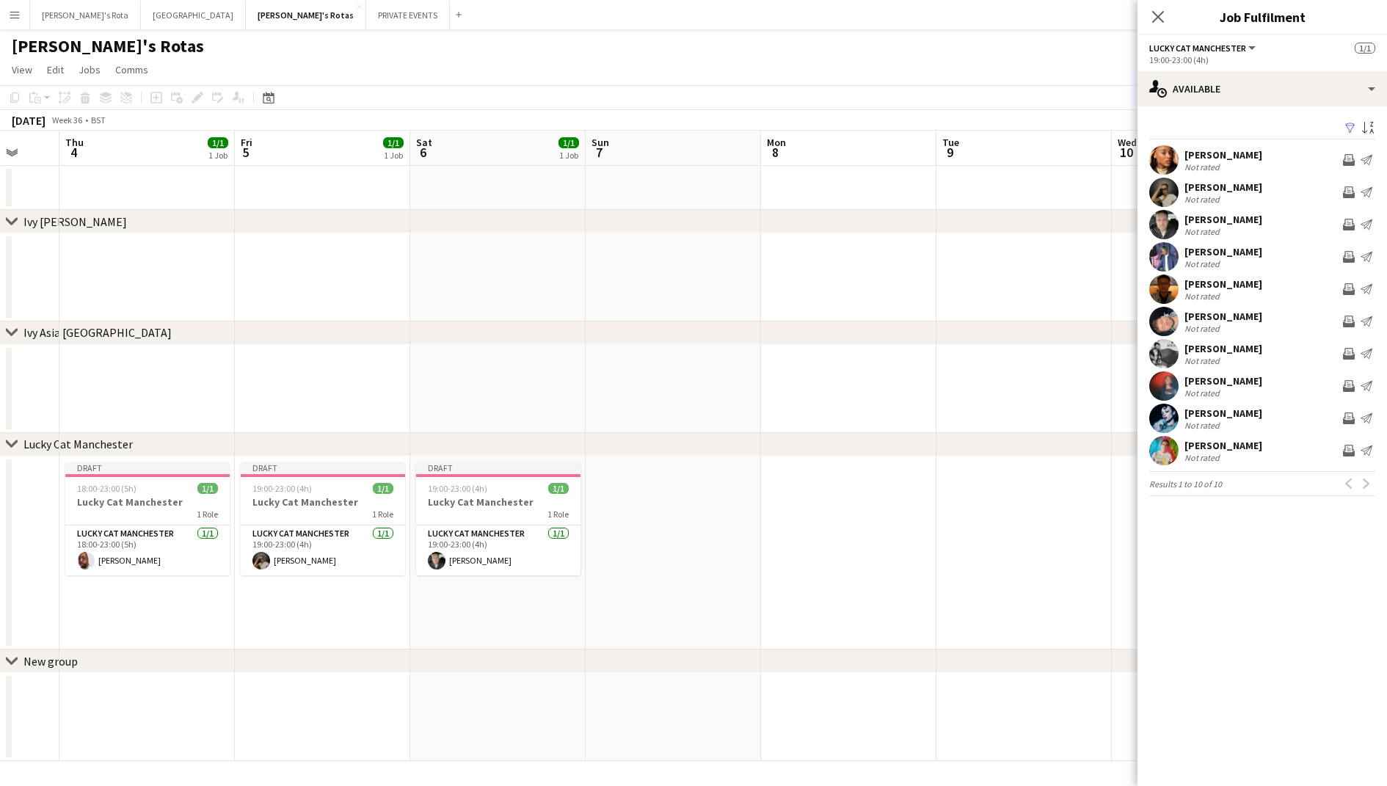
scroll to position [0, 395]
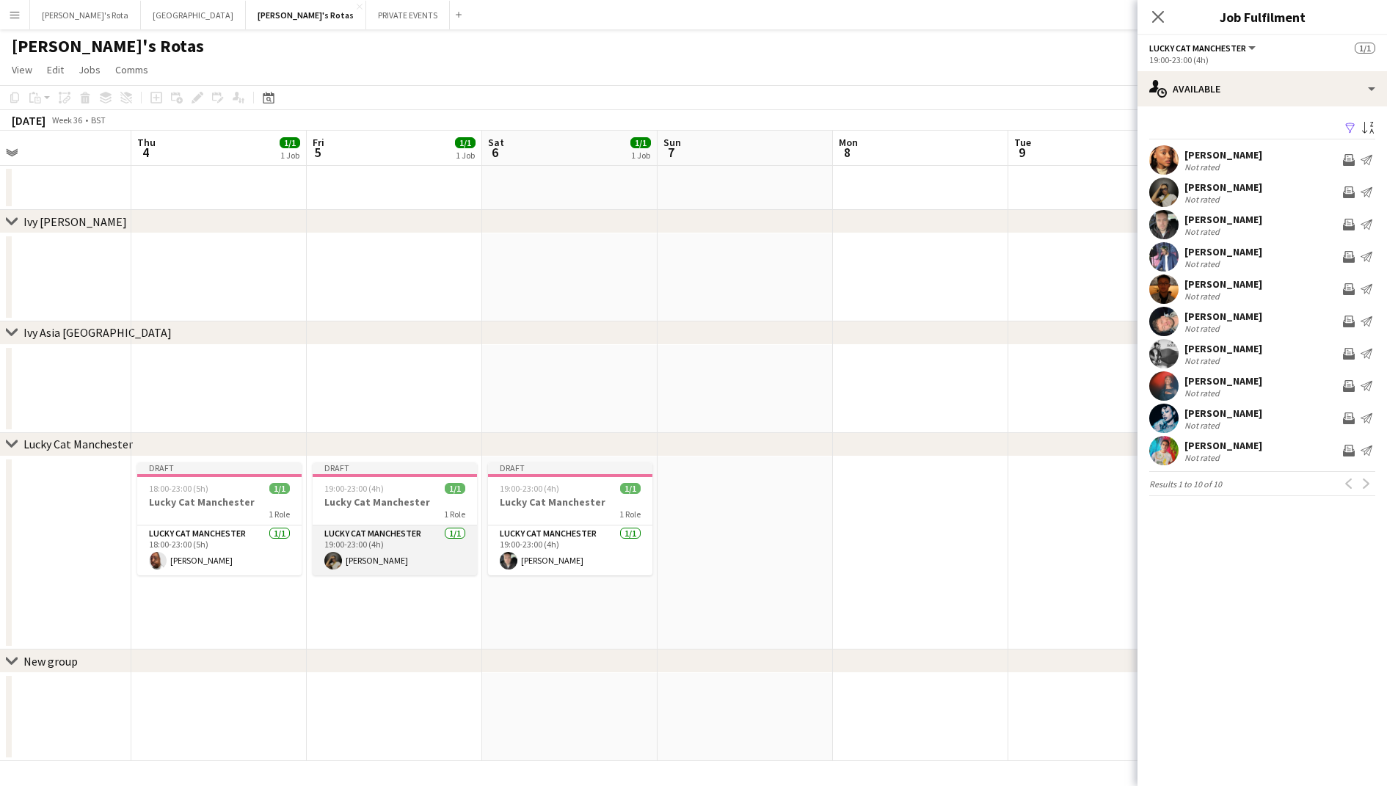
click at [360, 551] on app-card-role "Lucky Cat Manchester [DATE] 19:00-23:00 (4h) [PERSON_NAME]" at bounding box center [395, 550] width 164 height 50
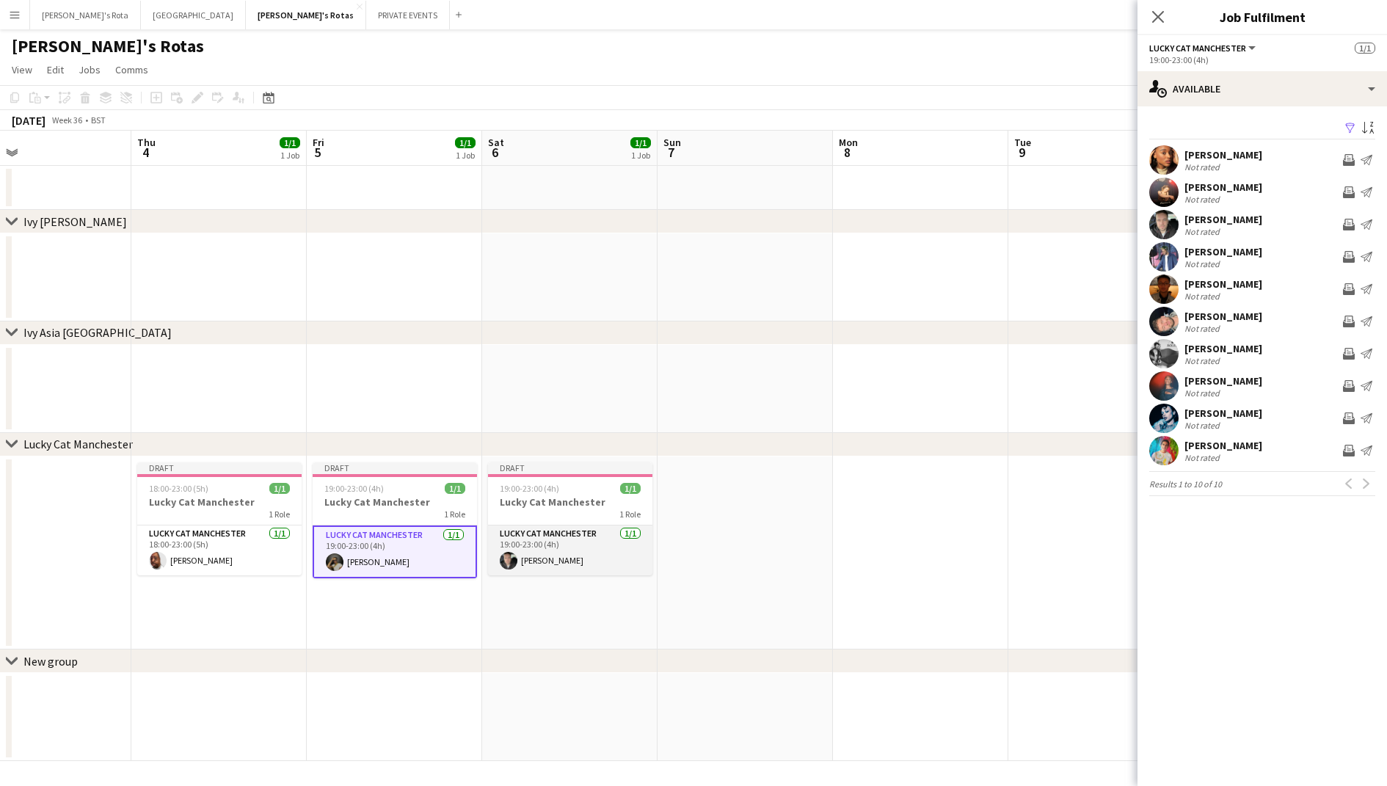
click at [542, 547] on app-card-role "Lucky Cat Manchester [DATE] 19:00-23:00 (4h) [PERSON_NAME]" at bounding box center [570, 550] width 164 height 50
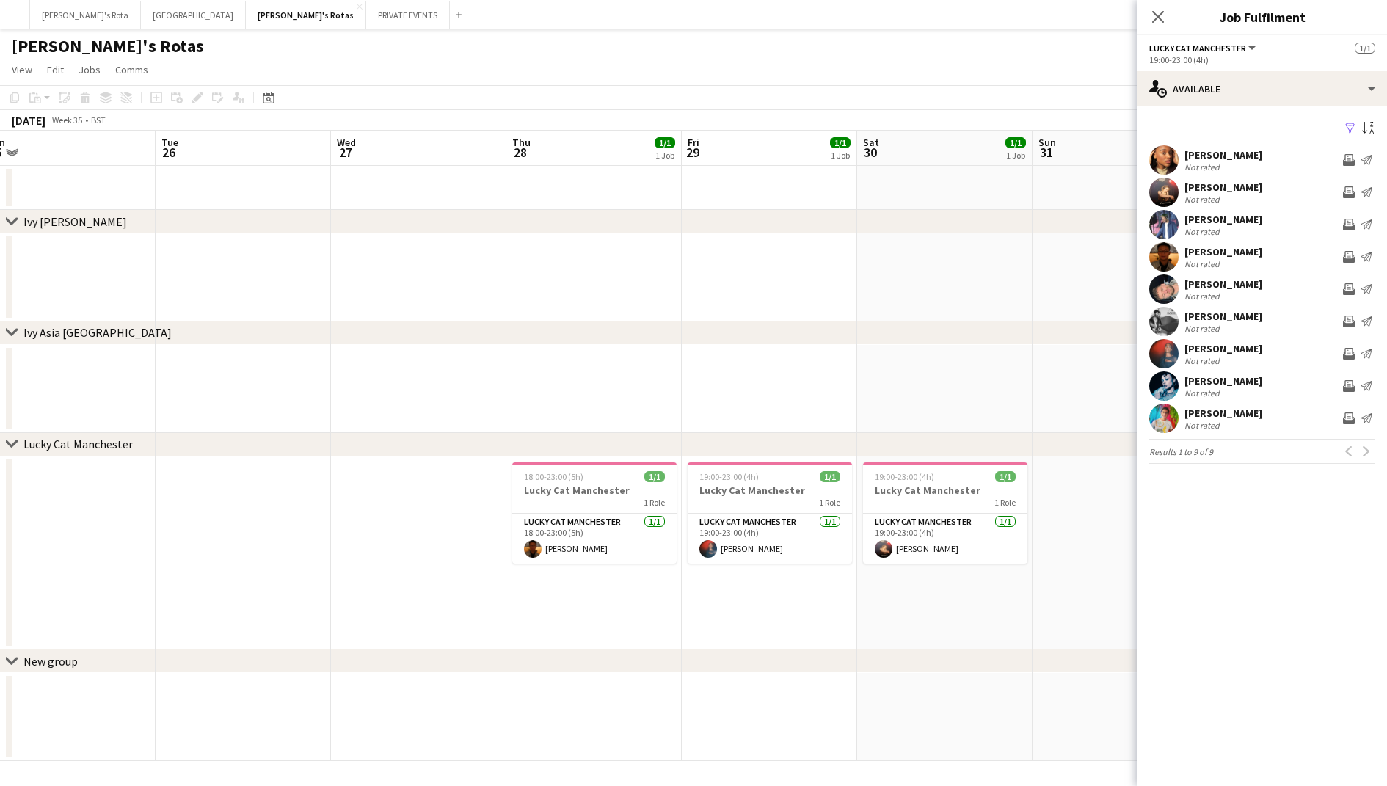
click at [744, 678] on app-date-cell at bounding box center [769, 717] width 175 height 88
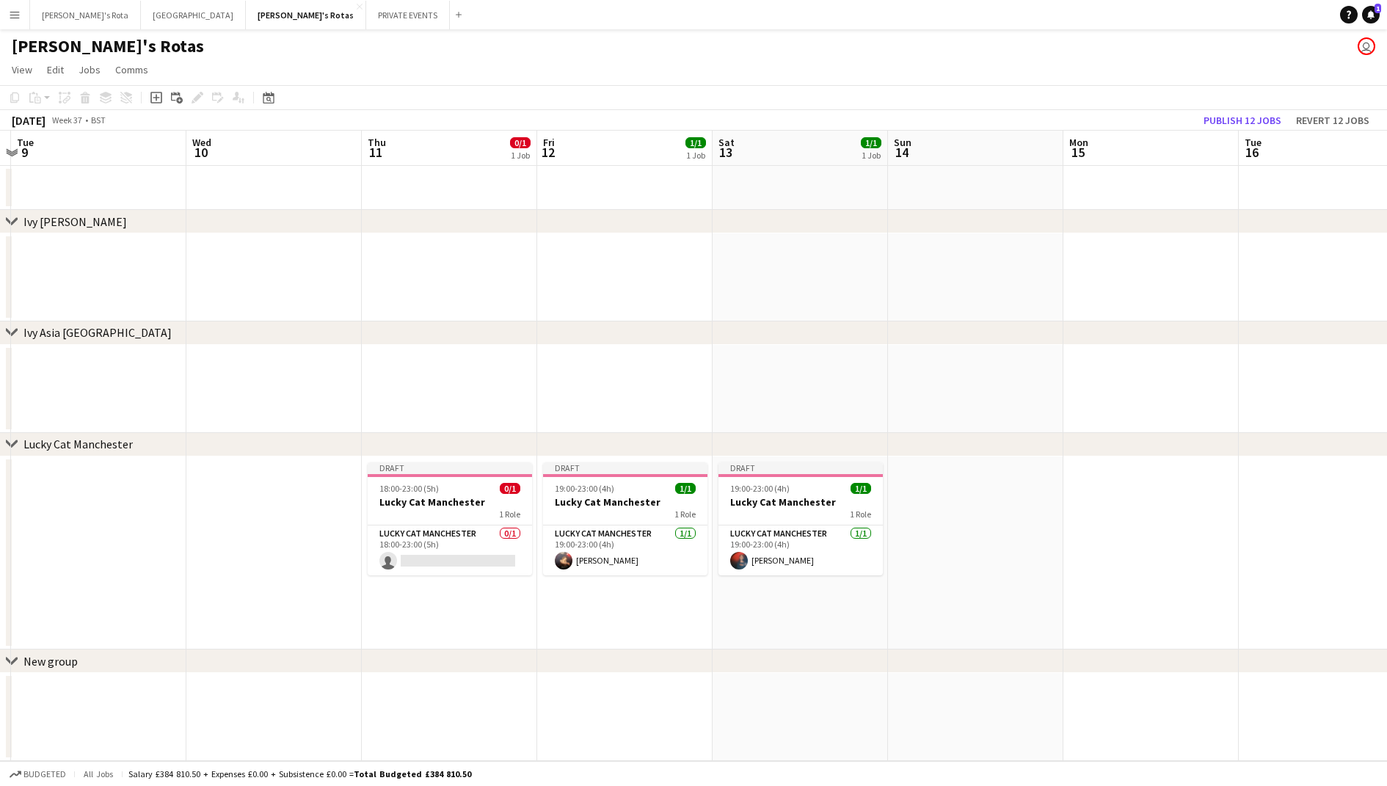
scroll to position [0, 507]
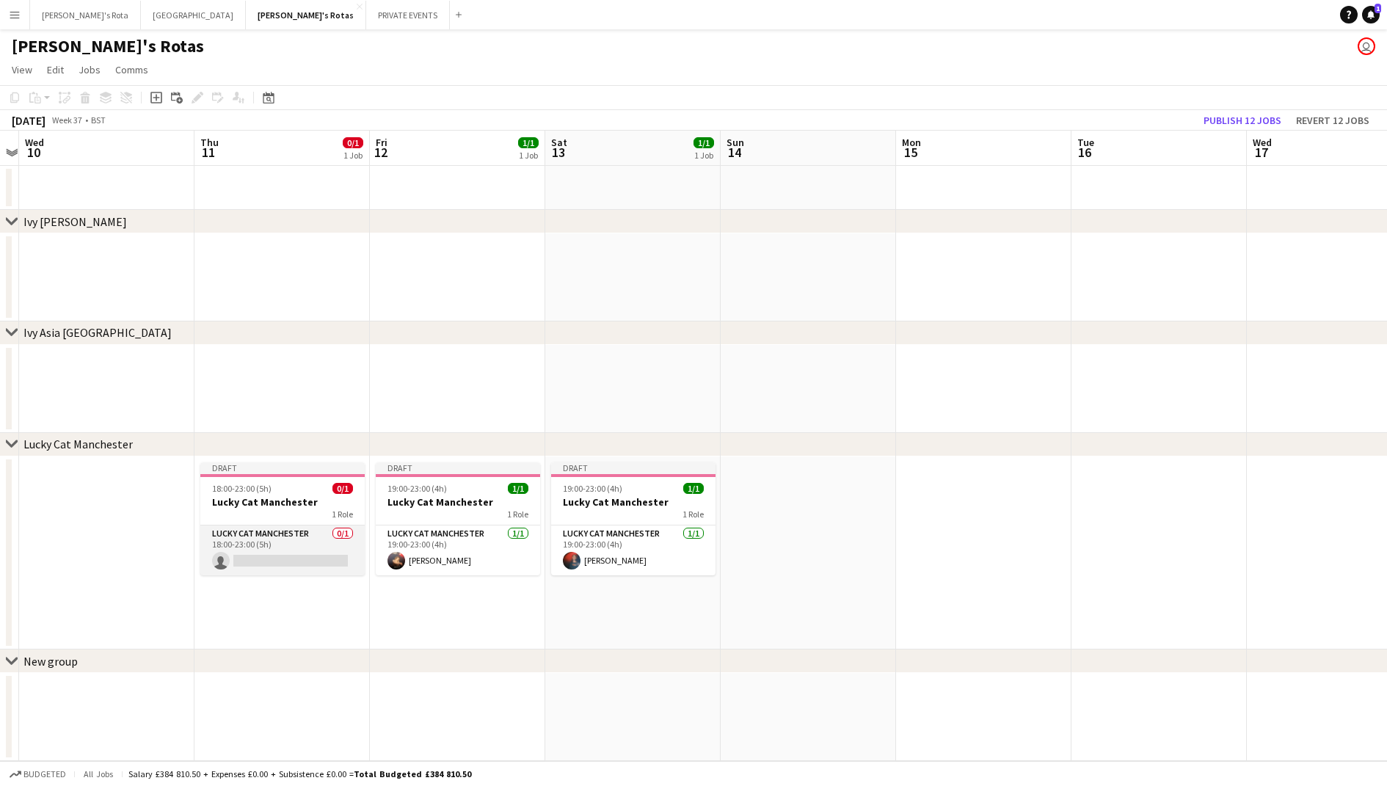
click at [316, 549] on app-card-role "Lucky Cat Manchester 0/1 18:00-23:00 (5h) single-neutral-actions" at bounding box center [282, 550] width 164 height 50
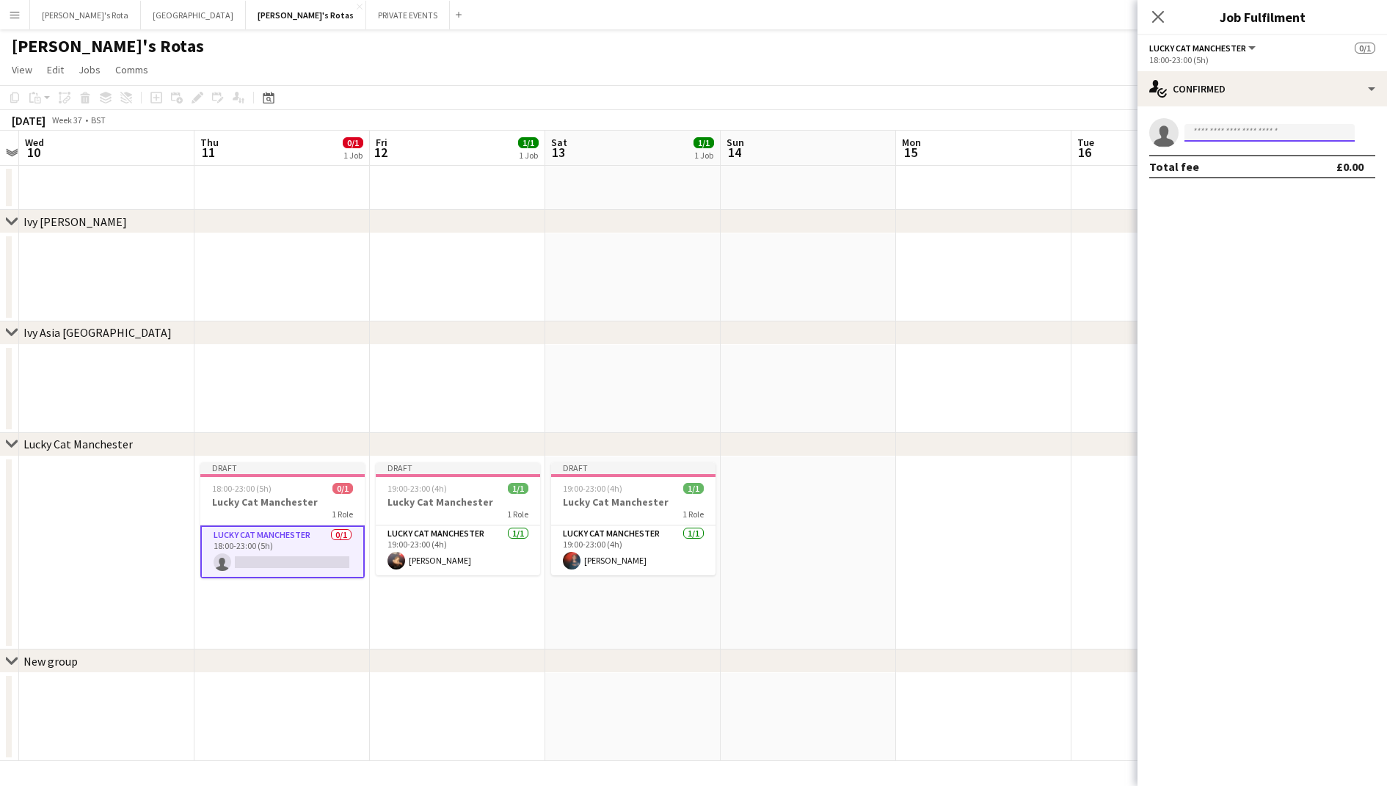
click at [1265, 124] on input at bounding box center [1269, 133] width 170 height 18
type input "***"
click at [1261, 162] on span "[PERSON_NAME][EMAIL_ADDRESS][PERSON_NAME][DOMAIN_NAME]" at bounding box center [1269, 166] width 147 height 12
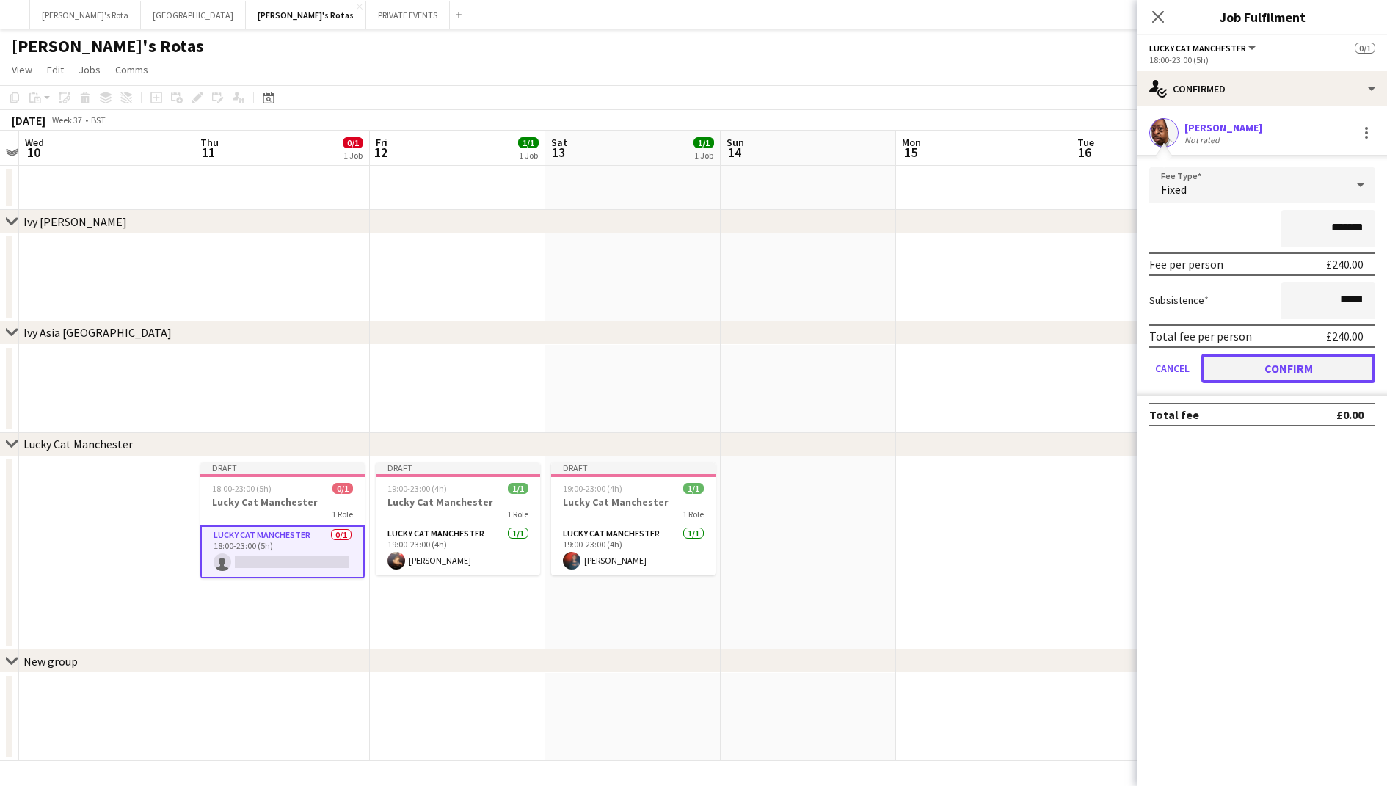
click at [1250, 362] on button "Confirm" at bounding box center [1288, 368] width 174 height 29
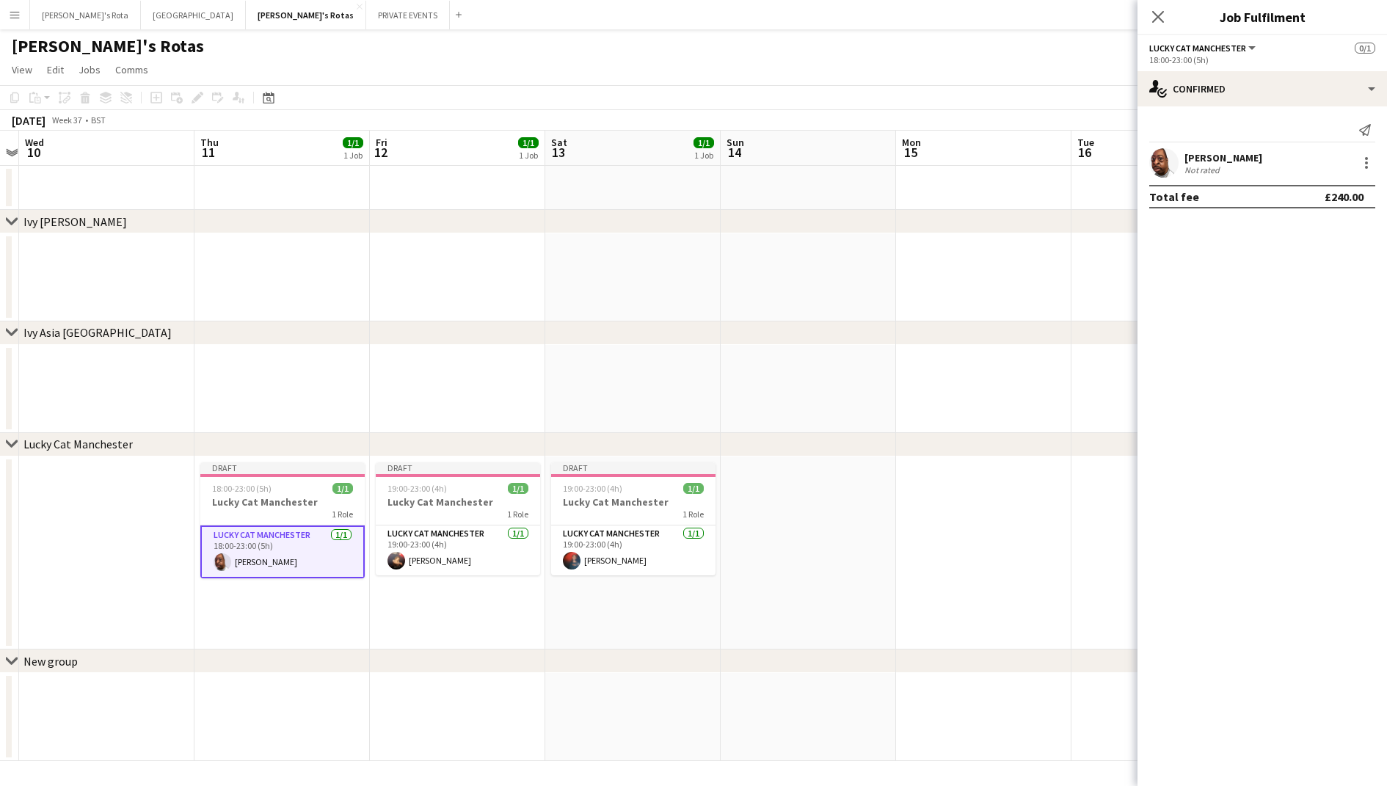
click at [850, 499] on app-date-cell at bounding box center [808, 552] width 175 height 193
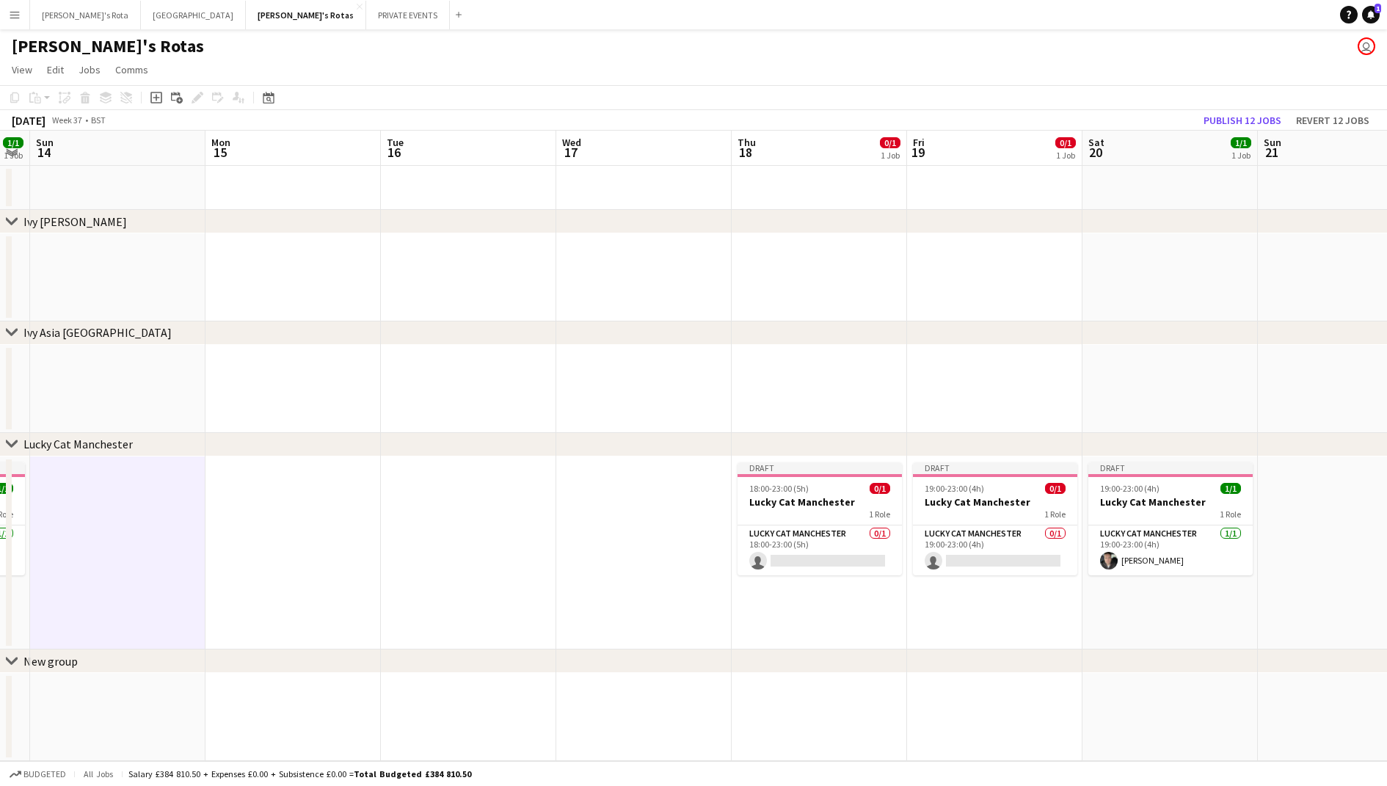
scroll to position [0, 503]
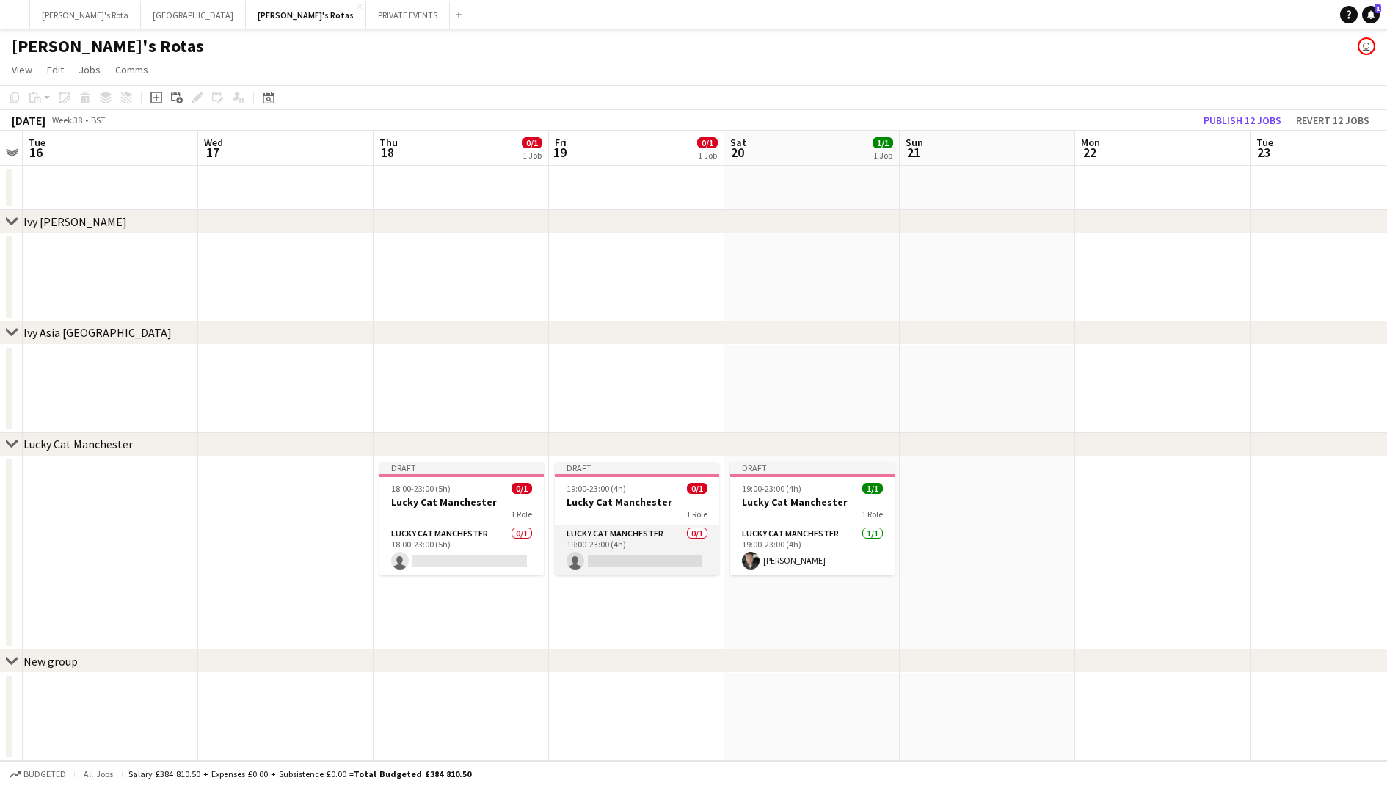
click at [608, 546] on app-card-role "Lucky Cat Manchester 0/1 19:00-23:00 (4h) single-neutral-actions" at bounding box center [637, 550] width 164 height 50
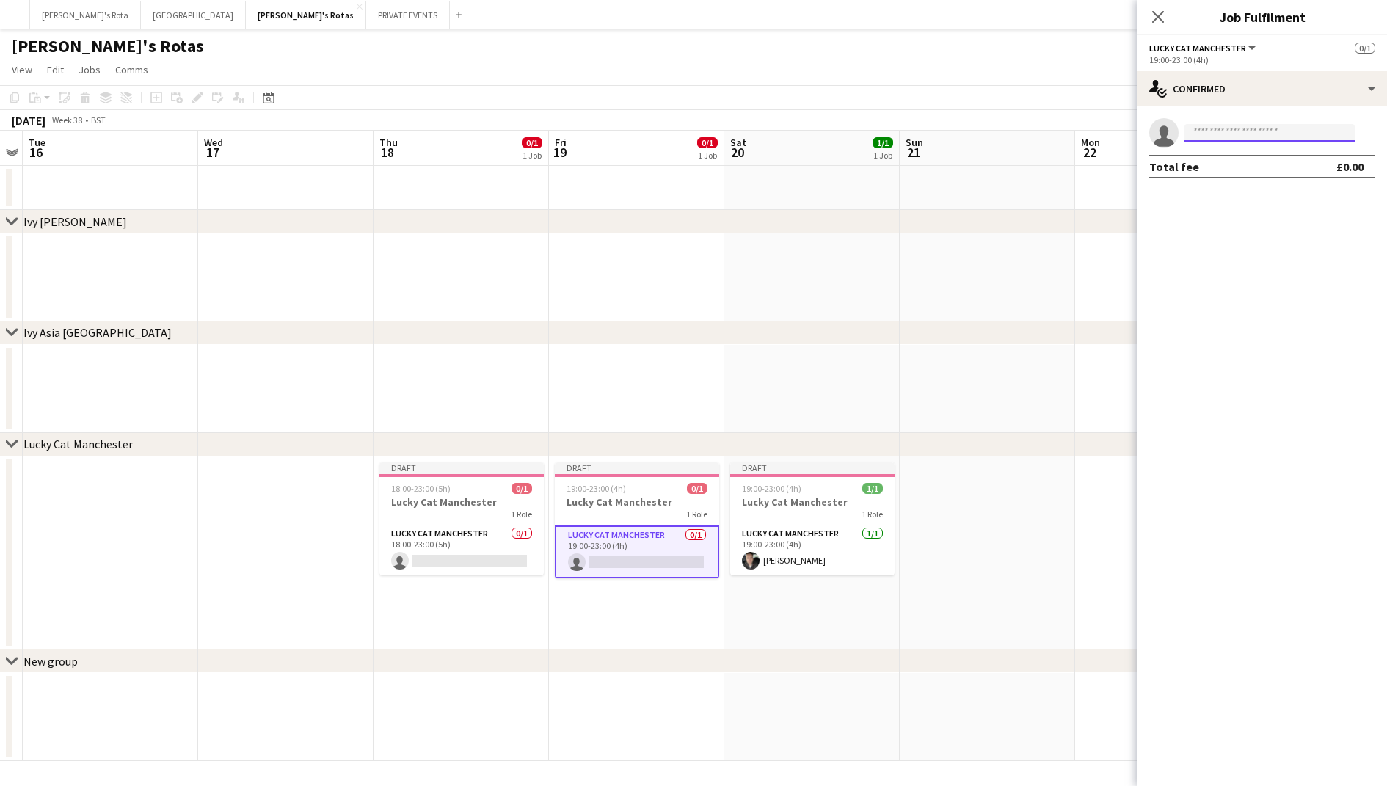
click at [1203, 134] on input at bounding box center [1269, 133] width 170 height 18
type input "****"
click at [1205, 161] on span "[EMAIL_ADDRESS][DOMAIN_NAME]" at bounding box center [1269, 166] width 147 height 12
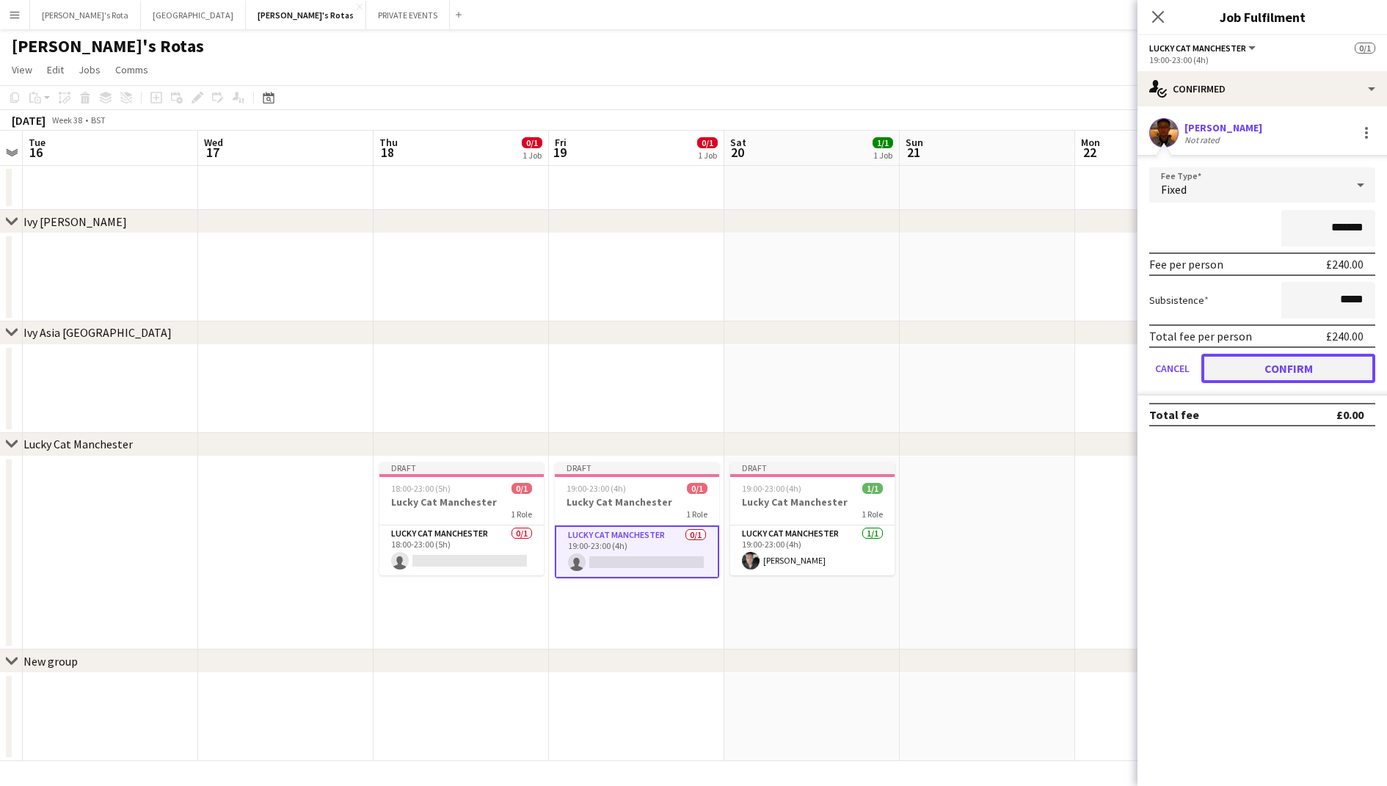
click at [1304, 365] on button "Confirm" at bounding box center [1288, 368] width 174 height 29
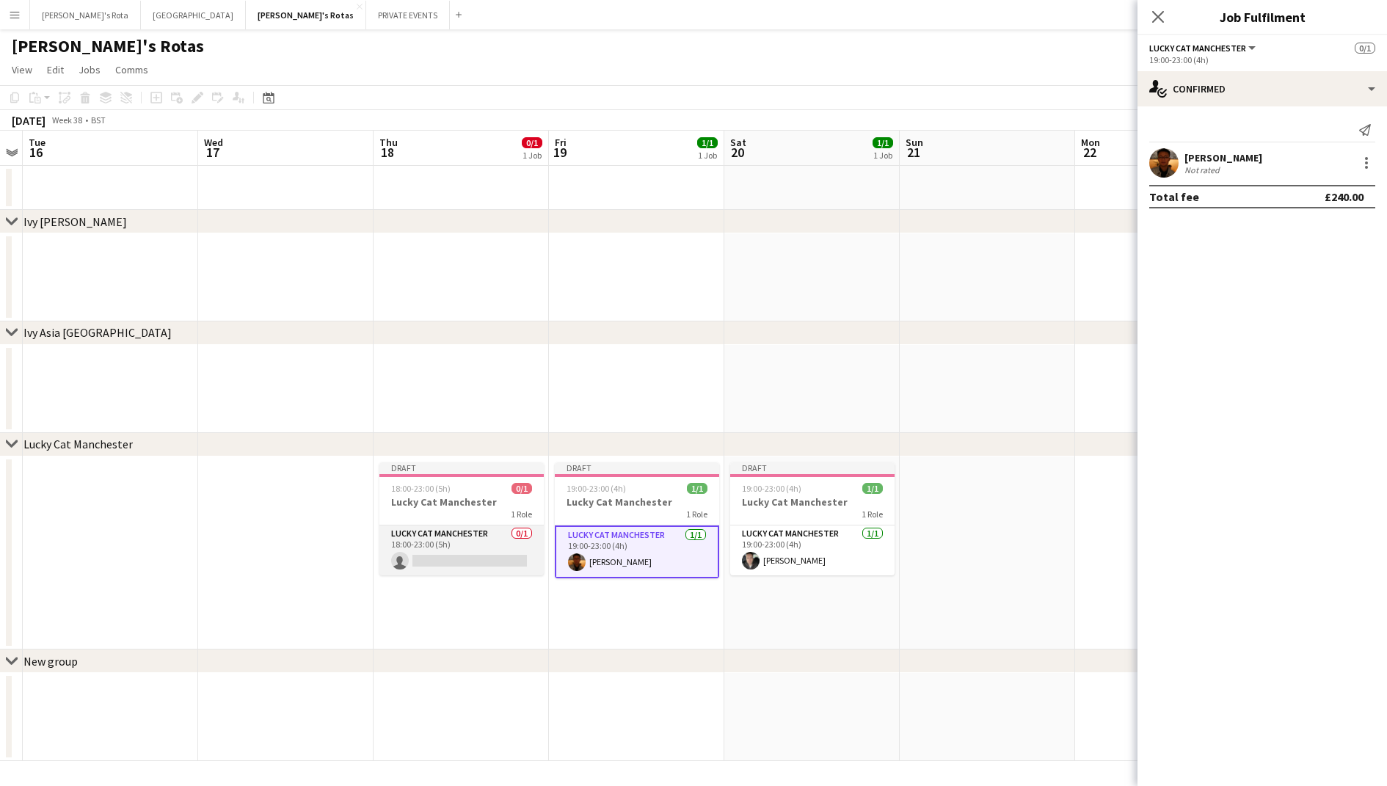
click at [489, 536] on app-card-role "Lucky Cat Manchester 0/1 18:00-23:00 (5h) single-neutral-actions" at bounding box center [461, 550] width 164 height 50
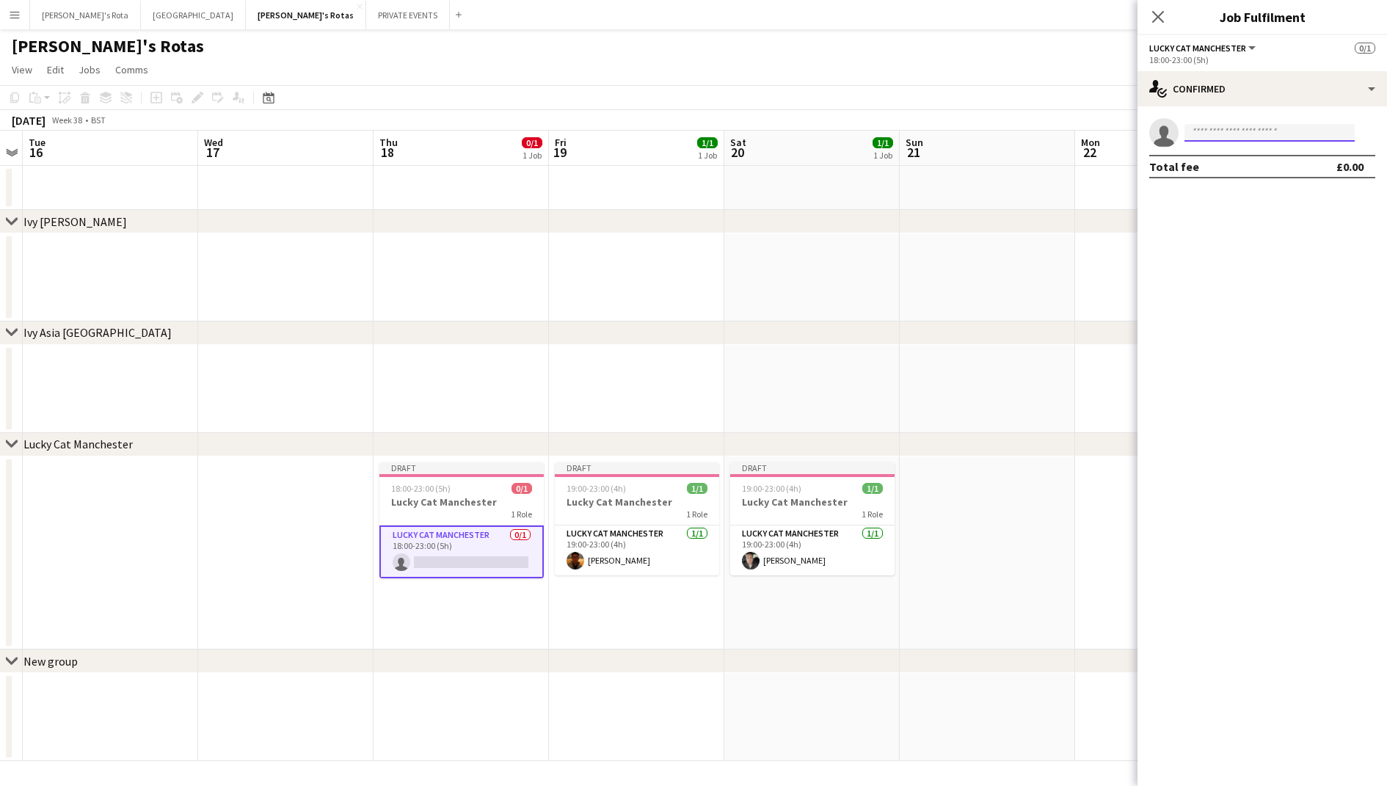
click at [1240, 135] on input at bounding box center [1269, 133] width 170 height 18
type input "***"
click at [1244, 156] on span "[PERSON_NAME]" at bounding box center [1238, 153] width 84 height 12
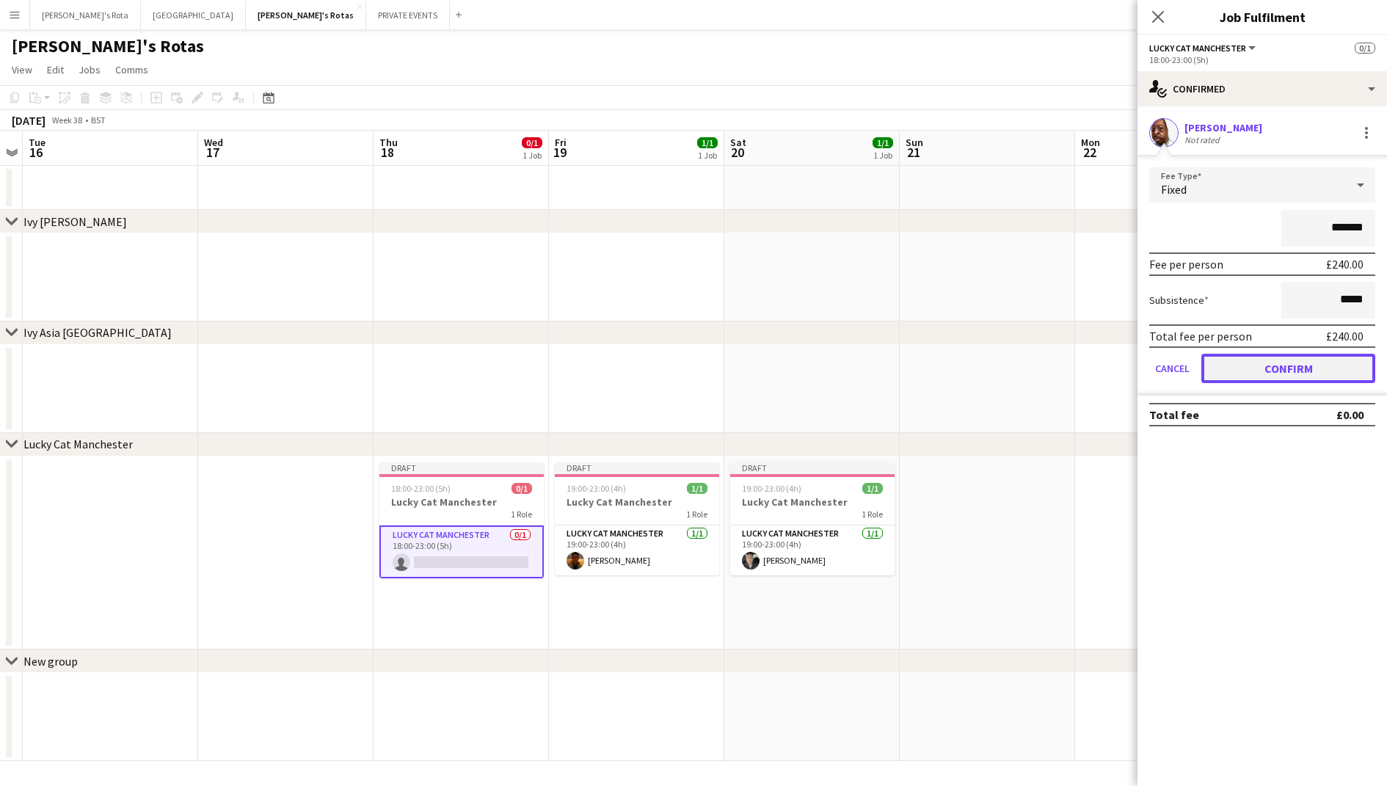
click at [1249, 373] on button "Confirm" at bounding box center [1288, 368] width 174 height 29
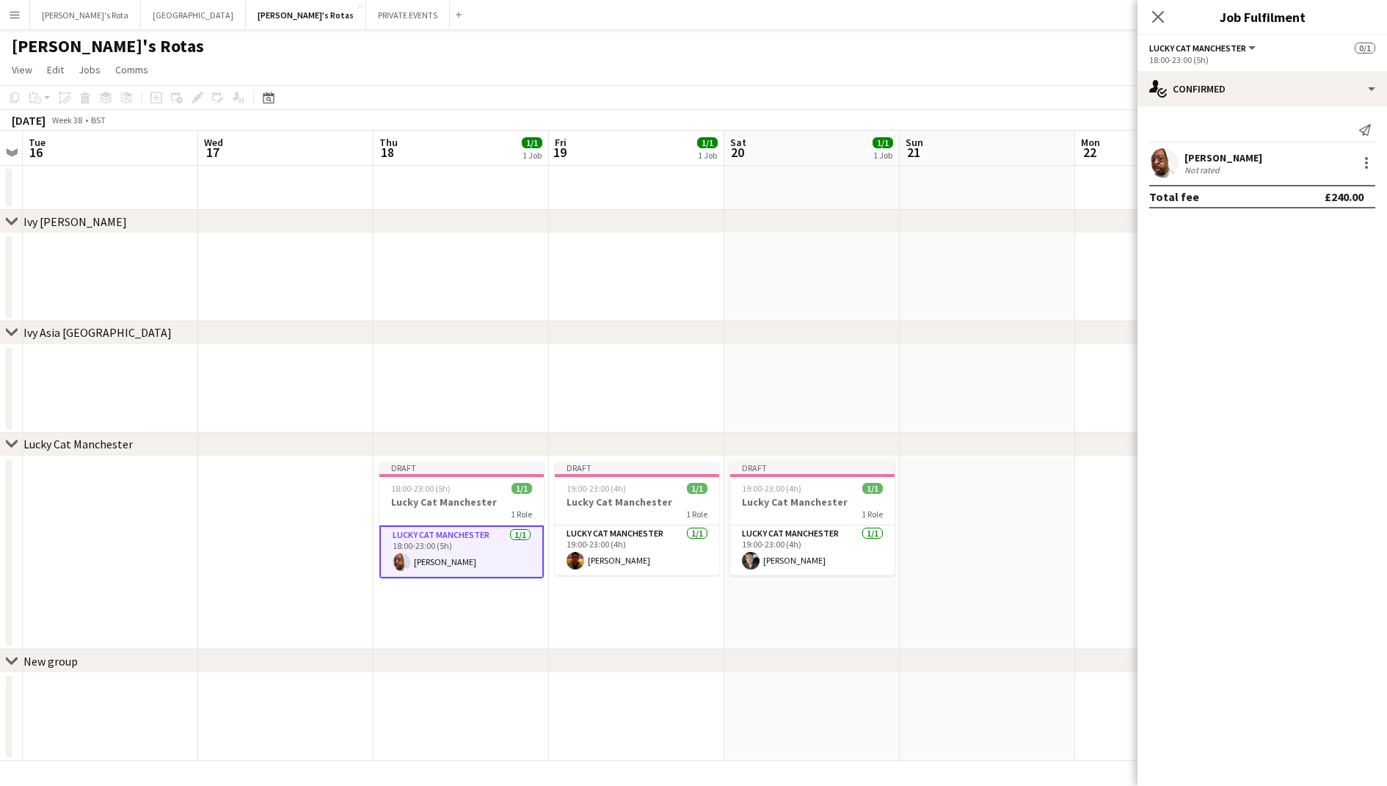
click at [966, 413] on app-date-cell at bounding box center [987, 389] width 175 height 88
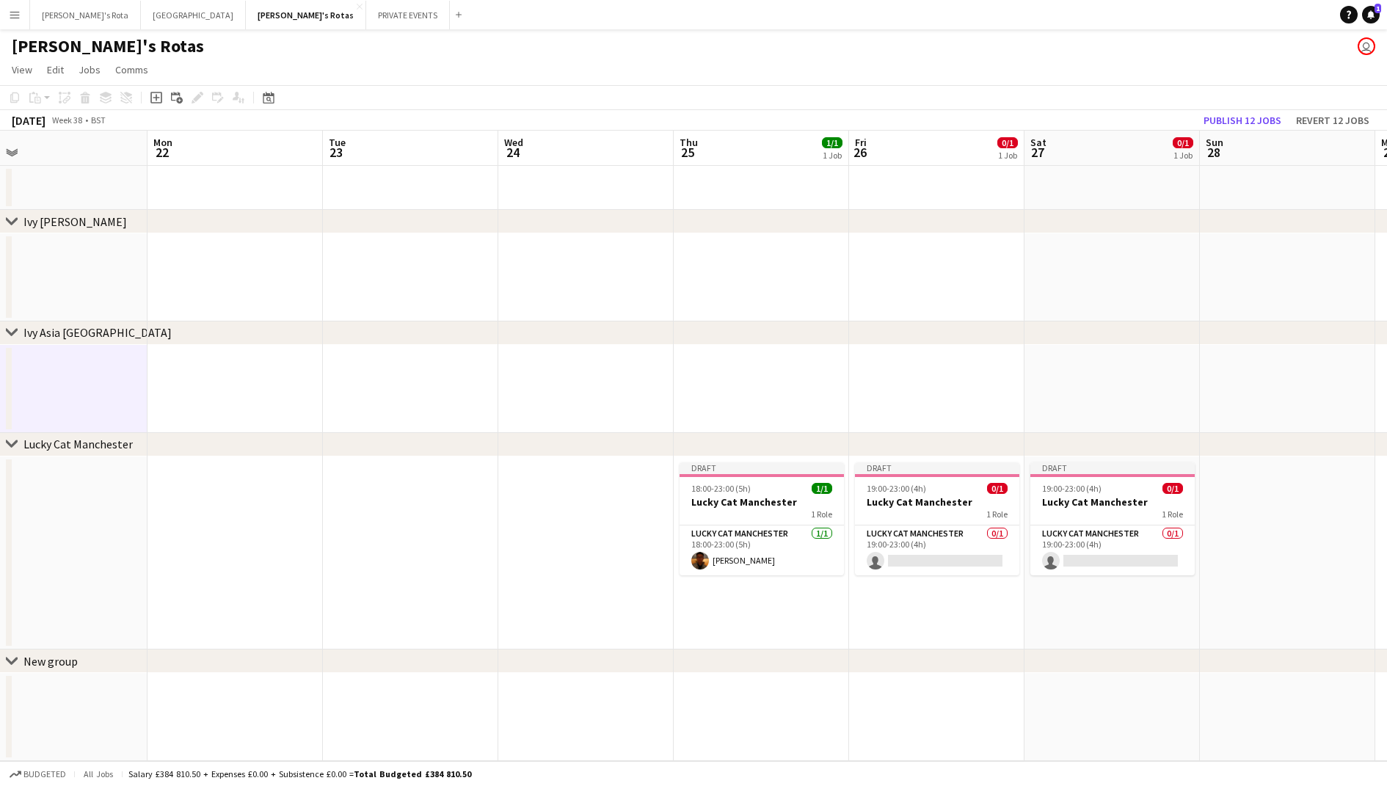
scroll to position [0, 384]
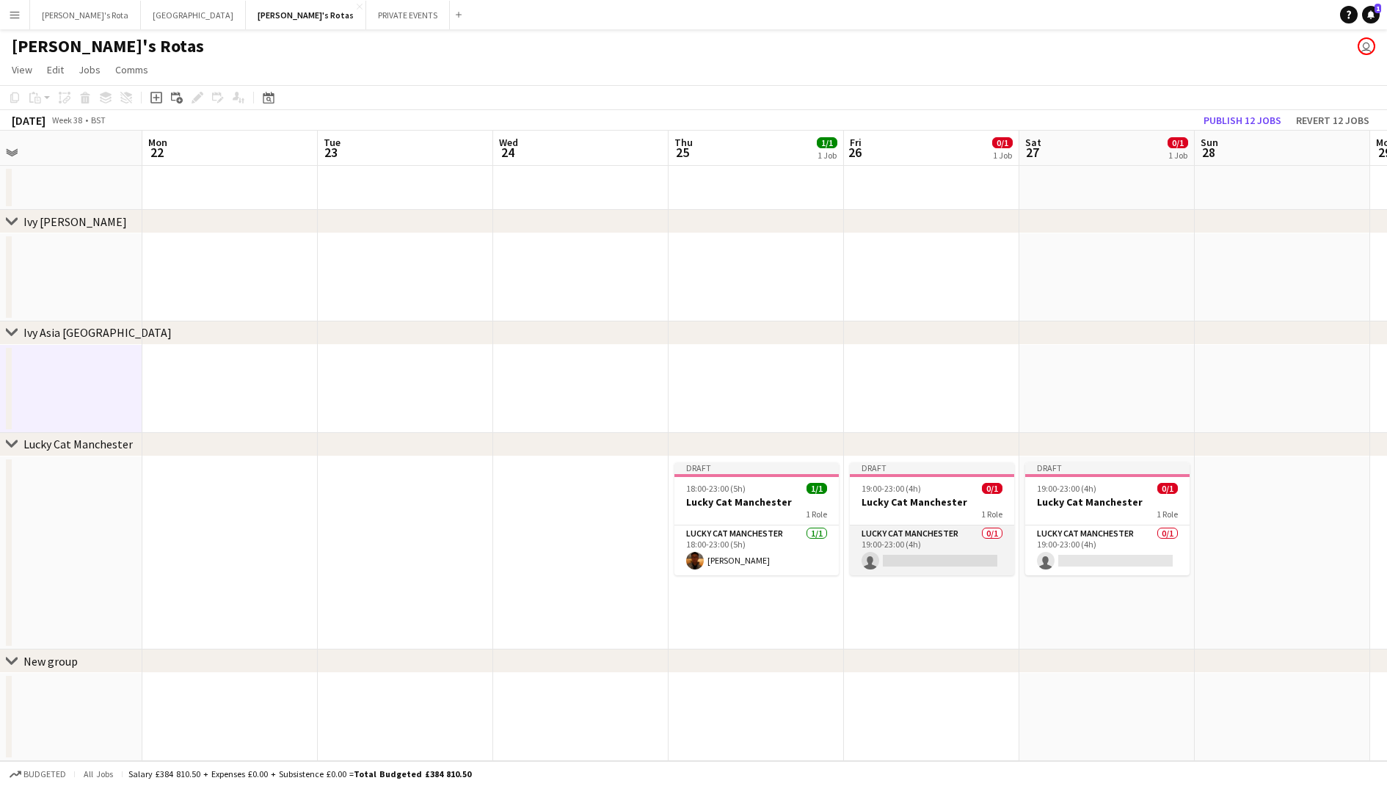
click at [952, 539] on app-card-role "Lucky Cat Manchester 0/1 19:00-23:00 (4h) single-neutral-actions" at bounding box center [932, 550] width 164 height 50
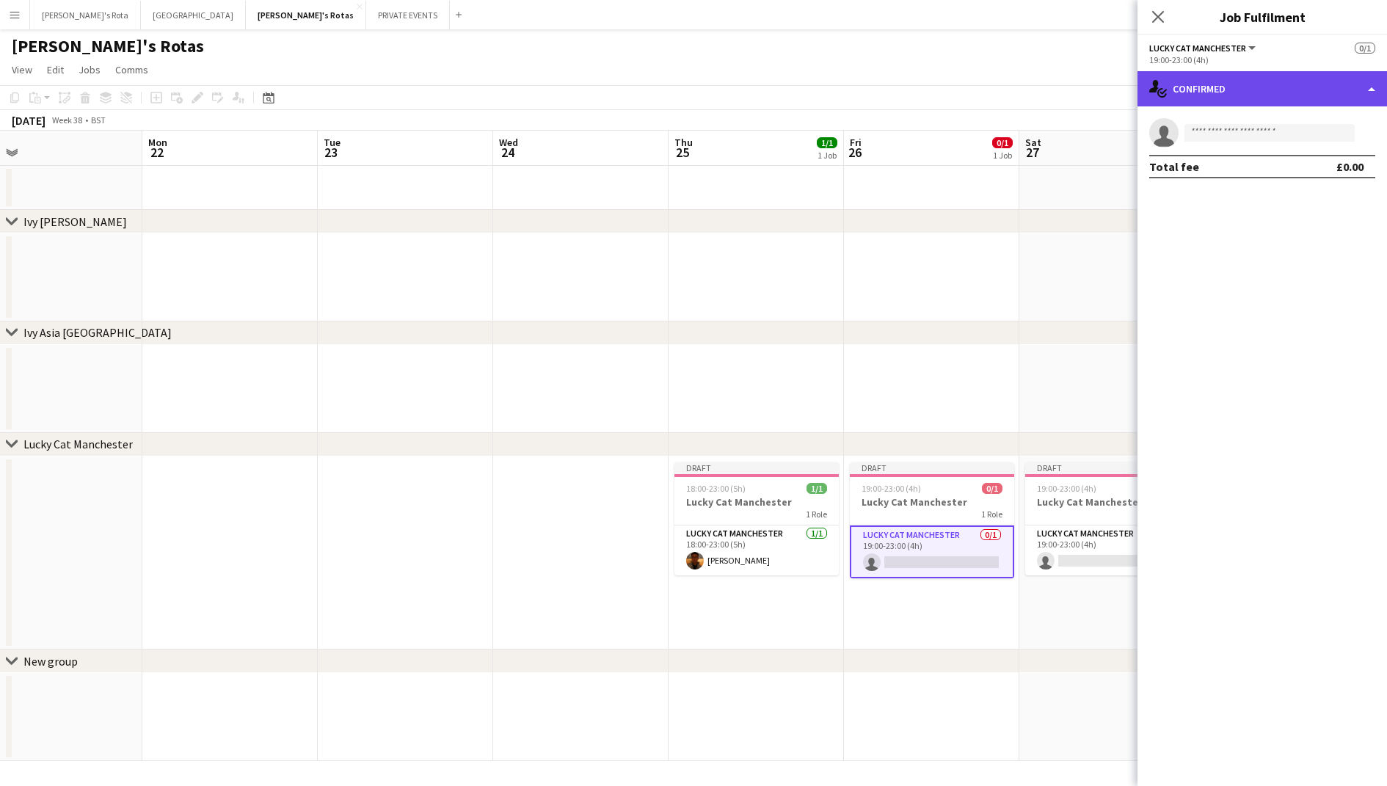
click at [1211, 79] on div "single-neutral-actions-check-2 Confirmed" at bounding box center [1261, 88] width 249 height 35
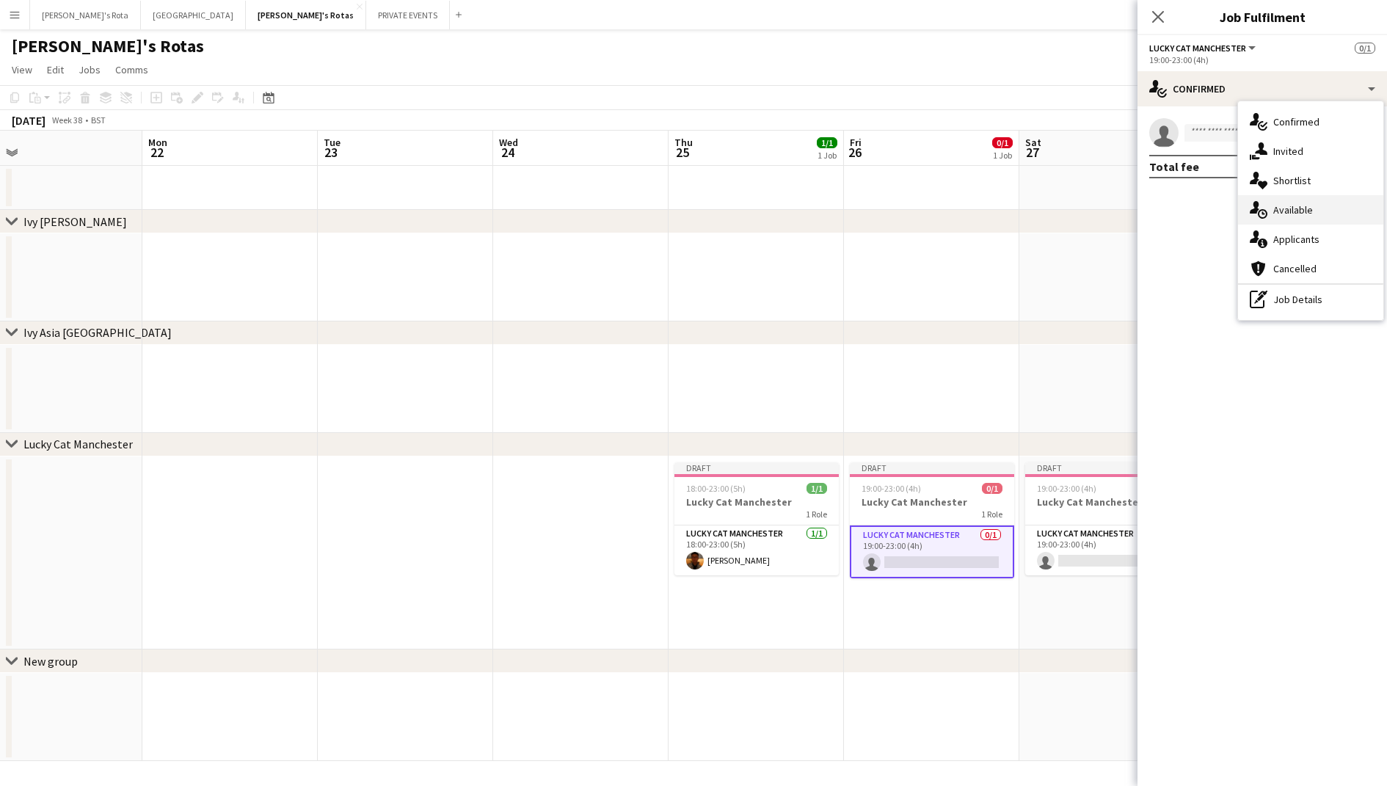
click at [1253, 208] on icon "single-neutral-actions-upload" at bounding box center [1259, 210] width 18 height 18
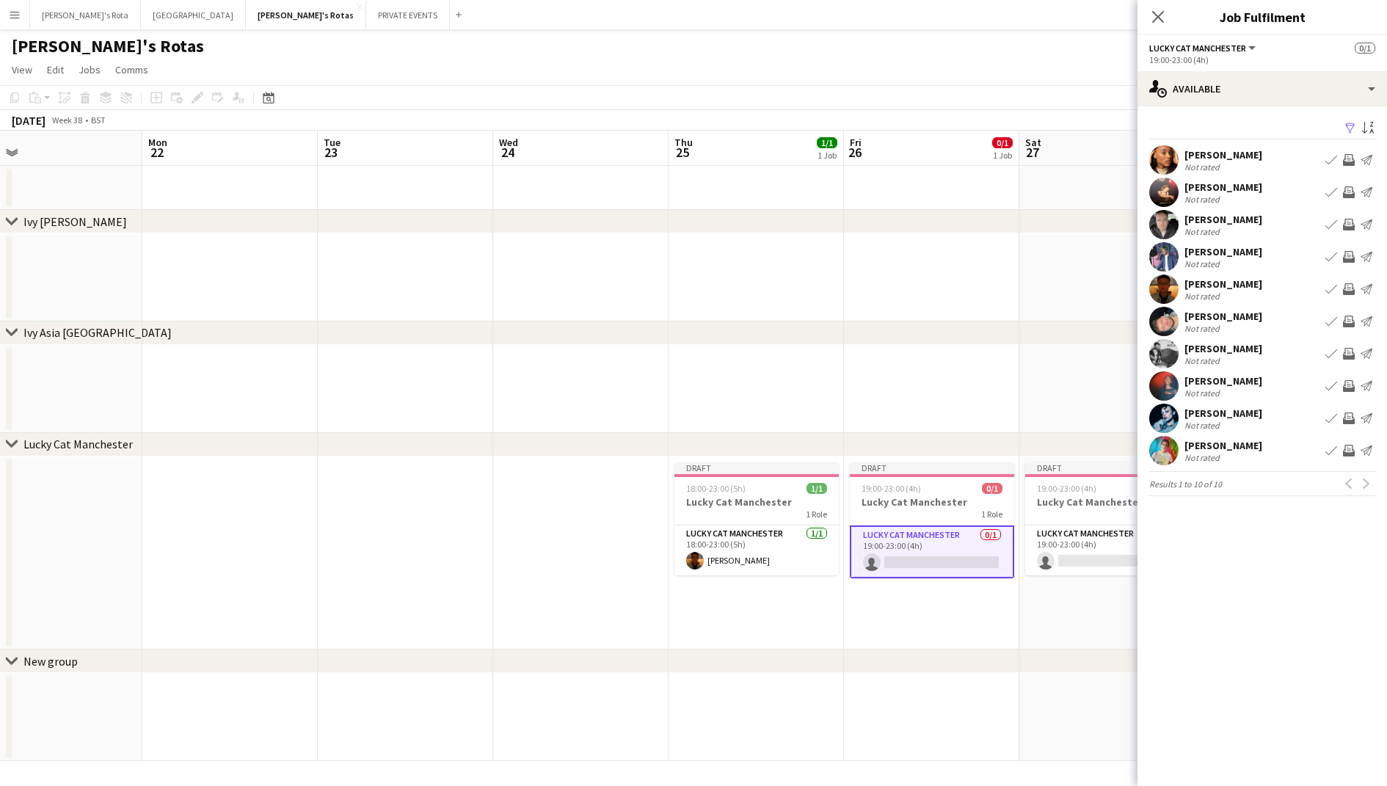
click at [1328, 187] on app-icon "Book crew" at bounding box center [1331, 192] width 12 height 12
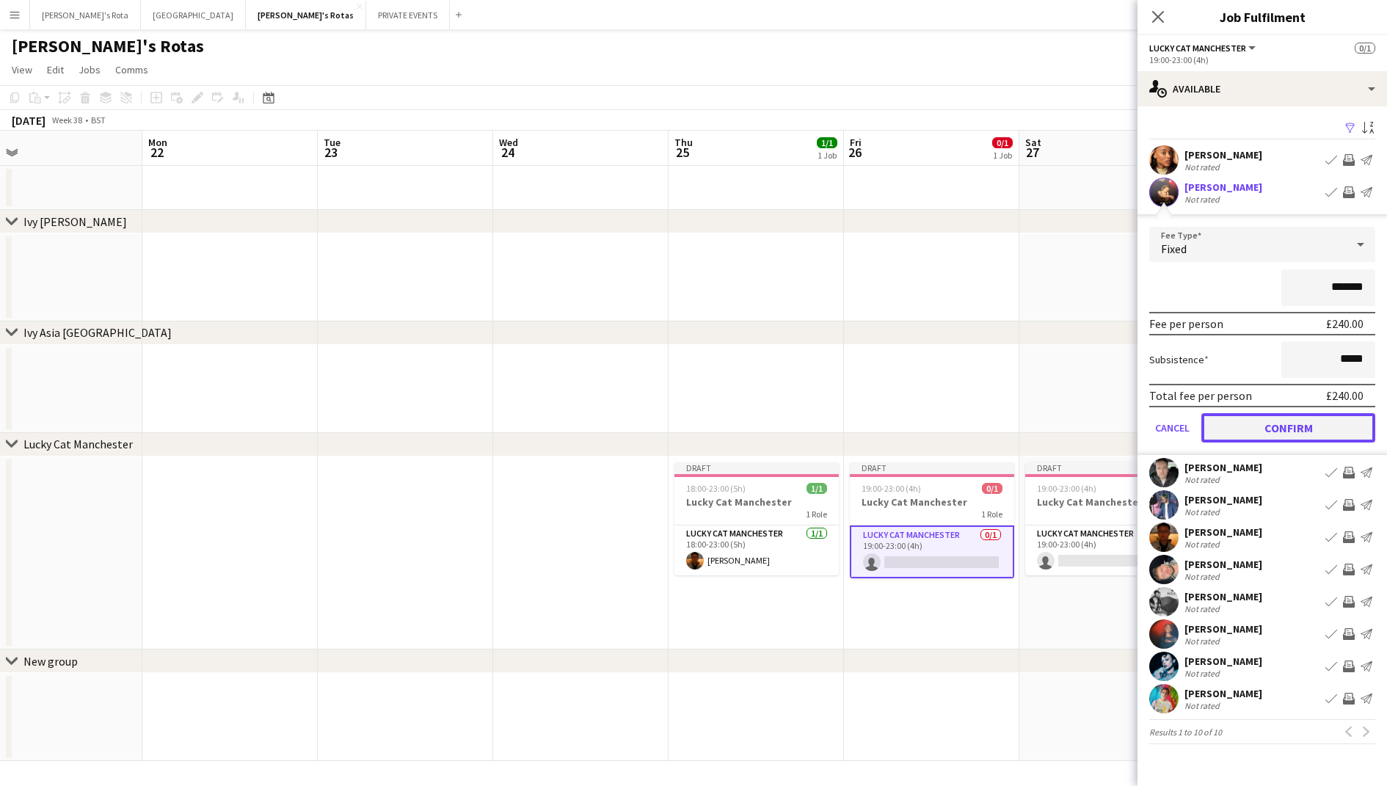
click at [1252, 433] on button "Confirm" at bounding box center [1288, 427] width 174 height 29
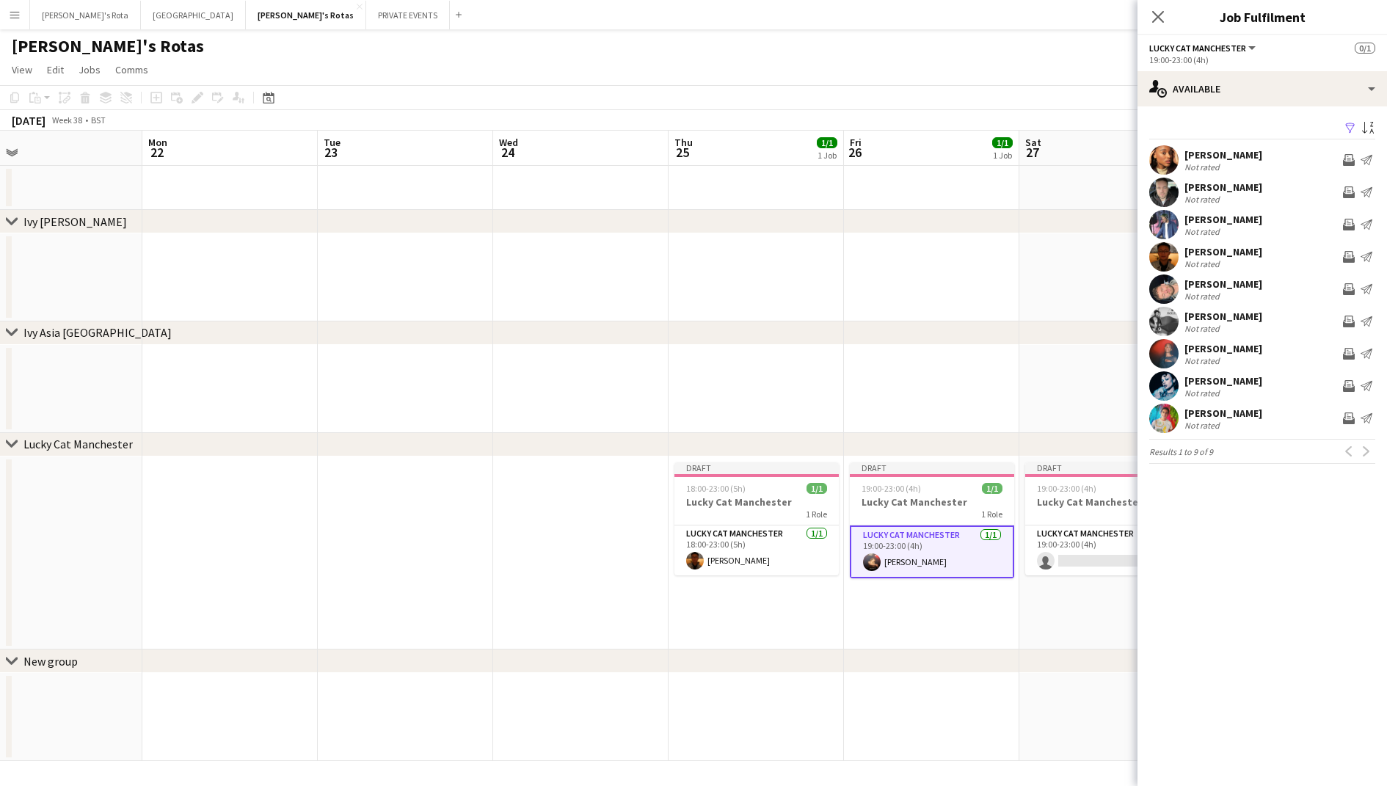
click at [1002, 388] on app-date-cell at bounding box center [931, 389] width 175 height 88
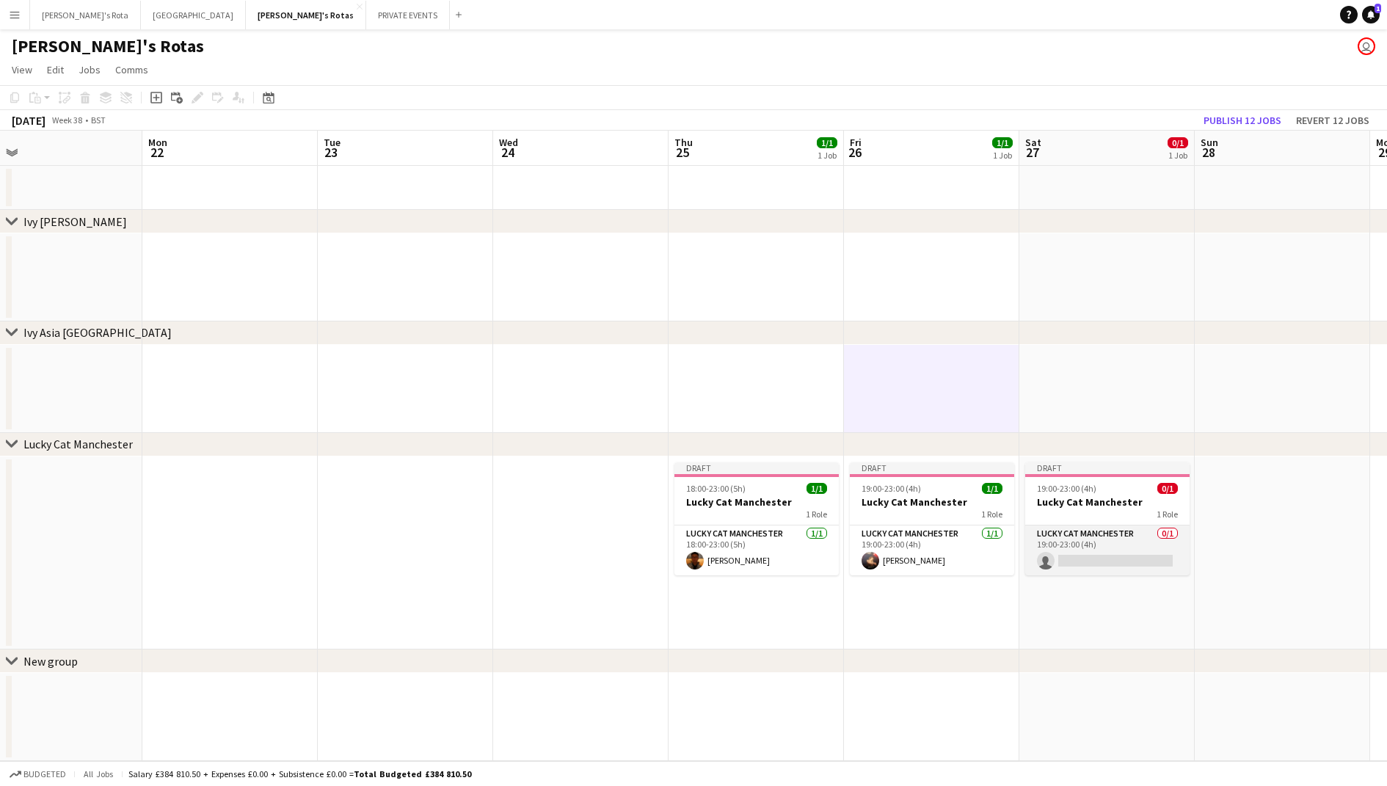
click at [1092, 536] on app-card-role "Lucky Cat Manchester 0/1 19:00-23:00 (4h) single-neutral-actions" at bounding box center [1107, 550] width 164 height 50
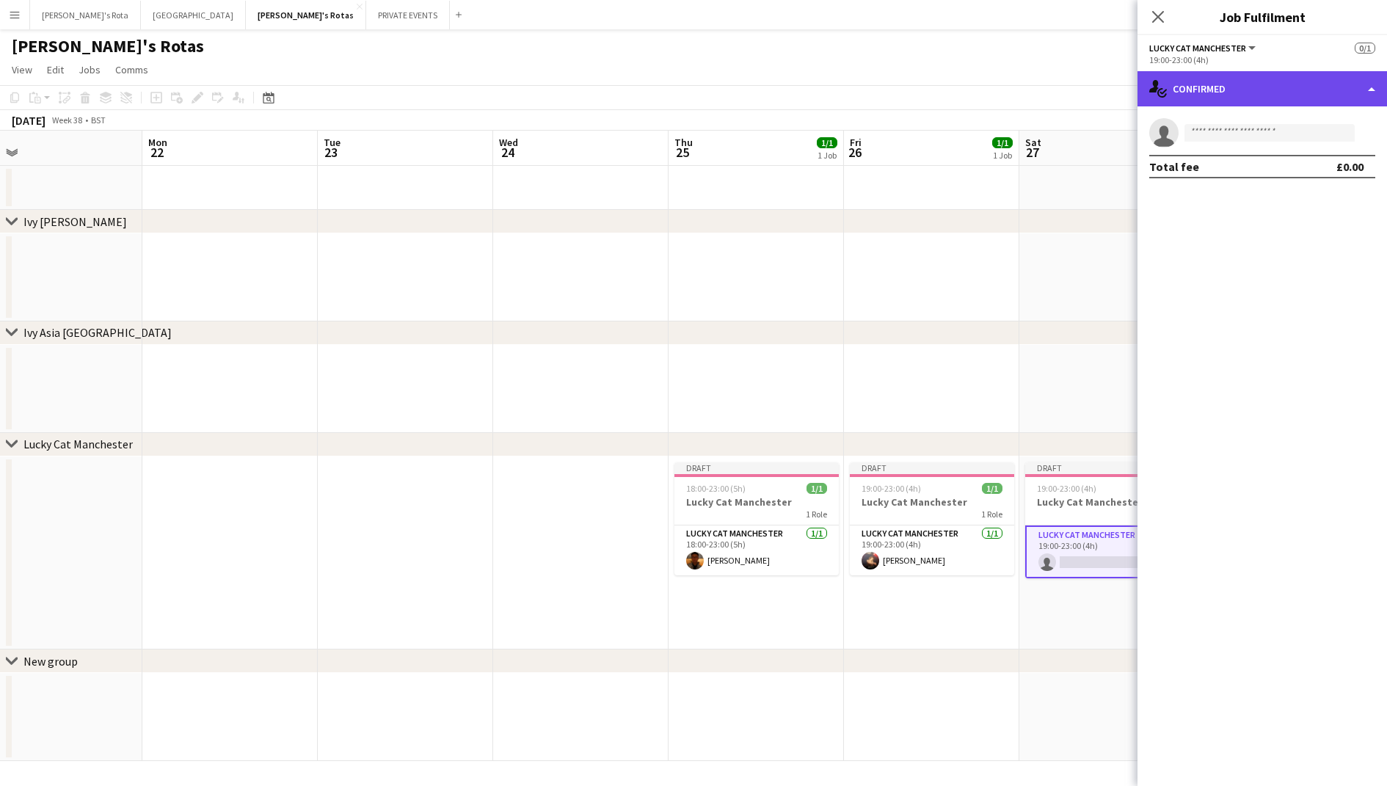
click at [1253, 98] on div "single-neutral-actions-check-2 Confirmed" at bounding box center [1261, 88] width 249 height 35
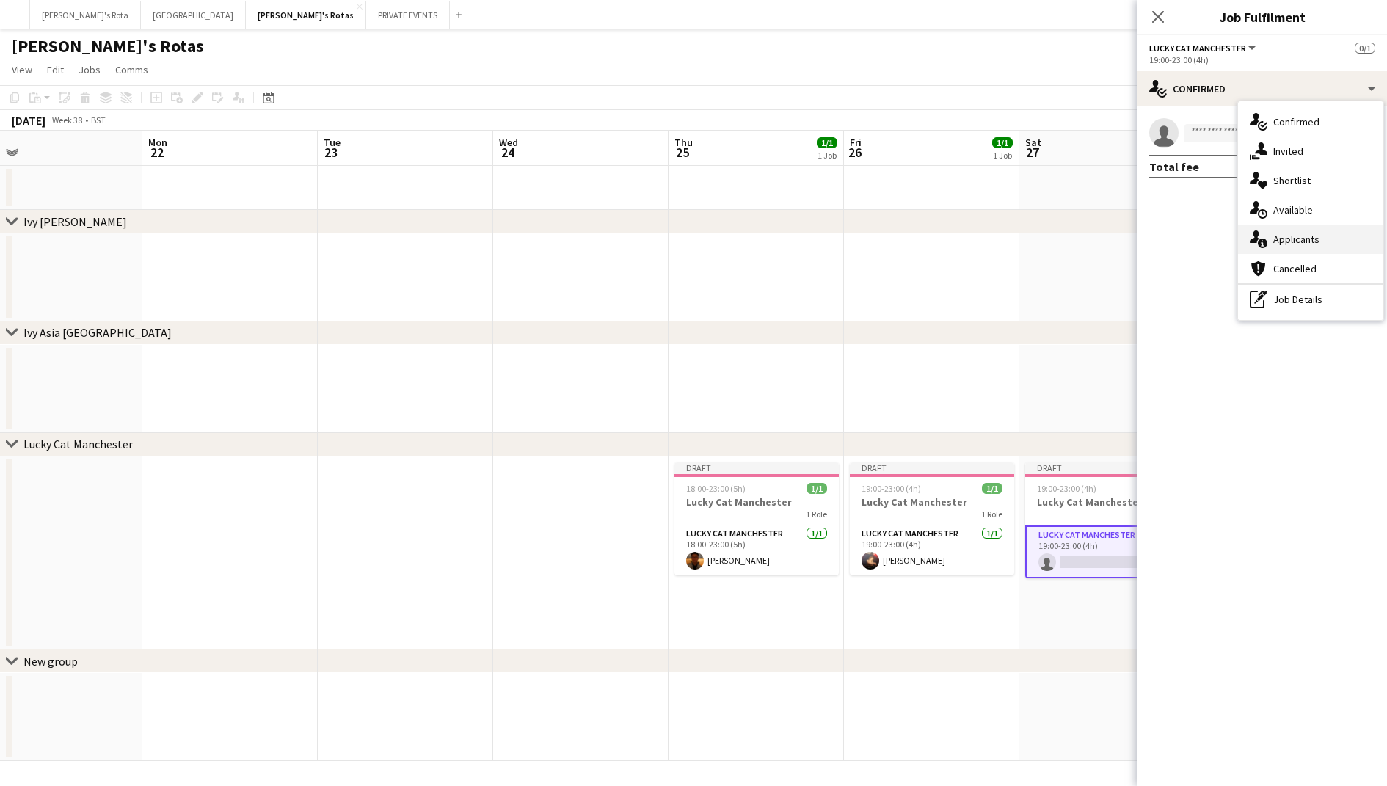
click at [1283, 225] on div "single-neutral-actions-information Applicants" at bounding box center [1310, 239] width 145 height 29
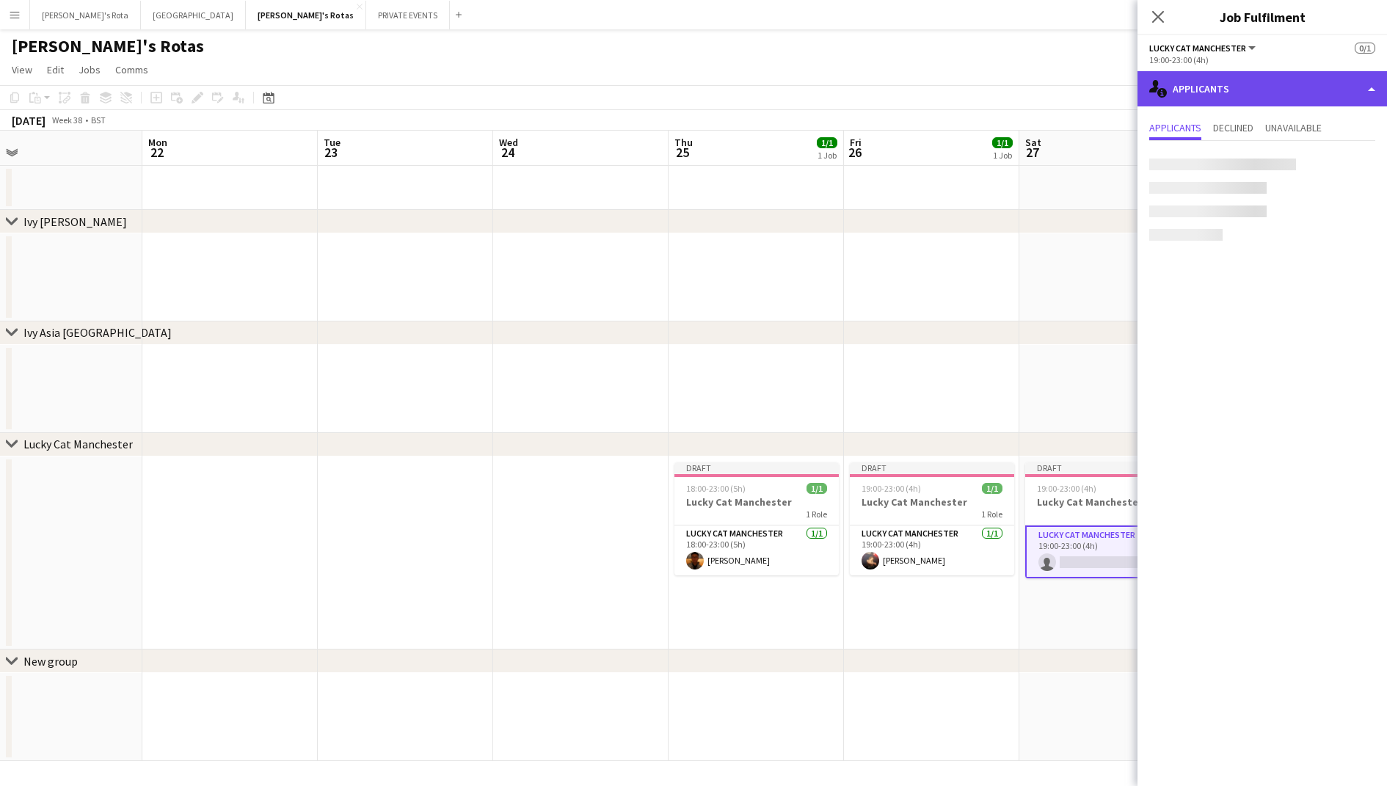
click at [1265, 85] on div "single-neutral-actions-information Applicants" at bounding box center [1261, 88] width 249 height 35
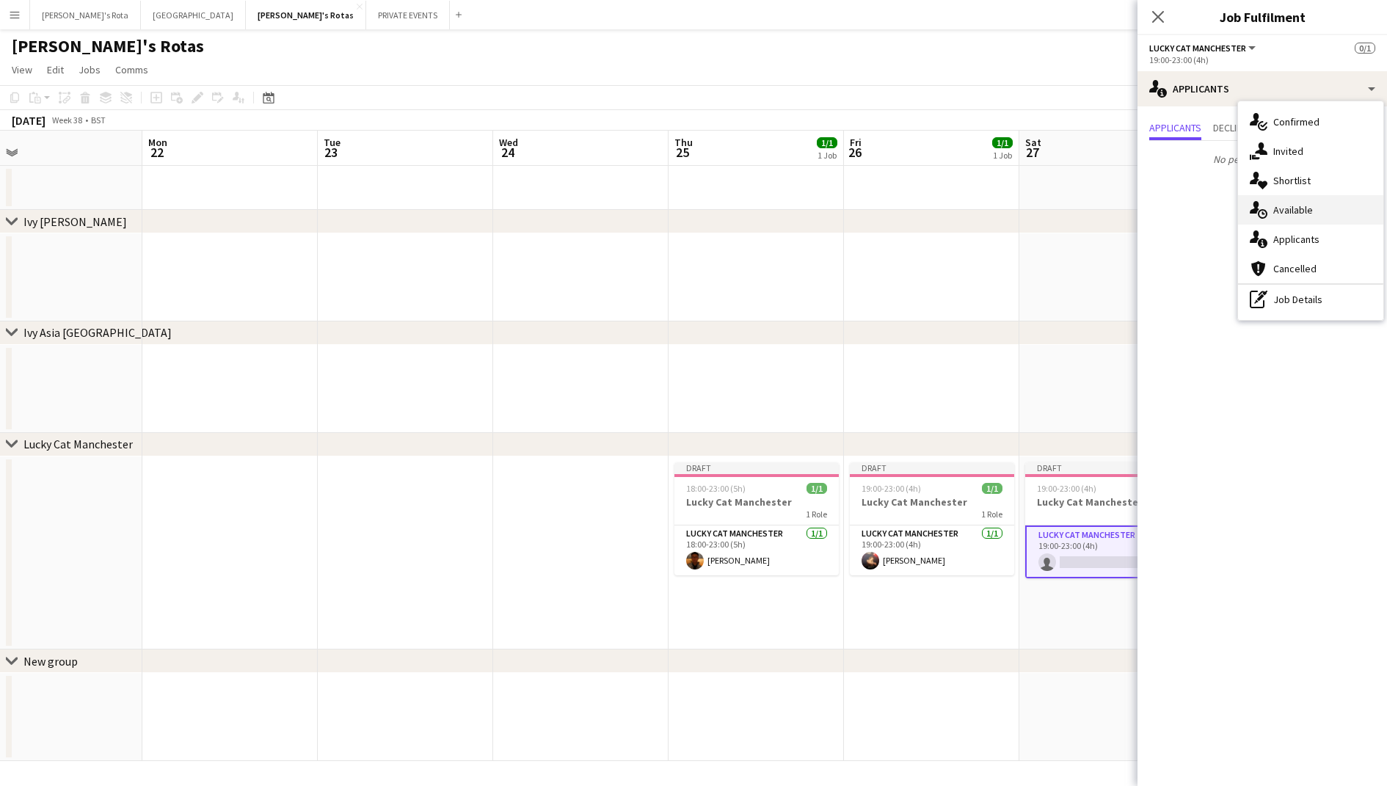
click at [1297, 199] on div "single-neutral-actions-upload Available" at bounding box center [1310, 209] width 145 height 29
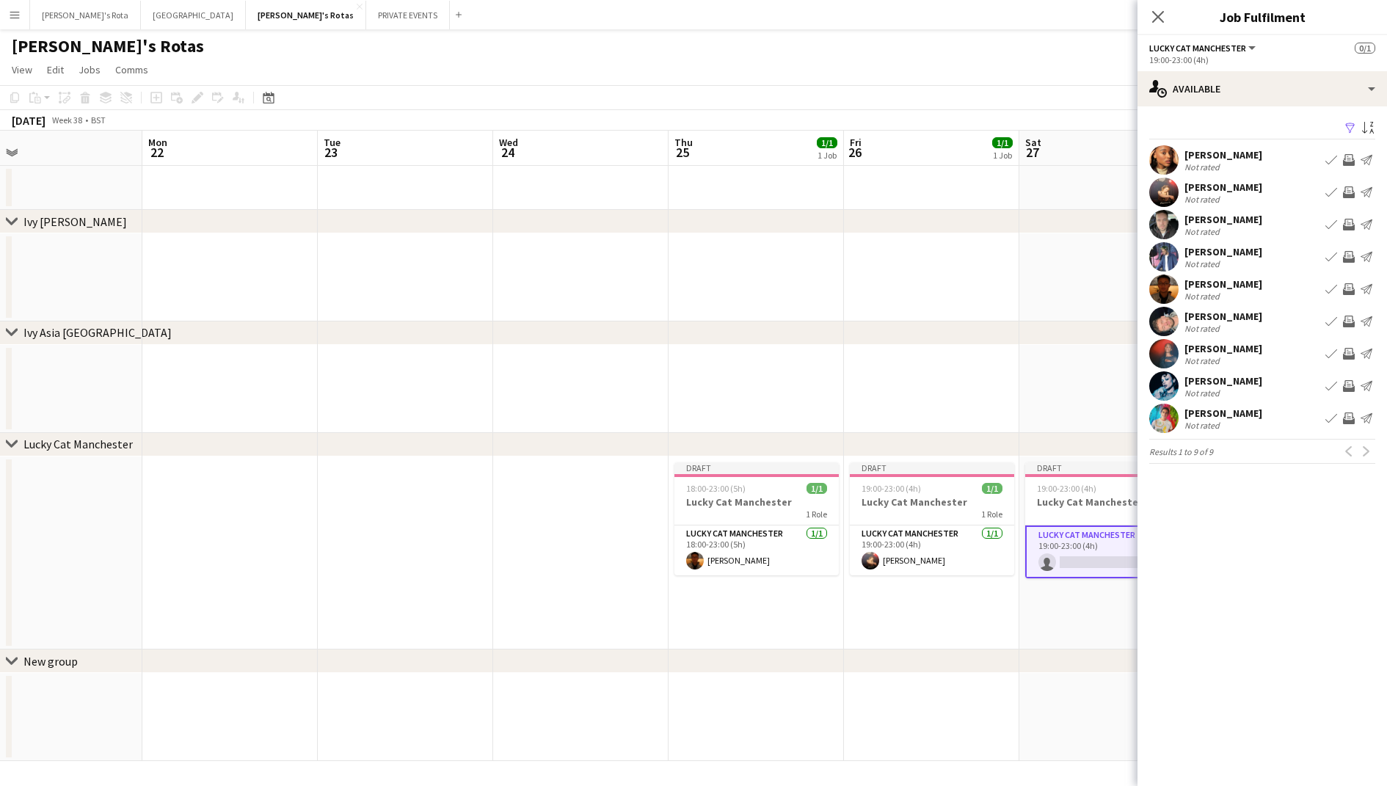
click at [1332, 225] on app-icon "Book crew" at bounding box center [1331, 225] width 12 height 12
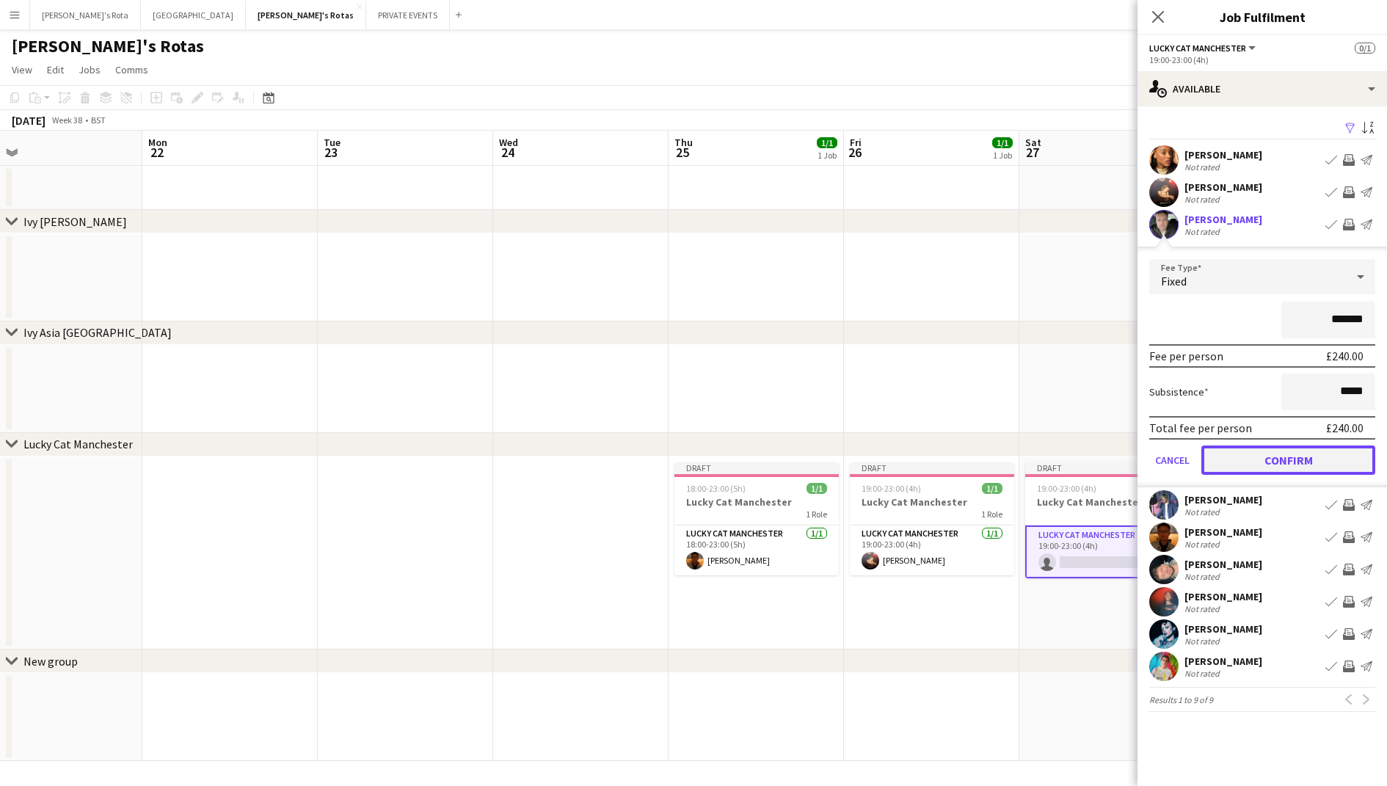
click at [1283, 472] on button "Confirm" at bounding box center [1288, 459] width 174 height 29
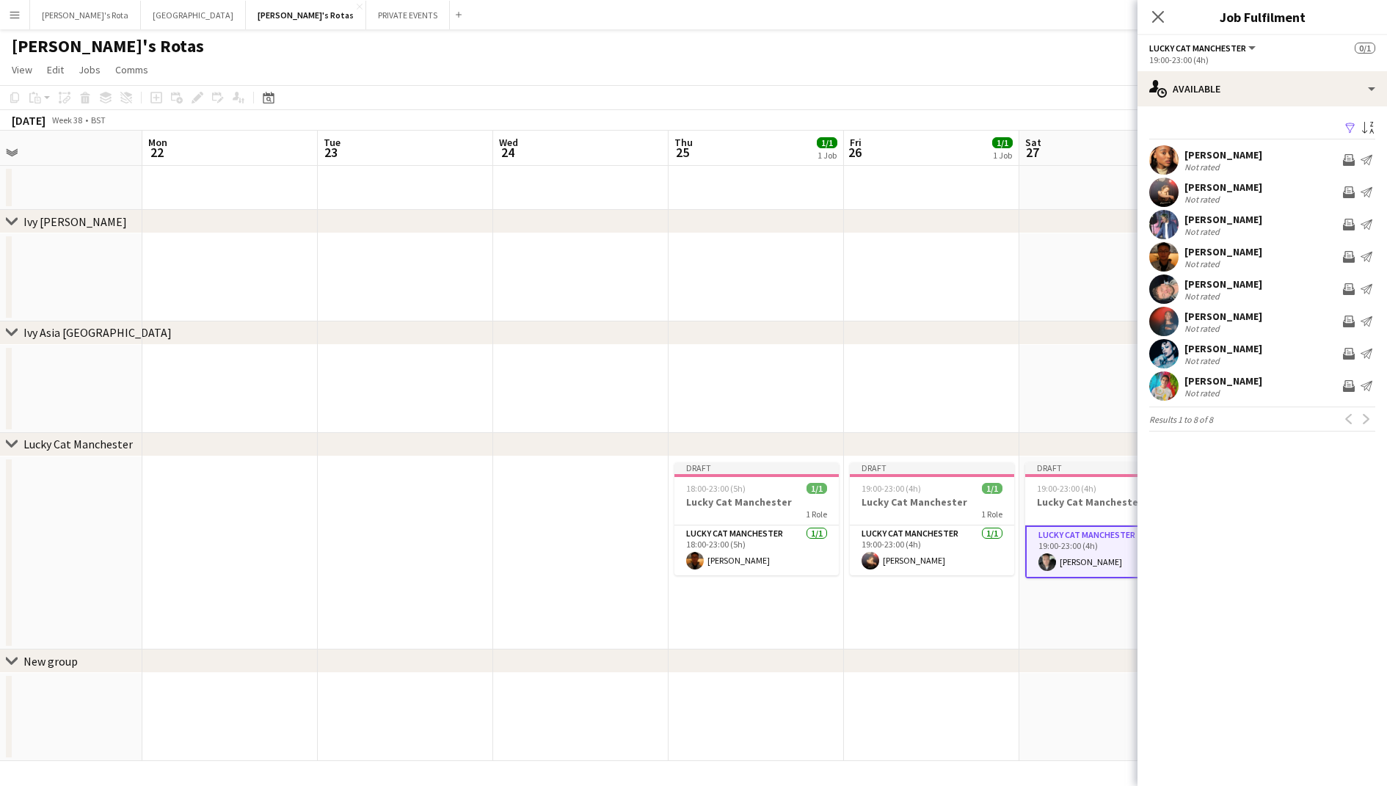
click at [995, 431] on app-date-cell at bounding box center [931, 389] width 175 height 88
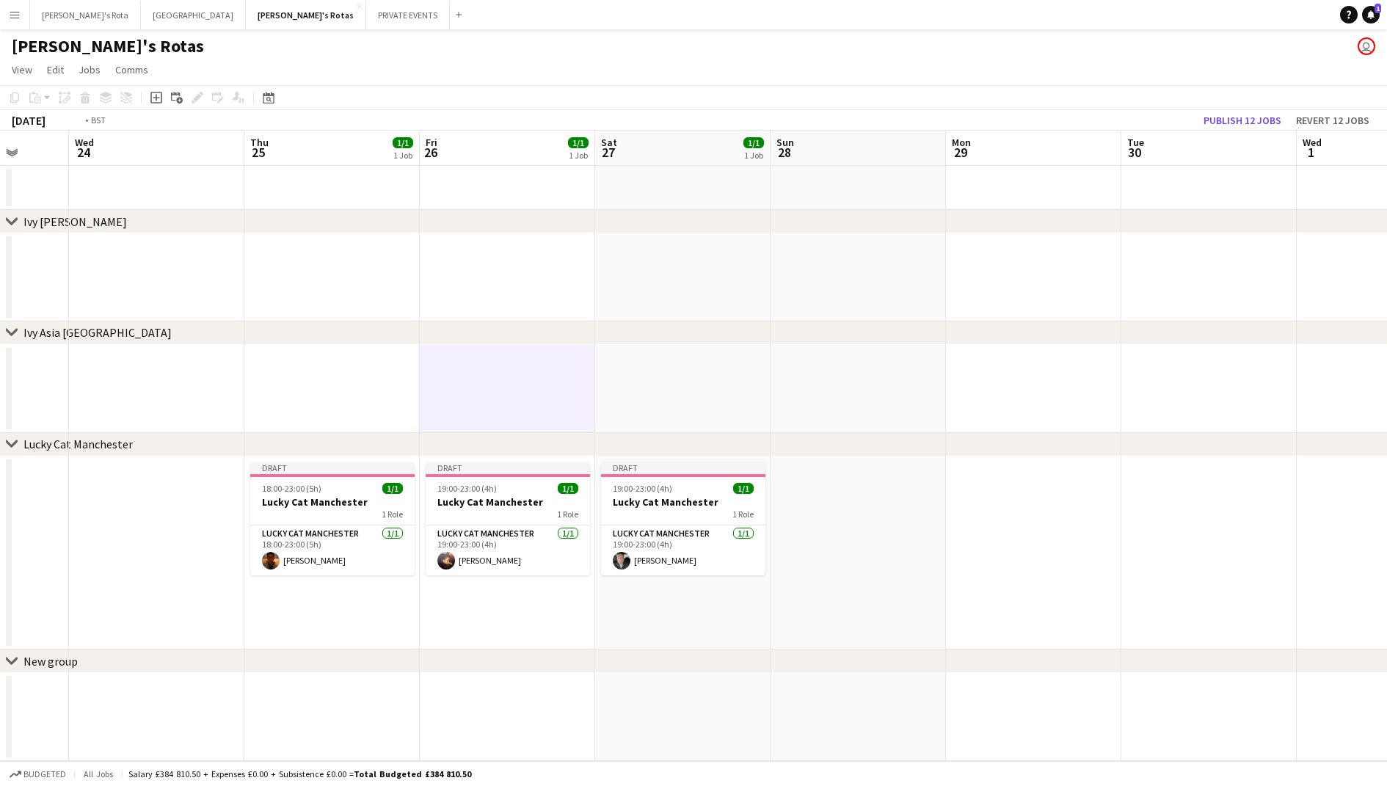
scroll to position [0, 335]
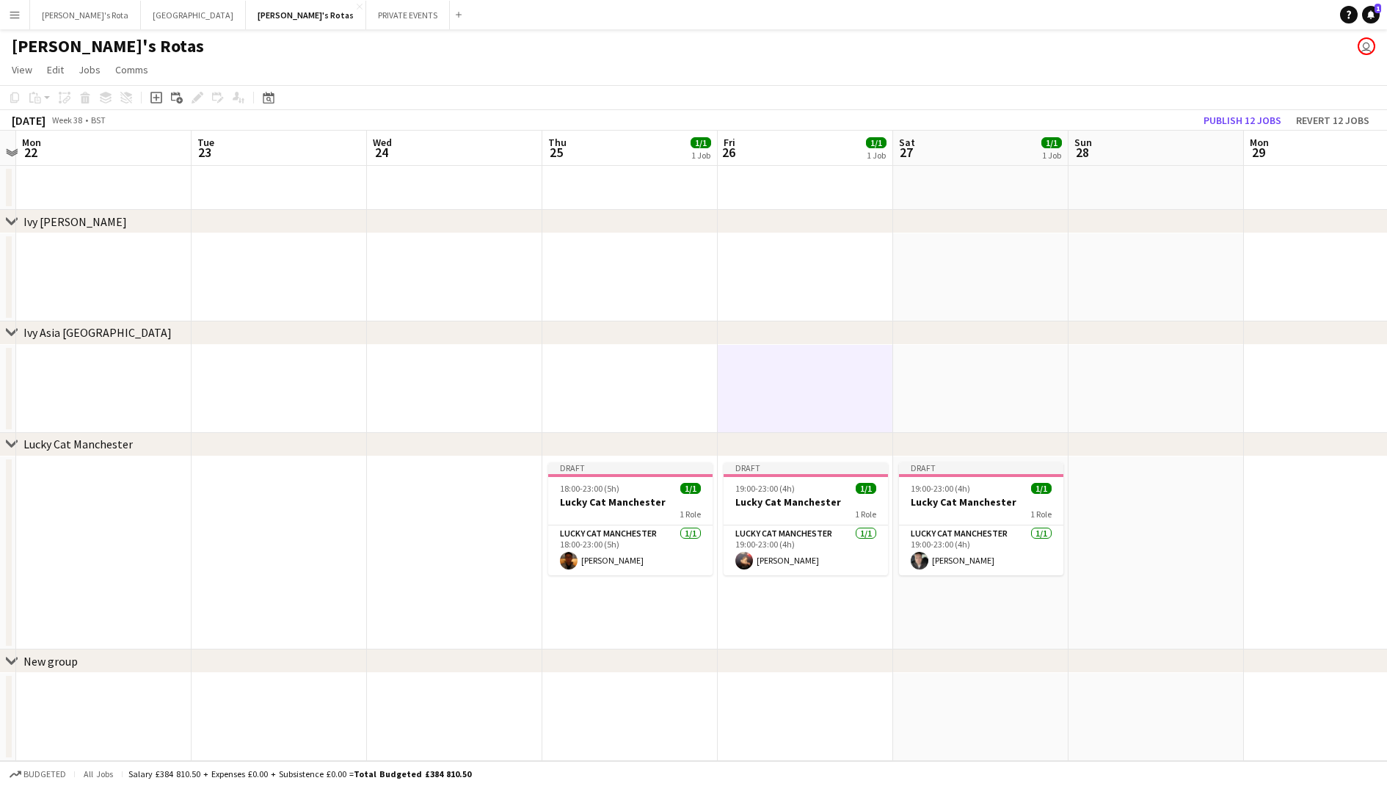
click at [995, 370] on app-date-cell at bounding box center [980, 389] width 175 height 88
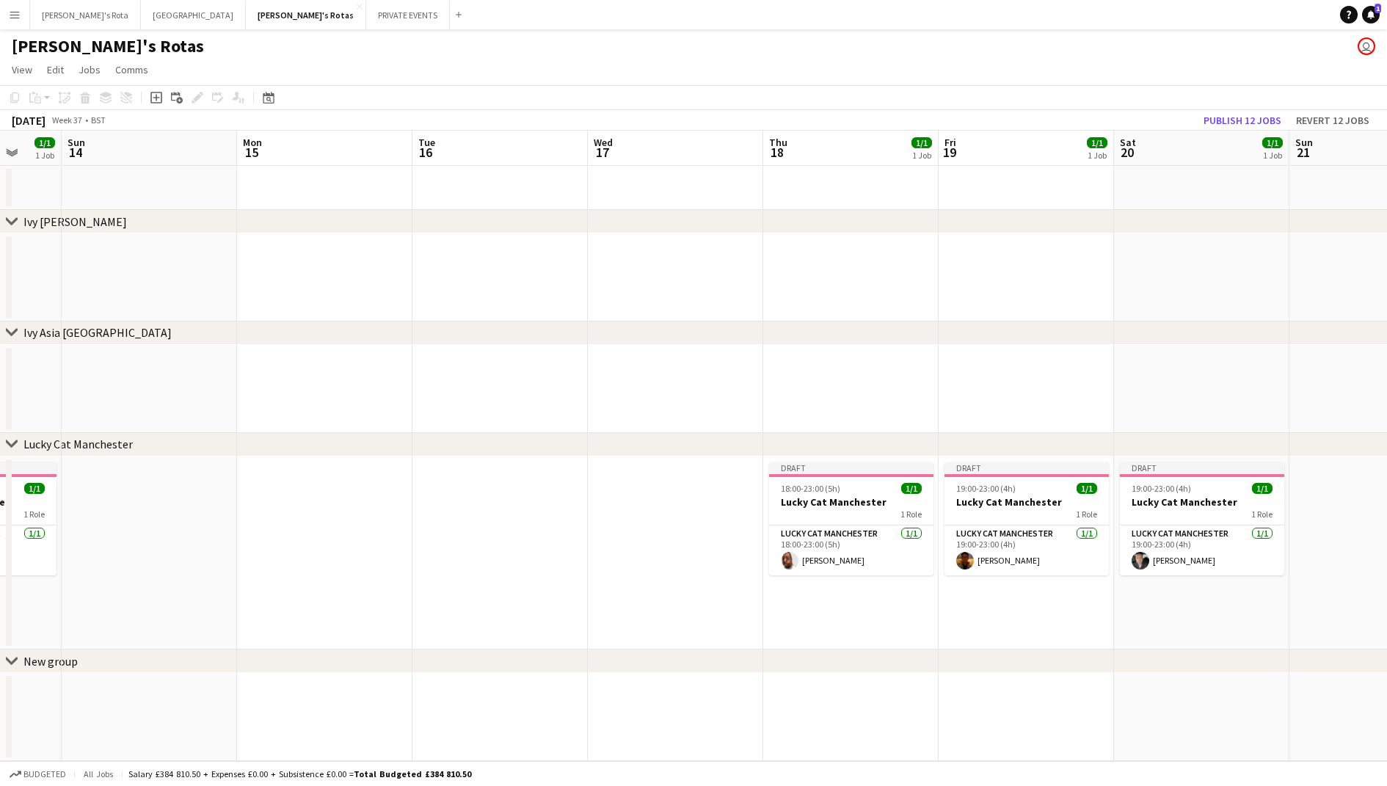
scroll to position [0, 486]
